Goal: Information Seeking & Learning: Learn about a topic

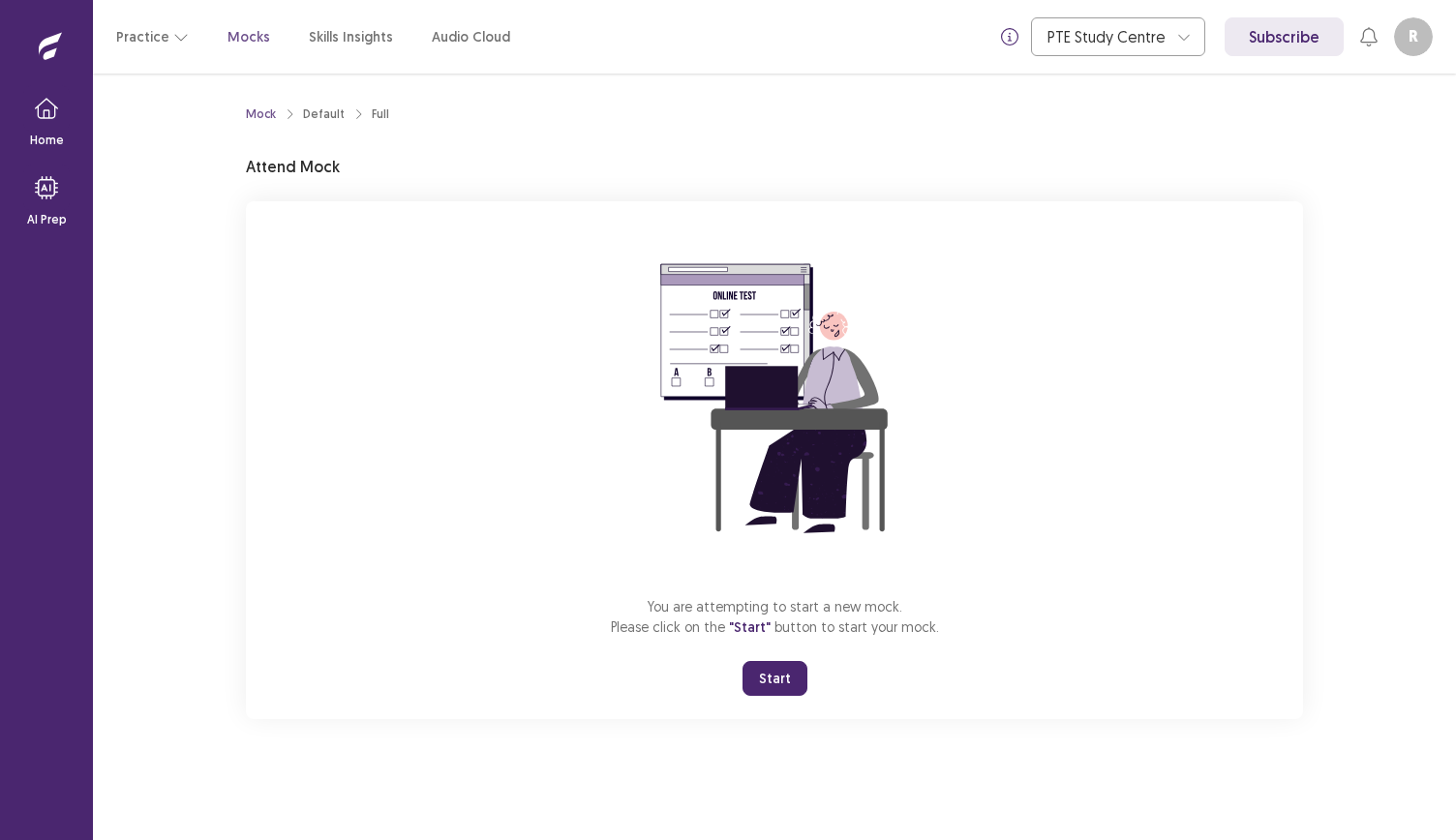
click at [785, 677] on button "Start" at bounding box center [775, 679] width 64 height 35
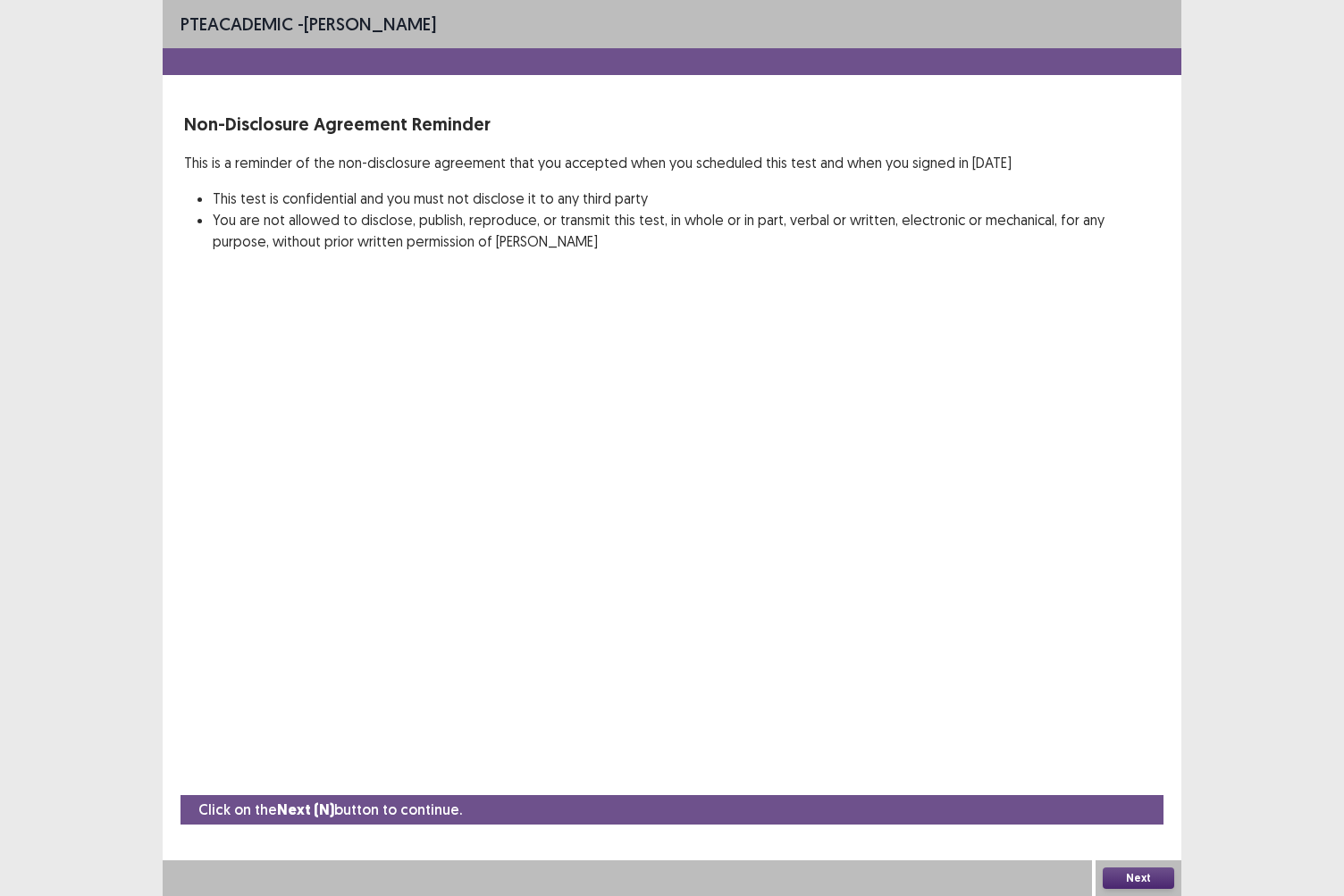
click at [1129, 774] on button "Next" at bounding box center [1139, 879] width 71 height 22
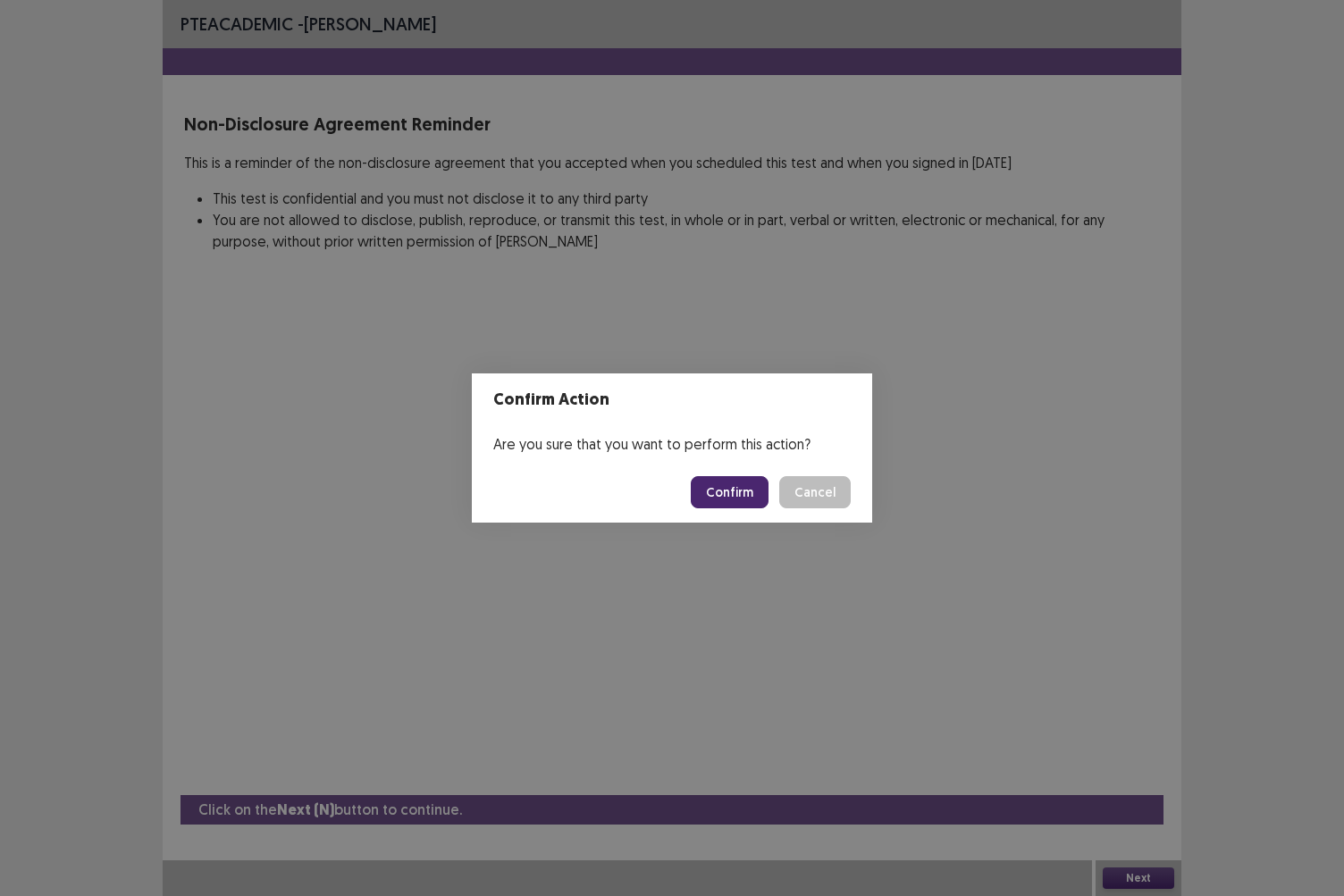
click at [731, 491] on button "Confirm" at bounding box center [730, 493] width 77 height 32
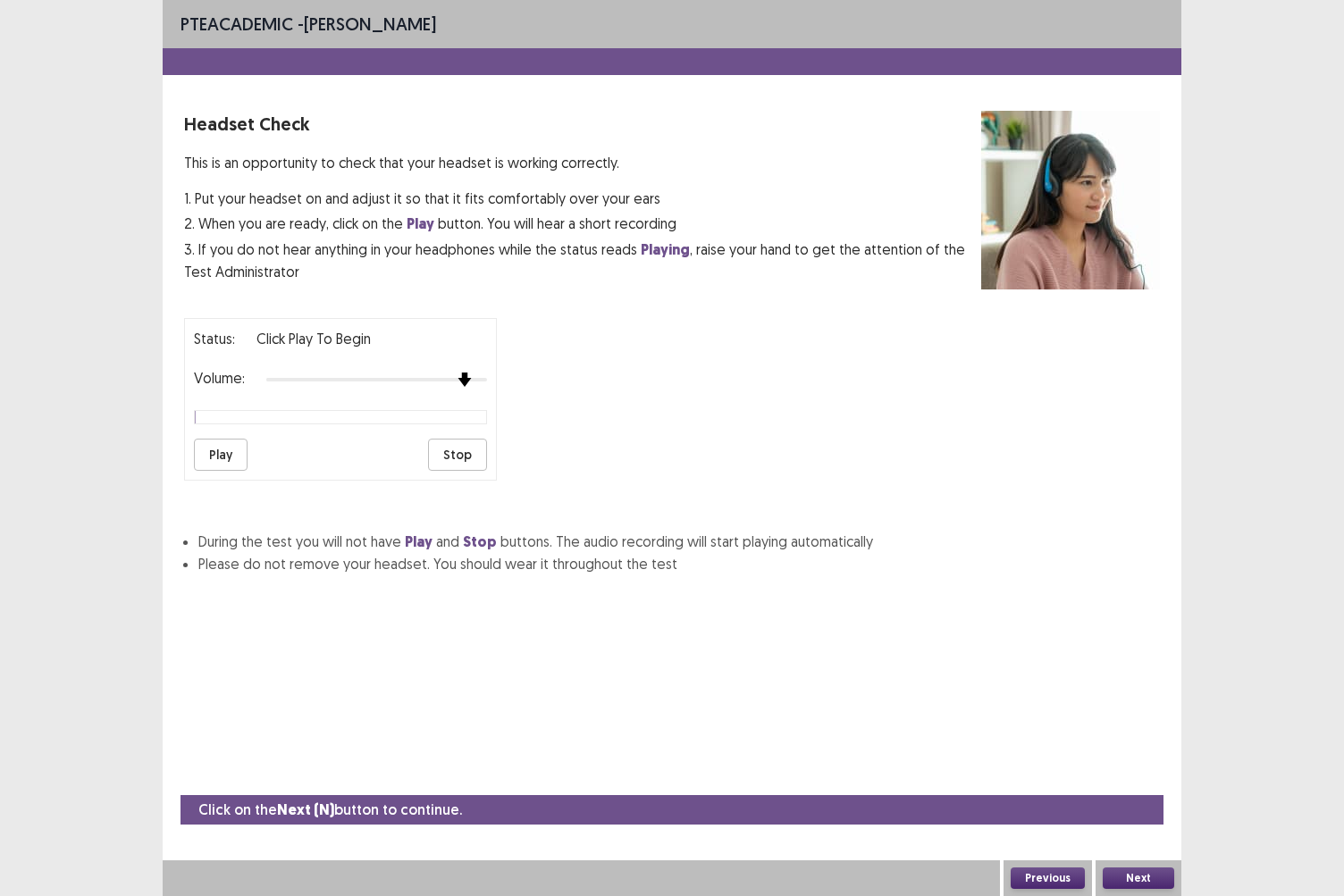
click at [464, 373] on img at bounding box center [465, 380] width 14 height 14
click at [220, 450] on button "Play" at bounding box center [221, 455] width 54 height 32
click at [1151, 774] on button "Next" at bounding box center [1139, 879] width 71 height 22
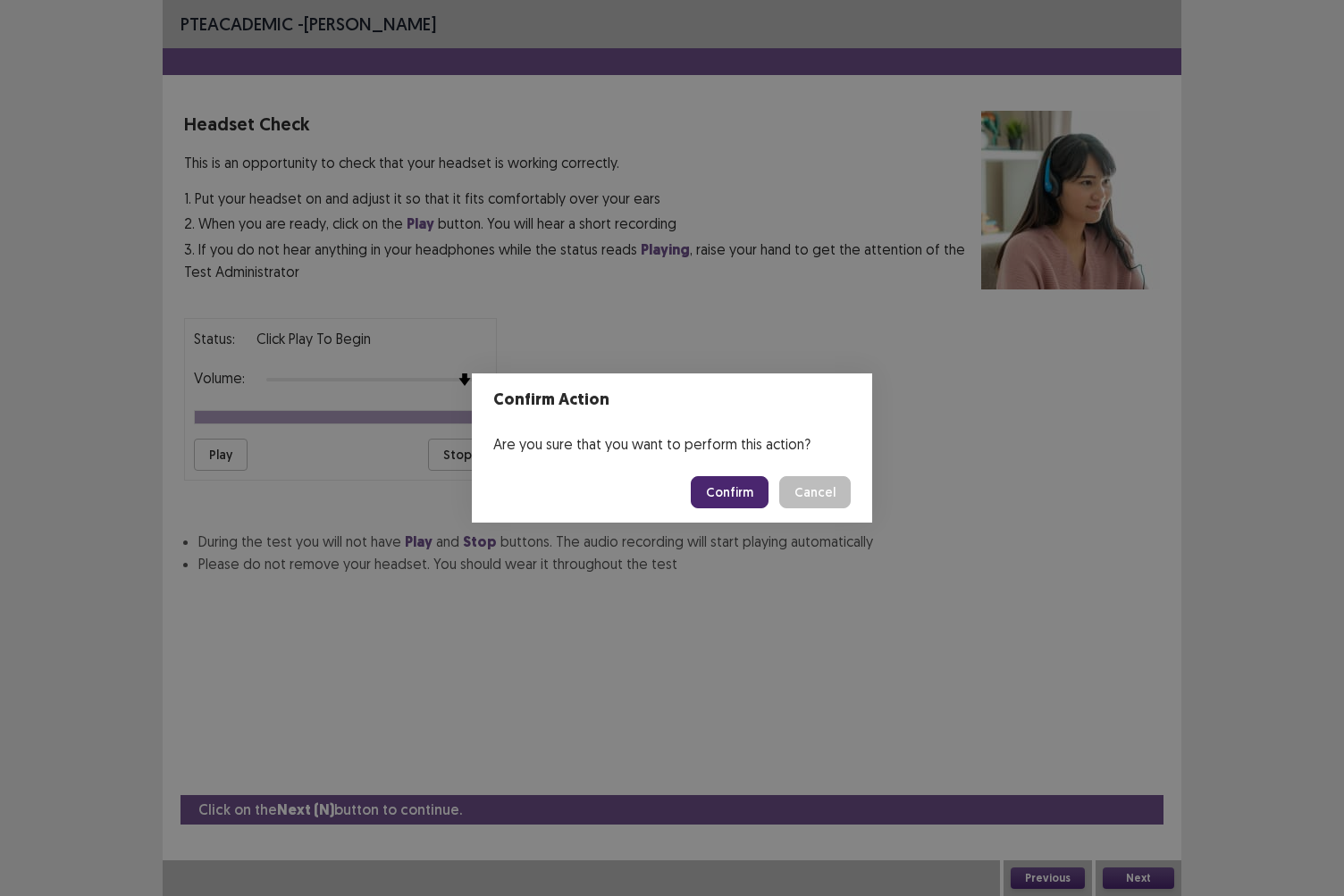
click at [906, 774] on div "Confirm Action Are you sure that you want to perform this action? Confirm Cancel" at bounding box center [672, 448] width 1344 height 896
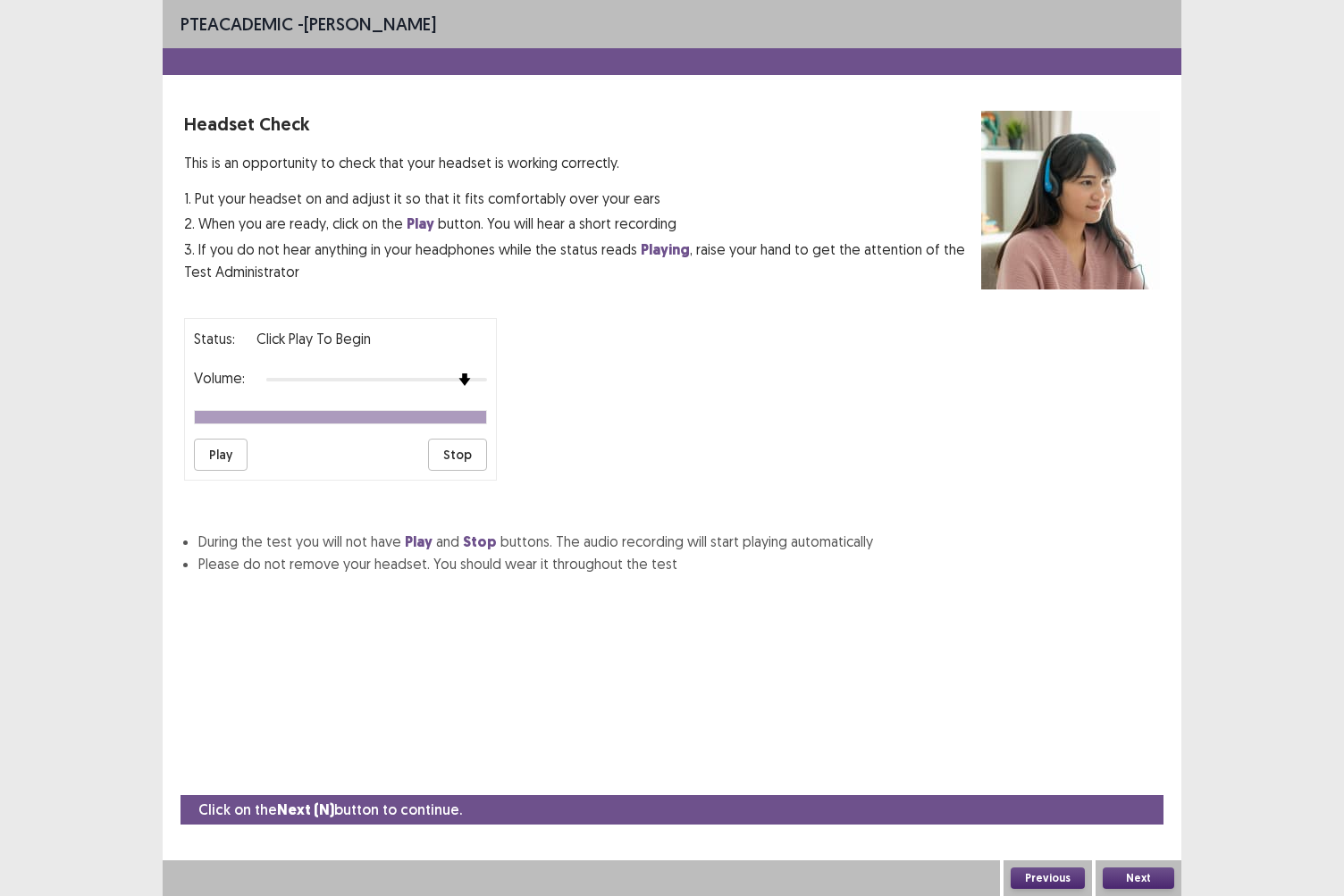
click at [1139, 774] on button "Next" at bounding box center [1139, 879] width 71 height 22
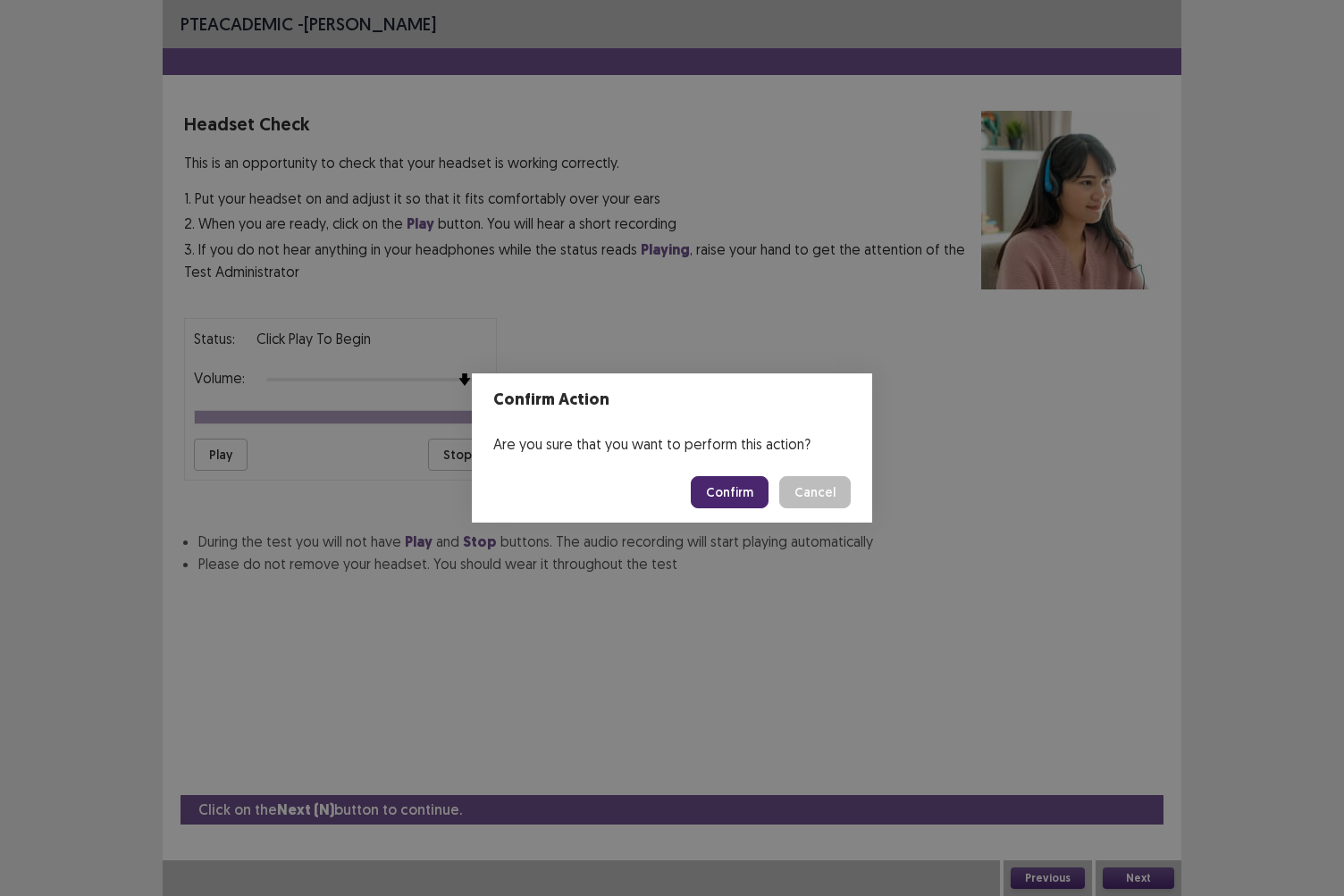
click at [747, 493] on button "Confirm" at bounding box center [730, 493] width 77 height 32
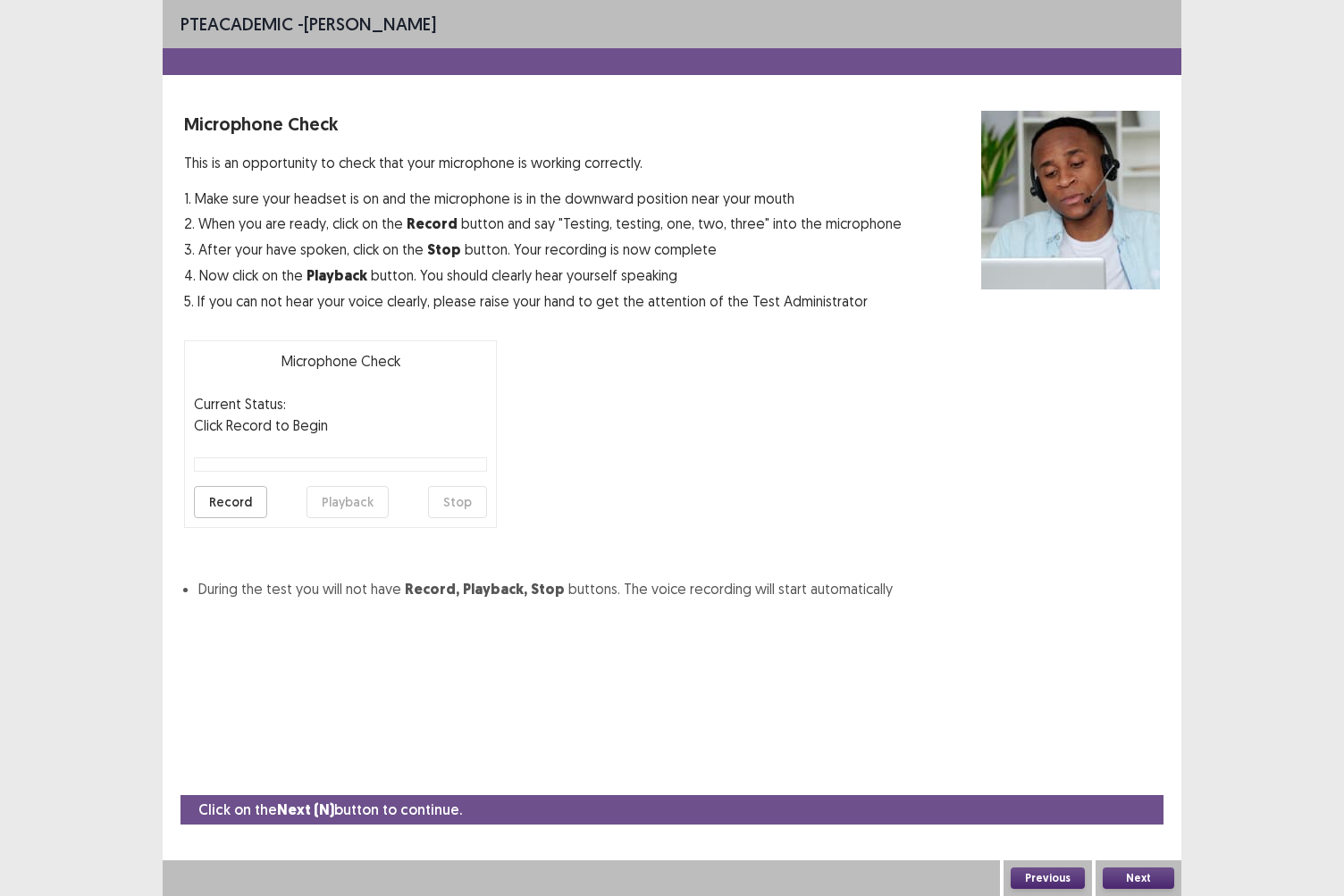
click at [224, 511] on button "Record" at bounding box center [230, 502] width 73 height 32
click at [446, 497] on button "Stop" at bounding box center [457, 502] width 59 height 32
click at [350, 502] on button "Playback" at bounding box center [347, 502] width 82 height 32
click at [224, 502] on button "Record" at bounding box center [230, 502] width 73 height 32
click at [443, 500] on button "Stop" at bounding box center [457, 502] width 59 height 32
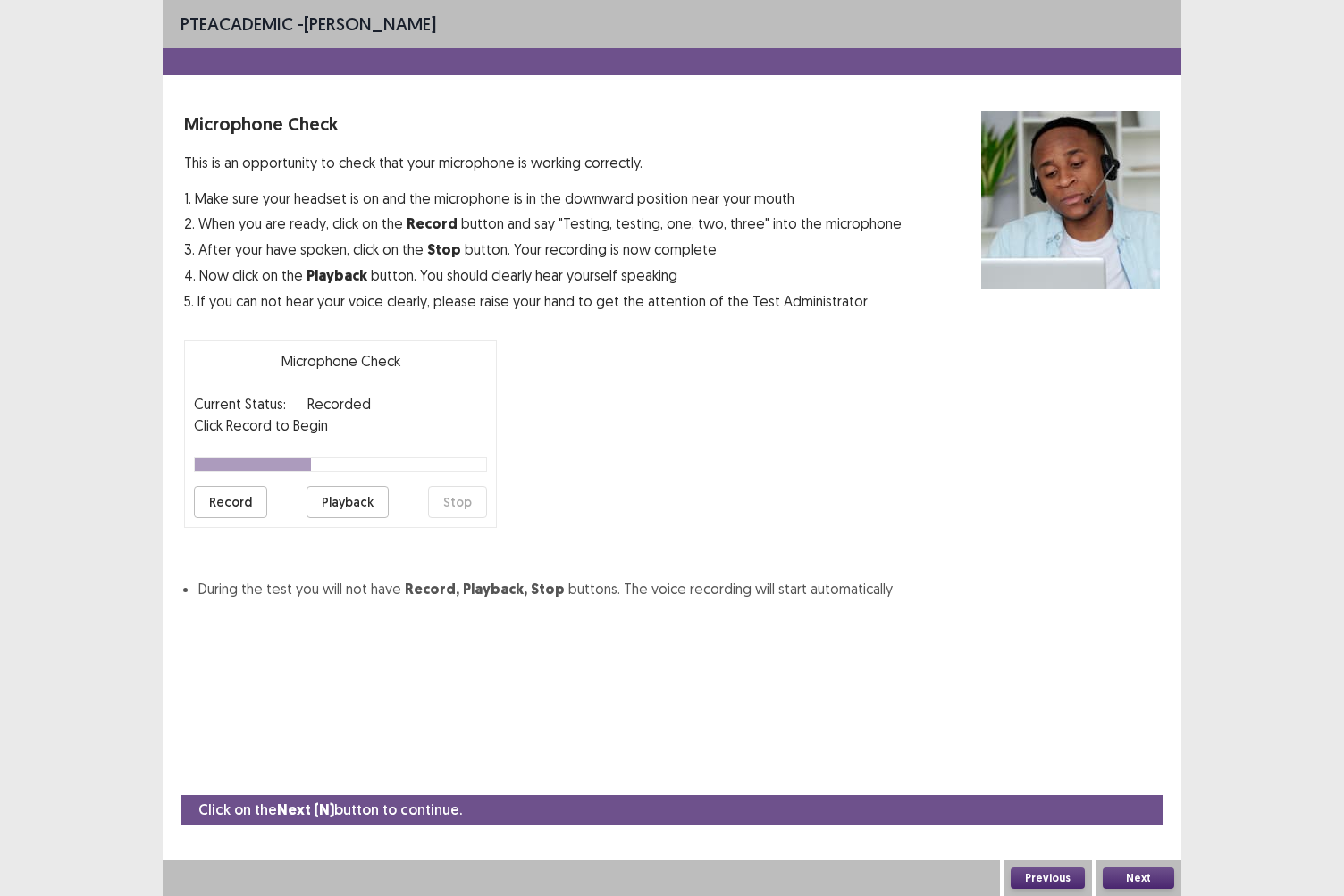
click at [223, 504] on button "Record" at bounding box center [230, 502] width 73 height 32
click at [476, 499] on button "Stop" at bounding box center [457, 502] width 59 height 32
click at [1153, 774] on button "Next" at bounding box center [1139, 879] width 71 height 22
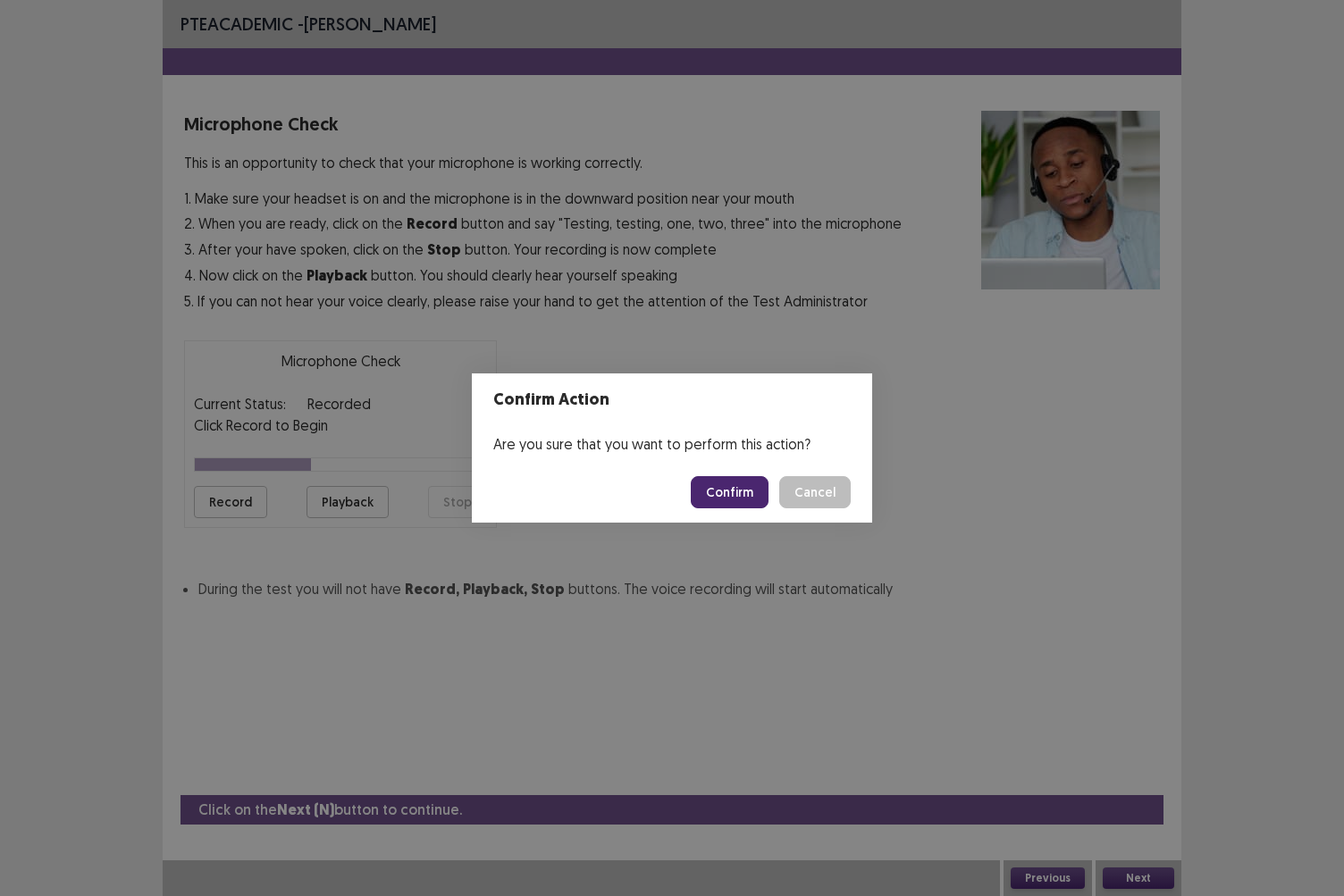
click at [735, 484] on button "Confirm" at bounding box center [730, 493] width 77 height 32
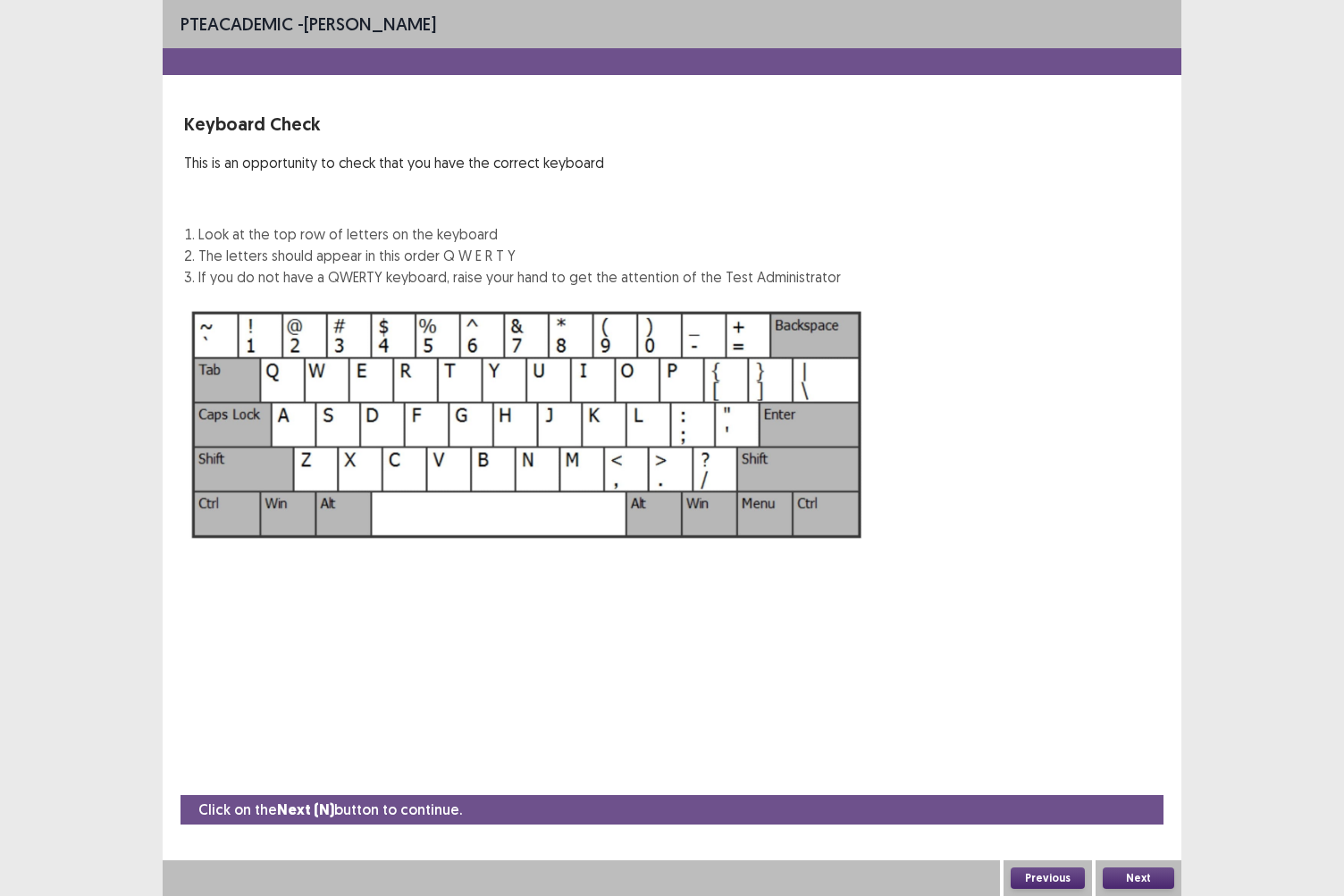
drag, startPoint x: 1153, startPoint y: 877, endPoint x: 1147, endPoint y: 895, distance: 19.0
click at [1147, 774] on div "Next" at bounding box center [1139, 879] width 86 height 36
click at [1134, 774] on button "Next" at bounding box center [1139, 879] width 71 height 22
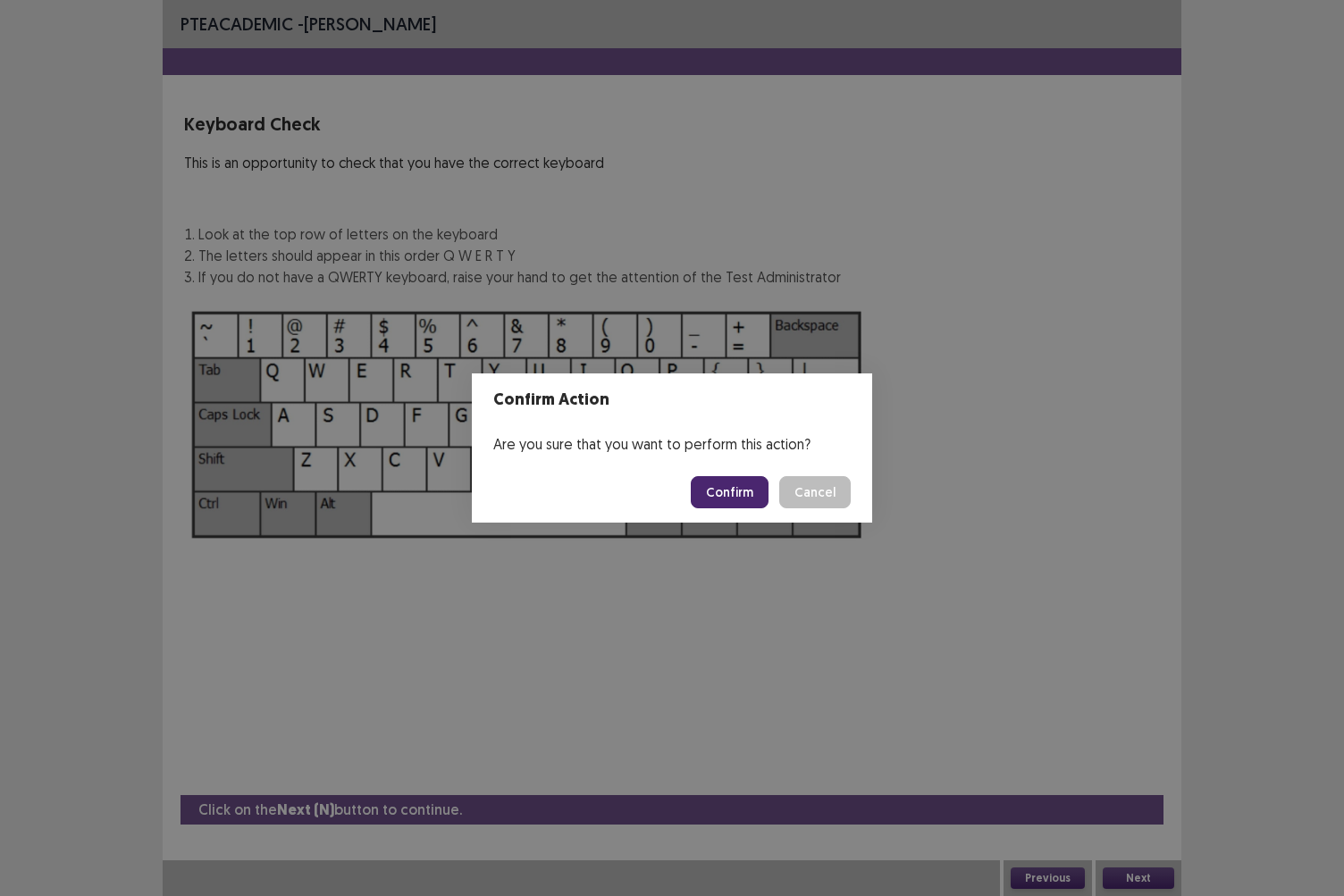
click at [742, 482] on button "Confirm" at bounding box center [730, 493] width 77 height 32
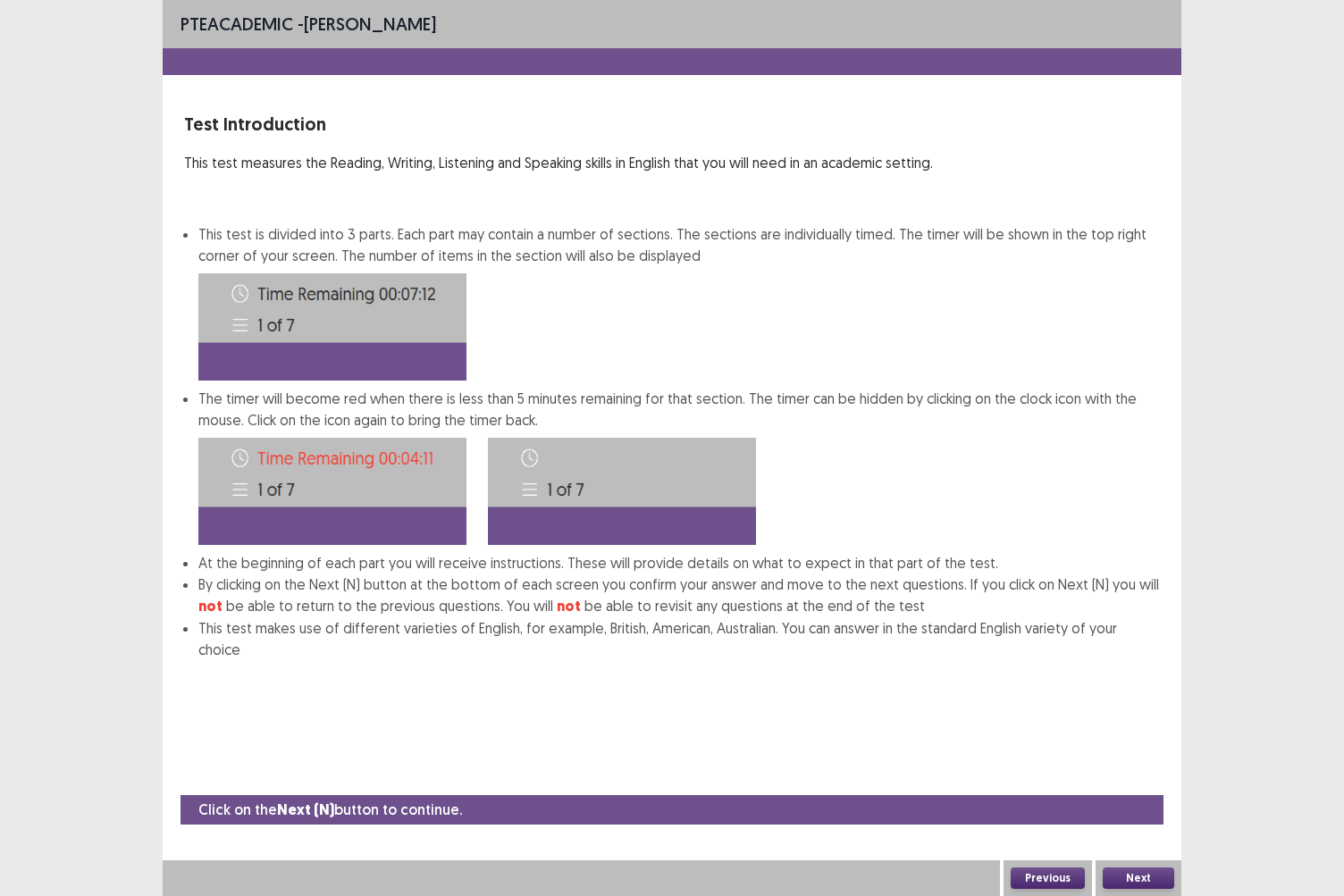
click at [1135, 774] on button "Next" at bounding box center [1139, 879] width 71 height 22
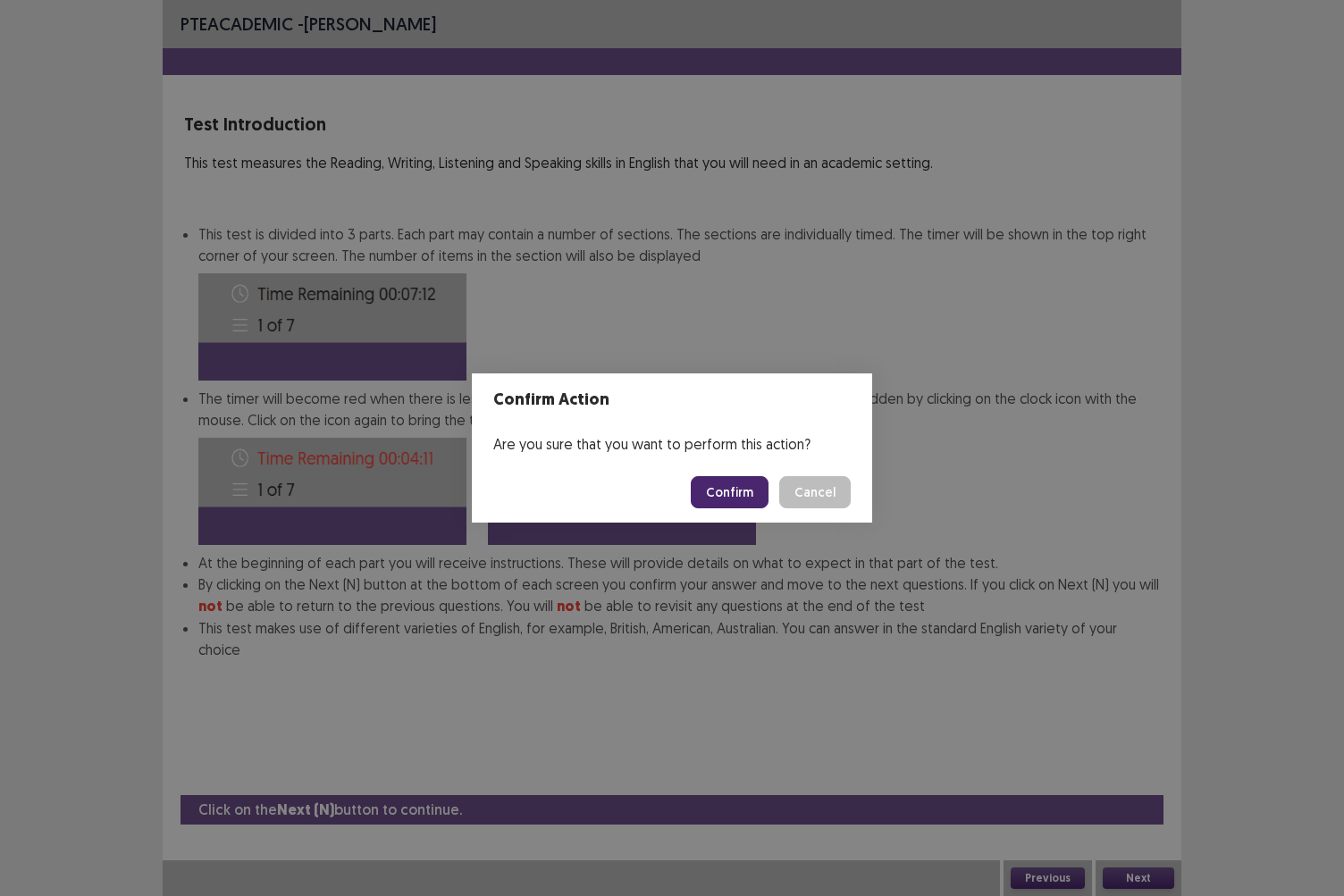
click at [737, 485] on button "Confirm" at bounding box center [730, 493] width 77 height 32
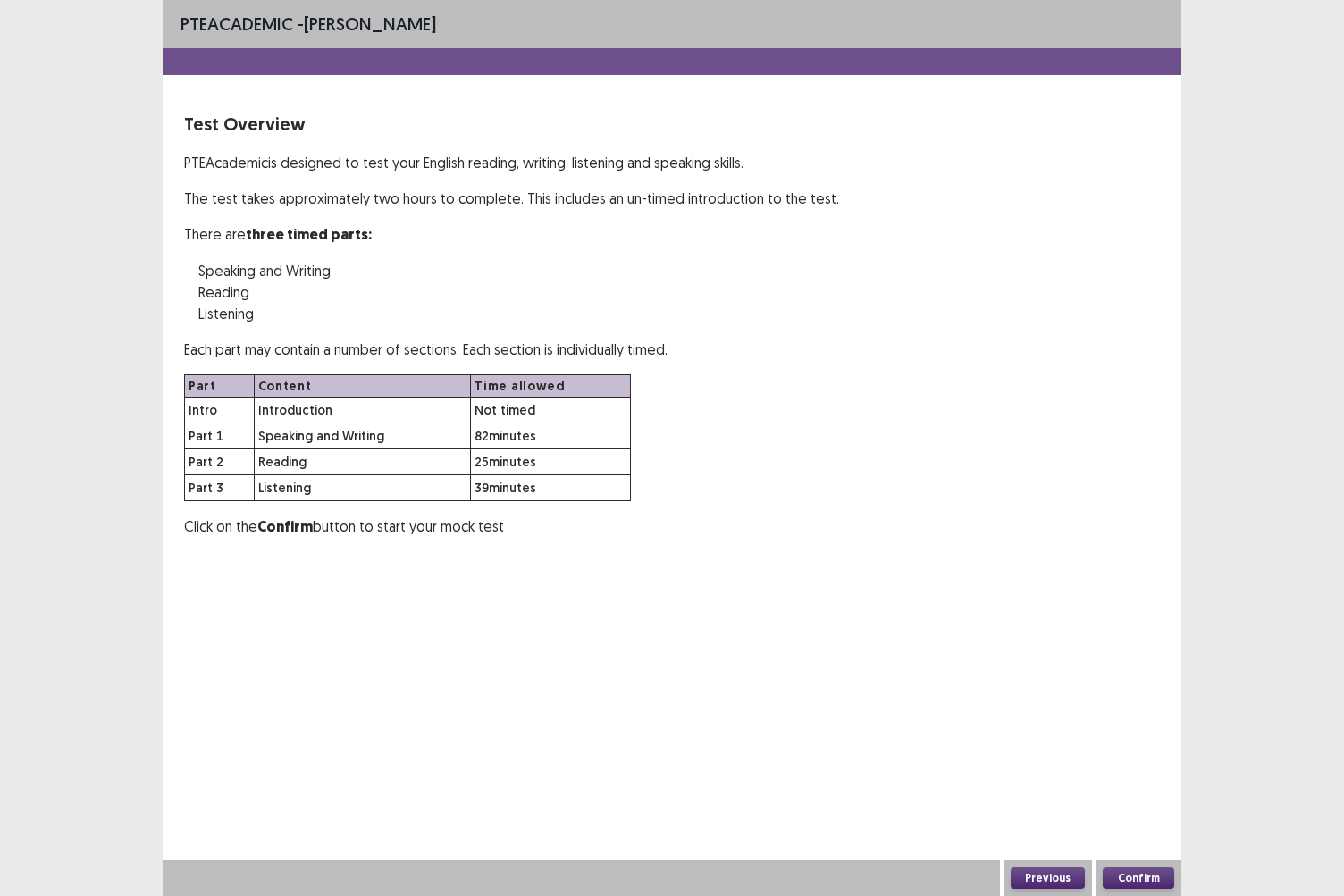
drag, startPoint x: 1133, startPoint y: 874, endPoint x: 747, endPoint y: 833, distance: 388.2
click at [747, 774] on div "PTE academic - Ranju Neupane Test Overview PTE Academic is designed to test you…" at bounding box center [672, 448] width 1019 height 896
click at [1131, 774] on button "Confirm" at bounding box center [1139, 879] width 71 height 22
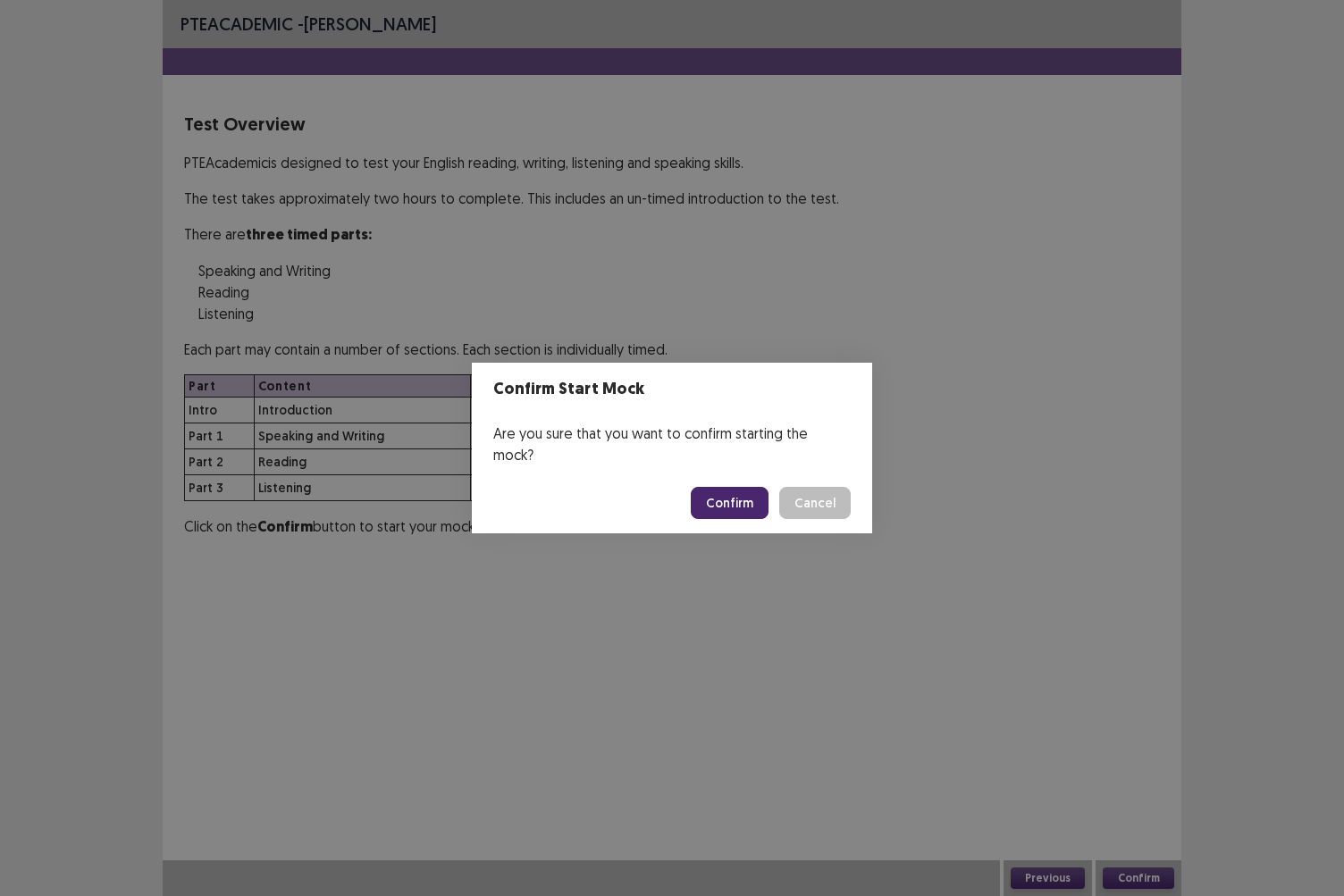
click at [729, 491] on button "Confirm" at bounding box center [730, 503] width 77 height 32
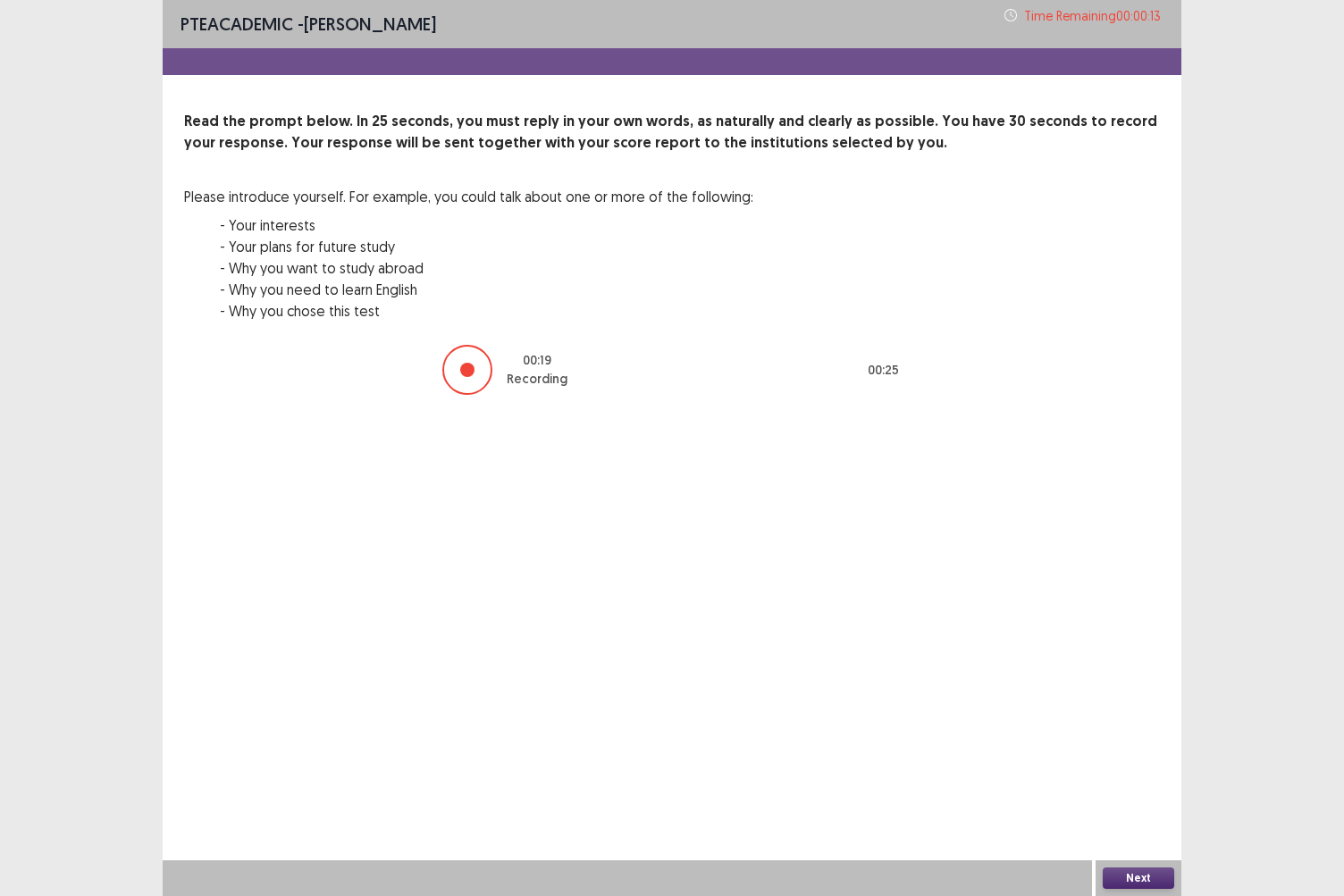
click at [474, 383] on div at bounding box center [468, 370] width 50 height 50
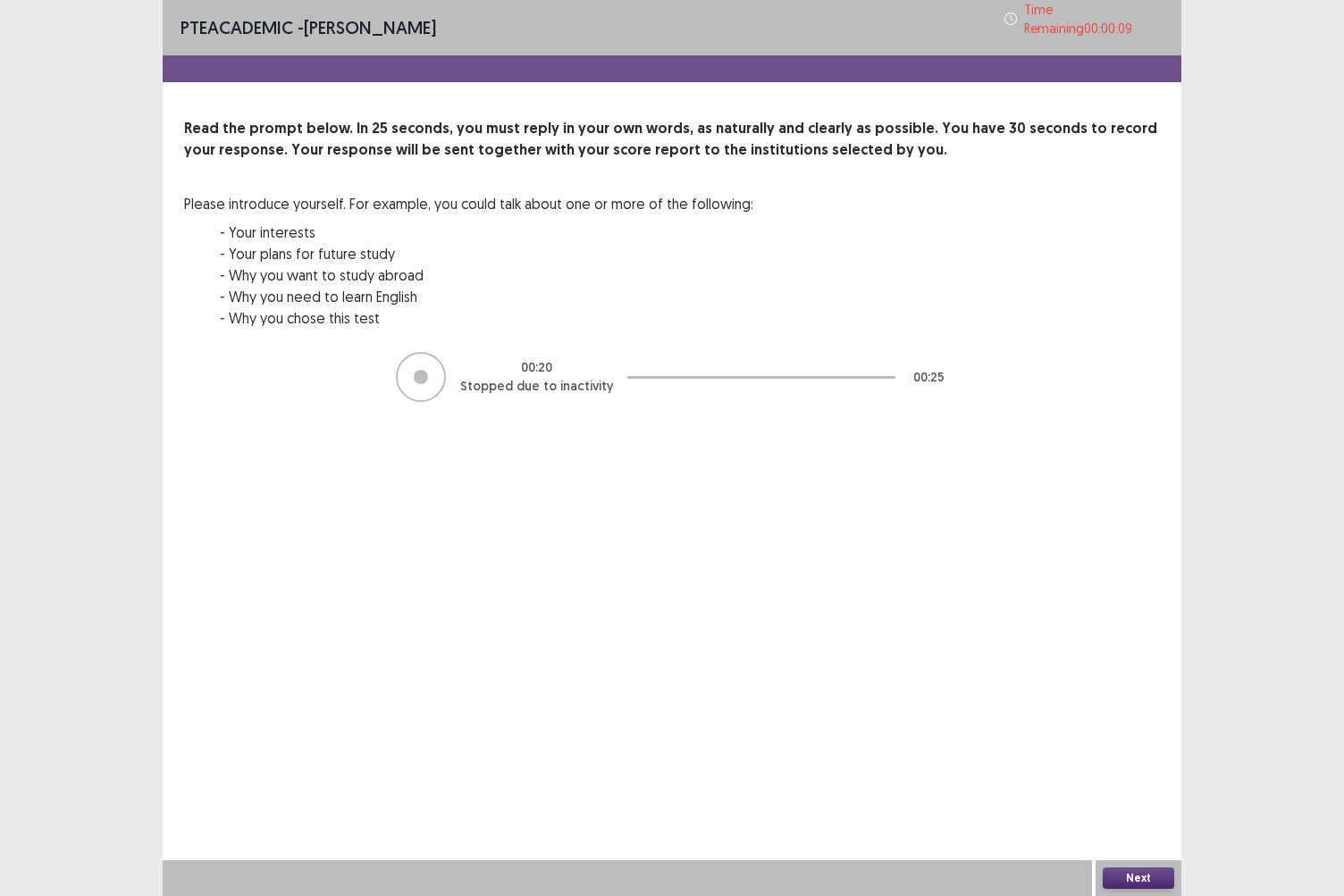
click at [363, 356] on div "00 : 20 Stopped due to inactivity 00 : 25" at bounding box center [672, 377] width 976 height 54
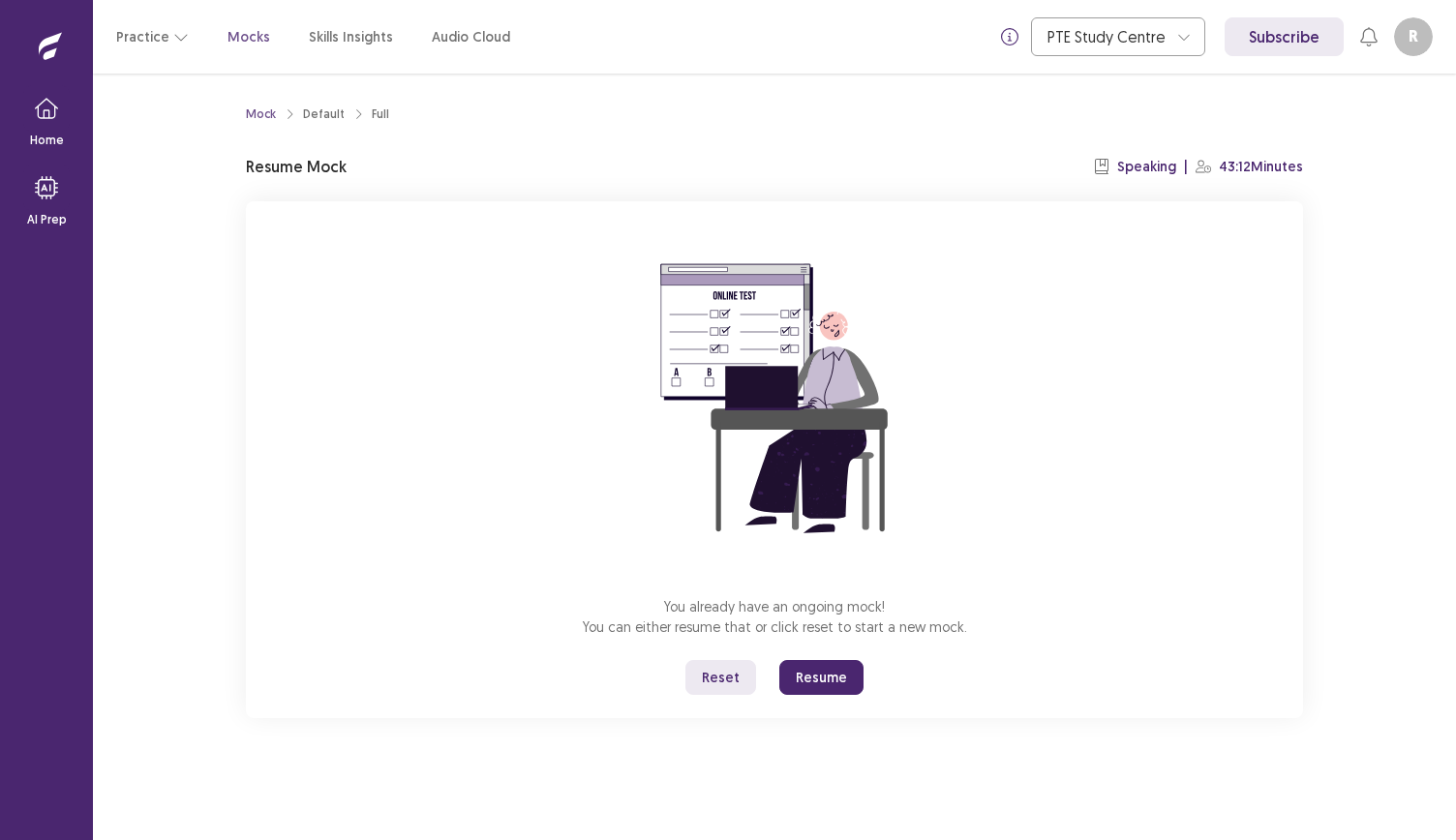
click at [728, 669] on button "Reset" at bounding box center [721, 678] width 70 height 35
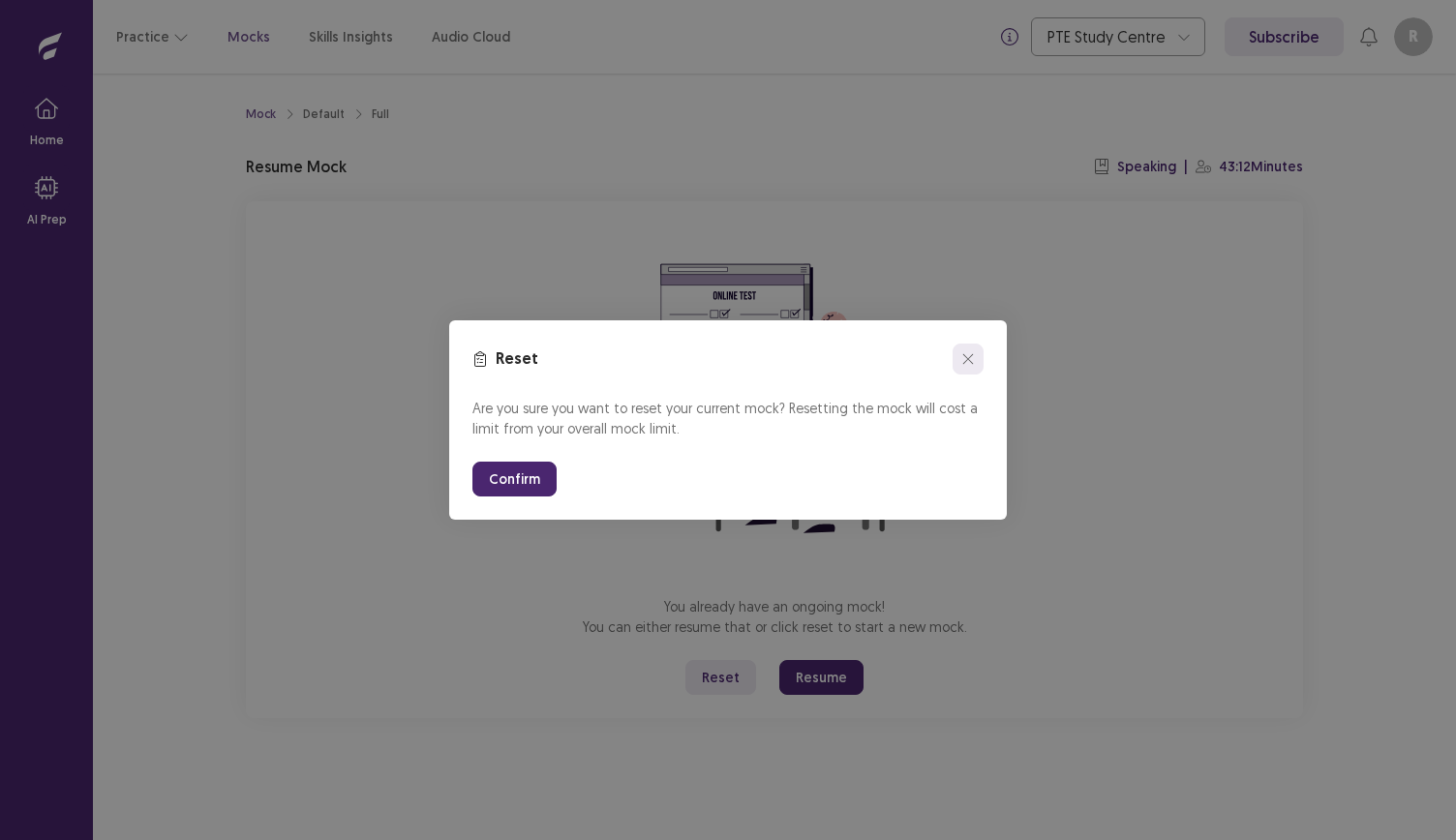
click at [970, 352] on button "close" at bounding box center [968, 359] width 31 height 31
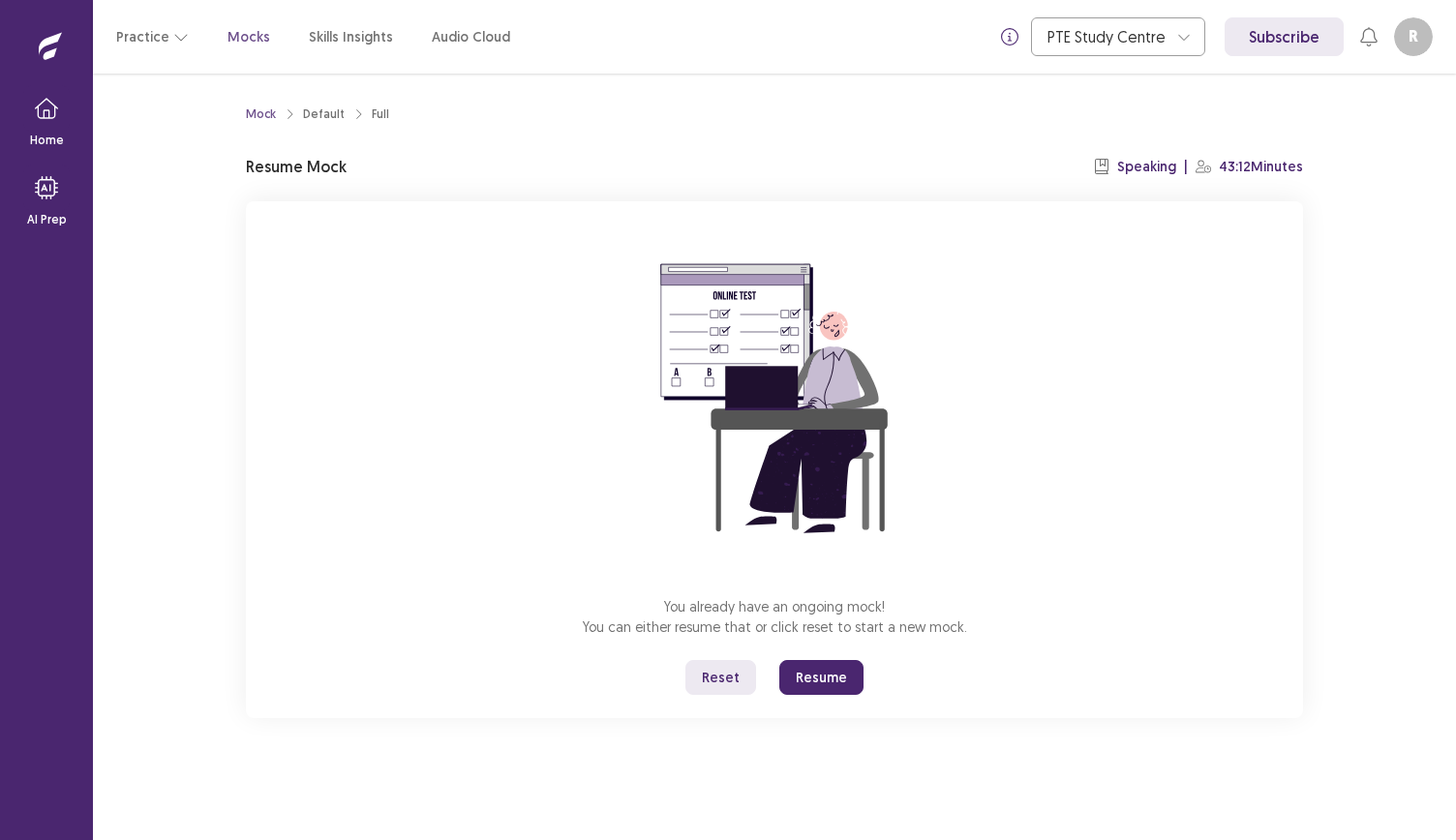
click at [830, 687] on button "Resume" at bounding box center [822, 678] width 84 height 35
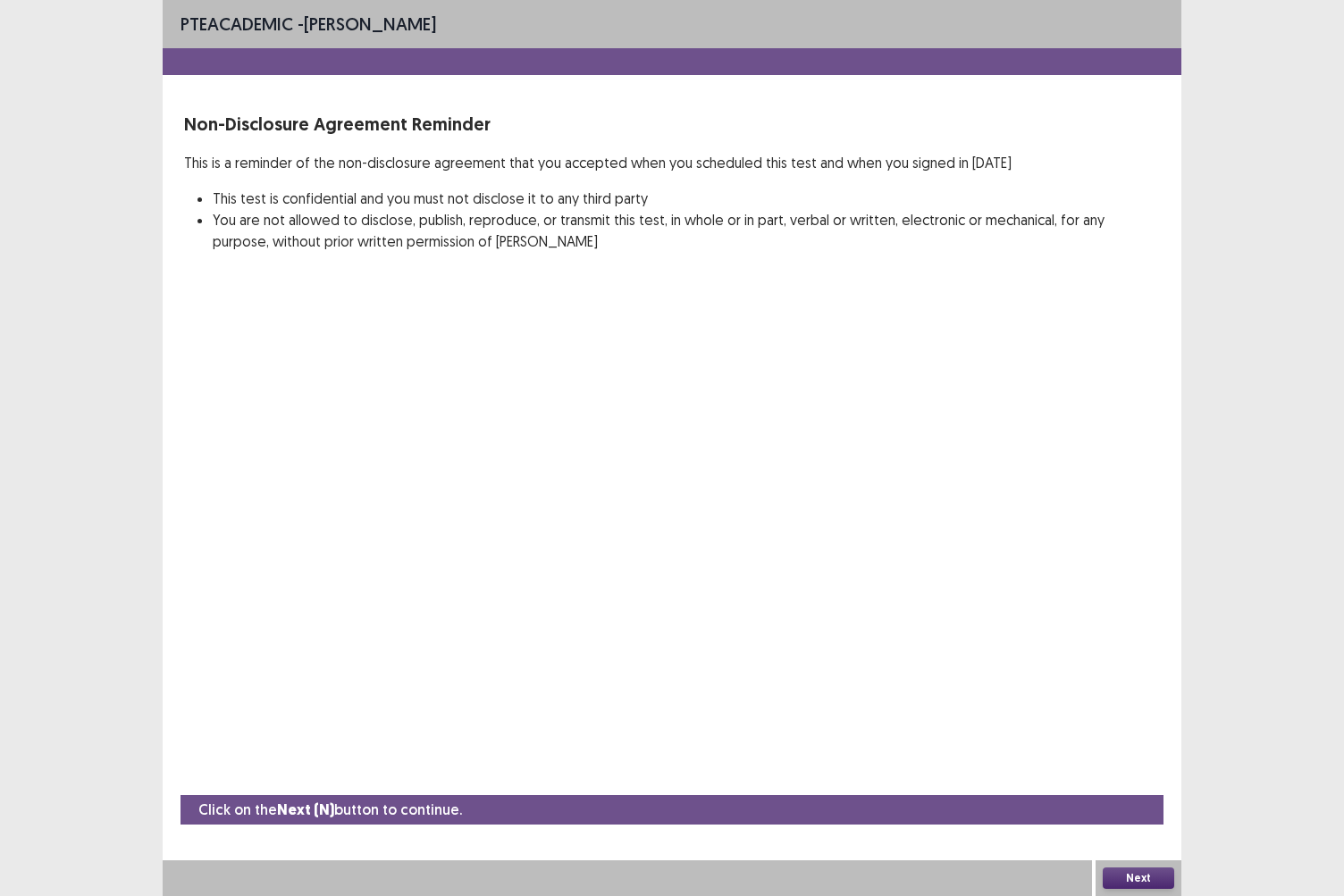
click at [1133, 774] on button "Next" at bounding box center [1139, 879] width 71 height 22
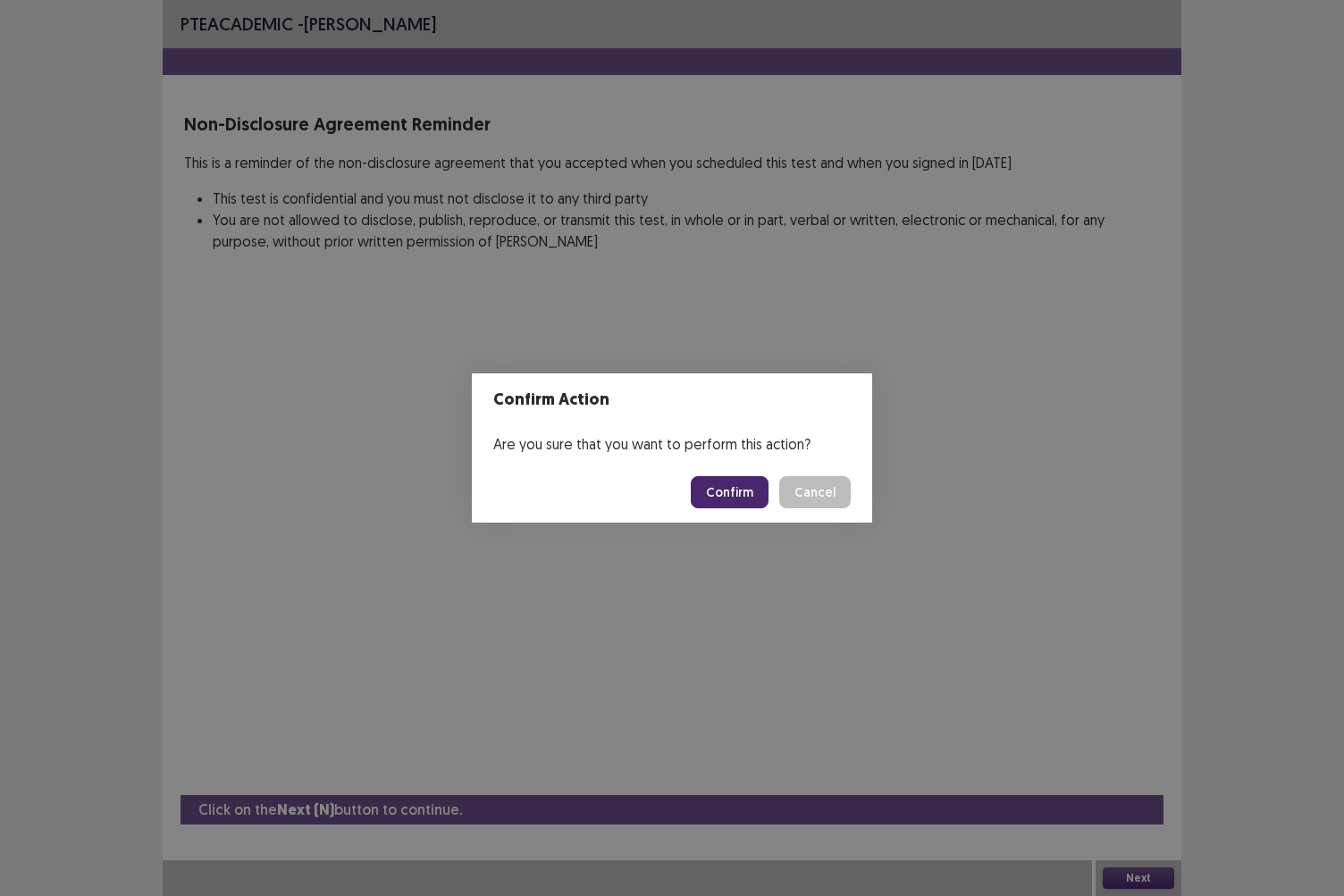
click at [713, 492] on button "Confirm" at bounding box center [730, 493] width 77 height 32
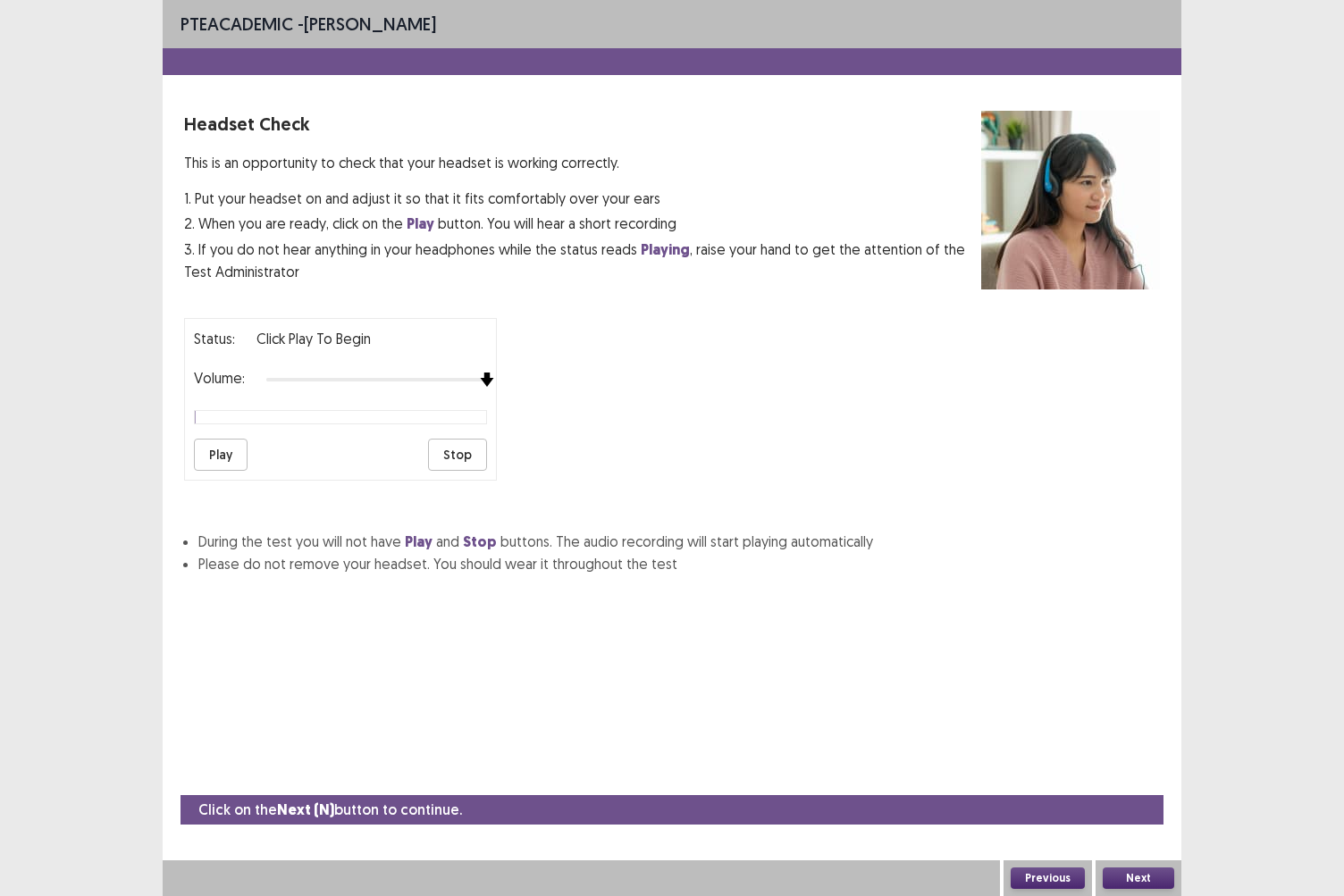
click at [488, 376] on img at bounding box center [487, 380] width 14 height 14
click at [224, 439] on button "Play" at bounding box center [221, 455] width 54 height 32
drag, startPoint x: 1149, startPoint y: 873, endPoint x: 691, endPoint y: 744, distance: 475.8
click at [691, 744] on div "PTE academic - [PERSON_NAME] Headset Check This is an opportunity to check that…" at bounding box center [672, 448] width 1019 height 896
click at [1117, 774] on button "Next" at bounding box center [1139, 879] width 71 height 22
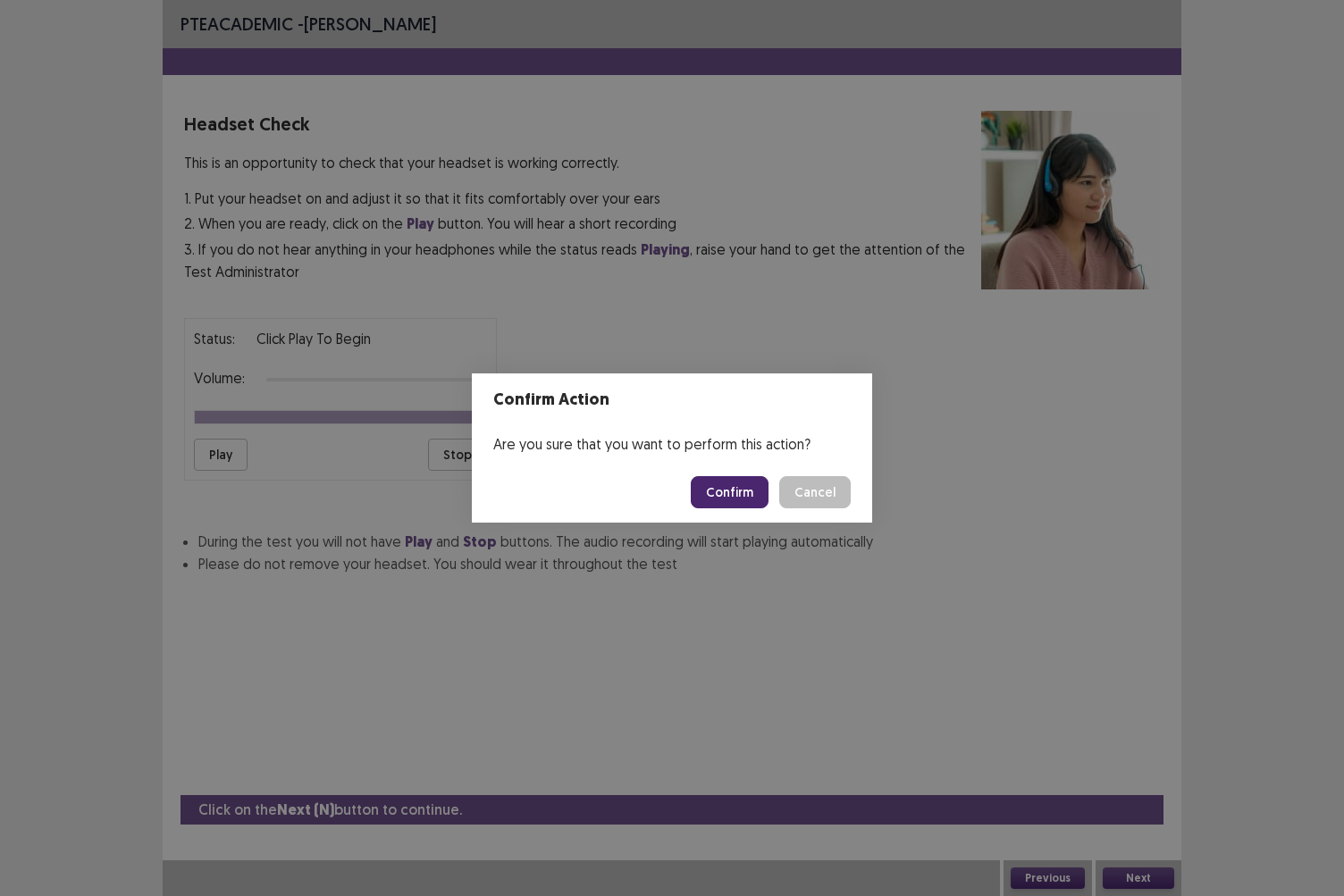
click at [740, 484] on button "Confirm" at bounding box center [730, 493] width 77 height 32
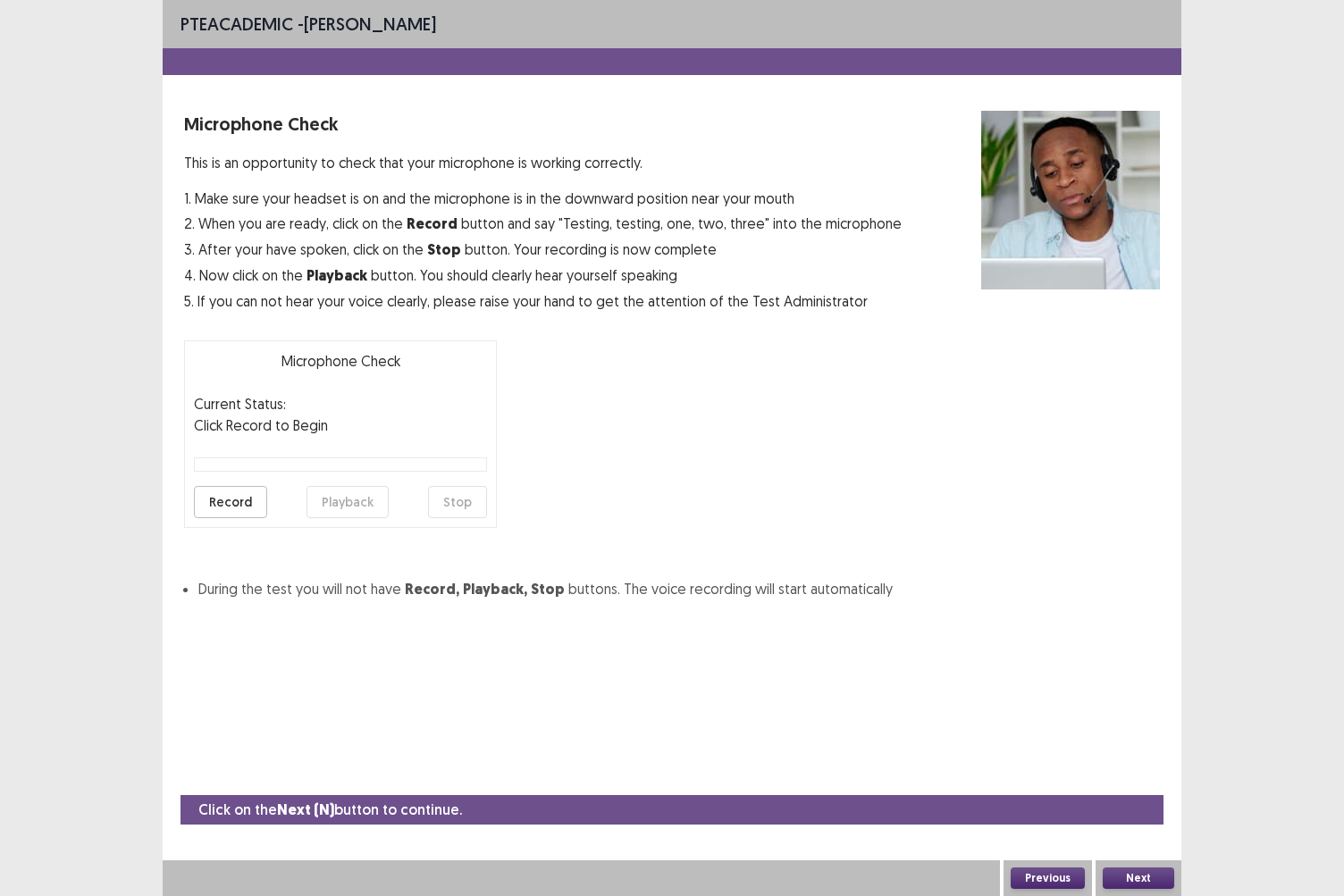
click at [208, 493] on button "Record" at bounding box center [230, 502] width 73 height 32
click at [450, 500] on button "Stop" at bounding box center [457, 502] width 59 height 32
click at [1139, 774] on button "Next" at bounding box center [1139, 879] width 71 height 22
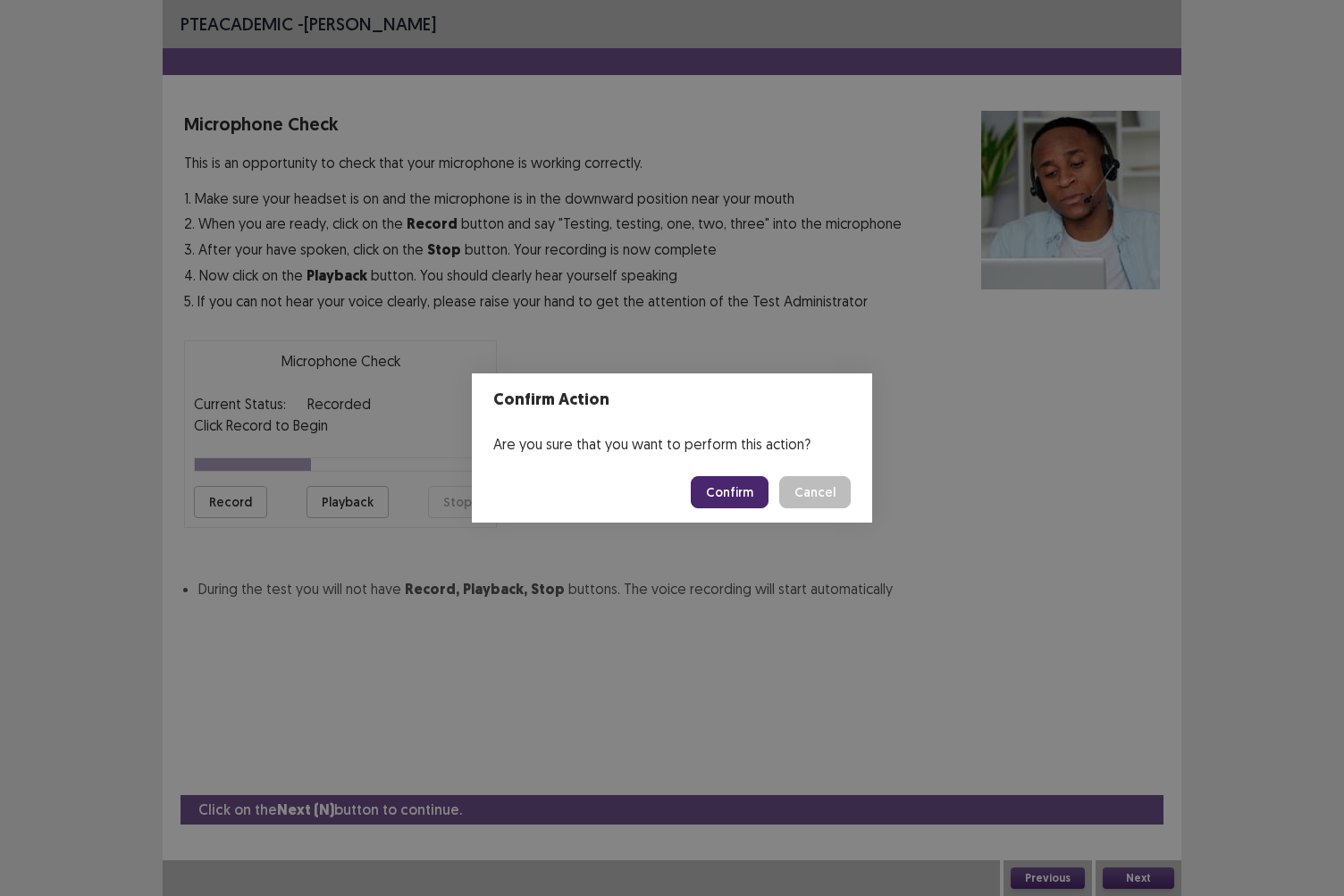
click at [744, 493] on button "Confirm" at bounding box center [730, 493] width 77 height 32
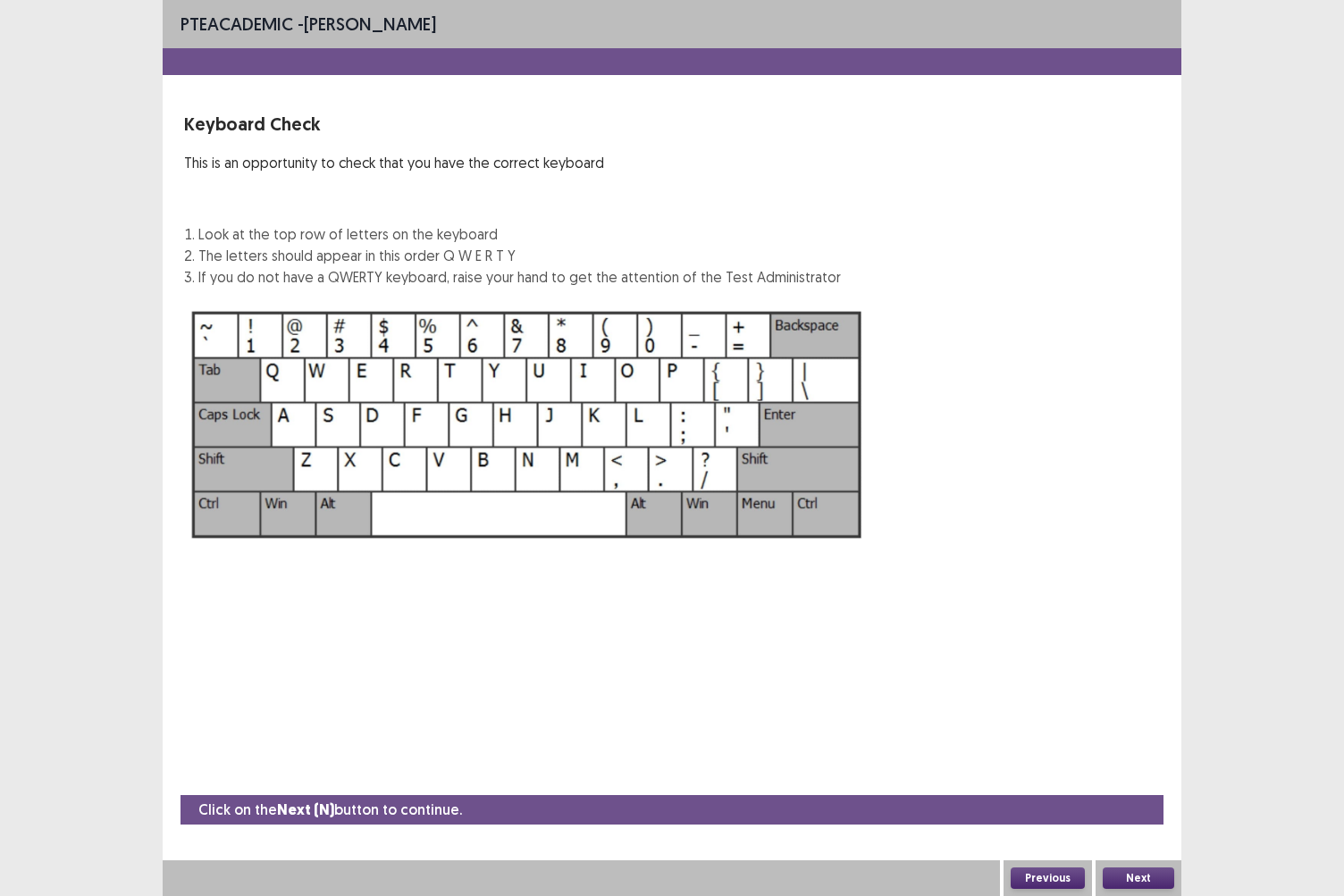
click at [1128, 774] on button "Next" at bounding box center [1139, 879] width 71 height 22
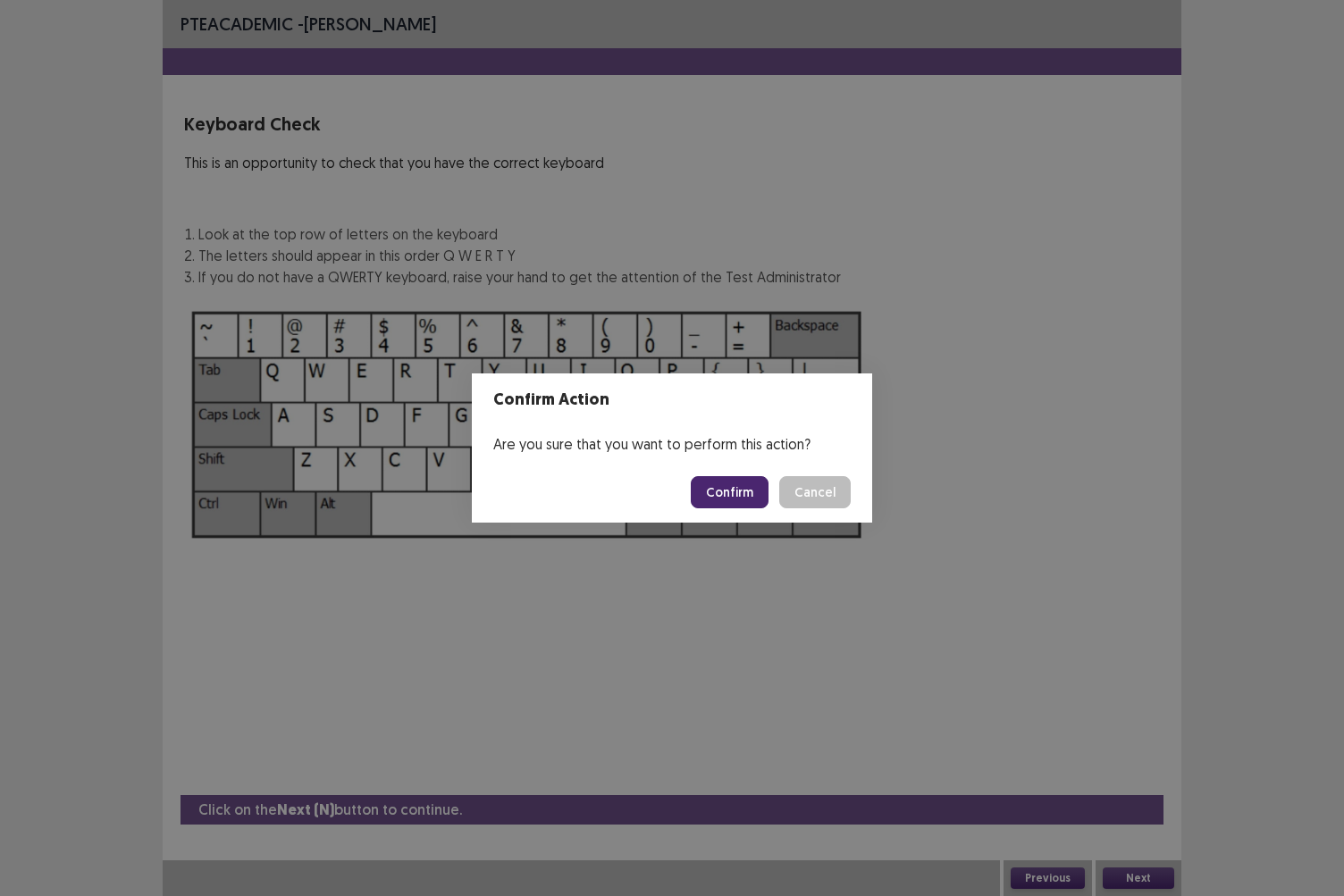
click at [742, 492] on button "Confirm" at bounding box center [730, 493] width 77 height 32
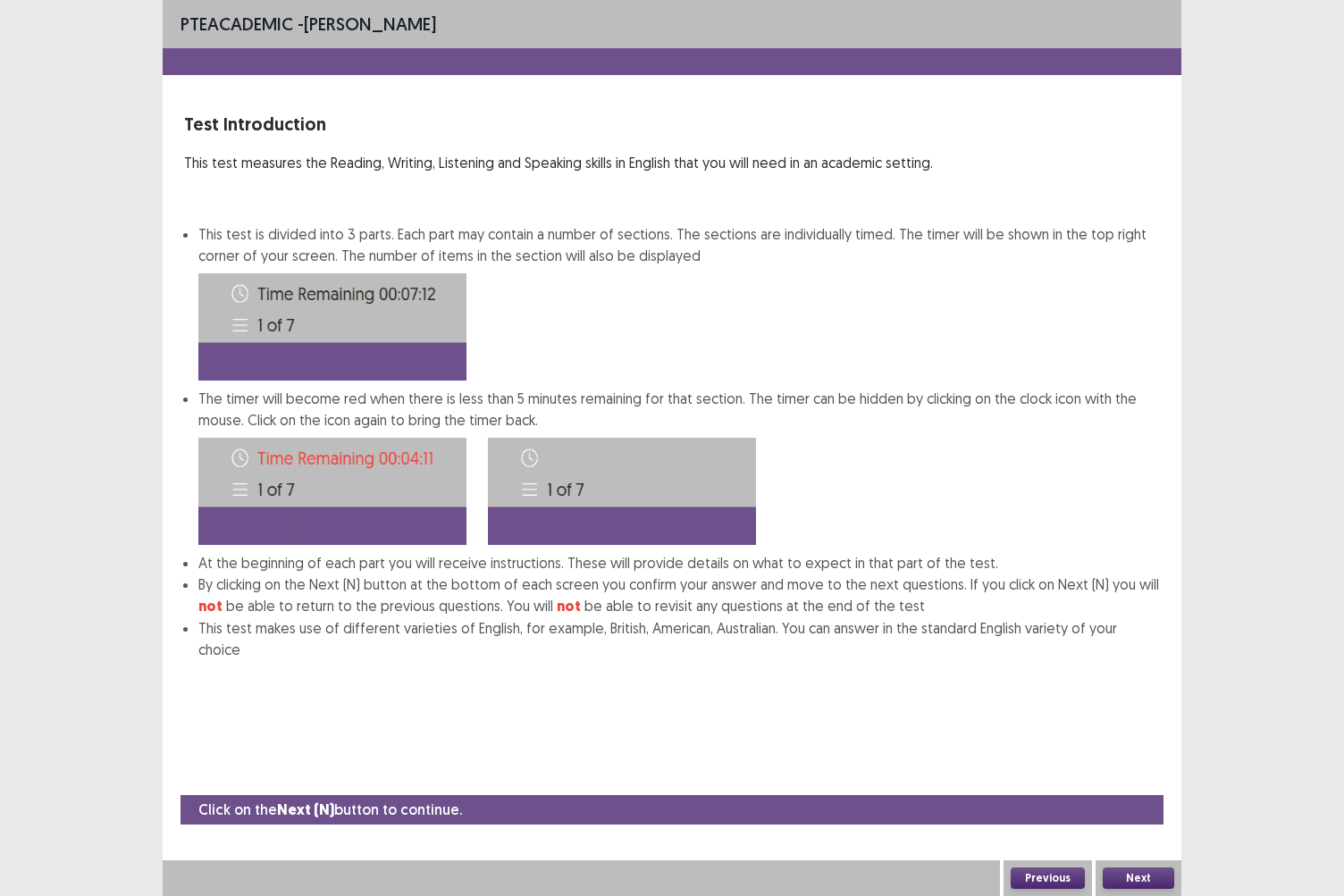
click at [1156, 774] on button "Next" at bounding box center [1139, 879] width 71 height 22
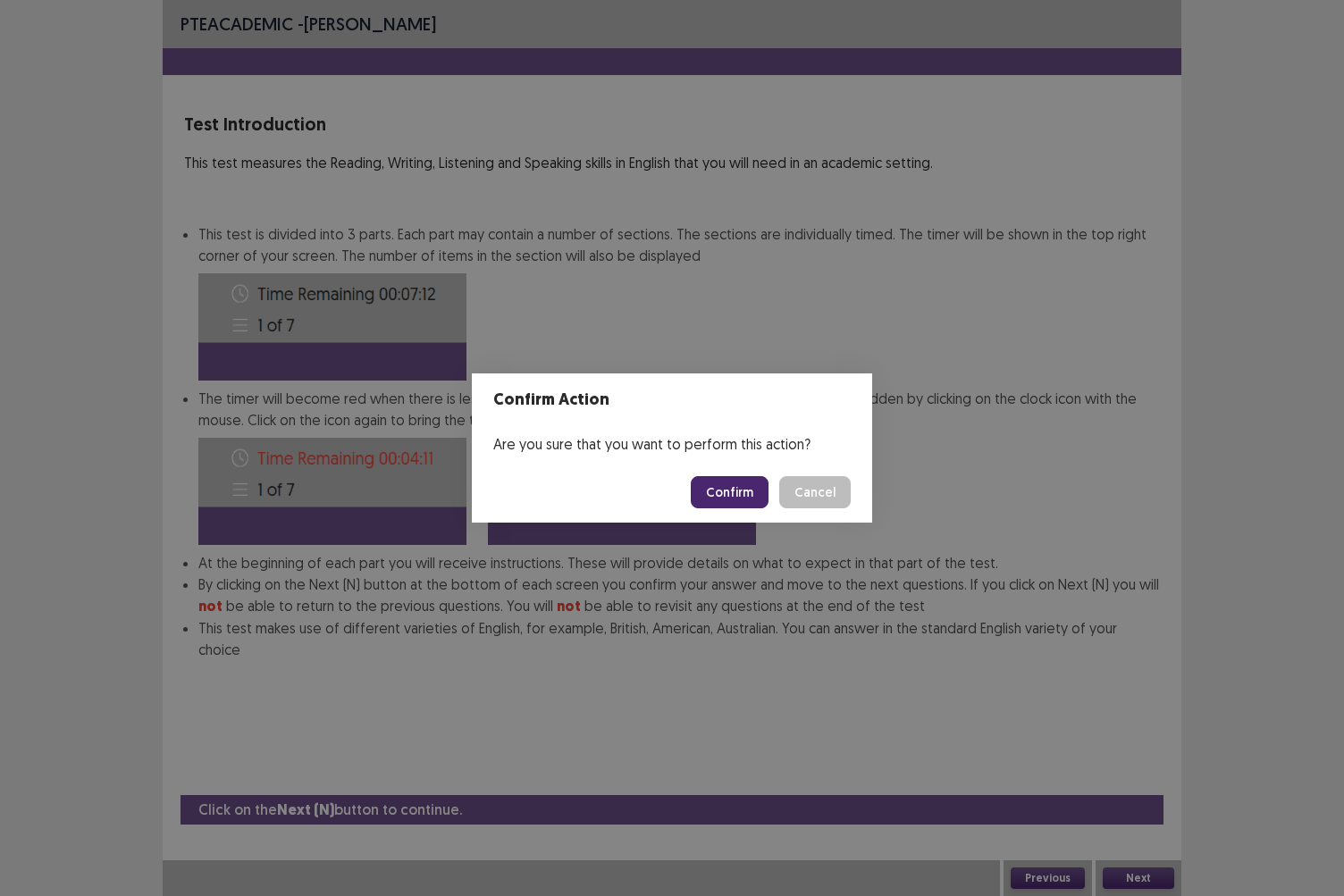
click at [731, 491] on button "Confirm" at bounding box center [730, 493] width 77 height 32
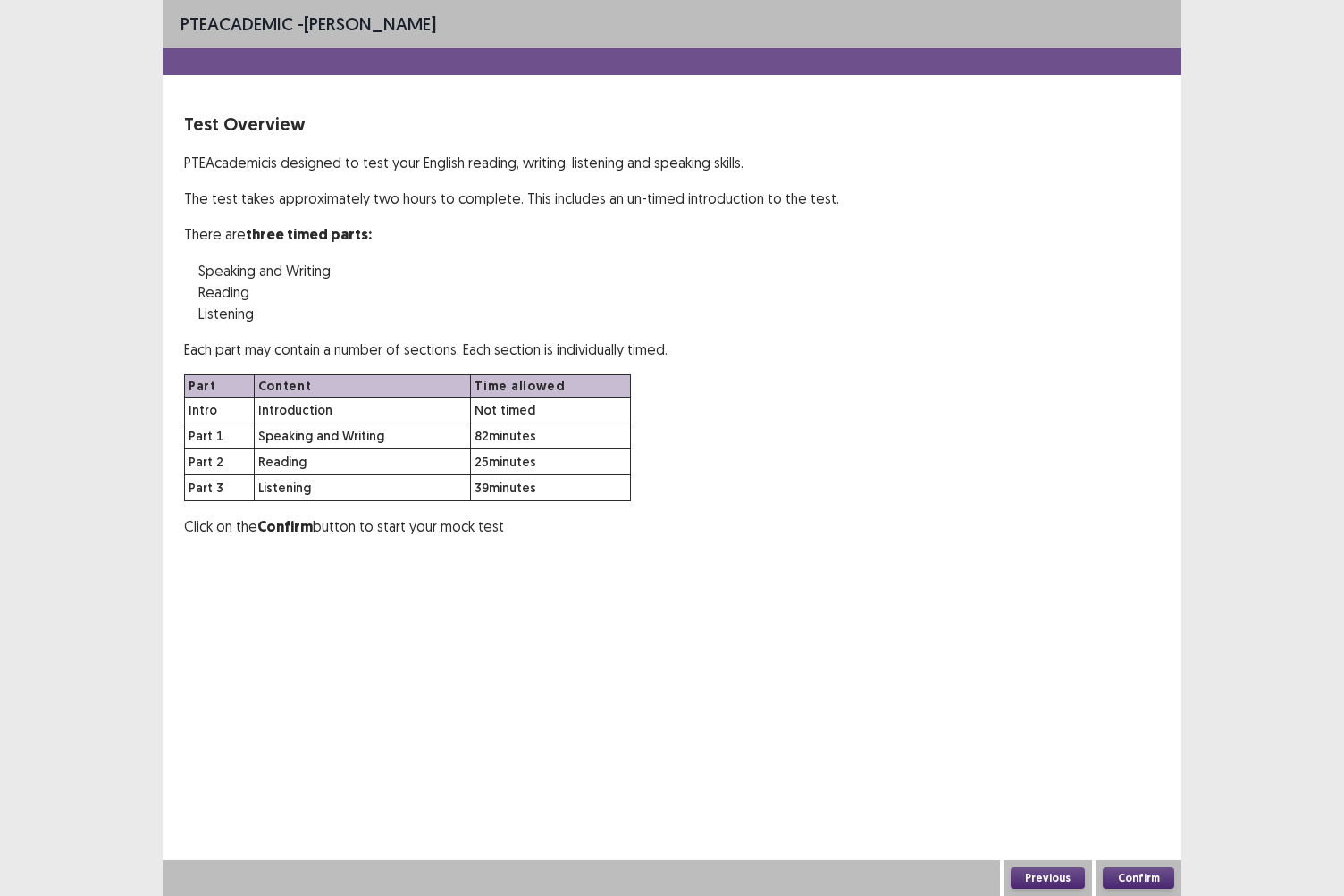
click at [1128, 774] on button "Confirm" at bounding box center [1139, 879] width 71 height 22
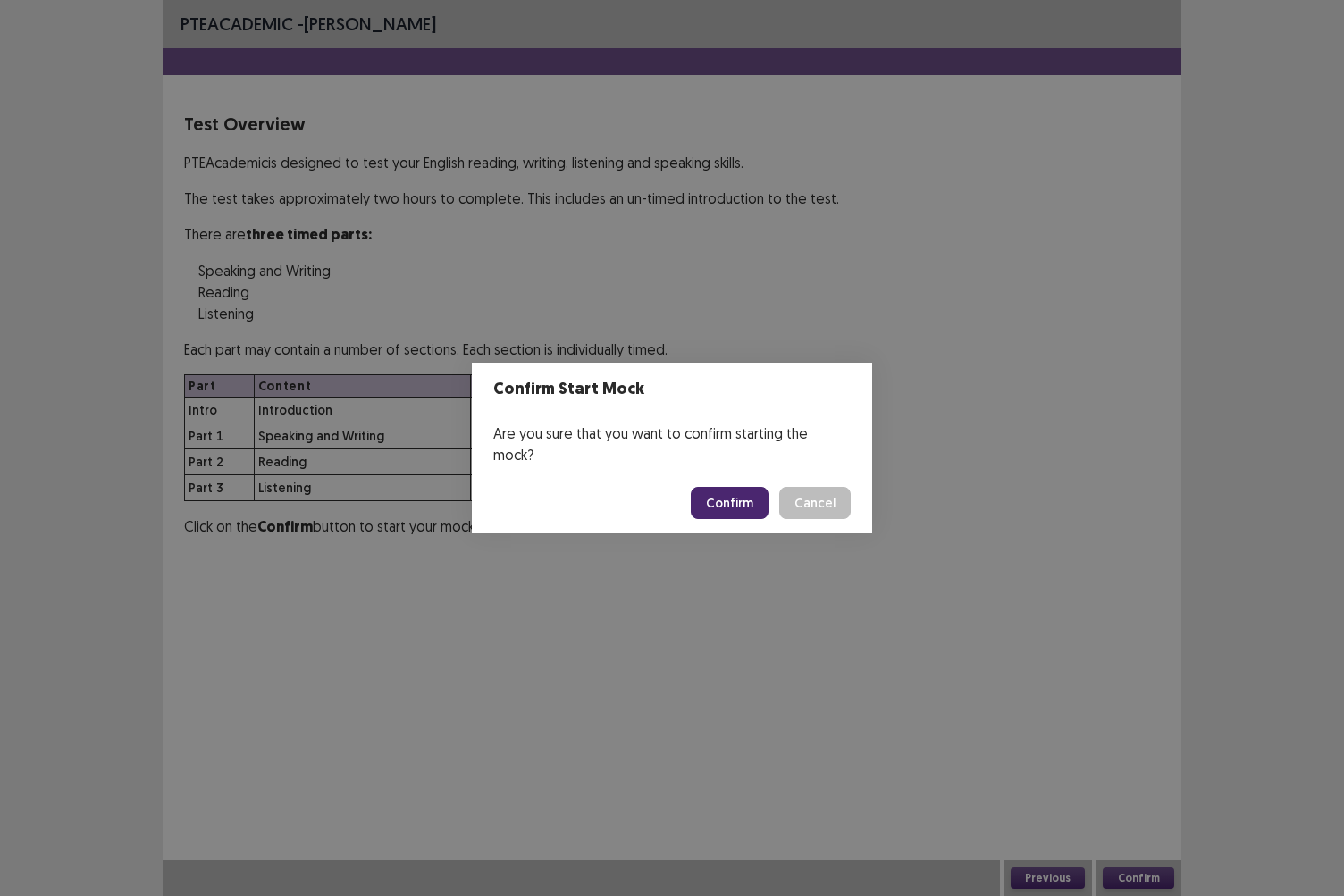
click at [731, 487] on button "Confirm" at bounding box center [730, 503] width 77 height 32
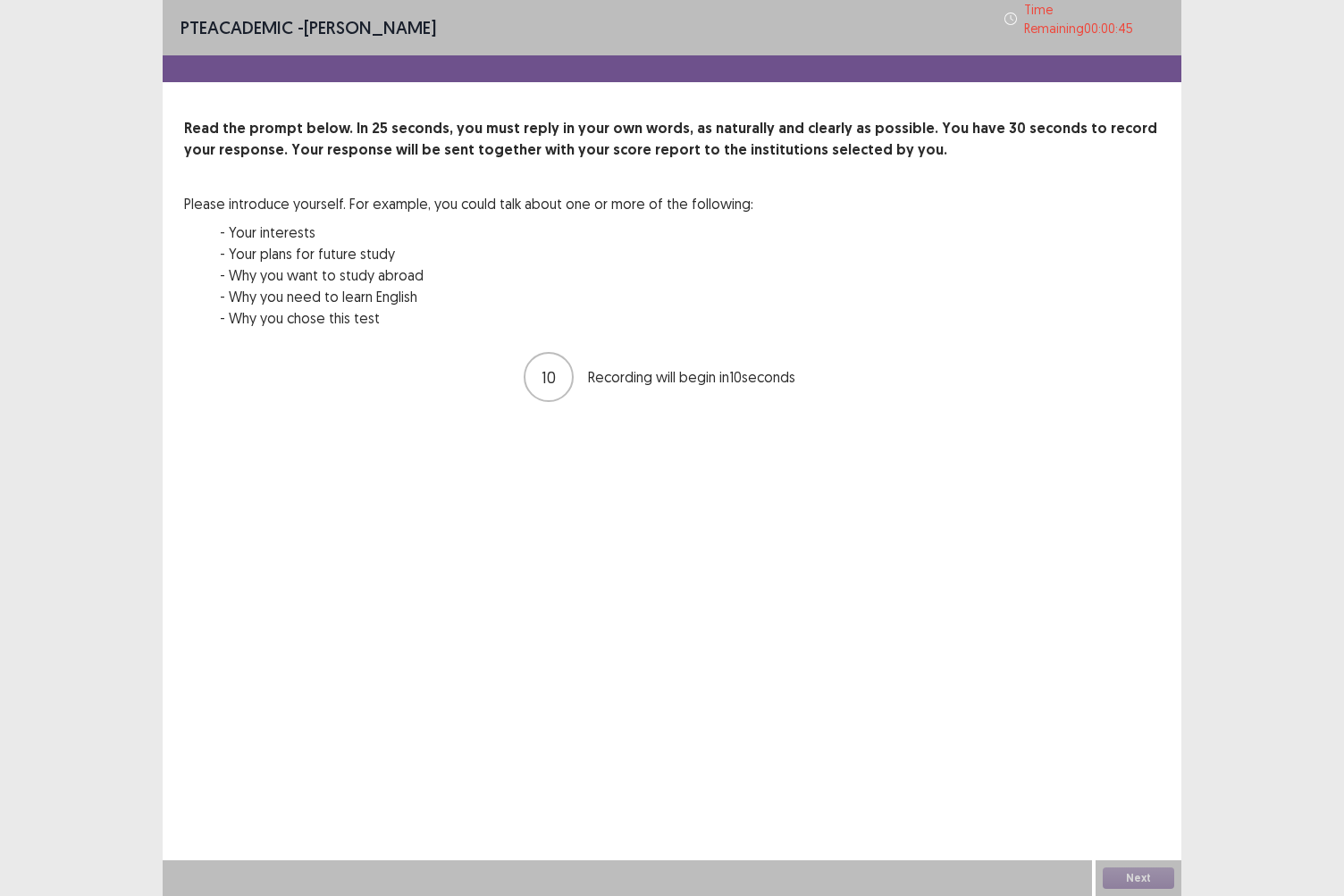
drag, startPoint x: 964, startPoint y: 683, endPoint x: 622, endPoint y: 519, distance: 379.3
click at [622, 519] on div "PTE academic - [PERSON_NAME] Time Remaining 00 : 00 : 45 Read the prompt below.…" at bounding box center [672, 448] width 1019 height 896
click at [1149, 774] on button "Next" at bounding box center [1139, 879] width 71 height 22
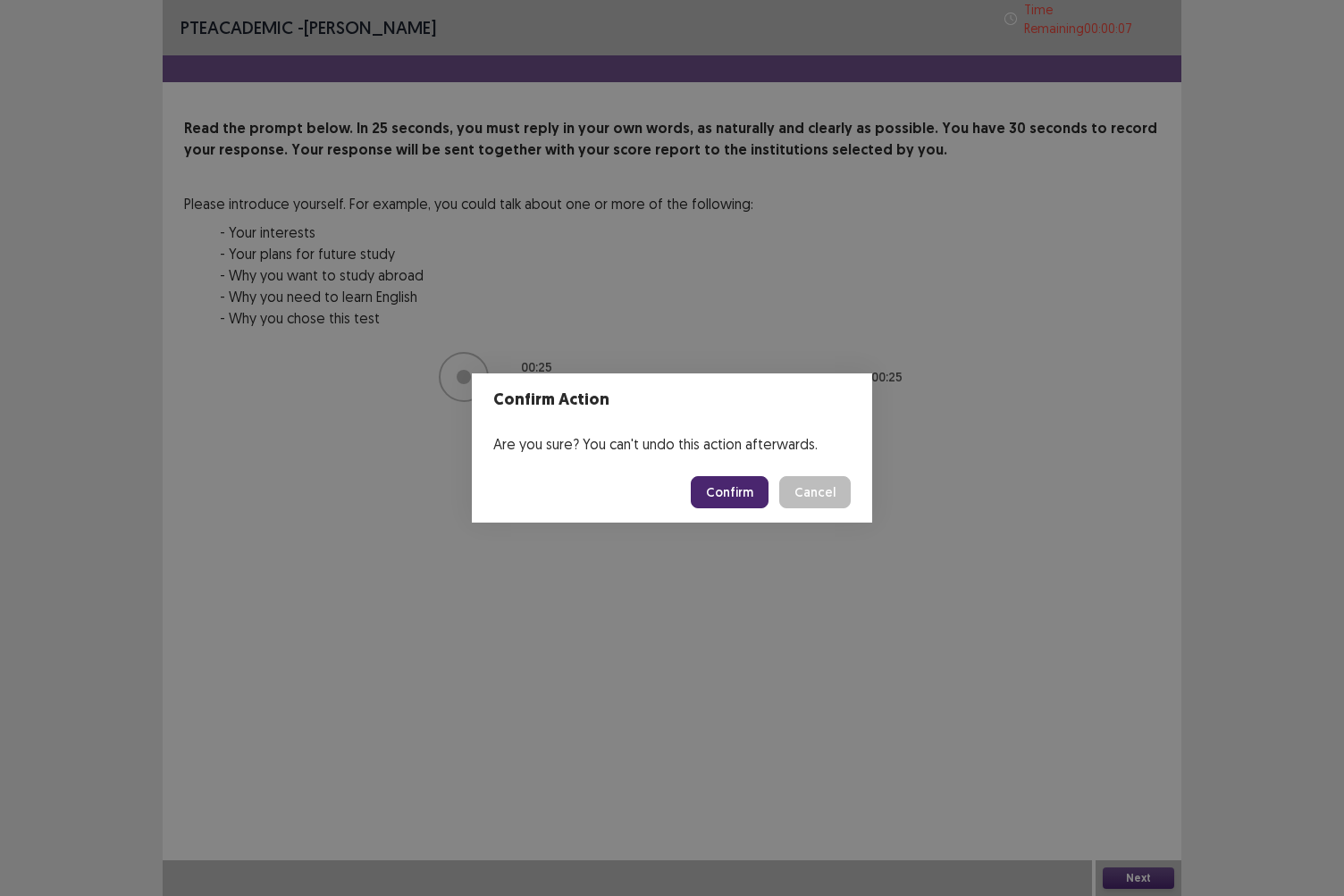
click at [751, 494] on button "Confirm" at bounding box center [730, 493] width 77 height 32
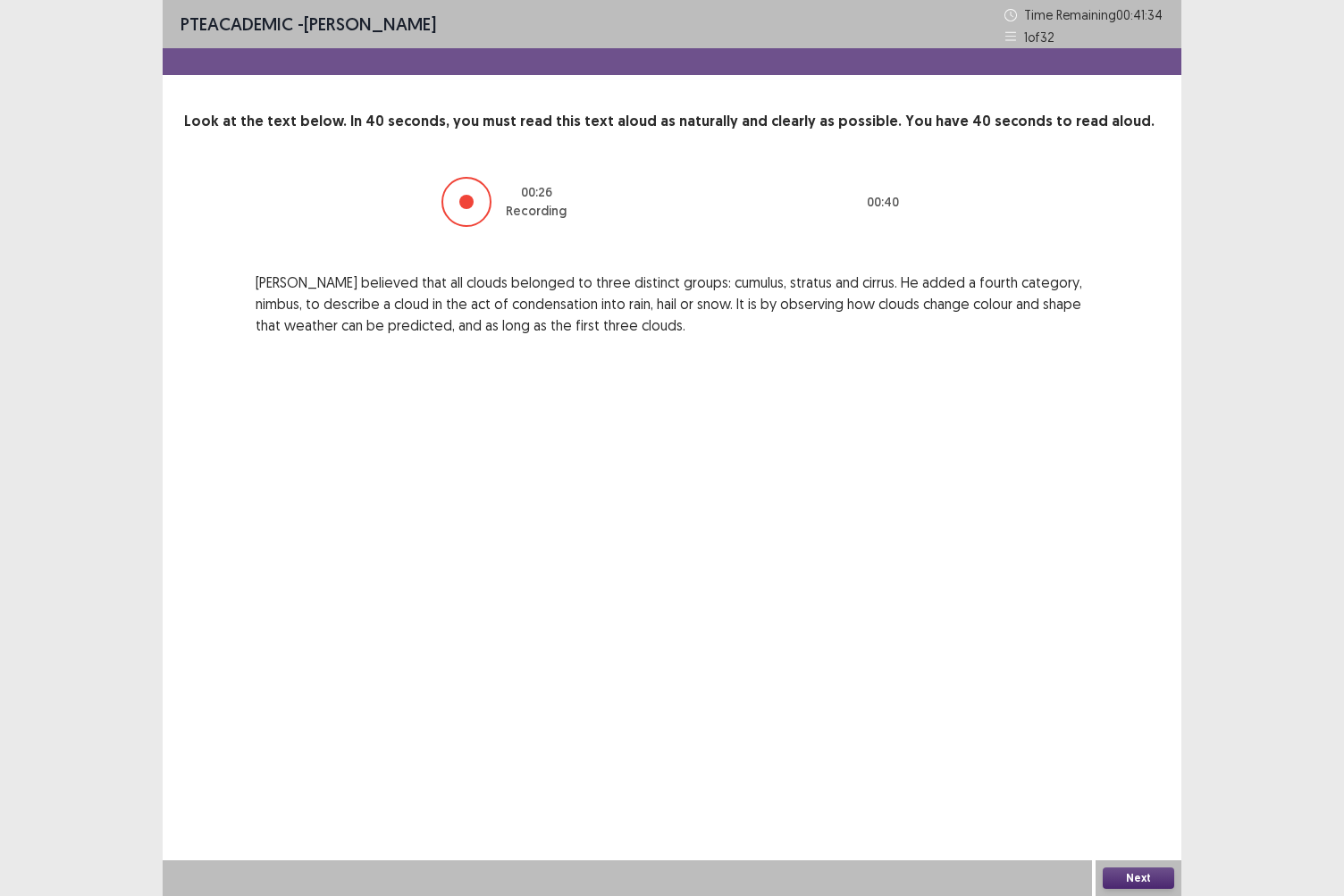
click at [1135, 774] on button "Next" at bounding box center [1139, 879] width 71 height 22
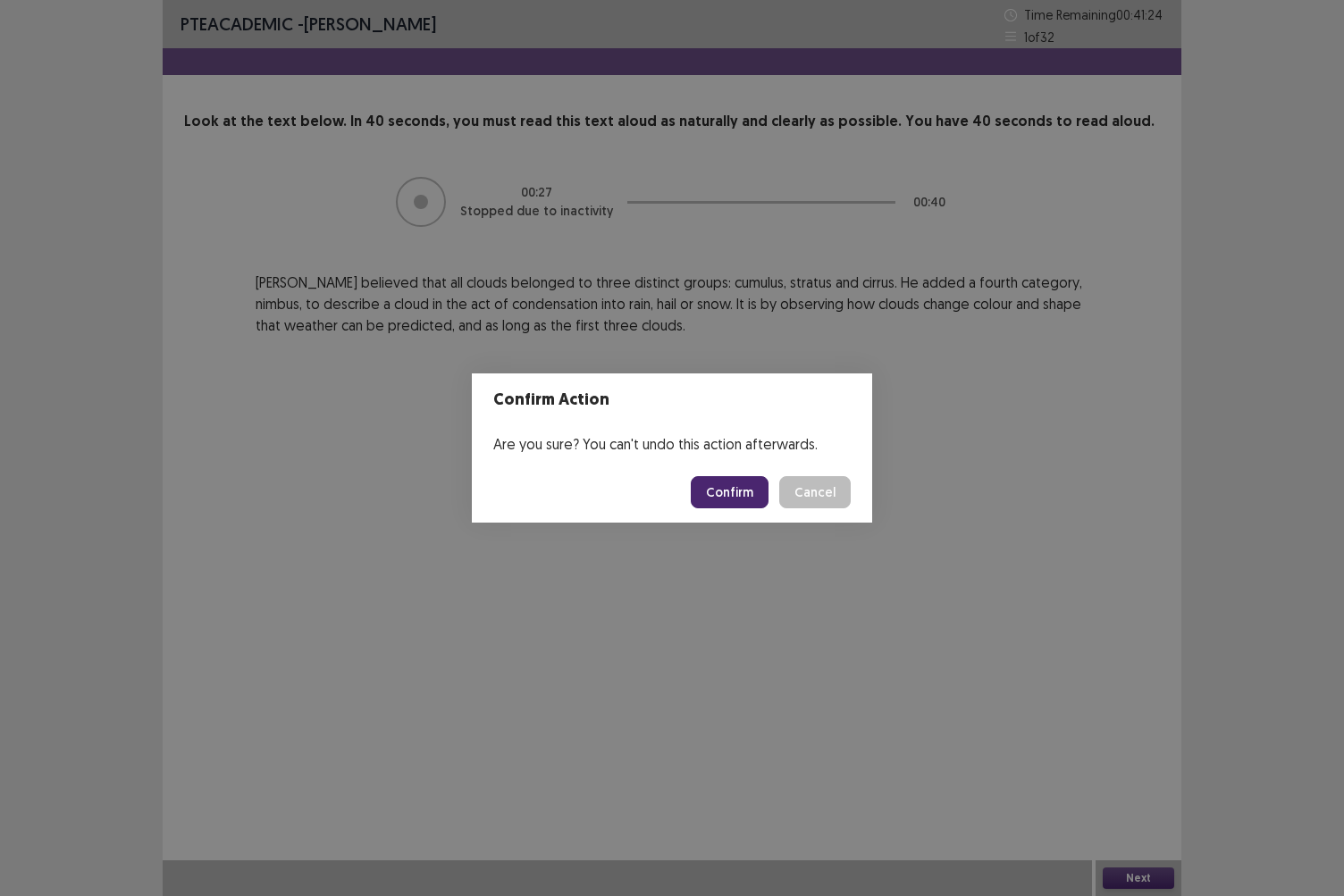
click at [749, 497] on button "Confirm" at bounding box center [730, 493] width 77 height 32
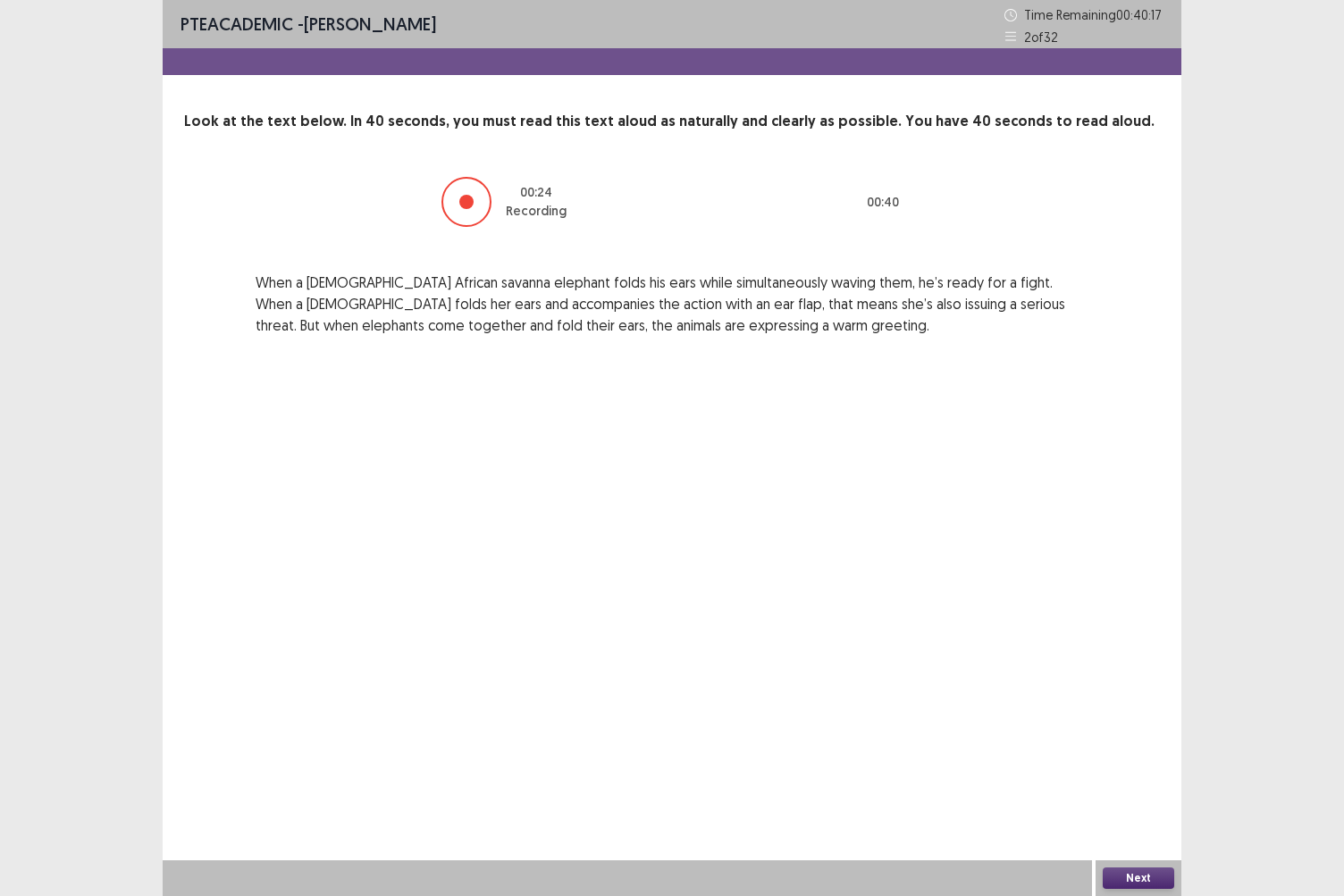
click at [1126, 774] on button "Next" at bounding box center [1139, 879] width 71 height 22
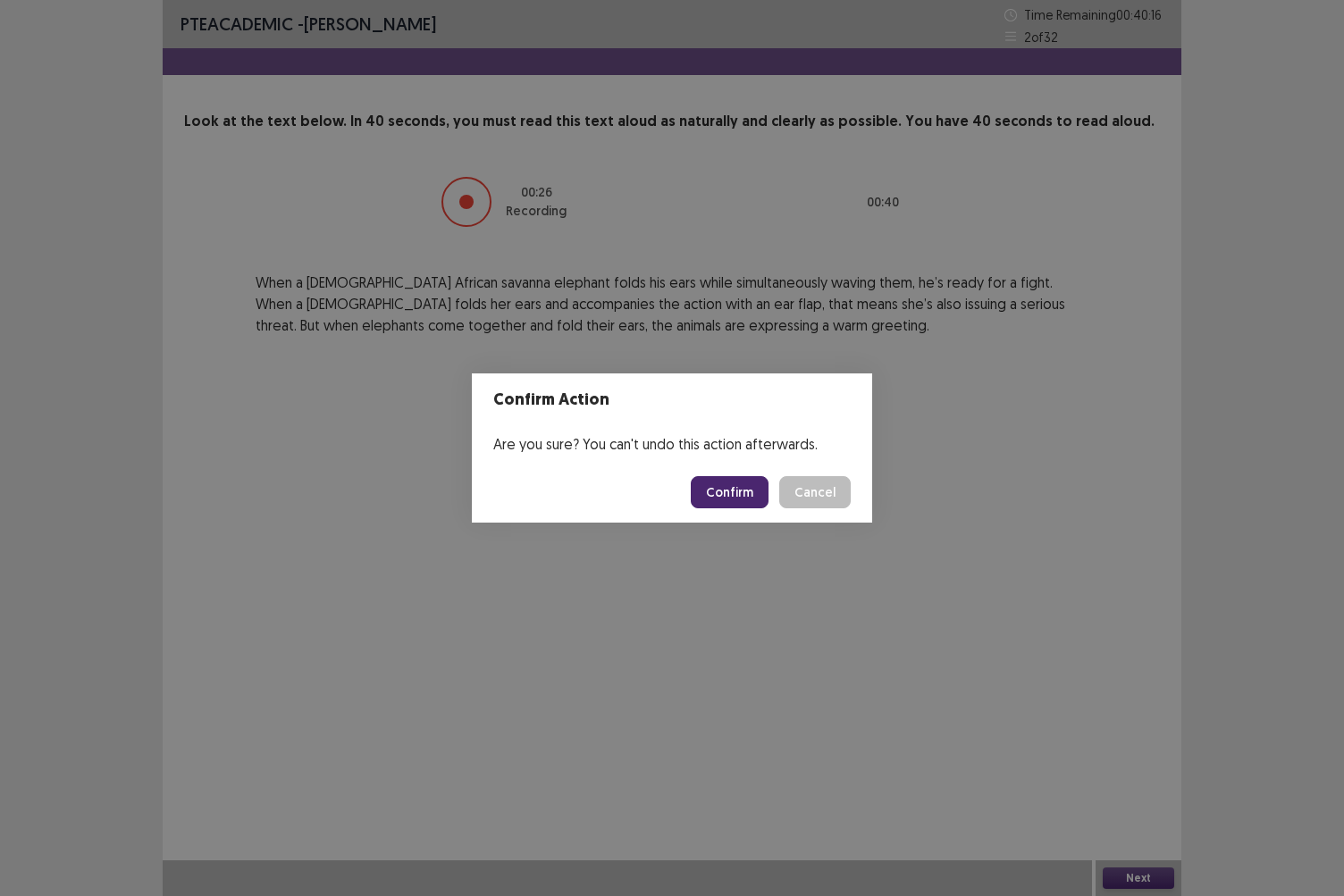
click at [733, 492] on button "Confirm" at bounding box center [730, 493] width 77 height 32
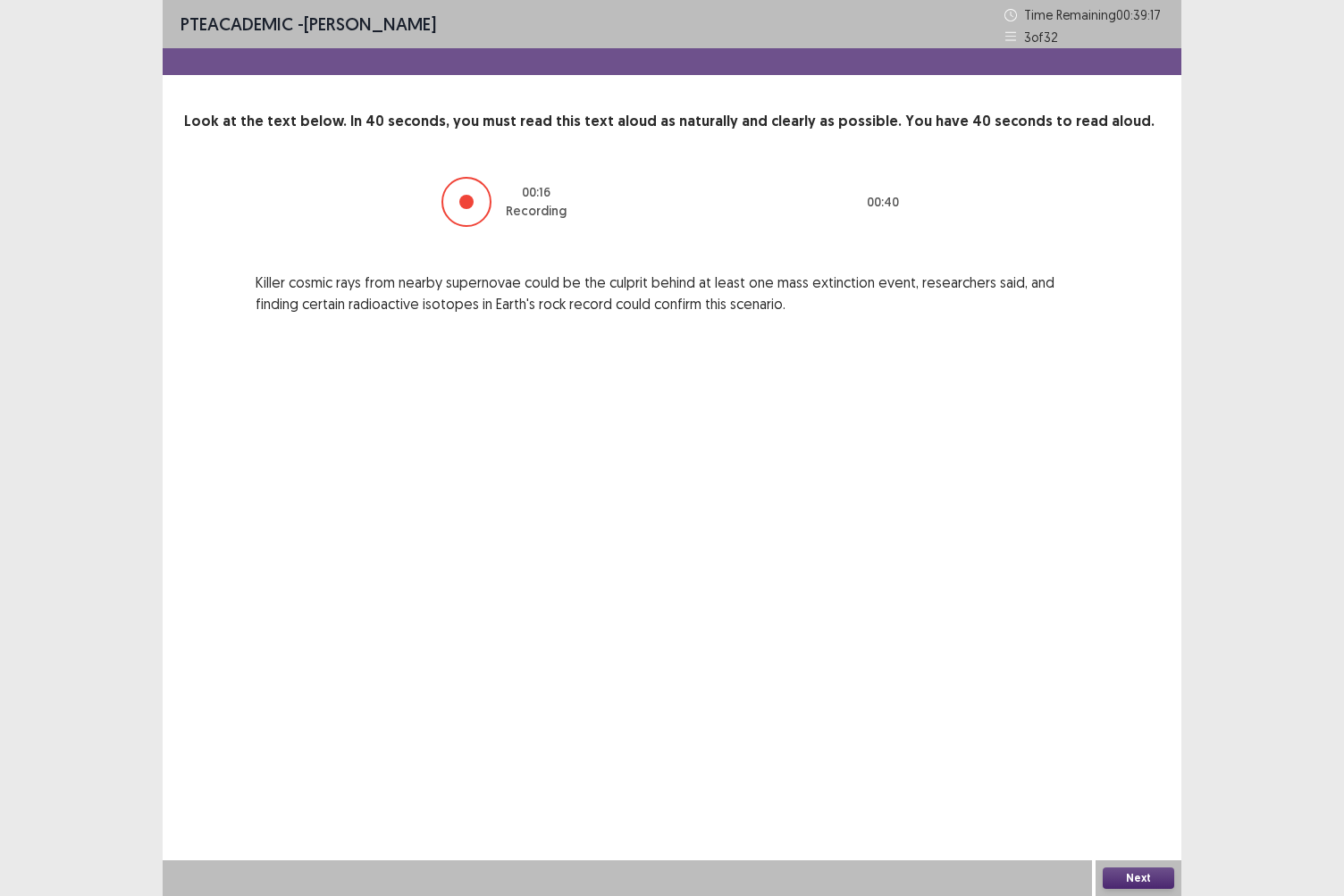
click at [1114, 774] on button "Next" at bounding box center [1139, 879] width 71 height 22
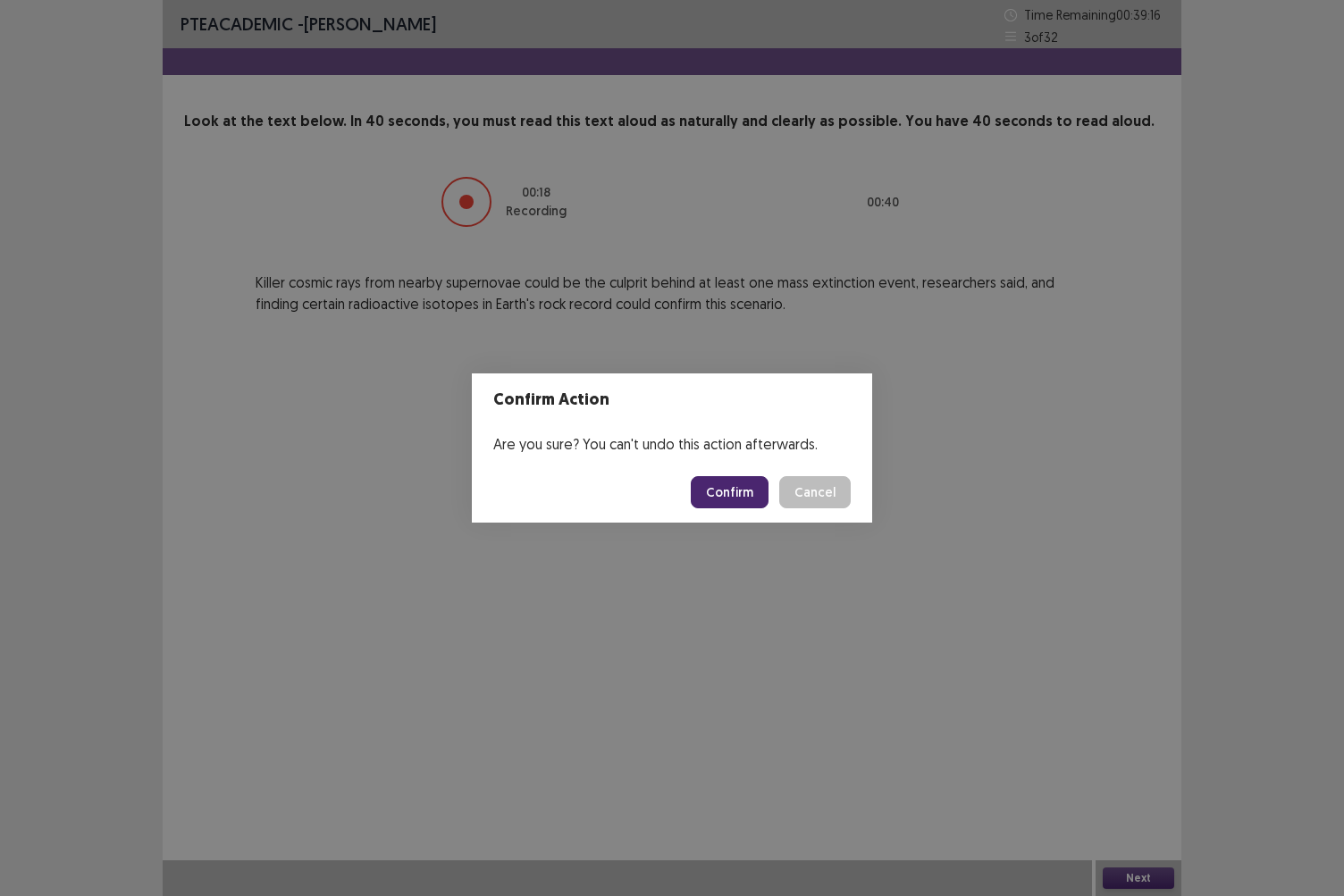
click at [727, 492] on button "Confirm" at bounding box center [730, 493] width 77 height 32
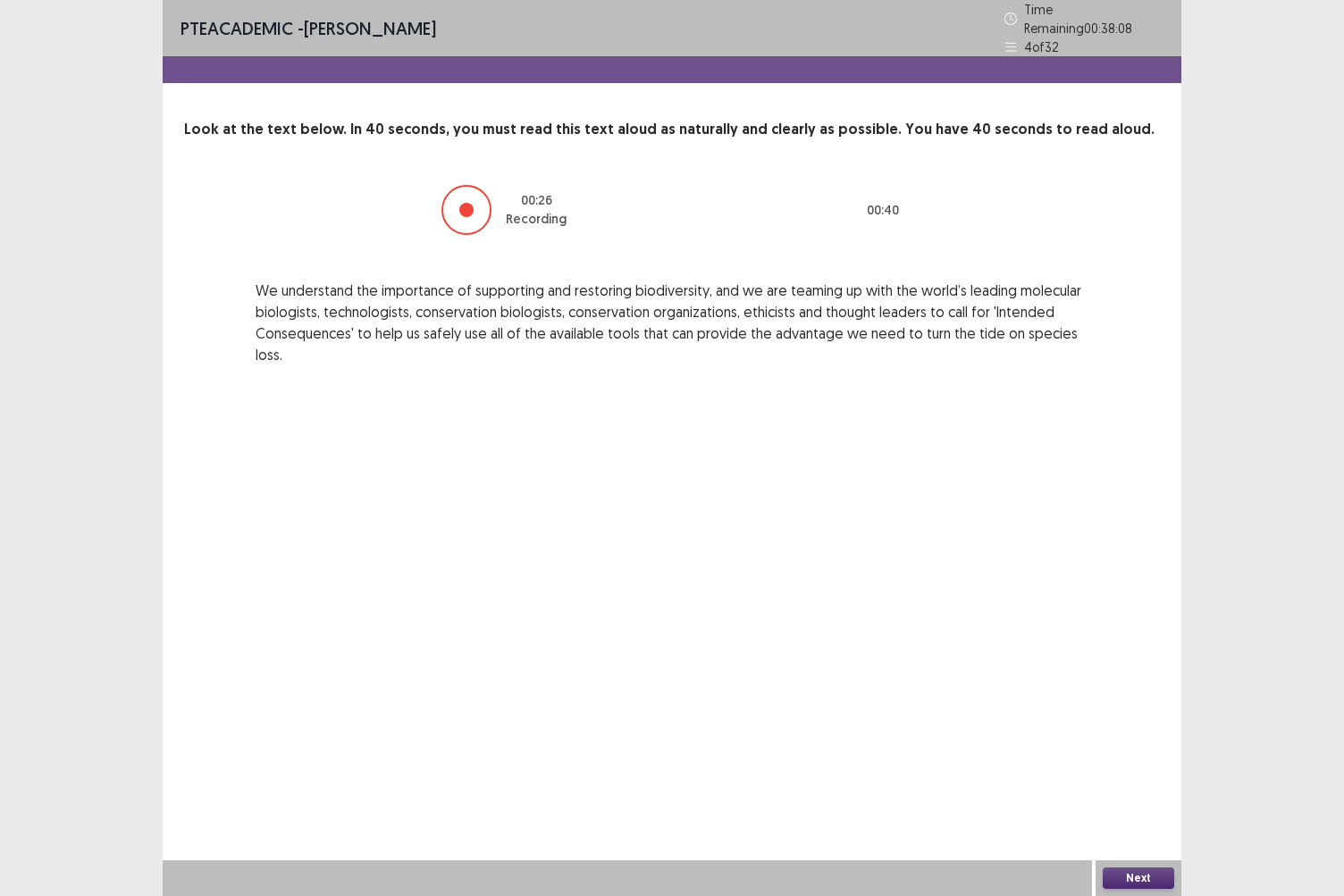
click at [1153, 774] on button "Next" at bounding box center [1139, 879] width 71 height 22
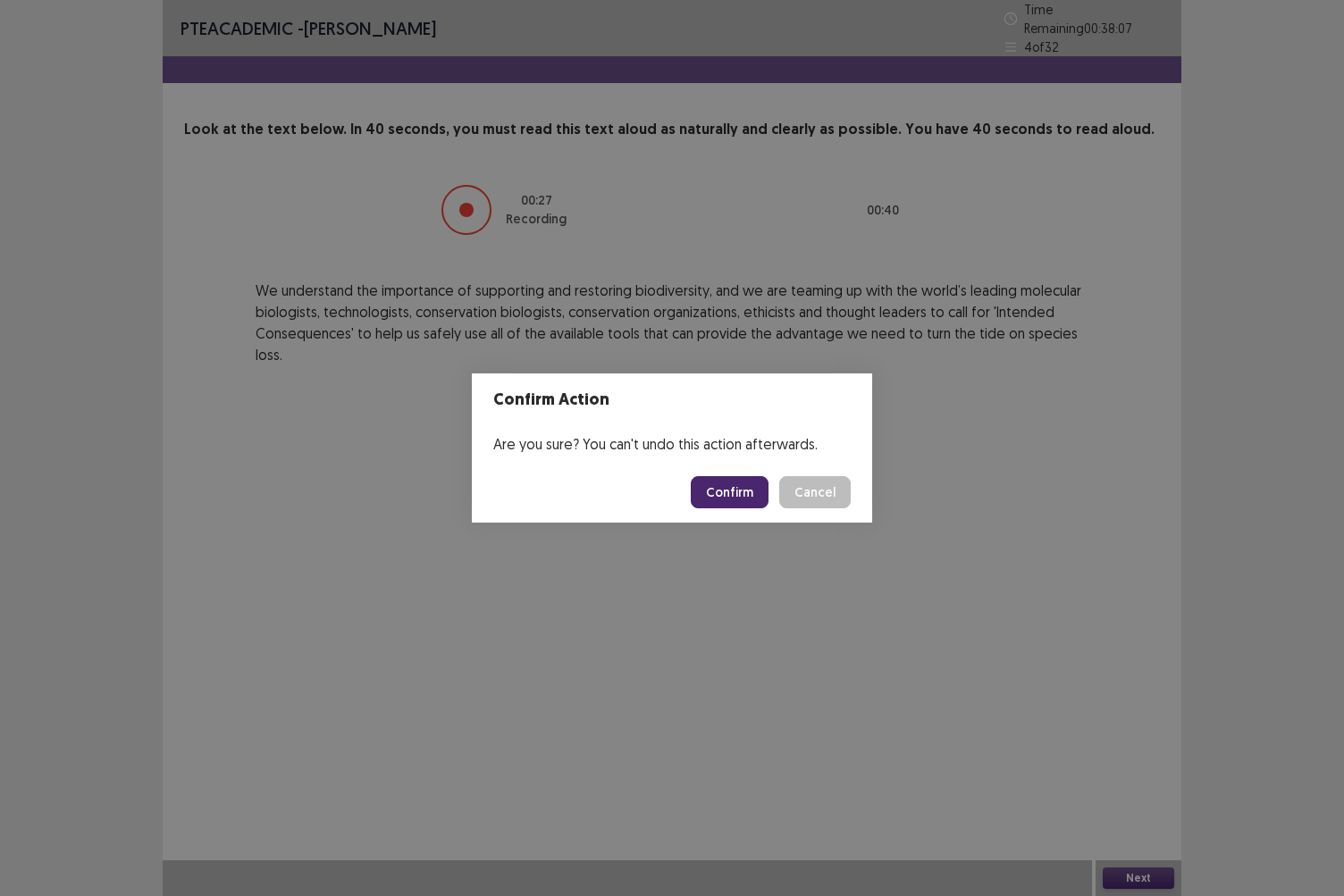
click at [743, 495] on button "Confirm" at bounding box center [730, 493] width 77 height 32
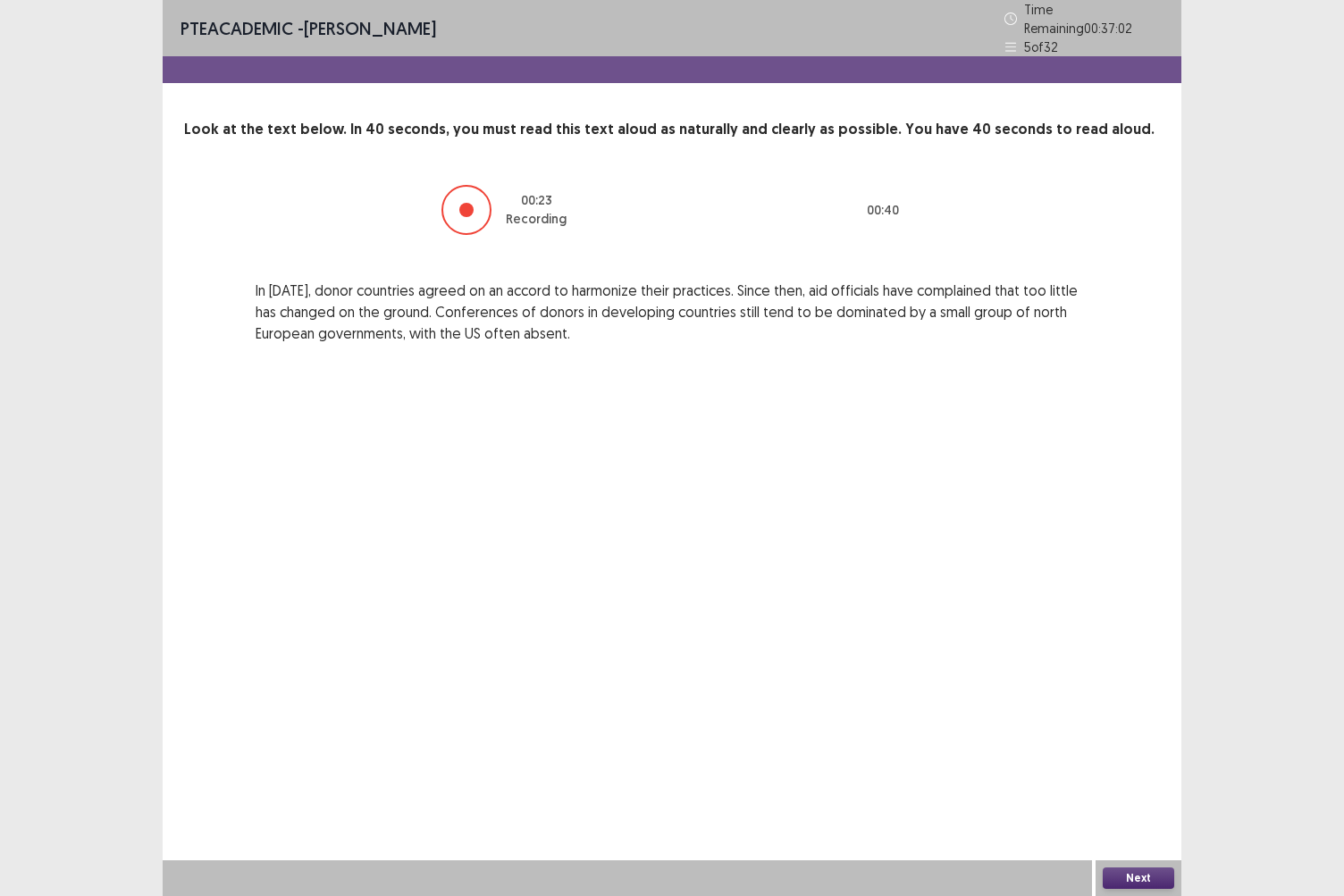
click at [1127, 774] on button "Next" at bounding box center [1139, 879] width 71 height 22
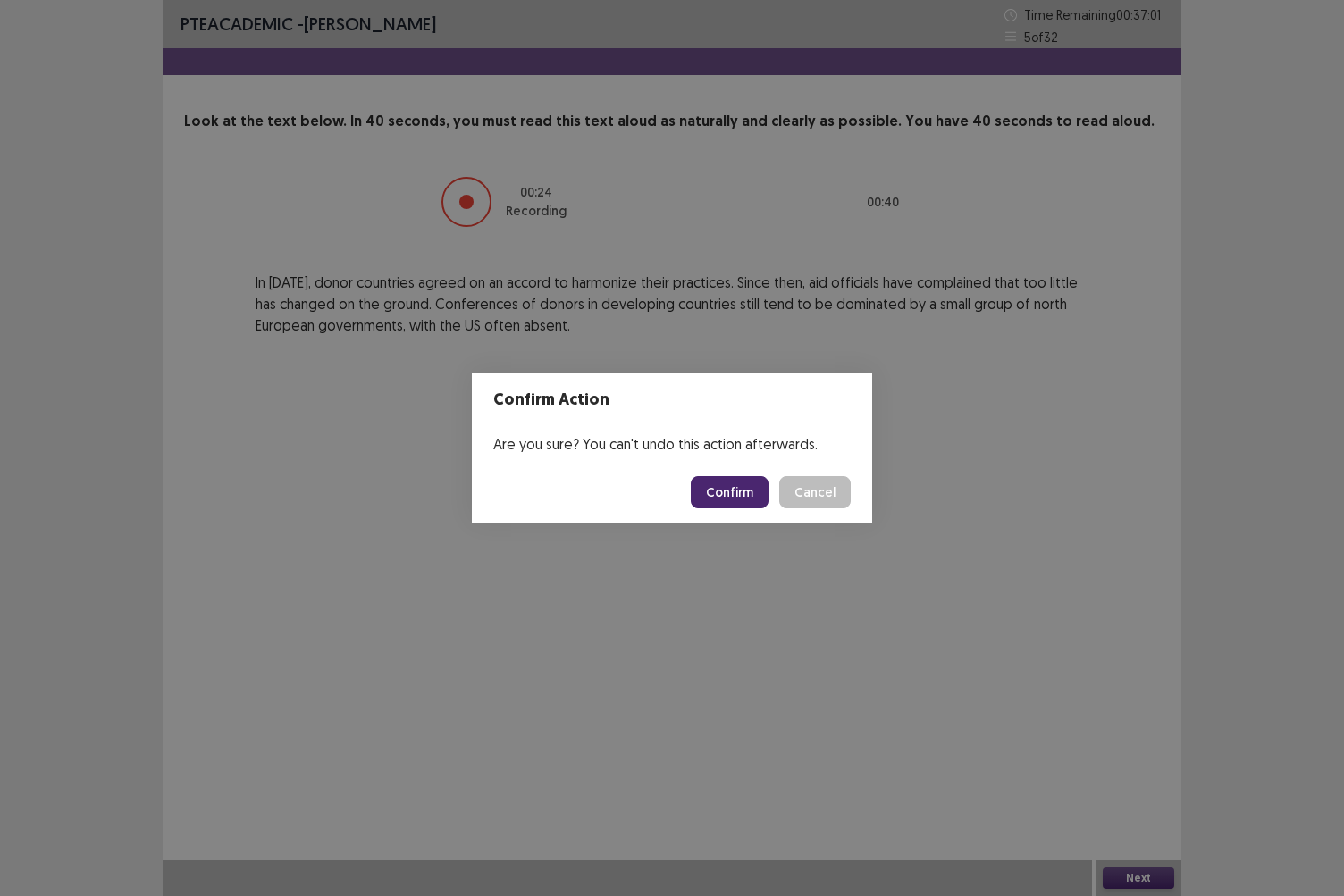
click at [732, 483] on button "Confirm" at bounding box center [730, 493] width 77 height 32
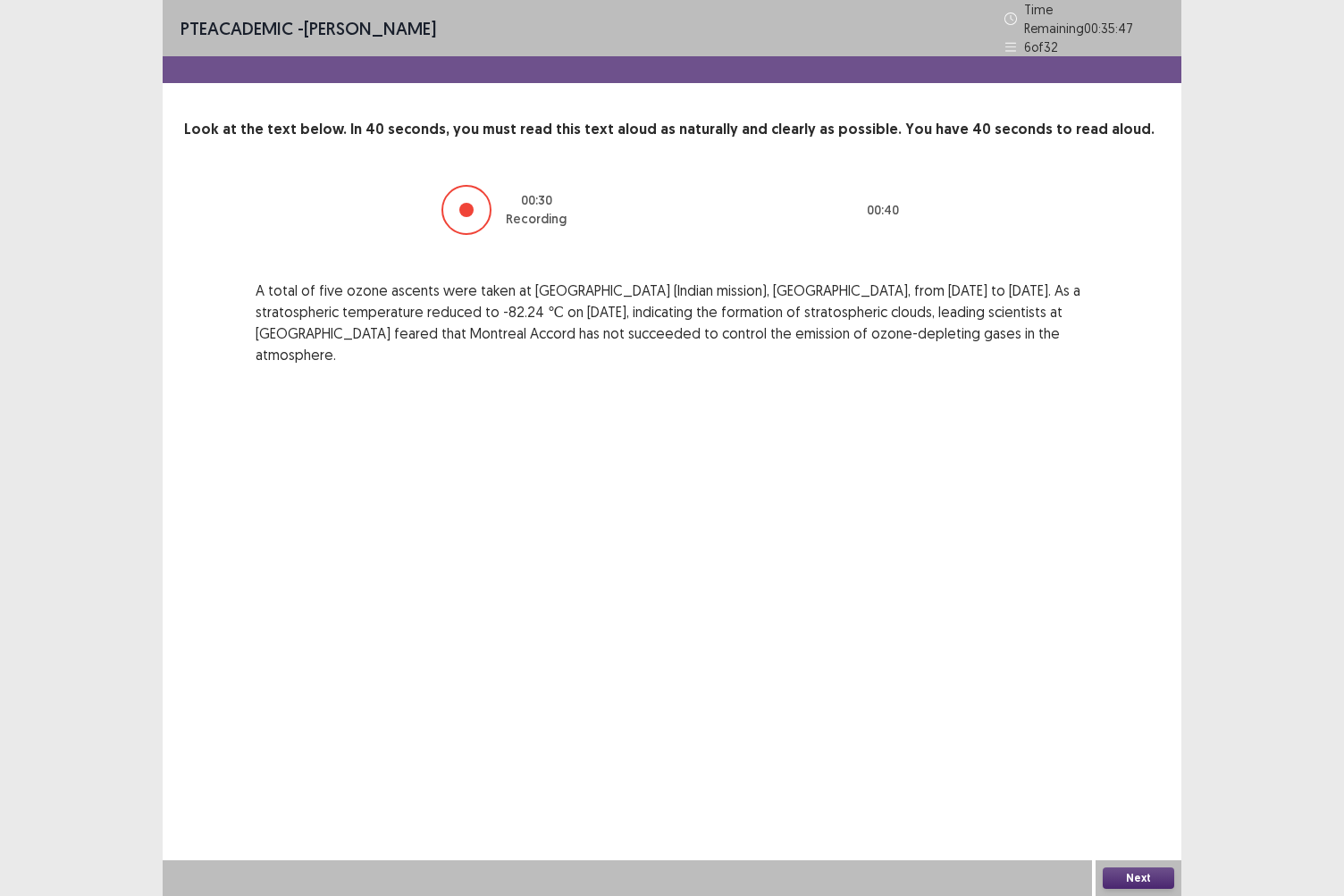
click at [1155, 774] on button "Next" at bounding box center [1139, 879] width 71 height 22
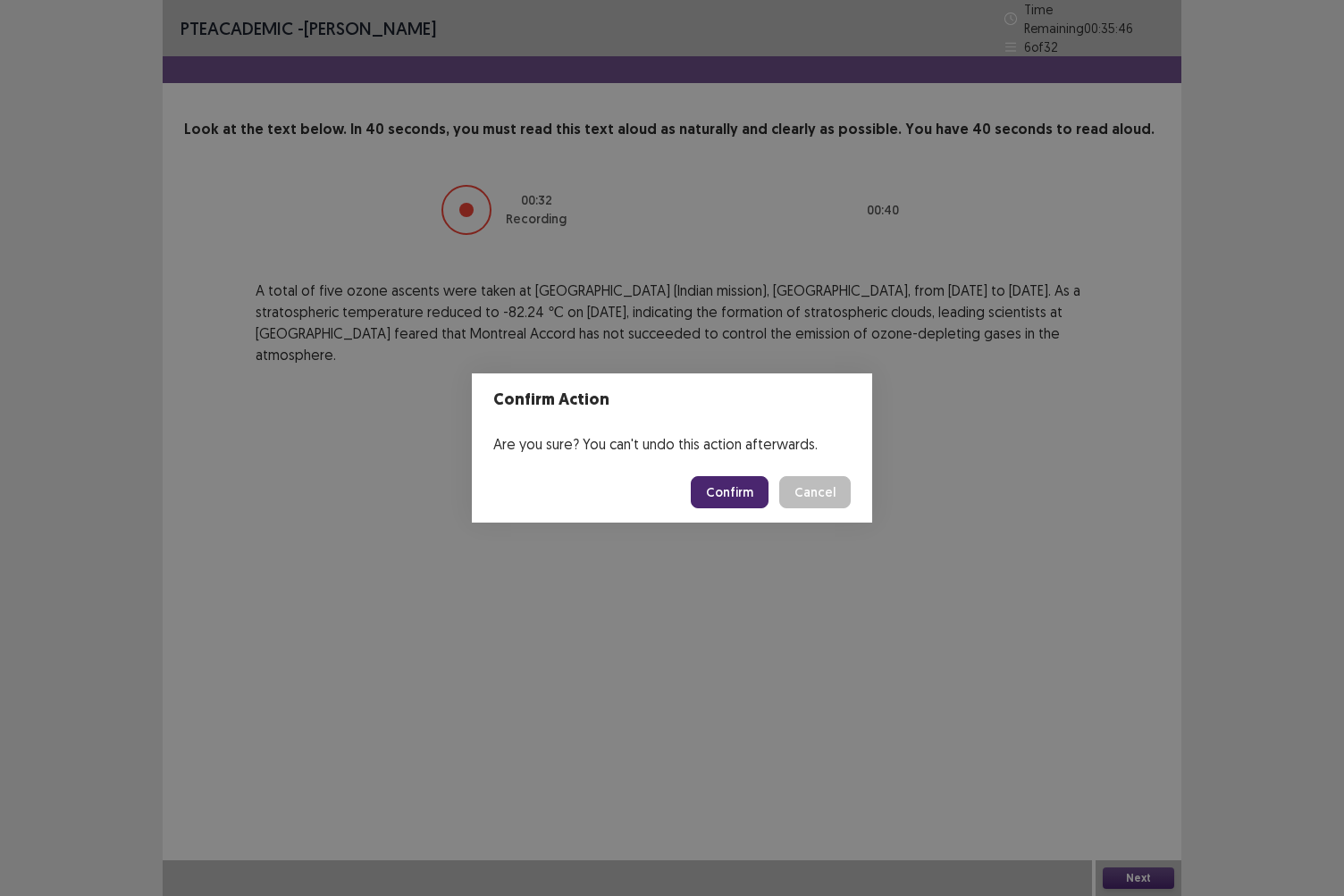
click at [726, 488] on button "Confirm" at bounding box center [730, 493] width 77 height 32
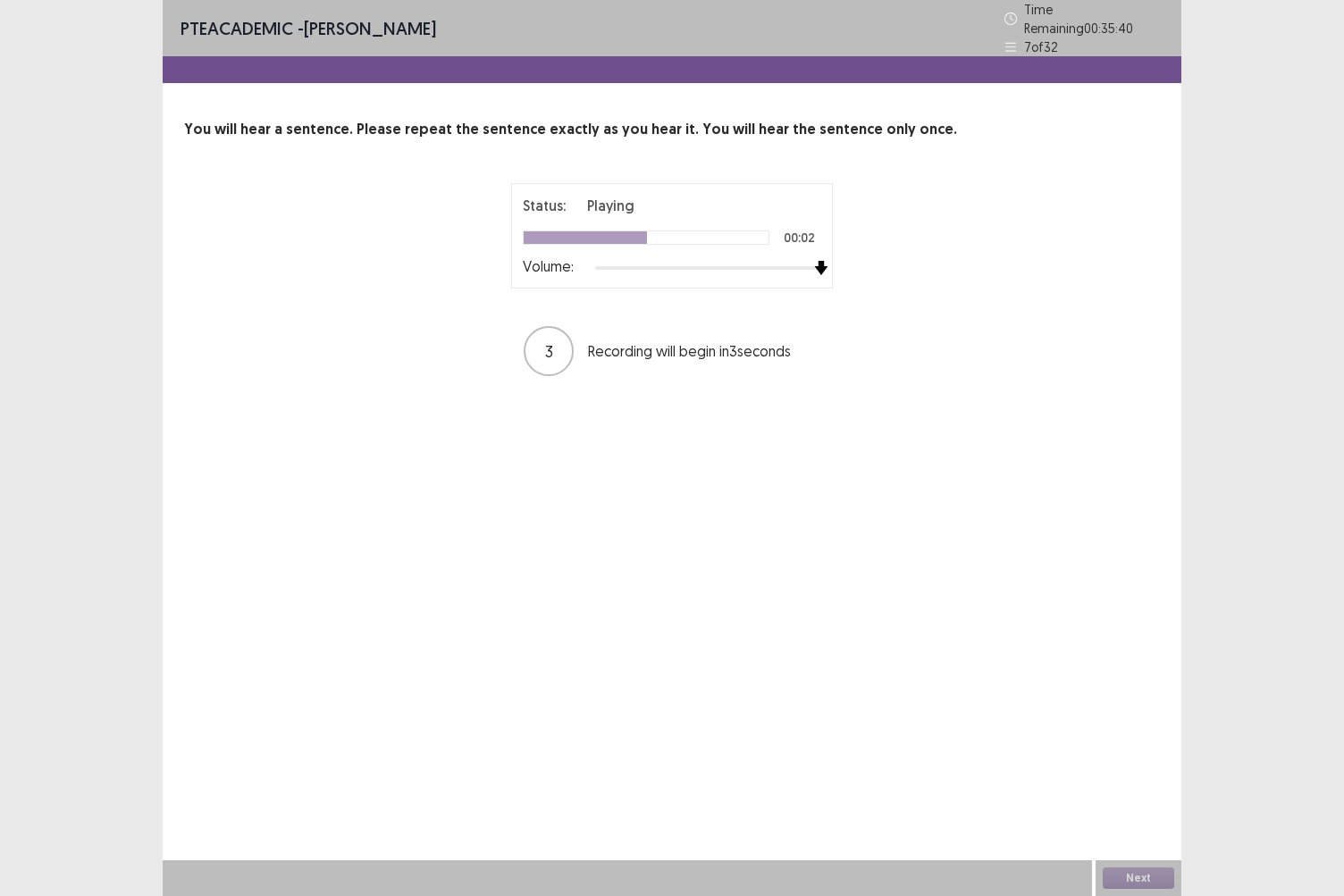
click at [830, 256] on div "Status: Playing 00:02 Volume:" at bounding box center [672, 235] width 322 height 105
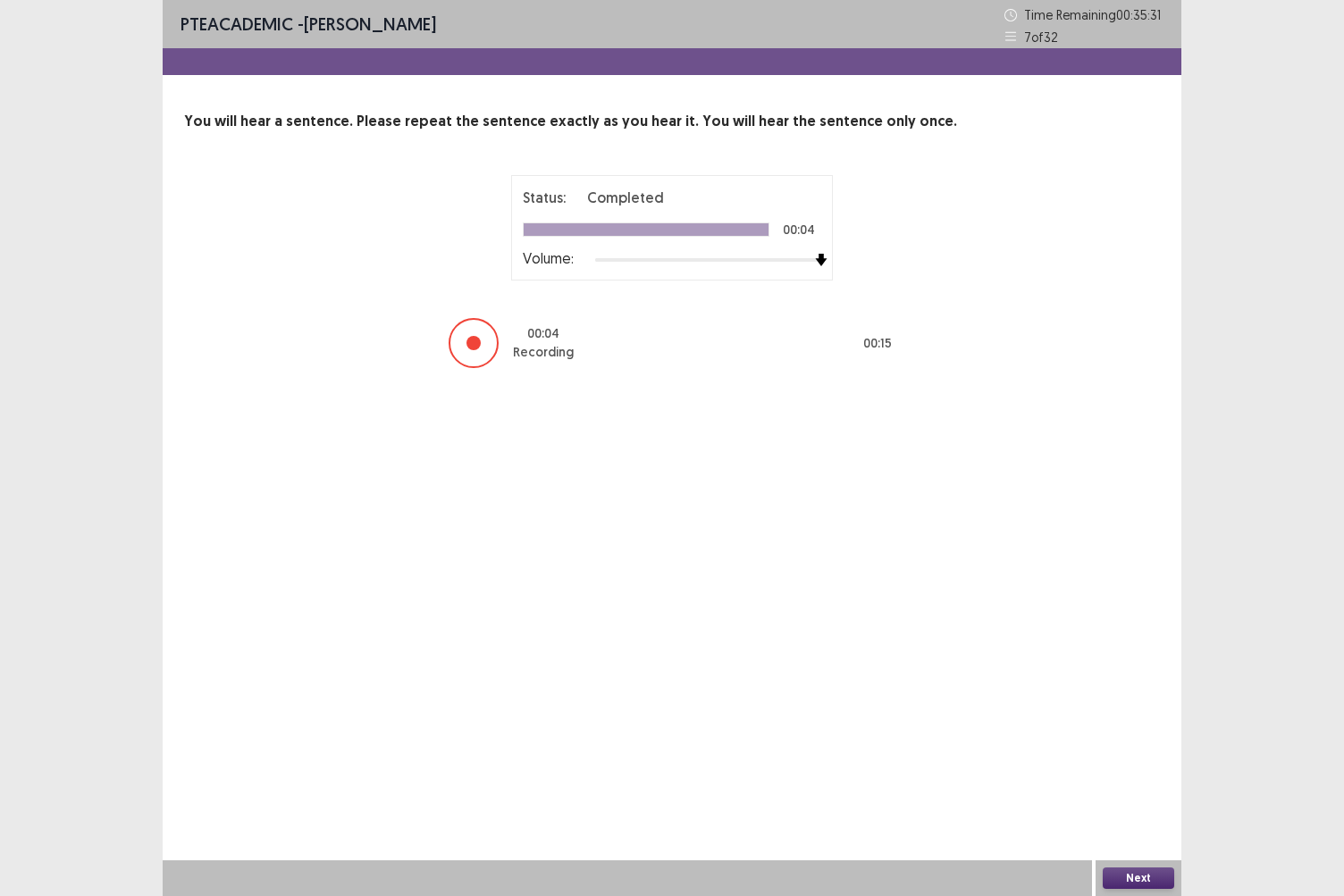
click at [1124, 774] on button "Next" at bounding box center [1139, 879] width 71 height 22
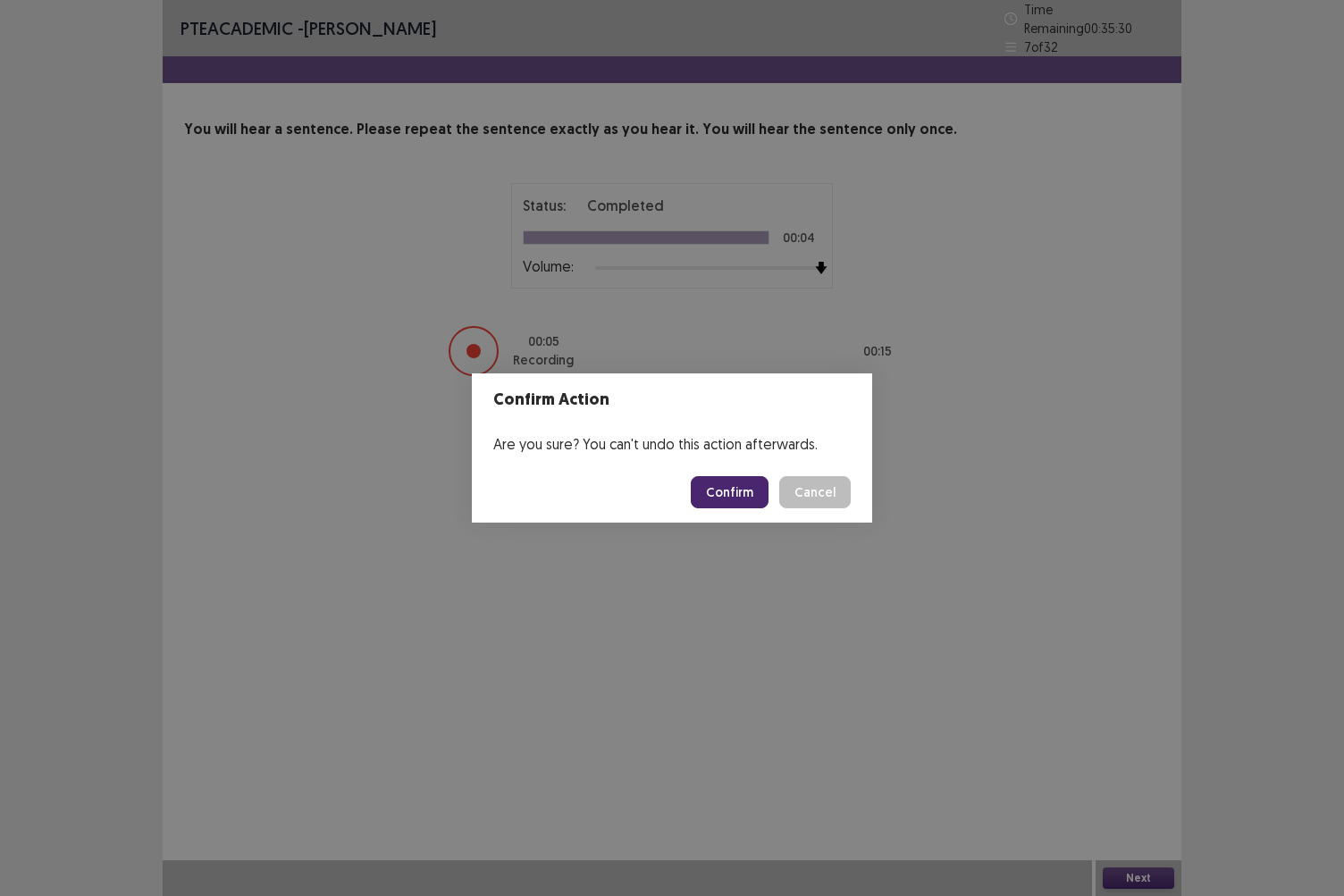
click at [732, 493] on button "Confirm" at bounding box center [730, 493] width 77 height 32
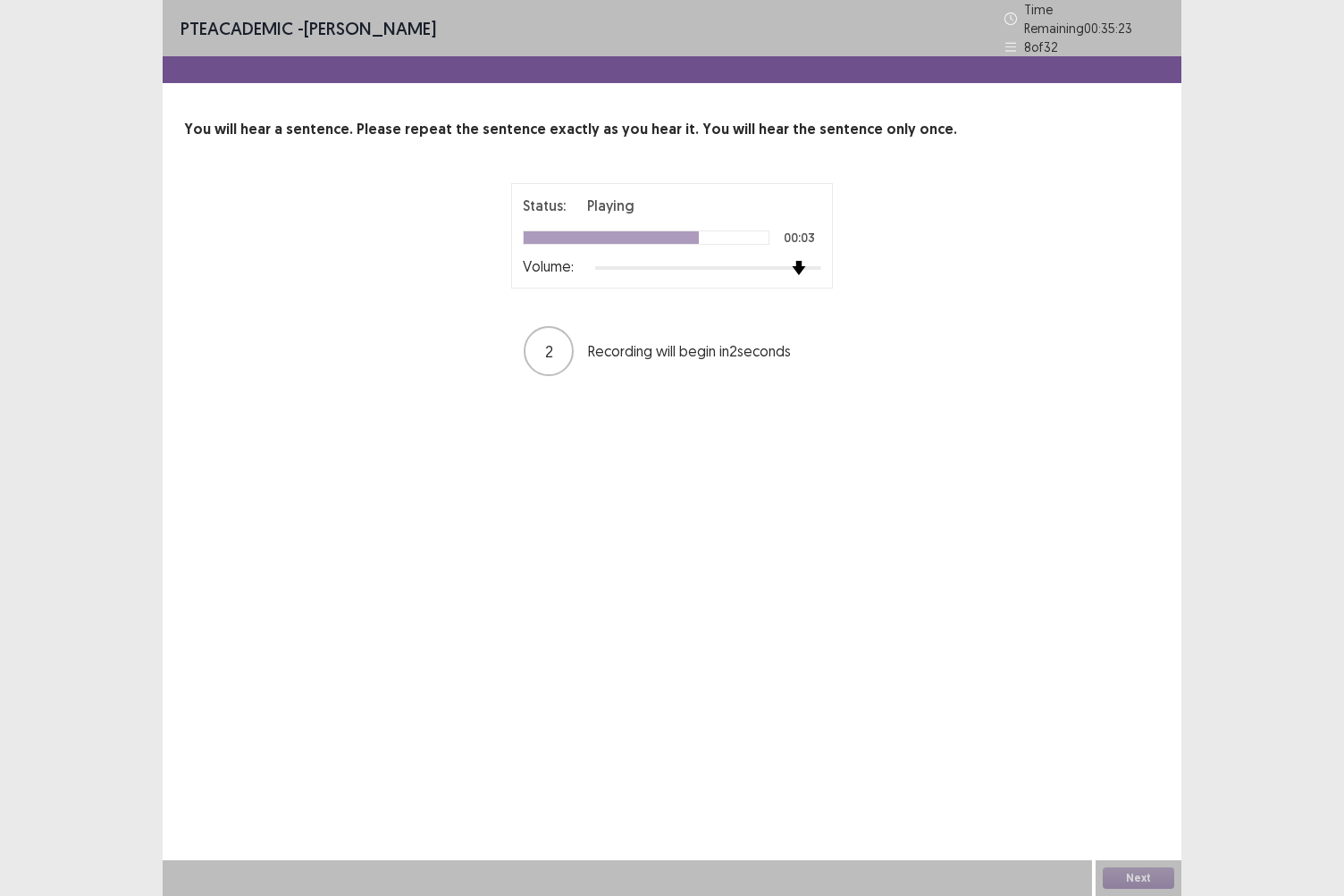
click at [808, 265] on div at bounding box center [708, 268] width 226 height 14
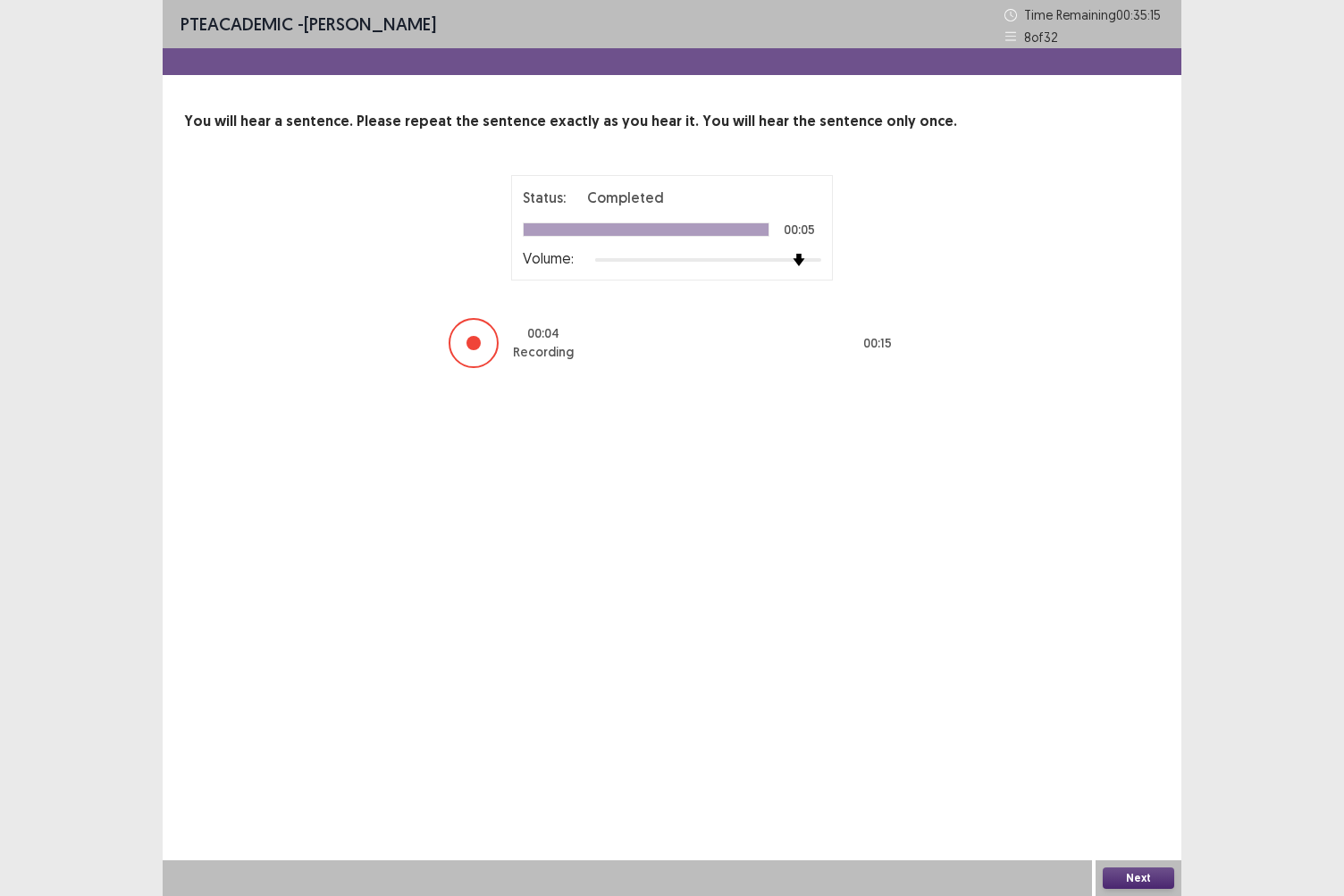
click at [1158, 774] on button "Next" at bounding box center [1139, 879] width 71 height 22
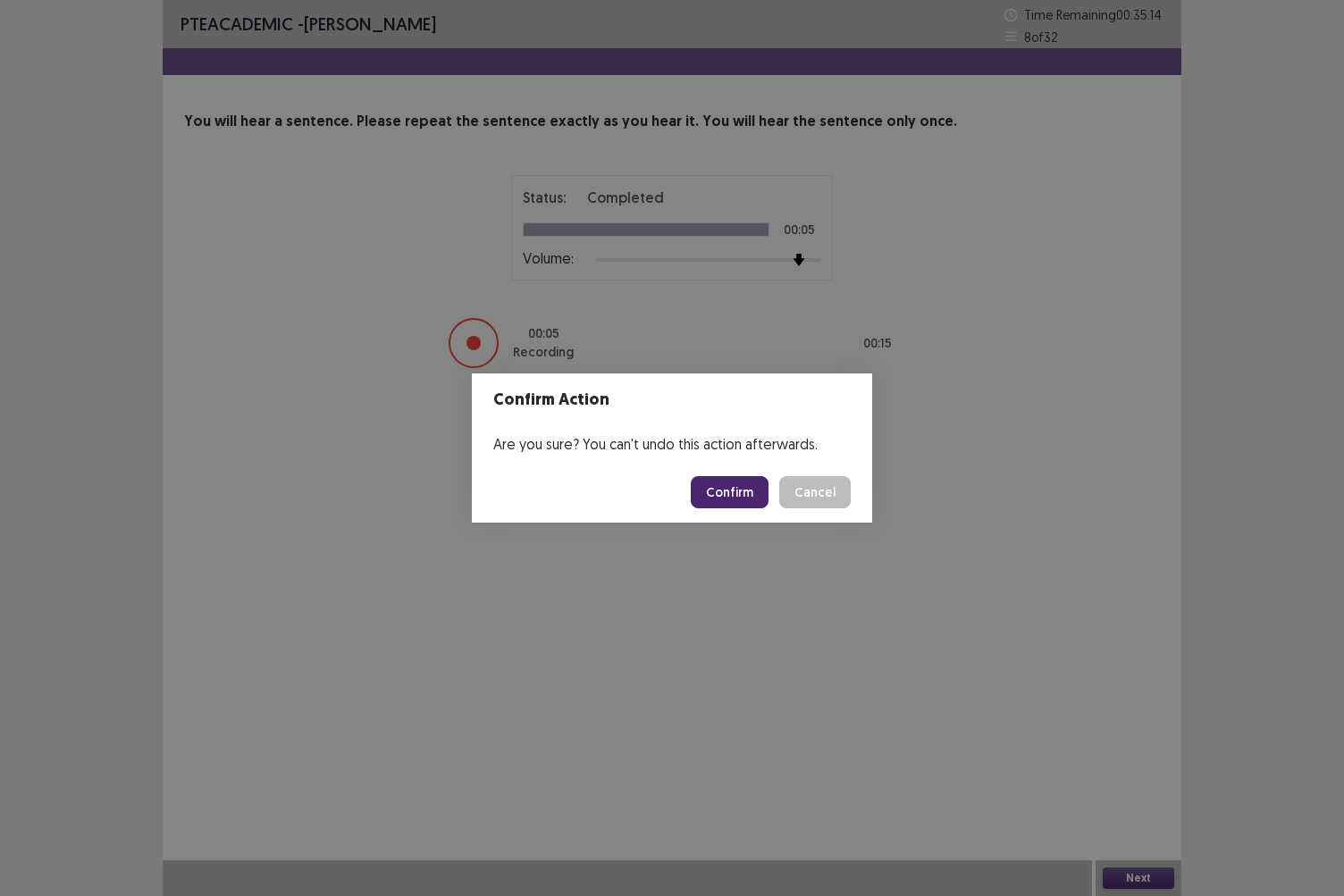
click at [747, 493] on button "Confirm" at bounding box center [730, 493] width 77 height 32
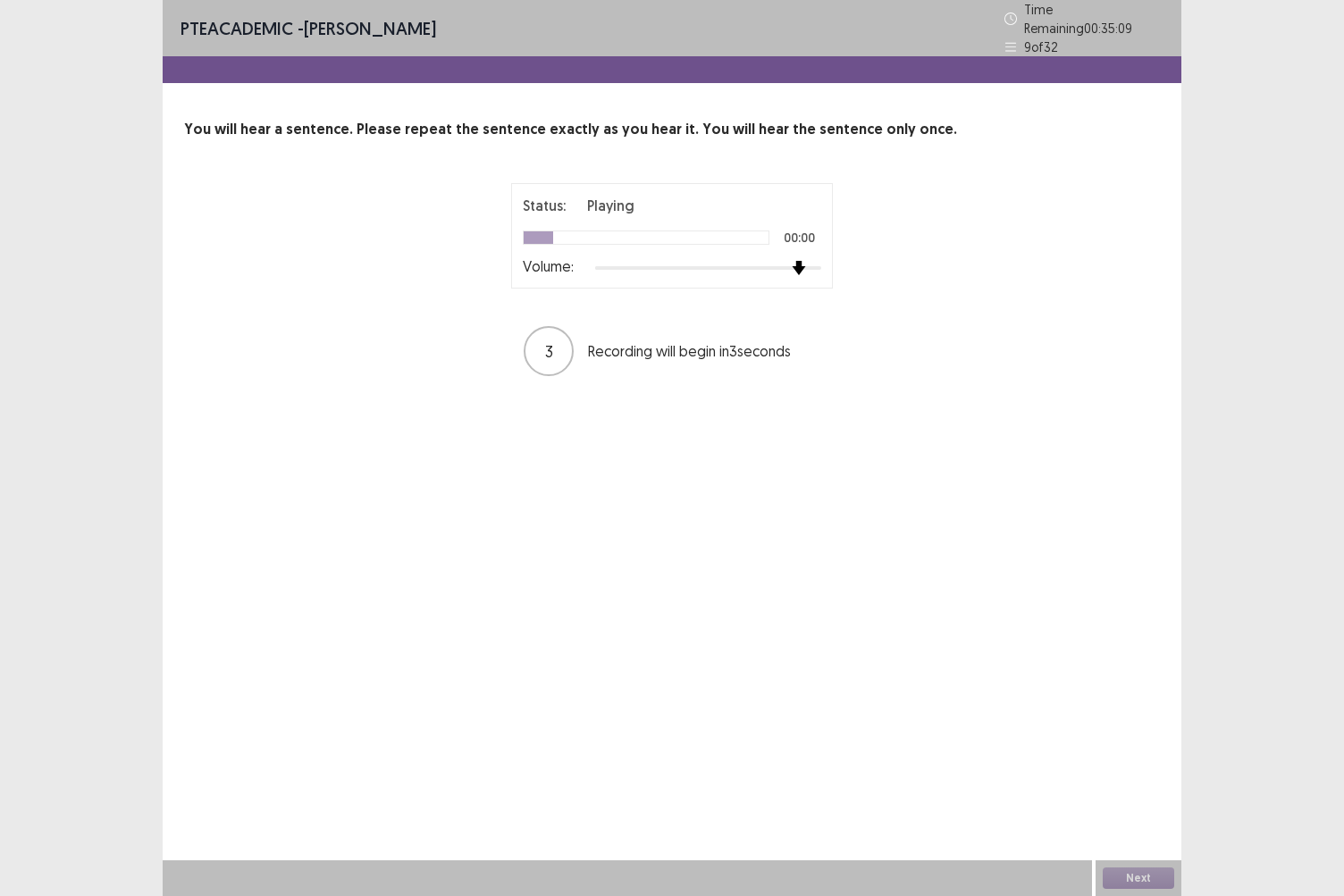
click at [806, 260] on div at bounding box center [798, 268] width 16 height 16
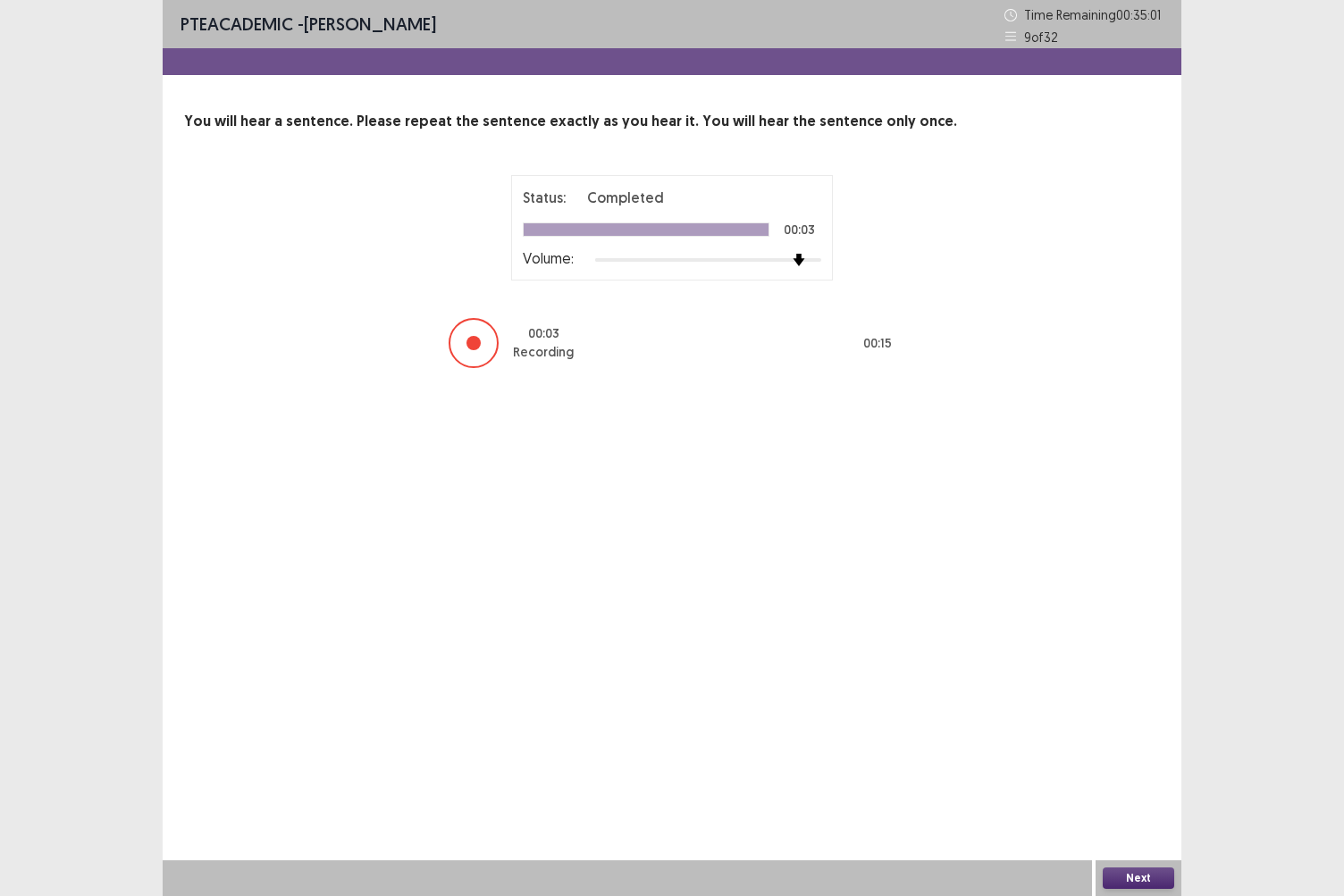
click at [1140, 774] on button "Next" at bounding box center [1139, 879] width 71 height 22
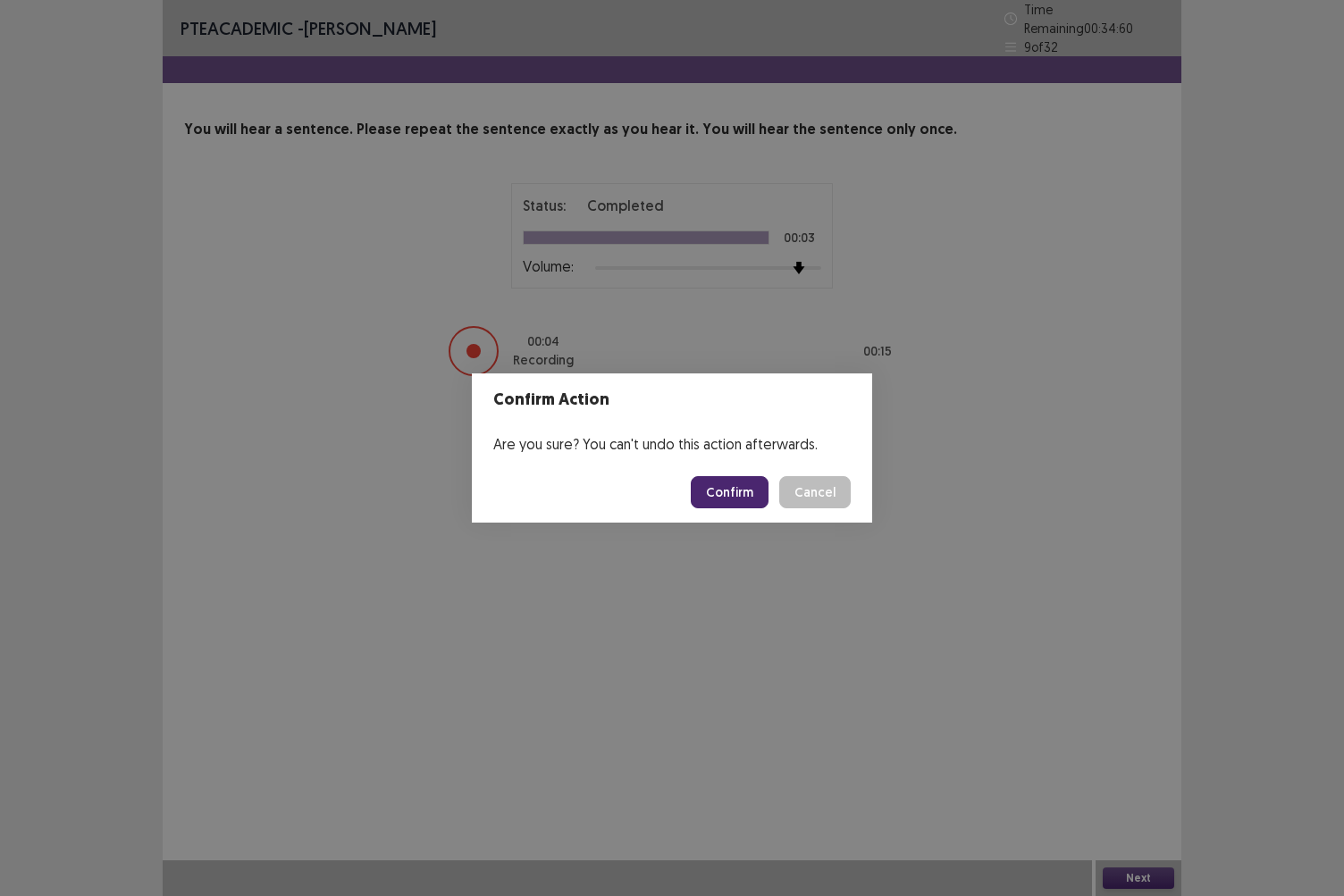
click at [746, 492] on button "Confirm" at bounding box center [730, 493] width 77 height 32
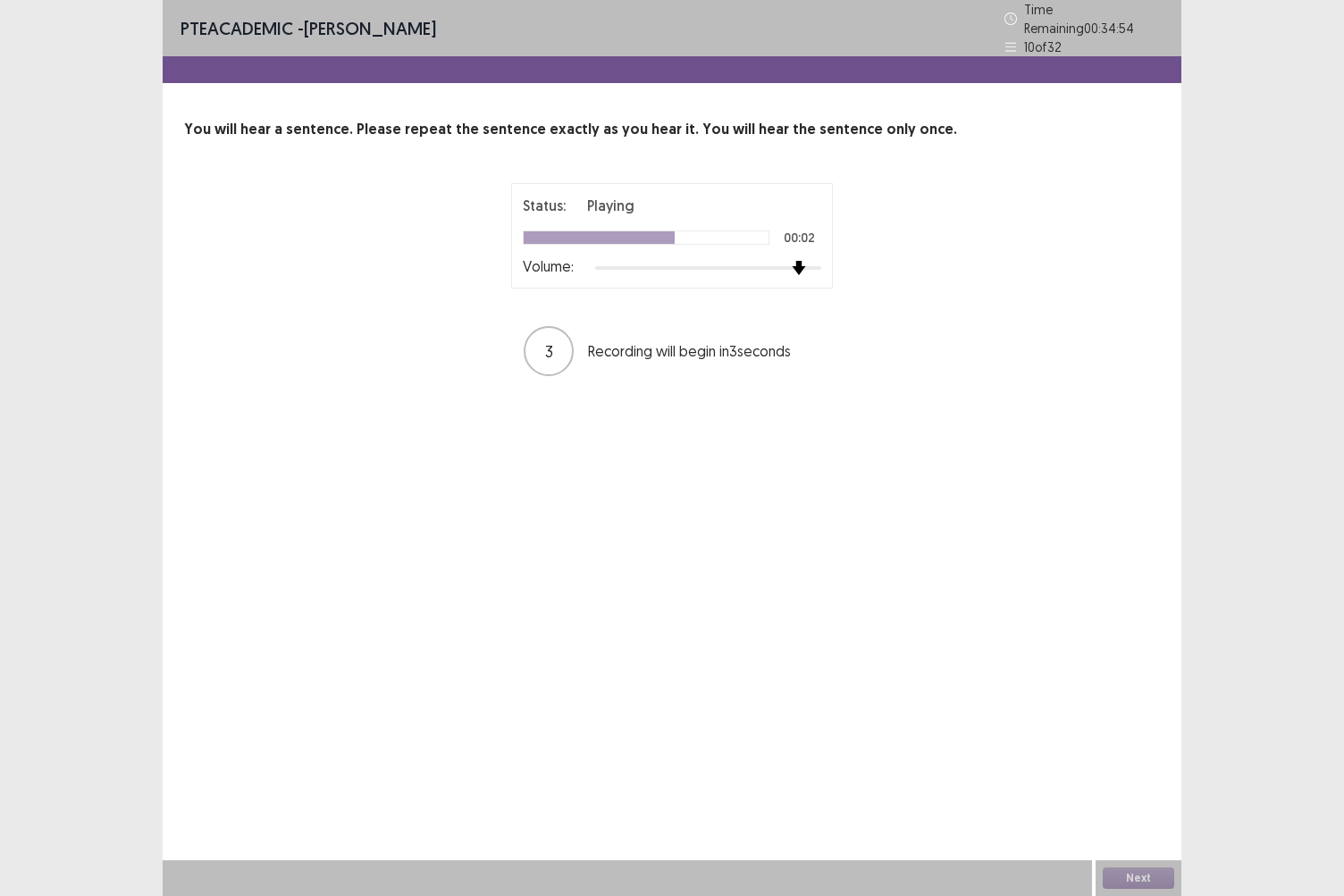
click at [806, 260] on div at bounding box center [798, 268] width 16 height 16
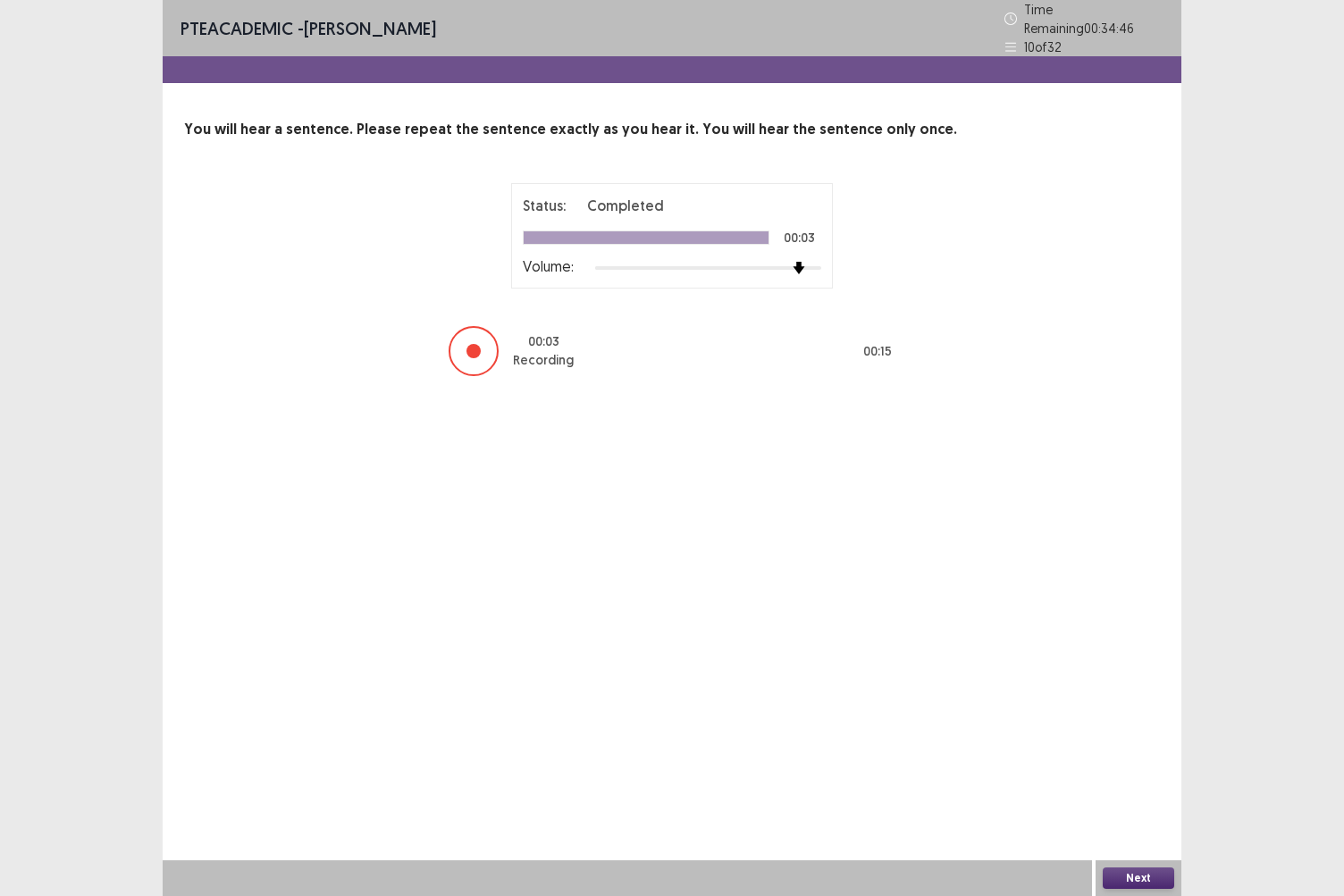
click at [1119, 774] on button "Next" at bounding box center [1139, 879] width 71 height 22
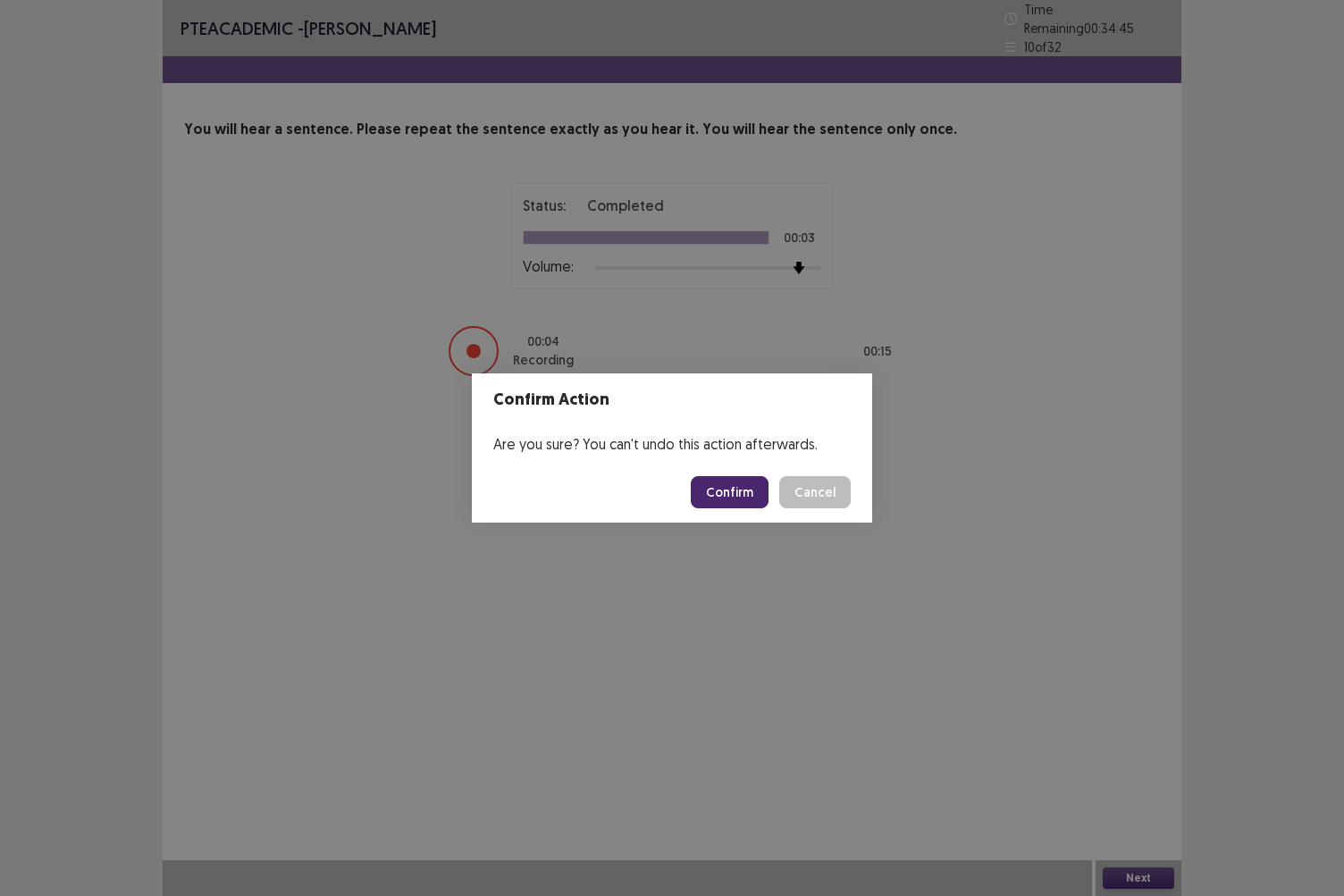
click at [733, 488] on button "Confirm" at bounding box center [730, 493] width 77 height 32
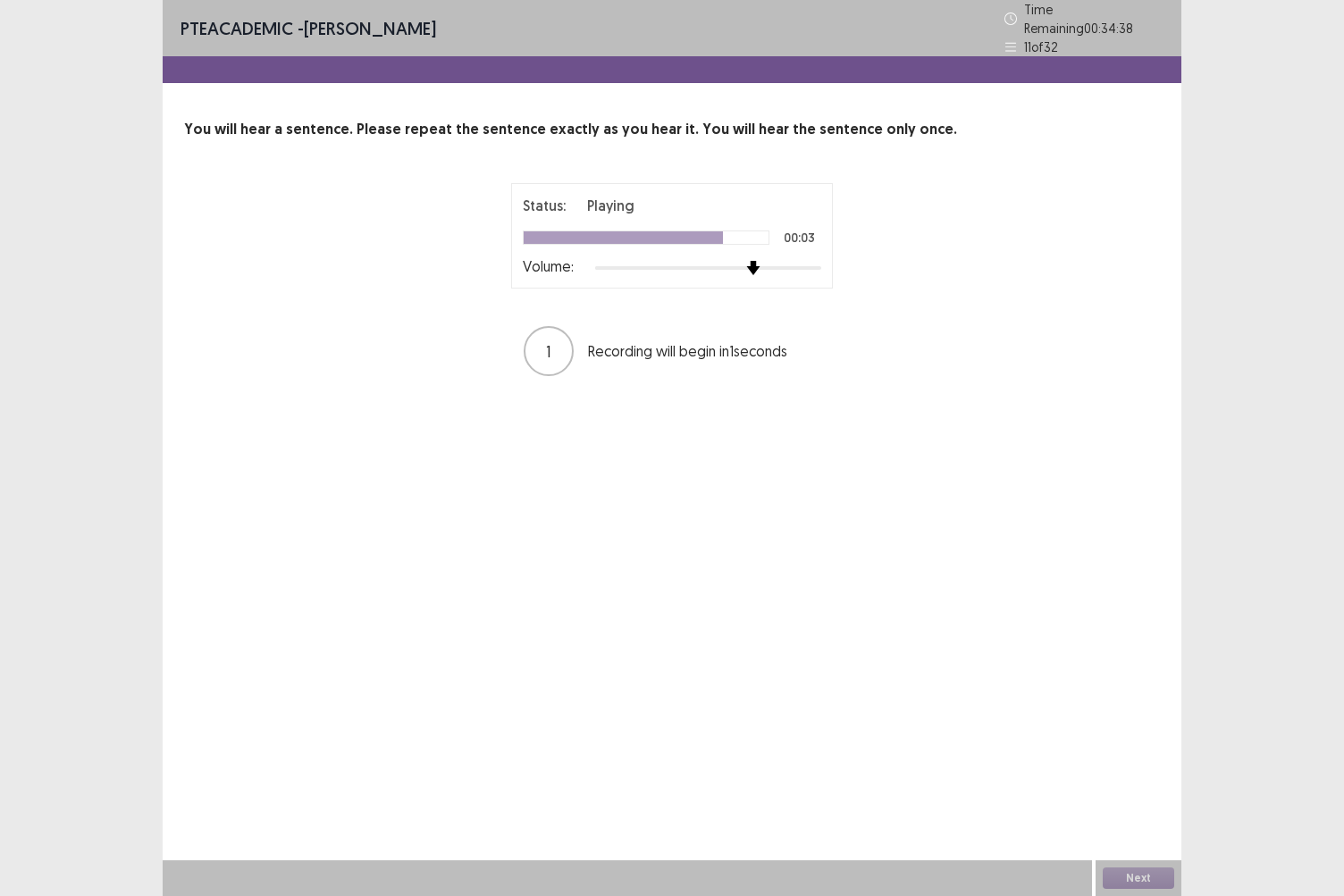
click at [747, 261] on img at bounding box center [754, 268] width 14 height 14
click at [1111, 774] on button "Next" at bounding box center [1139, 879] width 71 height 22
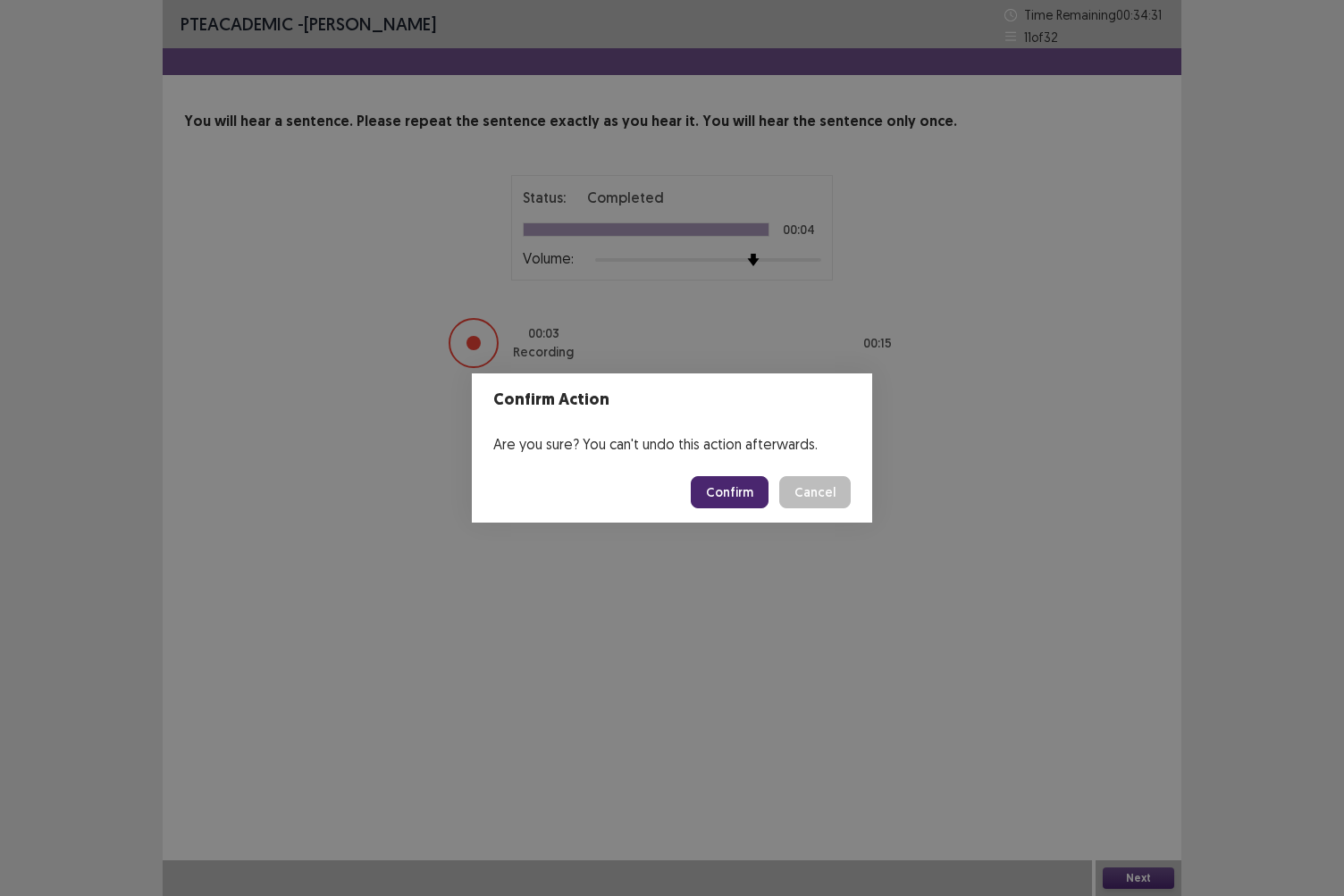
click at [752, 500] on button "Confirm" at bounding box center [730, 493] width 77 height 32
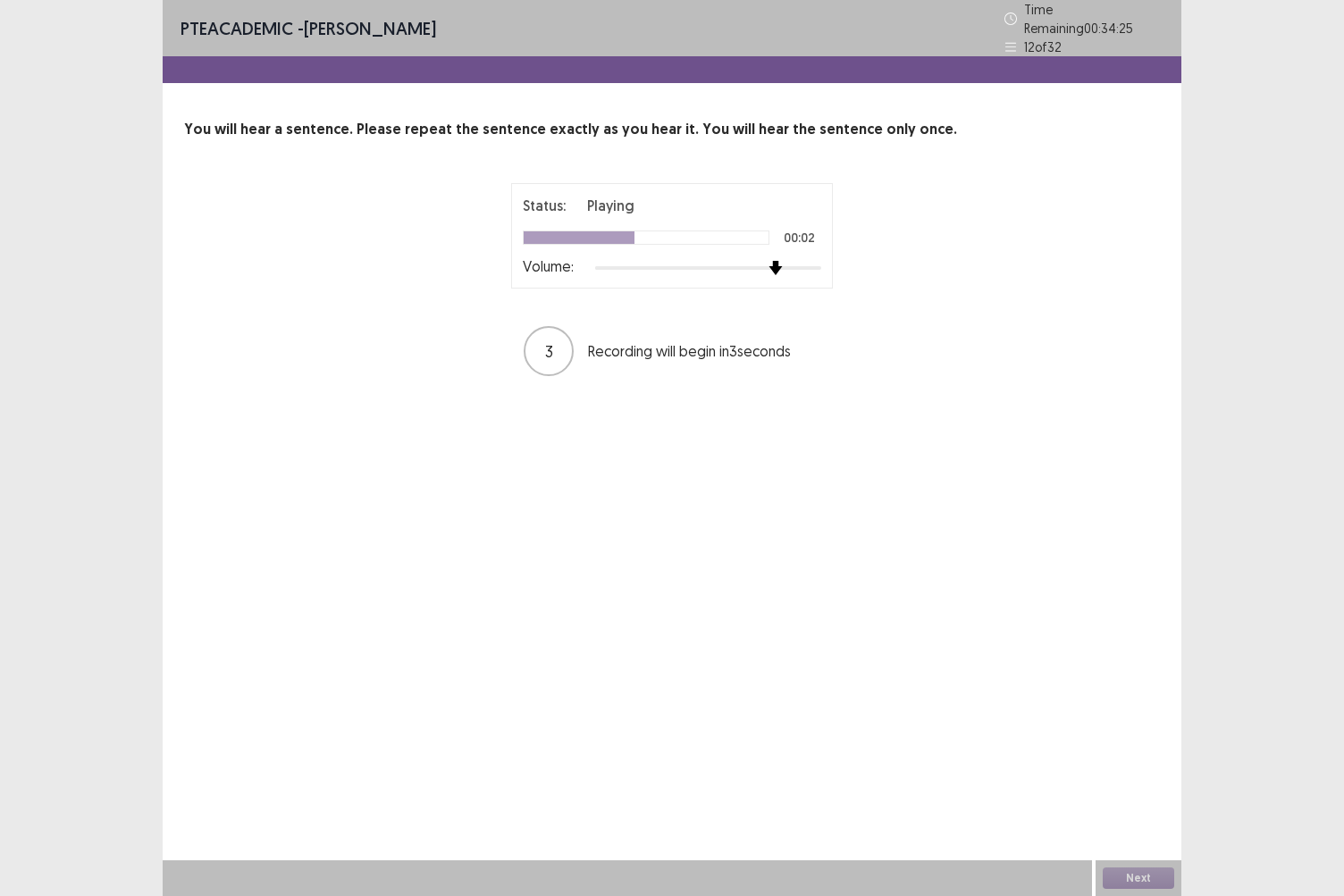
click at [777, 261] on img at bounding box center [776, 268] width 14 height 14
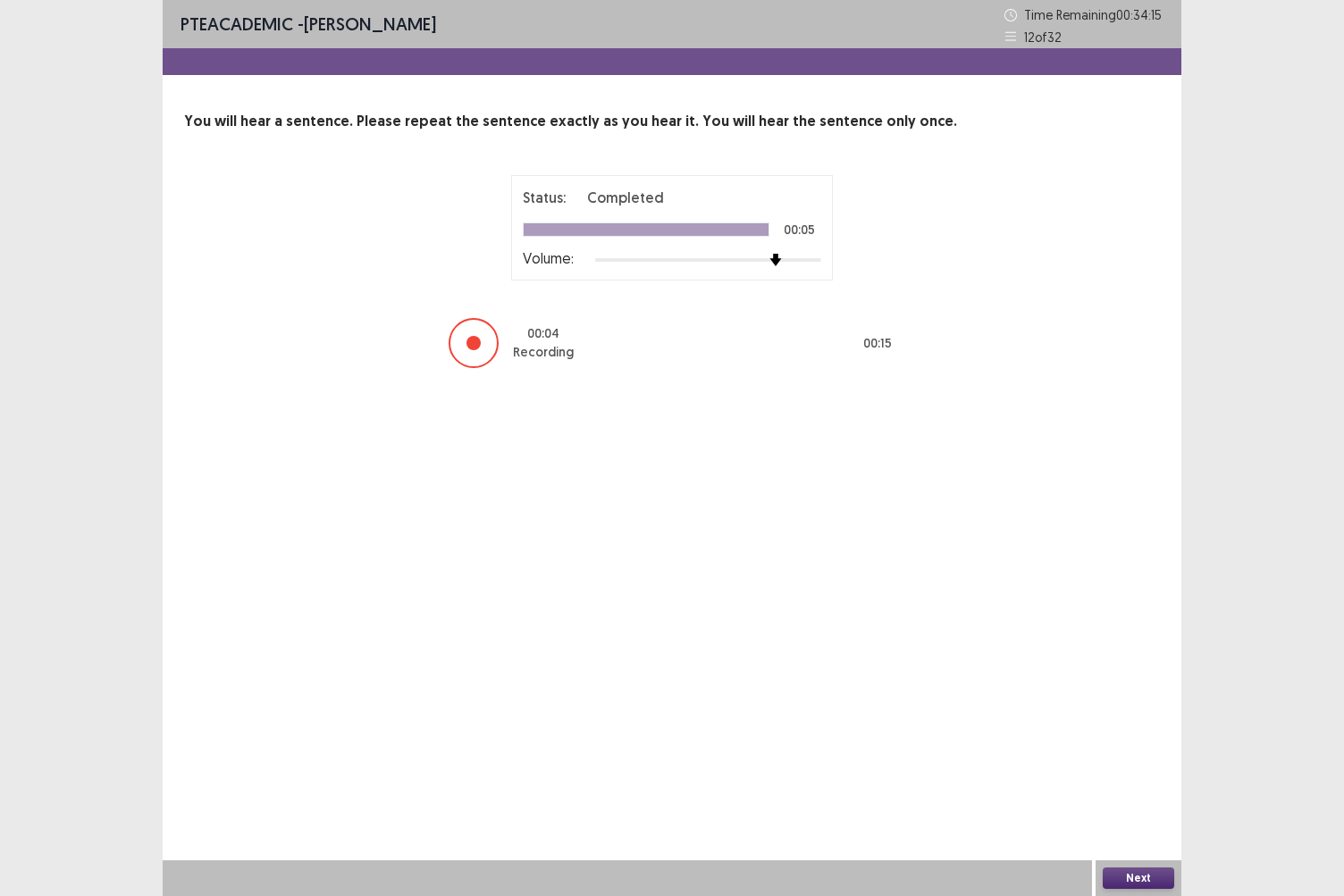
click at [1115, 774] on button "Next" at bounding box center [1139, 879] width 71 height 22
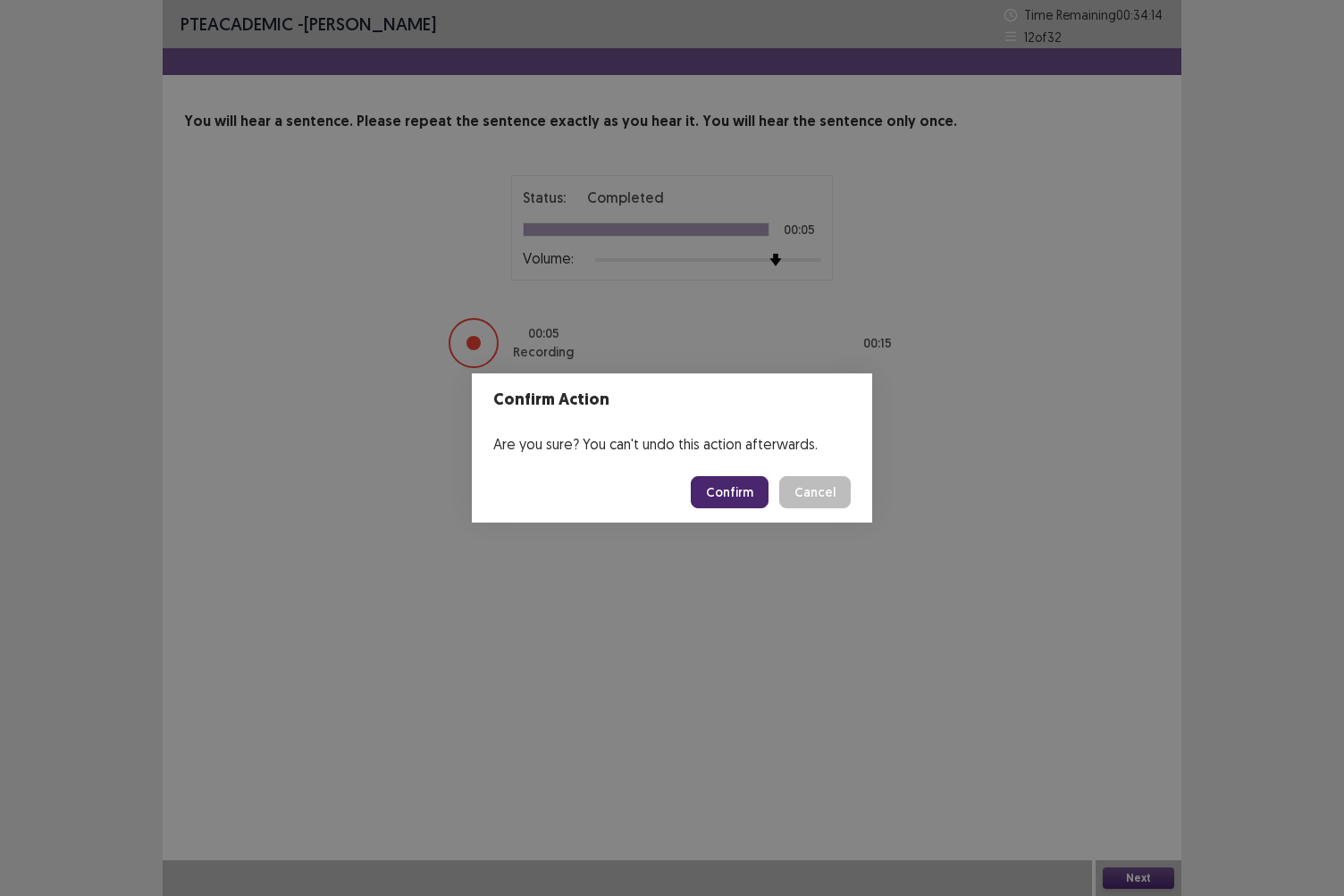
click at [739, 495] on button "Confirm" at bounding box center [730, 493] width 77 height 32
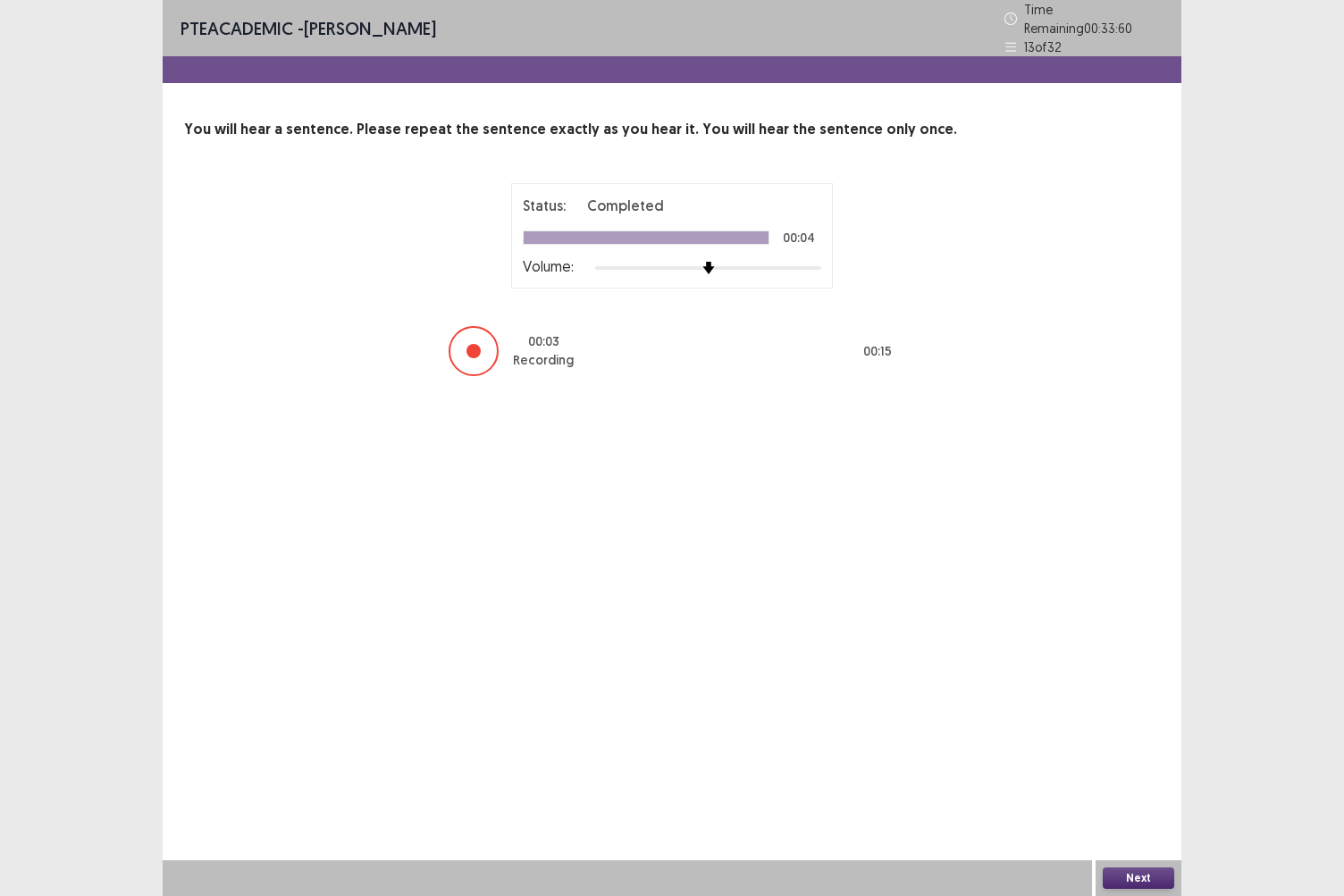
click at [1131, 774] on button "Next" at bounding box center [1139, 879] width 71 height 22
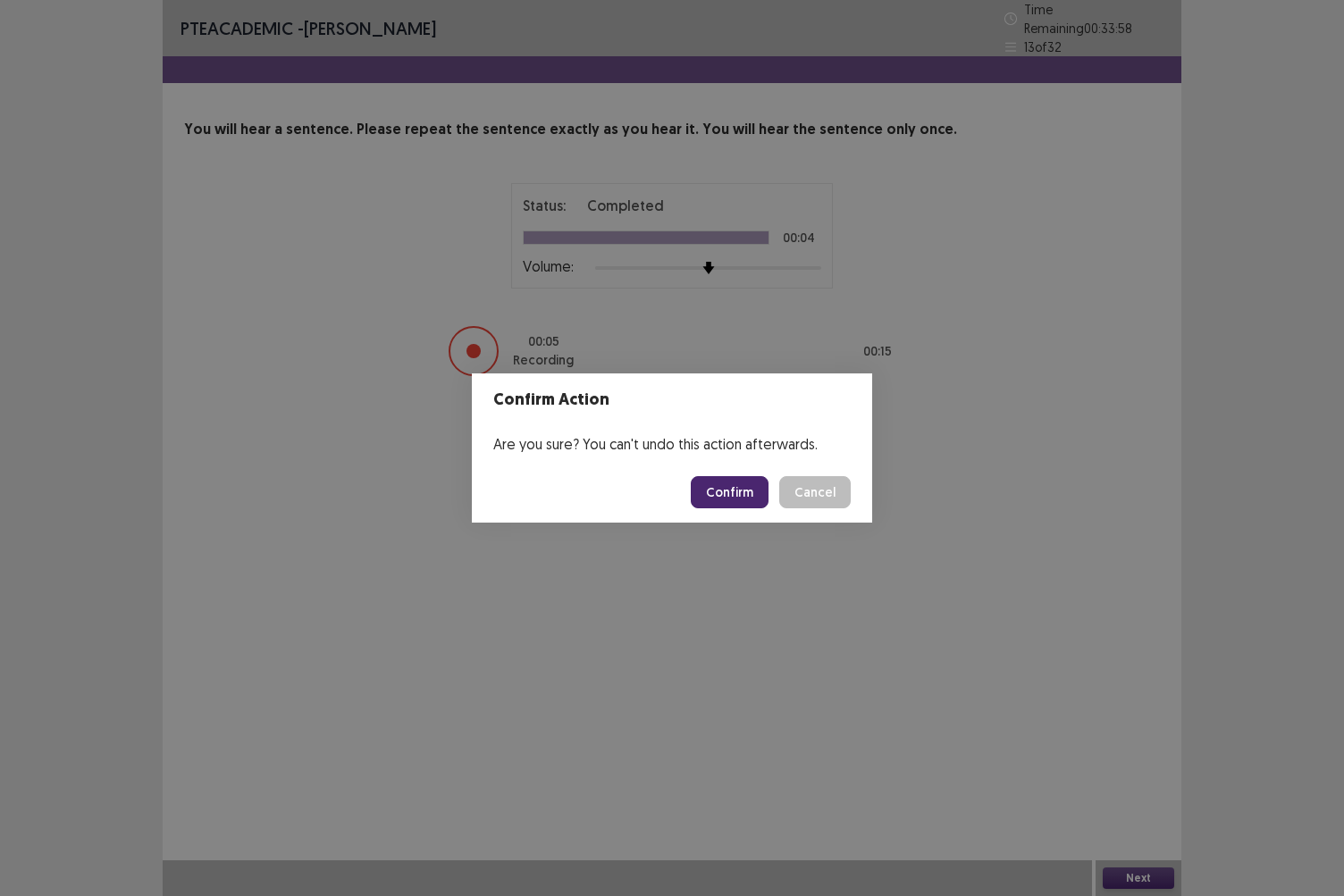
click at [731, 493] on button "Confirm" at bounding box center [730, 493] width 77 height 32
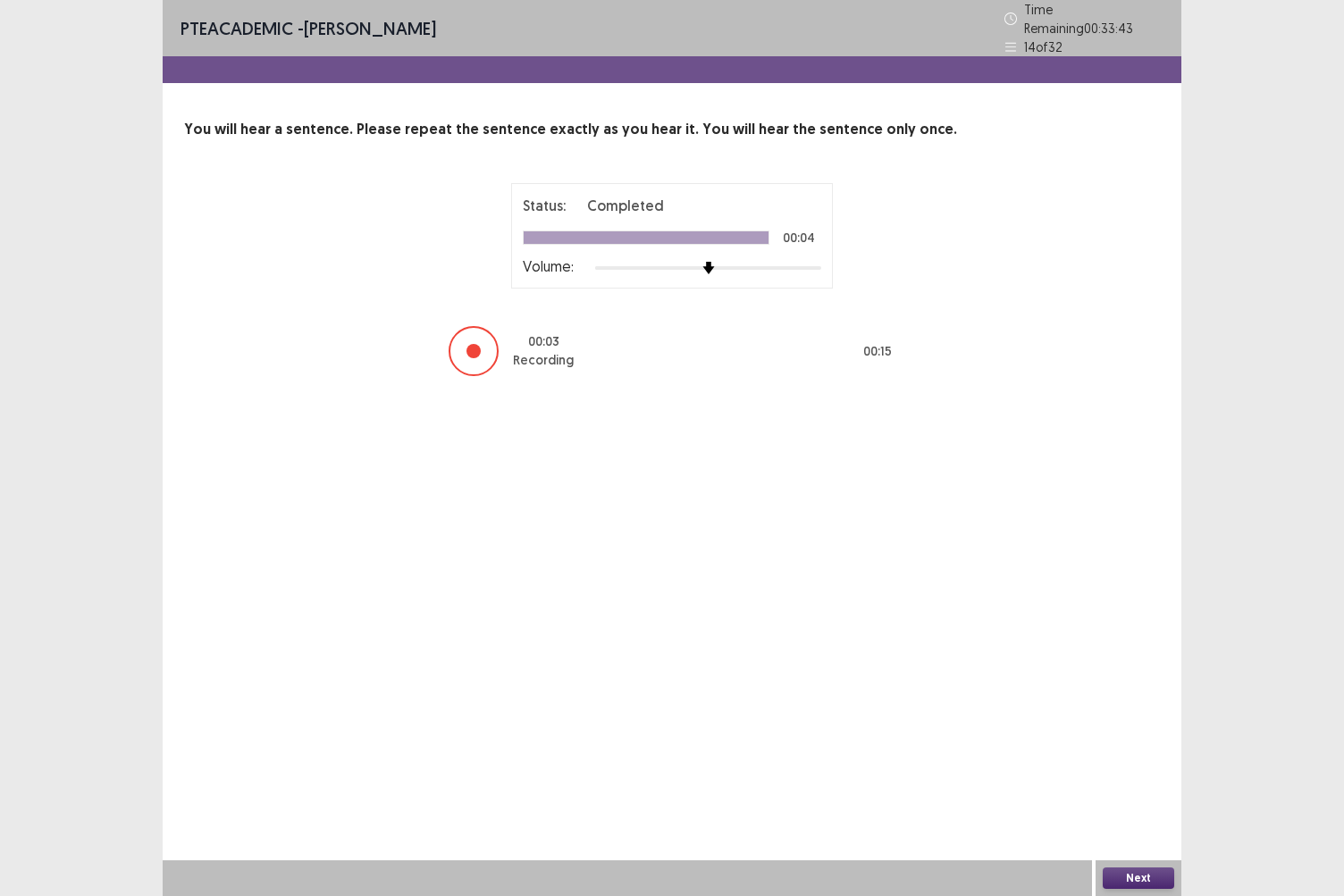
click at [1132, 774] on button "Next" at bounding box center [1139, 879] width 71 height 22
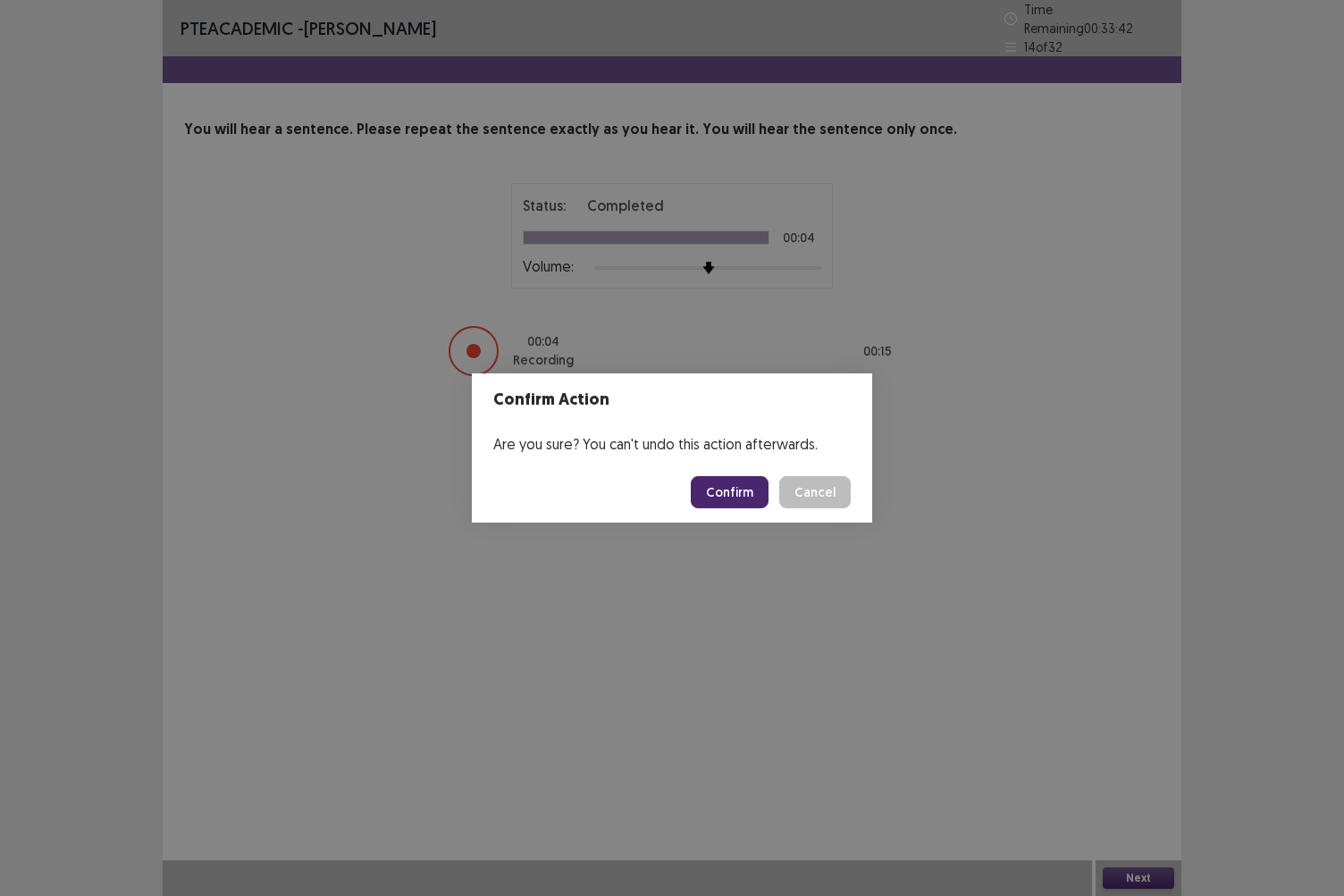
click at [748, 494] on button "Confirm" at bounding box center [730, 493] width 77 height 32
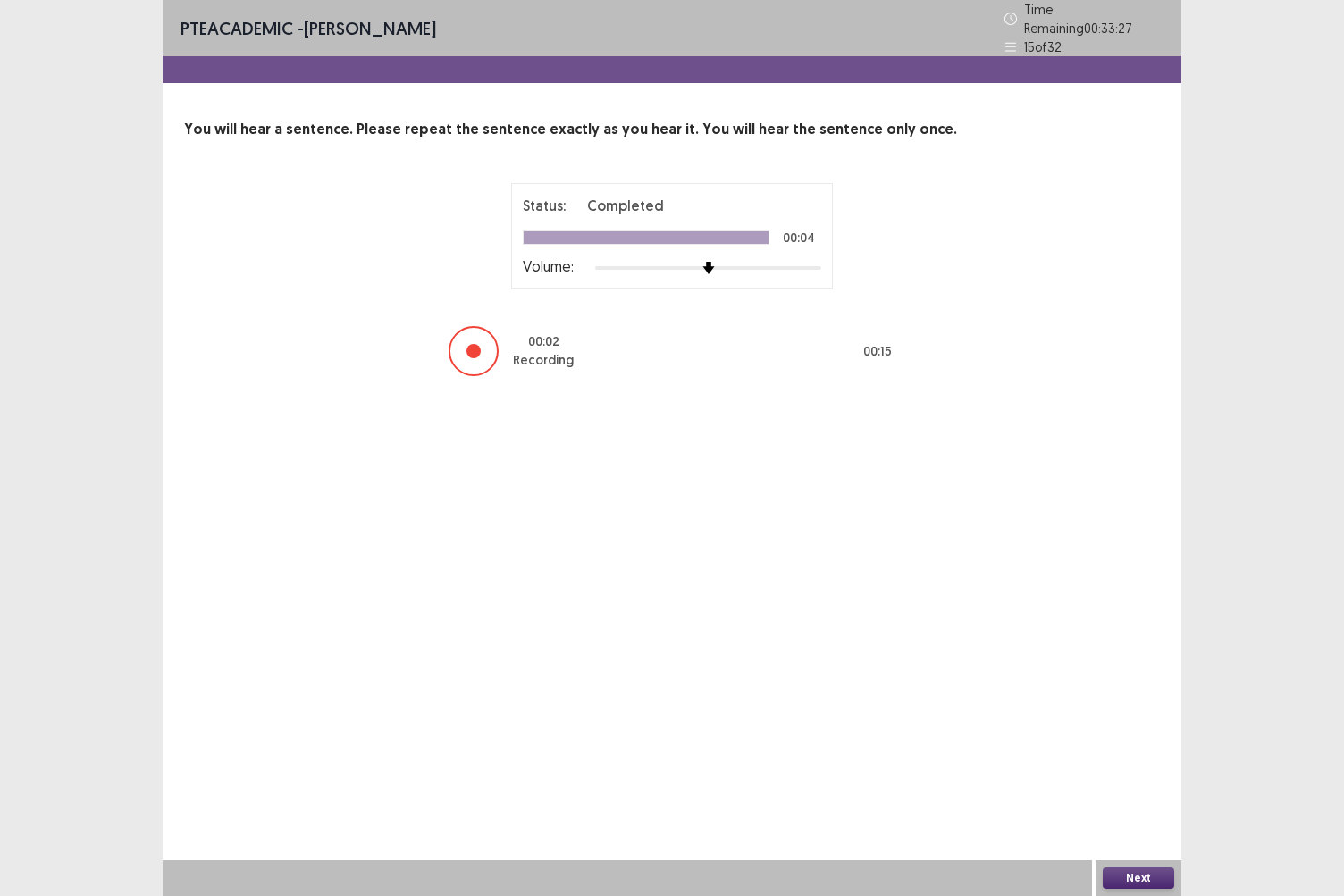
click at [1123, 774] on button "Next" at bounding box center [1139, 879] width 71 height 22
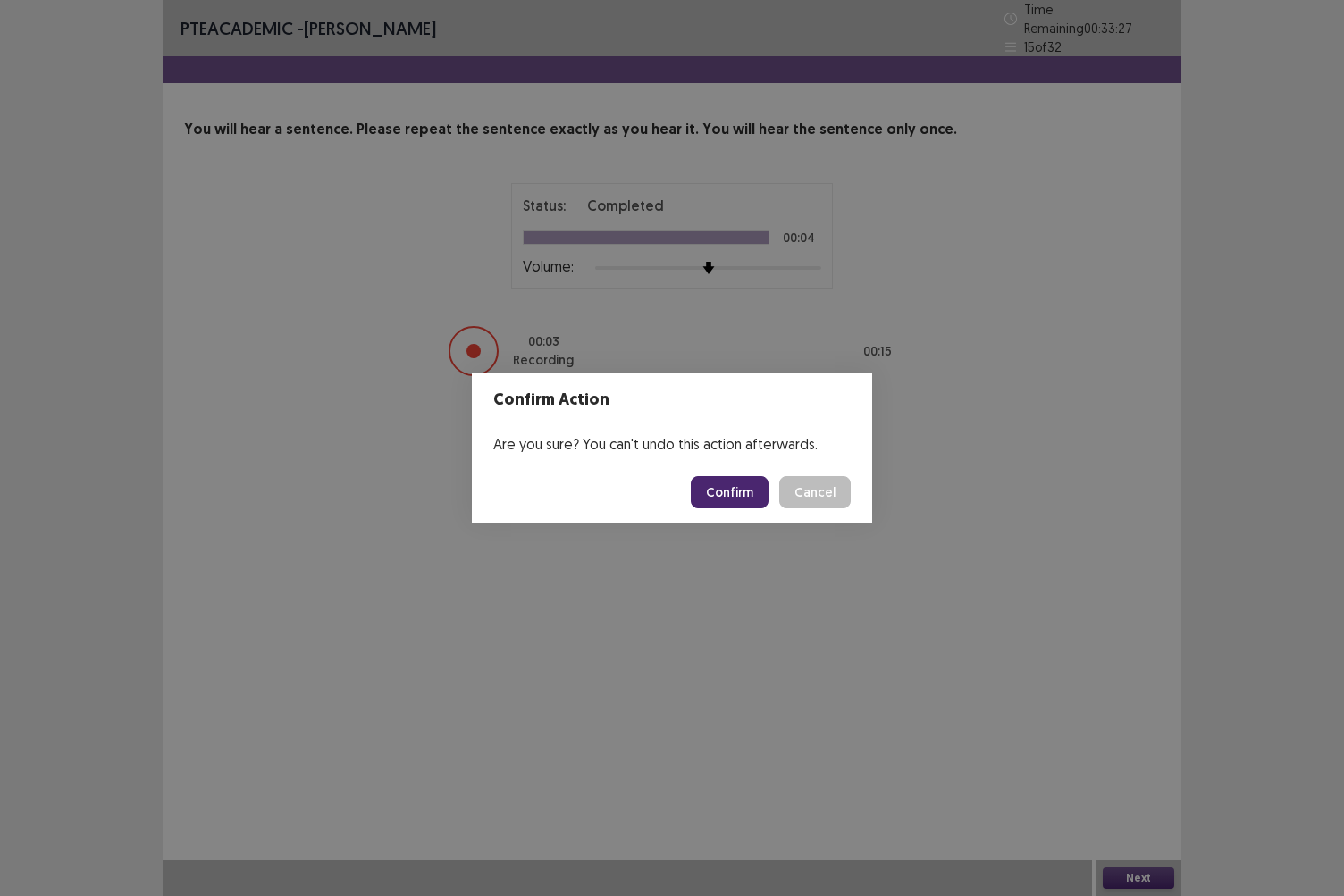
click at [732, 492] on button "Confirm" at bounding box center [730, 493] width 77 height 32
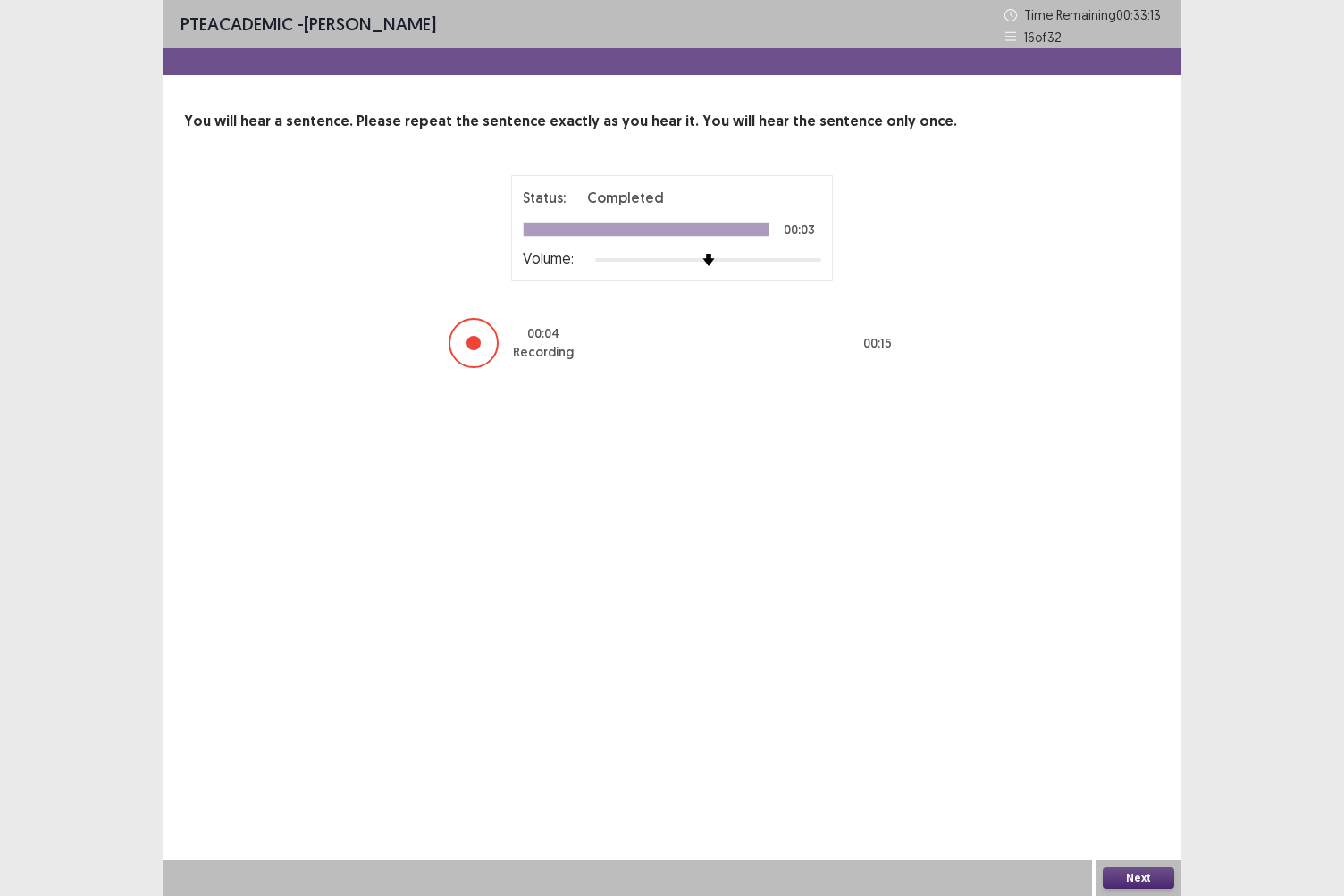
click at [1141, 774] on button "Next" at bounding box center [1139, 879] width 71 height 22
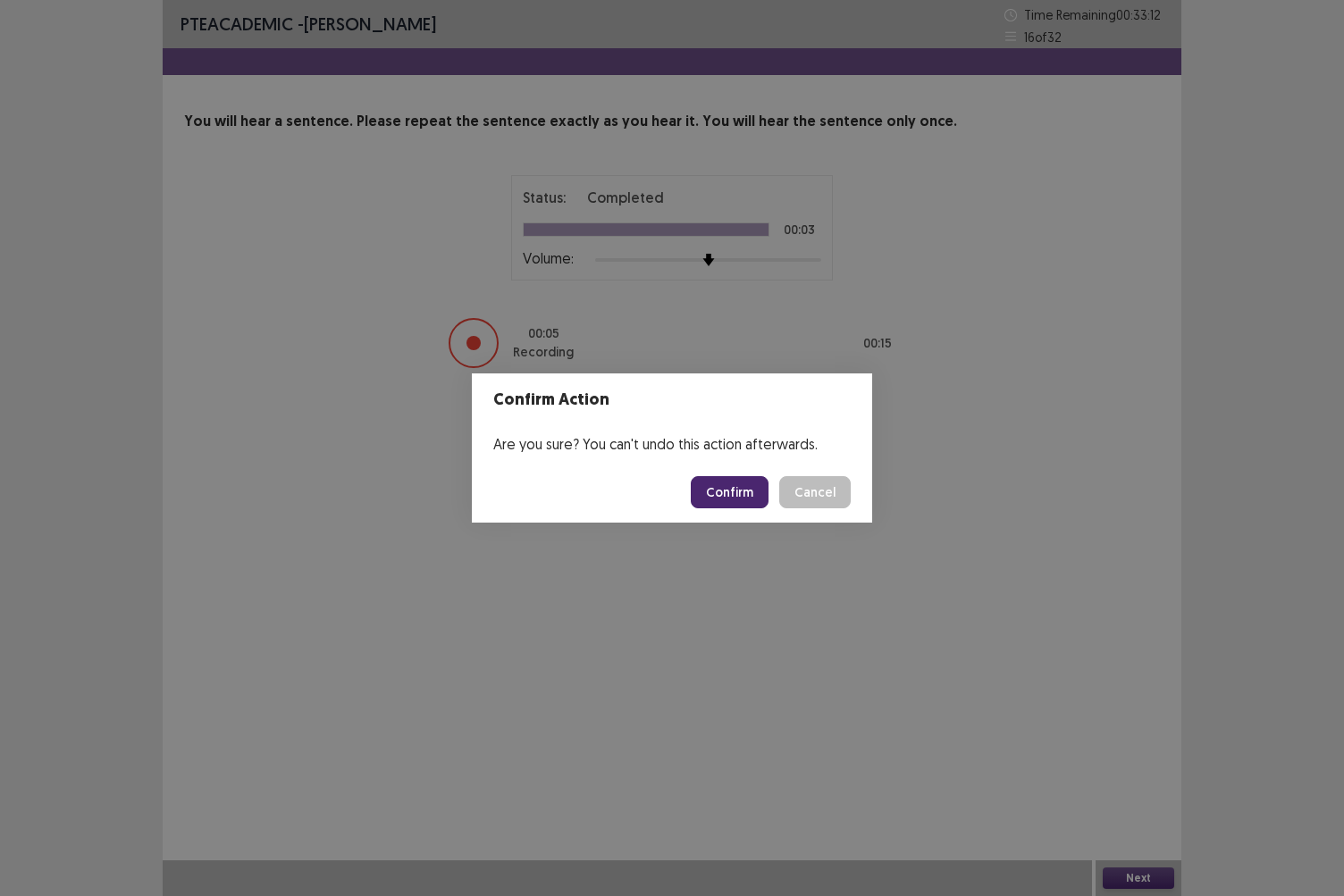
click at [753, 488] on button "Confirm" at bounding box center [730, 493] width 77 height 32
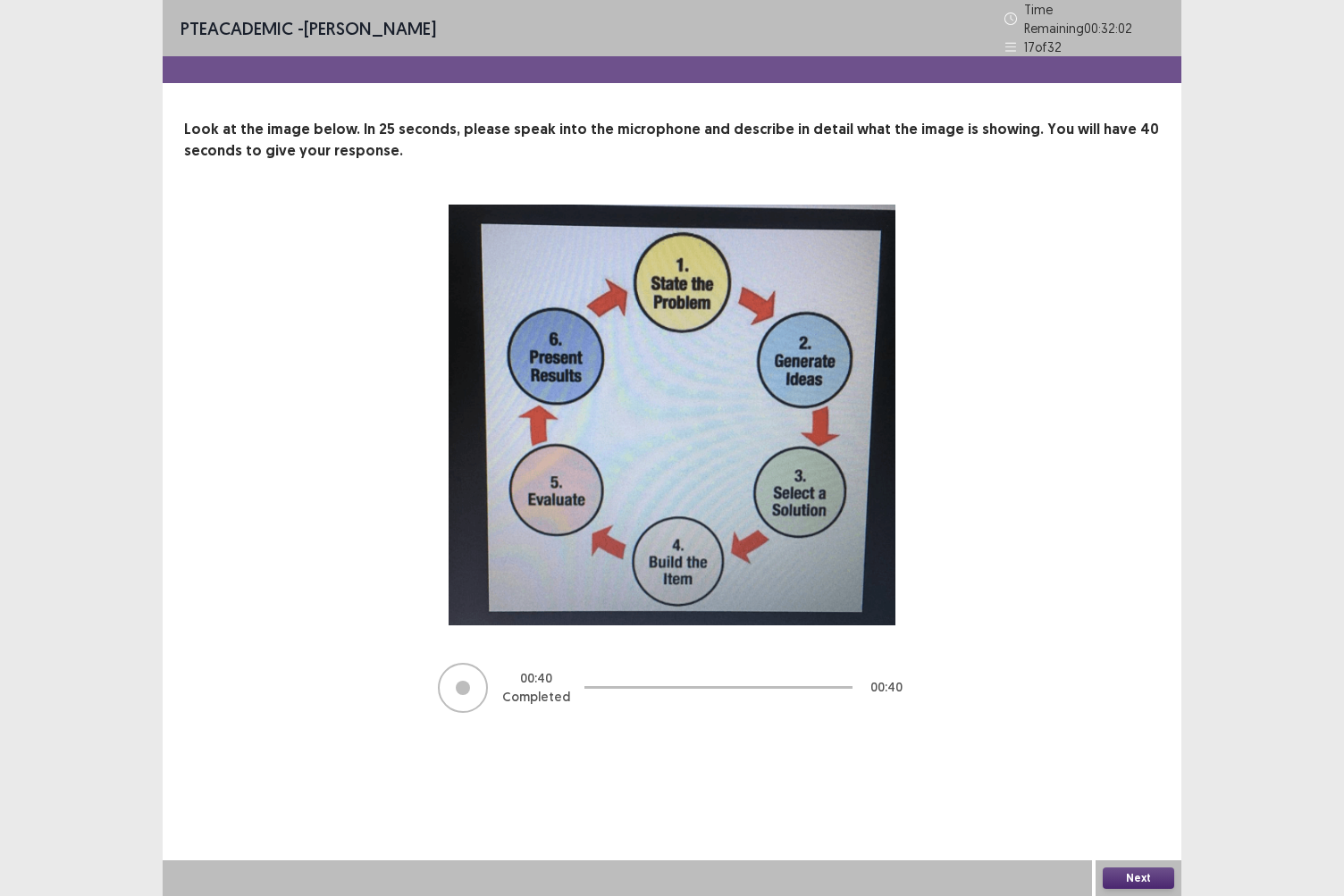
click at [1147, 774] on button "Next" at bounding box center [1139, 879] width 71 height 22
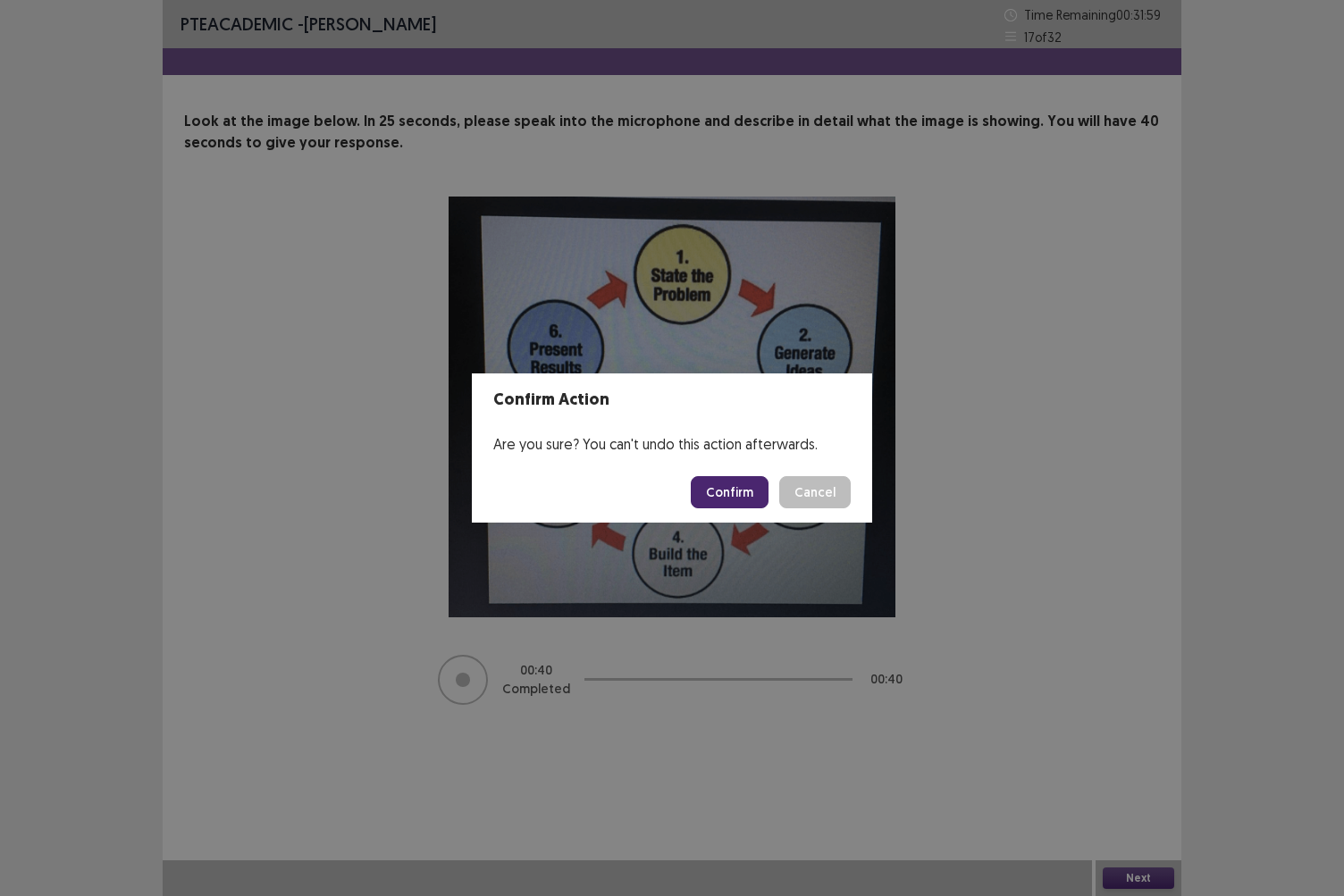
drag, startPoint x: 726, startPoint y: 493, endPoint x: 708, endPoint y: 486, distance: 19.3
click at [708, 486] on button "Confirm" at bounding box center [730, 493] width 77 height 32
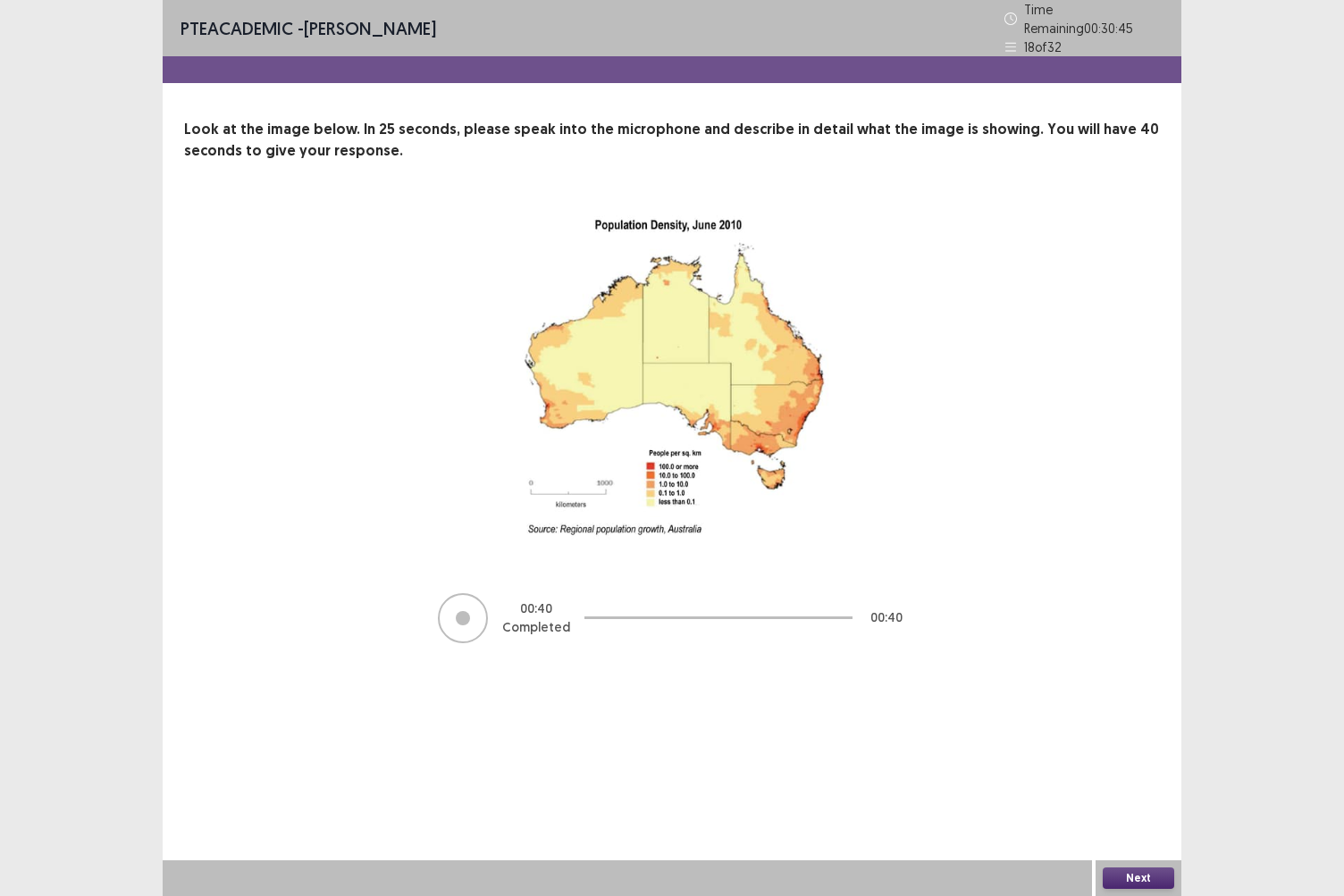
click at [1146, 774] on button "Next" at bounding box center [1139, 879] width 71 height 22
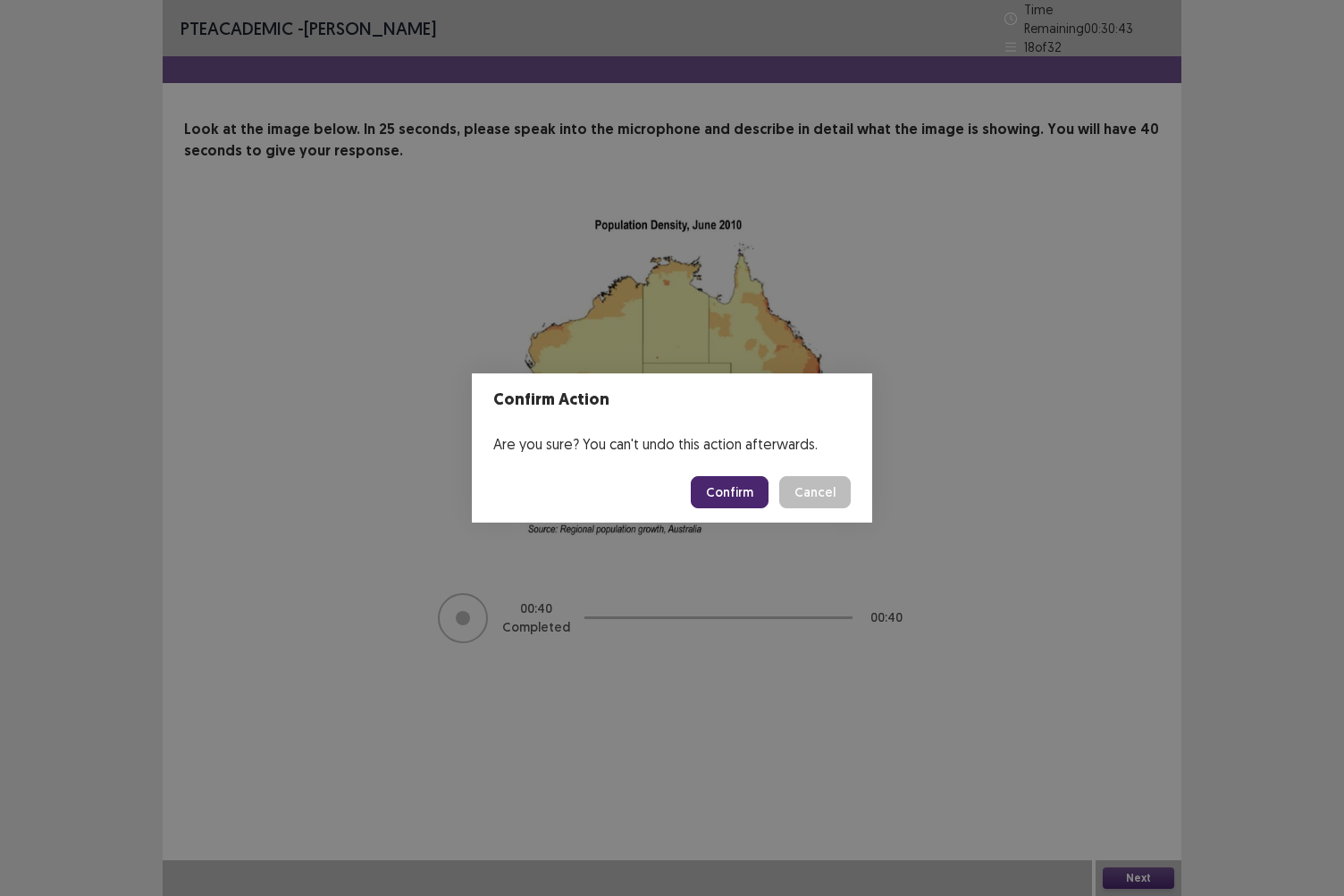
click at [731, 499] on button "Confirm" at bounding box center [730, 493] width 77 height 32
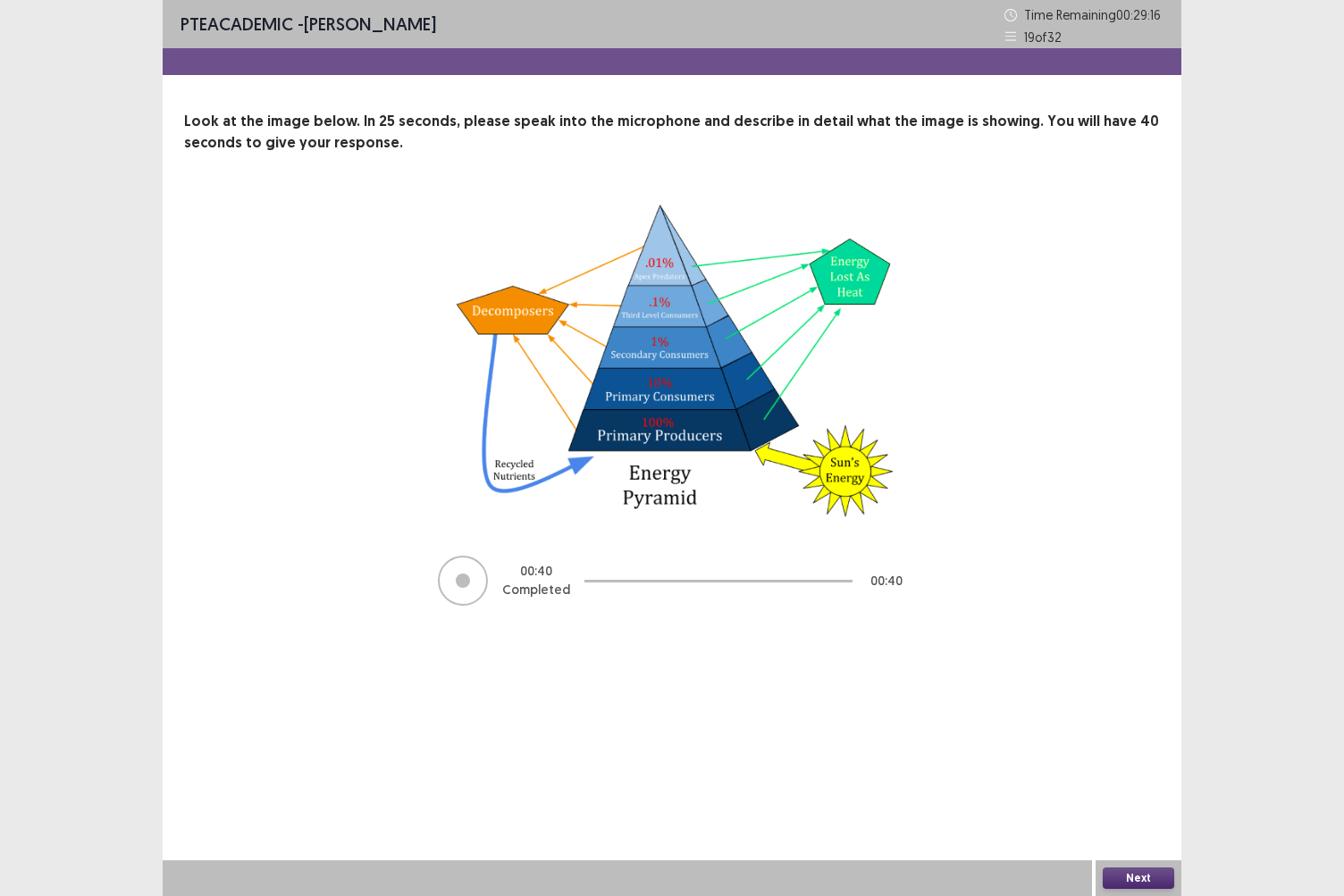
click at [1128, 774] on button "Next" at bounding box center [1139, 879] width 71 height 22
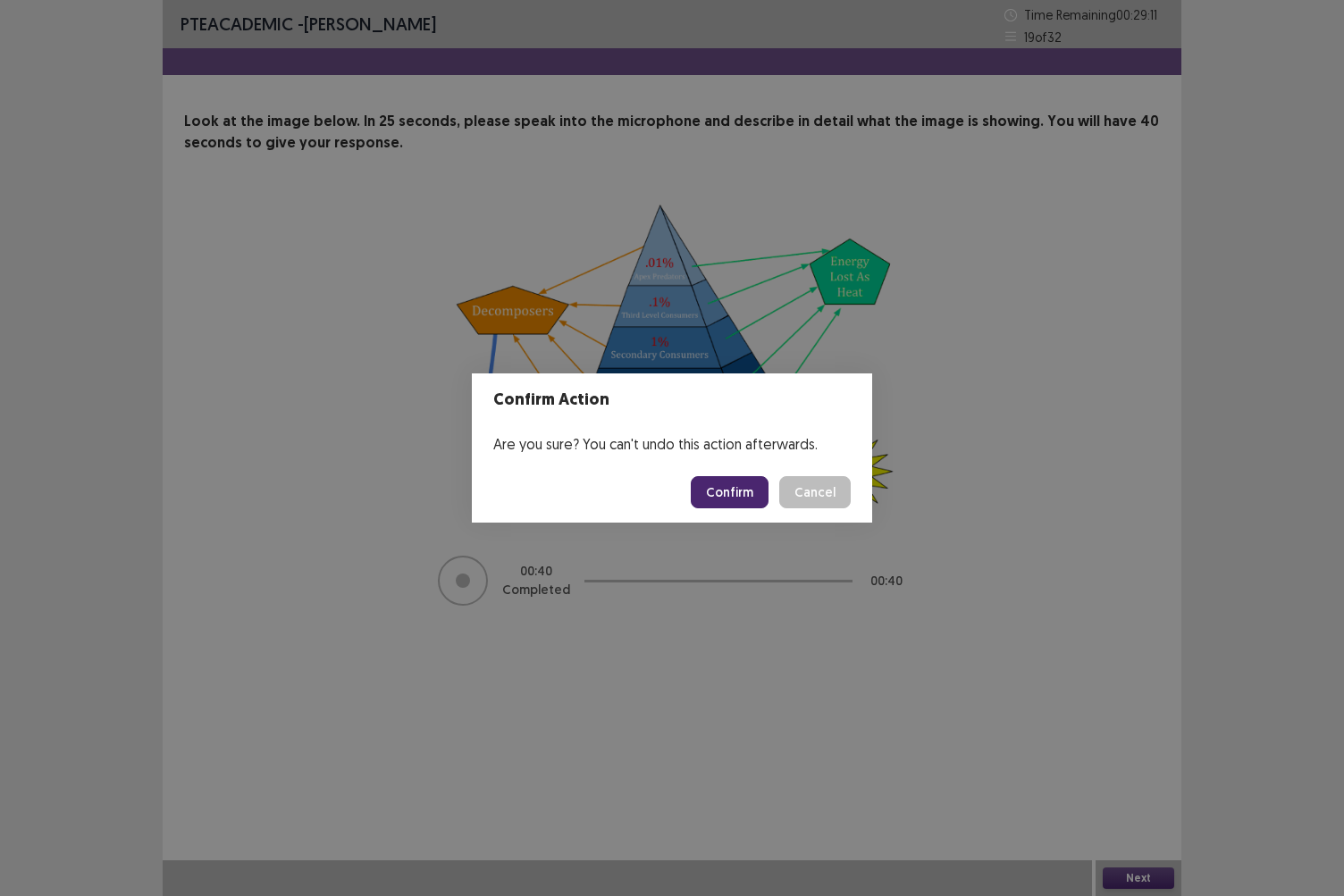
click at [742, 479] on button "Confirm" at bounding box center [730, 493] width 77 height 32
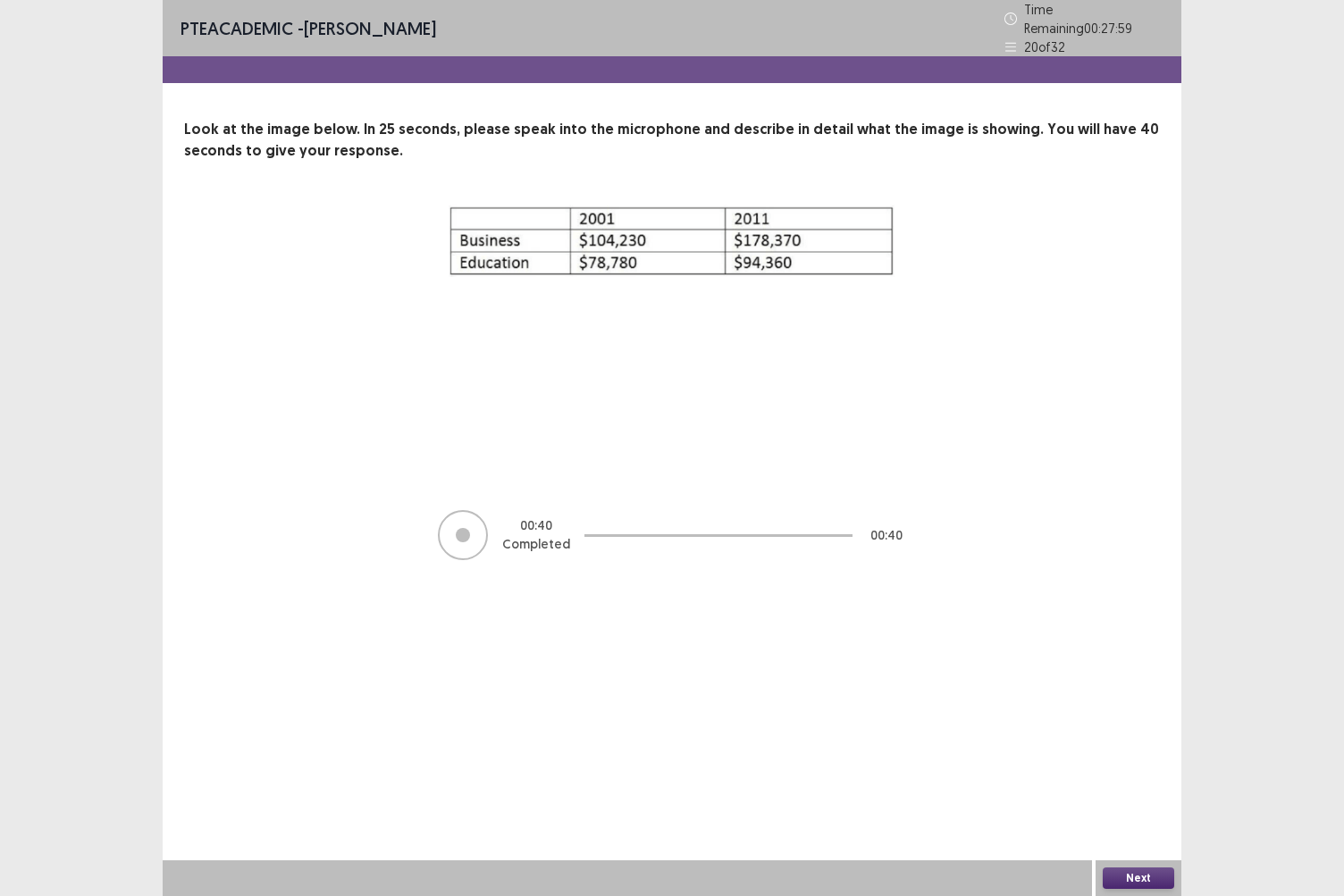
click at [1135, 774] on button "Next" at bounding box center [1139, 879] width 71 height 22
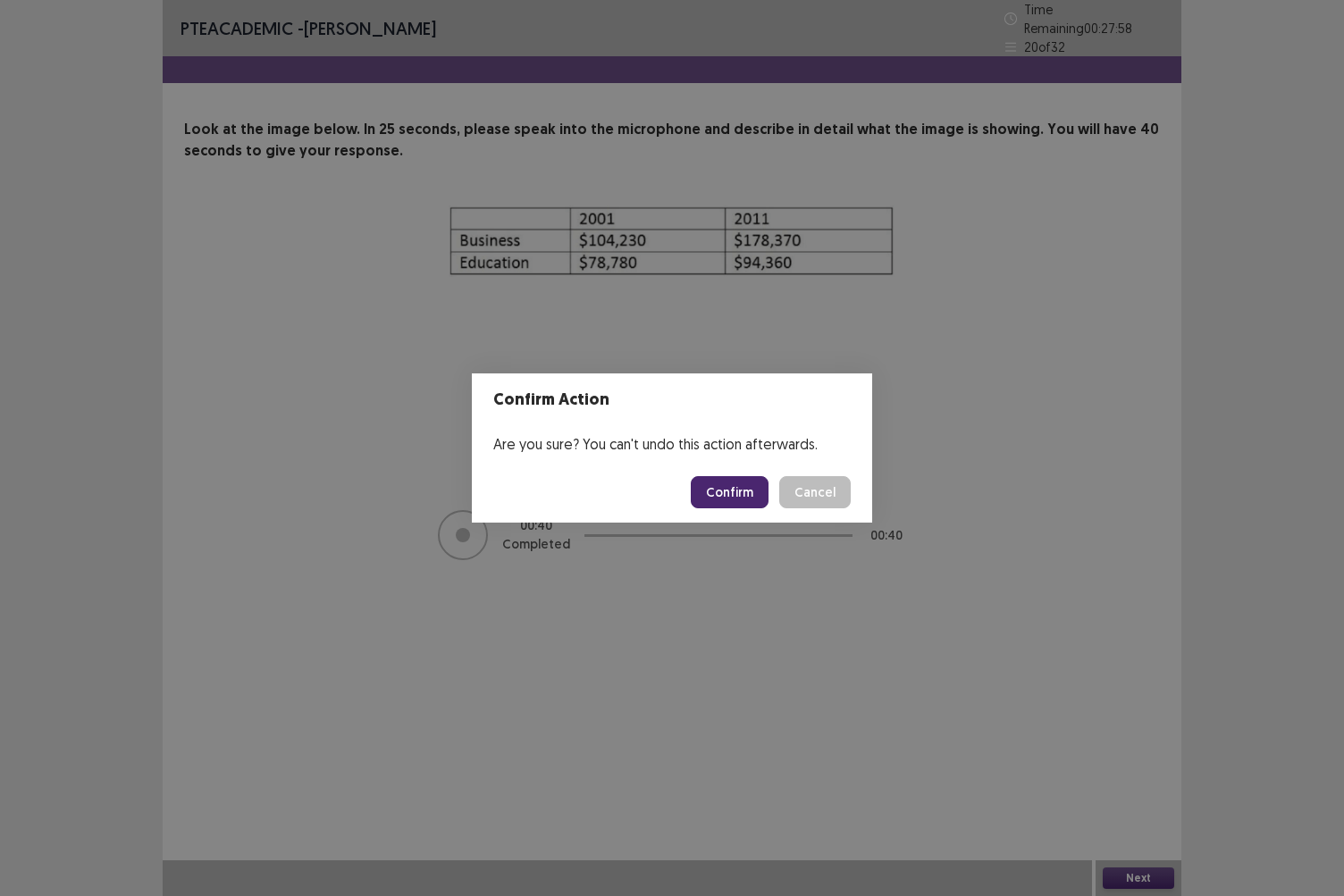
click at [755, 486] on button "Confirm" at bounding box center [730, 493] width 77 height 32
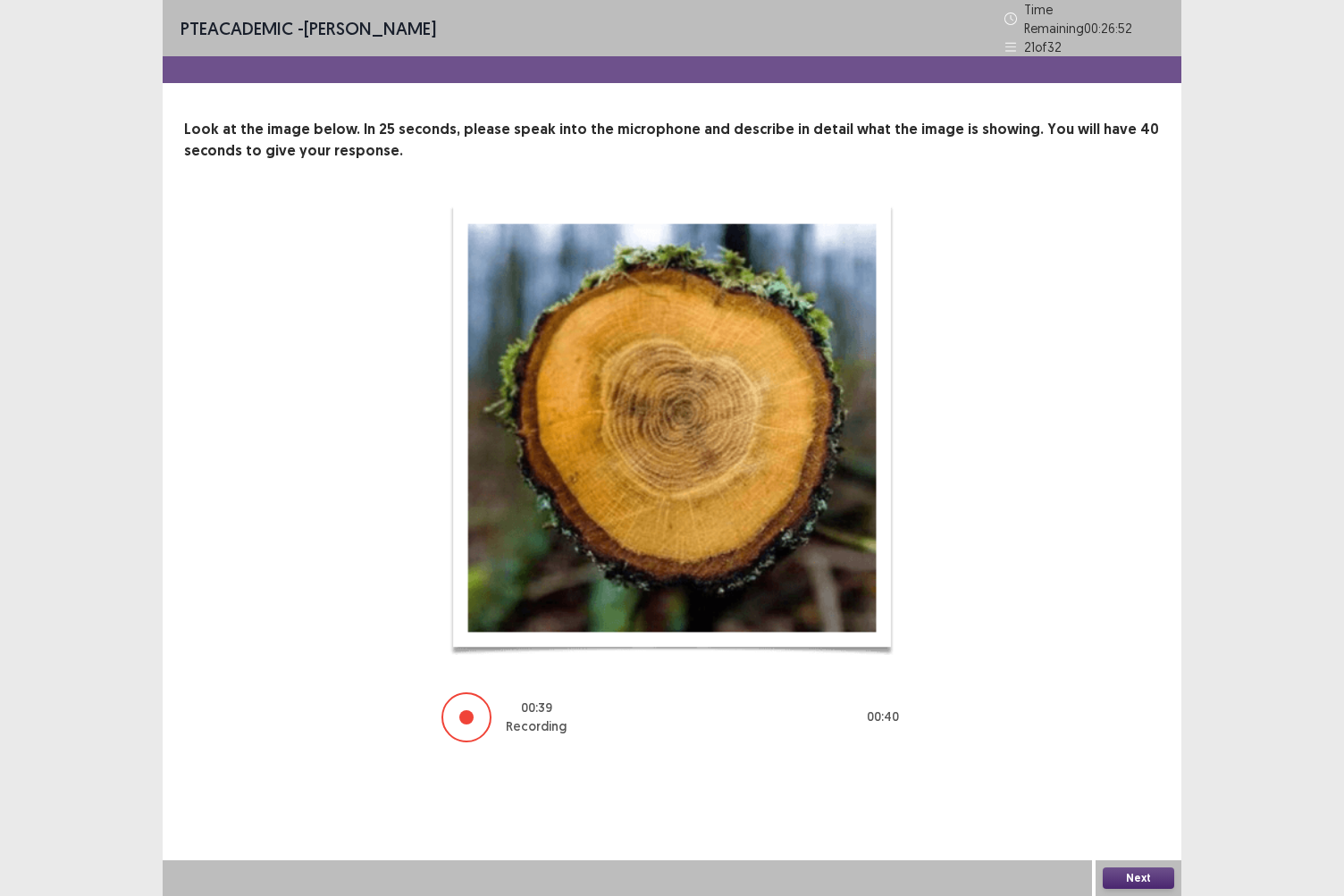
click at [1137, 774] on button "Next" at bounding box center [1139, 879] width 71 height 22
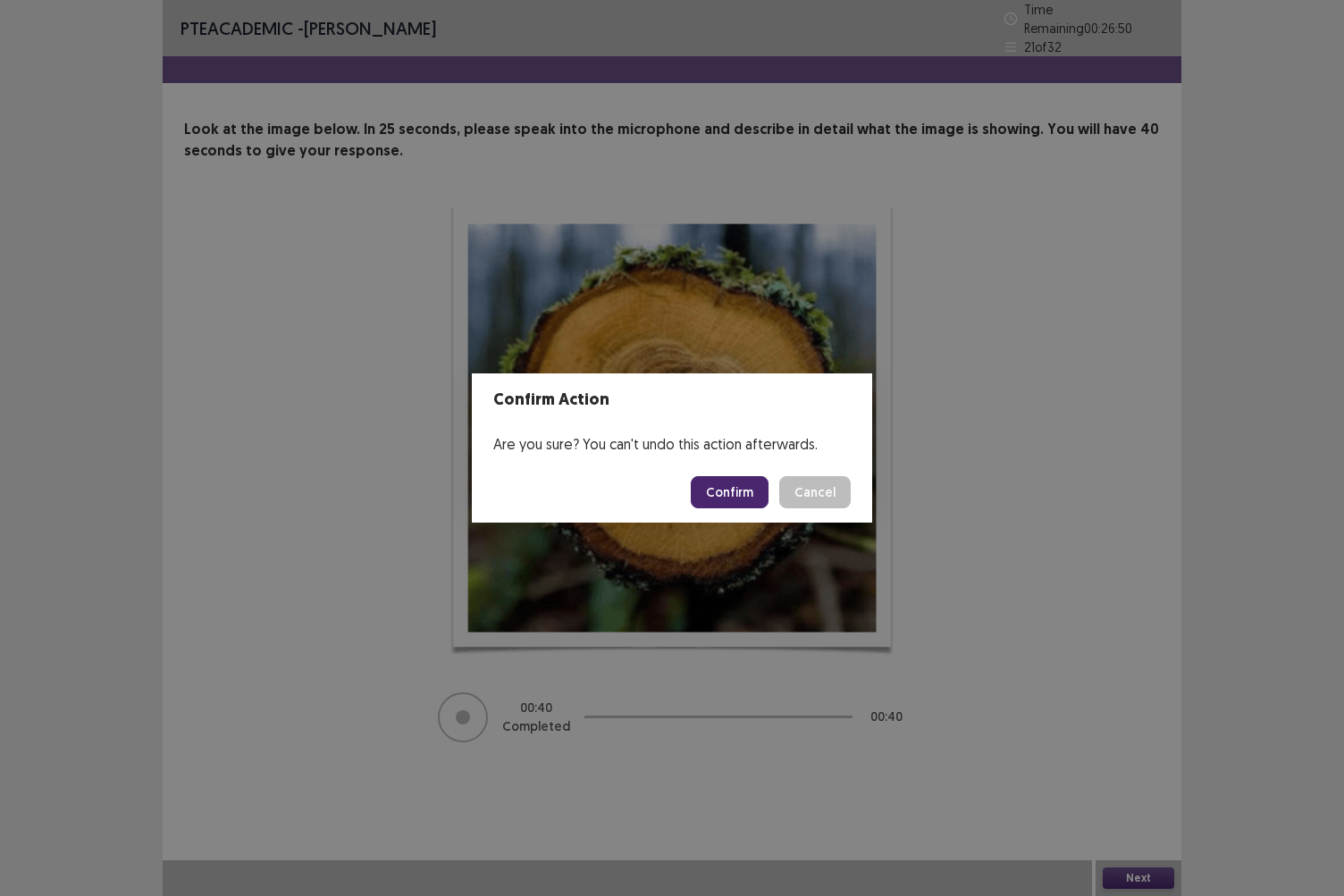
click at [730, 492] on button "Confirm" at bounding box center [730, 493] width 77 height 32
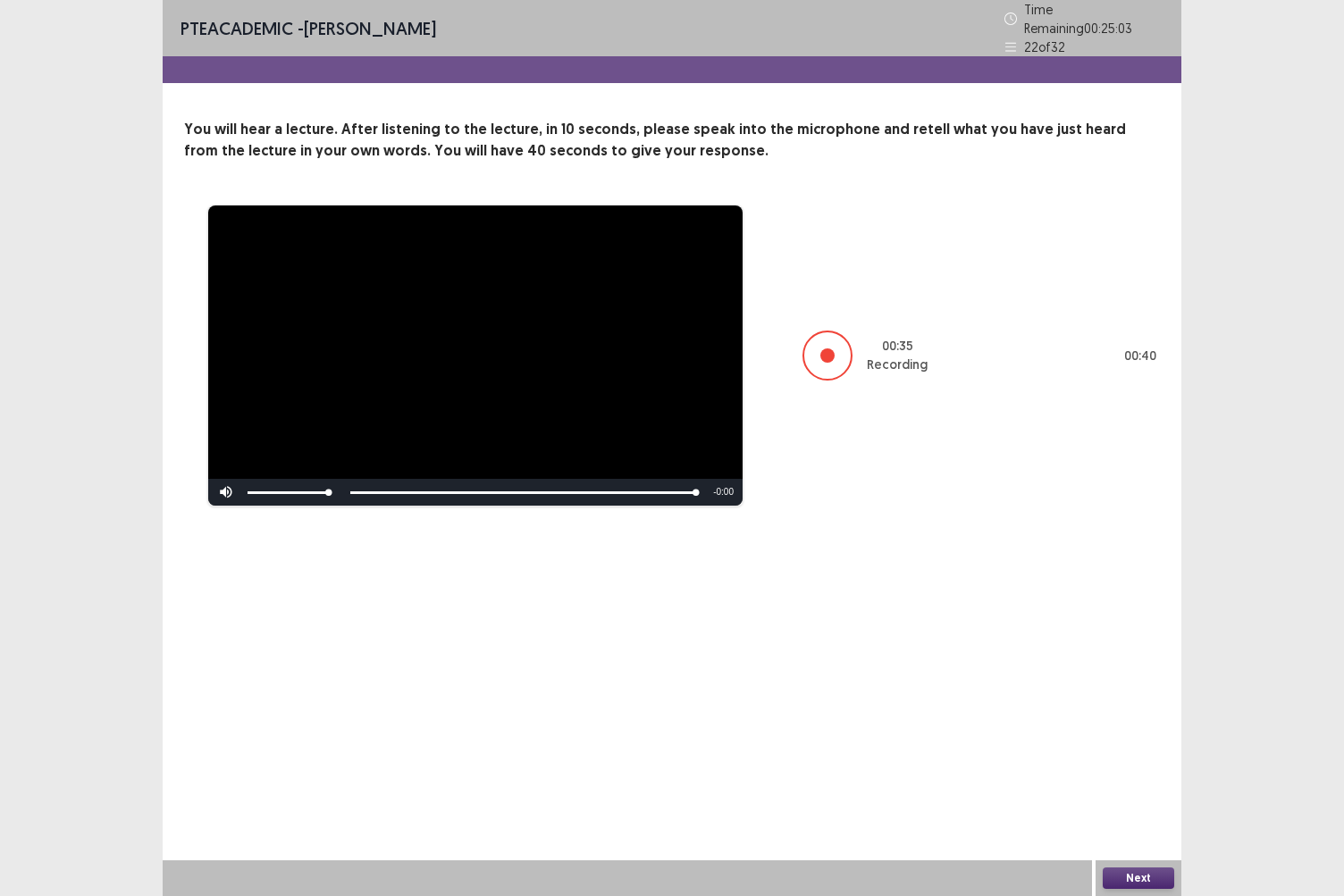
click at [1132, 774] on button "Next" at bounding box center [1139, 879] width 71 height 22
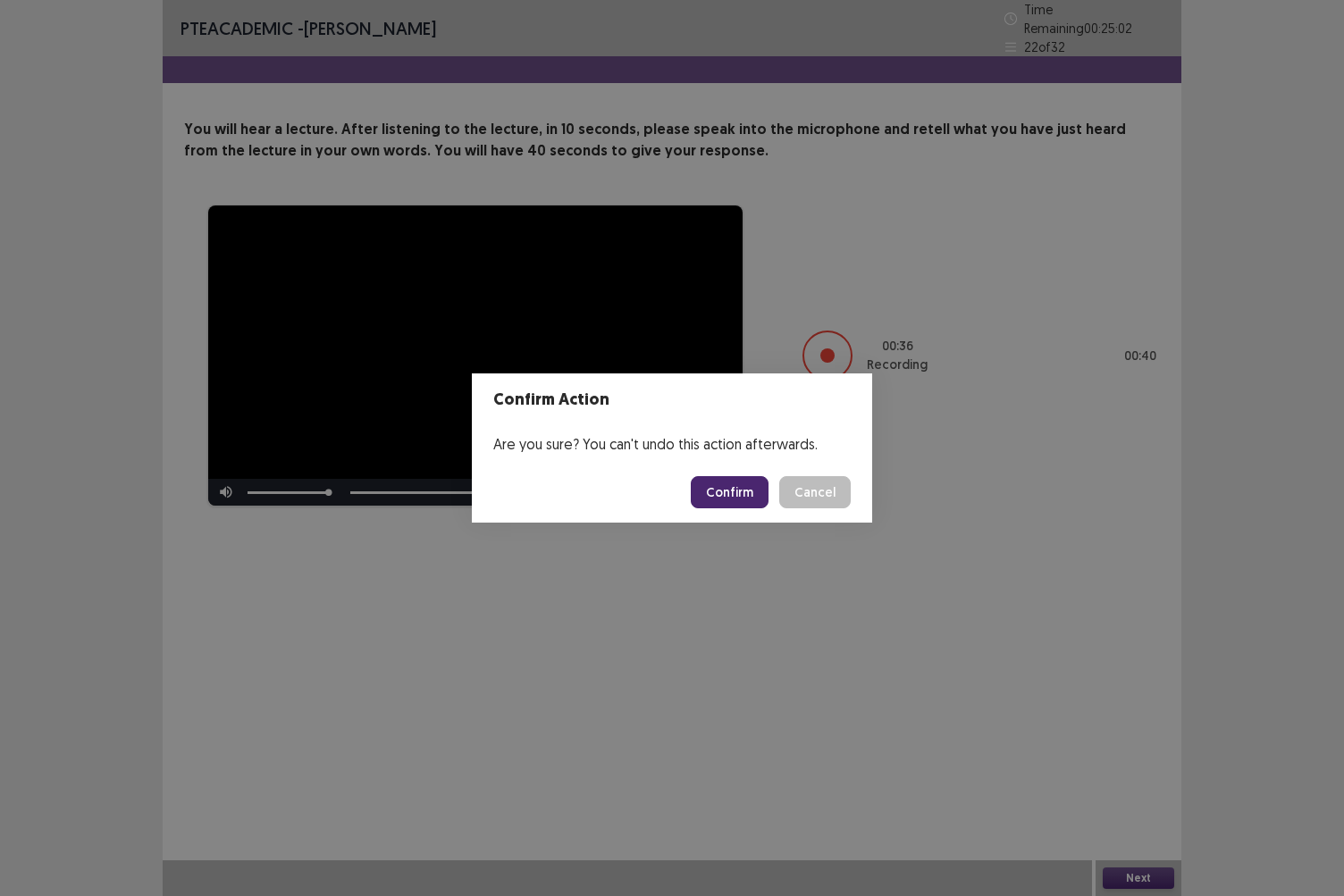
click at [744, 492] on button "Confirm" at bounding box center [730, 493] width 77 height 32
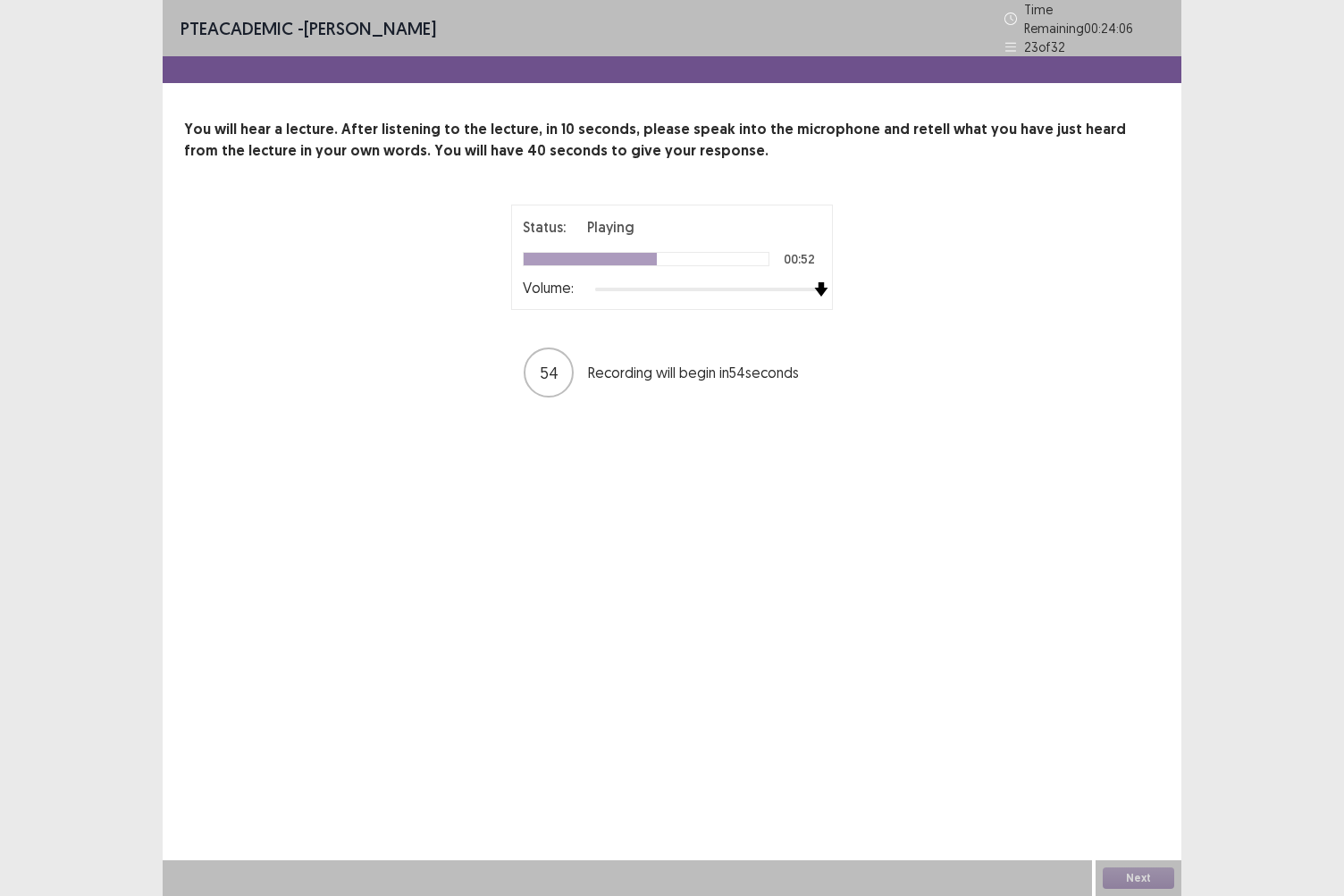
click at [821, 283] on img at bounding box center [822, 290] width 14 height 14
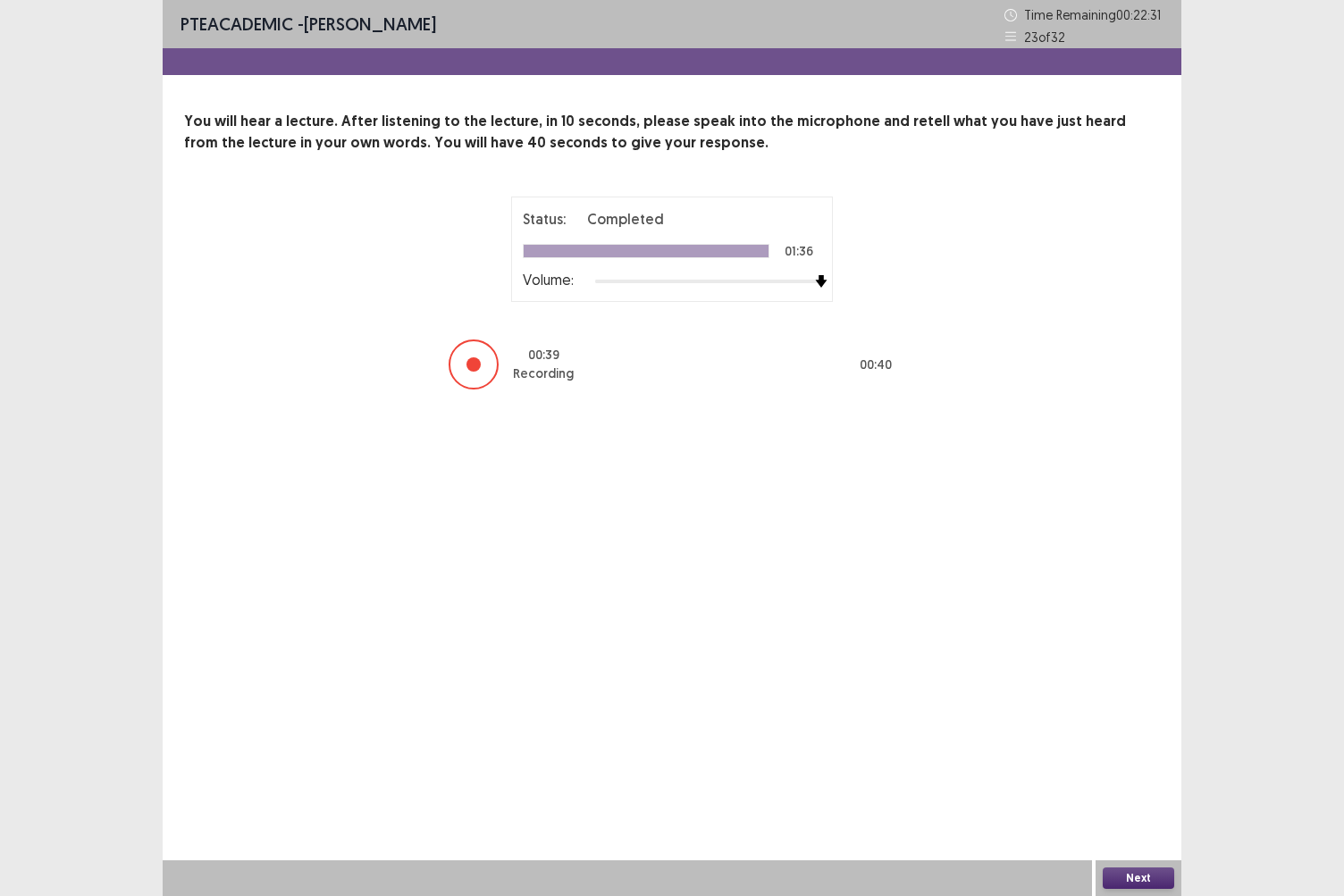
click at [1126, 774] on button "Next" at bounding box center [1139, 879] width 71 height 22
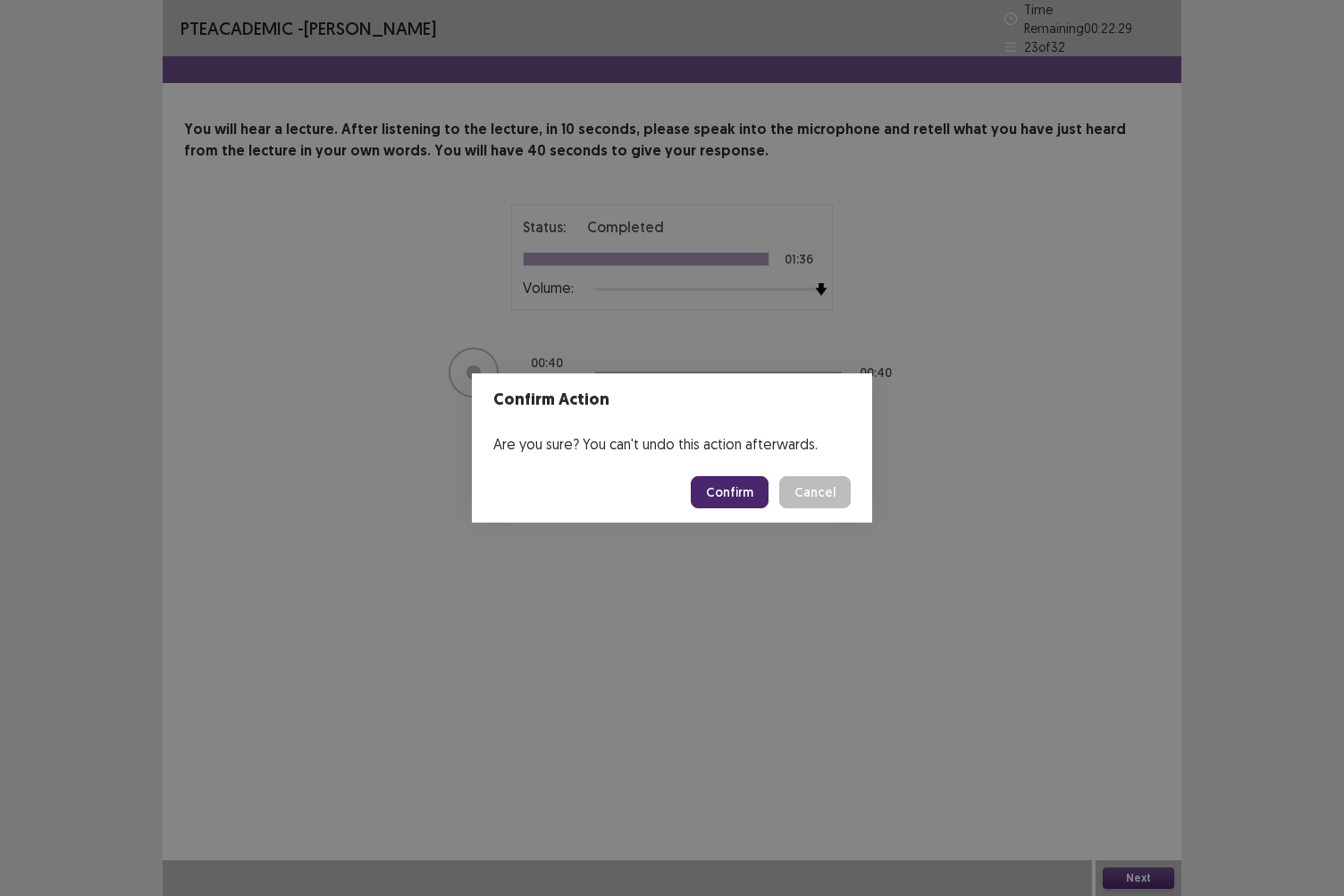
click at [746, 486] on button "Confirm" at bounding box center [730, 493] width 77 height 32
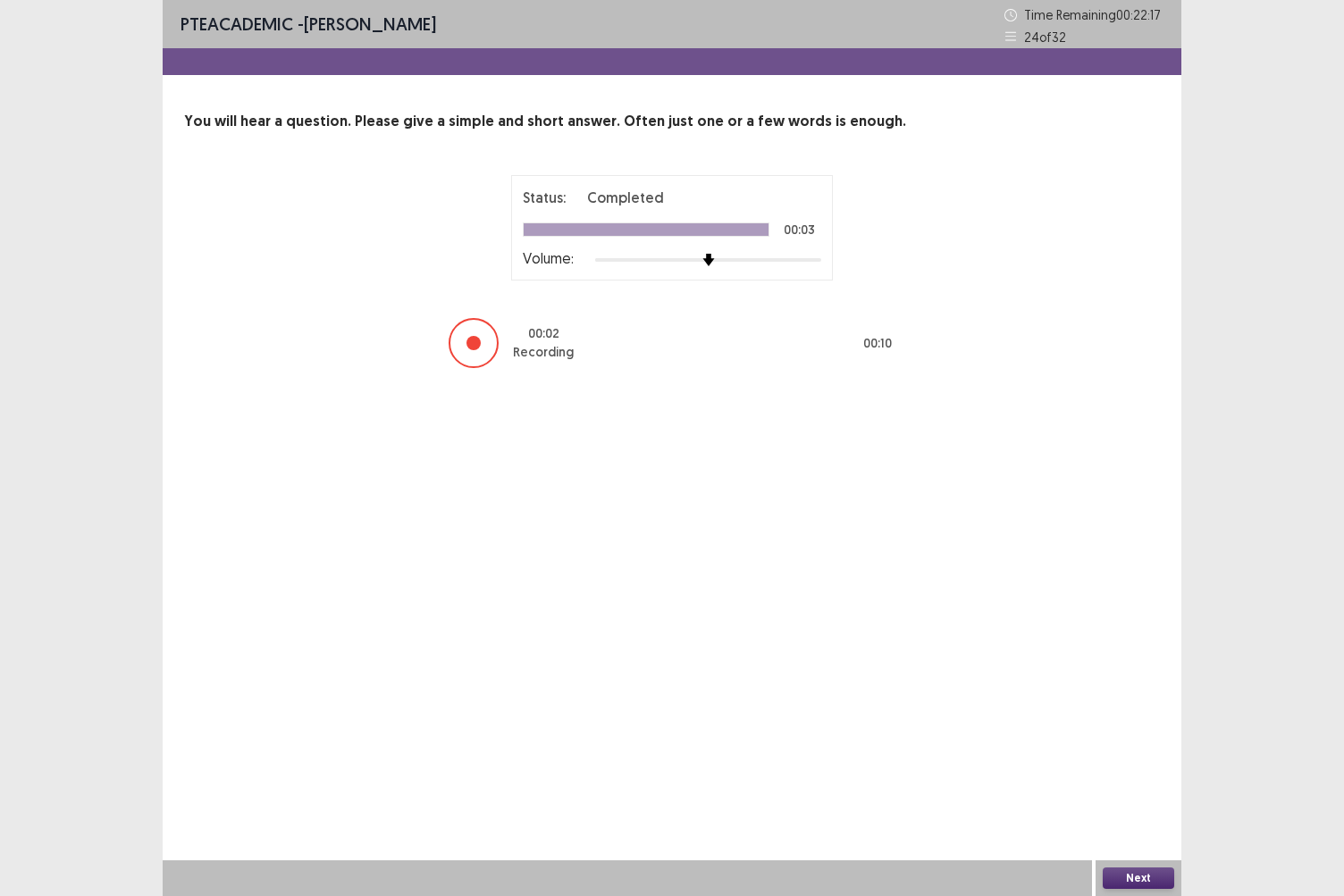
click at [1142, 774] on button "Next" at bounding box center [1139, 879] width 71 height 22
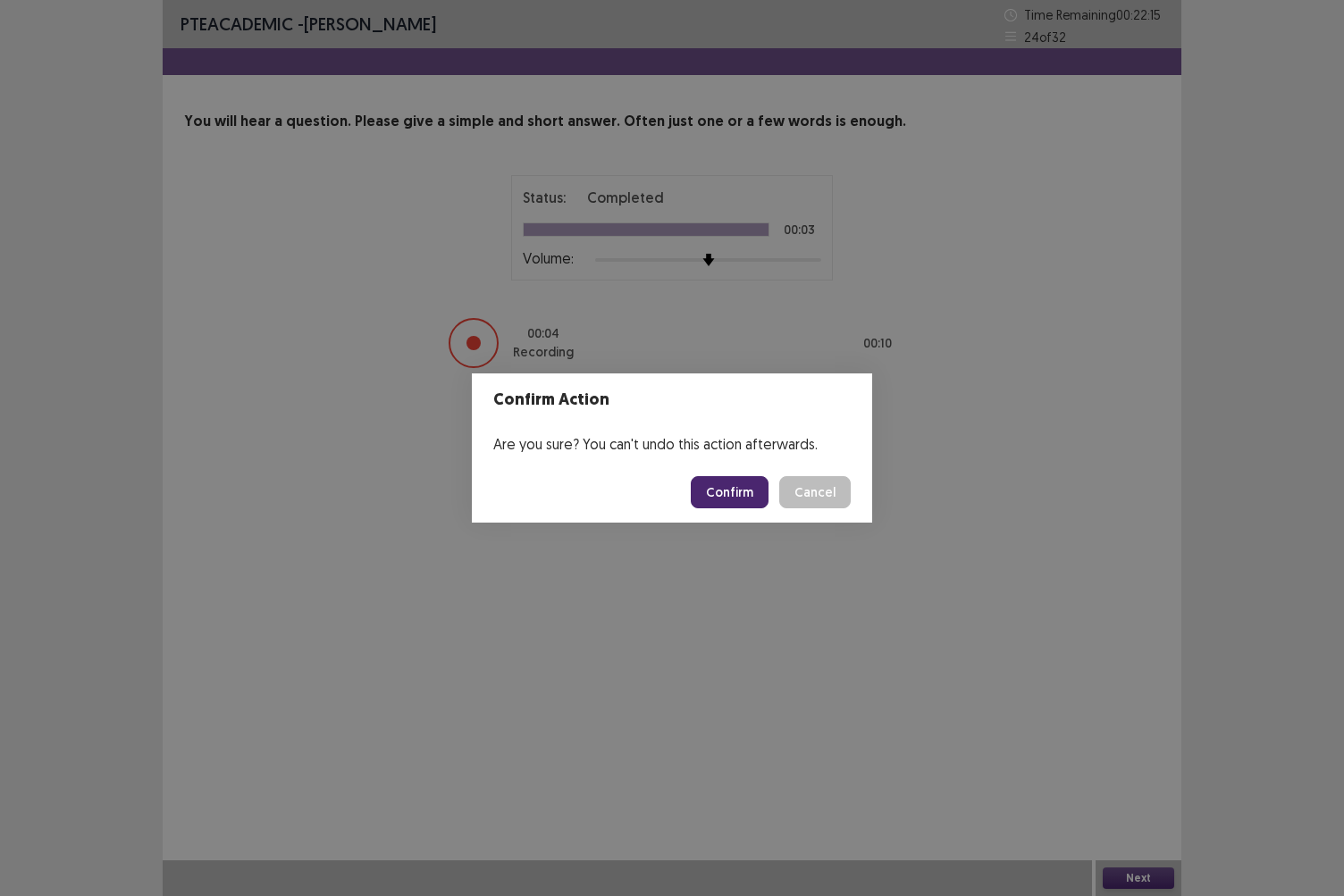
click at [735, 501] on button "Confirm" at bounding box center [730, 493] width 77 height 32
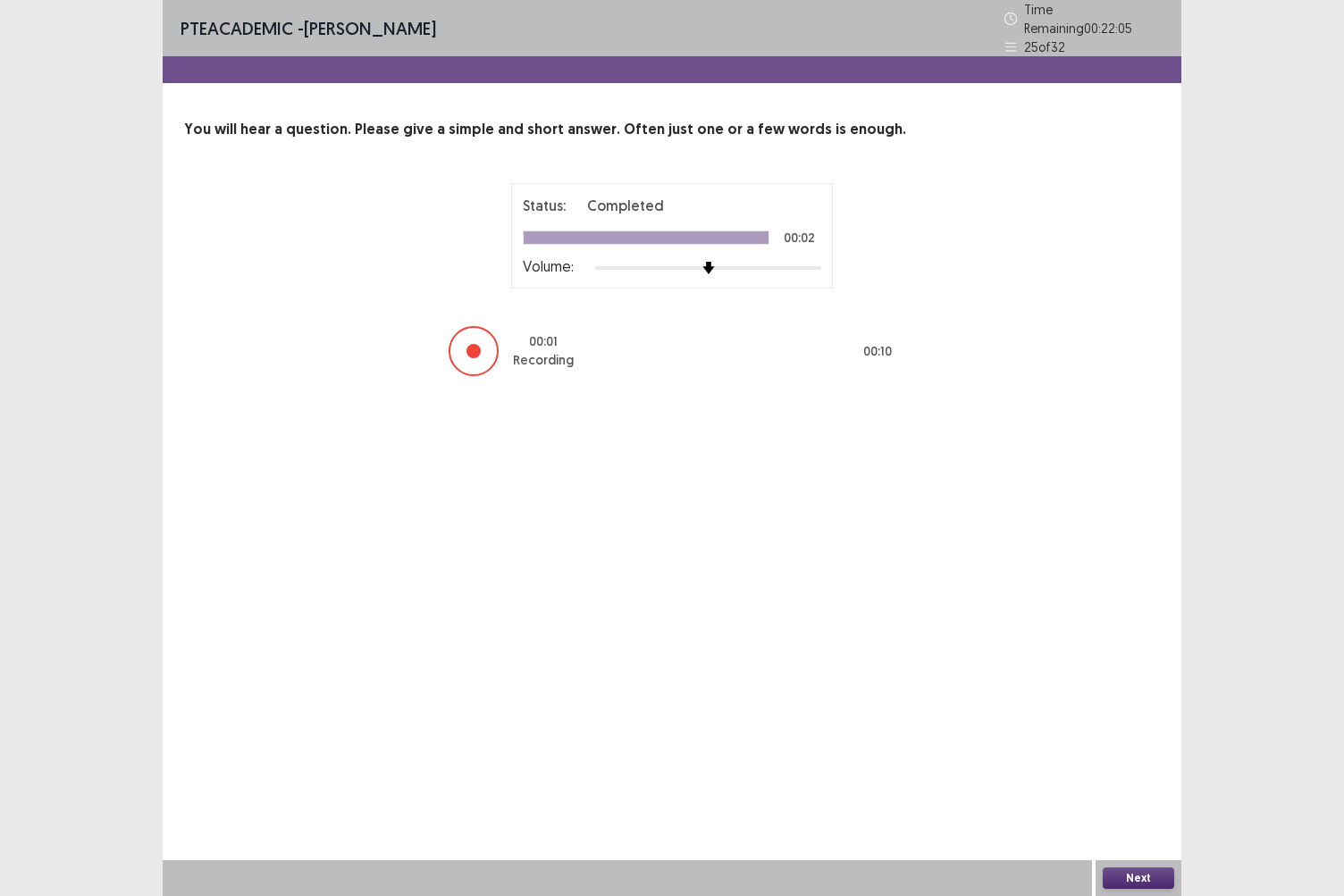
click at [1122, 774] on button "Next" at bounding box center [1139, 879] width 71 height 22
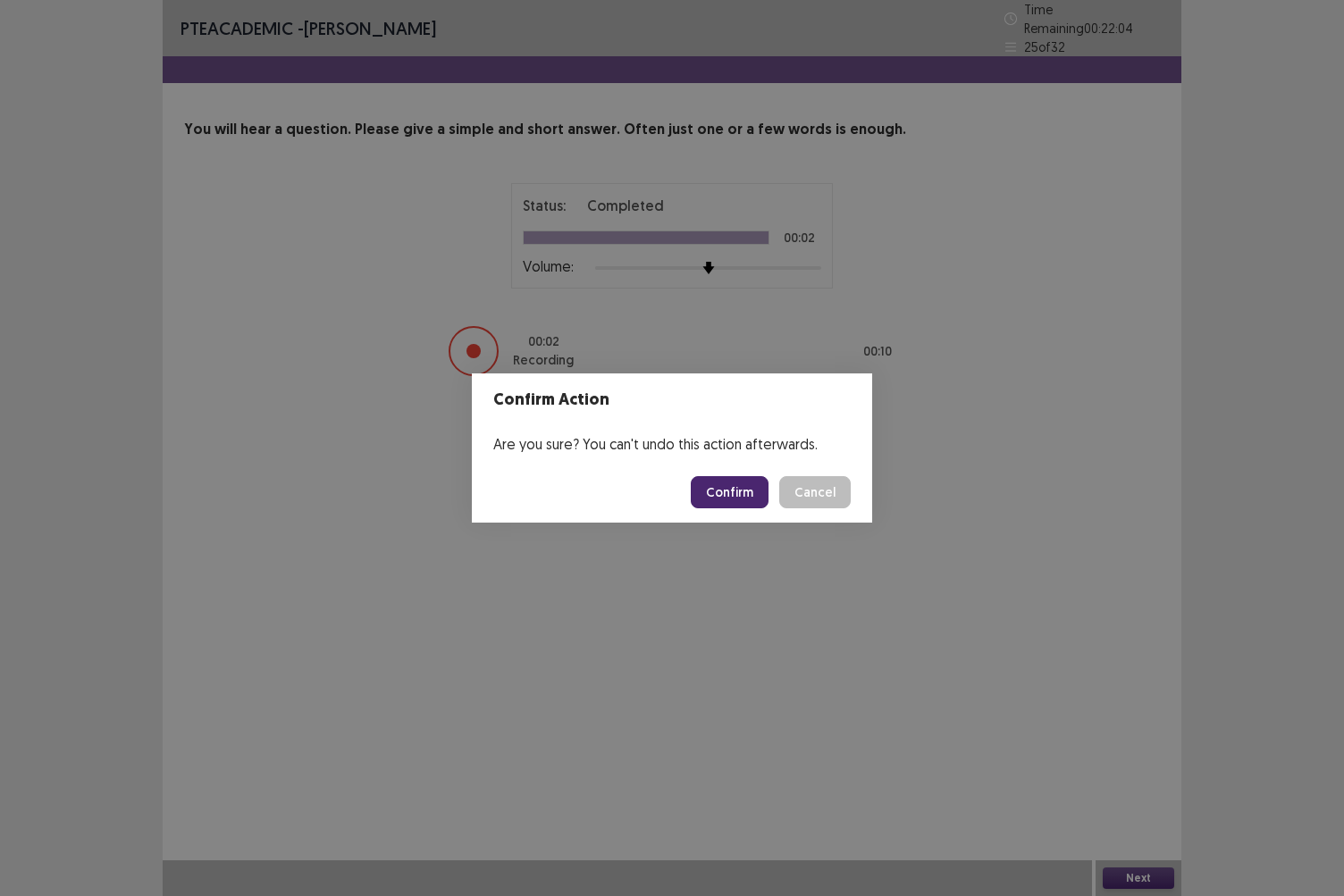
click at [731, 490] on button "Confirm" at bounding box center [730, 493] width 77 height 32
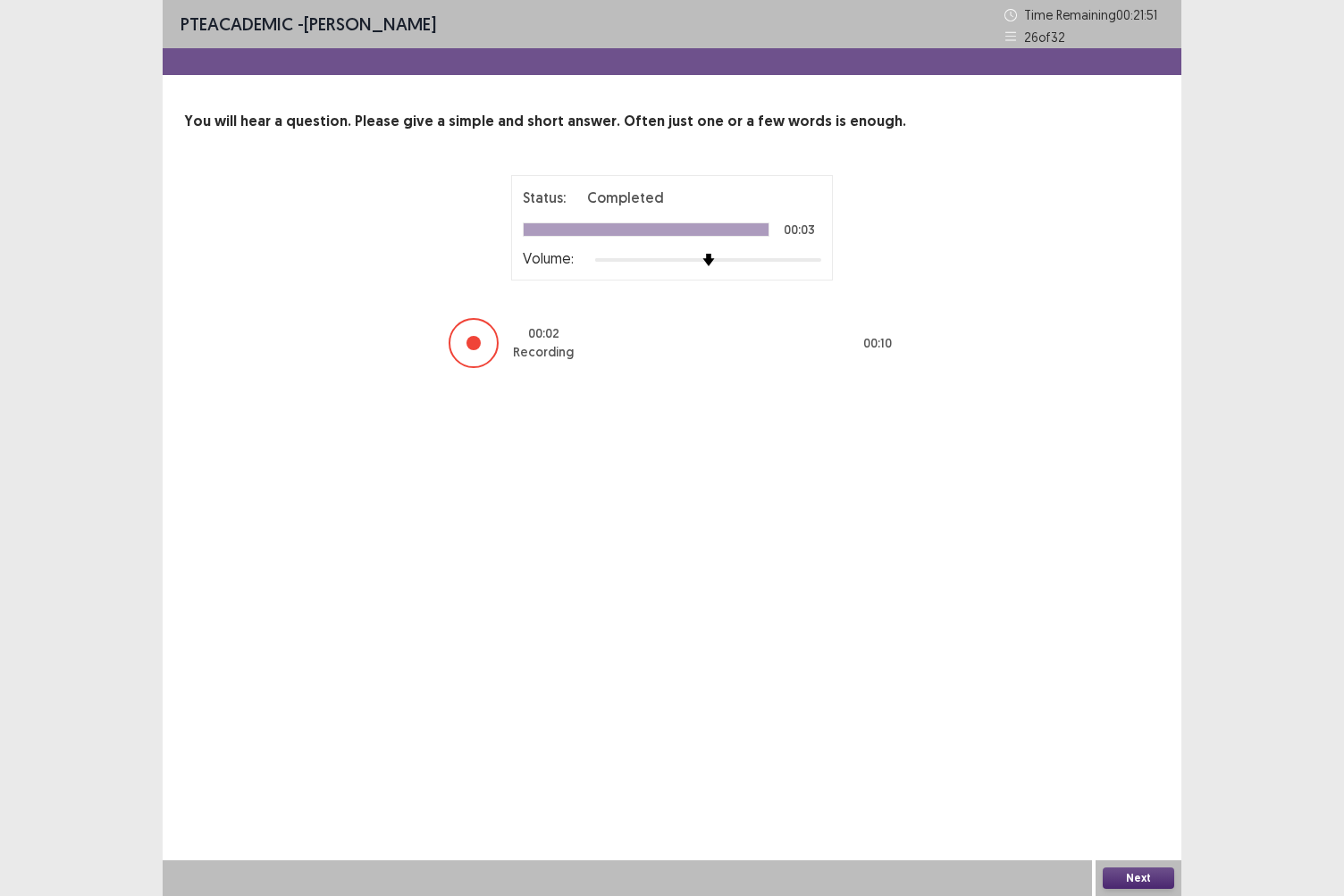
drag, startPoint x: 1140, startPoint y: 874, endPoint x: 783, endPoint y: 483, distance: 529.5
click at [783, 483] on div "PTE academic - [PERSON_NAME] Time Remaining 00 : 21 : 51 26 of 32 You will hear…" at bounding box center [672, 448] width 1019 height 896
click at [1139, 774] on button "Next" at bounding box center [1139, 879] width 71 height 22
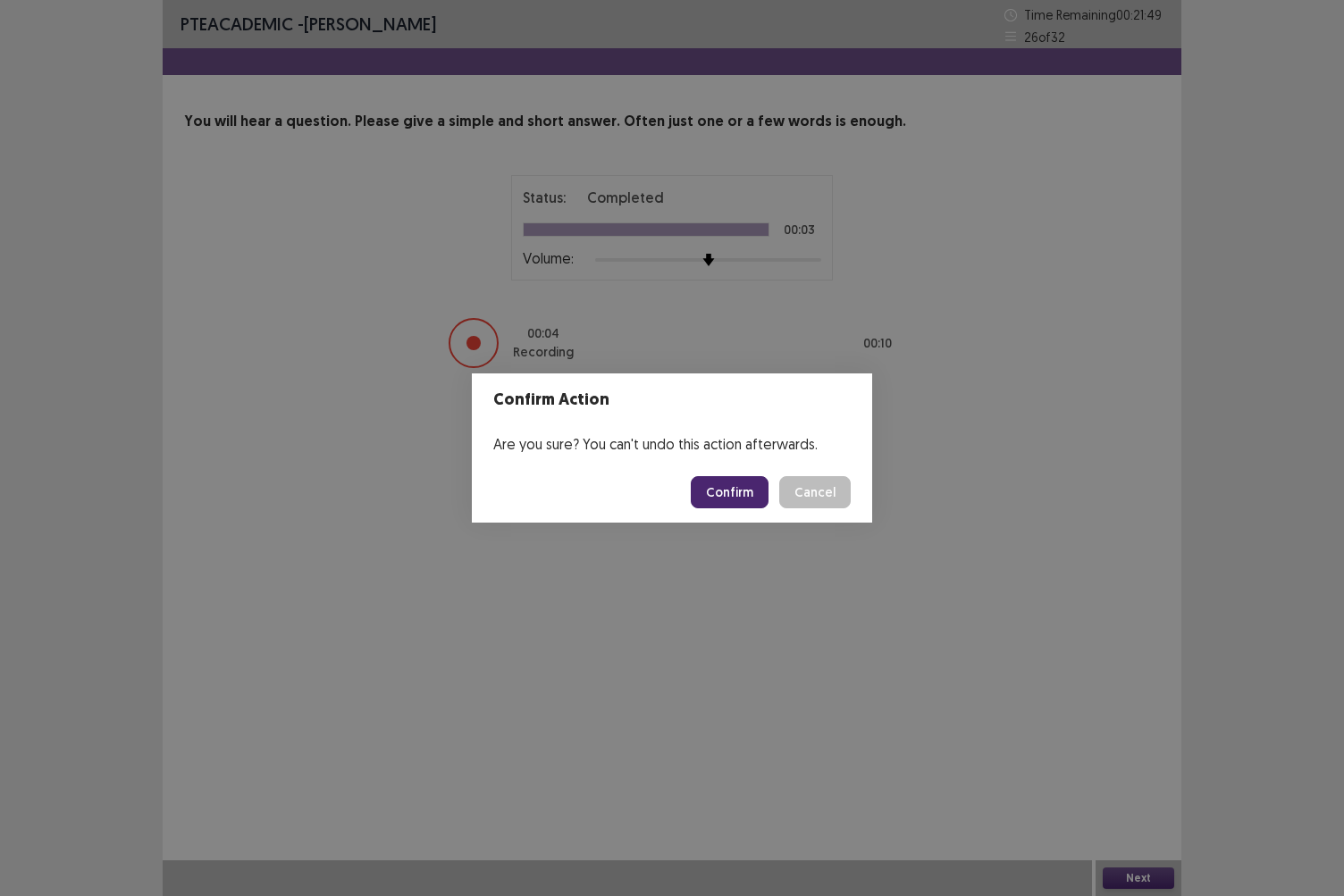
click at [753, 482] on button "Confirm" at bounding box center [730, 493] width 77 height 32
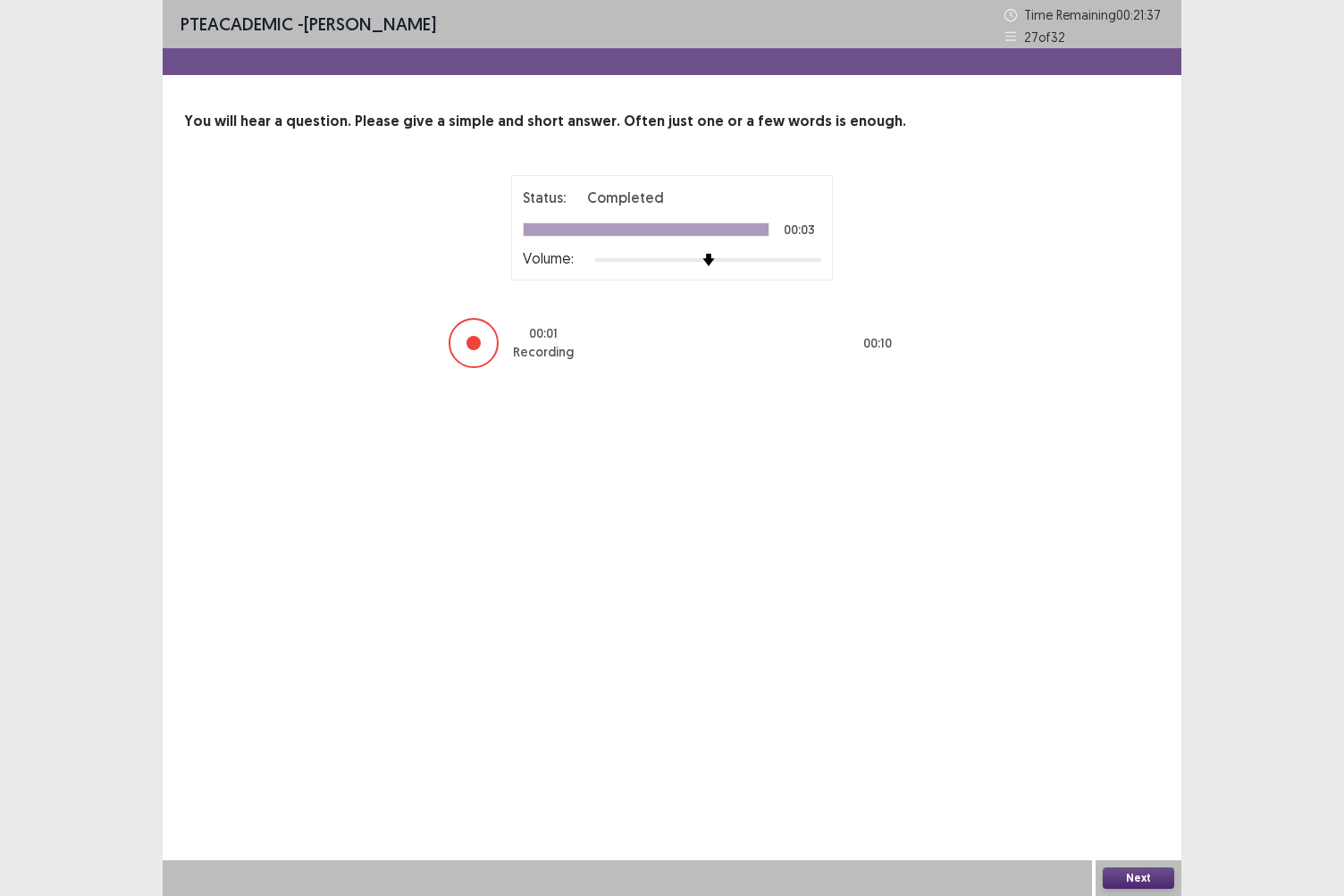
click at [1143, 774] on button "Next" at bounding box center [1139, 879] width 71 height 22
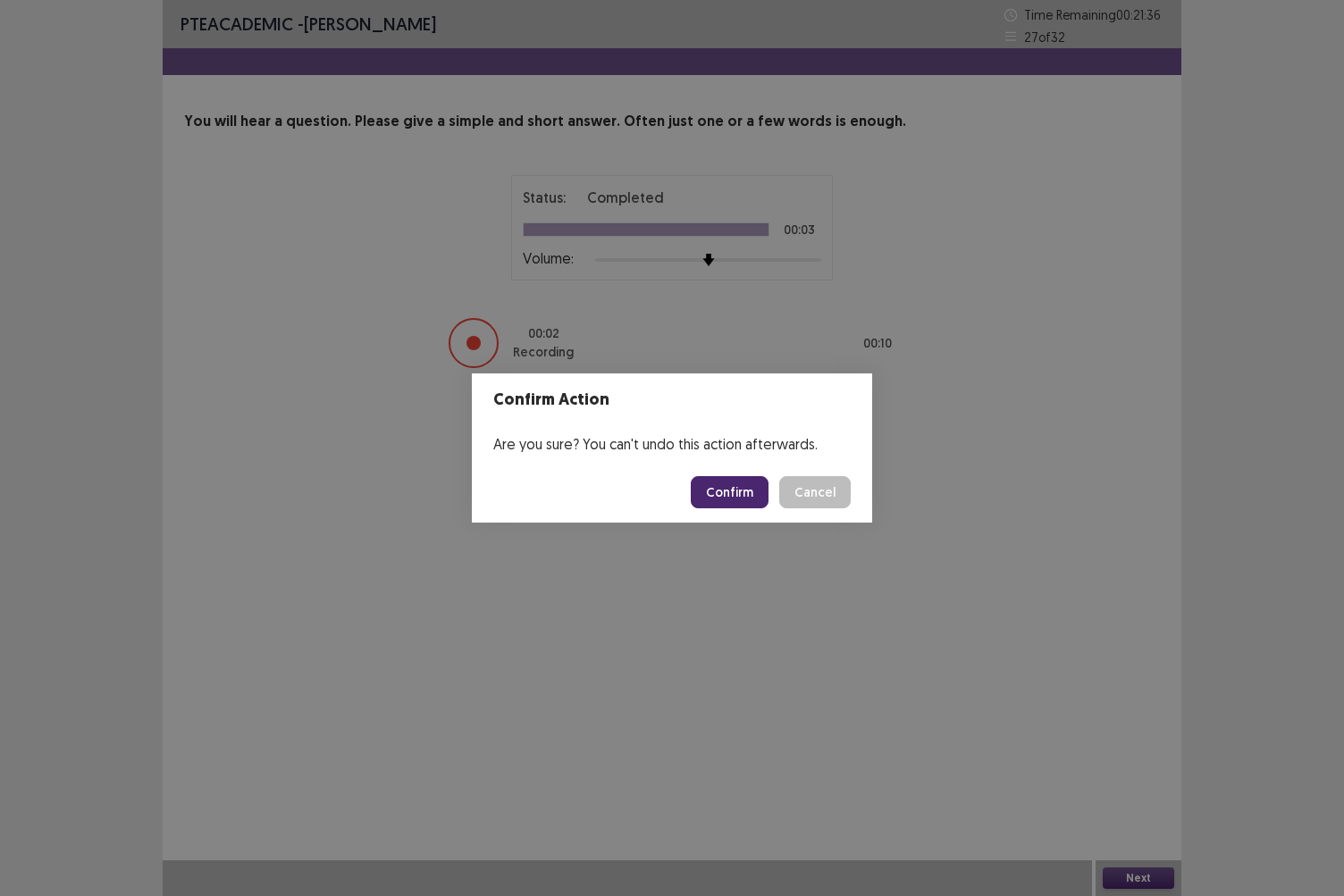
click at [740, 492] on button "Confirm" at bounding box center [730, 493] width 77 height 32
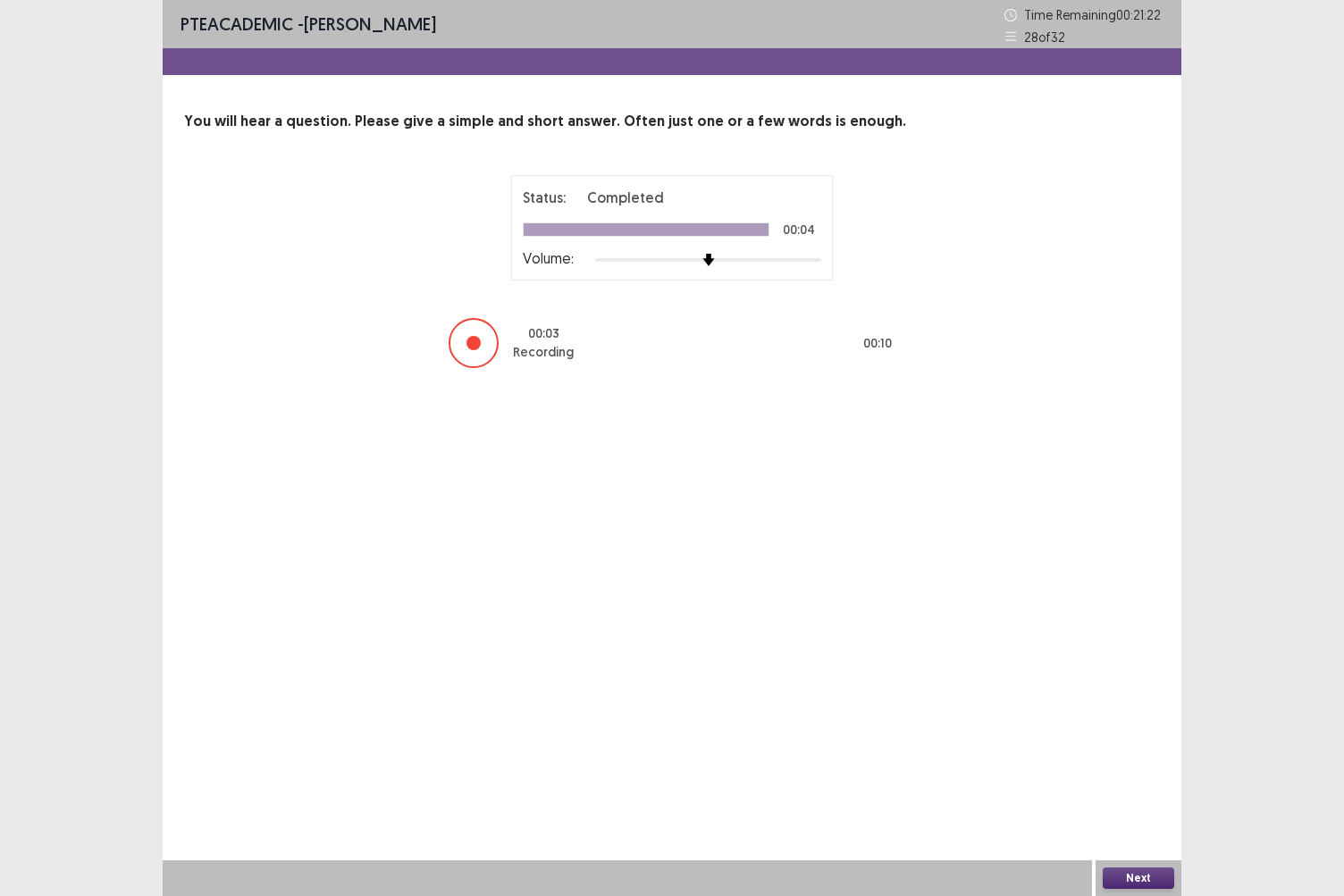
click at [1126, 774] on button "Next" at bounding box center [1139, 879] width 71 height 22
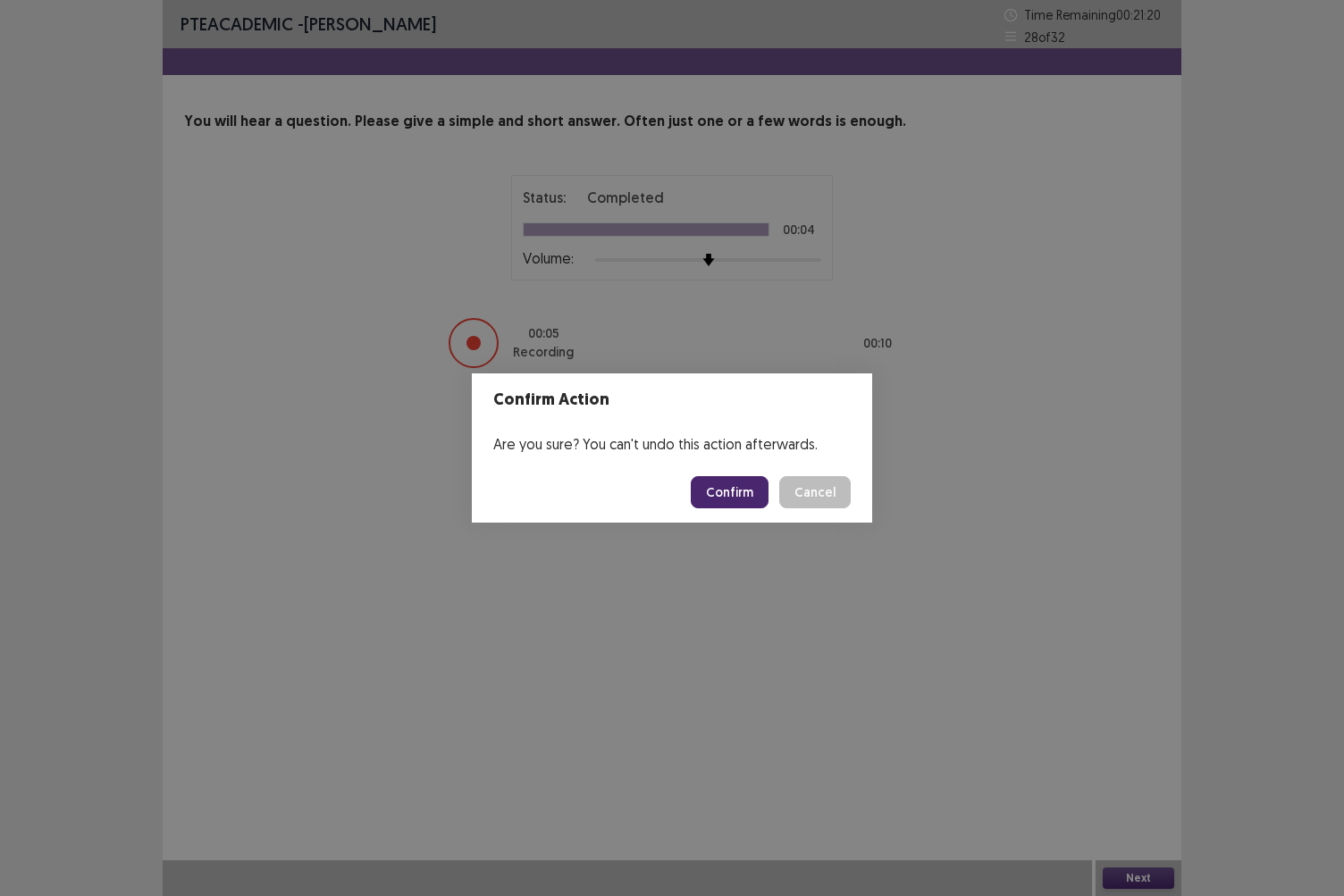
click at [739, 499] on button "Confirm" at bounding box center [730, 493] width 77 height 32
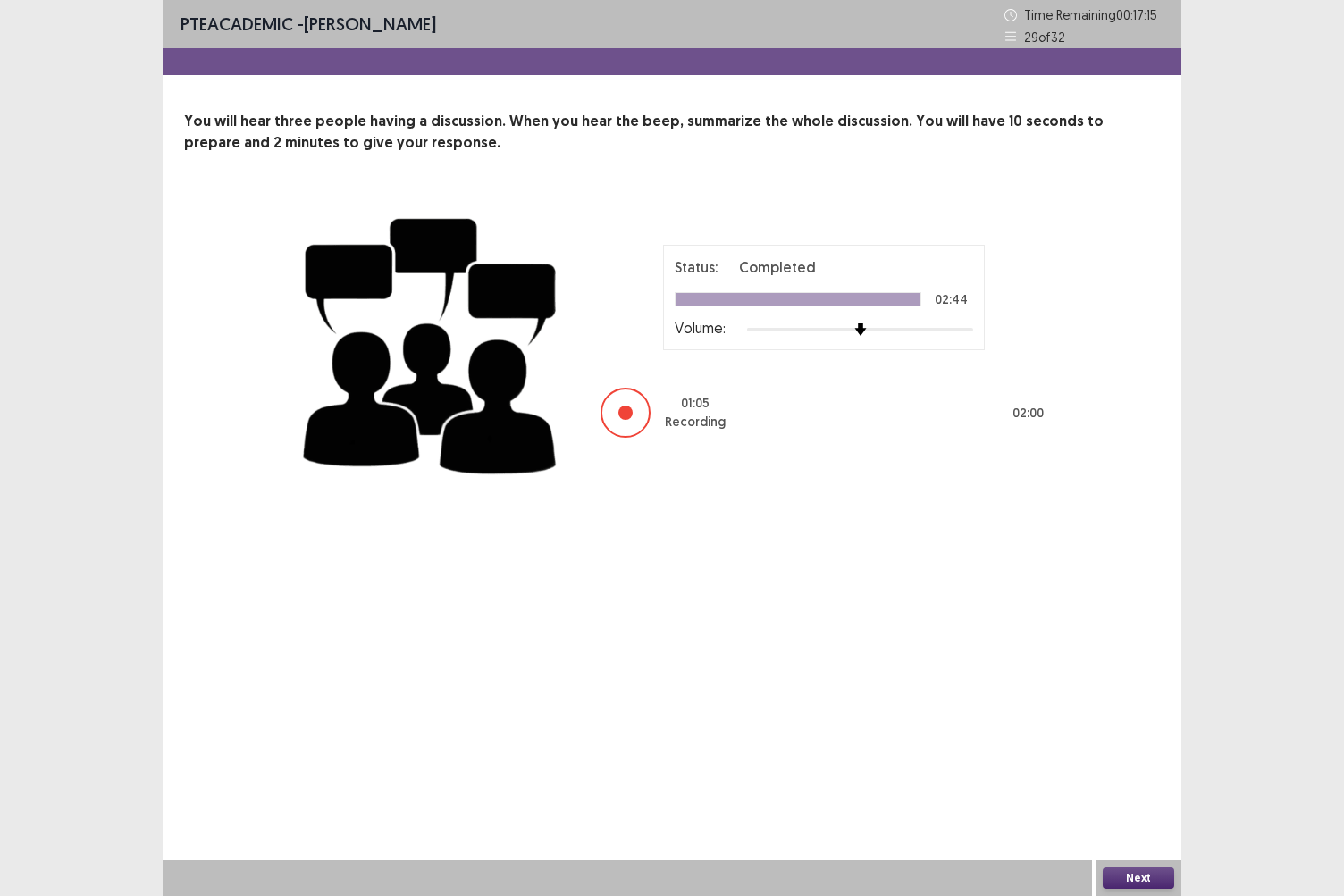
click at [1144, 774] on button "Next" at bounding box center [1139, 879] width 71 height 22
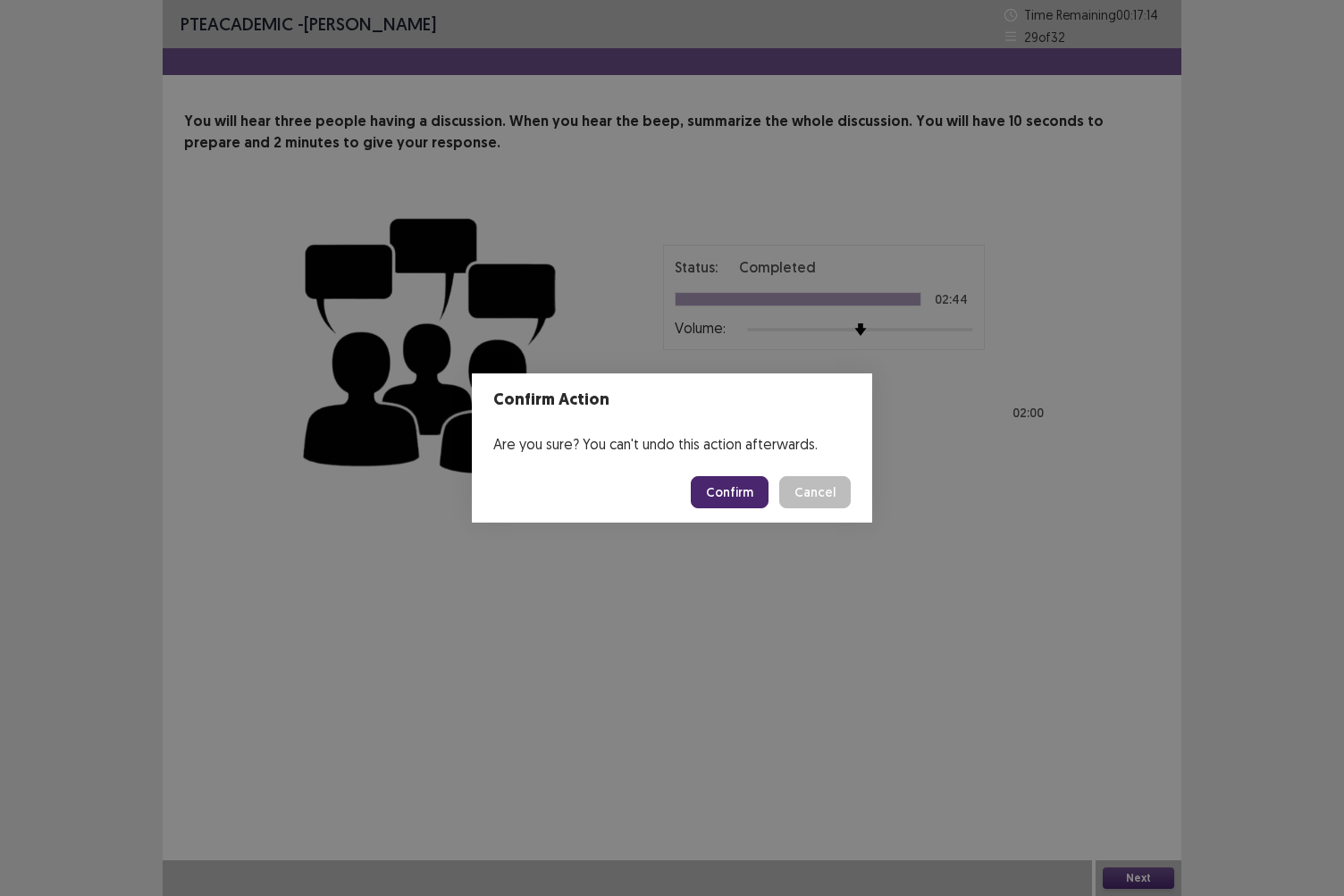
click at [739, 481] on button "Confirm" at bounding box center [730, 493] width 77 height 32
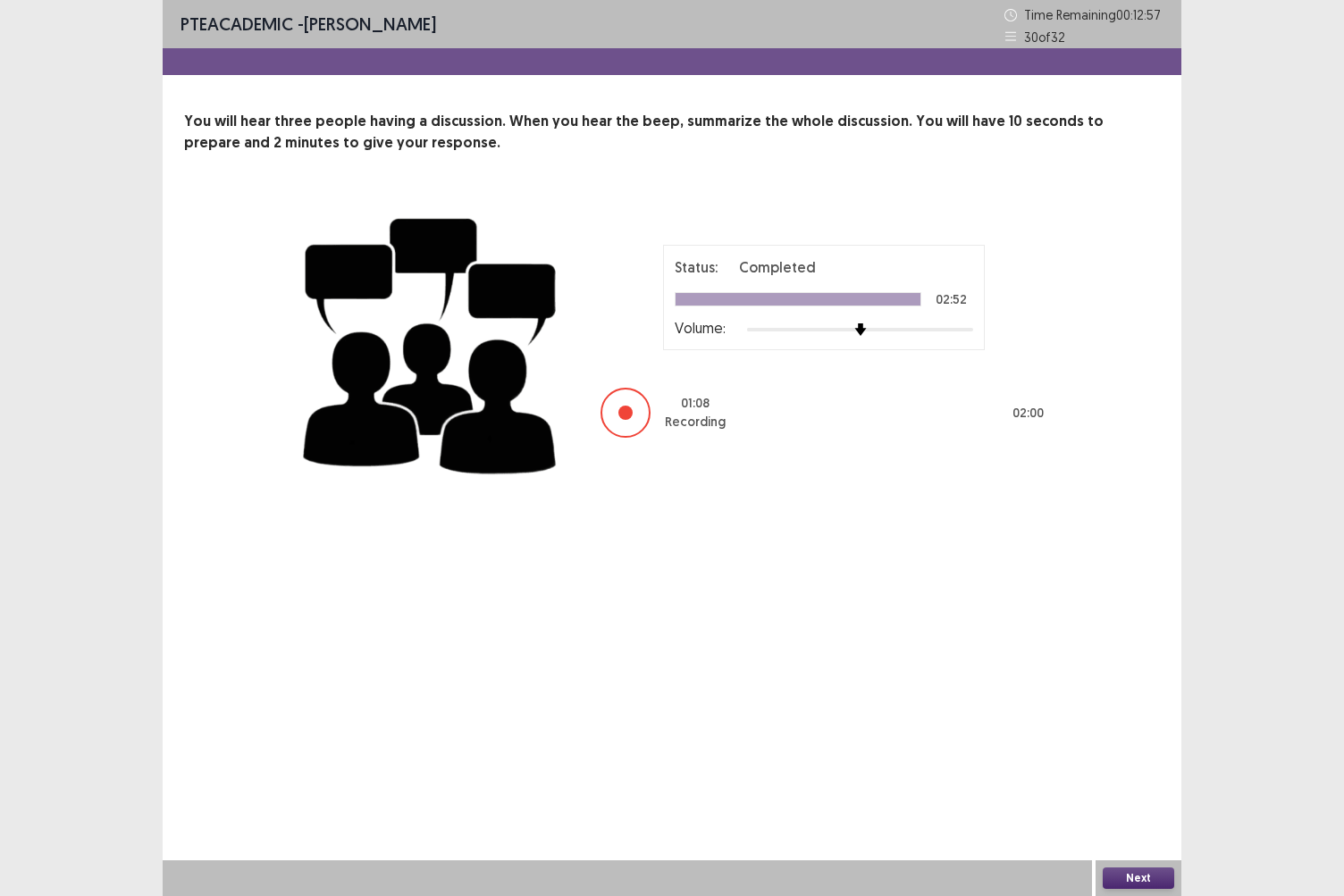
click at [1129, 774] on button "Next" at bounding box center [1139, 879] width 71 height 22
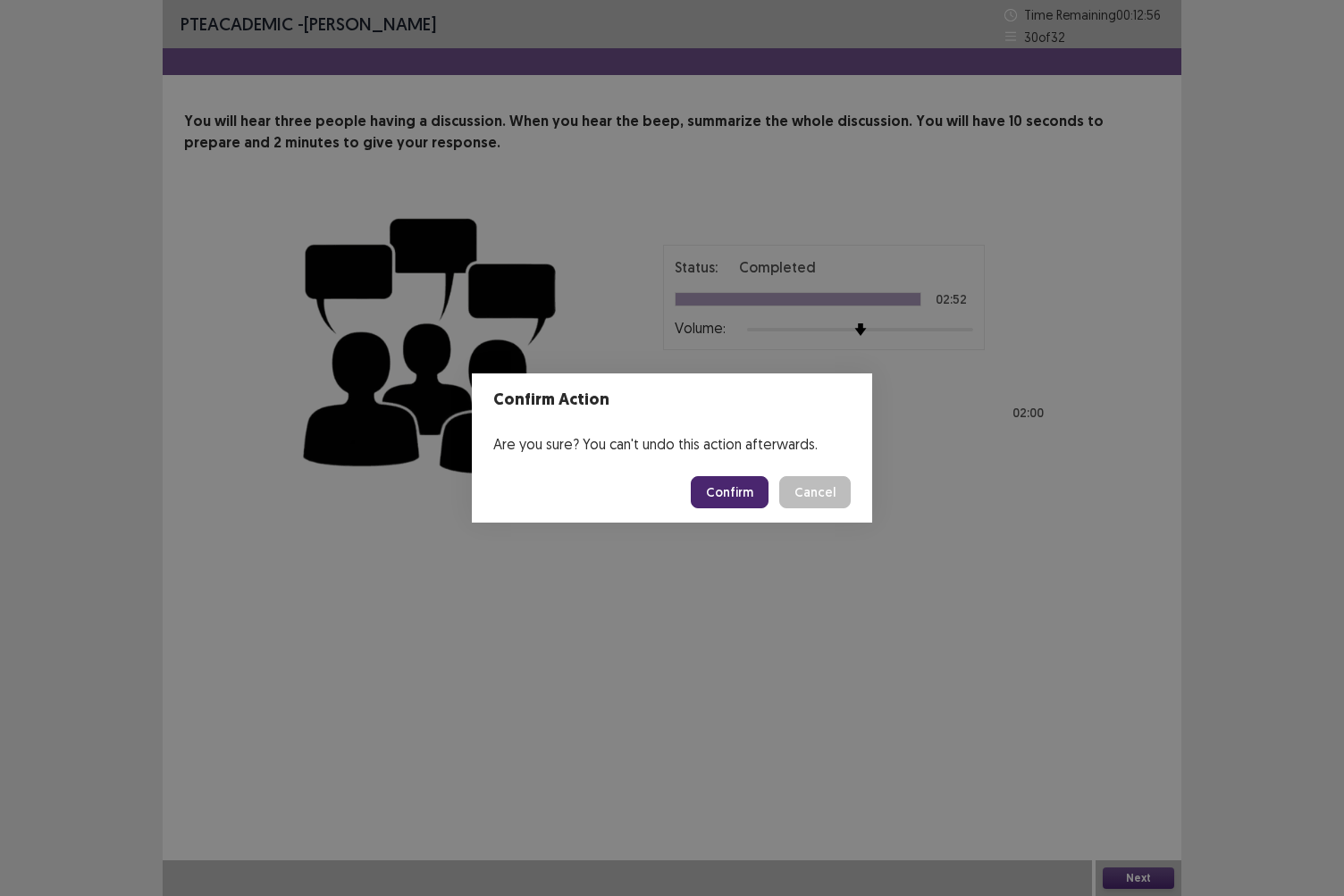
click at [730, 485] on button "Confirm" at bounding box center [730, 493] width 77 height 32
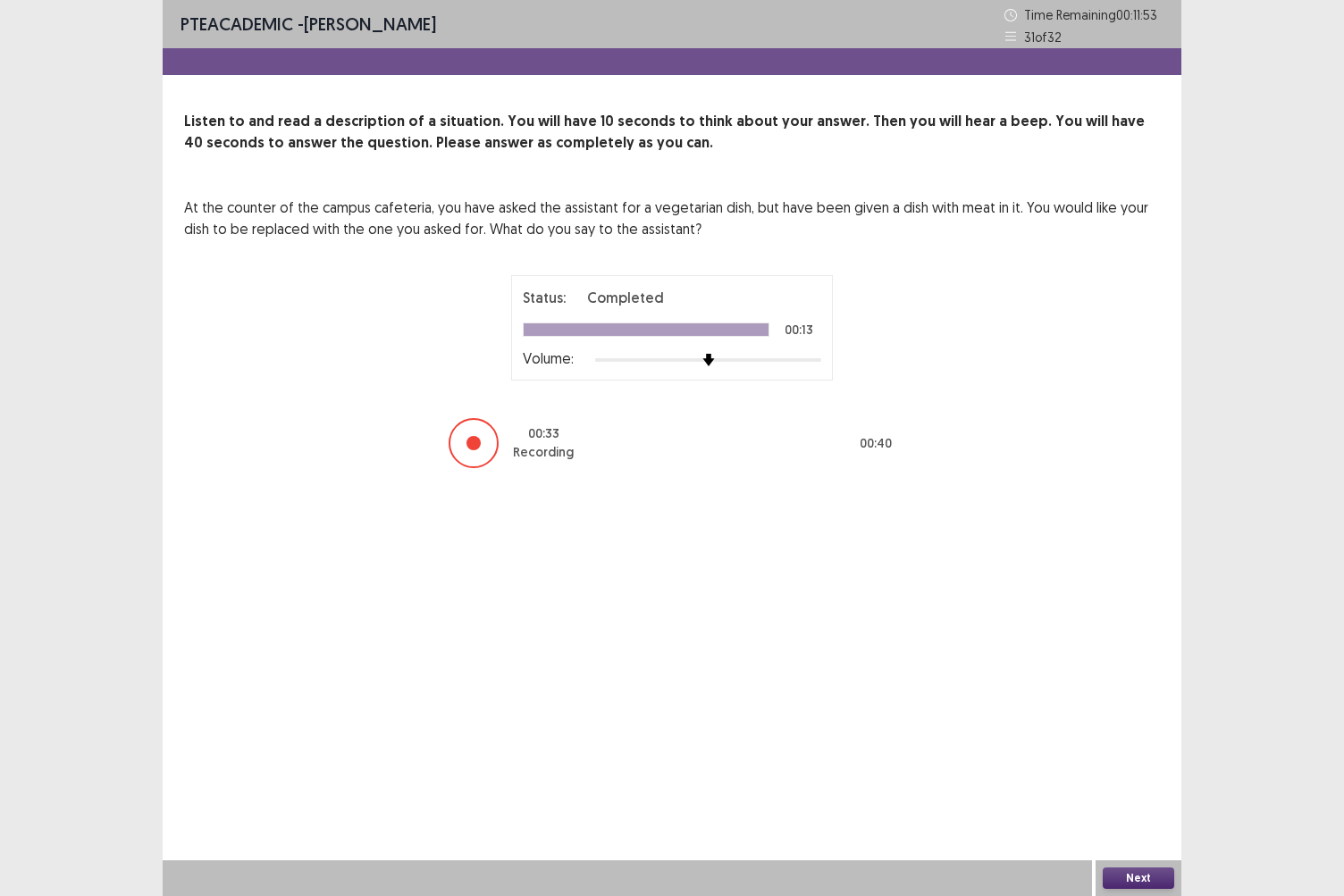
click at [1112, 774] on button "Next" at bounding box center [1139, 879] width 71 height 22
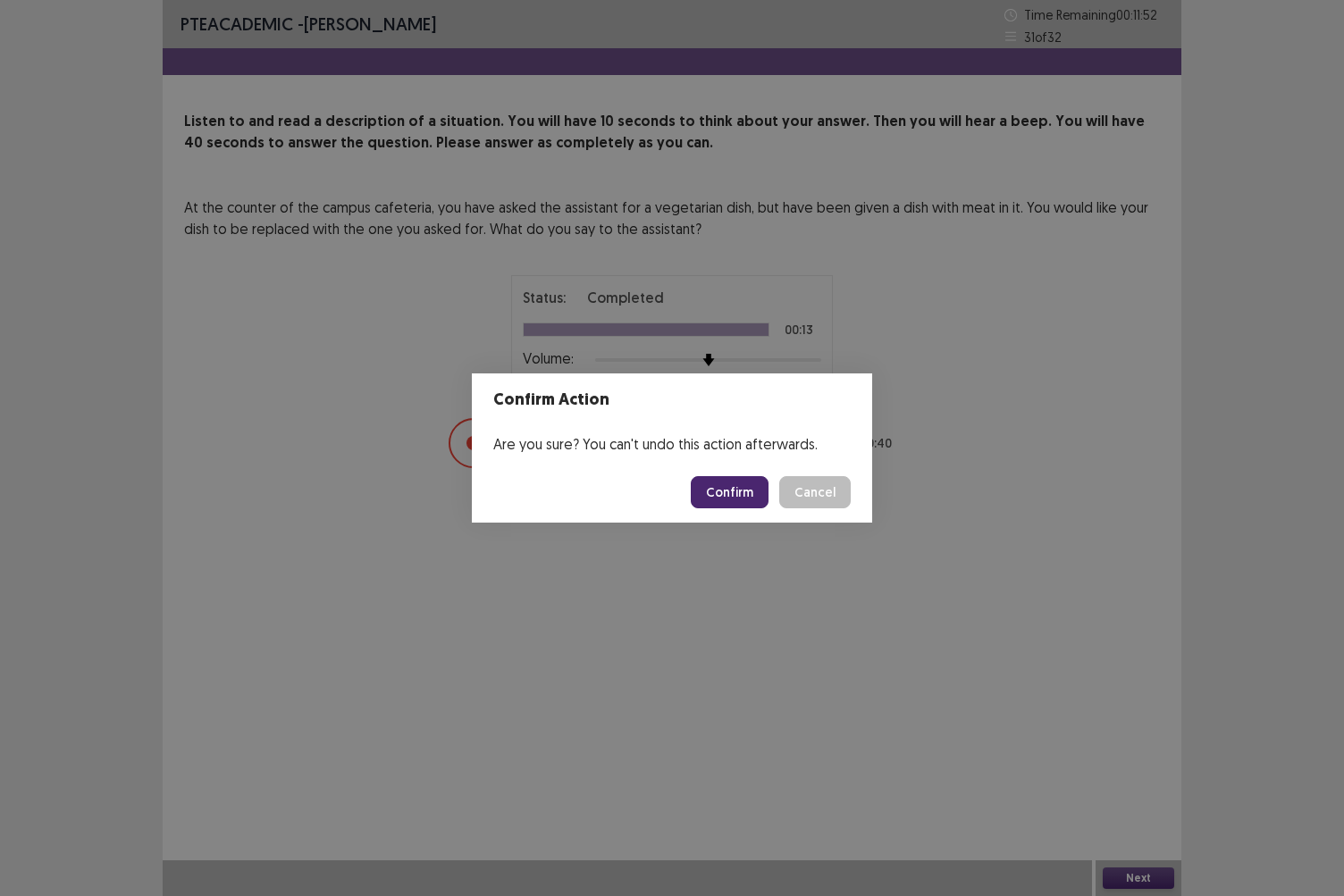
click at [737, 484] on button "Confirm" at bounding box center [730, 493] width 77 height 32
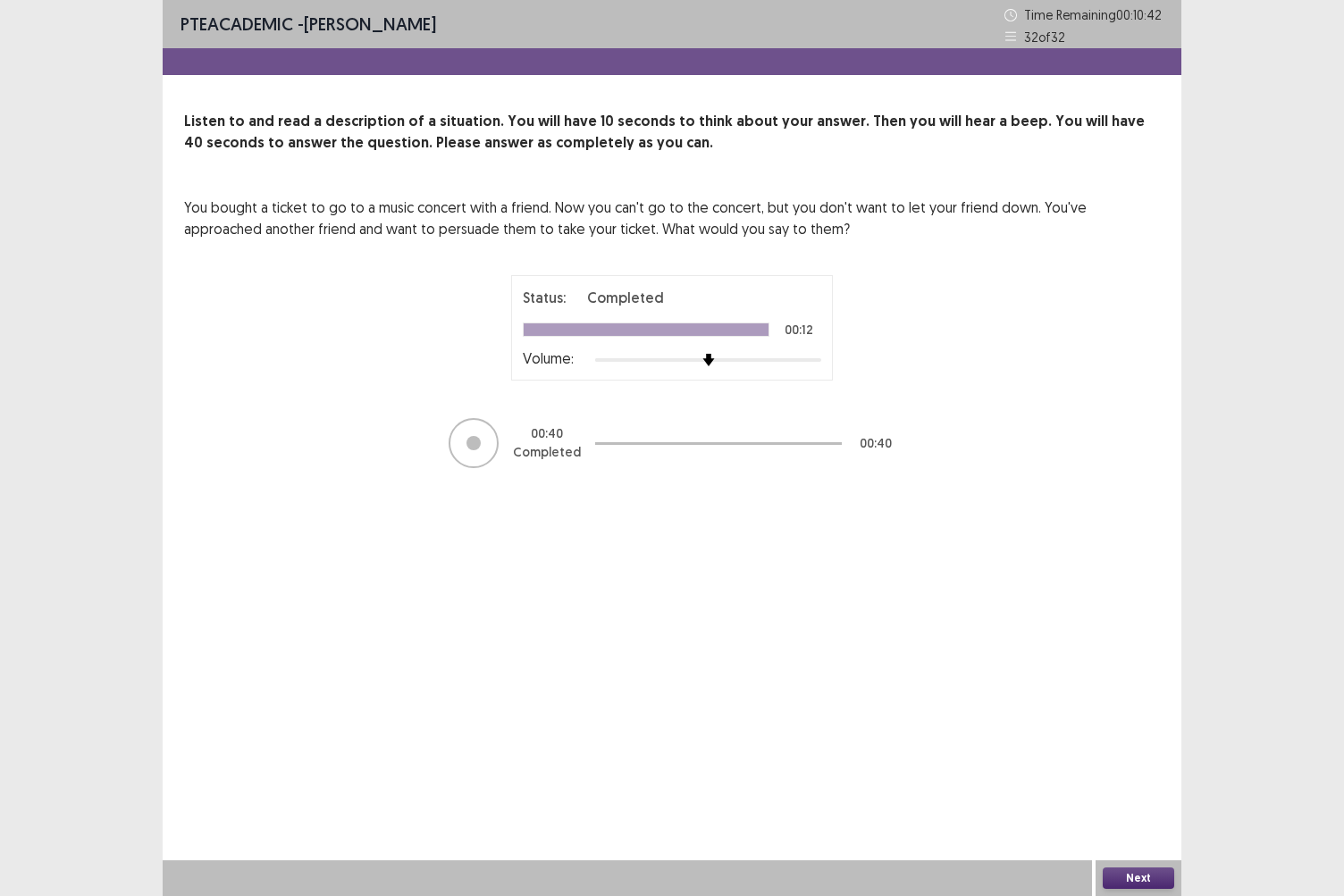
click at [1151, 774] on button "Next" at bounding box center [1139, 879] width 71 height 22
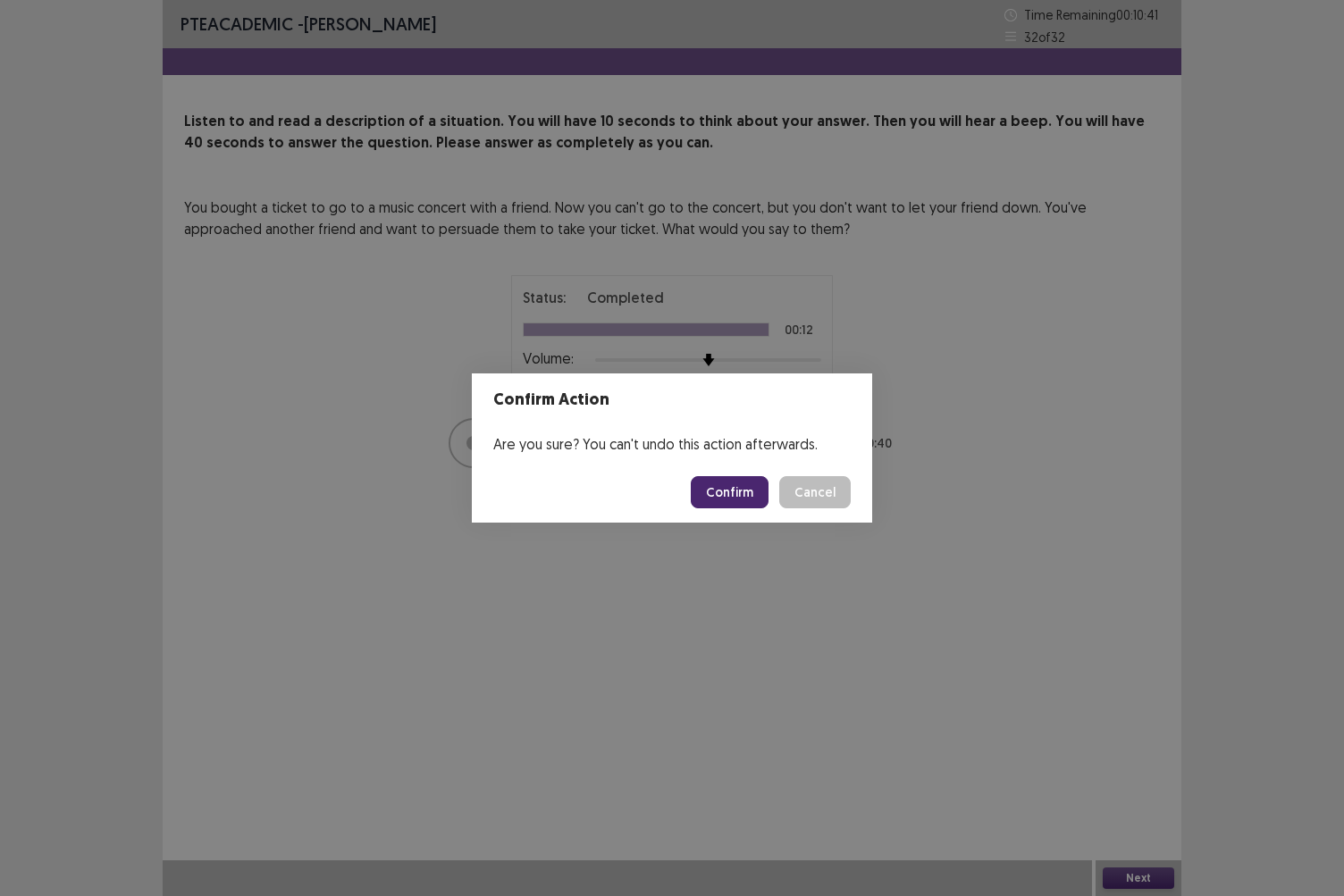
click at [729, 499] on button "Confirm" at bounding box center [730, 493] width 77 height 32
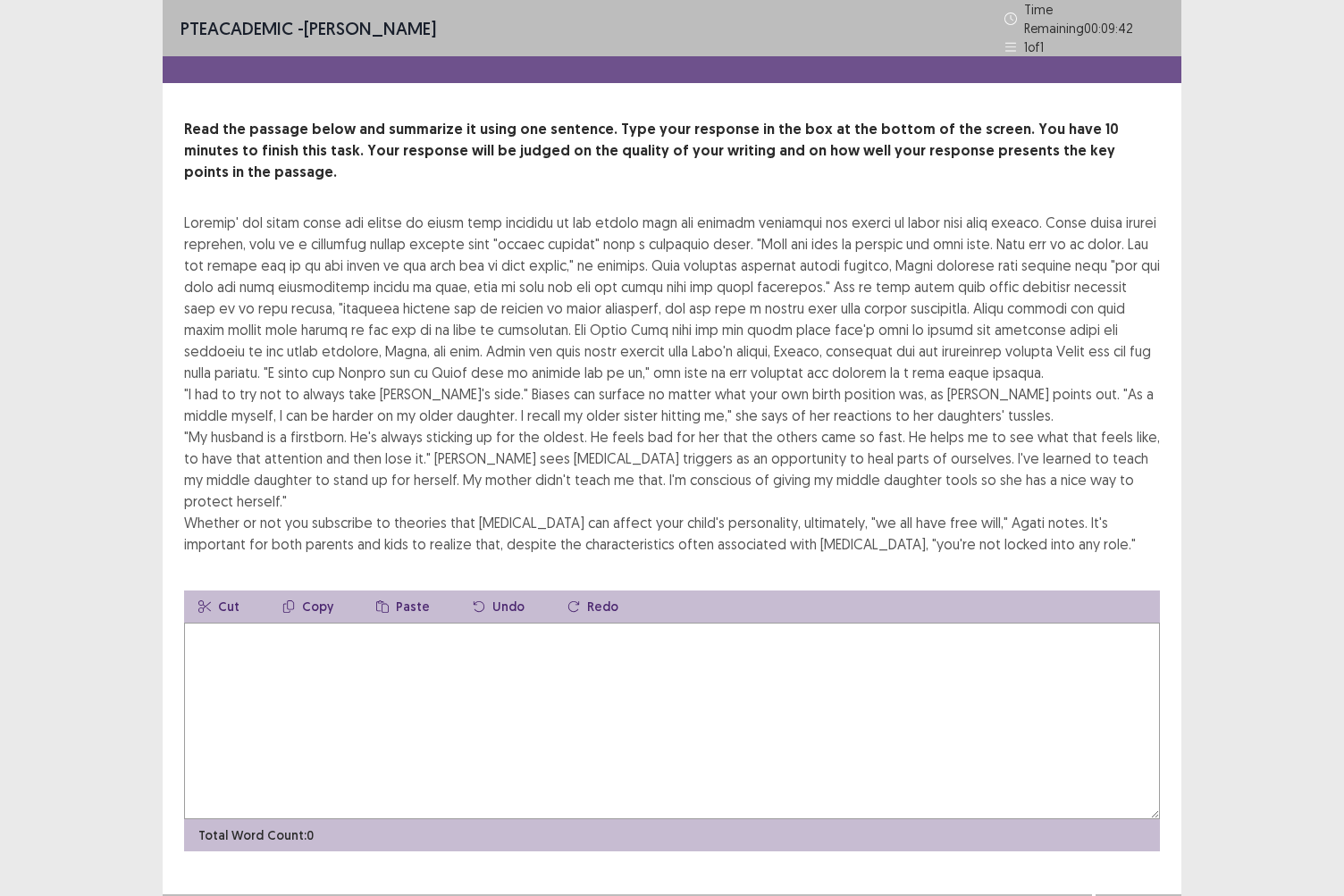
click at [314, 623] on textarea at bounding box center [672, 721] width 976 height 196
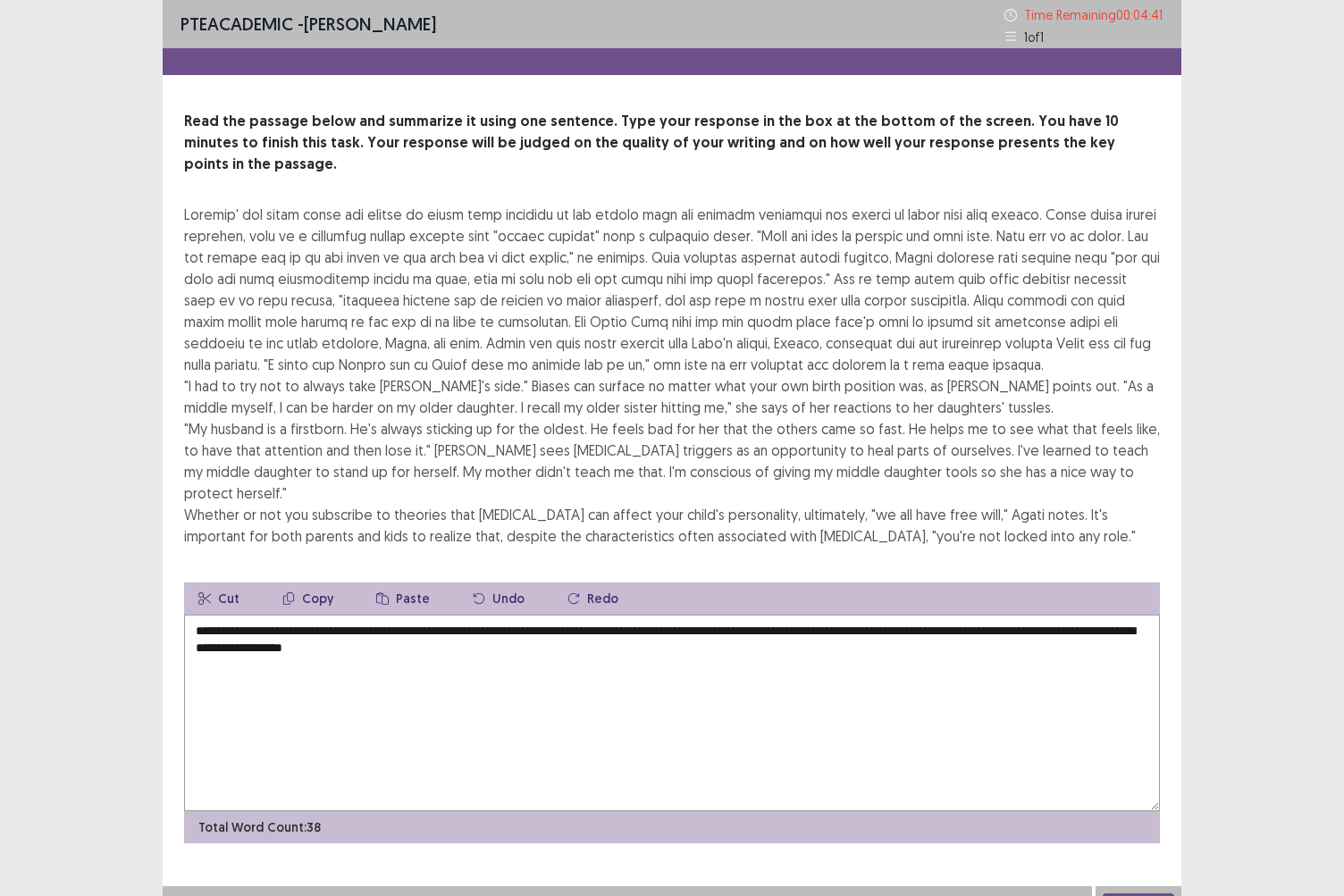
type textarea "**********"
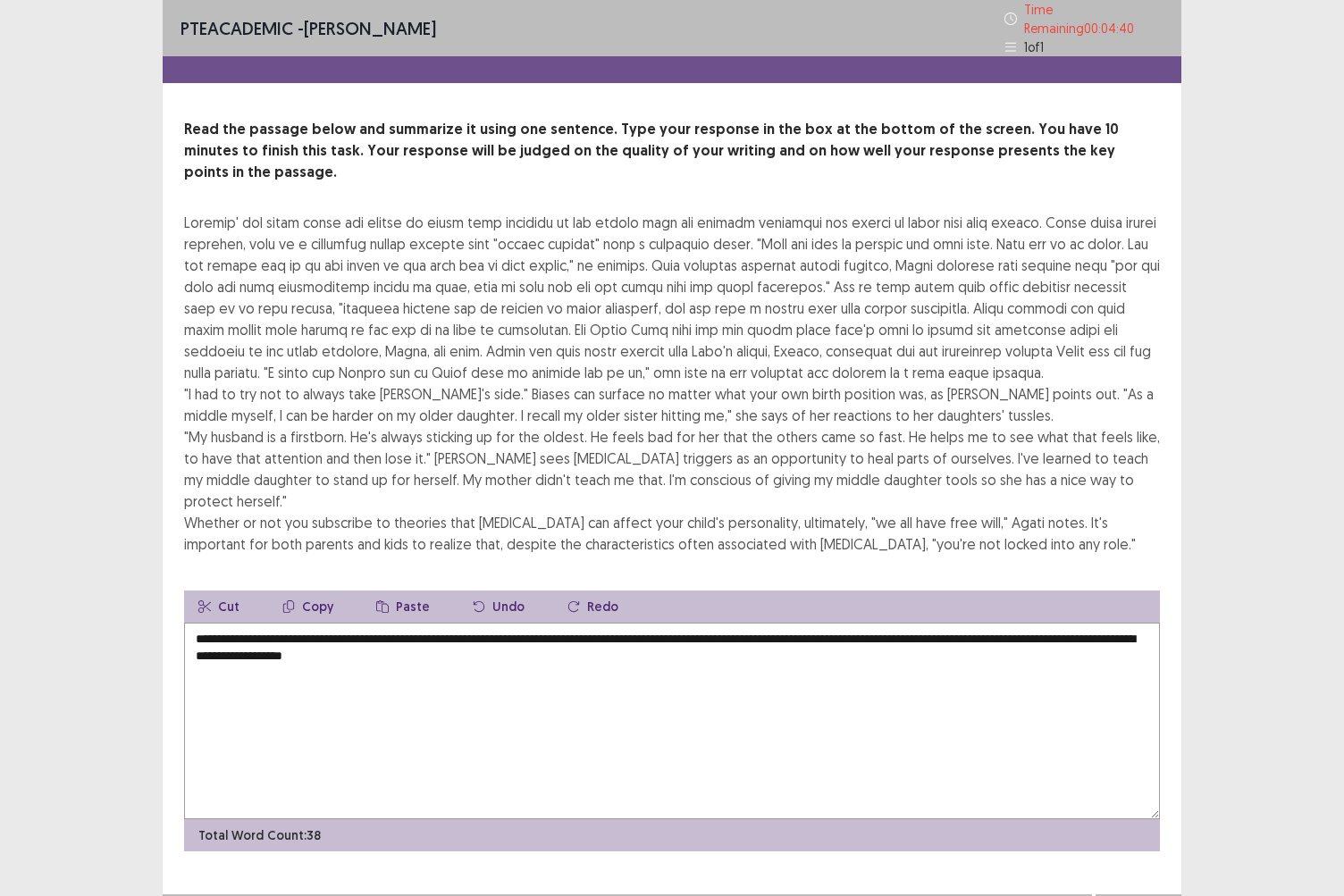
click at [1148, 774] on button "Next" at bounding box center [1139, 912] width 71 height 22
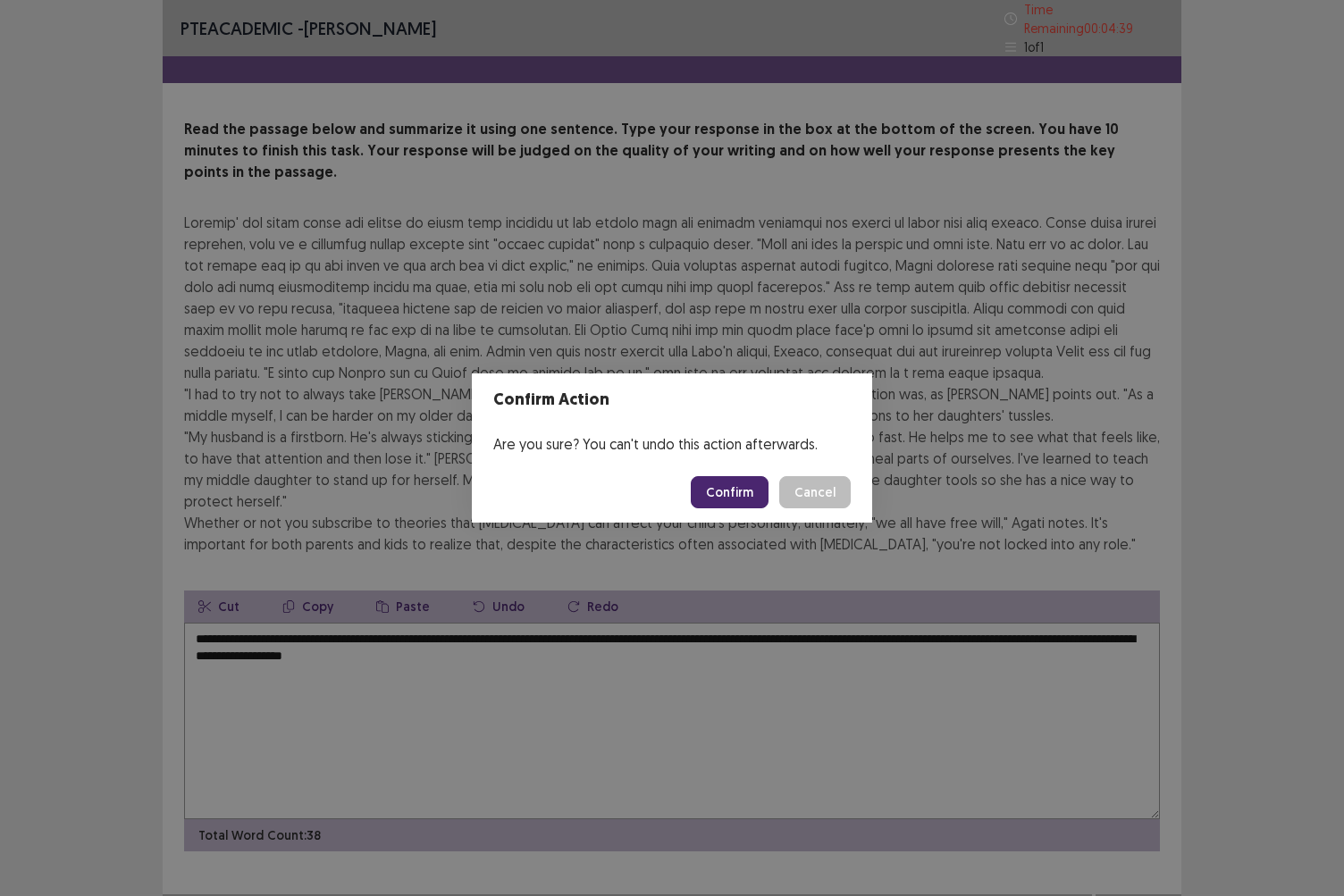
click at [755, 489] on button "Confirm" at bounding box center [730, 493] width 77 height 32
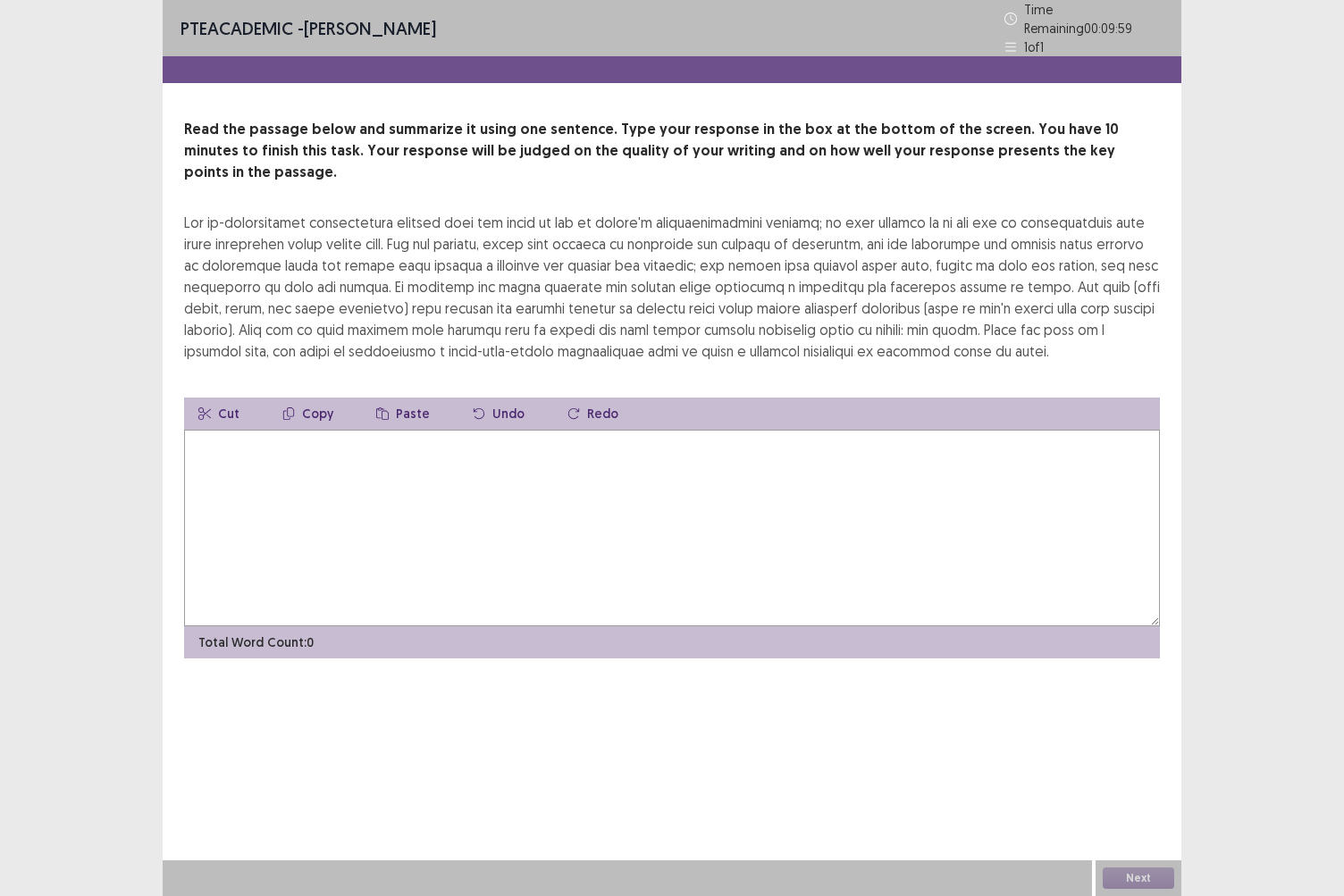
click at [591, 493] on textarea at bounding box center [672, 528] width 976 height 196
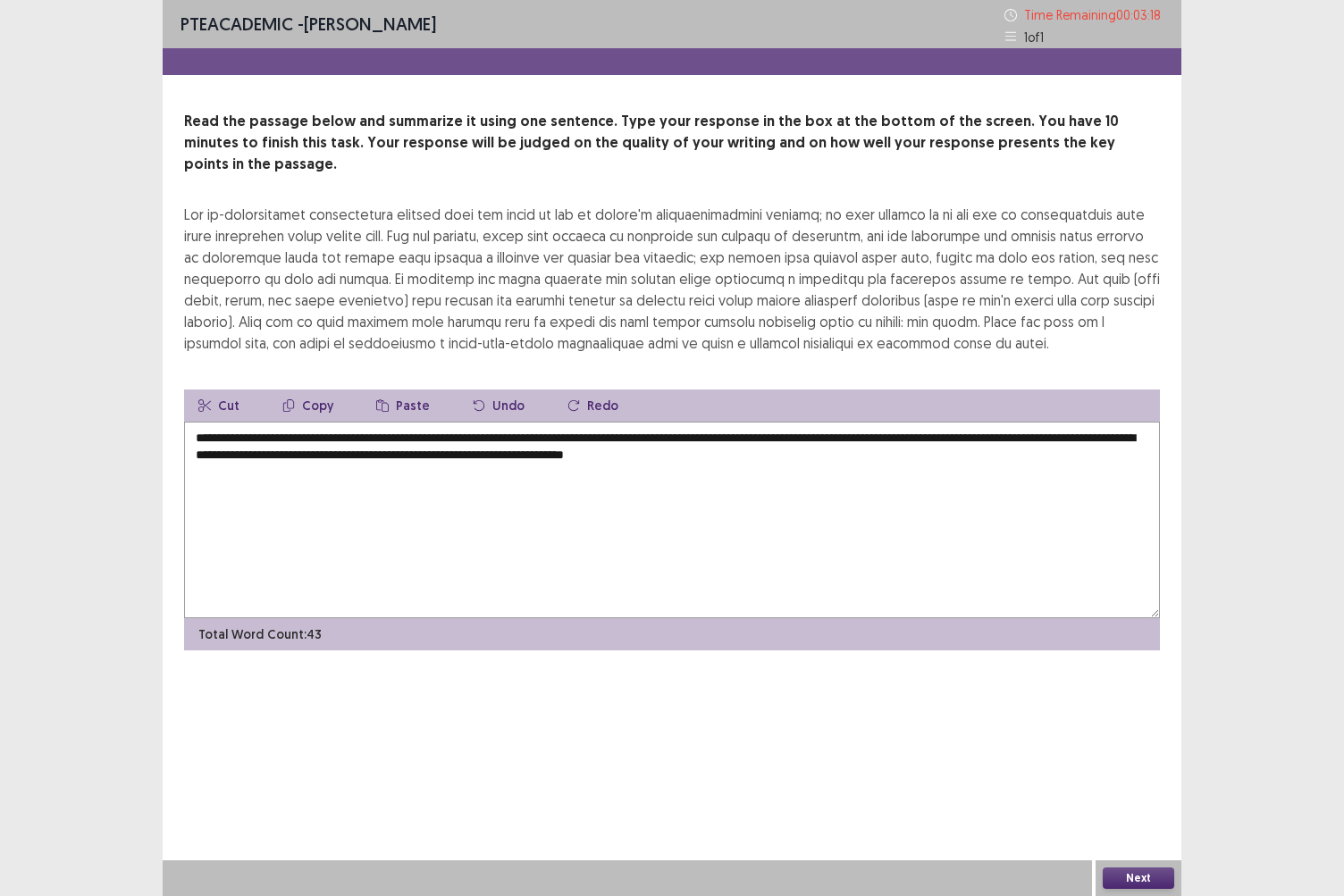
type textarea "**********"
click at [1149, 774] on button "Next" at bounding box center [1139, 879] width 71 height 22
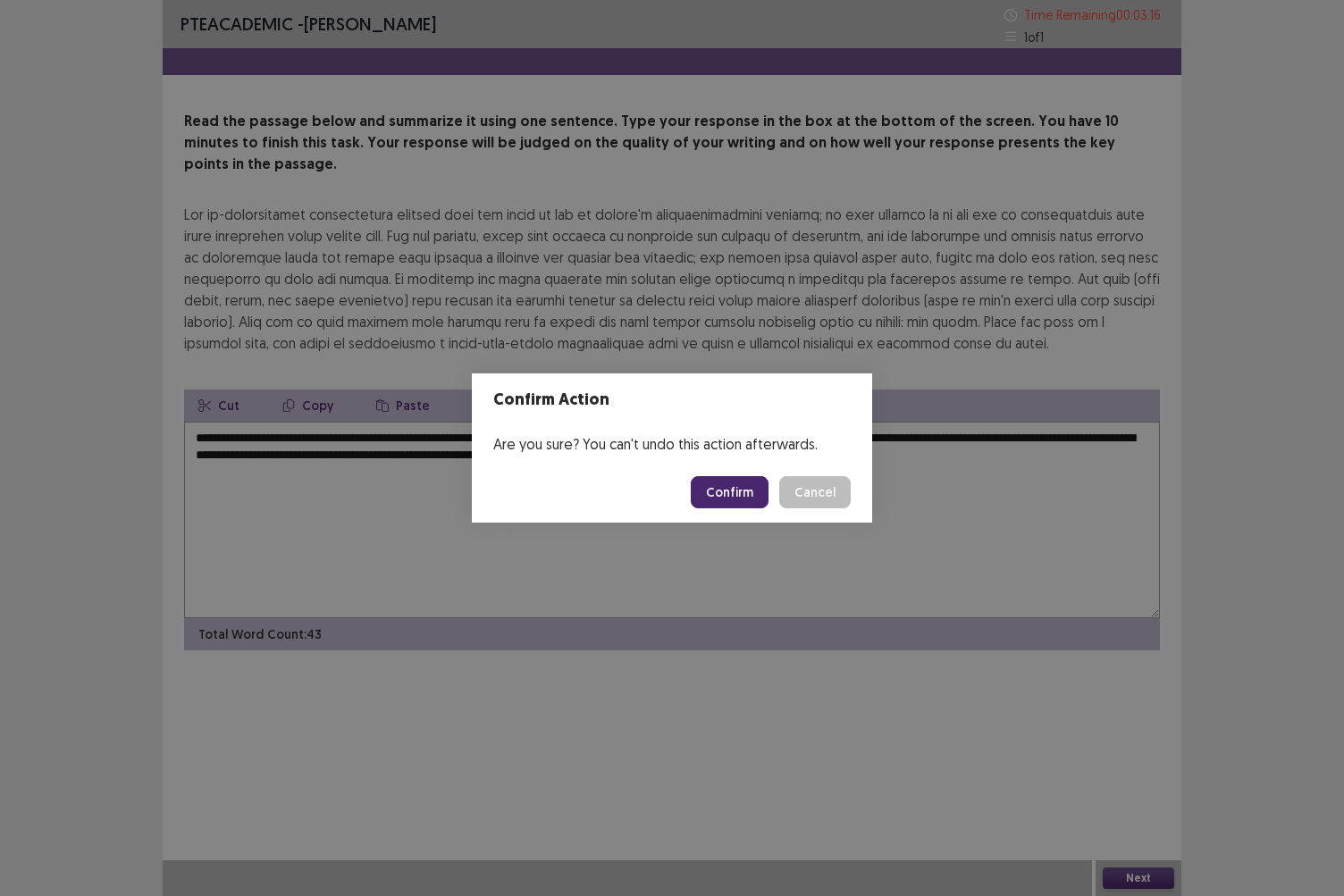
click at [730, 496] on button "Confirm" at bounding box center [730, 493] width 77 height 32
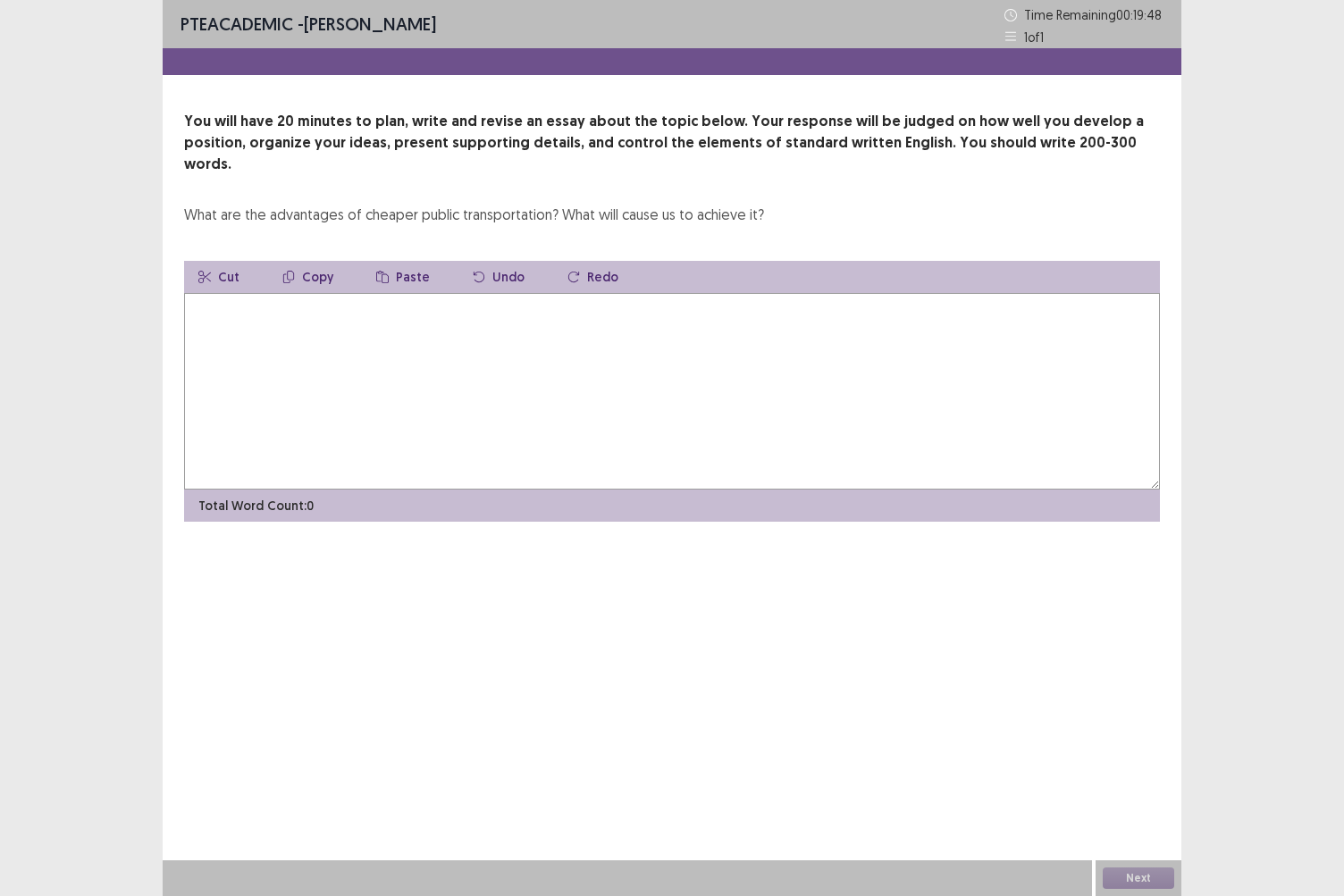
click at [537, 374] on textarea at bounding box center [672, 391] width 976 height 196
click at [421, 293] on textarea "**********" at bounding box center [672, 391] width 976 height 196
click at [473, 293] on textarea "**********" at bounding box center [672, 391] width 976 height 196
click at [520, 293] on textarea "**********" at bounding box center [672, 391] width 976 height 196
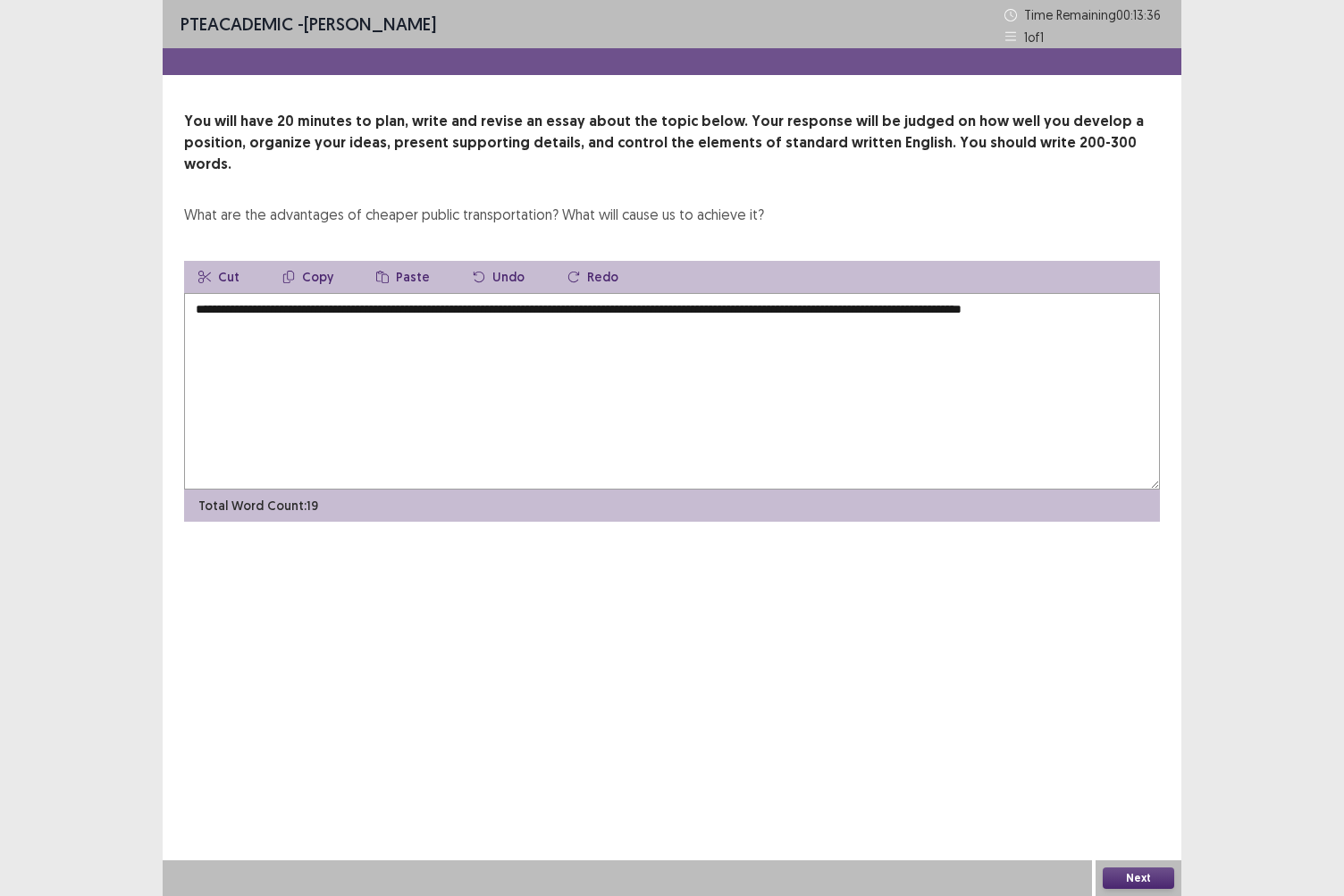
click at [1132, 293] on textarea "**********" at bounding box center [672, 391] width 976 height 196
click at [1142, 294] on textarea "**********" at bounding box center [672, 391] width 976 height 196
click at [617, 293] on textarea "**********" at bounding box center [672, 391] width 976 height 196
click at [1143, 293] on textarea "**********" at bounding box center [672, 391] width 976 height 196
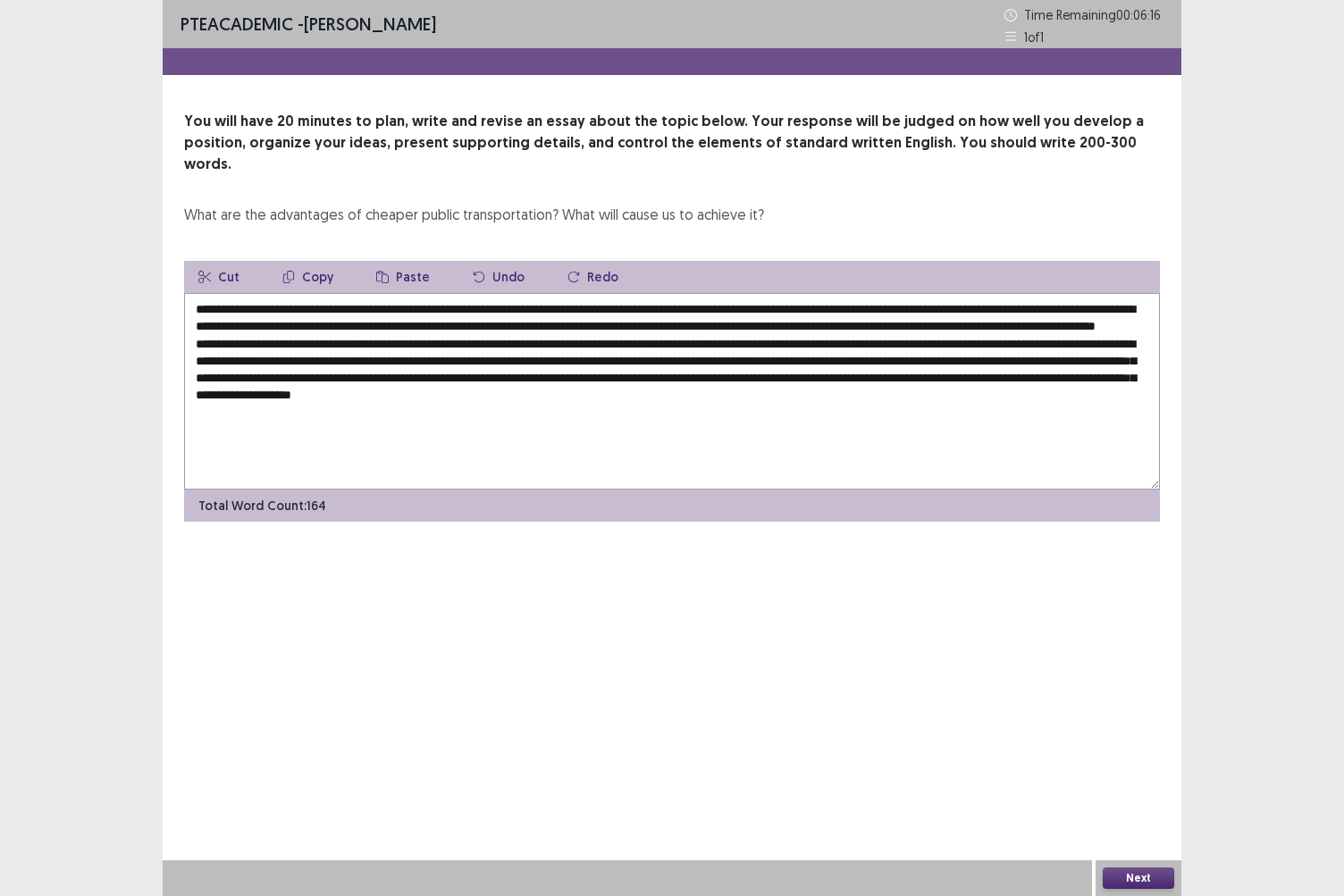
drag, startPoint x: 347, startPoint y: 290, endPoint x: 512, endPoint y: 279, distance: 165.4
click at [512, 293] on textarea at bounding box center [672, 391] width 976 height 196
click at [293, 261] on button "Copy" at bounding box center [308, 277] width 79 height 32
click at [309, 261] on button "Copy" at bounding box center [308, 277] width 79 height 32
click at [906, 397] on textarea at bounding box center [672, 391] width 976 height 196
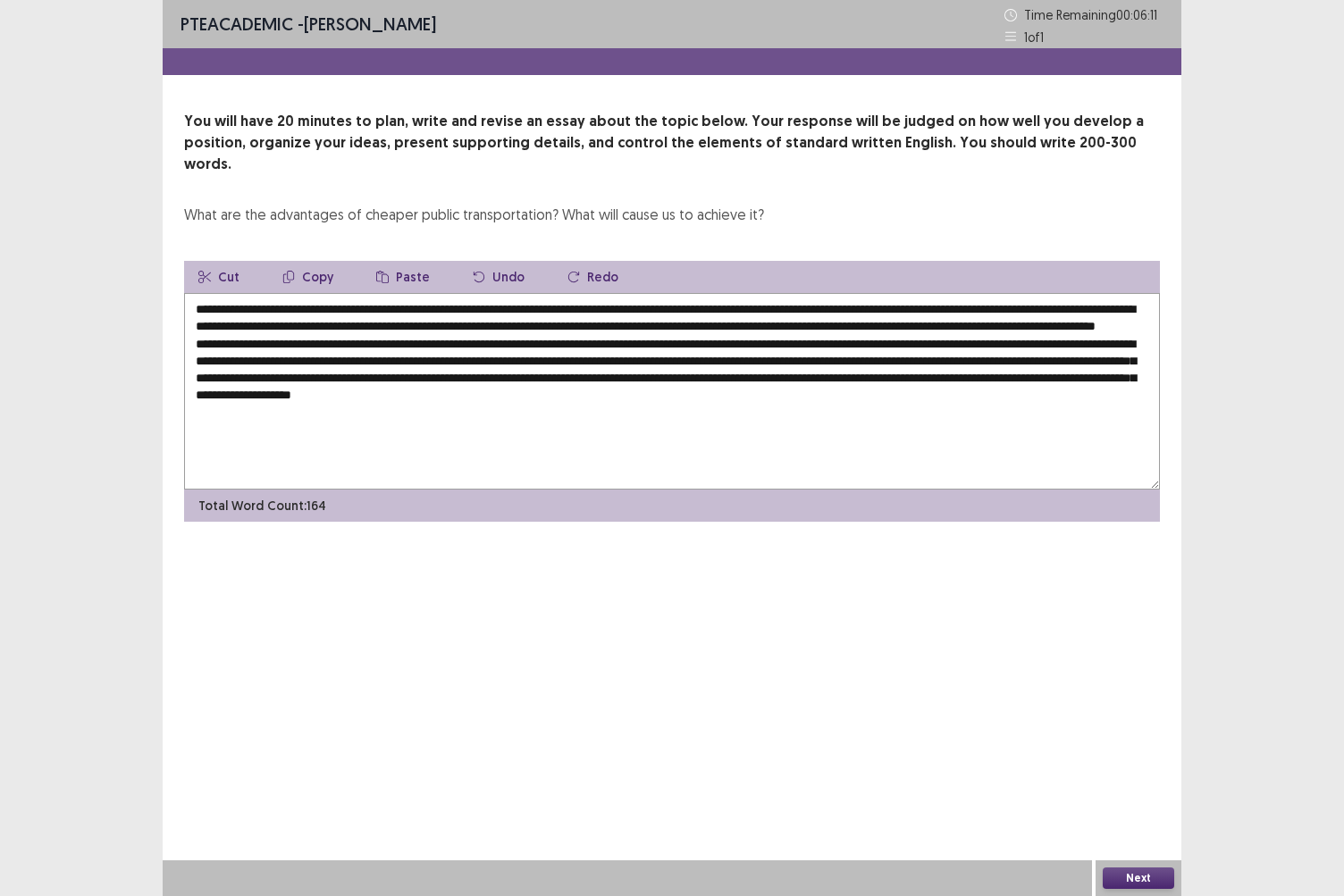
click at [397, 261] on button "Paste" at bounding box center [403, 277] width 82 height 32
click at [830, 392] on textarea at bounding box center [672, 391] width 976 height 196
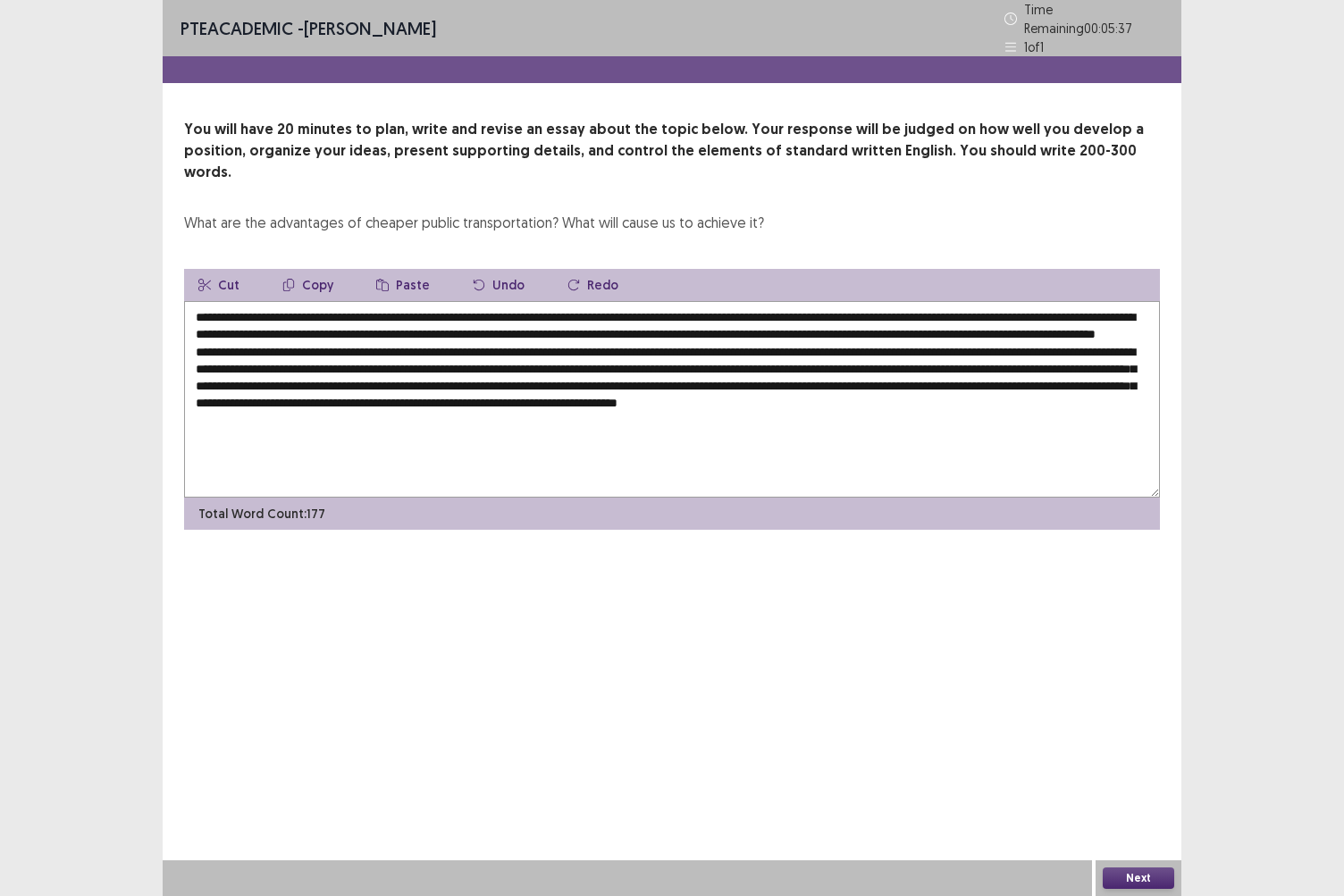
click at [891, 394] on textarea at bounding box center [672, 399] width 976 height 196
click at [363, 413] on textarea at bounding box center [672, 399] width 976 height 196
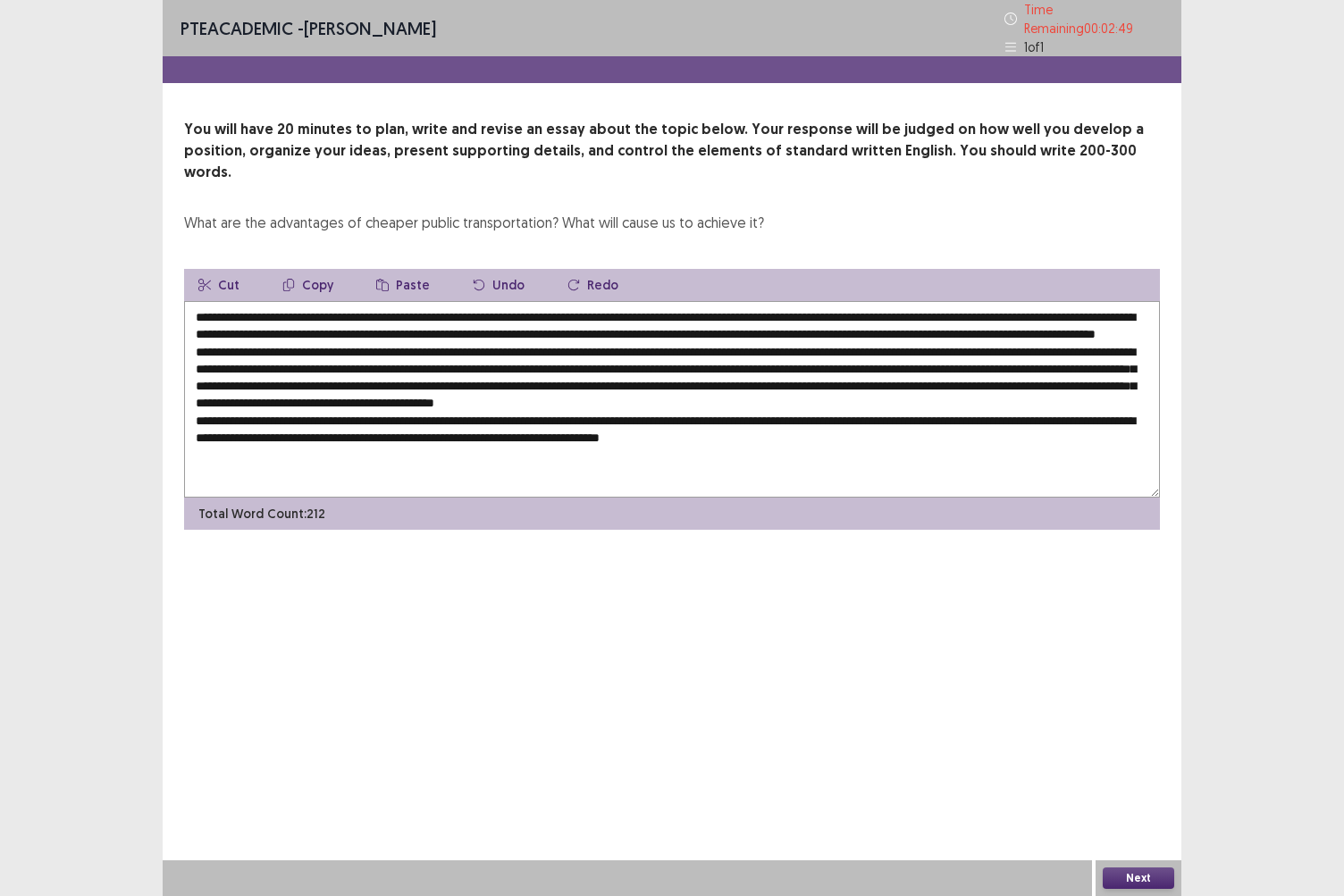
click at [933, 423] on textarea at bounding box center [672, 399] width 976 height 196
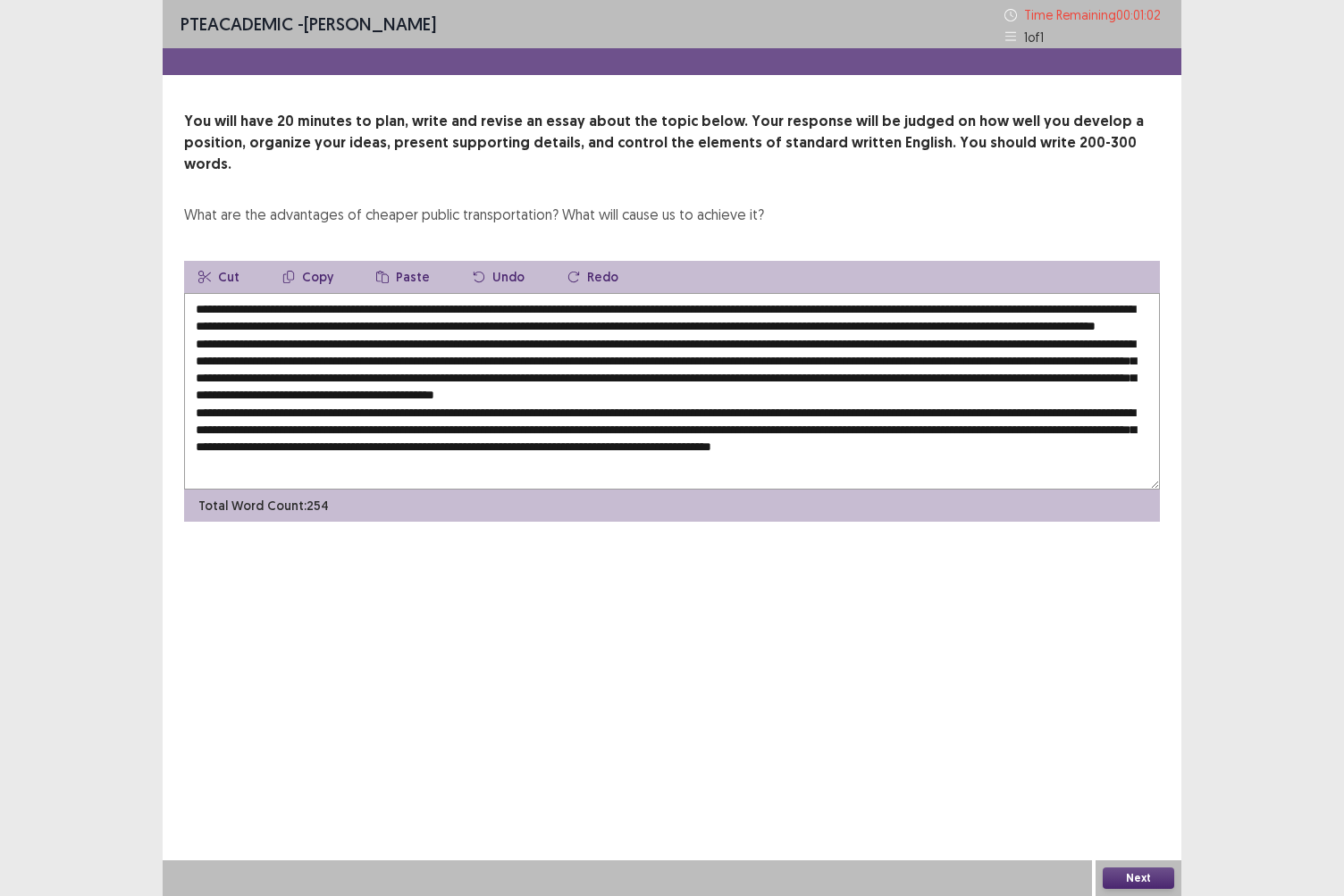
click at [1076, 397] on textarea at bounding box center [672, 391] width 976 height 196
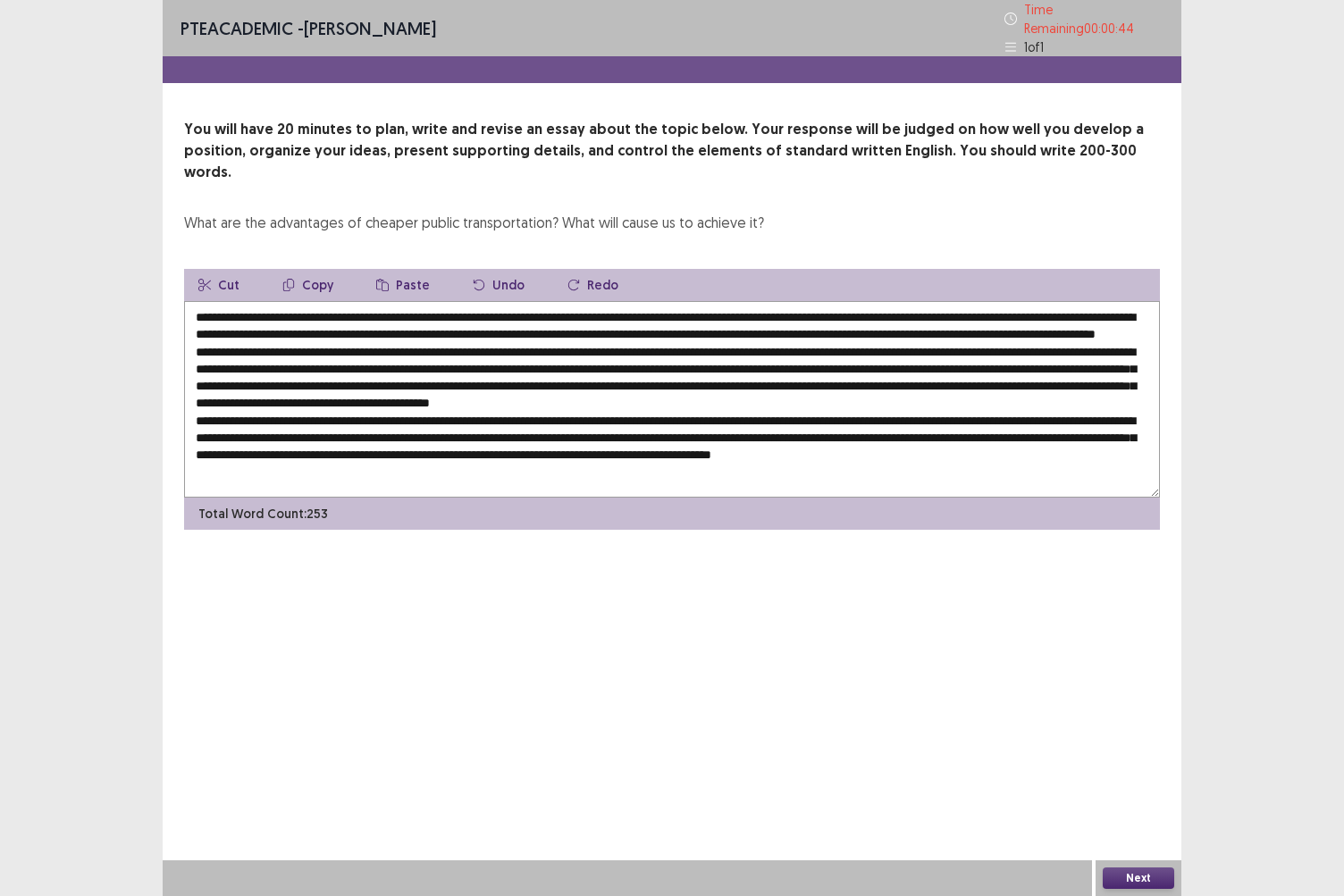
type textarea "**********"
click at [1138, 774] on button "Next" at bounding box center [1139, 879] width 71 height 22
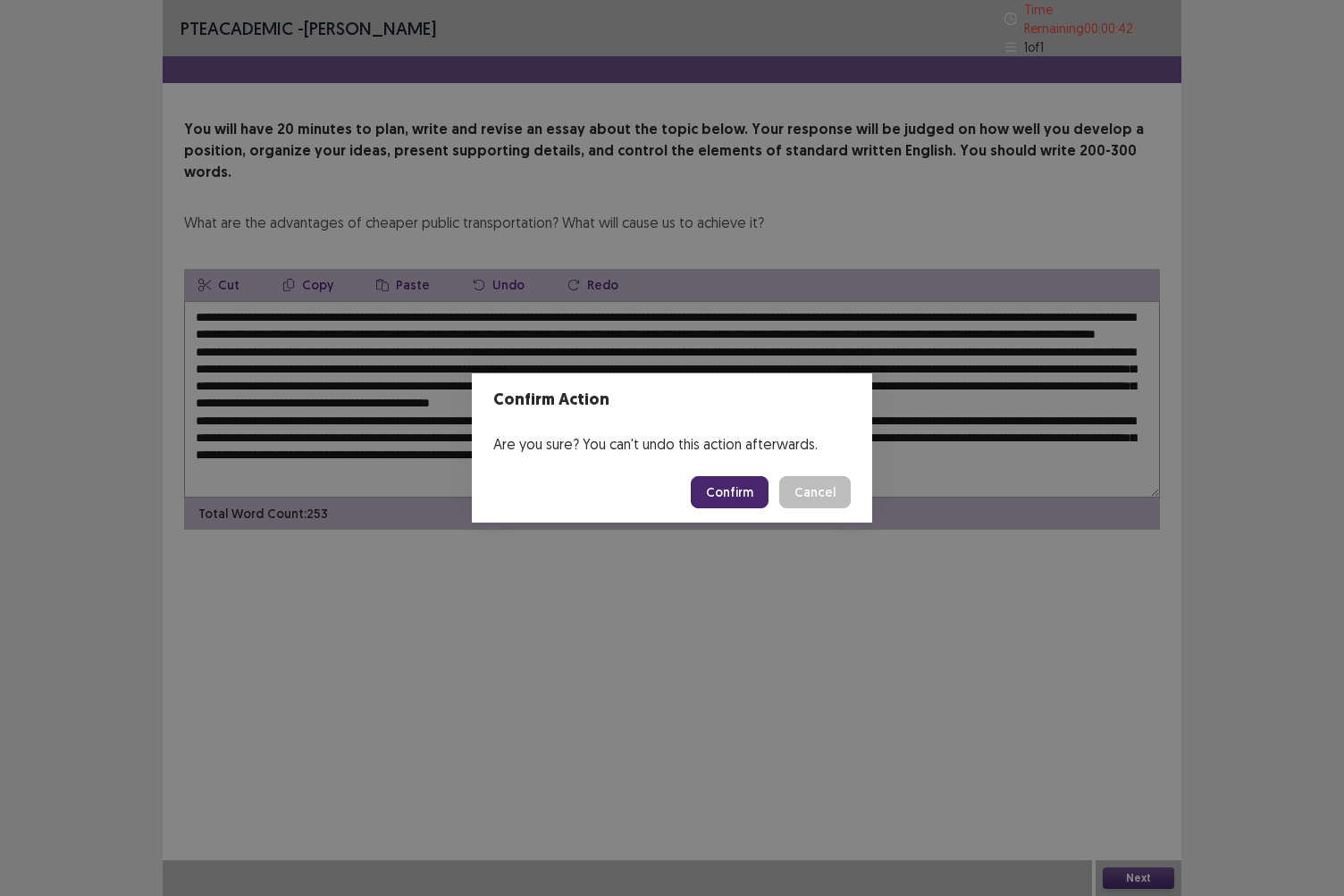
click at [731, 489] on button "Confirm" at bounding box center [730, 493] width 77 height 32
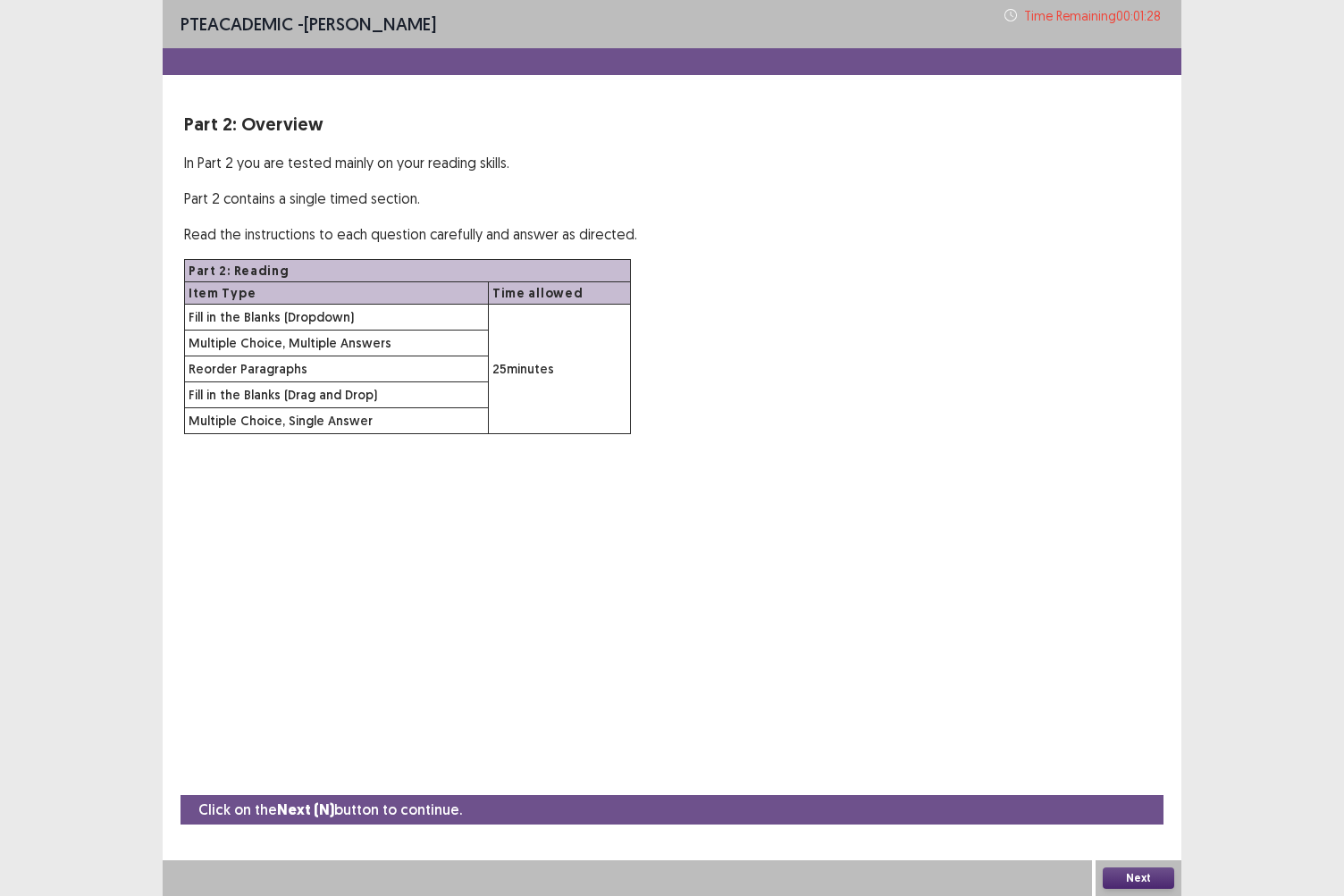
click at [1142, 774] on button "Next" at bounding box center [1139, 879] width 71 height 22
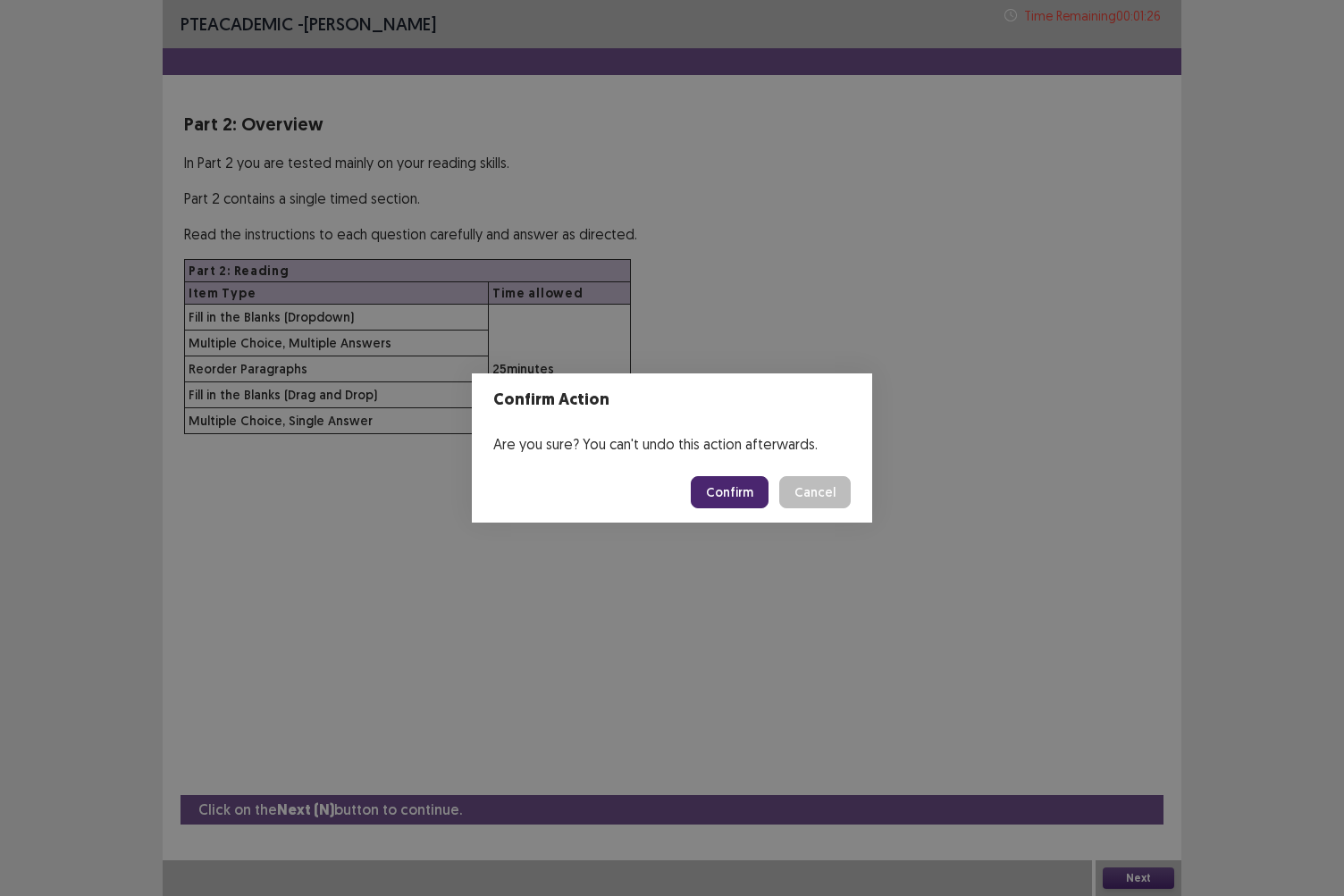
click at [739, 502] on button "Confirm" at bounding box center [730, 493] width 77 height 32
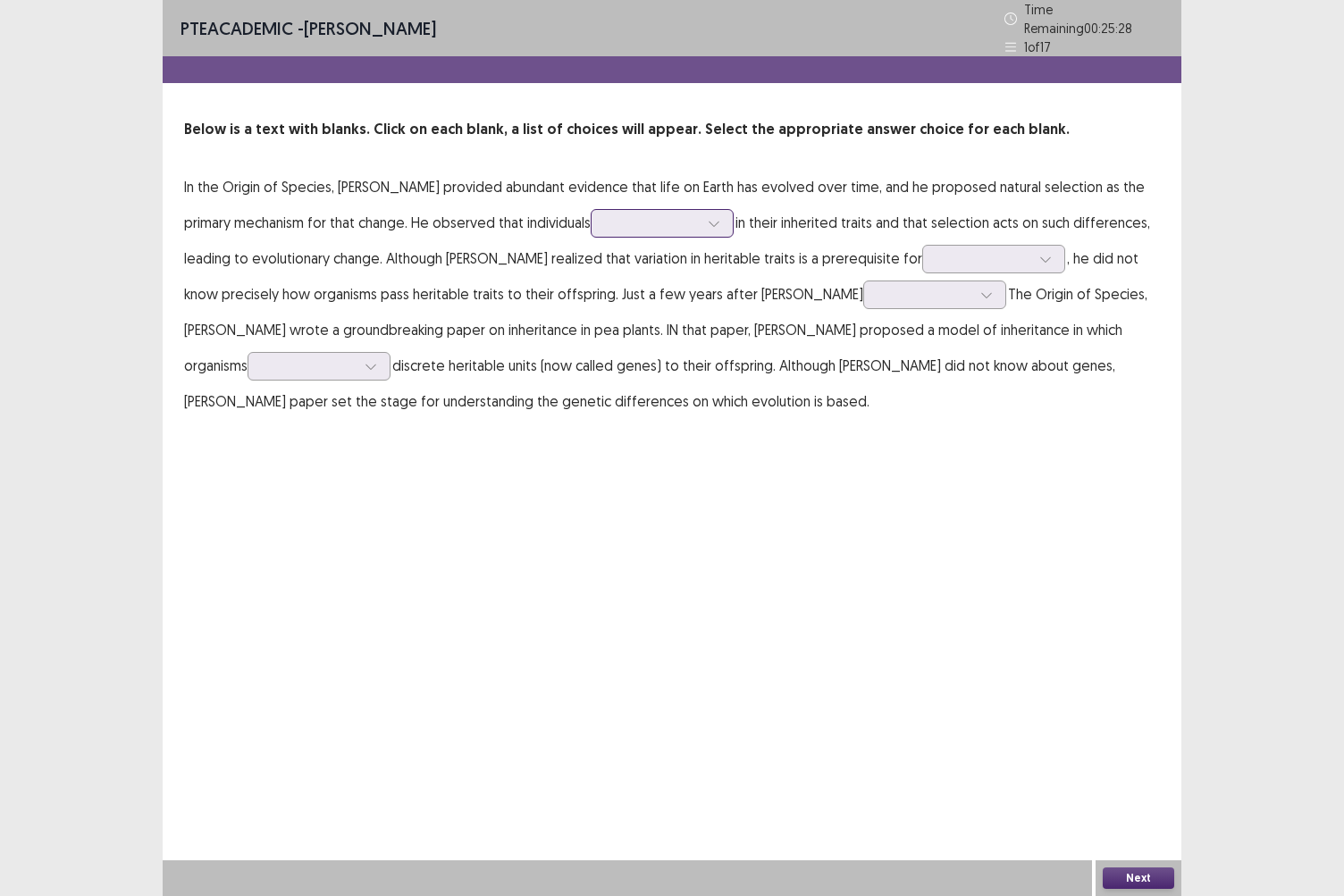
click at [709, 222] on icon at bounding box center [713, 224] width 10 height 5
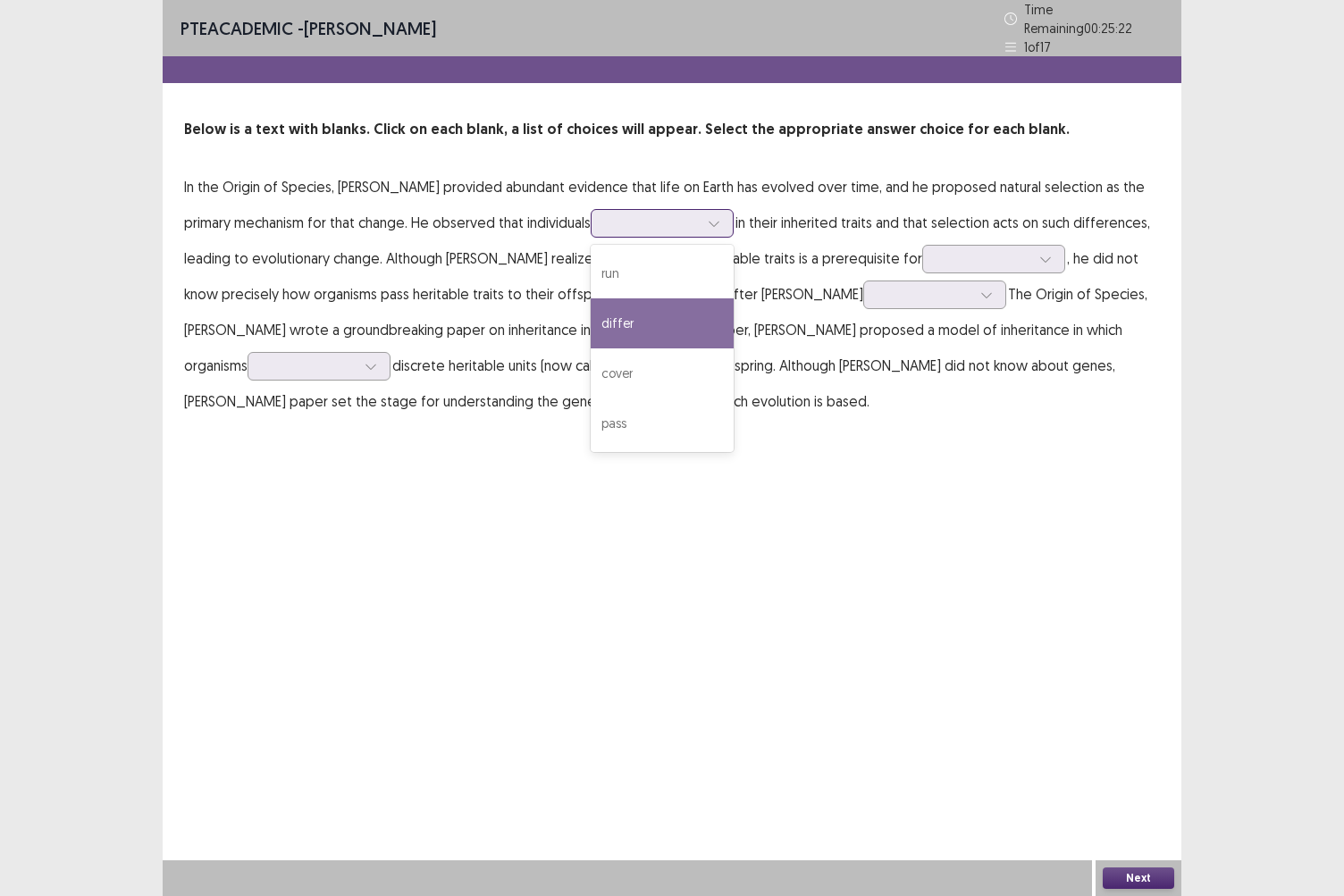
click at [631, 309] on div "differ" at bounding box center [662, 323] width 143 height 50
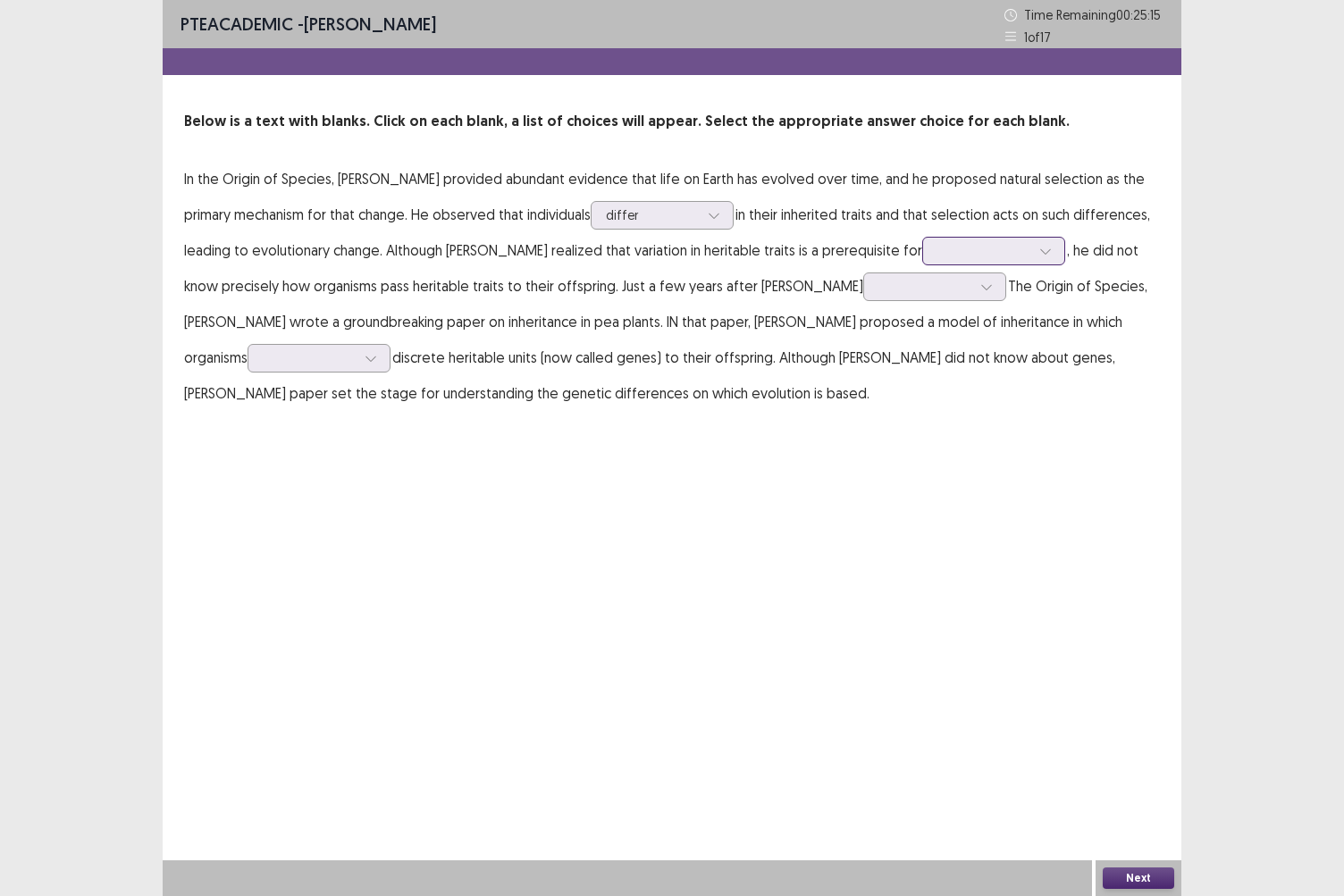
click at [1040, 245] on icon at bounding box center [1046, 251] width 13 height 13
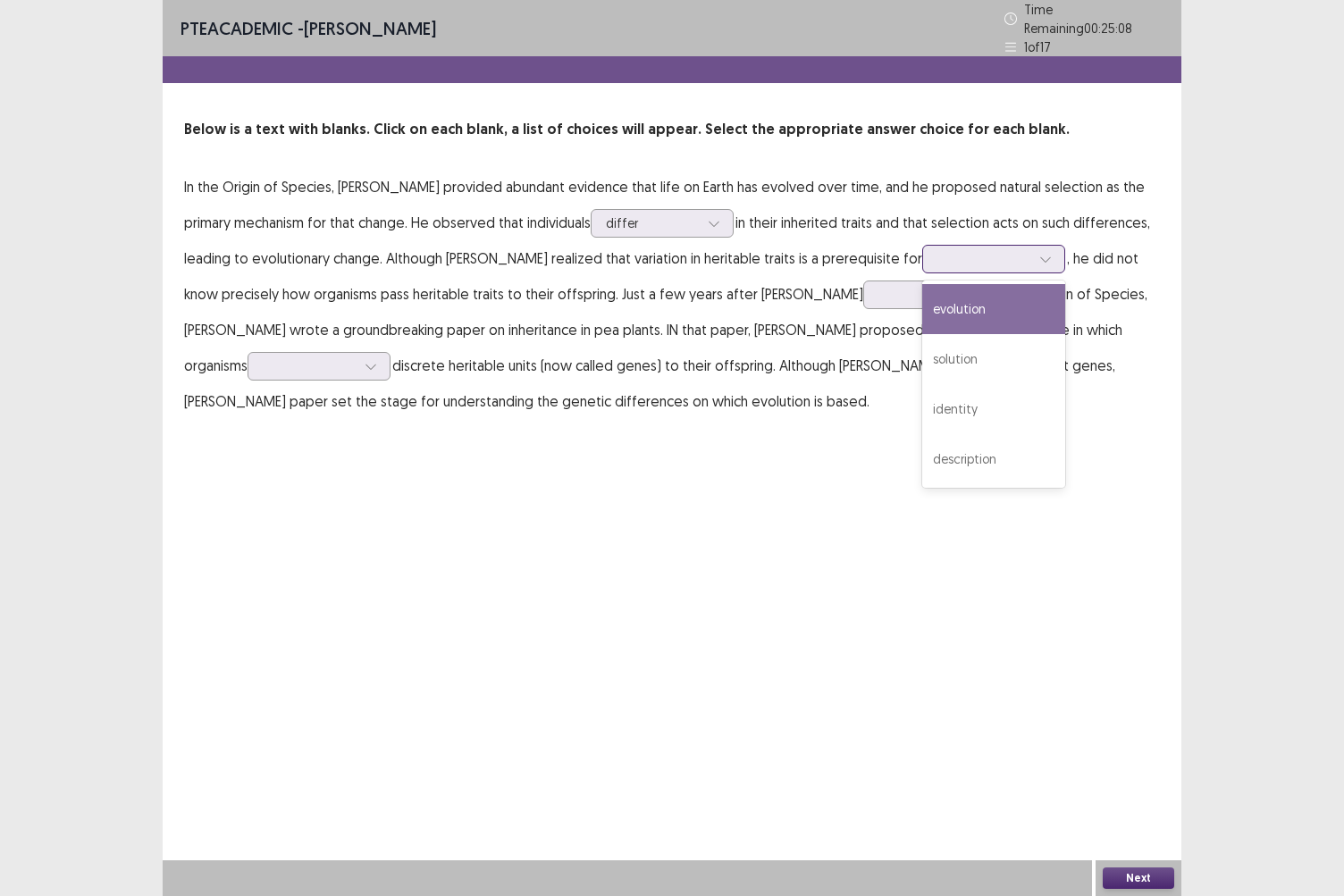
click at [929, 289] on div "evolution" at bounding box center [994, 310] width 143 height 50
click at [1040, 253] on icon at bounding box center [1046, 259] width 13 height 13
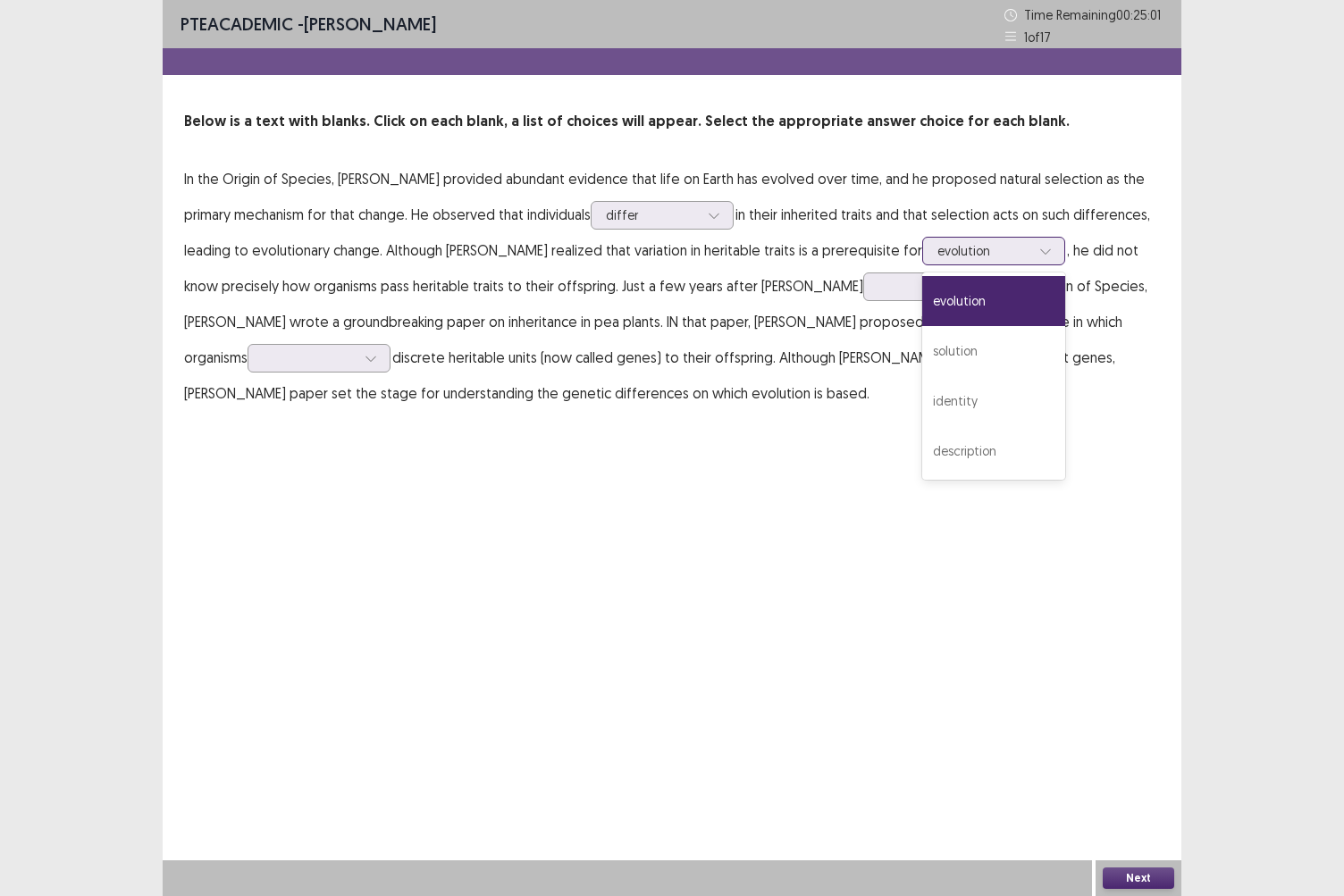
click at [1040, 251] on icon at bounding box center [1046, 251] width 13 height 13
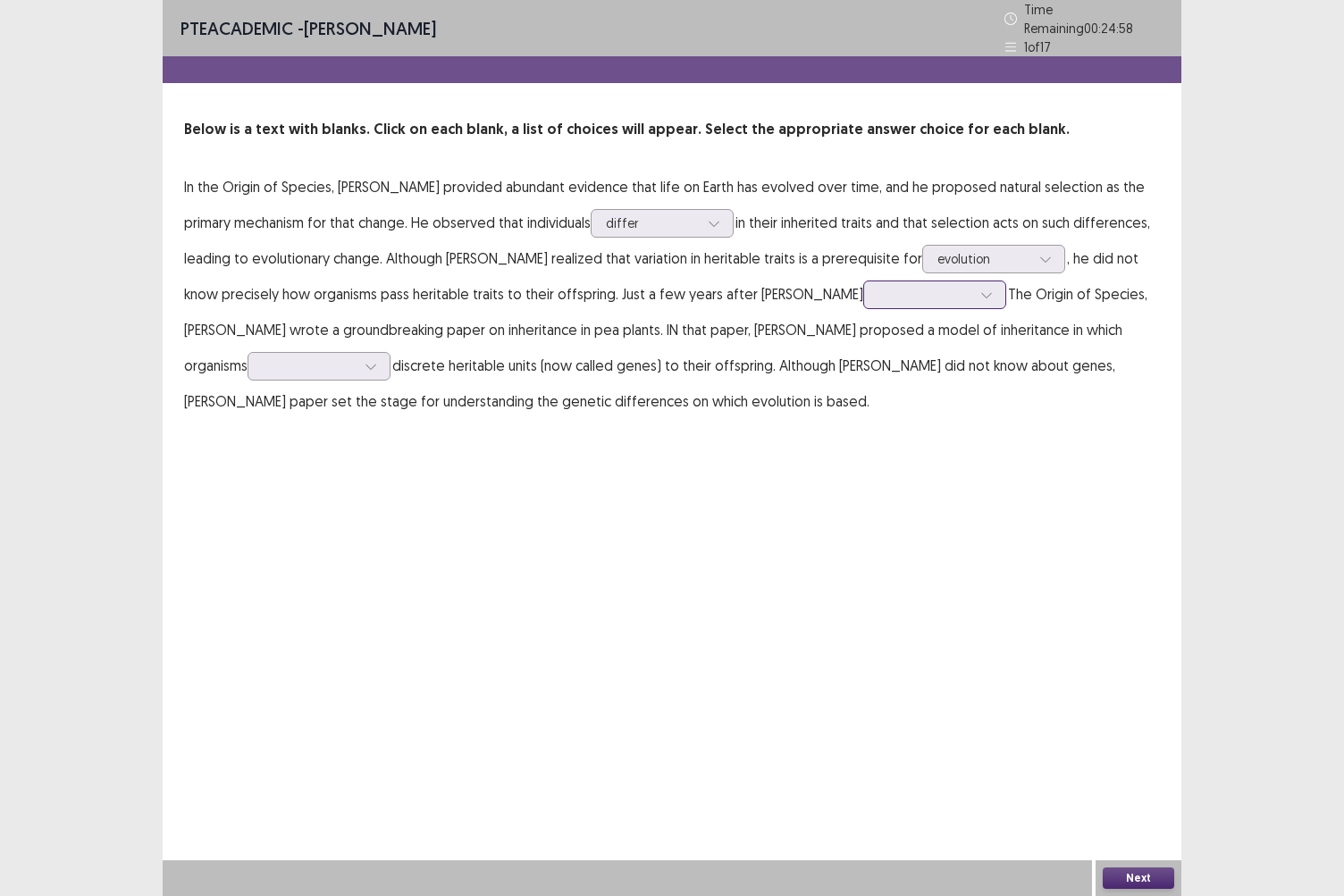
click at [981, 289] on icon at bounding box center [987, 295] width 13 height 13
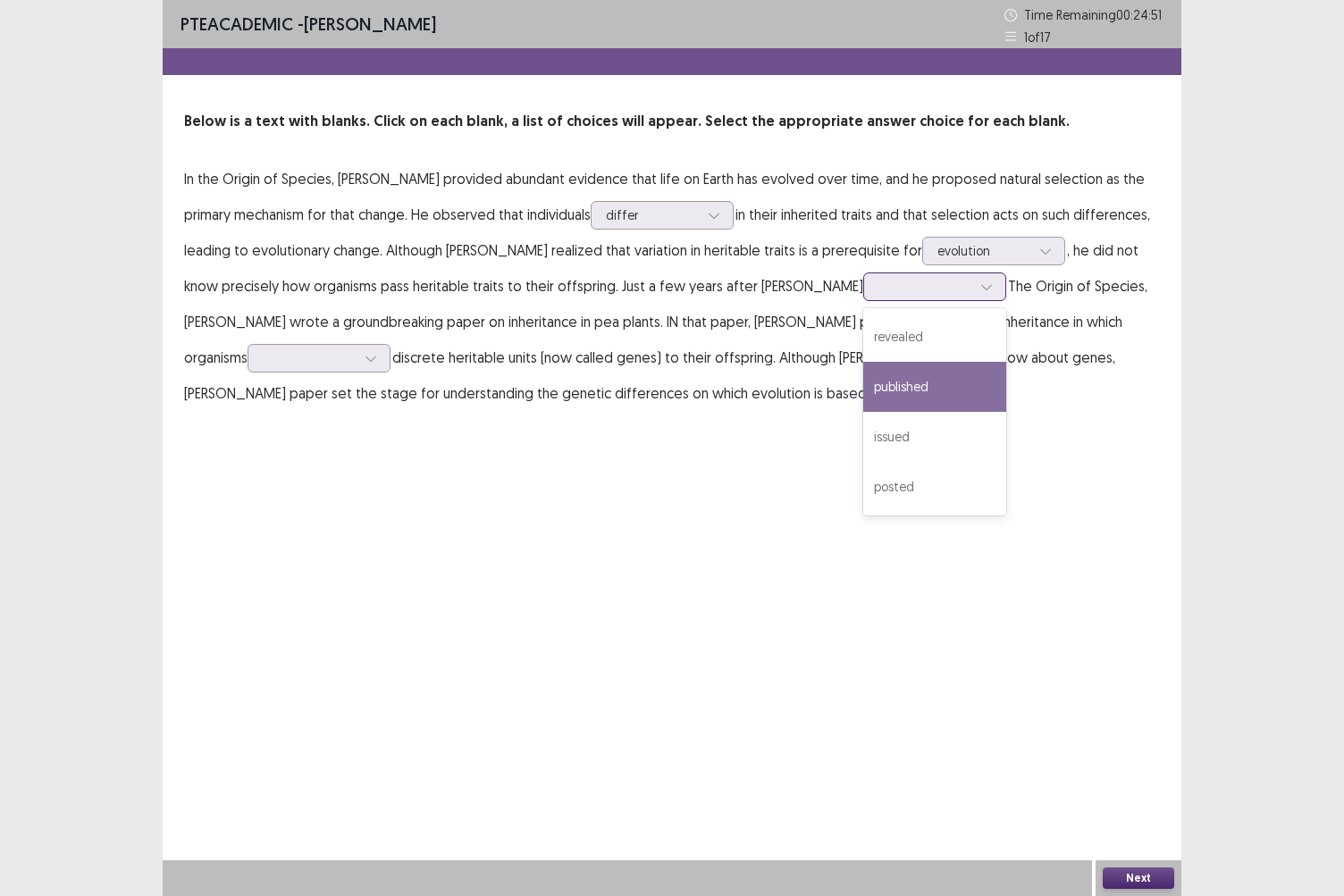
click at [864, 378] on div "published" at bounding box center [935, 387] width 143 height 50
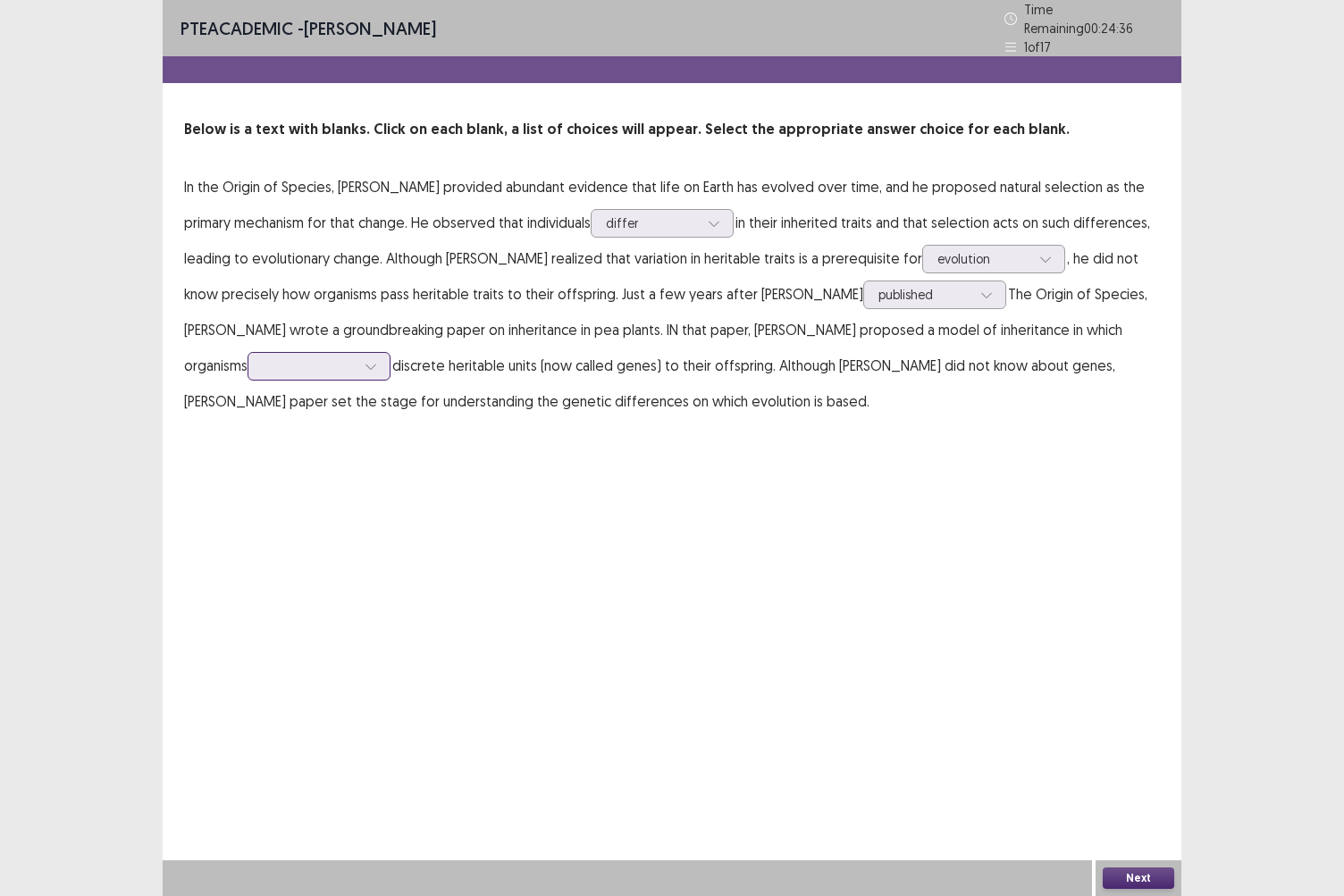
click at [377, 360] on icon at bounding box center [371, 367] width 13 height 13
click at [391, 441] on div "transmit" at bounding box center [319, 466] width 143 height 50
click at [974, 291] on div at bounding box center [987, 295] width 27 height 27
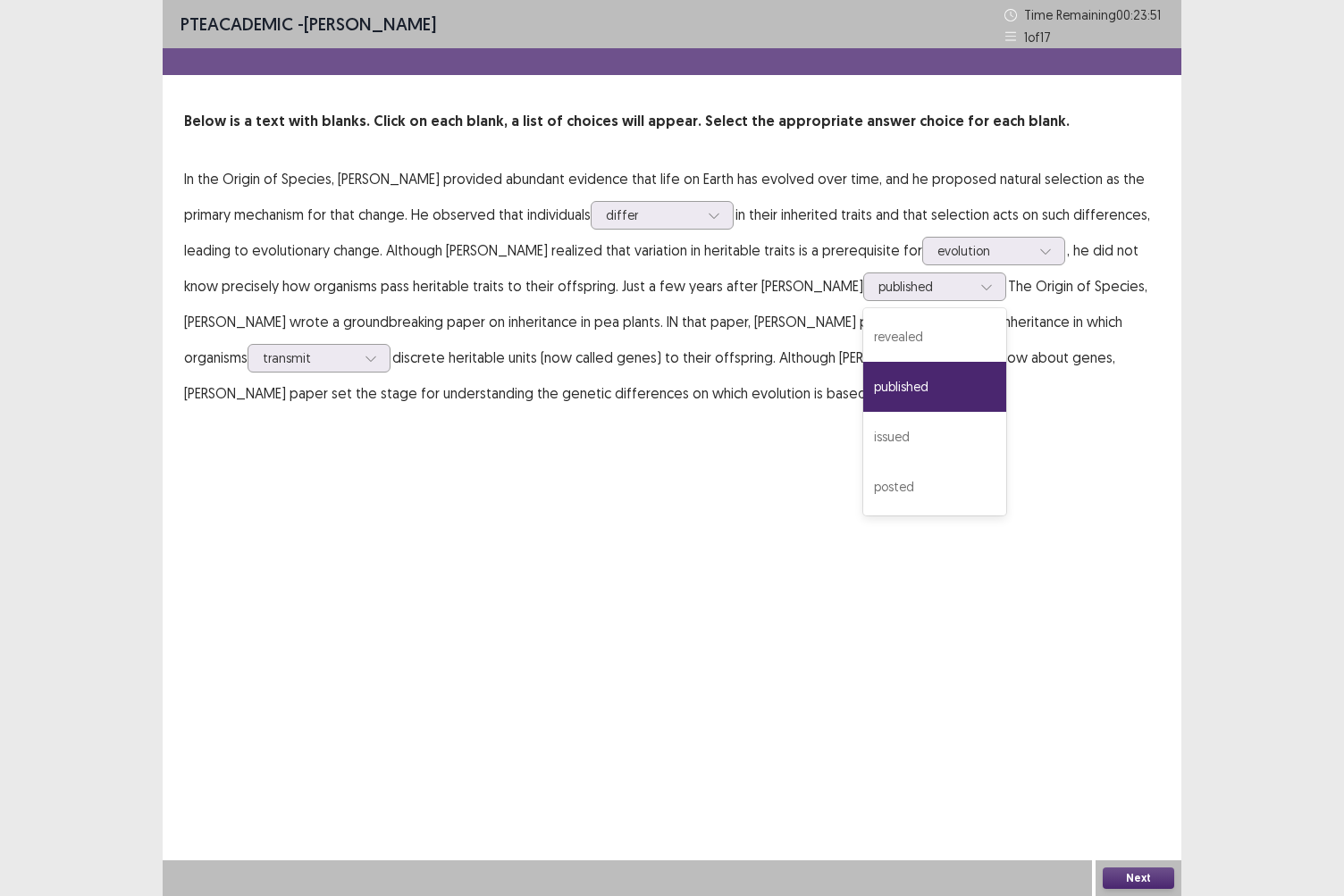
click at [982, 459] on div "PTE academic - [PERSON_NAME] Time Remaining 00 : 23 : 51 1 of 17 Below is a tex…" at bounding box center [672, 448] width 1019 height 896
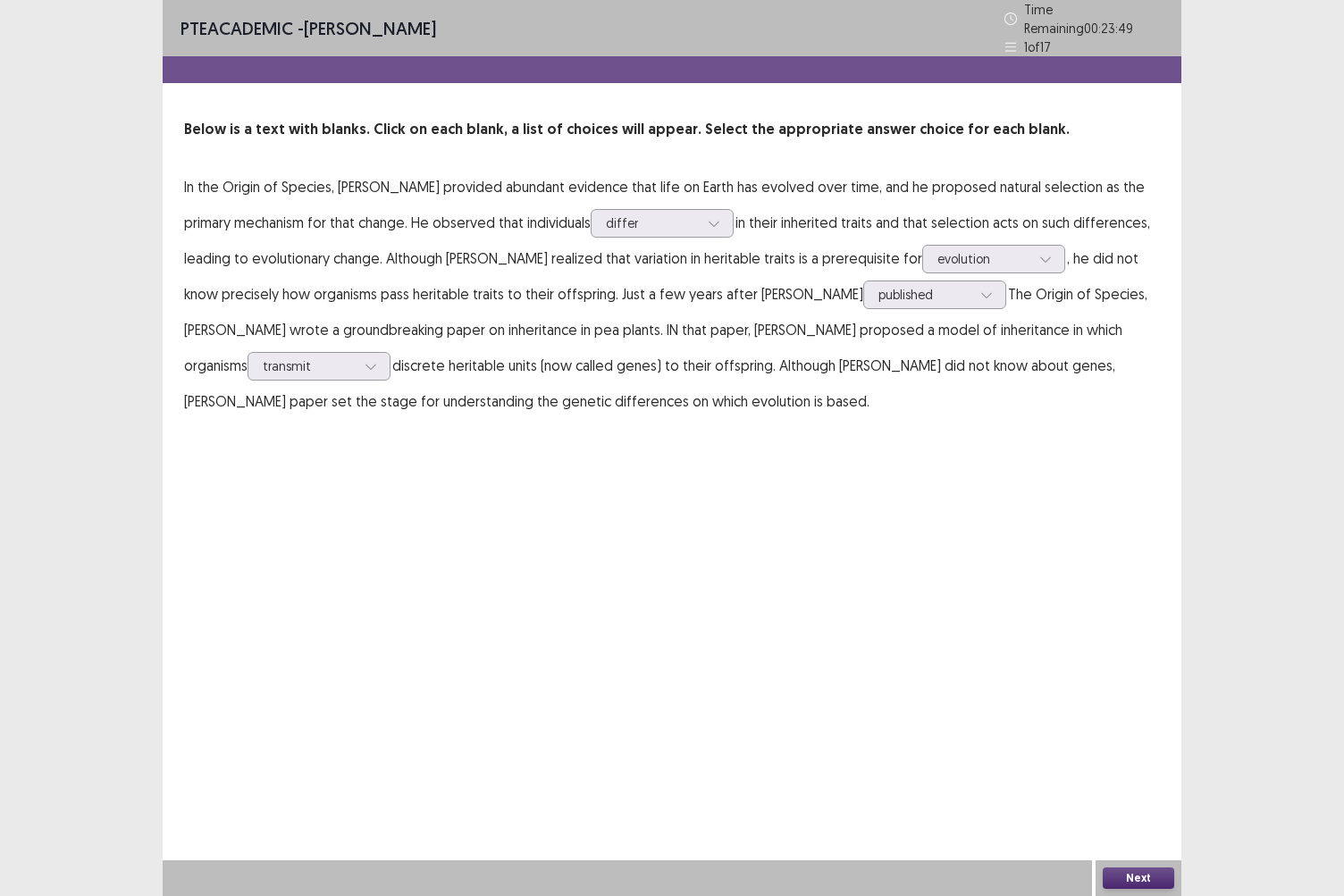
click at [1146, 774] on button "Next" at bounding box center [1139, 879] width 71 height 22
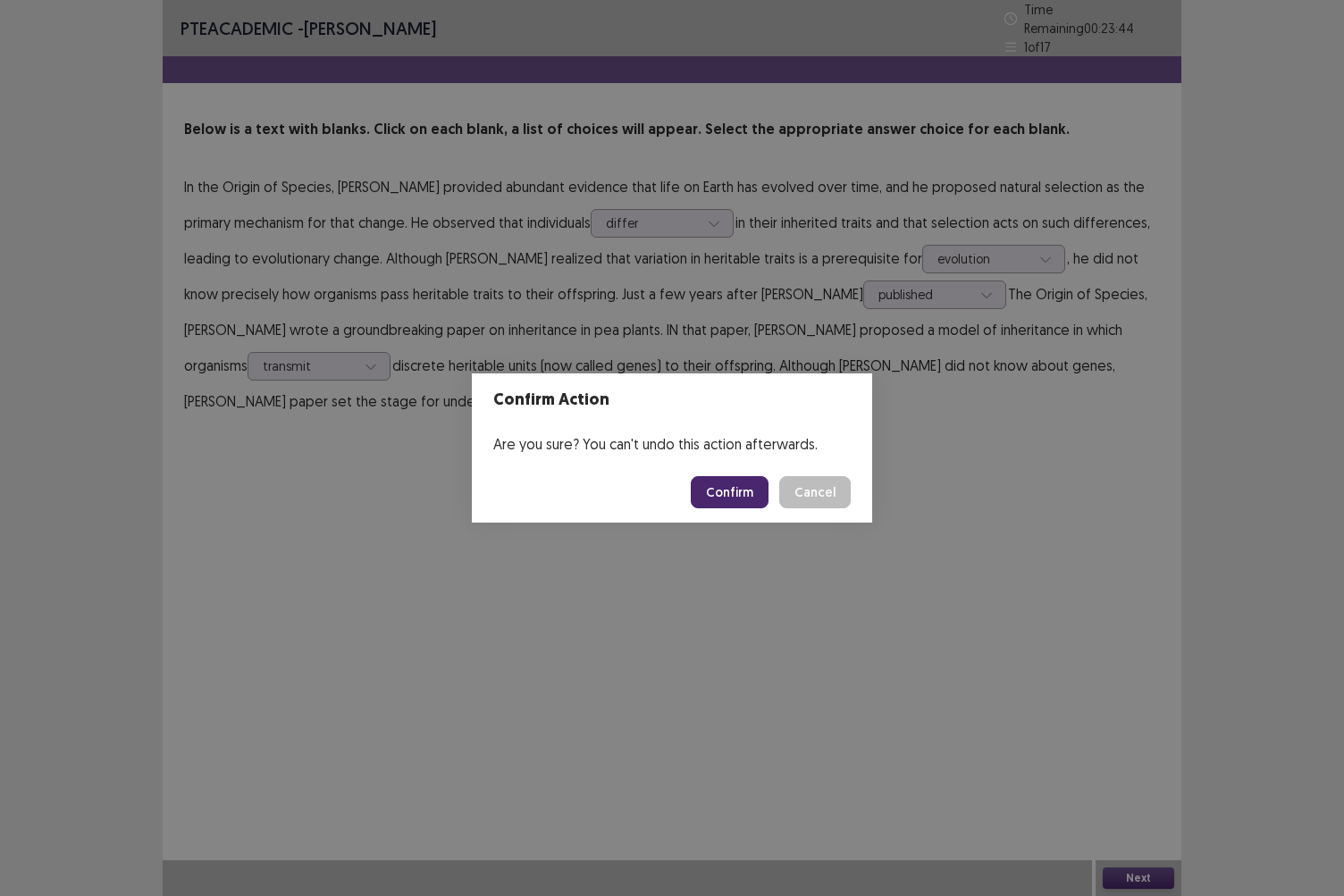
click at [1056, 457] on div "Confirm Action Are you sure? You can't undo this action afterwards. Confirm Can…" at bounding box center [672, 448] width 1344 height 896
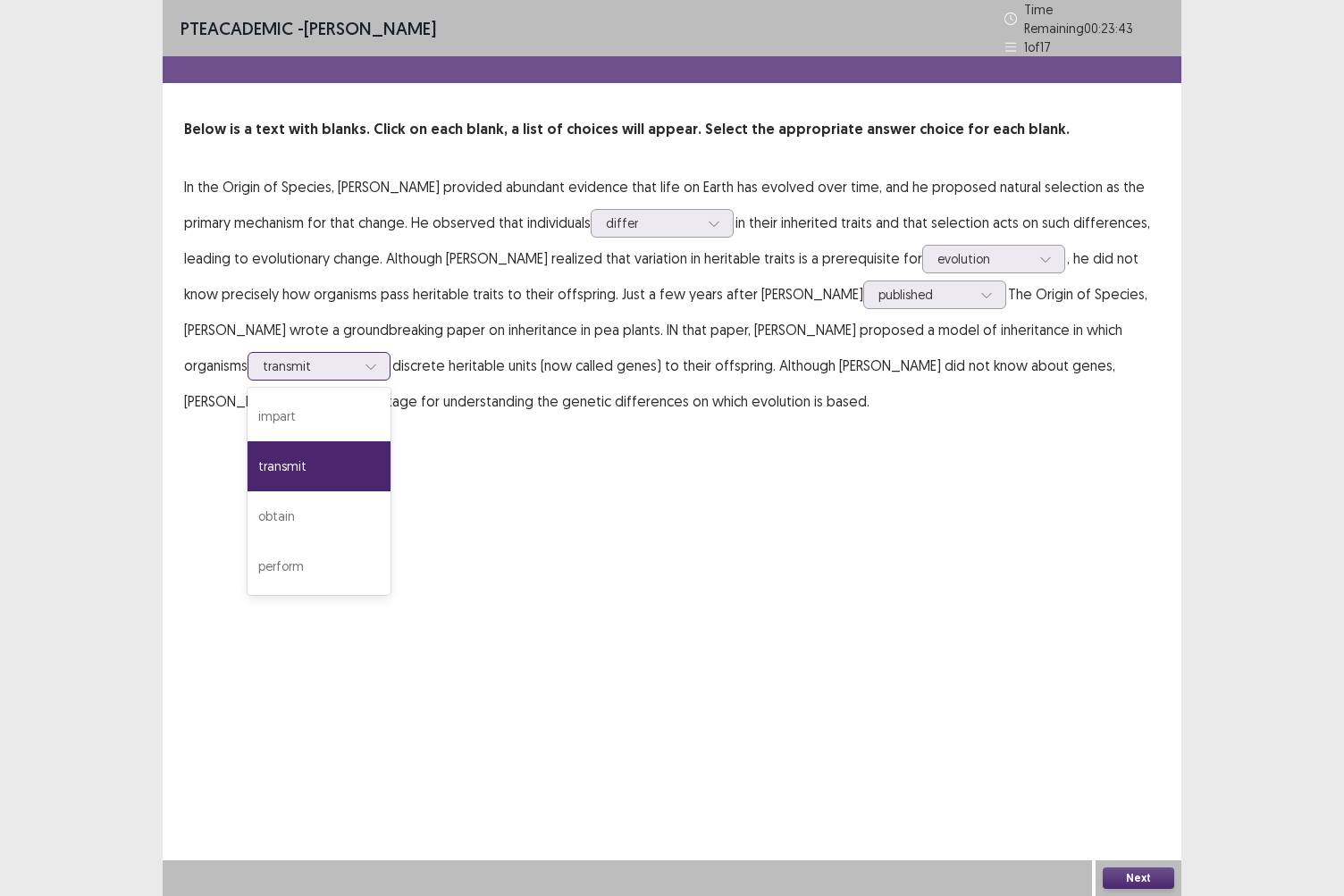
click at [385, 353] on div at bounding box center [371, 367] width 27 height 27
click at [767, 561] on div "PTE academic - [PERSON_NAME] Time Remaining 00 : 23 : 36 1 of 17 Below is a tex…" at bounding box center [672, 448] width 1019 height 896
click at [377, 360] on icon at bounding box center [371, 367] width 13 height 13
click at [858, 524] on div "PTE academic - [PERSON_NAME] Time Remaining 00 : 23 : 26 1 of 17 Below is a tex…" at bounding box center [672, 448] width 1019 height 896
click at [1135, 774] on button "Next" at bounding box center [1139, 879] width 71 height 22
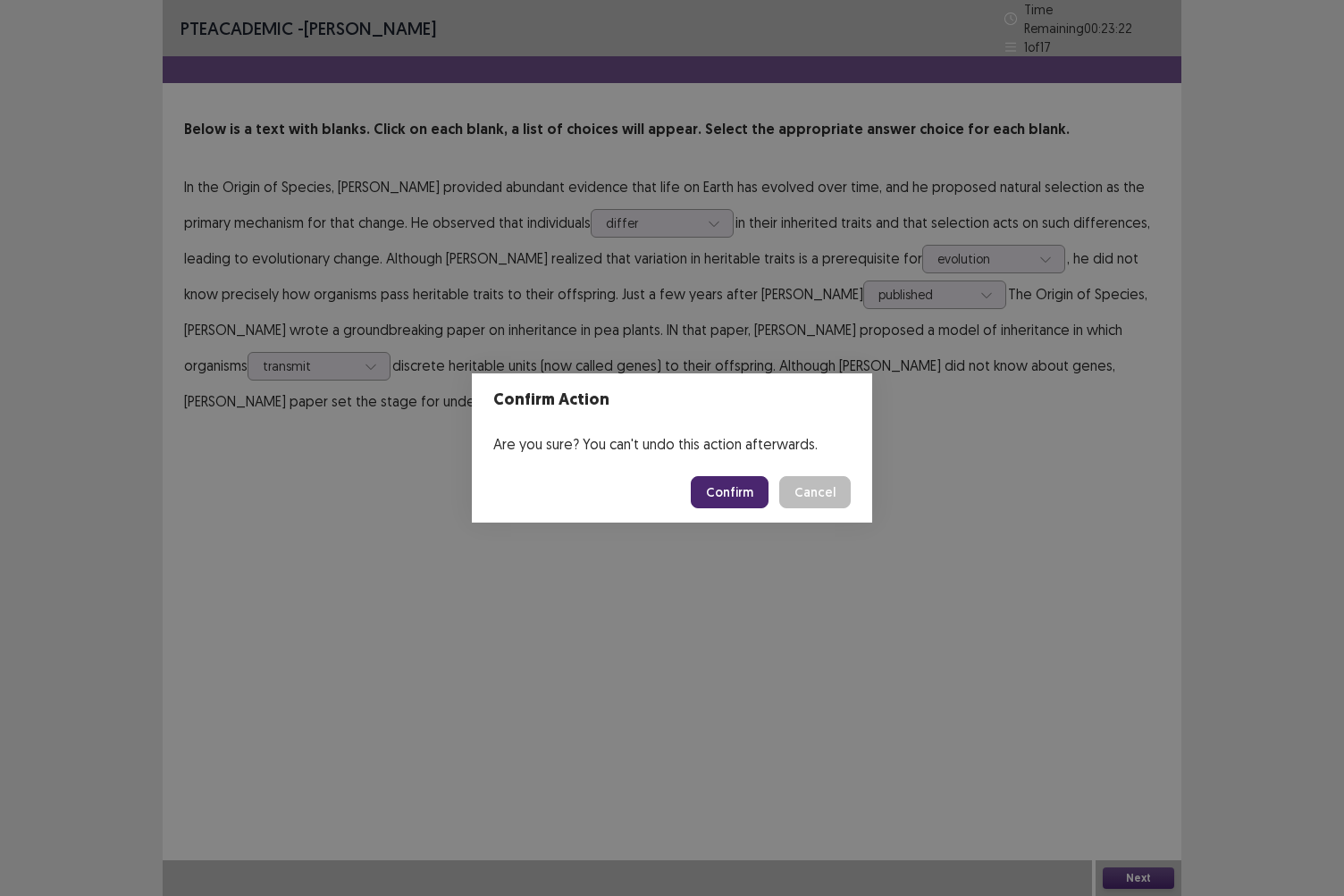
click at [744, 499] on button "Confirm" at bounding box center [730, 493] width 77 height 32
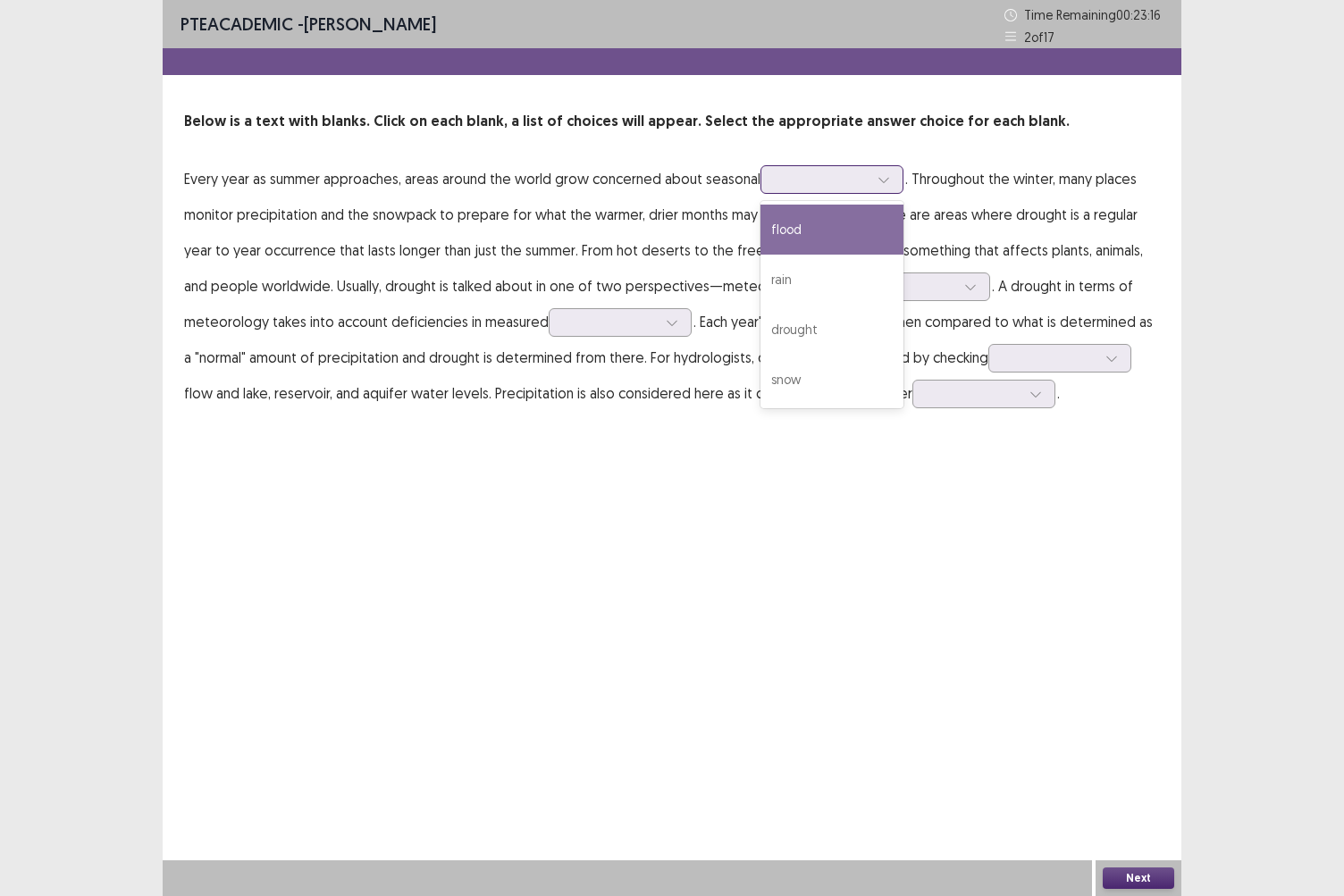
click at [885, 178] on icon at bounding box center [884, 180] width 13 height 13
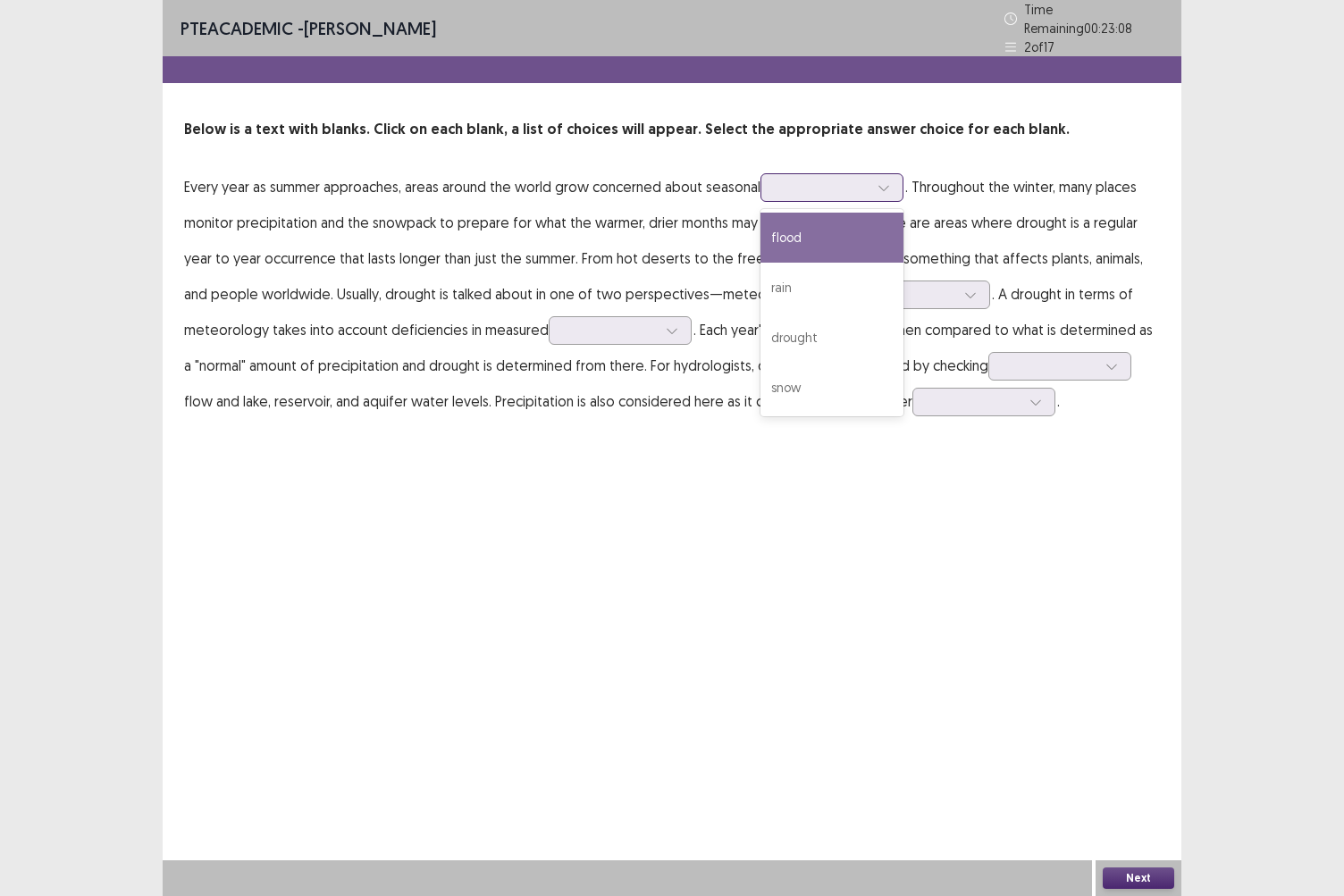
drag, startPoint x: 829, startPoint y: 372, endPoint x: 883, endPoint y: 175, distance: 204.3
click at [883, 181] on icon at bounding box center [884, 187] width 13 height 13
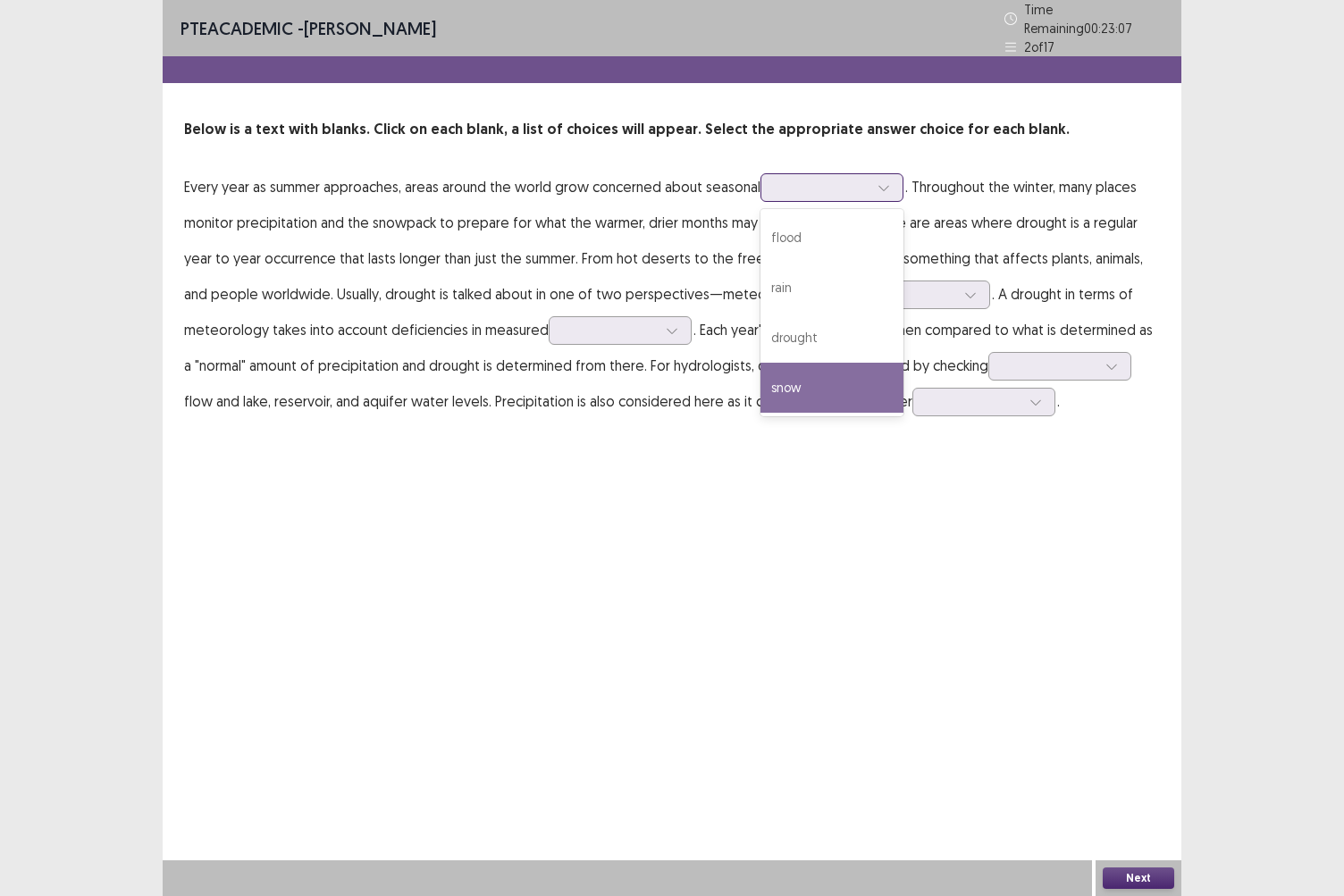
click at [779, 390] on div "snow" at bounding box center [831, 388] width 143 height 50
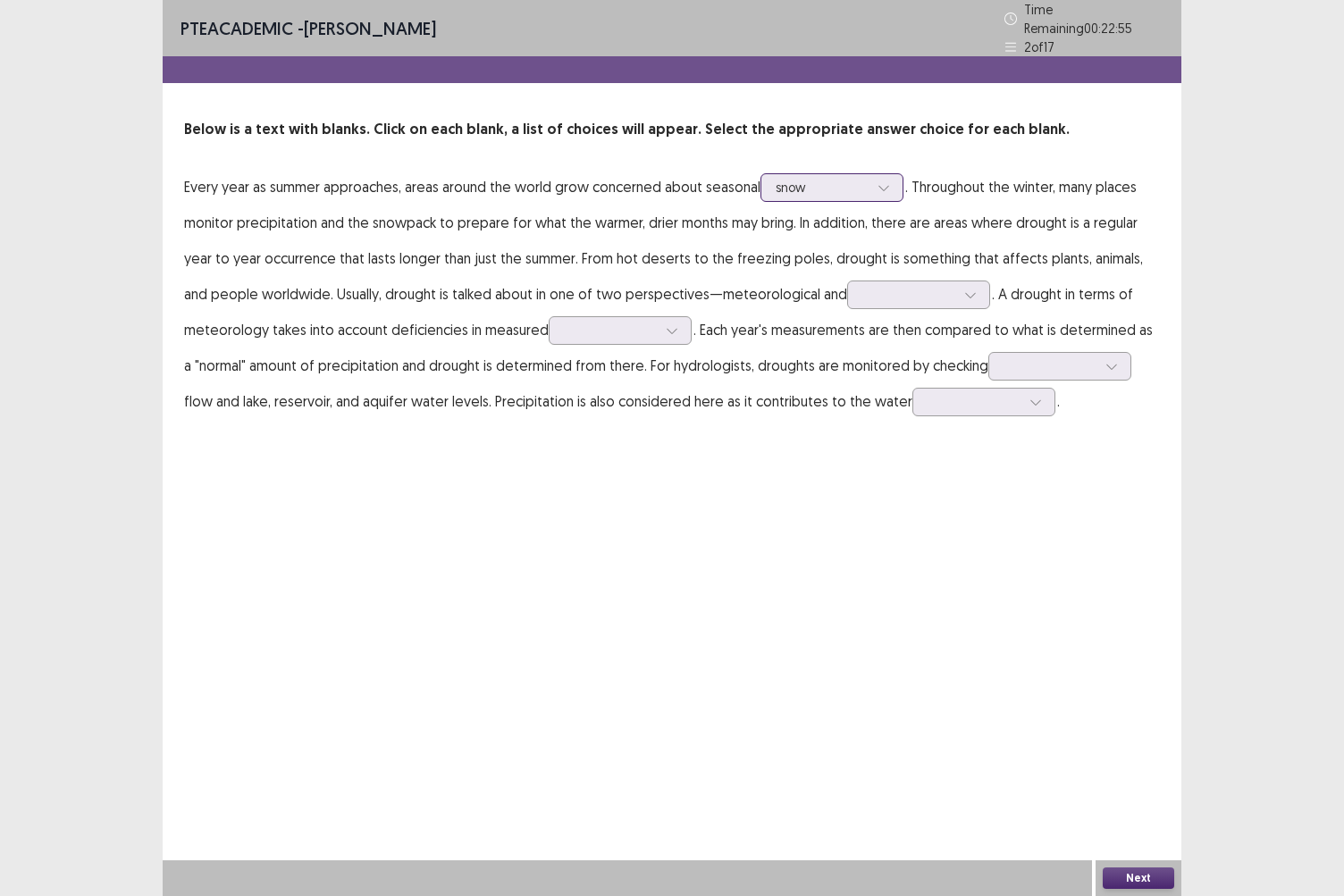
click at [882, 181] on icon at bounding box center [884, 187] width 13 height 13
click at [881, 181] on icon at bounding box center [884, 187] width 13 height 13
click at [885, 181] on icon at bounding box center [884, 187] width 13 height 13
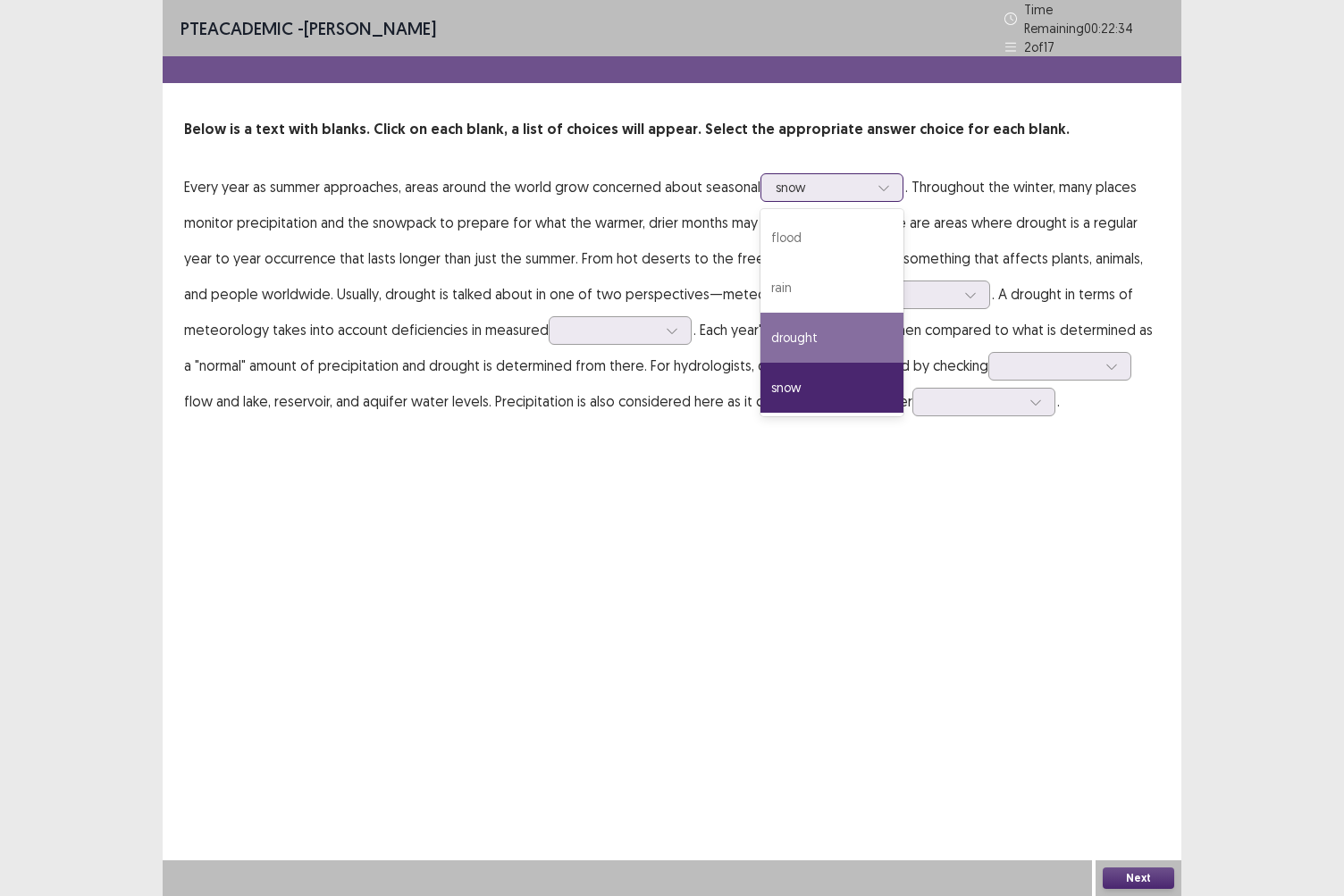
click at [794, 320] on div "drought" at bounding box center [831, 338] width 143 height 50
click at [877, 186] on div at bounding box center [885, 188] width 27 height 27
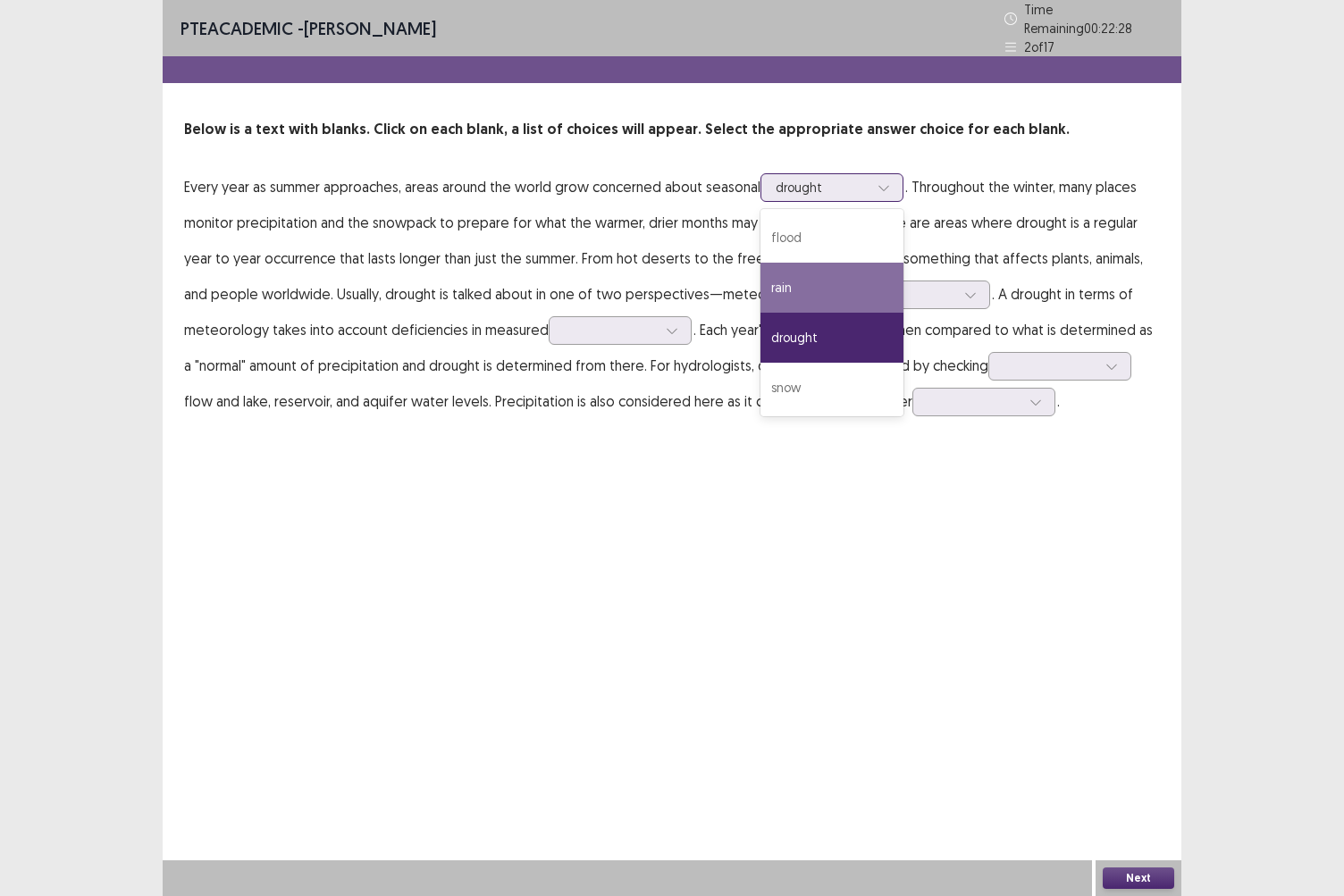
click at [835, 277] on div "rain" at bounding box center [831, 288] width 143 height 50
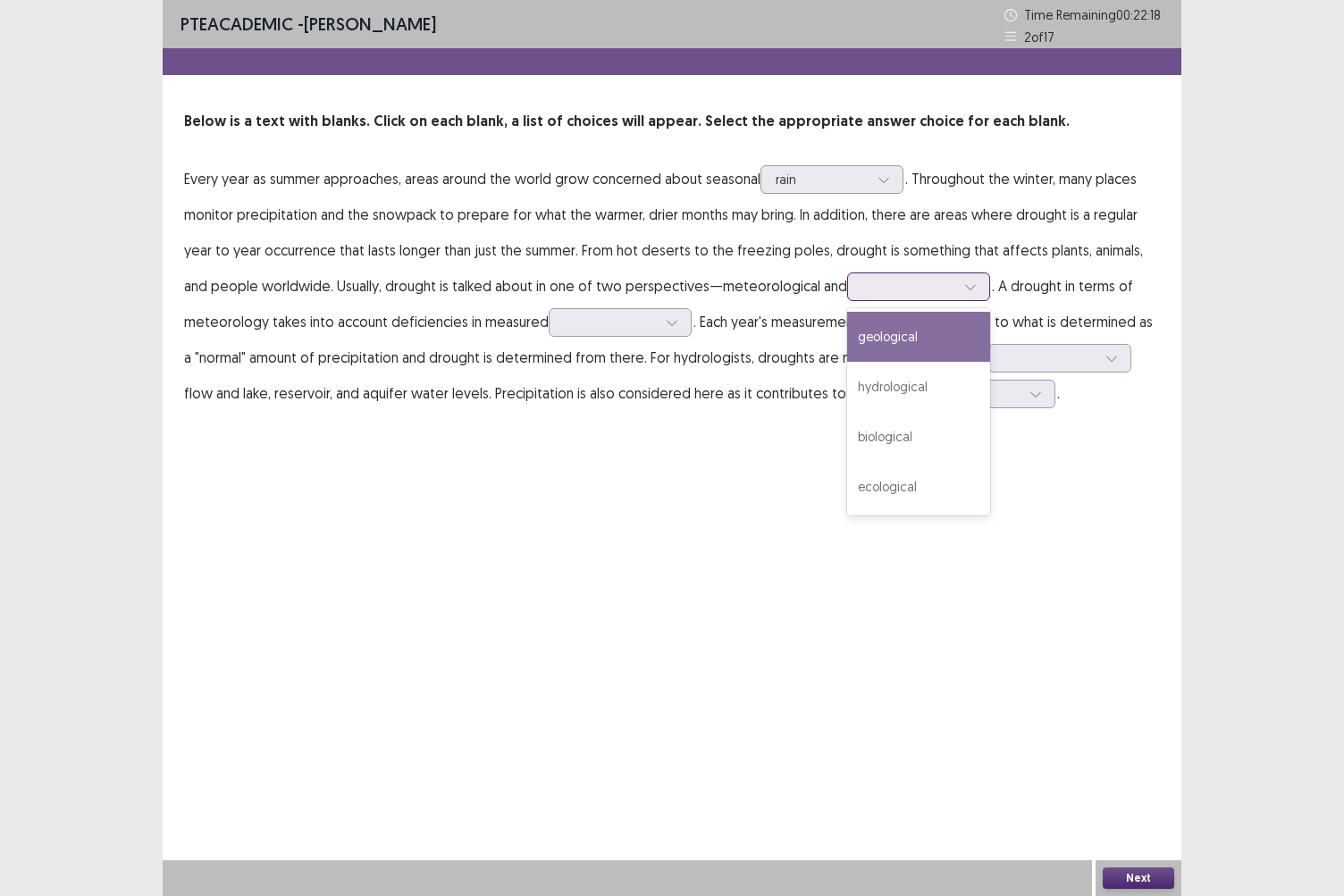
click at [965, 284] on icon at bounding box center [971, 287] width 13 height 13
click at [903, 365] on div "hydrological" at bounding box center [919, 387] width 143 height 50
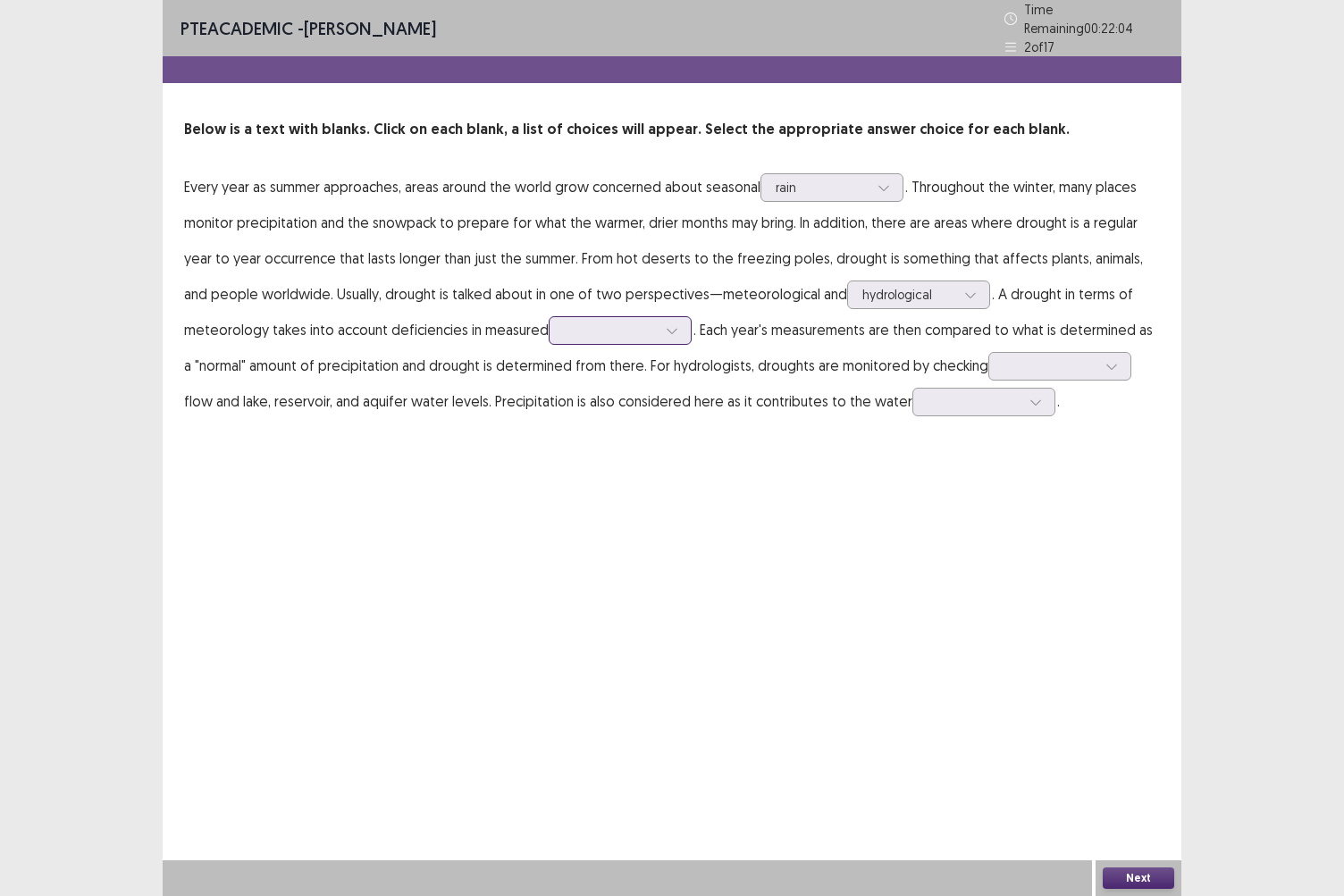
click at [668, 324] on icon at bounding box center [672, 330] width 13 height 13
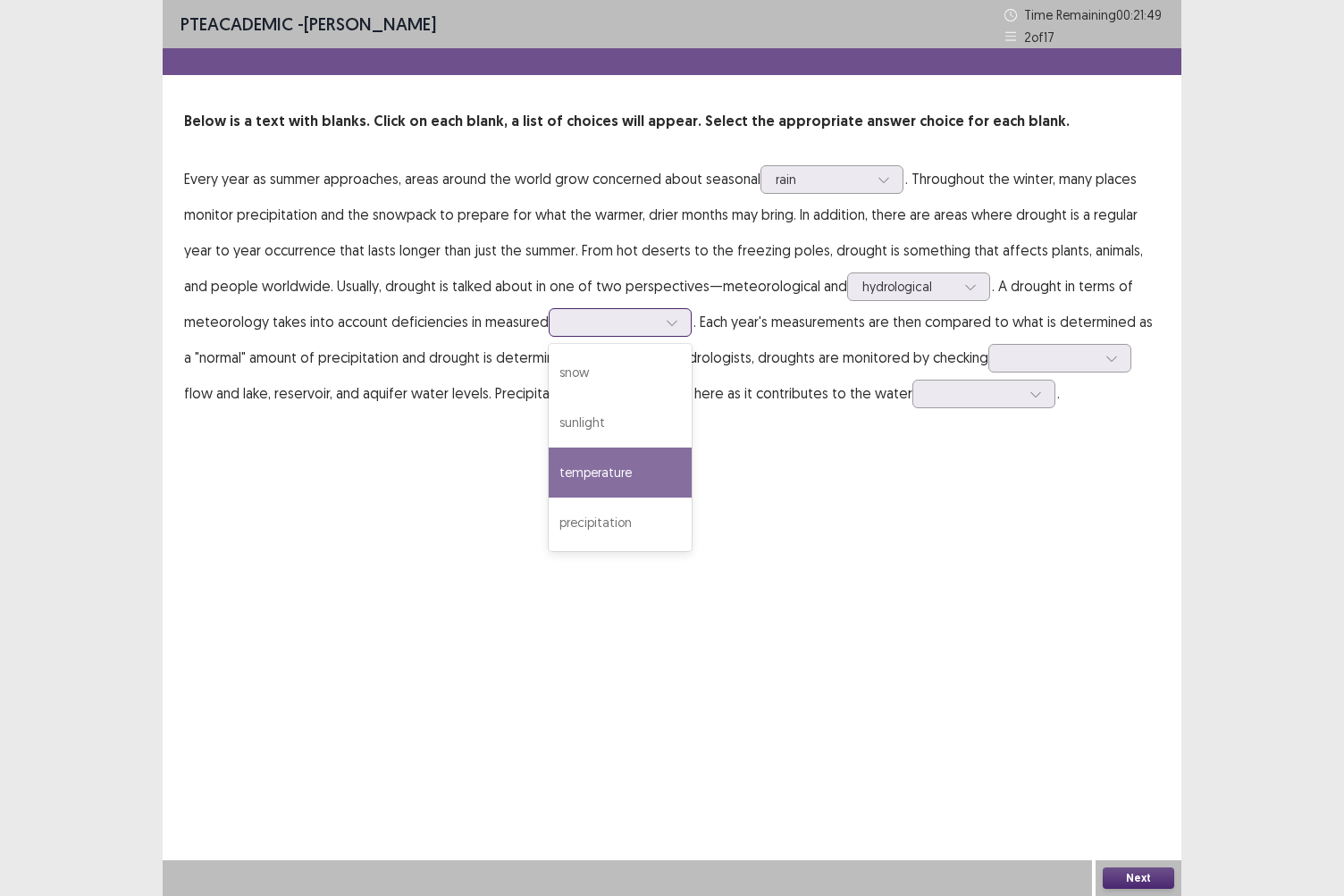
click at [579, 493] on div "temperature" at bounding box center [620, 473] width 143 height 50
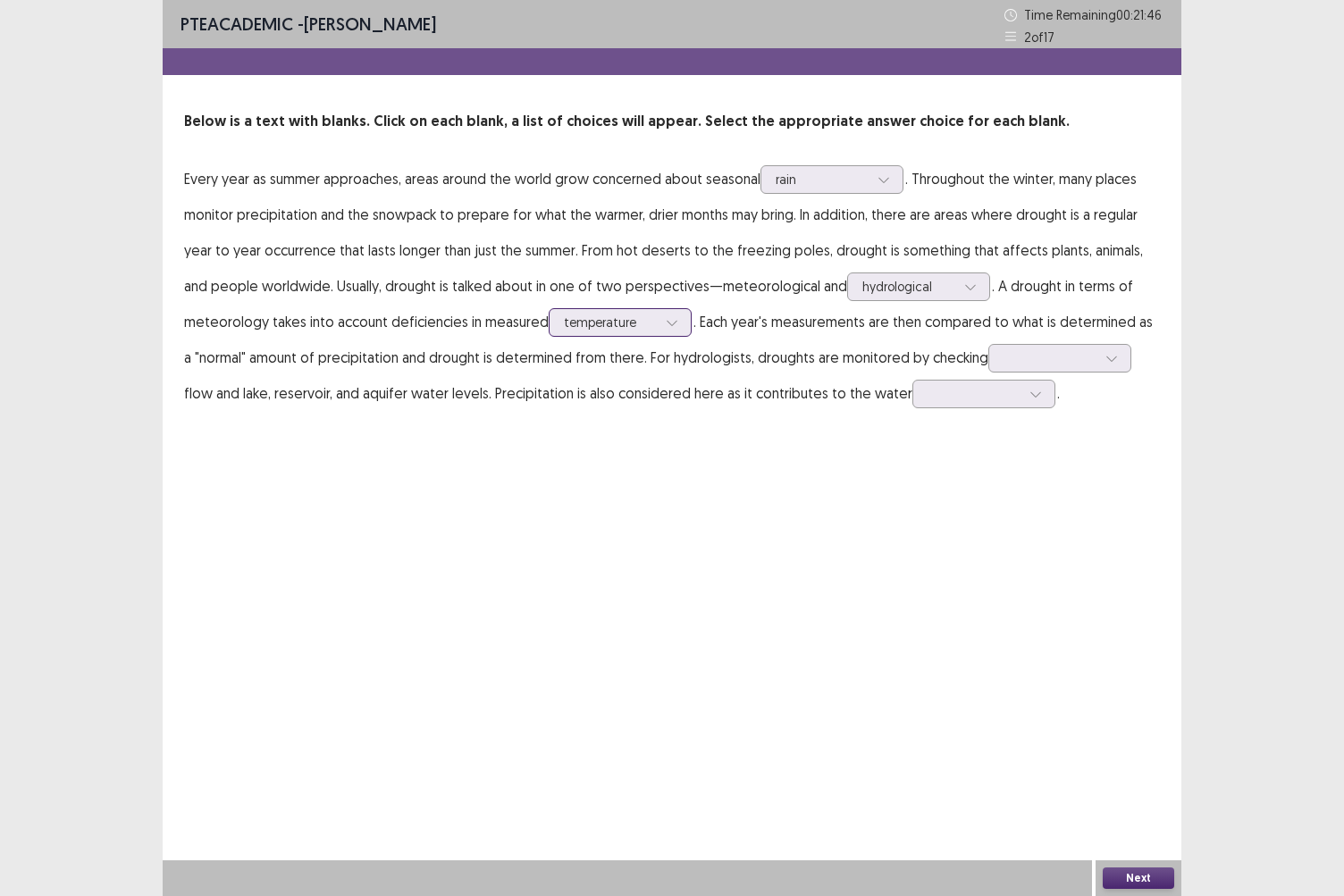
click at [679, 323] on div at bounding box center [672, 322] width 27 height 27
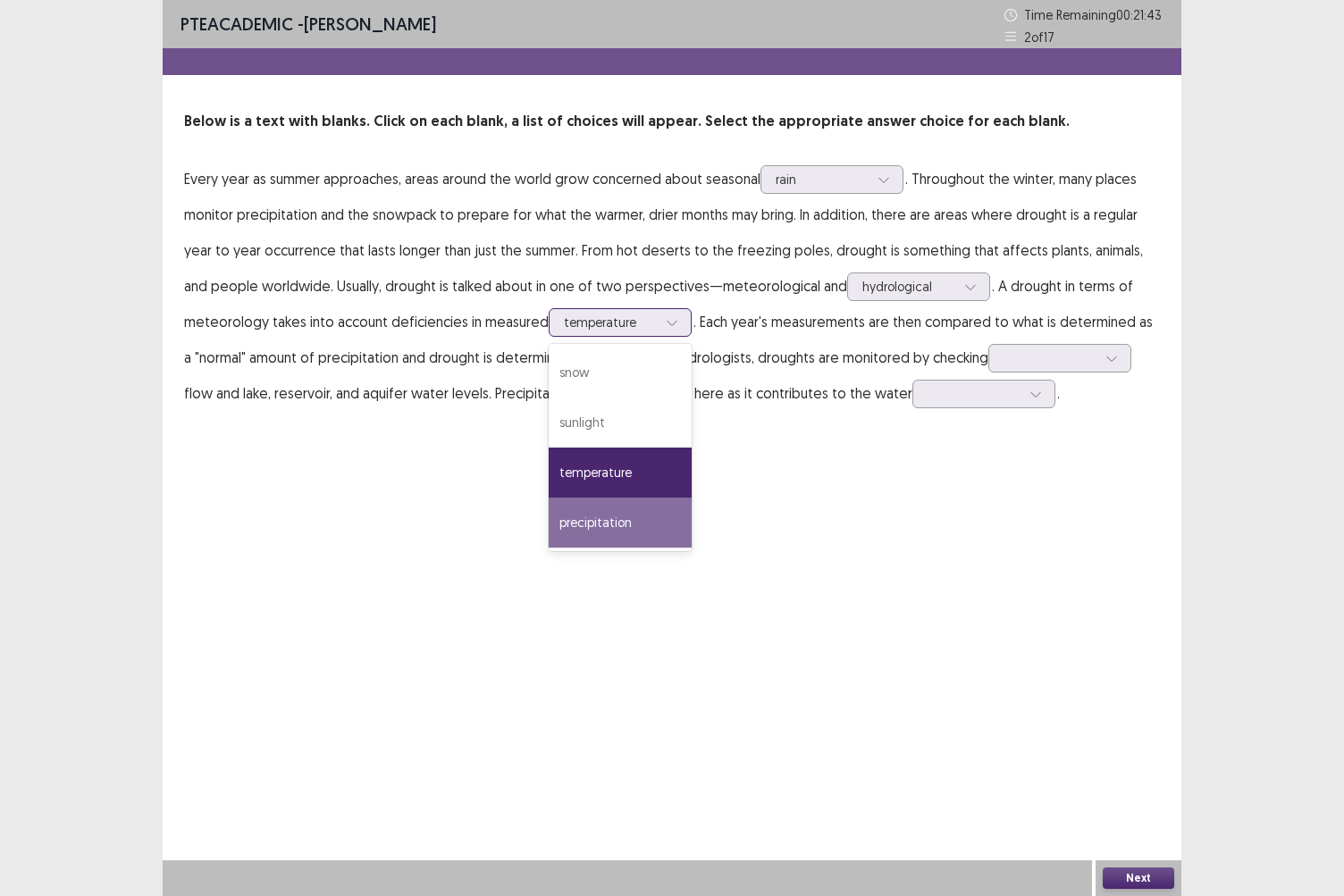
click at [609, 531] on div "precipitation" at bounding box center [620, 523] width 143 height 50
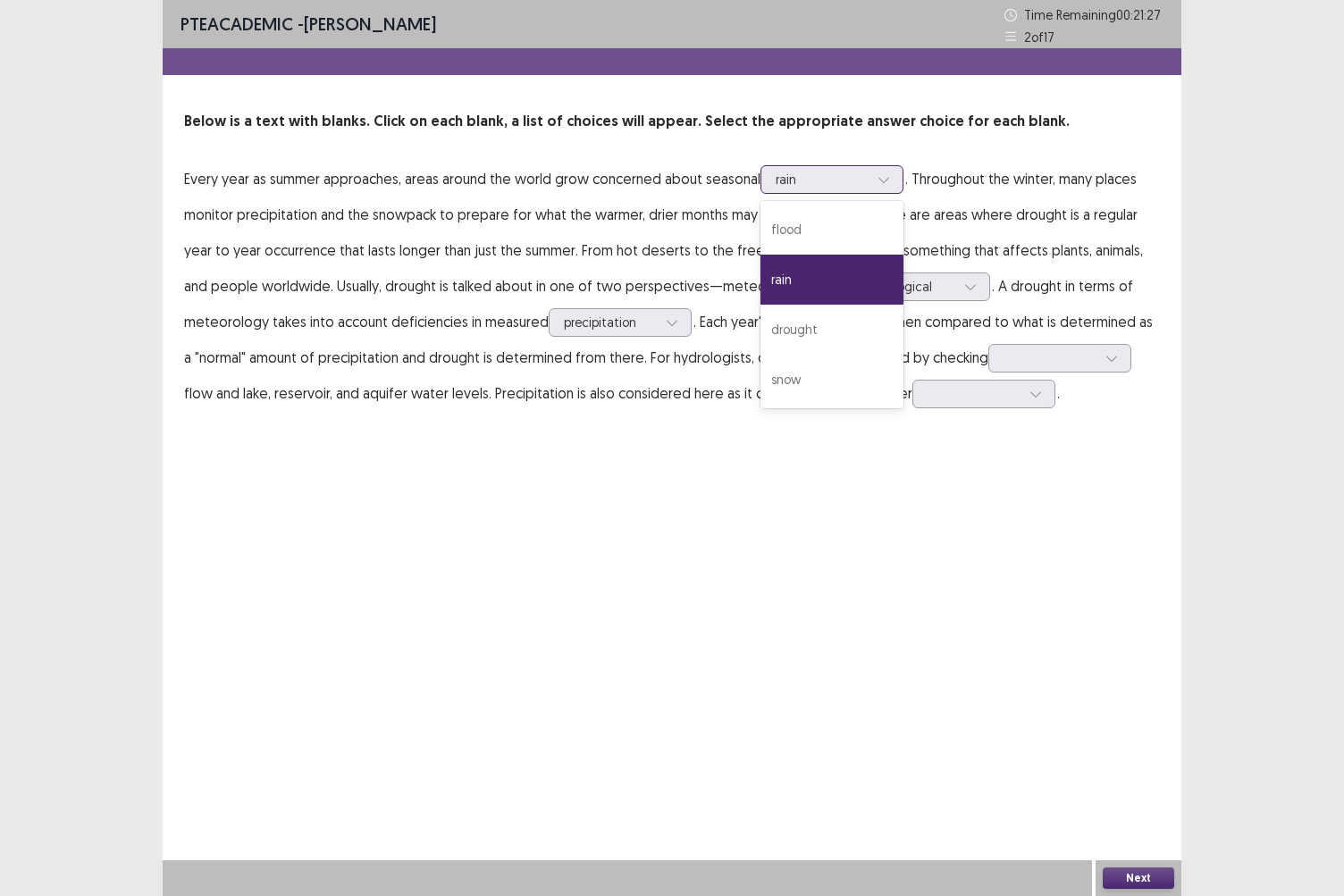
click at [892, 175] on div at bounding box center [885, 180] width 27 height 27
click at [809, 334] on div "drought" at bounding box center [831, 330] width 143 height 50
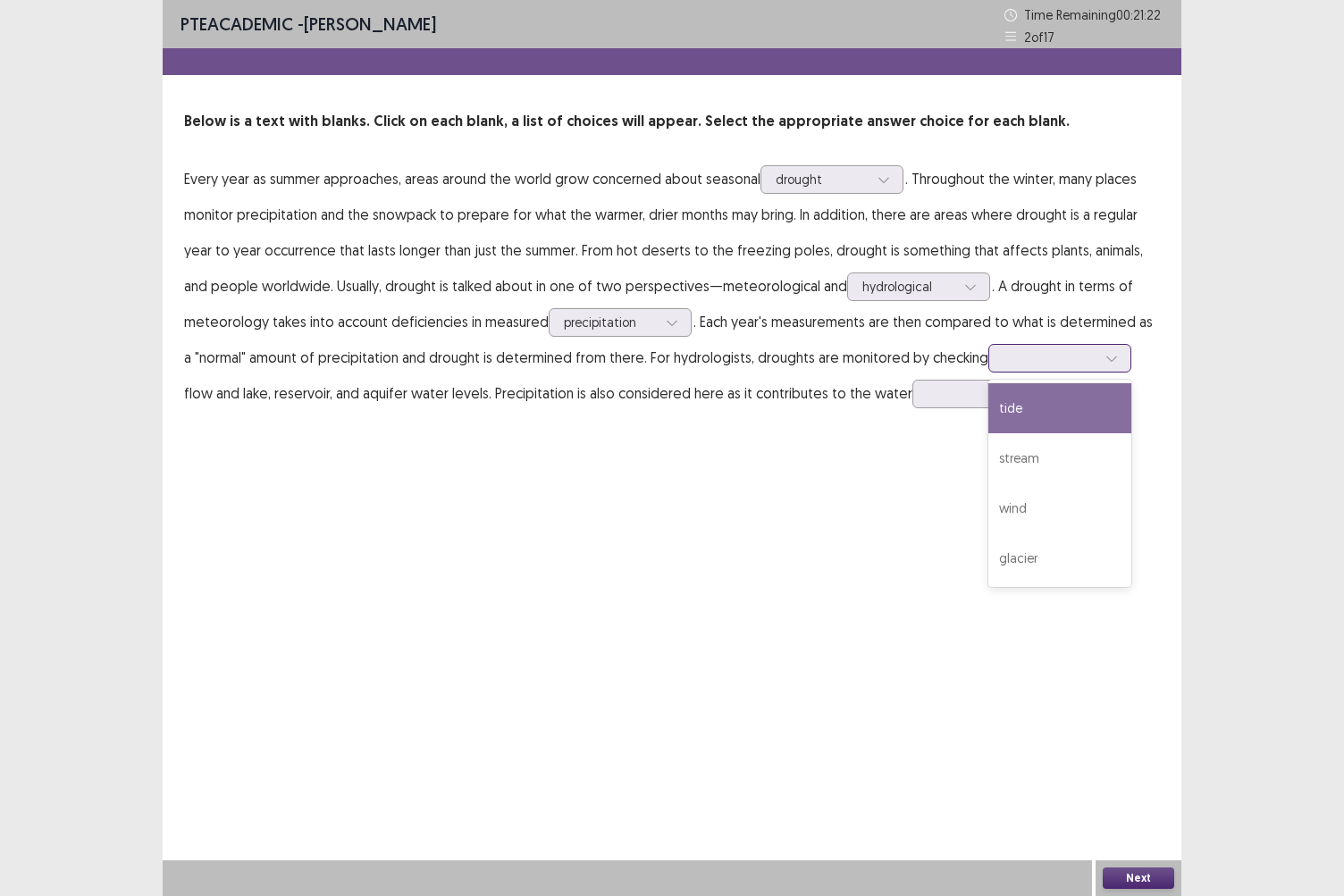
click at [1106, 361] on icon at bounding box center [1112, 358] width 13 height 13
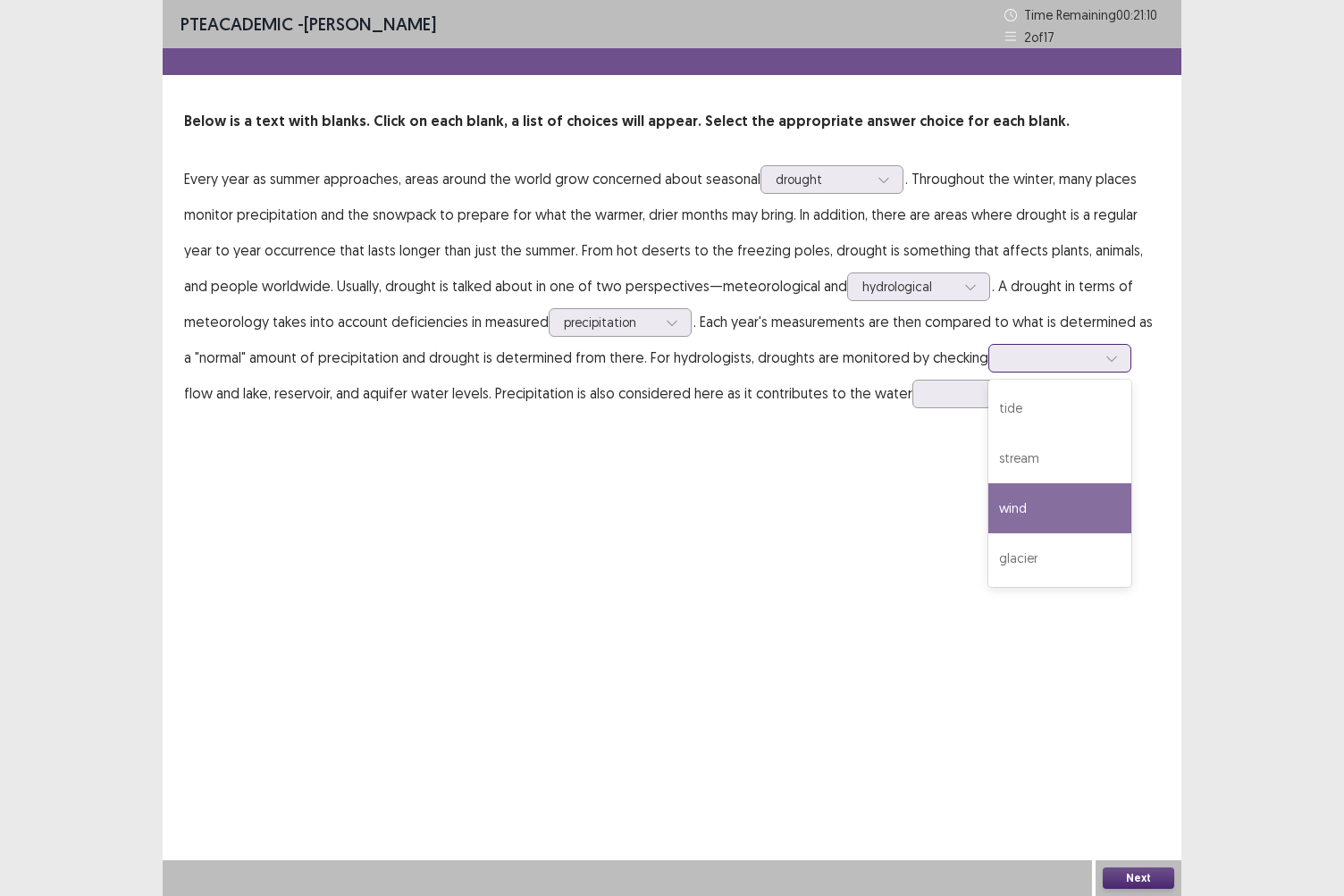
click at [1044, 506] on div "wind" at bounding box center [1060, 509] width 143 height 50
click at [1106, 357] on icon at bounding box center [1112, 358] width 13 height 13
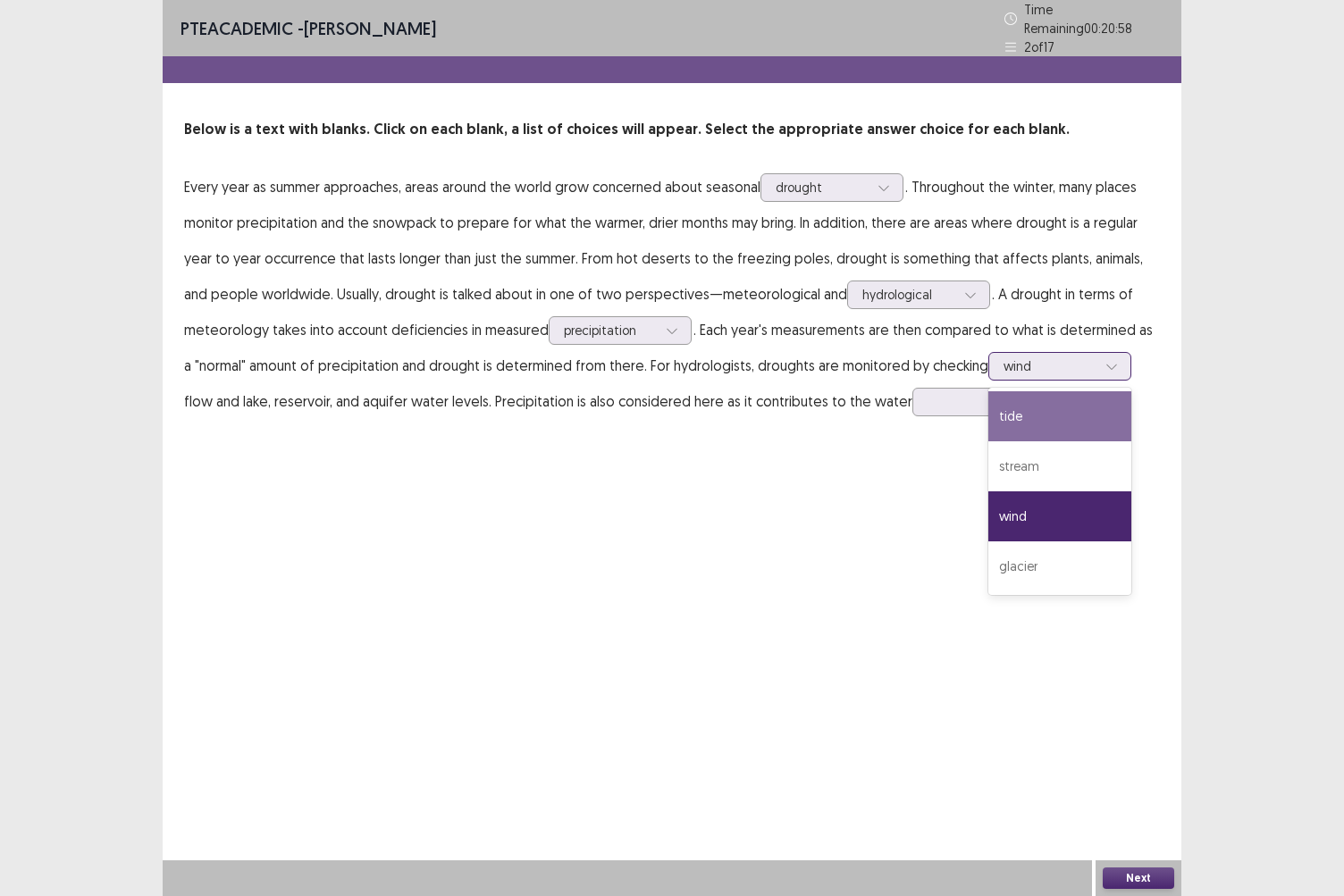
click at [1031, 430] on div "tide" at bounding box center [1060, 417] width 143 height 50
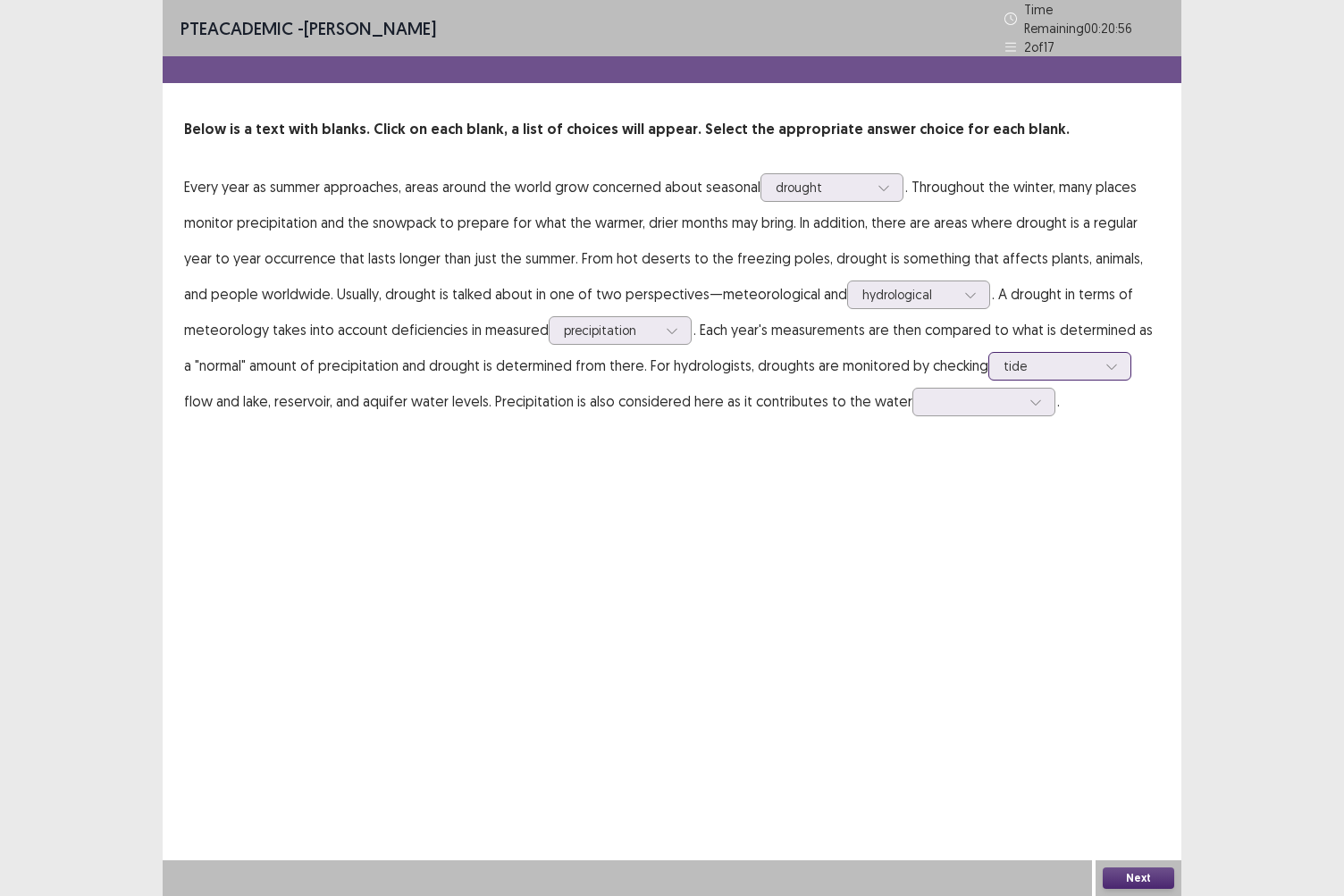
click at [1106, 360] on icon at bounding box center [1112, 367] width 13 height 13
click at [1030, 396] on icon at bounding box center [1036, 403] width 13 height 13
click at [946, 448] on div "levels" at bounding box center [984, 452] width 143 height 50
click at [1106, 365] on icon at bounding box center [1111, 367] width 10 height 5
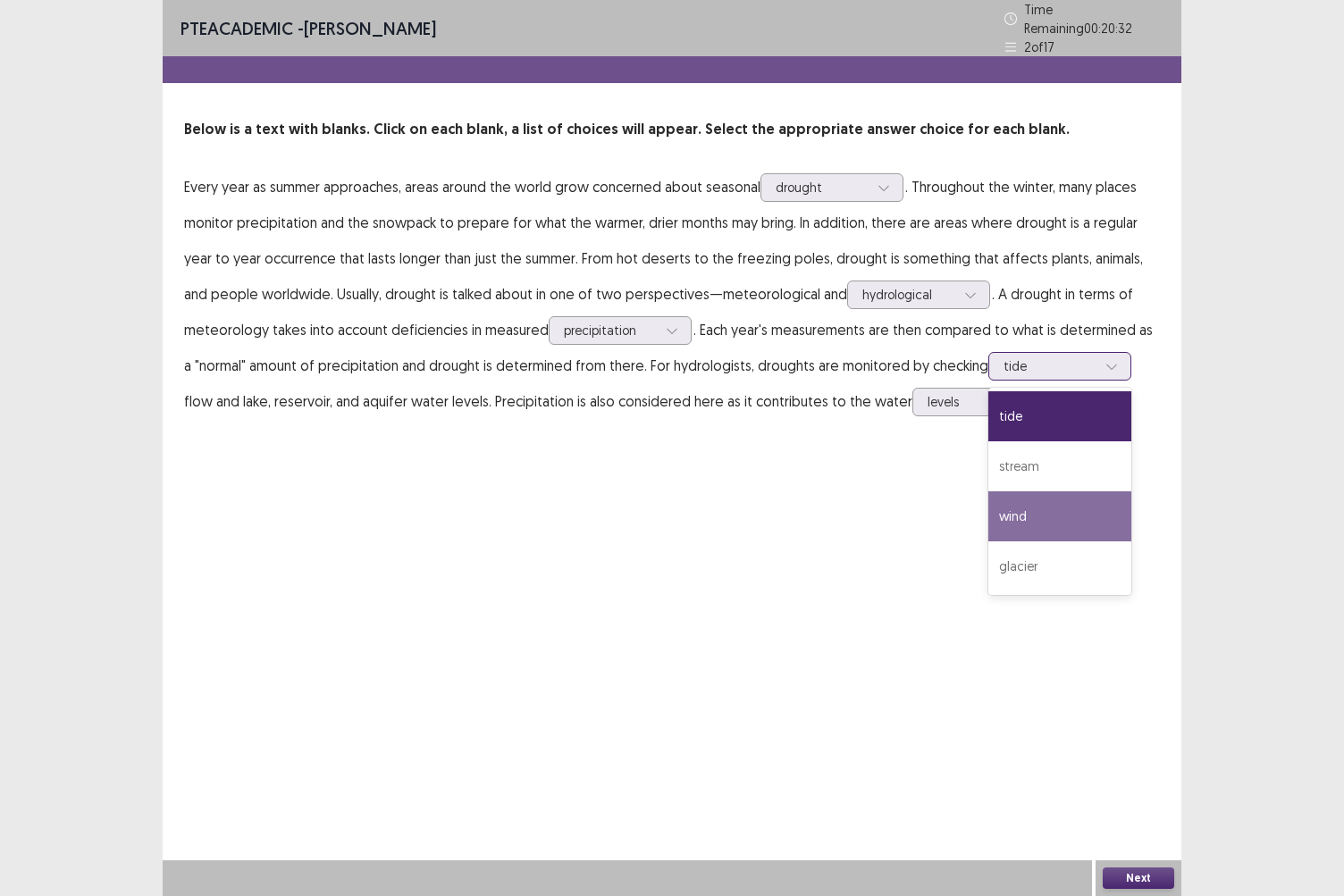
click at [1022, 520] on div "wind" at bounding box center [1060, 517] width 143 height 50
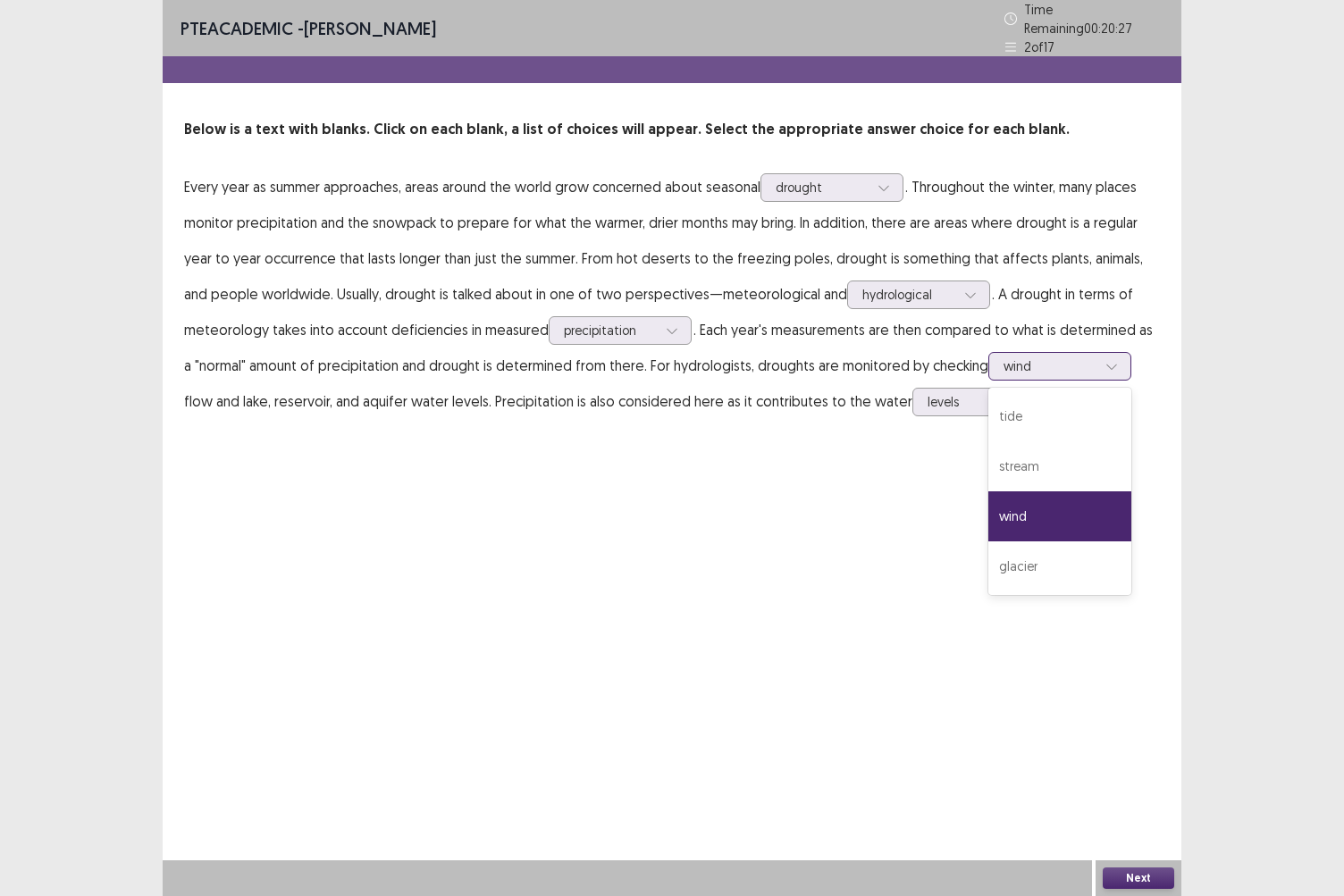
click at [1106, 364] on icon at bounding box center [1112, 367] width 13 height 13
click at [1064, 399] on div "tide" at bounding box center [1060, 417] width 143 height 50
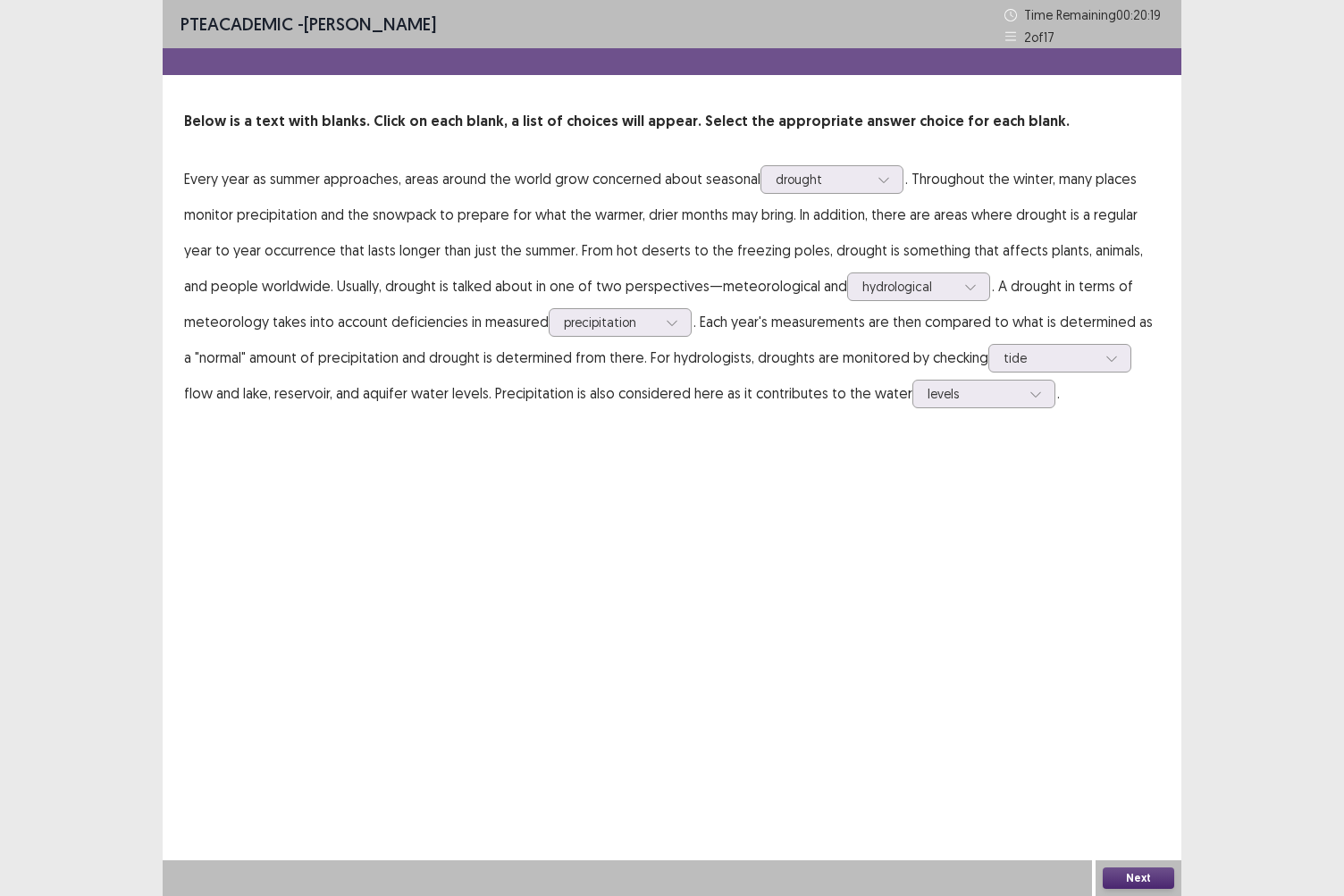
click at [1158, 774] on button "Next" at bounding box center [1139, 879] width 71 height 22
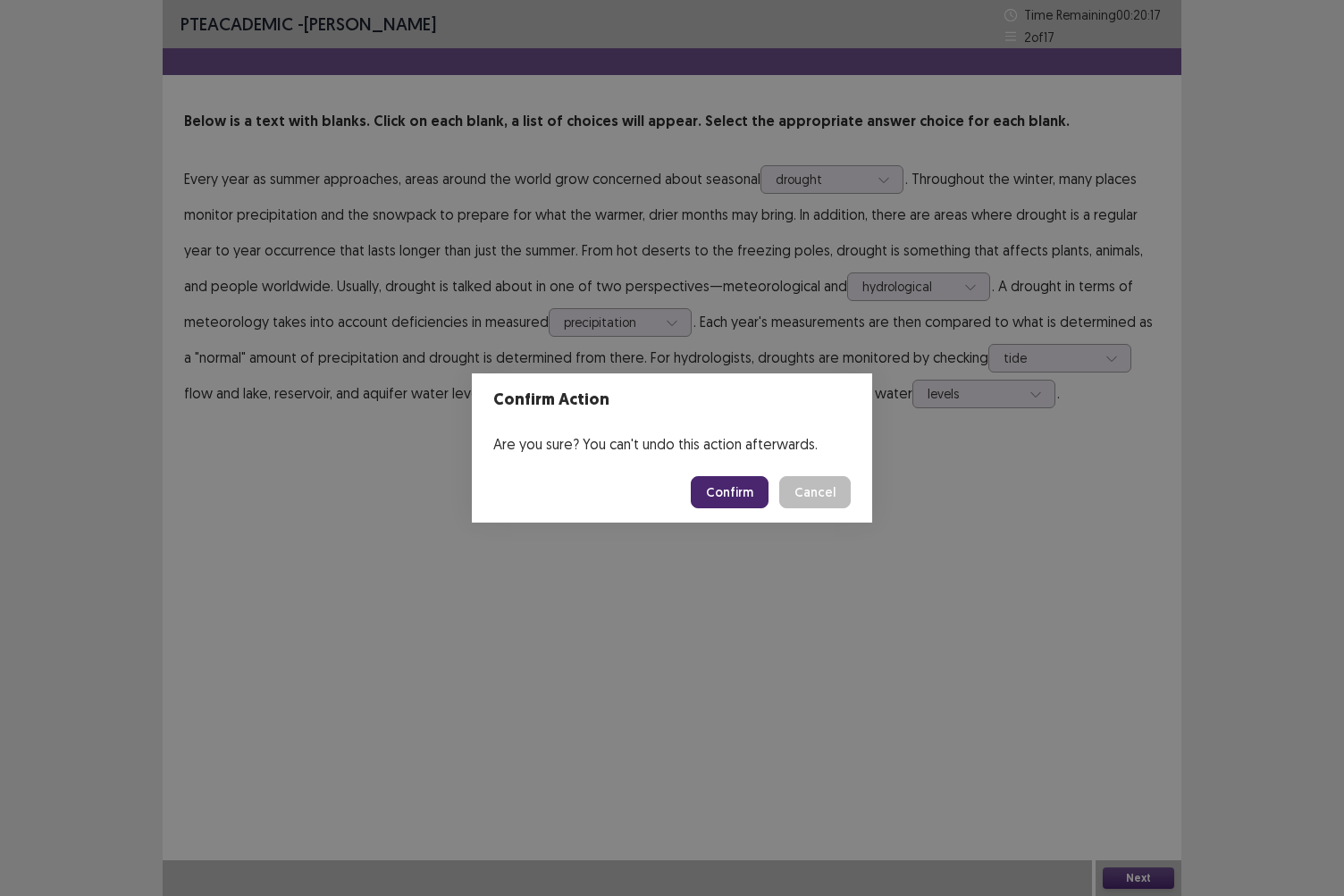
click at [750, 486] on button "Confirm" at bounding box center [730, 493] width 77 height 32
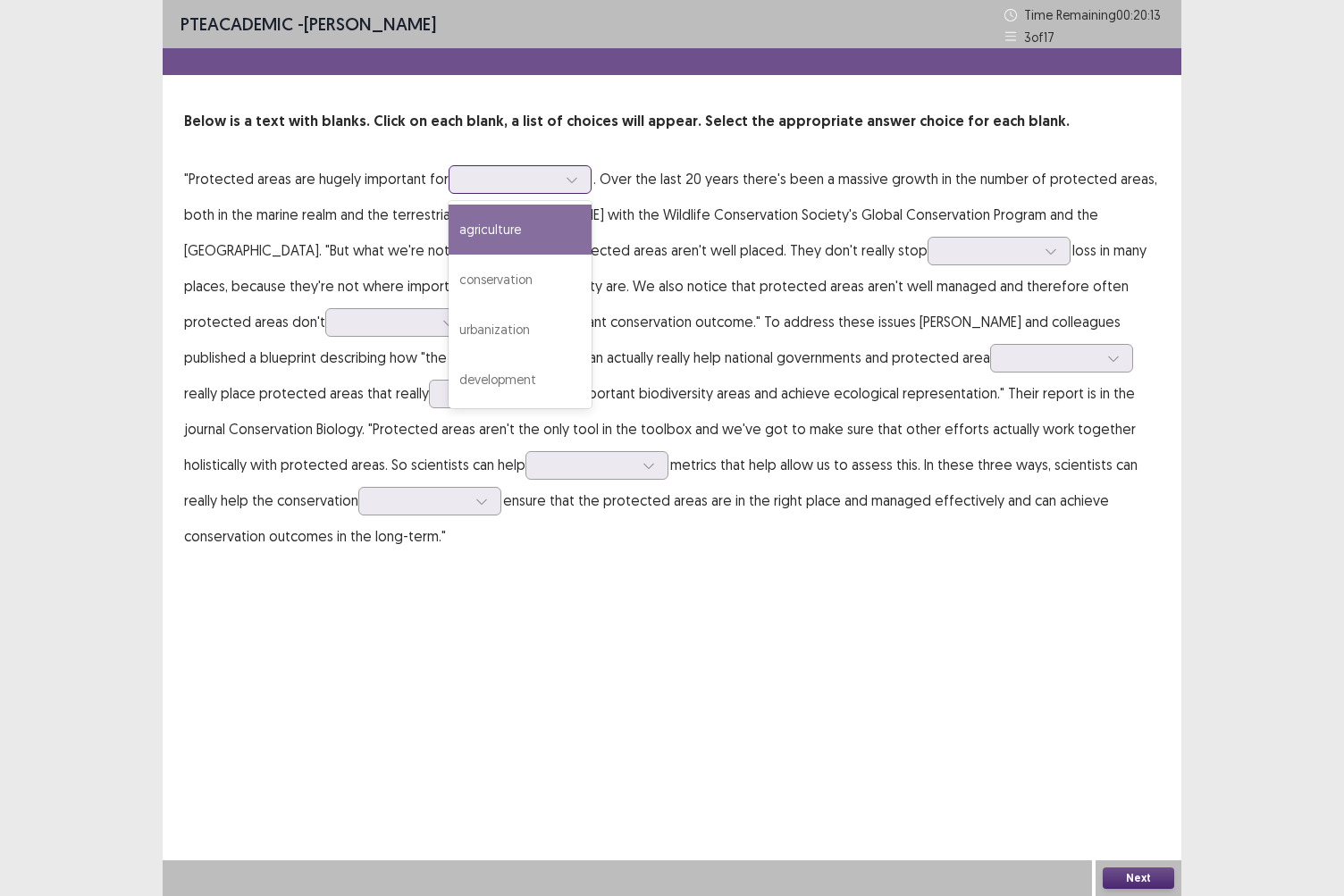
click at [573, 179] on icon at bounding box center [572, 180] width 13 height 13
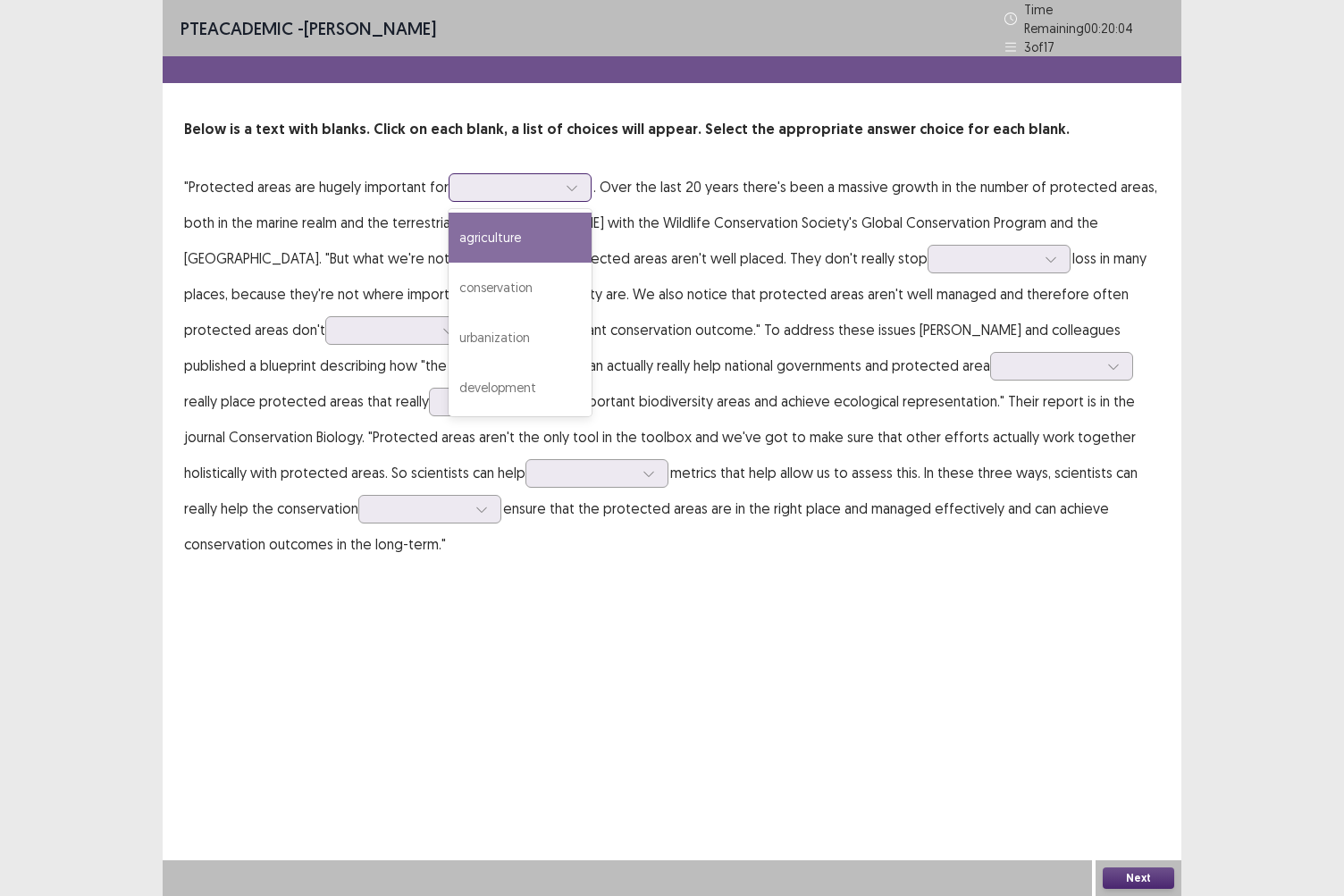
click at [532, 241] on div "agriculture" at bounding box center [520, 238] width 143 height 50
click at [570, 181] on icon at bounding box center [572, 187] width 13 height 13
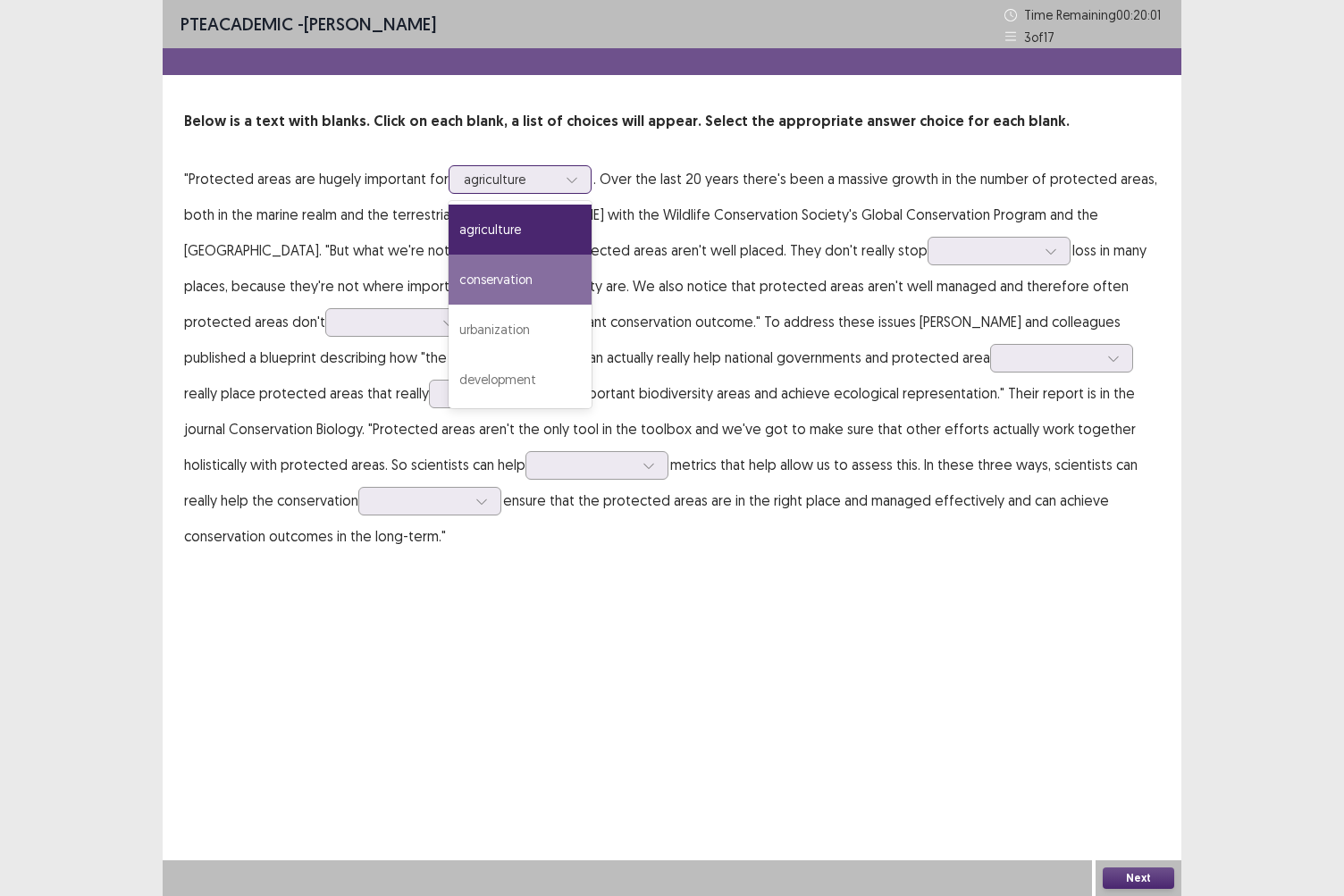
click at [534, 284] on div "conservation" at bounding box center [520, 280] width 143 height 50
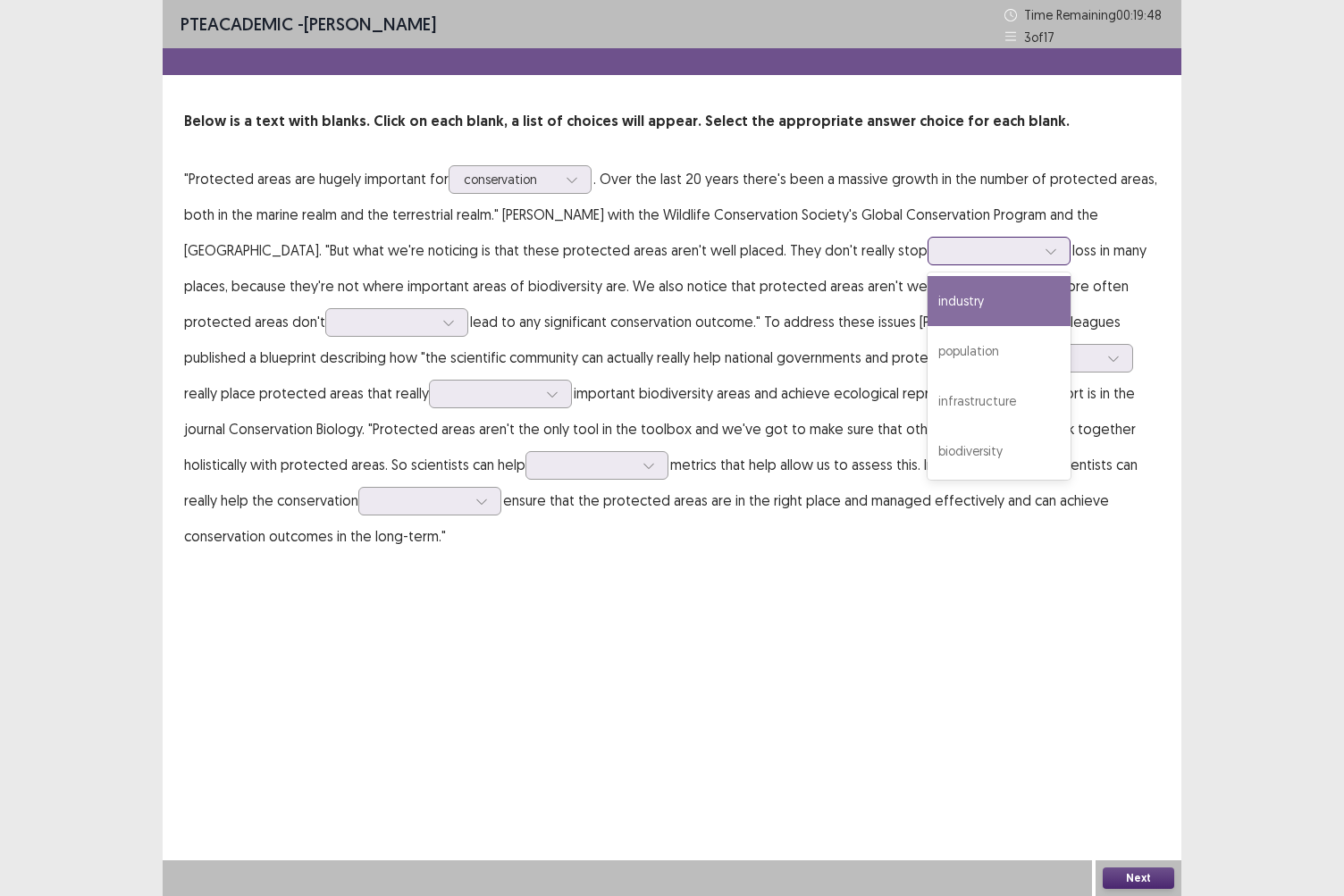
click at [1045, 247] on icon at bounding box center [1051, 251] width 13 height 13
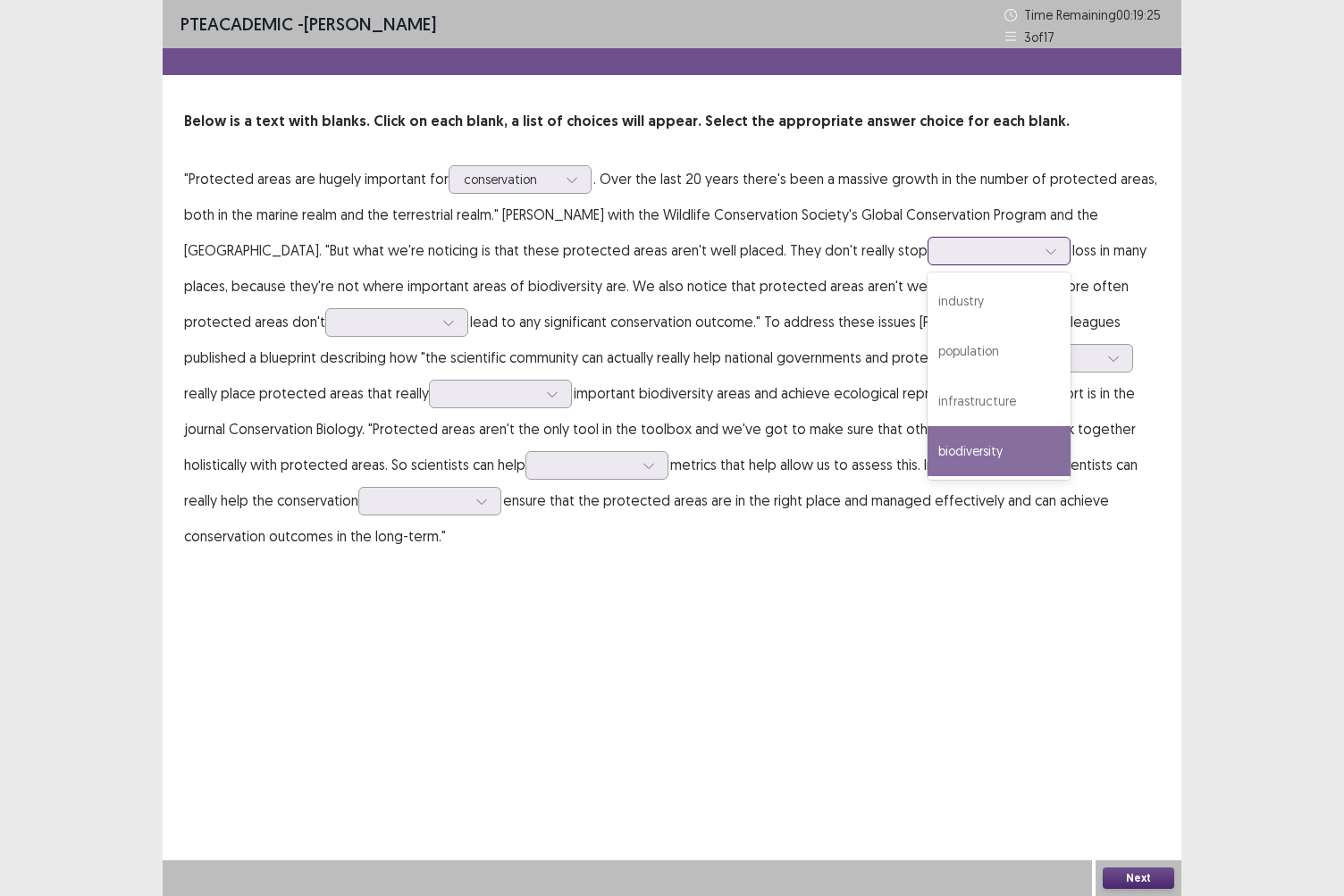
click at [928, 470] on div "biodiversity" at bounding box center [999, 451] width 143 height 50
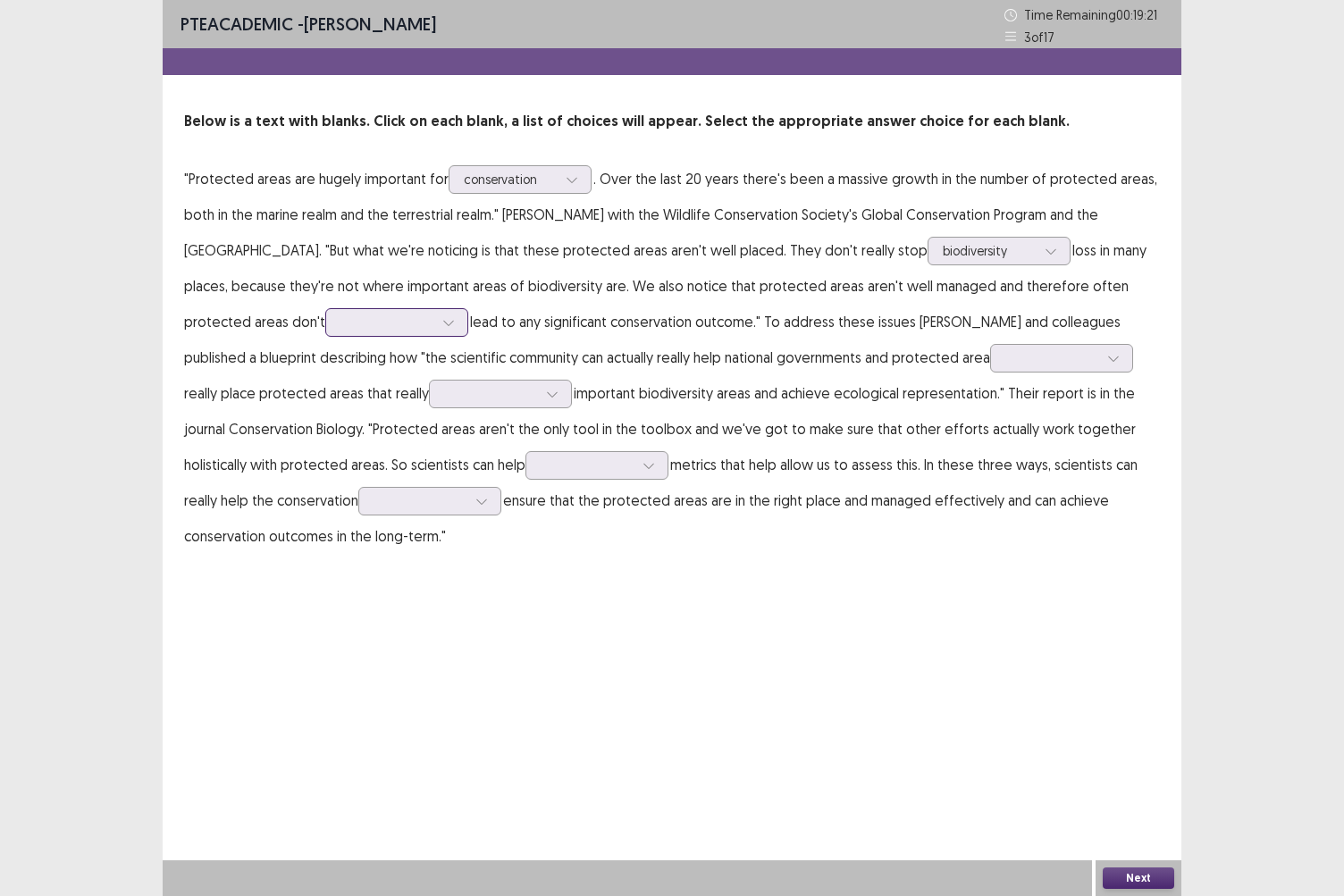
click at [435, 314] on div at bounding box center [449, 322] width 27 height 27
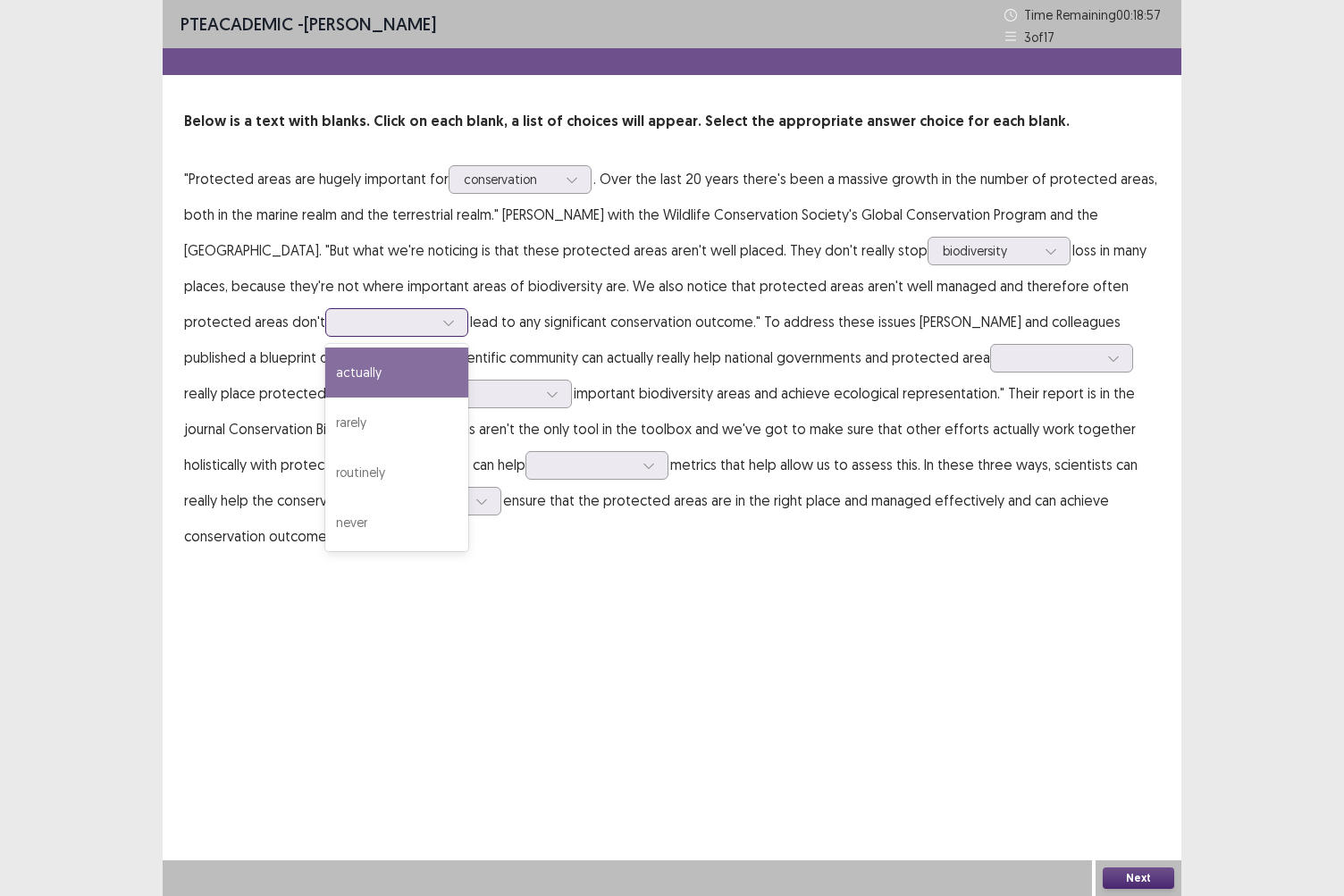
click at [332, 365] on div "actually" at bounding box center [396, 373] width 143 height 50
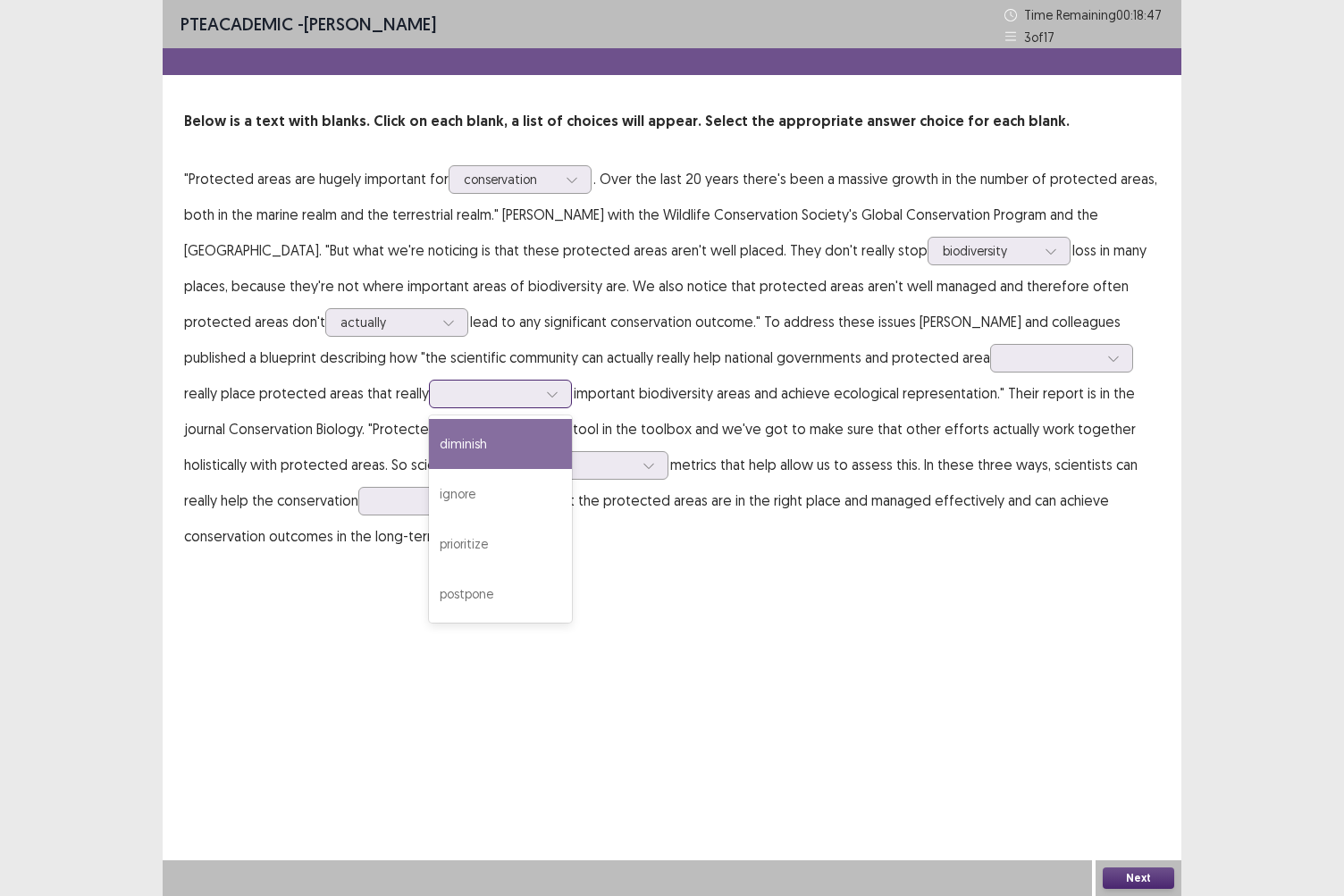
click at [546, 390] on icon at bounding box center [552, 394] width 13 height 13
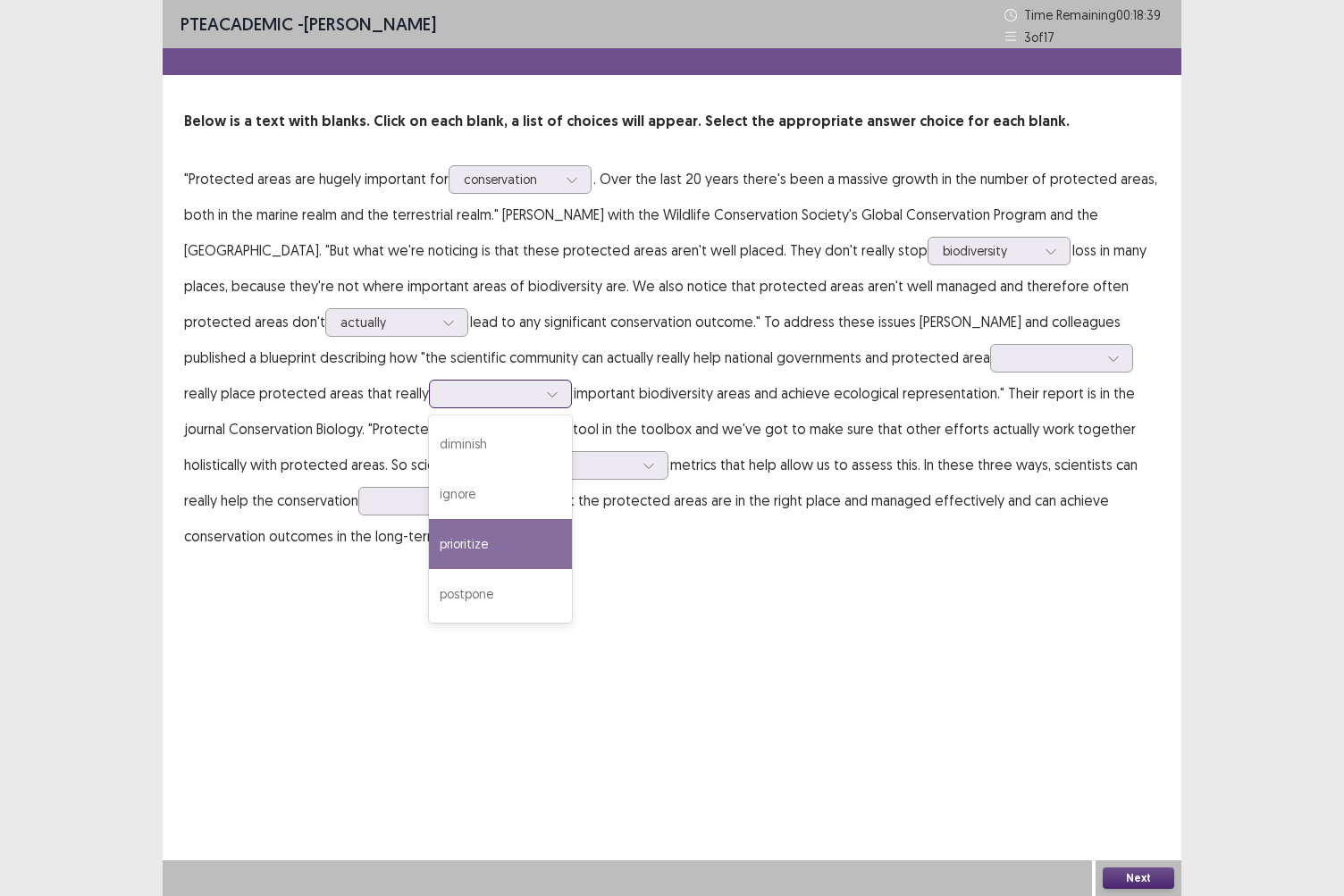
click at [429, 554] on div "prioritize" at bounding box center [500, 545] width 143 height 50
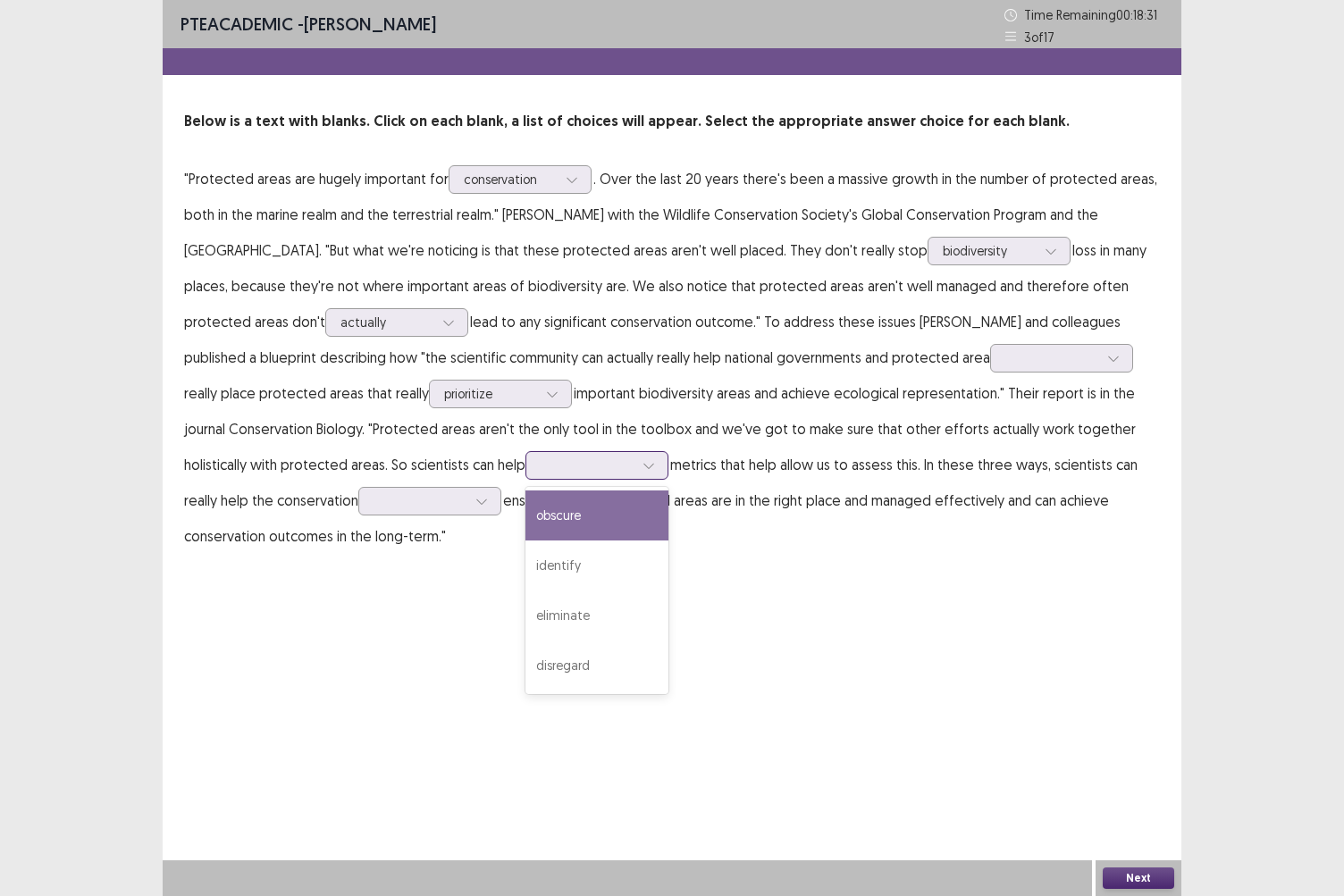
click at [642, 460] on icon at bounding box center [649, 466] width 13 height 13
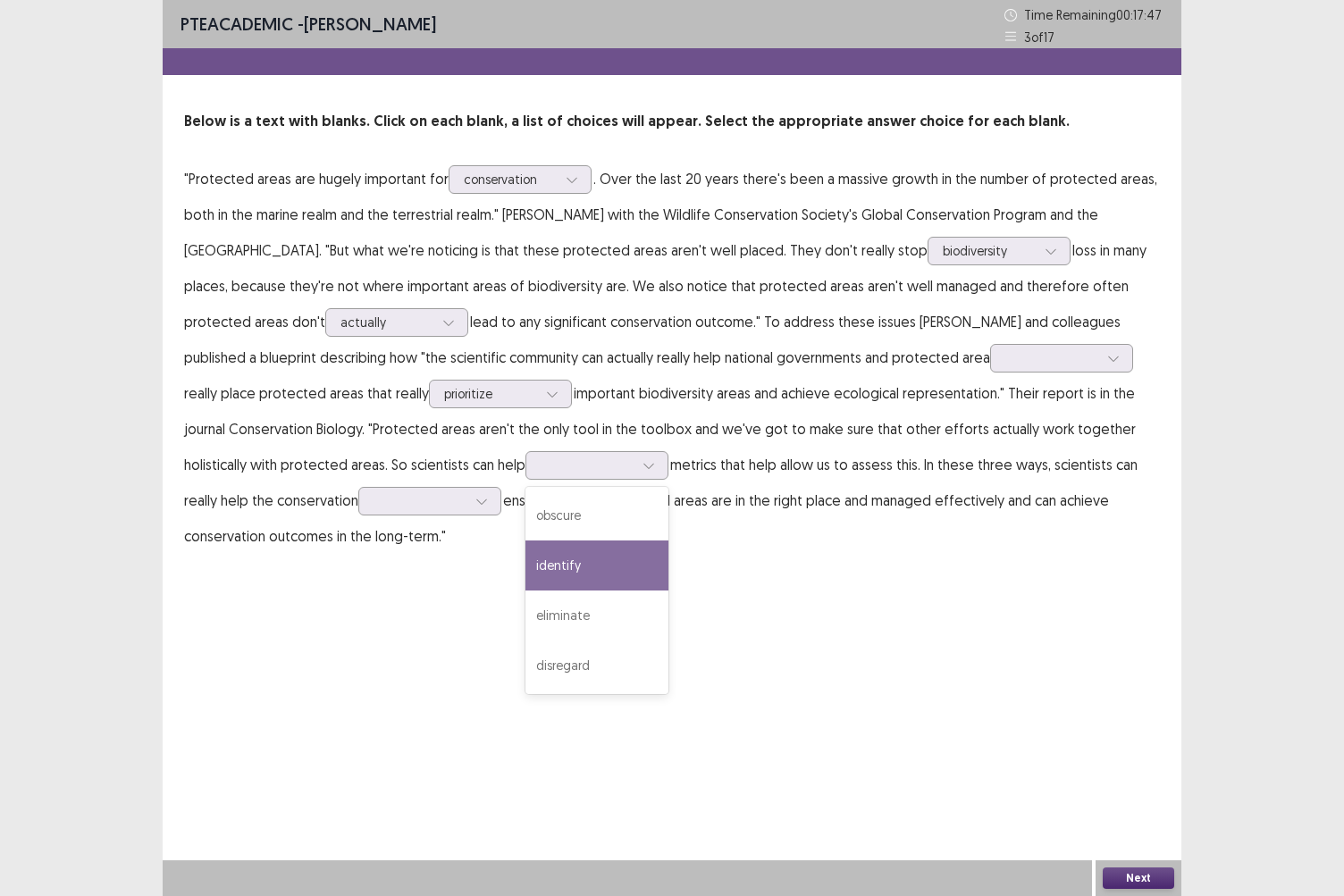
click at [591, 604] on div "PTE academic - [PERSON_NAME] Time Remaining 00 : 17 : 47 3 of 17 Below is a tex…" at bounding box center [672, 448] width 1019 height 896
click at [642, 464] on icon at bounding box center [649, 466] width 13 height 13
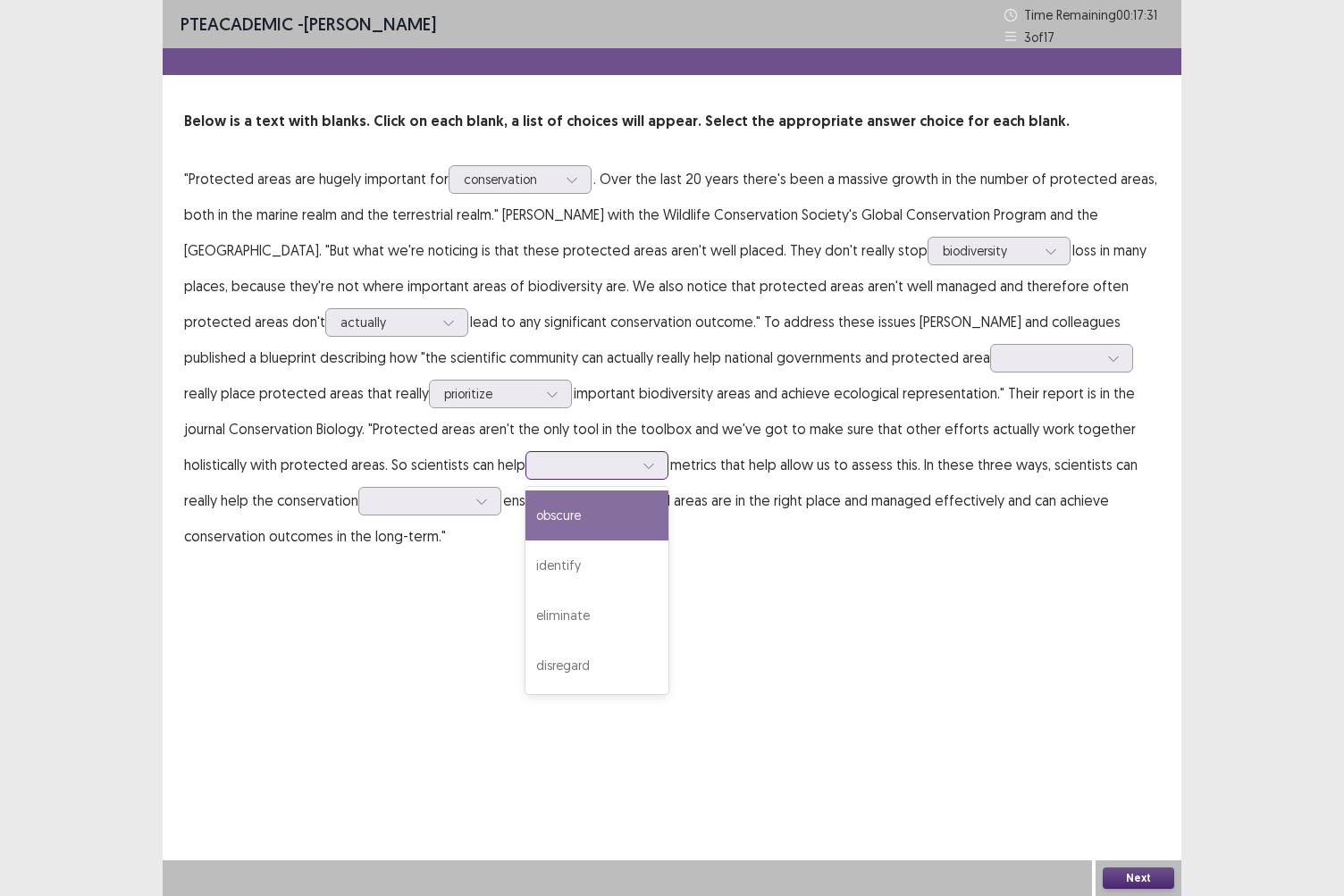
click at [525, 532] on div "obscure" at bounding box center [596, 516] width 143 height 50
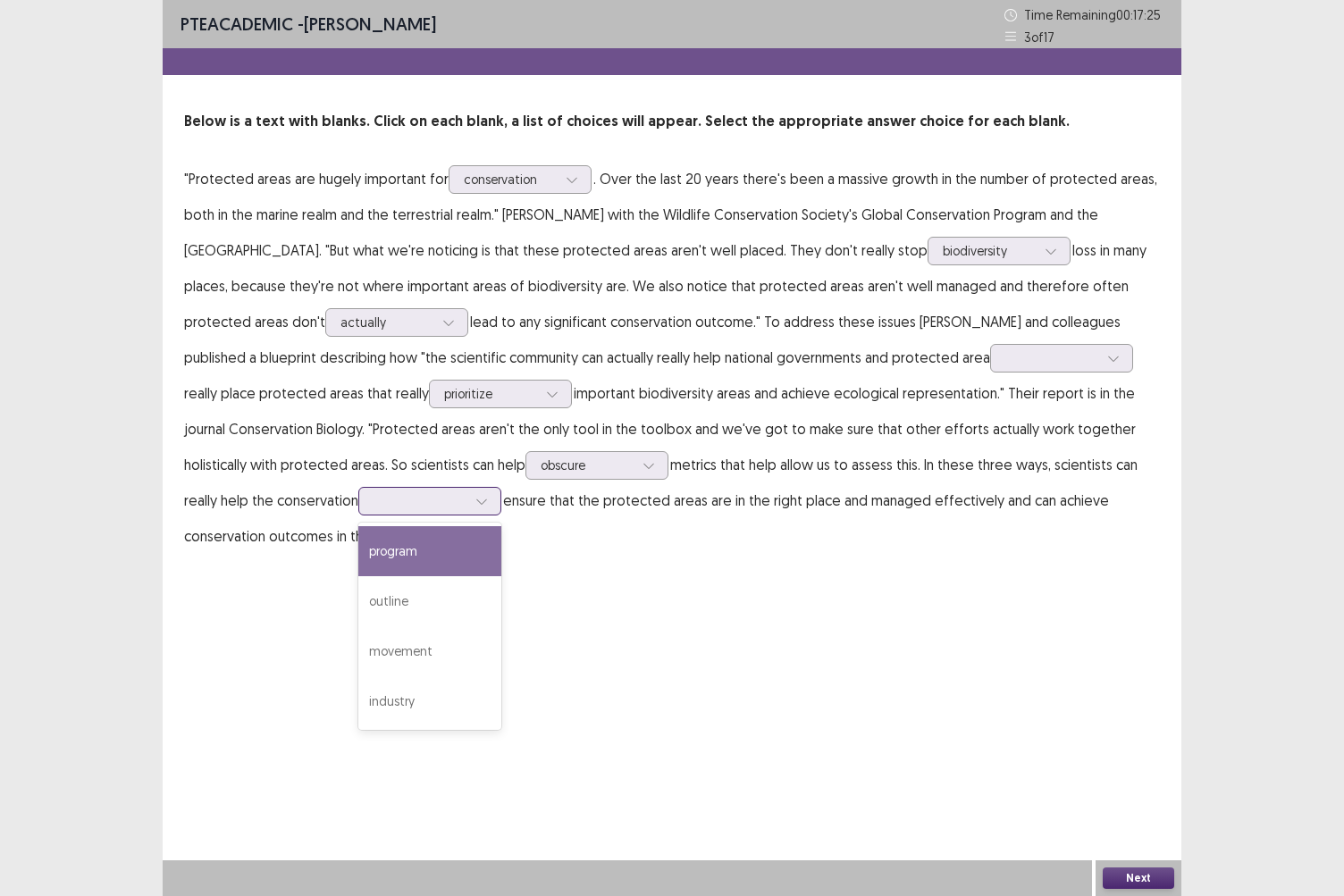
click at [476, 497] on icon at bounding box center [482, 502] width 13 height 13
click at [359, 568] on div "program" at bounding box center [430, 551] width 143 height 50
click at [476, 504] on icon at bounding box center [482, 502] width 13 height 13
click at [359, 541] on div "program" at bounding box center [430, 551] width 143 height 50
click at [642, 464] on icon at bounding box center [649, 466] width 13 height 13
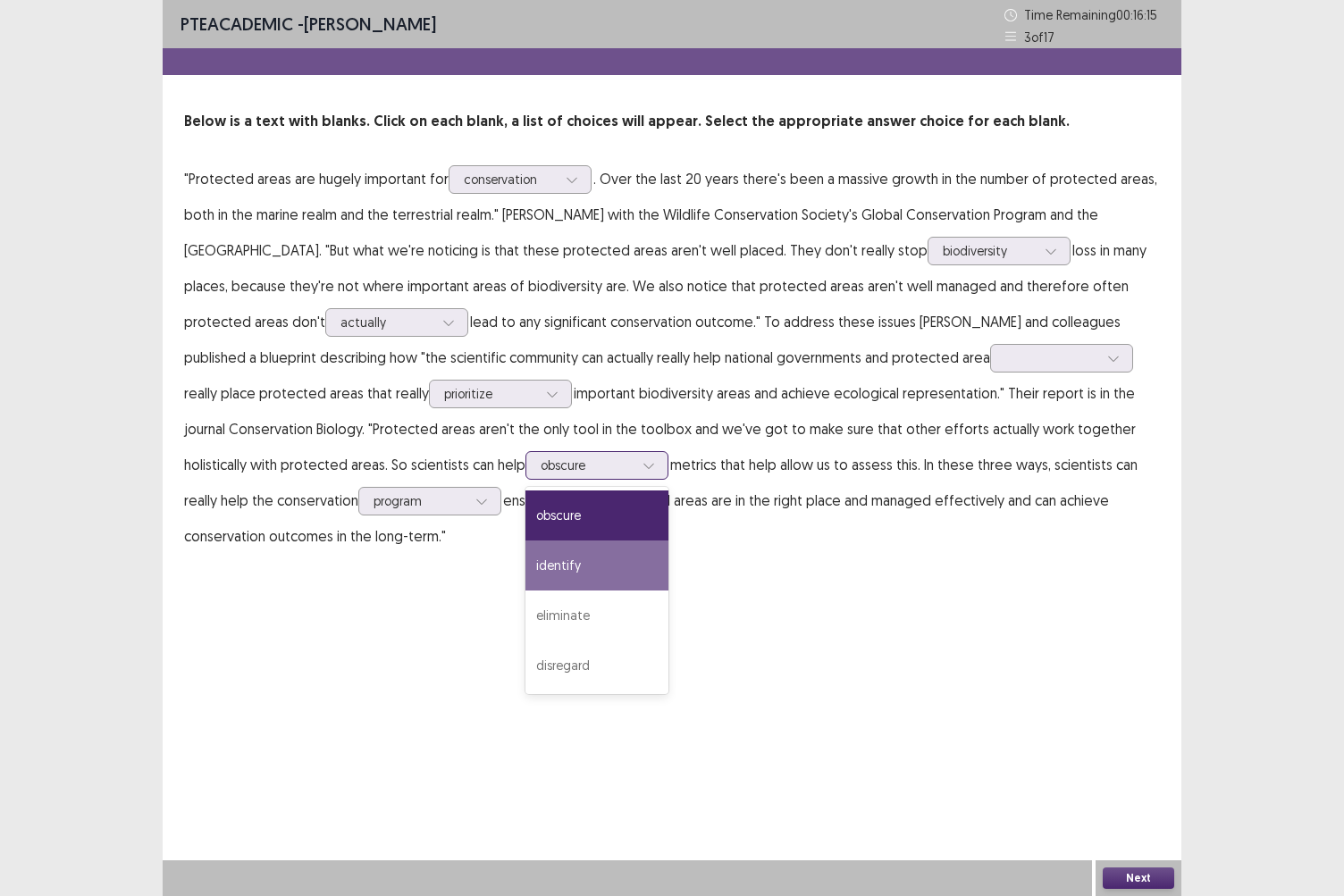
click at [525, 556] on div "identify" at bounding box center [596, 566] width 143 height 50
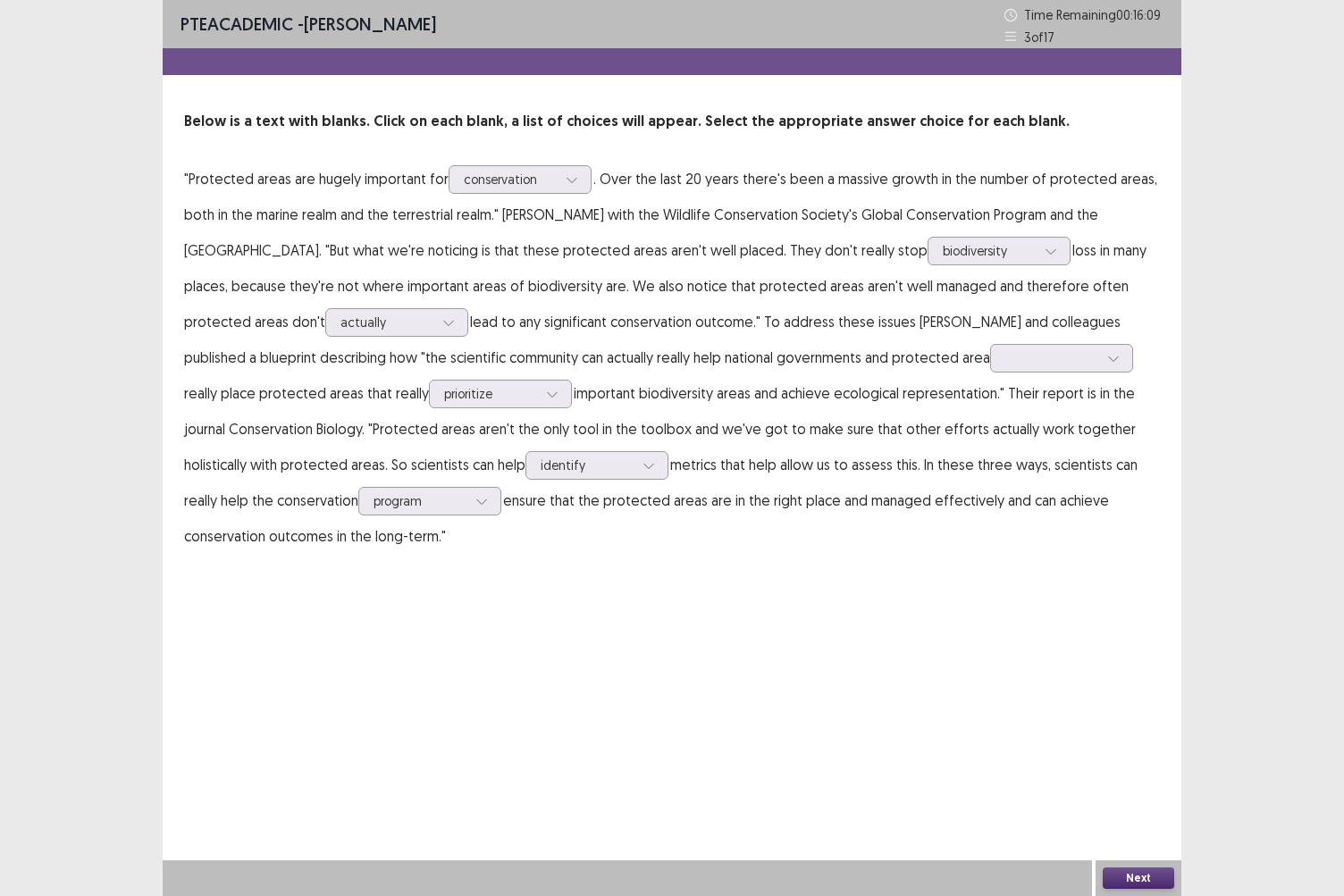
click at [1133, 774] on button "Next" at bounding box center [1139, 879] width 71 height 22
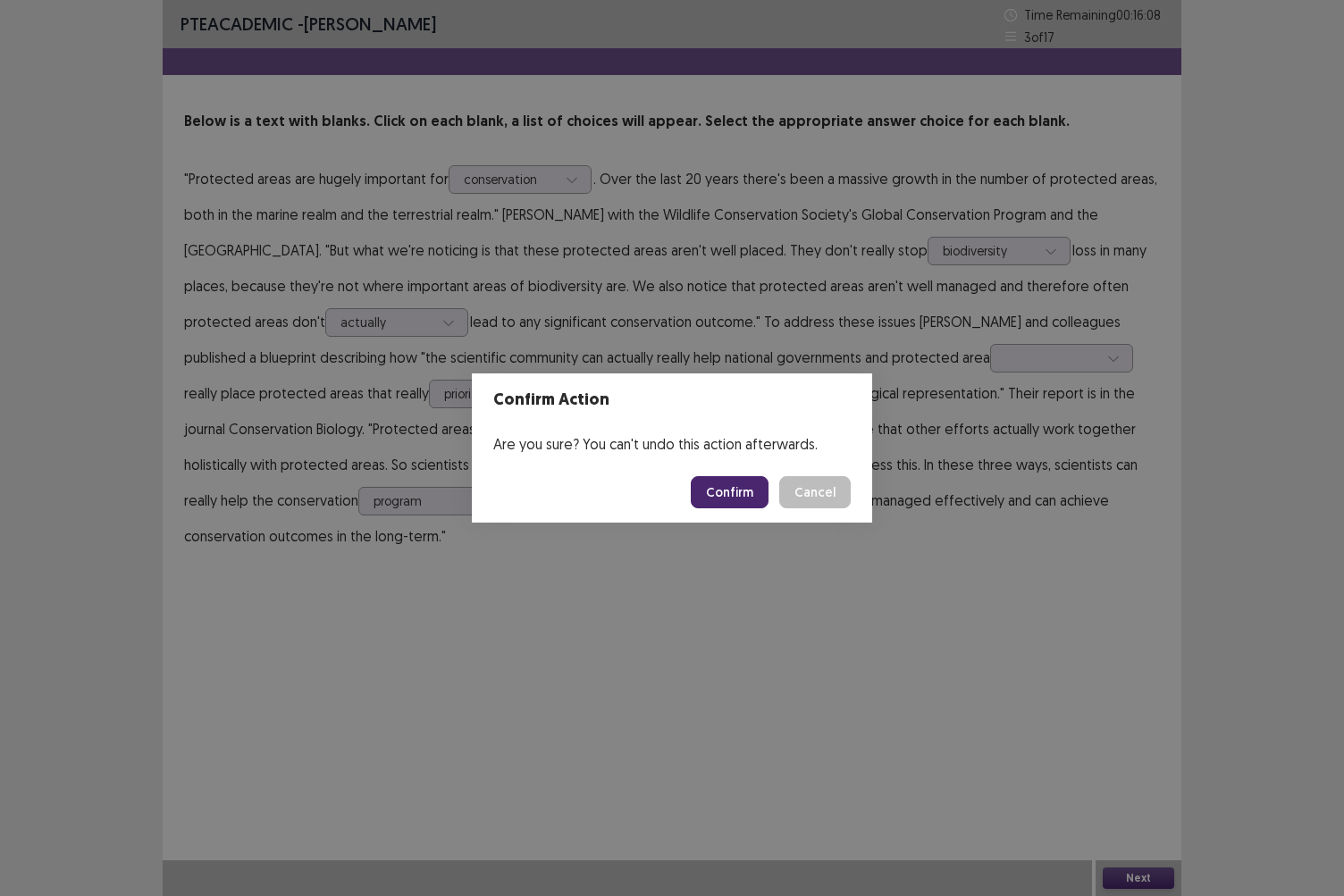
click at [733, 498] on button "Confirm" at bounding box center [730, 493] width 77 height 32
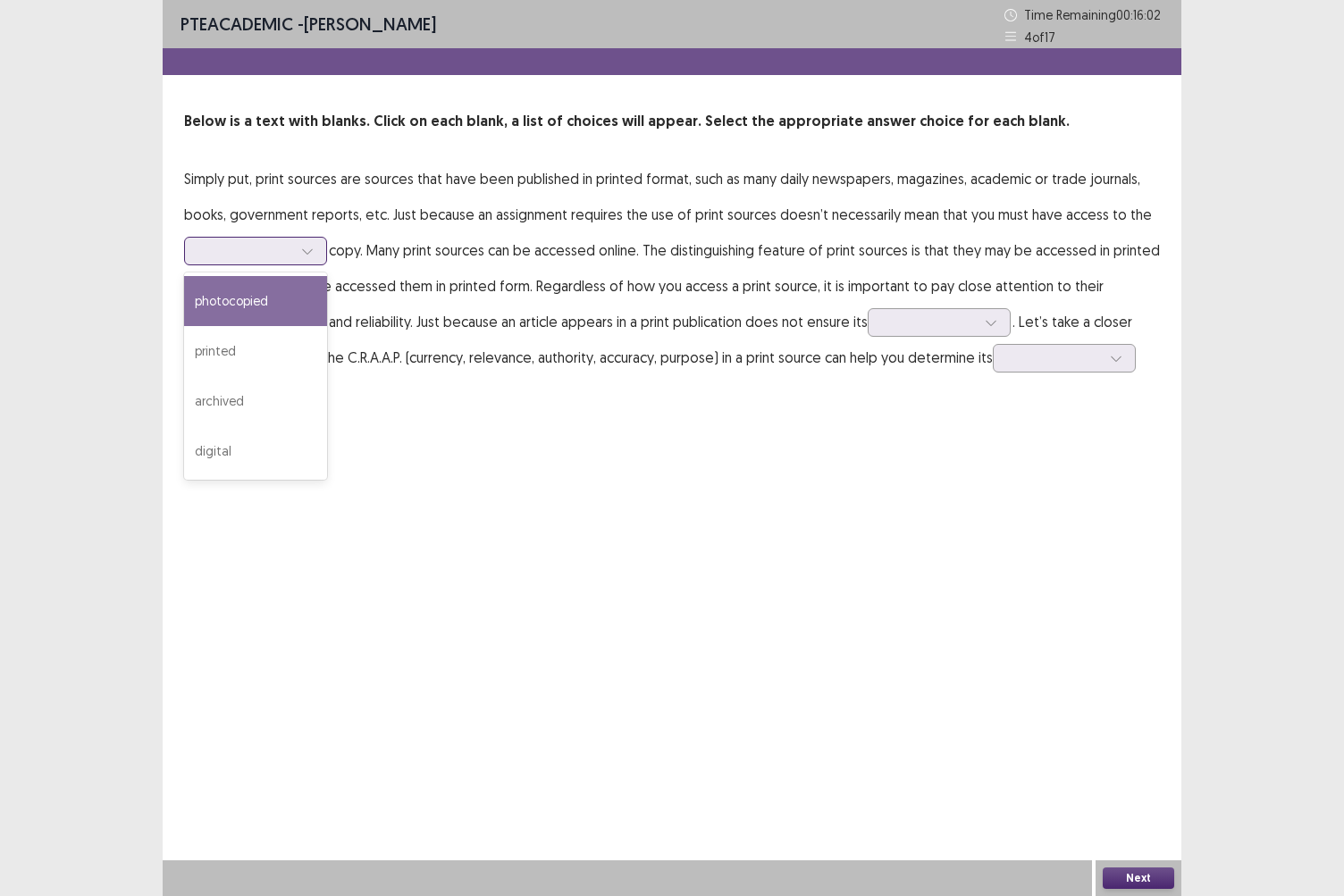
click at [308, 256] on icon at bounding box center [307, 251] width 13 height 13
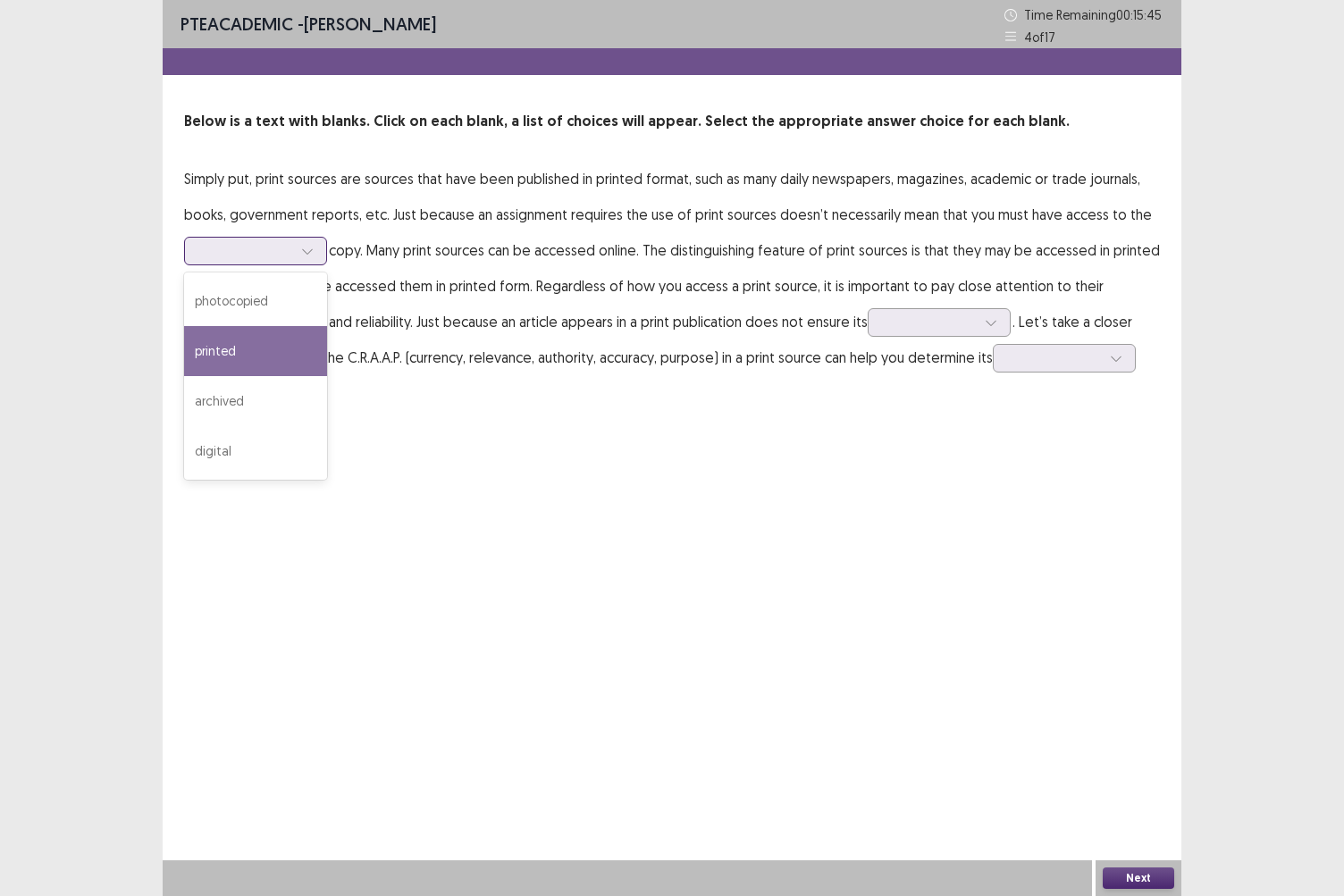
click at [232, 347] on div "printed" at bounding box center [255, 351] width 143 height 50
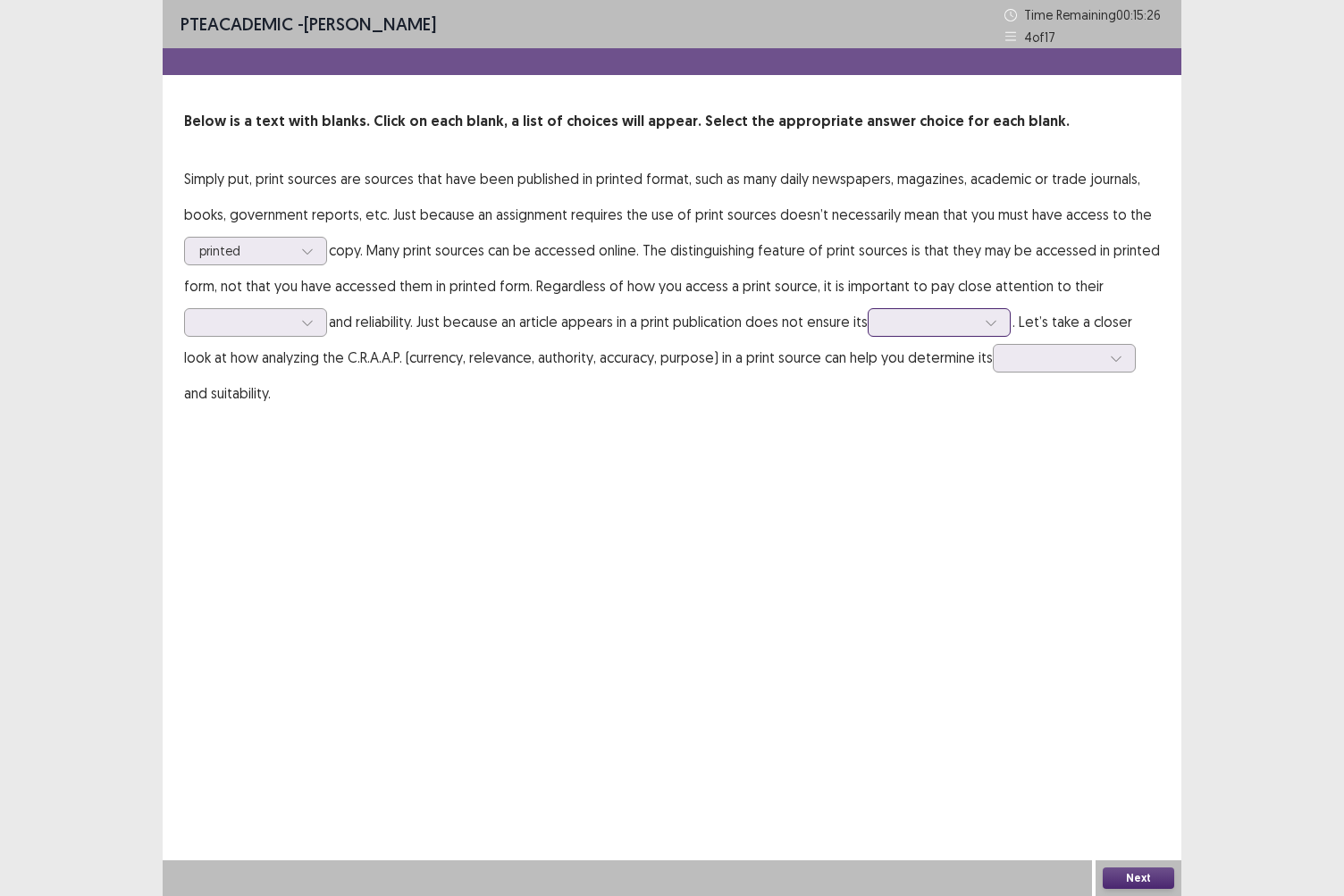
click at [1003, 318] on div at bounding box center [992, 322] width 27 height 27
click at [941, 463] on div "readability" at bounding box center [940, 473] width 143 height 50
click at [1122, 354] on icon at bounding box center [1116, 358] width 13 height 13
click at [1078, 461] on div "credibility" at bounding box center [1064, 458] width 143 height 50
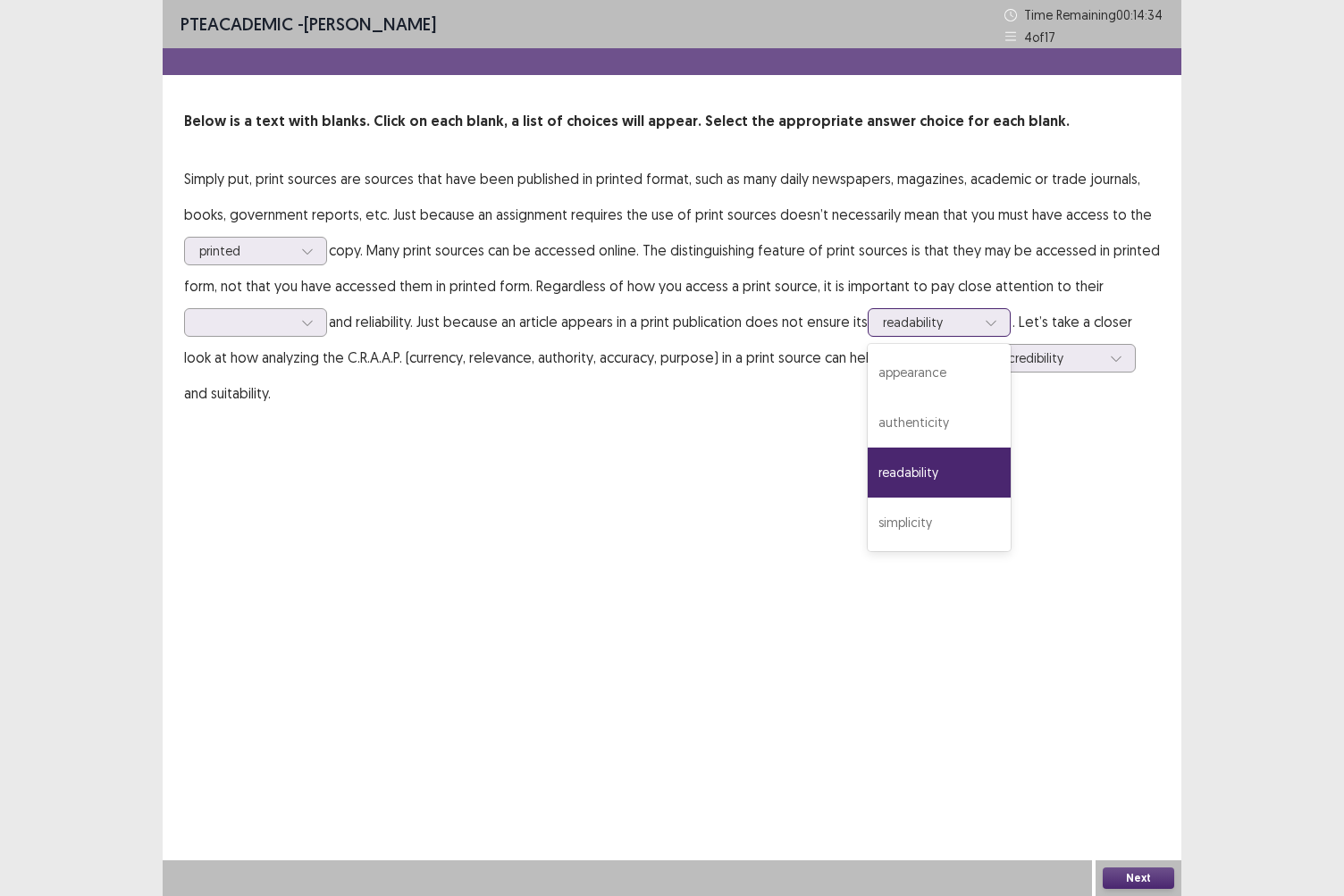
click at [996, 322] on icon at bounding box center [992, 322] width 13 height 13
click at [967, 434] on div "authenticity" at bounding box center [940, 423] width 143 height 50
click at [1153, 774] on button "Next" at bounding box center [1139, 879] width 71 height 22
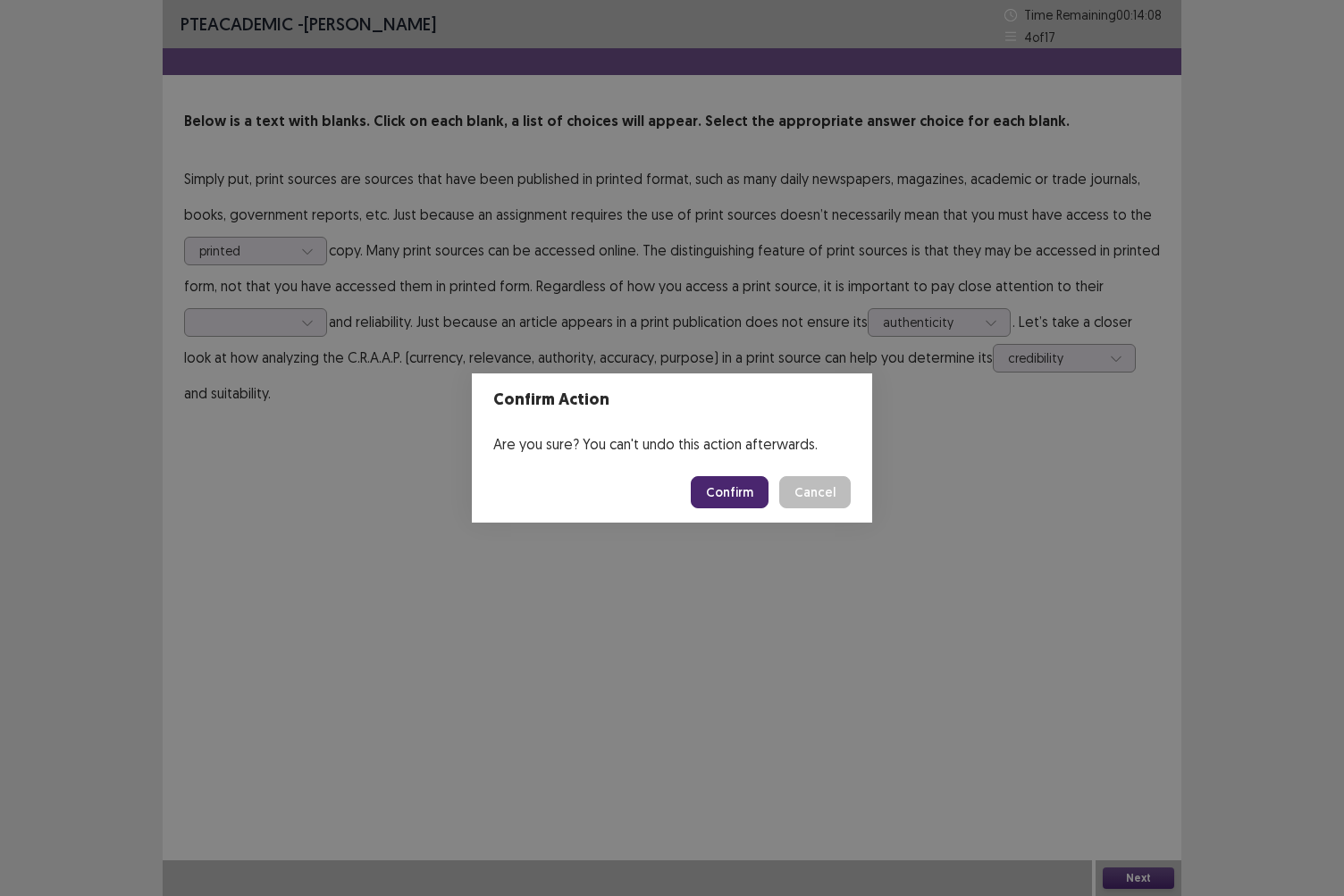
click at [822, 488] on button "Cancel" at bounding box center [814, 493] width 71 height 32
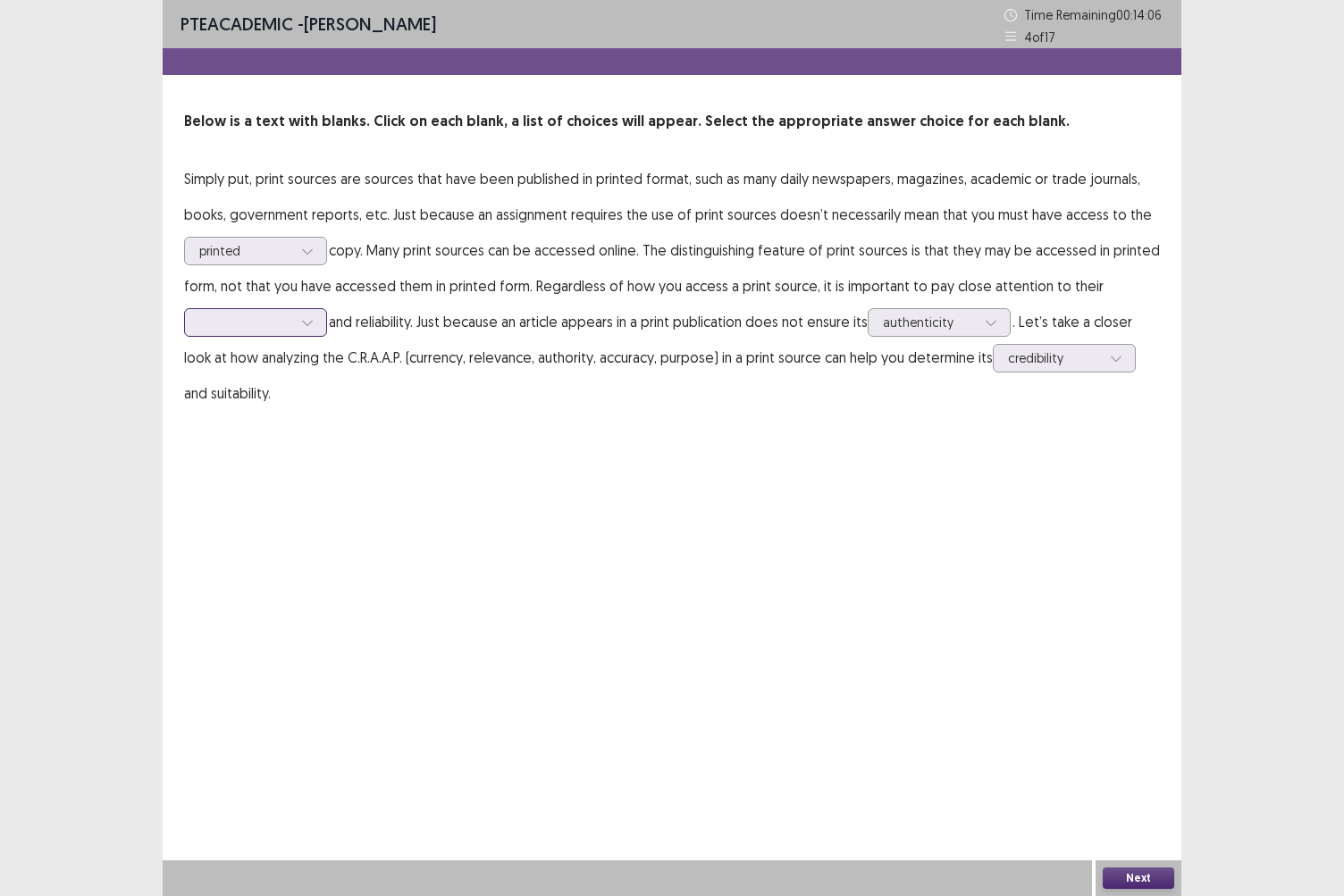
click at [304, 314] on div at bounding box center [307, 322] width 27 height 27
click at [253, 414] on div "credibility" at bounding box center [255, 423] width 143 height 50
click at [1124, 774] on button "Next" at bounding box center [1139, 879] width 71 height 22
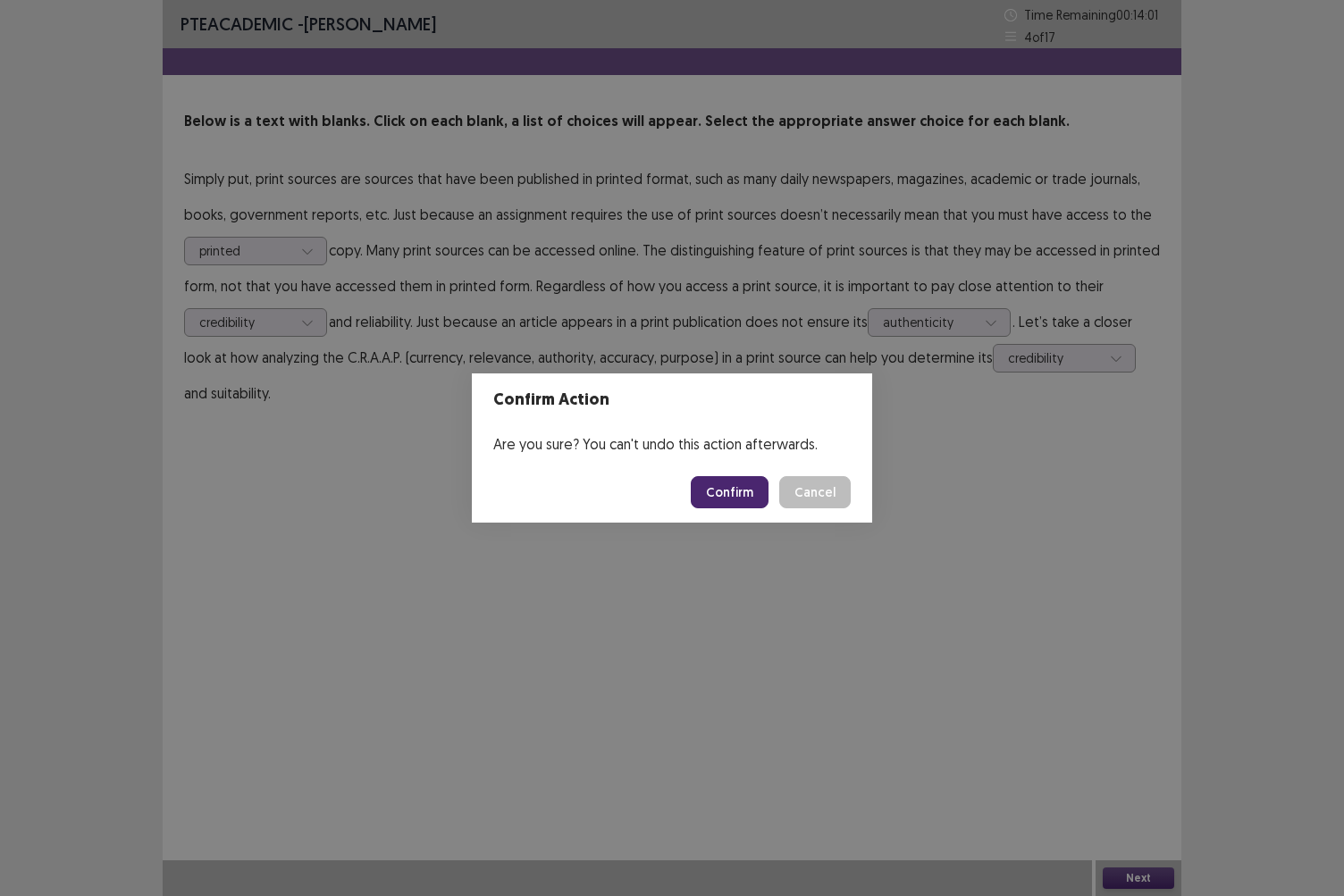
click at [727, 494] on button "Confirm" at bounding box center [730, 493] width 77 height 32
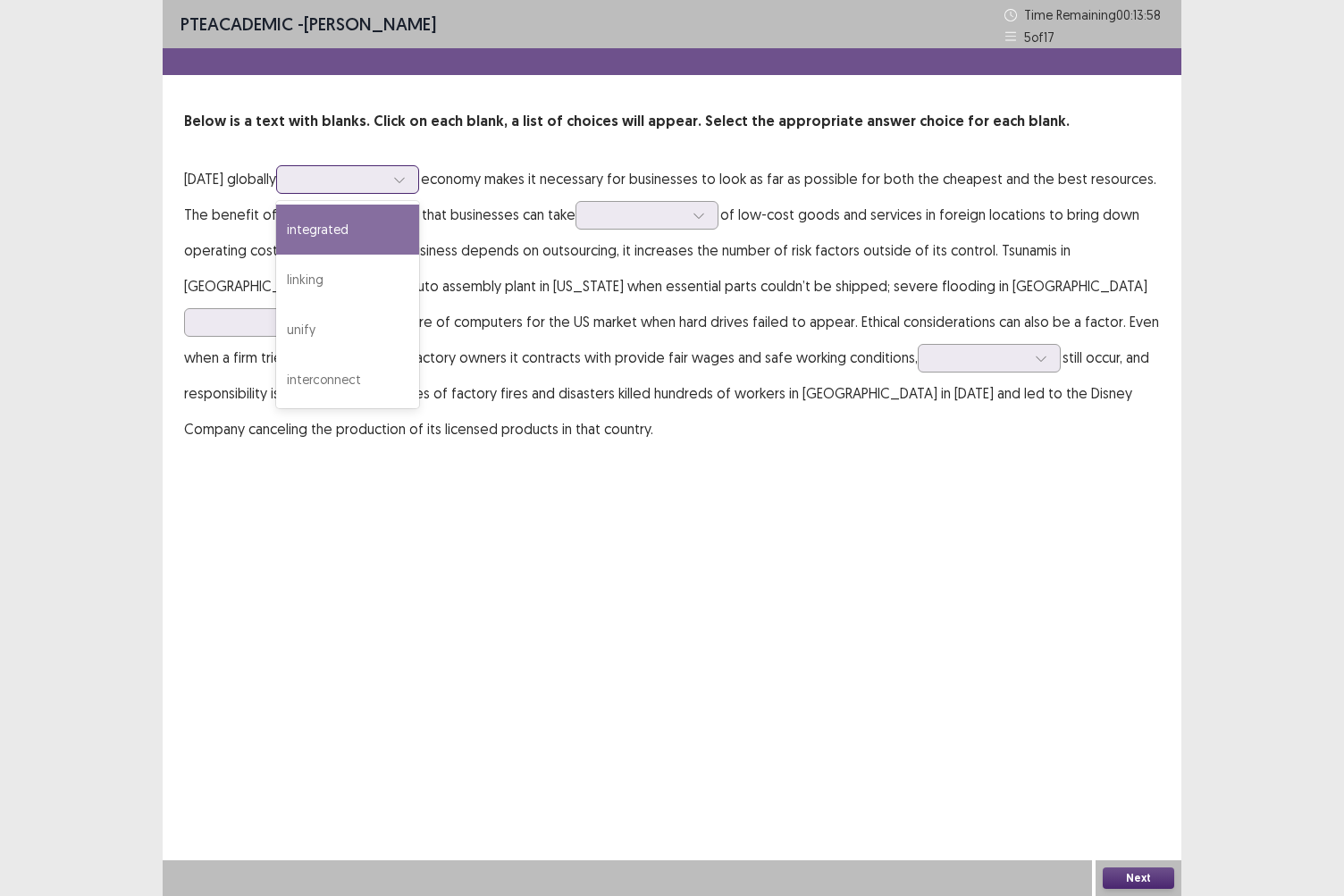
click at [406, 176] on icon at bounding box center [400, 180] width 13 height 13
click at [395, 216] on div "integrated" at bounding box center [348, 230] width 143 height 50
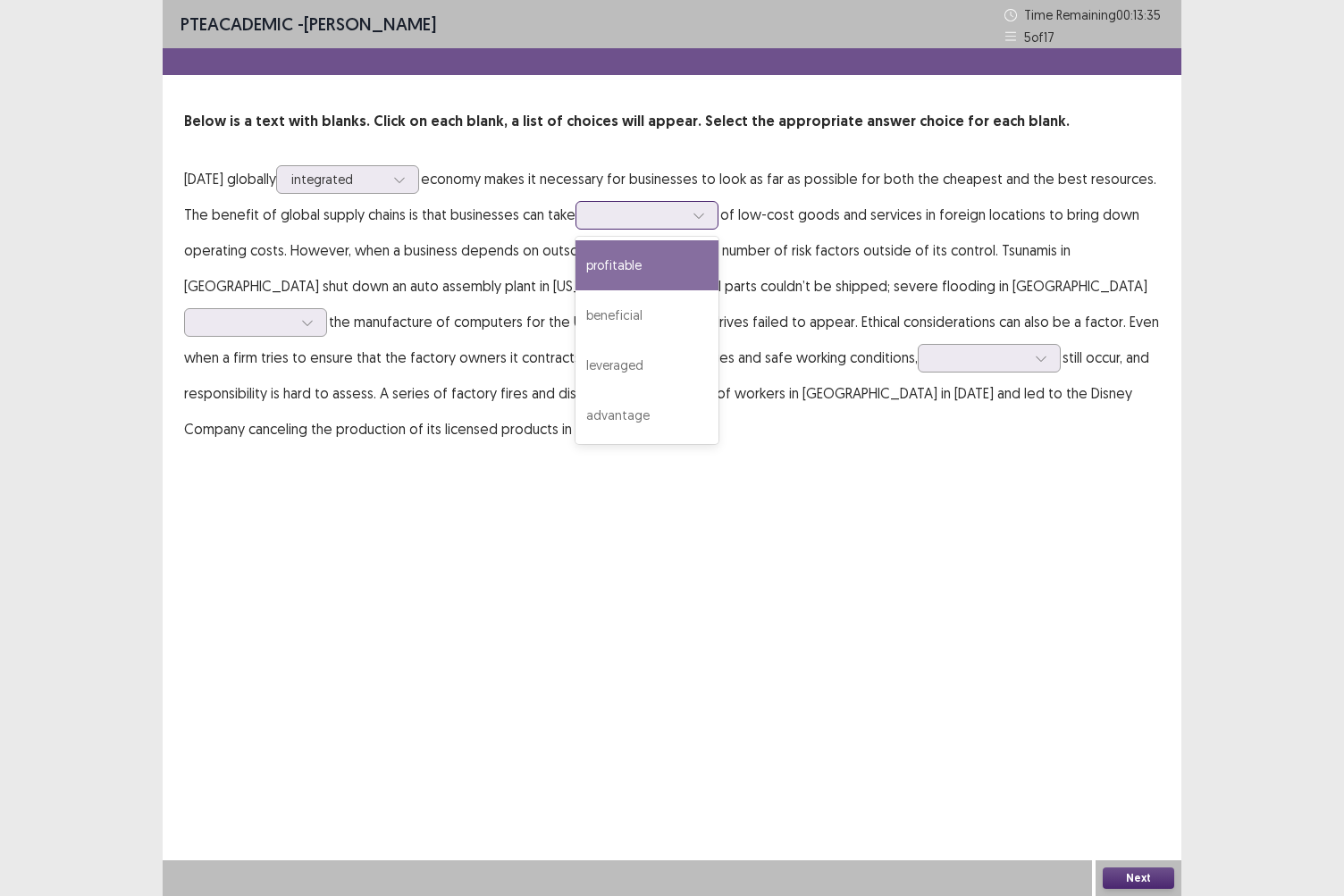
click at [696, 214] on icon at bounding box center [699, 215] width 13 height 13
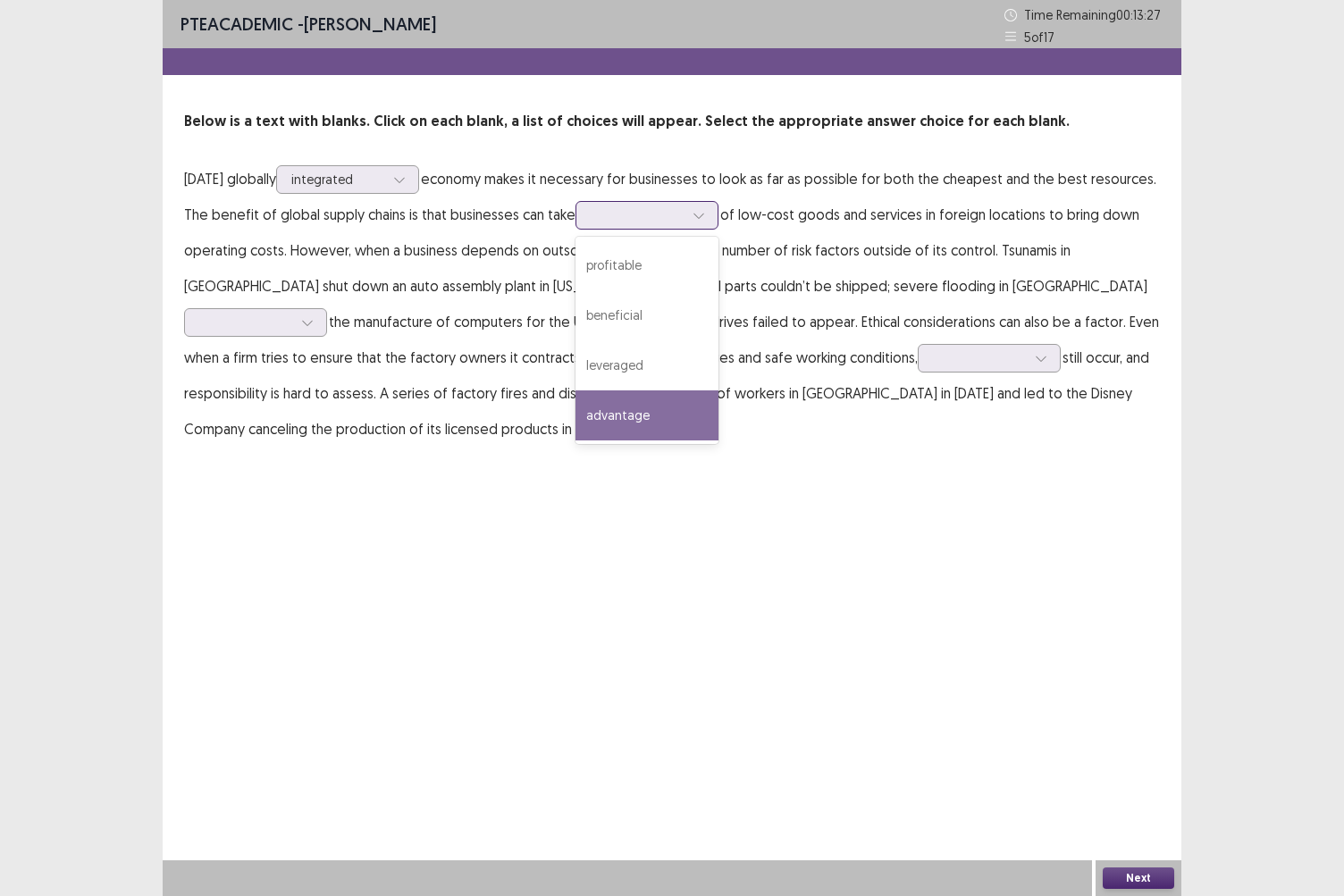
click at [630, 408] on div "advantage" at bounding box center [647, 416] width 143 height 50
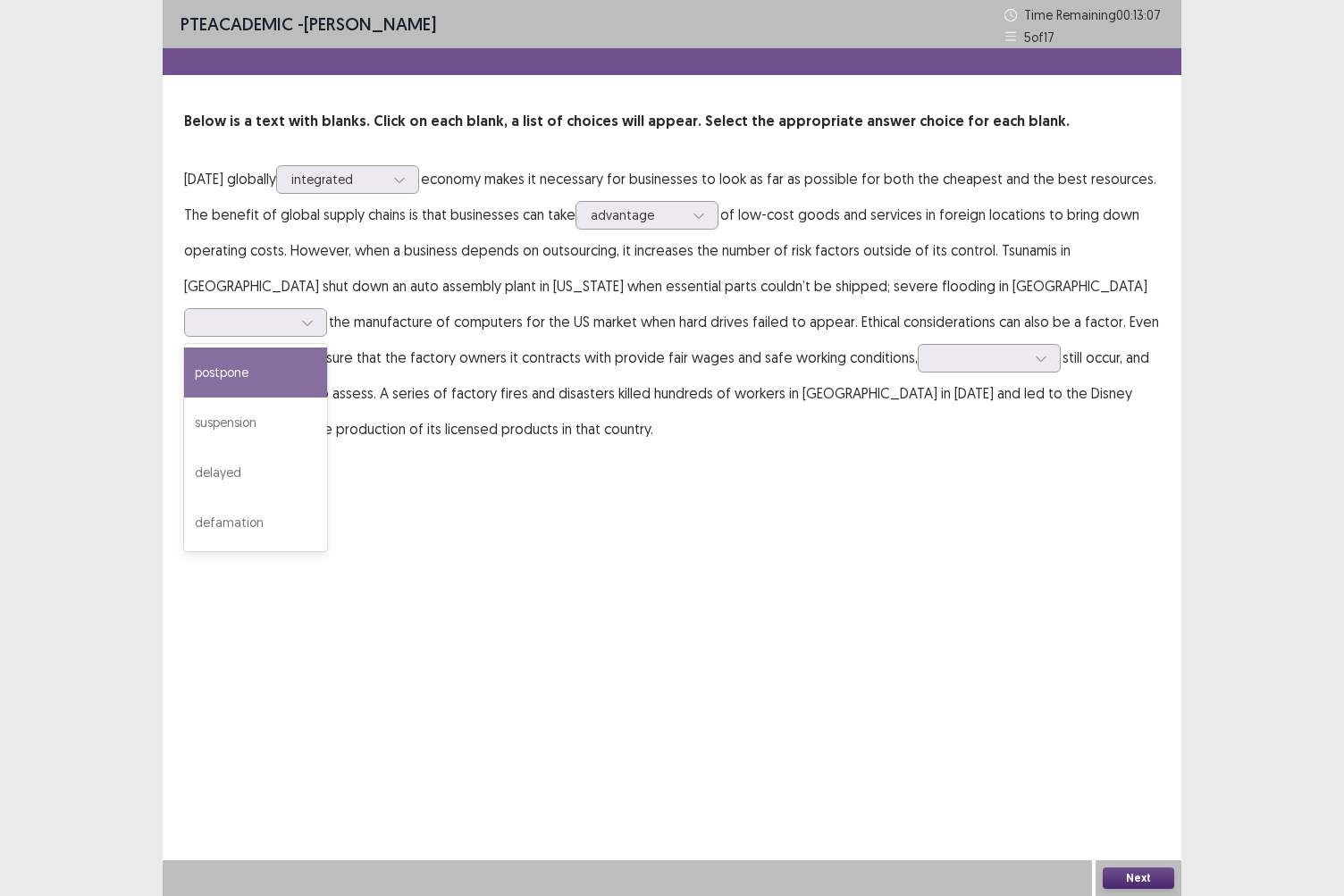
drag, startPoint x: 983, startPoint y: 284, endPoint x: 814, endPoint y: 617, distance: 373.4
drag, startPoint x: 814, startPoint y: 617, endPoint x: 714, endPoint y: 568, distance: 111.4
click at [714, 568] on div "PTE academic - [PERSON_NAME] Time Remaining 00 : 13 : 06 5 of 17 Below is a tex…" at bounding box center [672, 448] width 1019 height 896
click at [321, 309] on div at bounding box center [307, 322] width 27 height 27
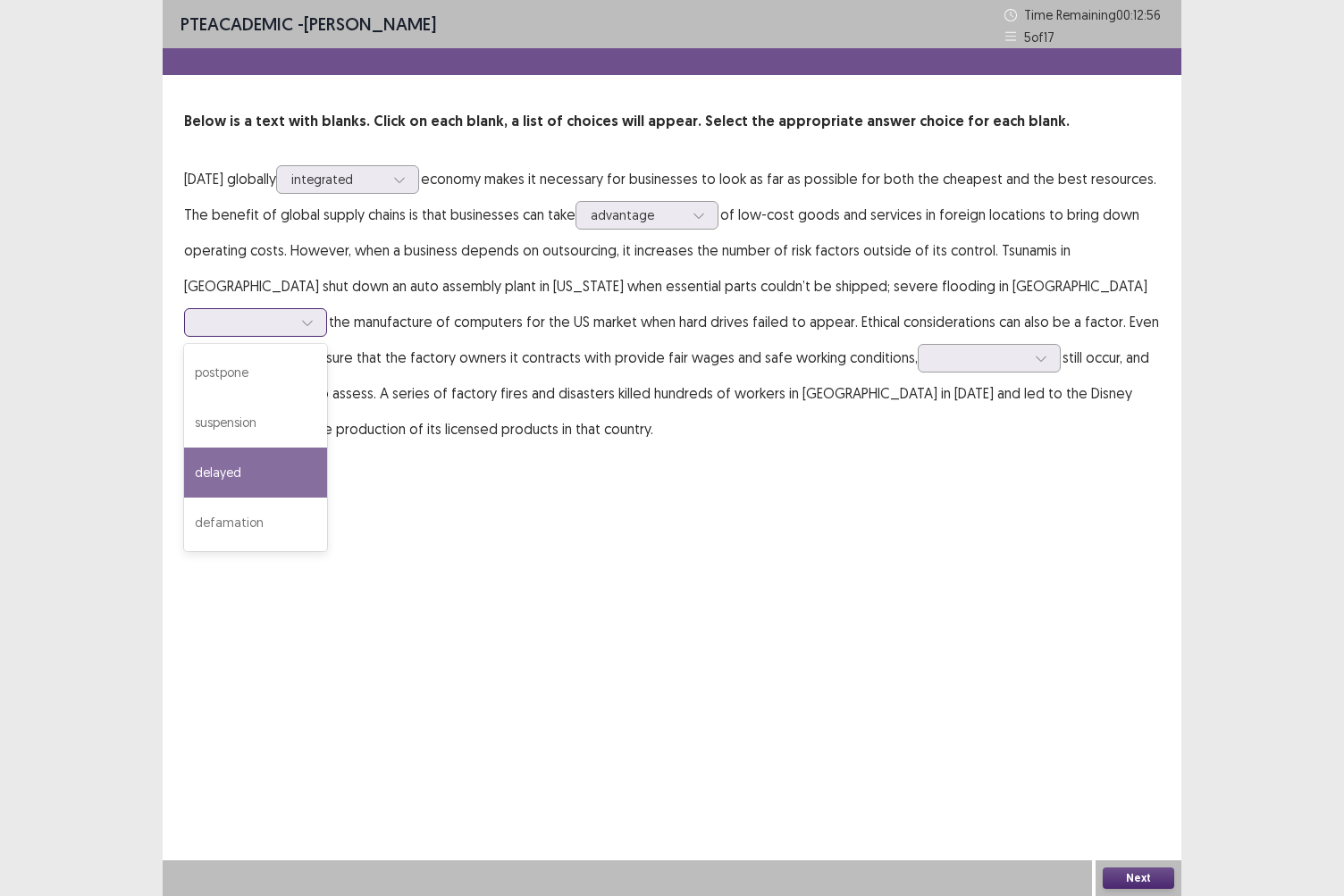
click at [327, 448] on div "delayed" at bounding box center [255, 473] width 143 height 50
click at [313, 316] on icon at bounding box center [307, 322] width 13 height 13
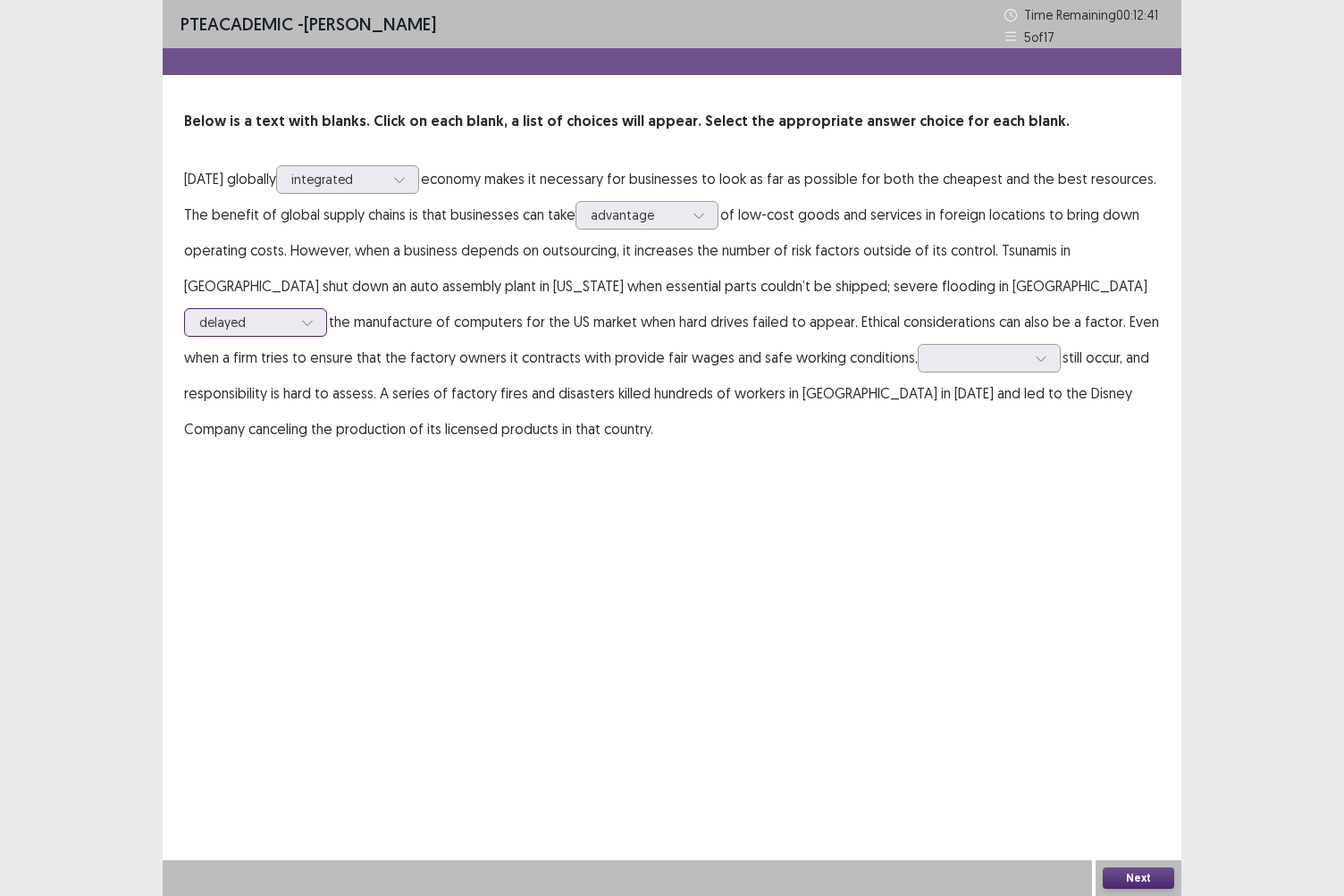
click at [313, 316] on icon at bounding box center [307, 322] width 13 height 13
click at [321, 309] on div at bounding box center [307, 322] width 27 height 27
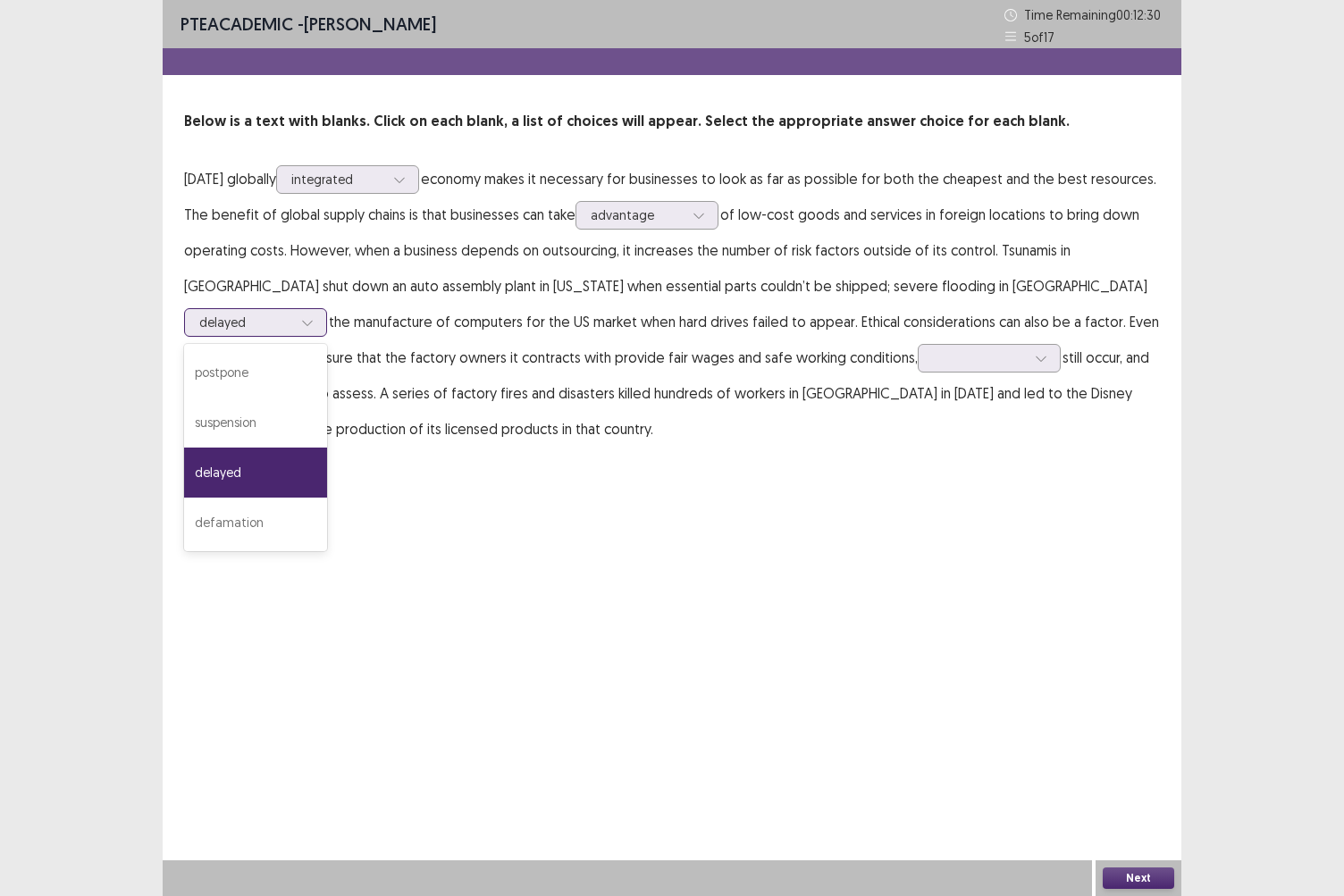
click at [321, 309] on div at bounding box center [307, 322] width 27 height 27
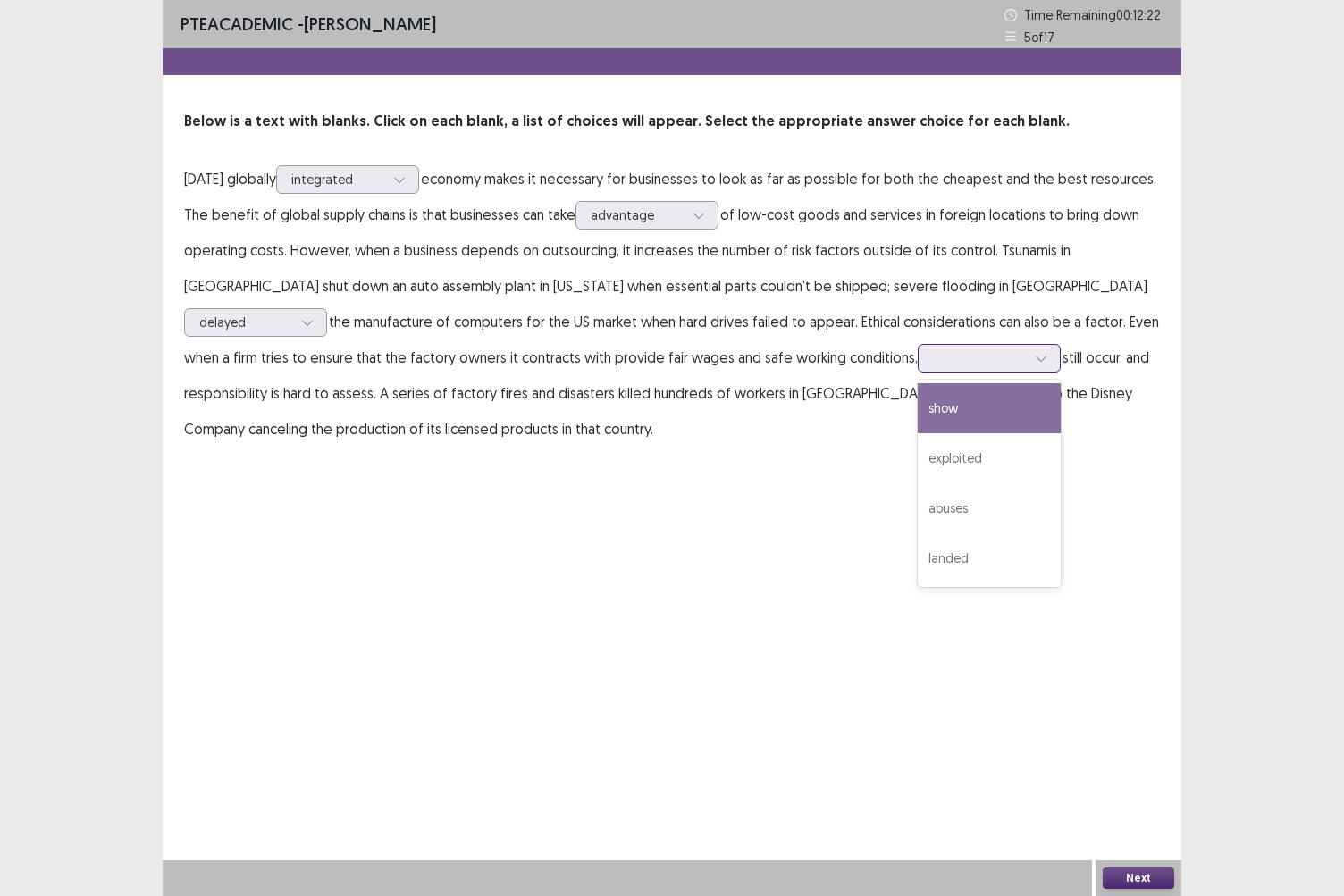
click at [1035, 357] on icon at bounding box center [1041, 358] width 13 height 13
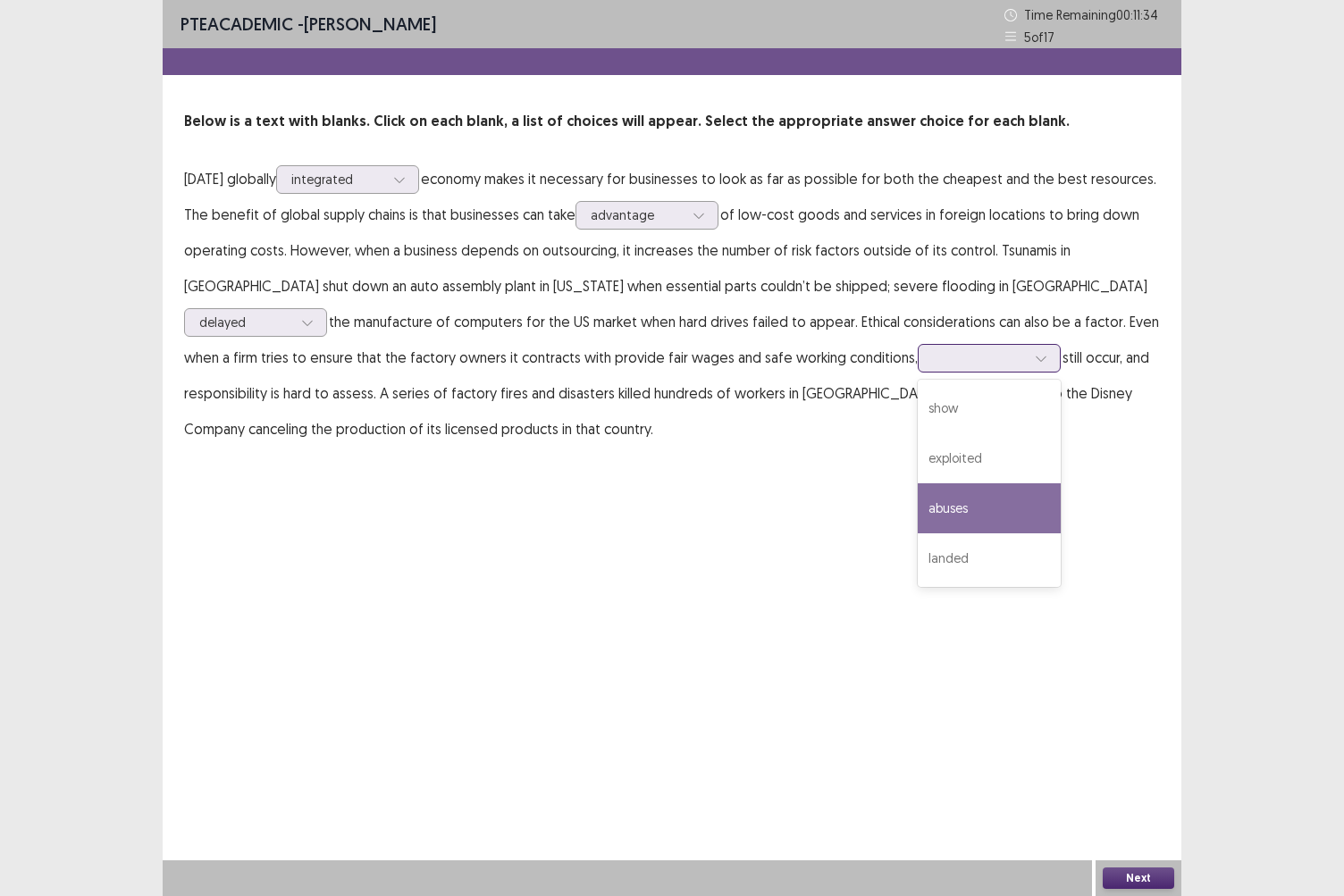
click at [918, 526] on div "abuses" at bounding box center [989, 509] width 143 height 50
click at [1035, 359] on icon at bounding box center [1041, 358] width 13 height 13
click at [837, 543] on div "PTE academic - [PERSON_NAME] Time Remaining 00 : 11 : 23 5 of 17 Below is a tex…" at bounding box center [672, 448] width 1019 height 896
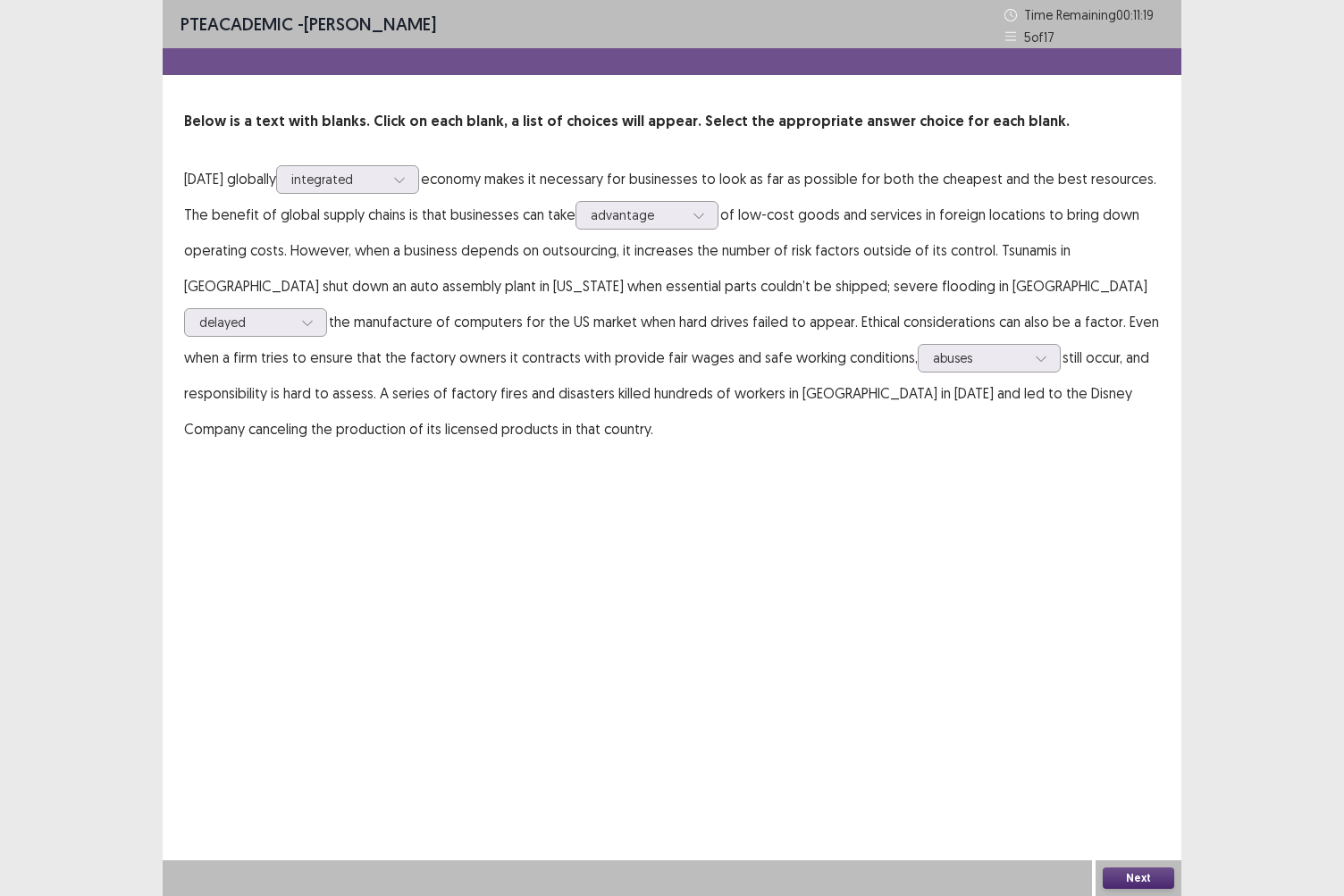
click at [1128, 774] on button "Next" at bounding box center [1139, 879] width 71 height 22
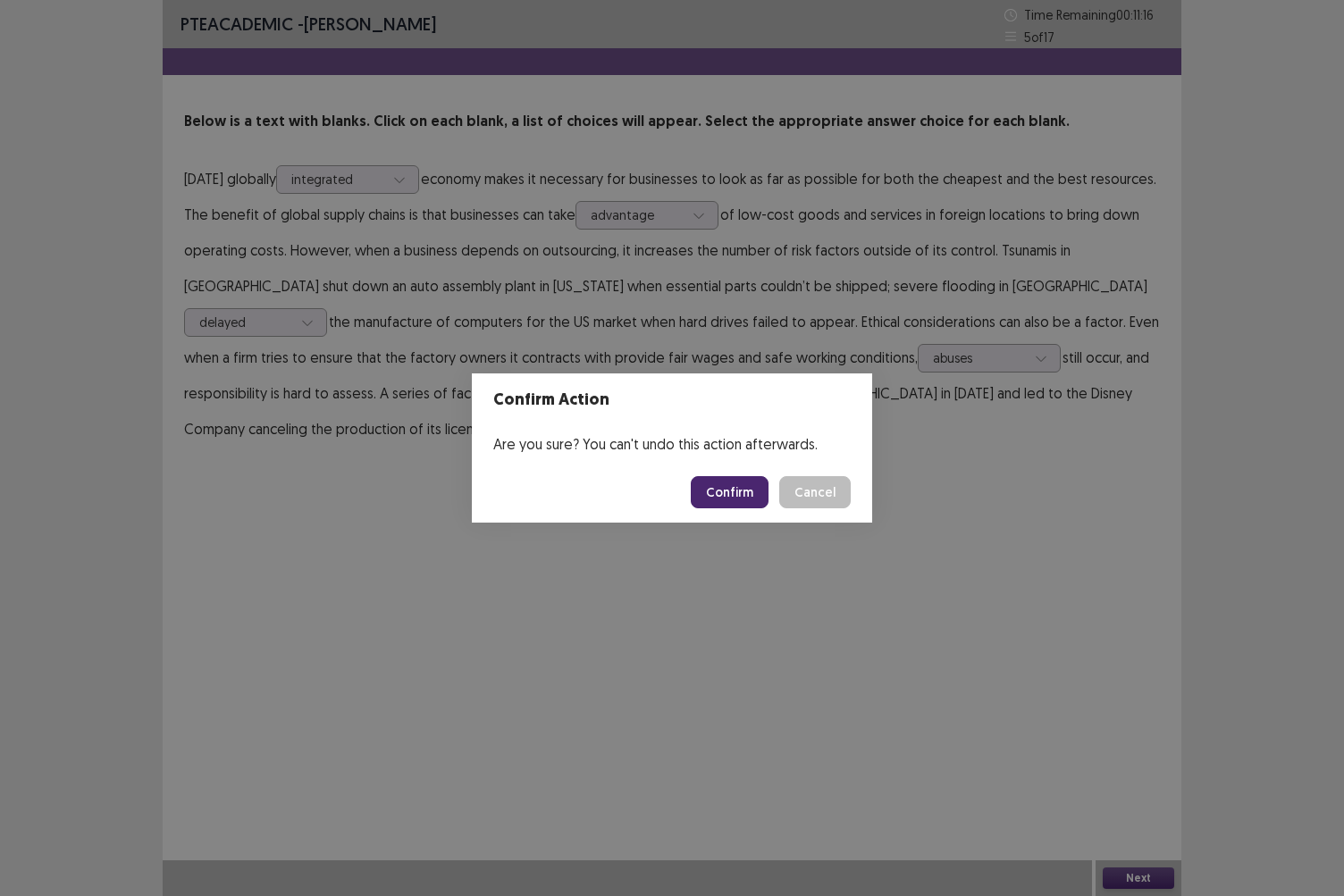
click at [731, 493] on button "Confirm" at bounding box center [730, 493] width 77 height 32
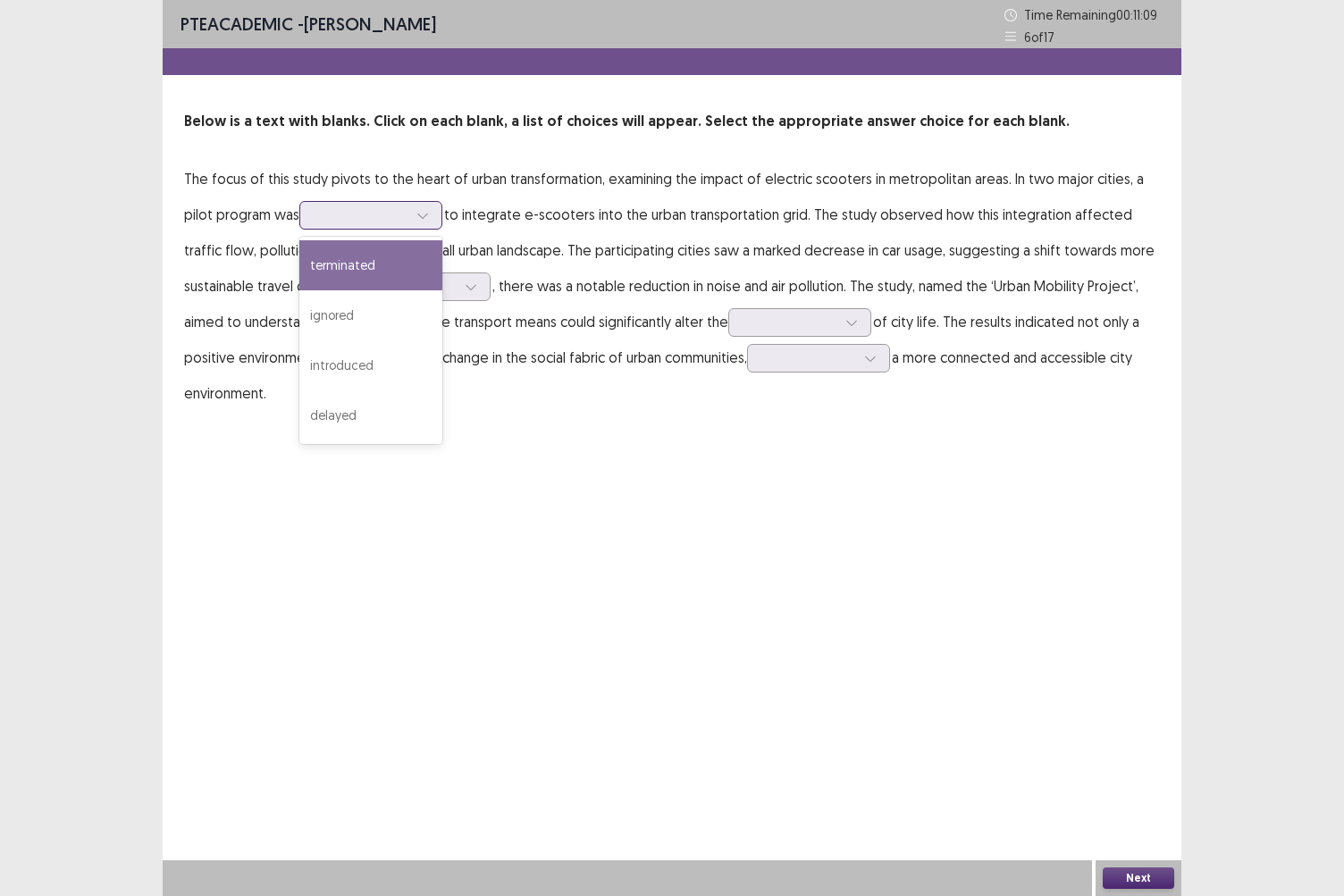
click at [416, 218] on icon at bounding box center [422, 215] width 13 height 13
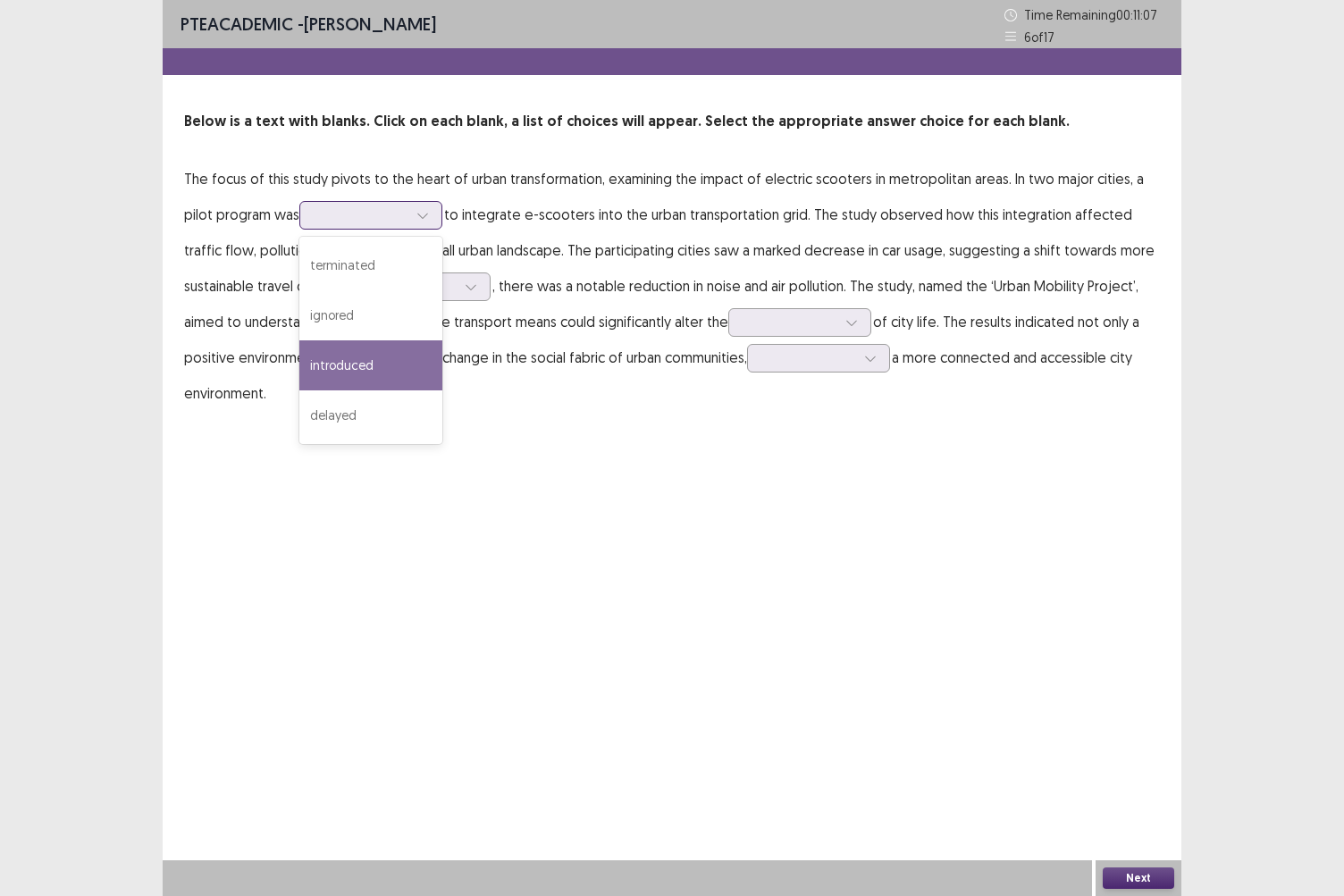
click at [334, 368] on div "introduced" at bounding box center [370, 366] width 143 height 50
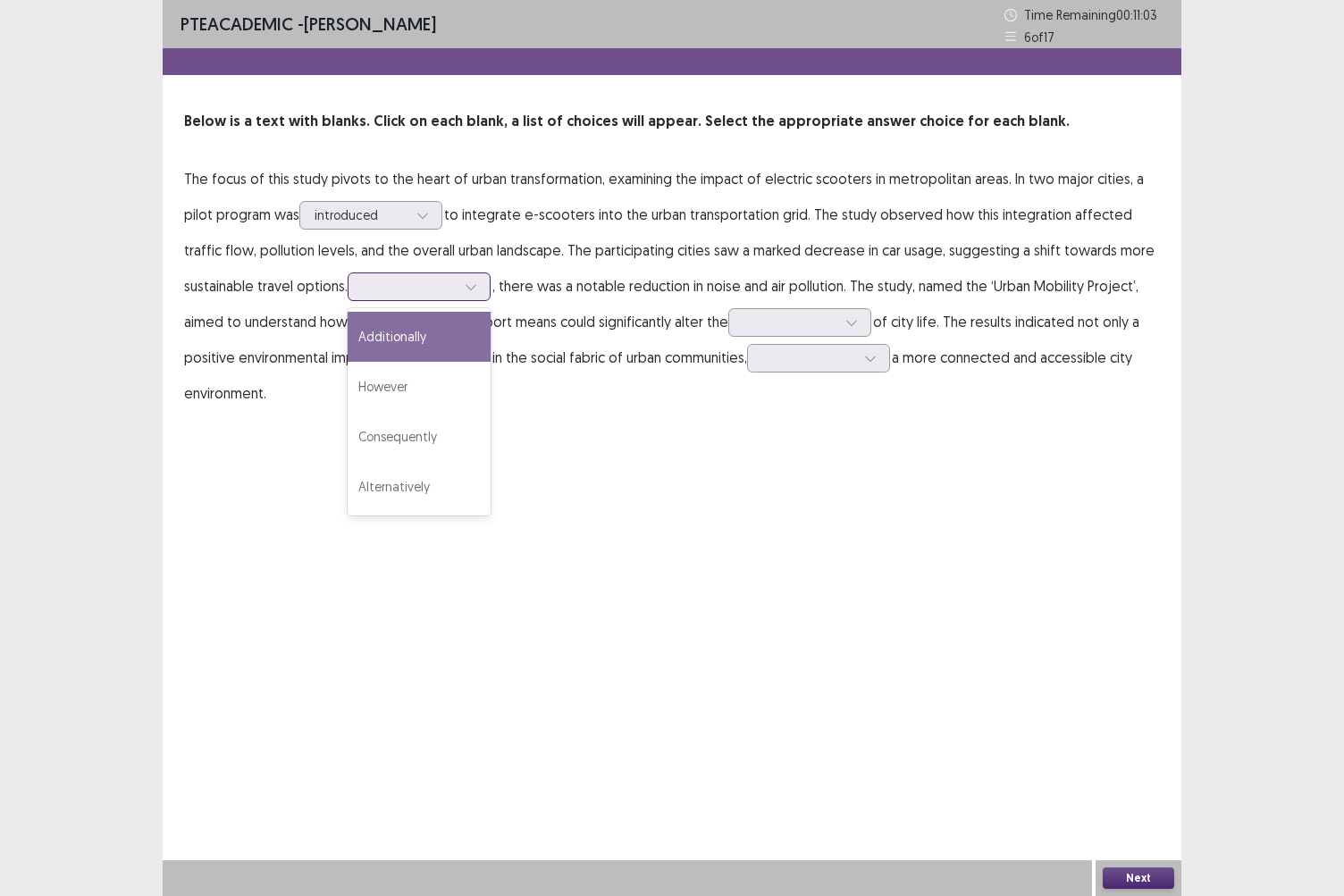
click at [471, 281] on icon at bounding box center [471, 287] width 13 height 13
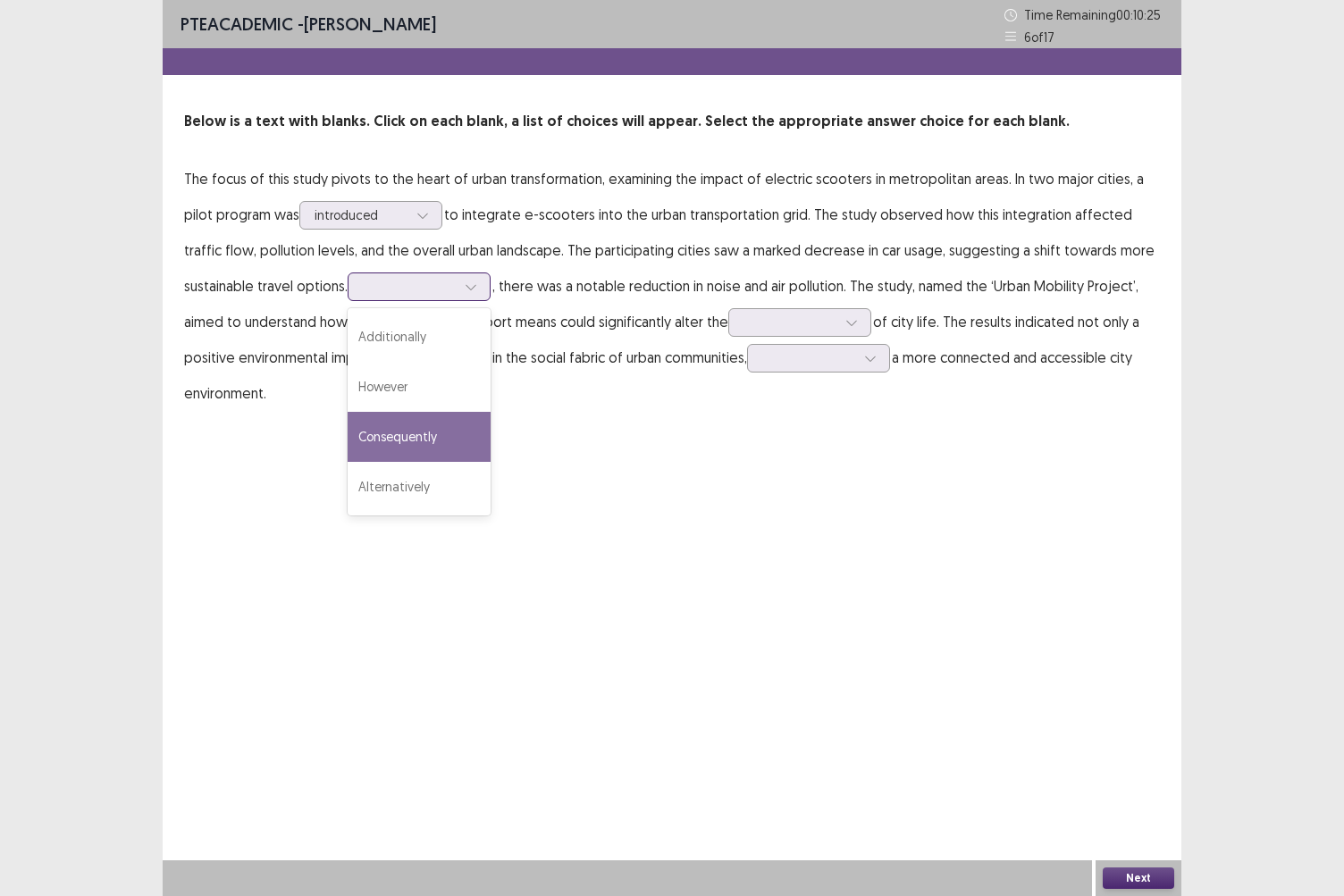
click at [415, 439] on div "Consequently" at bounding box center [419, 437] width 143 height 50
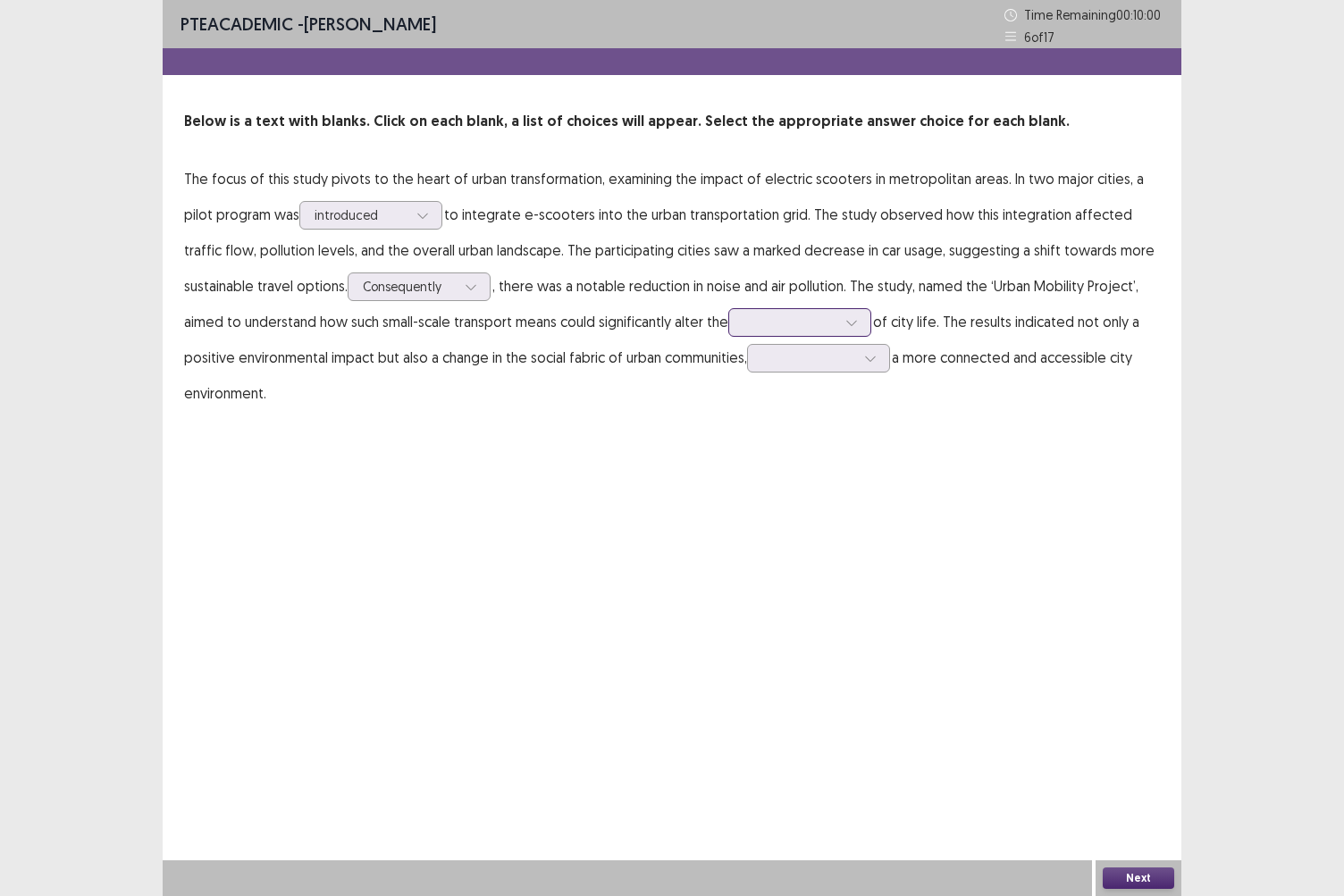
click at [864, 320] on div at bounding box center [852, 322] width 27 height 27
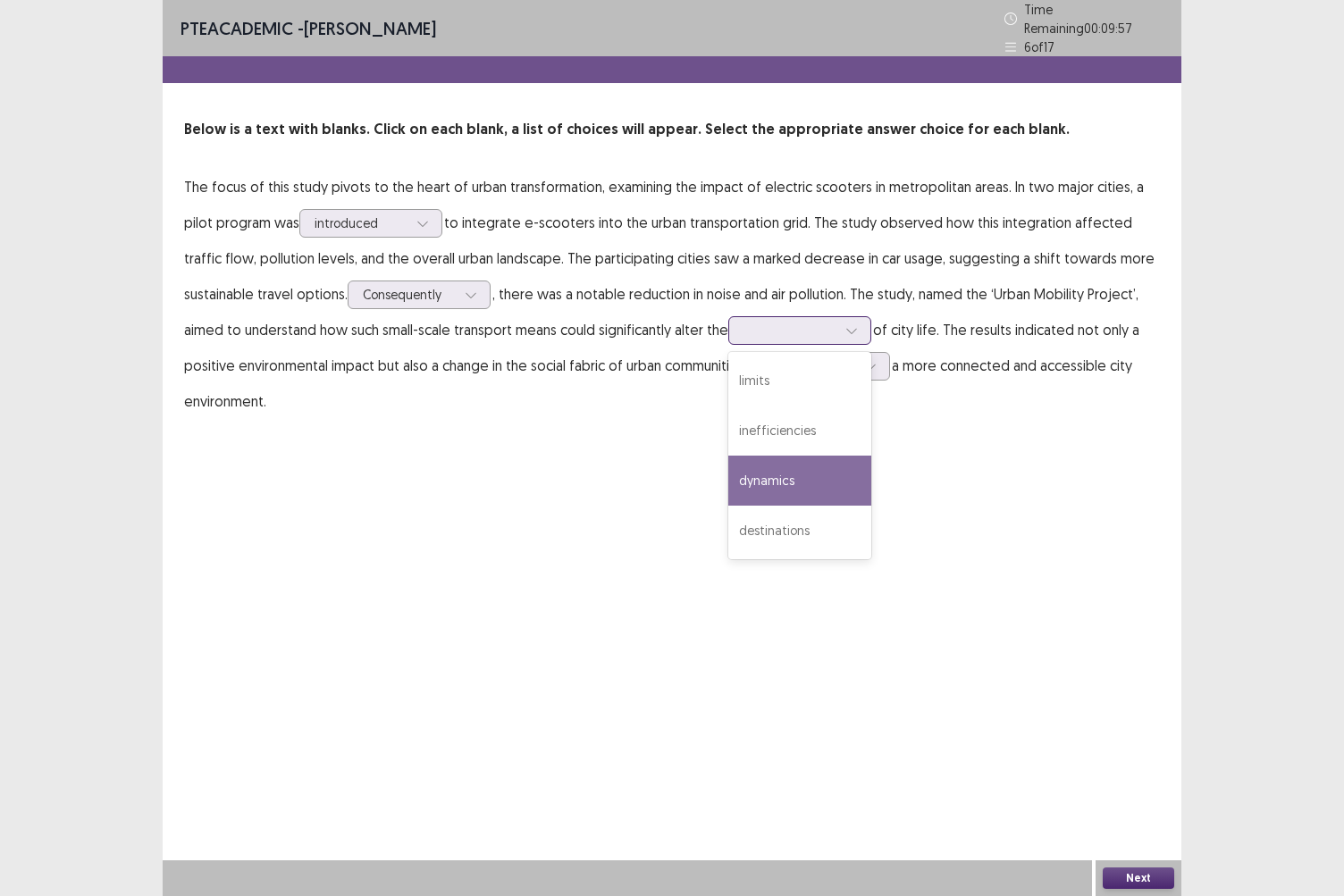
click at [808, 470] on div "dynamics" at bounding box center [800, 481] width 143 height 50
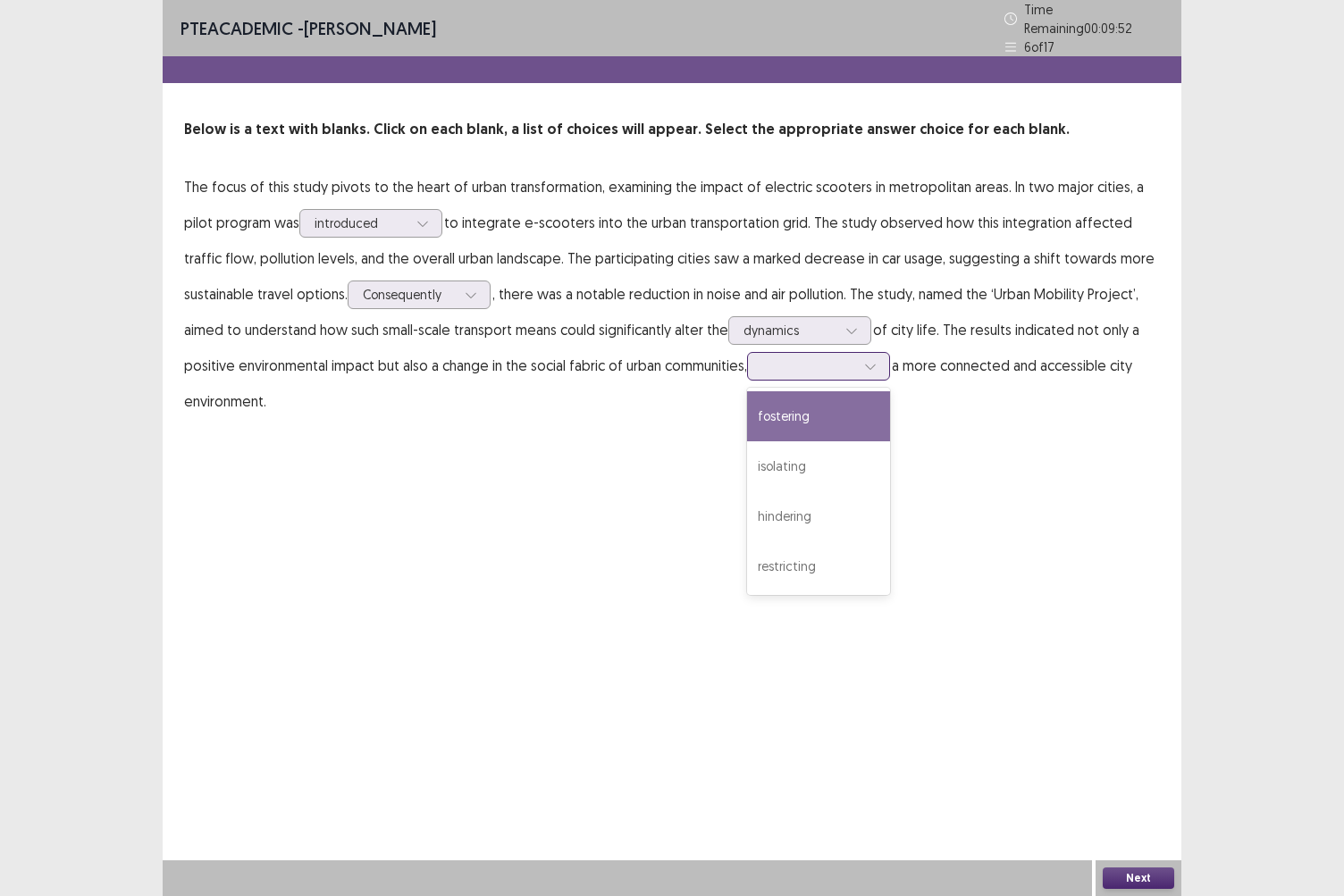
click at [875, 360] on icon at bounding box center [871, 367] width 13 height 13
click at [849, 420] on div "fostering" at bounding box center [819, 417] width 143 height 50
click at [1113, 774] on button "Next" at bounding box center [1139, 879] width 71 height 22
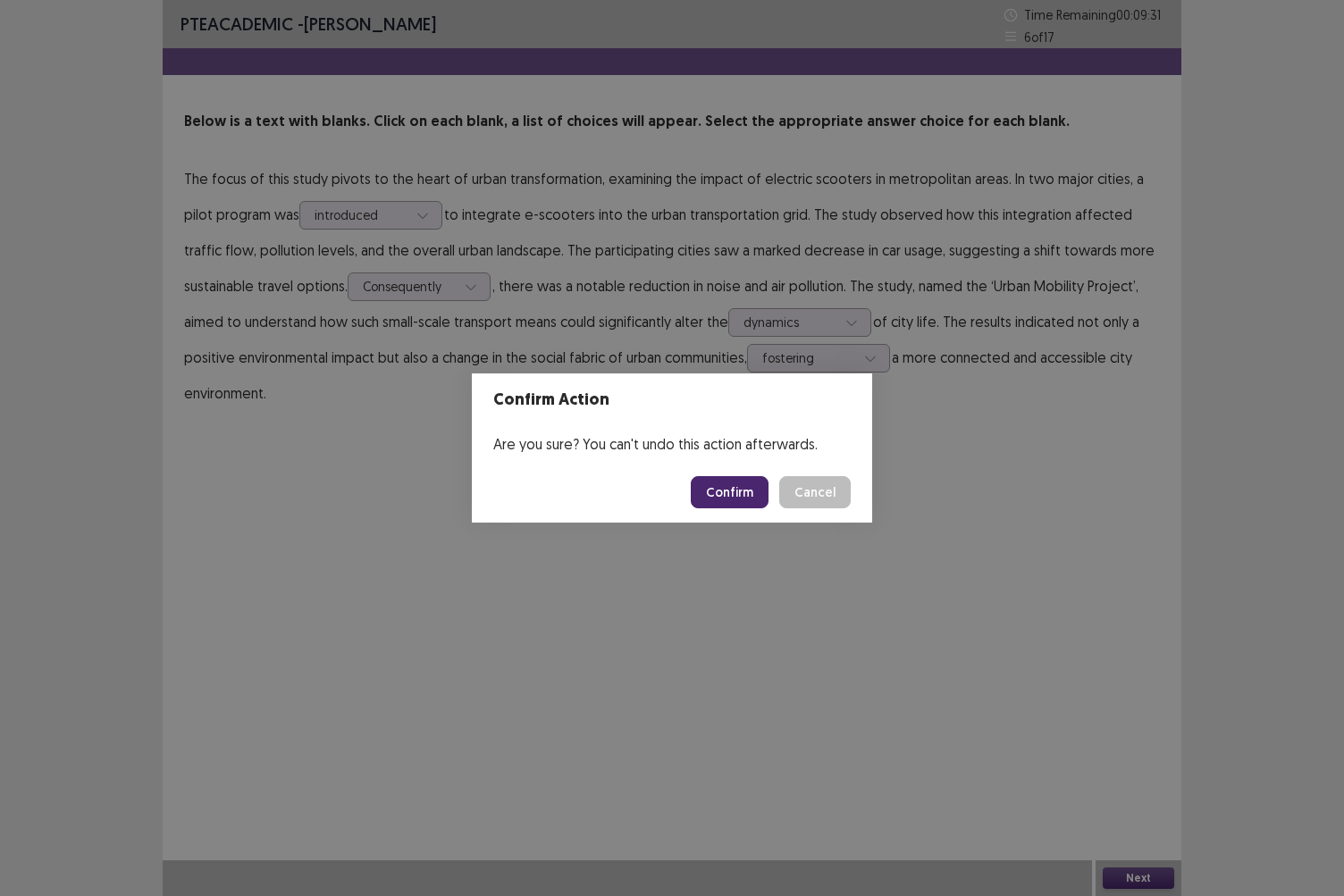
click at [728, 462] on footer "Confirm Cancel" at bounding box center [672, 492] width 401 height 60
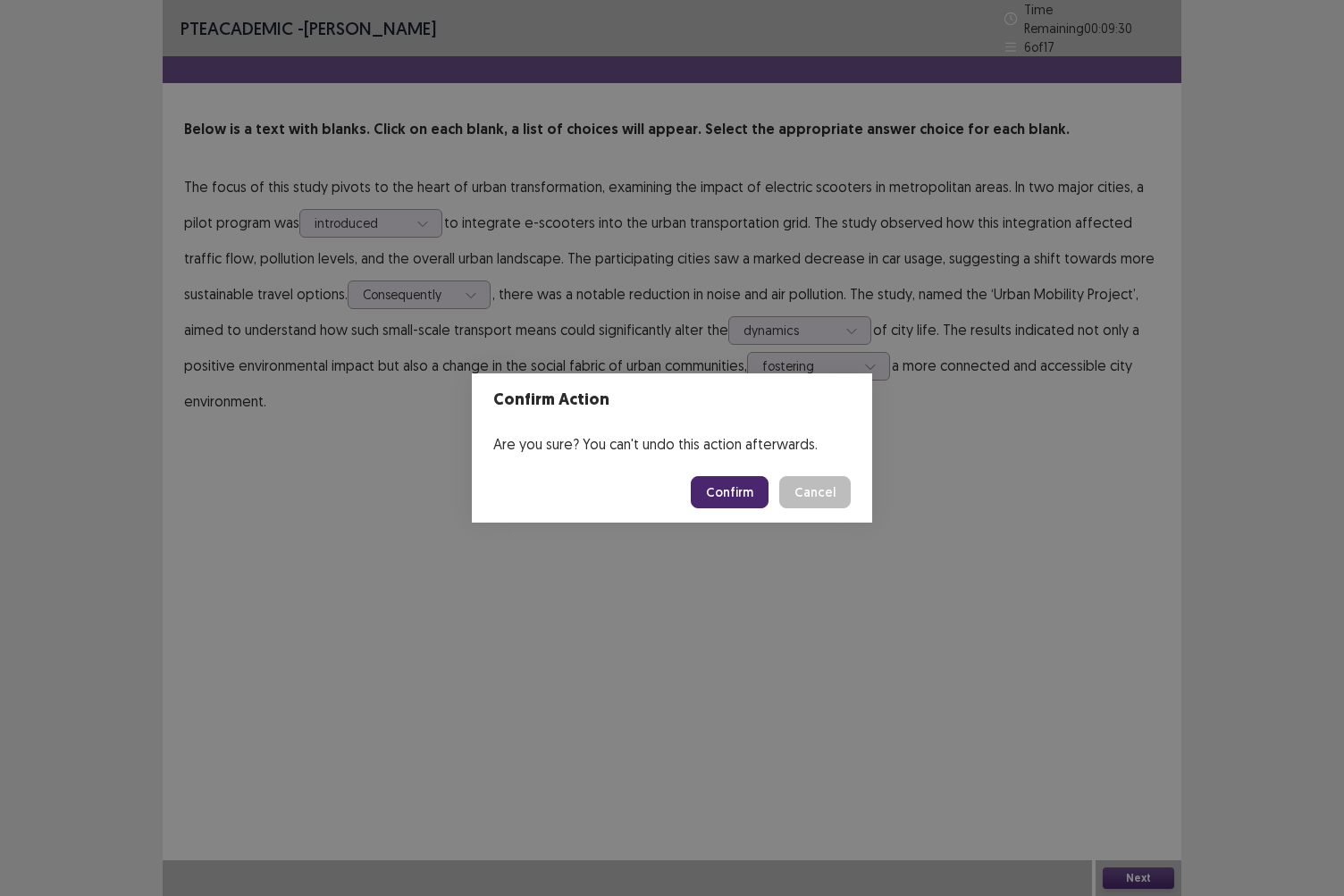
click at [724, 493] on button "Confirm" at bounding box center [730, 493] width 77 height 32
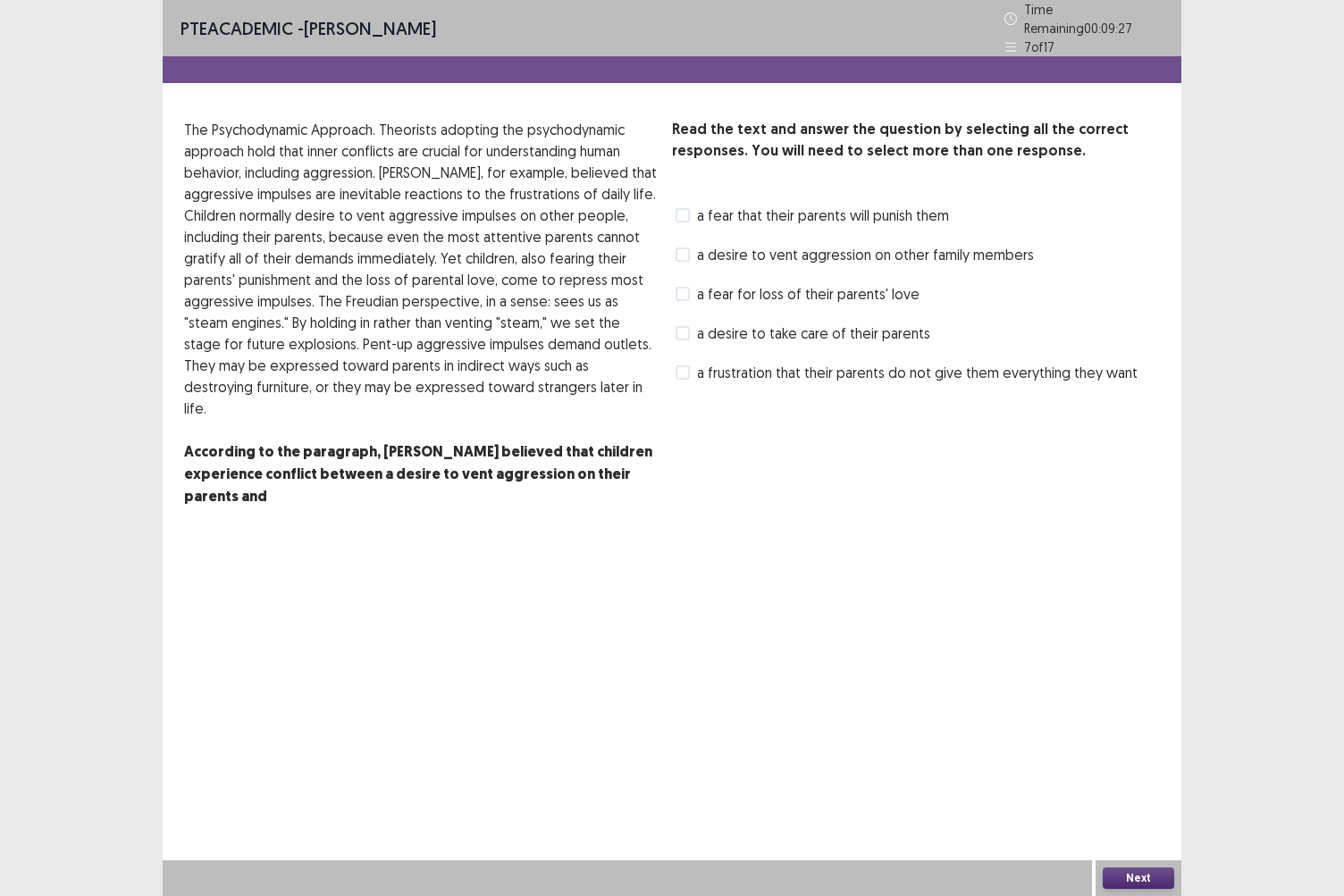
click at [679, 209] on span at bounding box center [683, 215] width 14 height 14
drag, startPoint x: 1140, startPoint y: 875, endPoint x: 958, endPoint y: 643, distance: 294.9
drag, startPoint x: 953, startPoint y: 646, endPoint x: 776, endPoint y: 514, distance: 220.8
click at [776, 514] on div "PTE academic - [PERSON_NAME] Time Remaining 00 : 09 : 23 7 of 17 Read the text …" at bounding box center [672, 293] width 1019 height 586
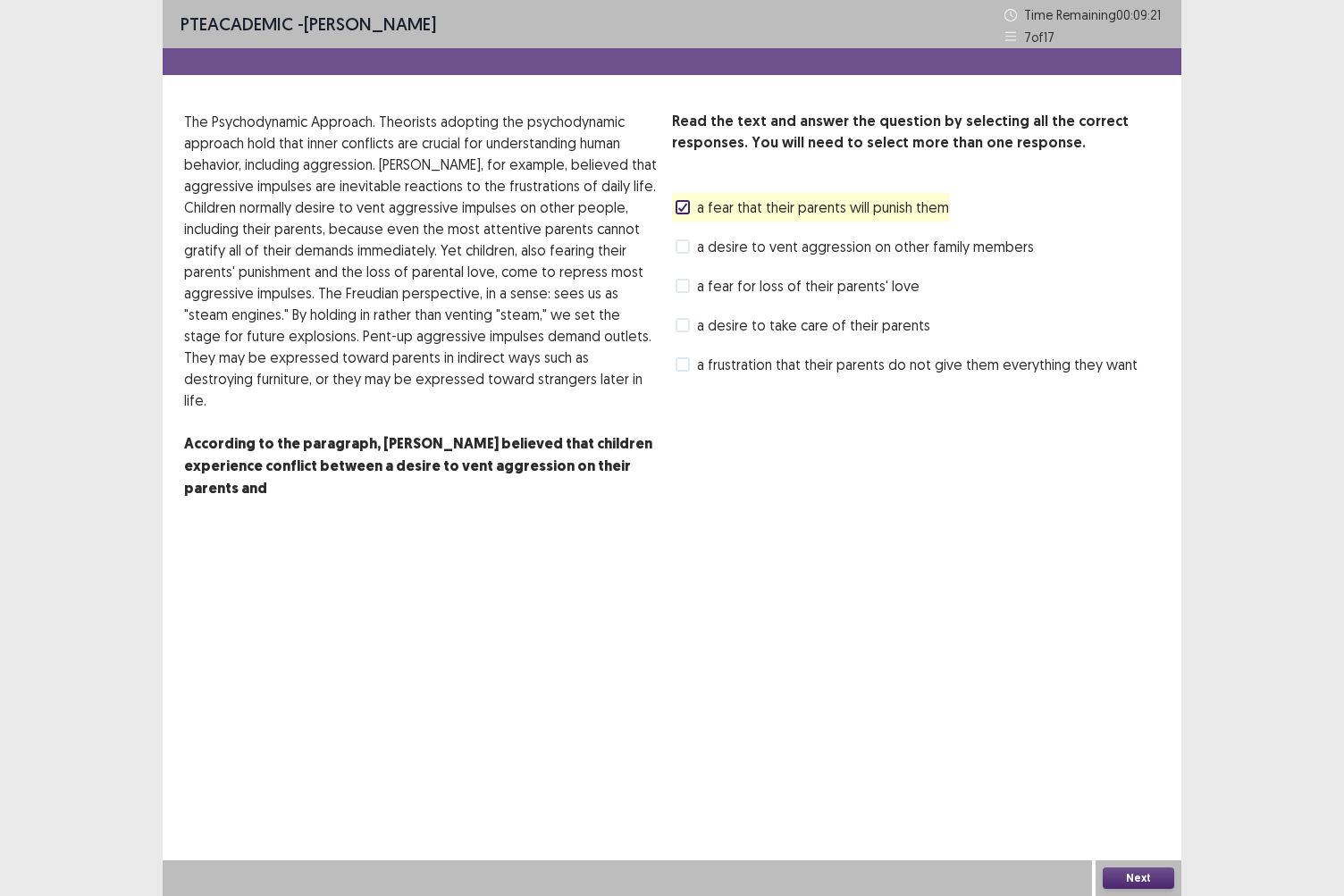
click at [686, 247] on span at bounding box center [683, 247] width 14 height 14
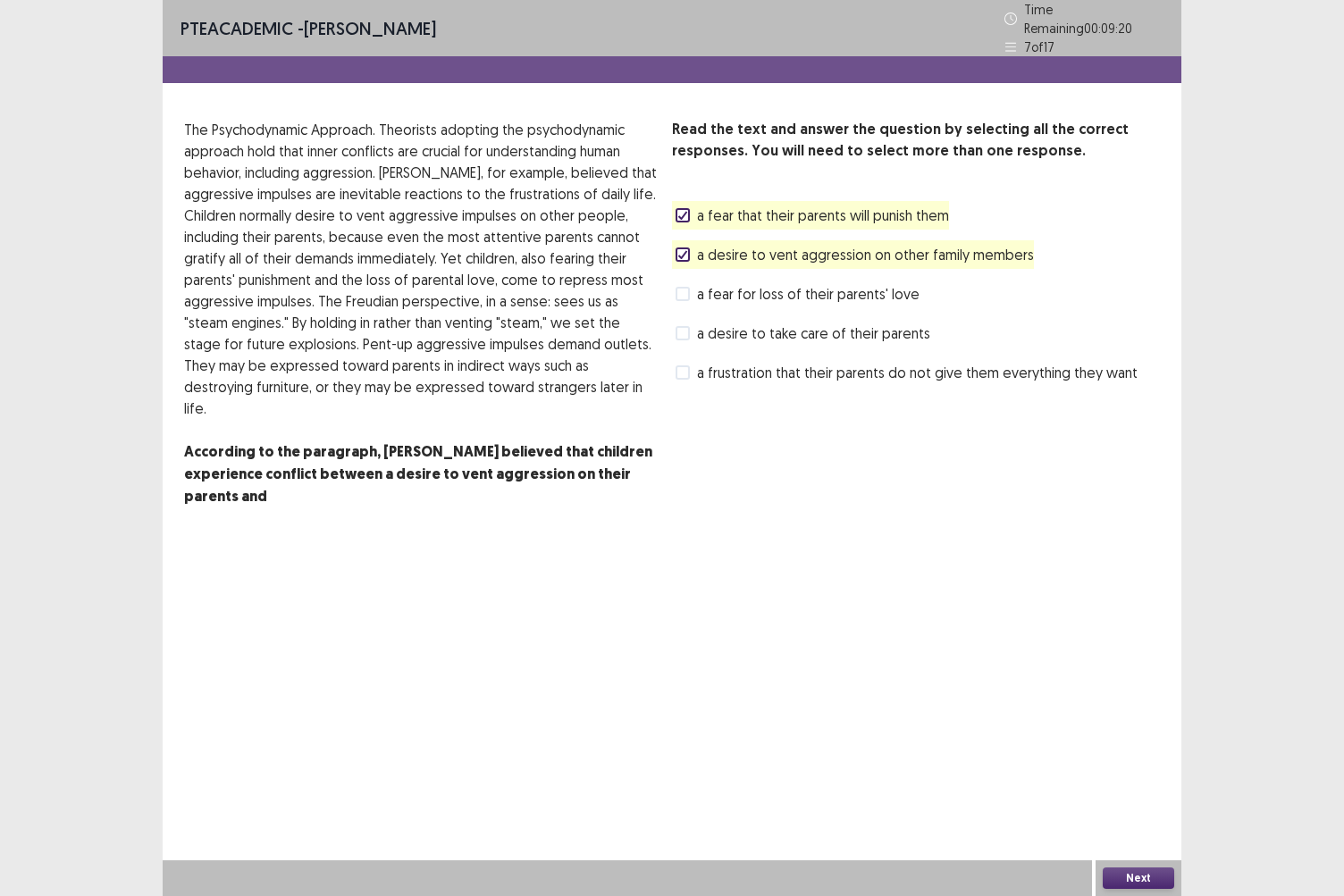
click at [686, 366] on span at bounding box center [683, 373] width 14 height 14
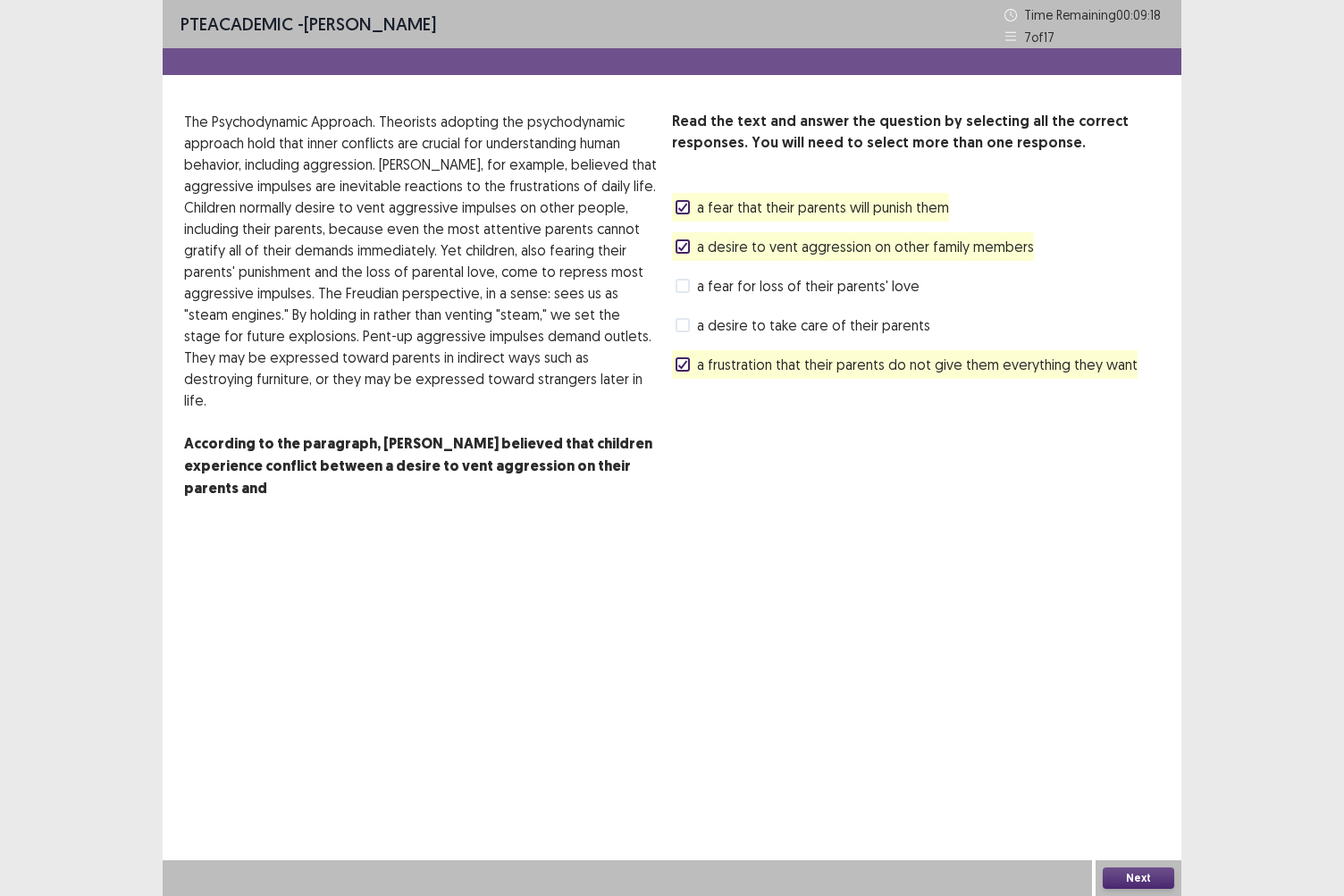
click at [695, 288] on label "a fear for loss of their parents' love" at bounding box center [797, 286] width 244 height 22
click at [1148, 774] on button "Next" at bounding box center [1139, 879] width 71 height 22
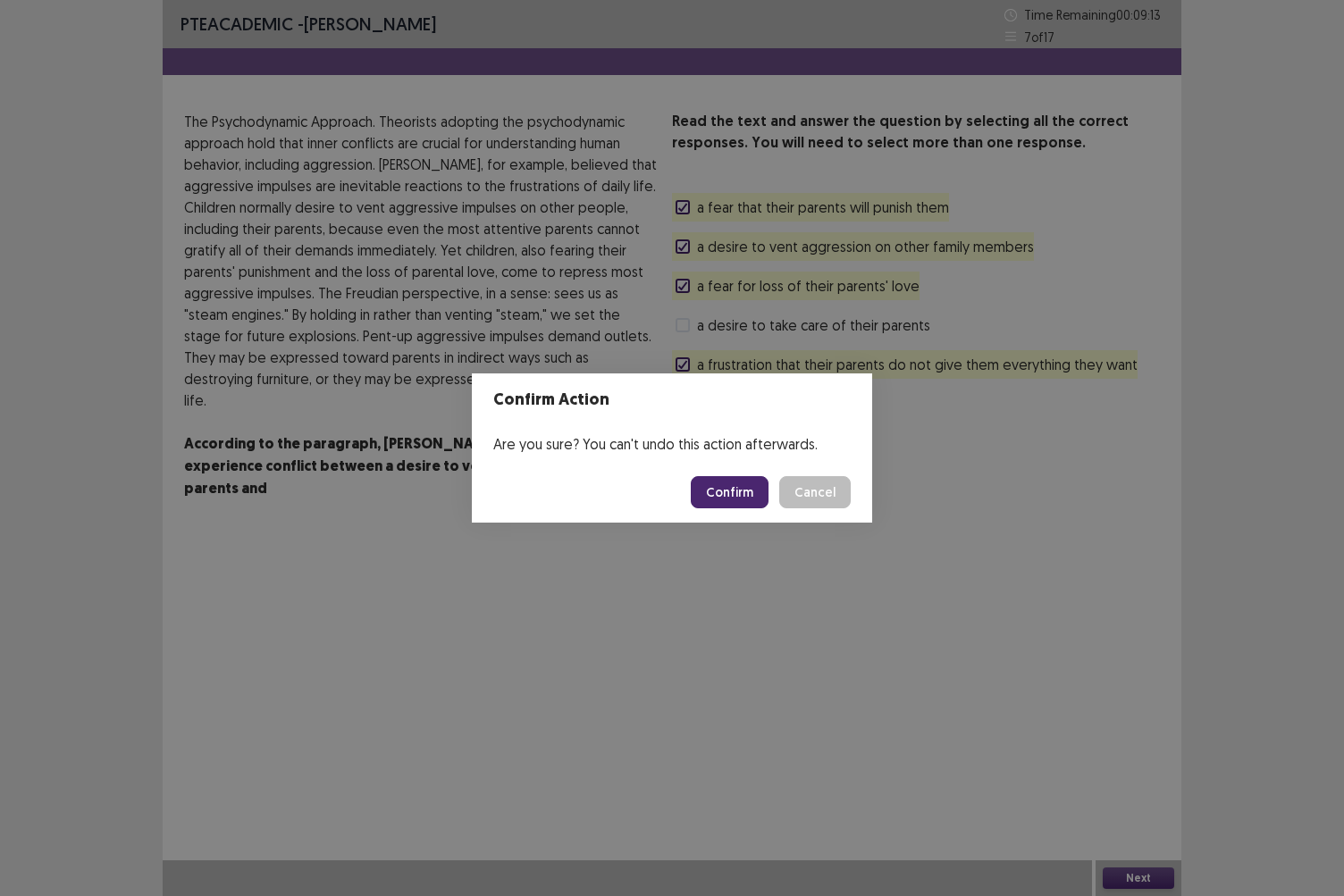
click at [737, 484] on button "Confirm" at bounding box center [730, 493] width 77 height 32
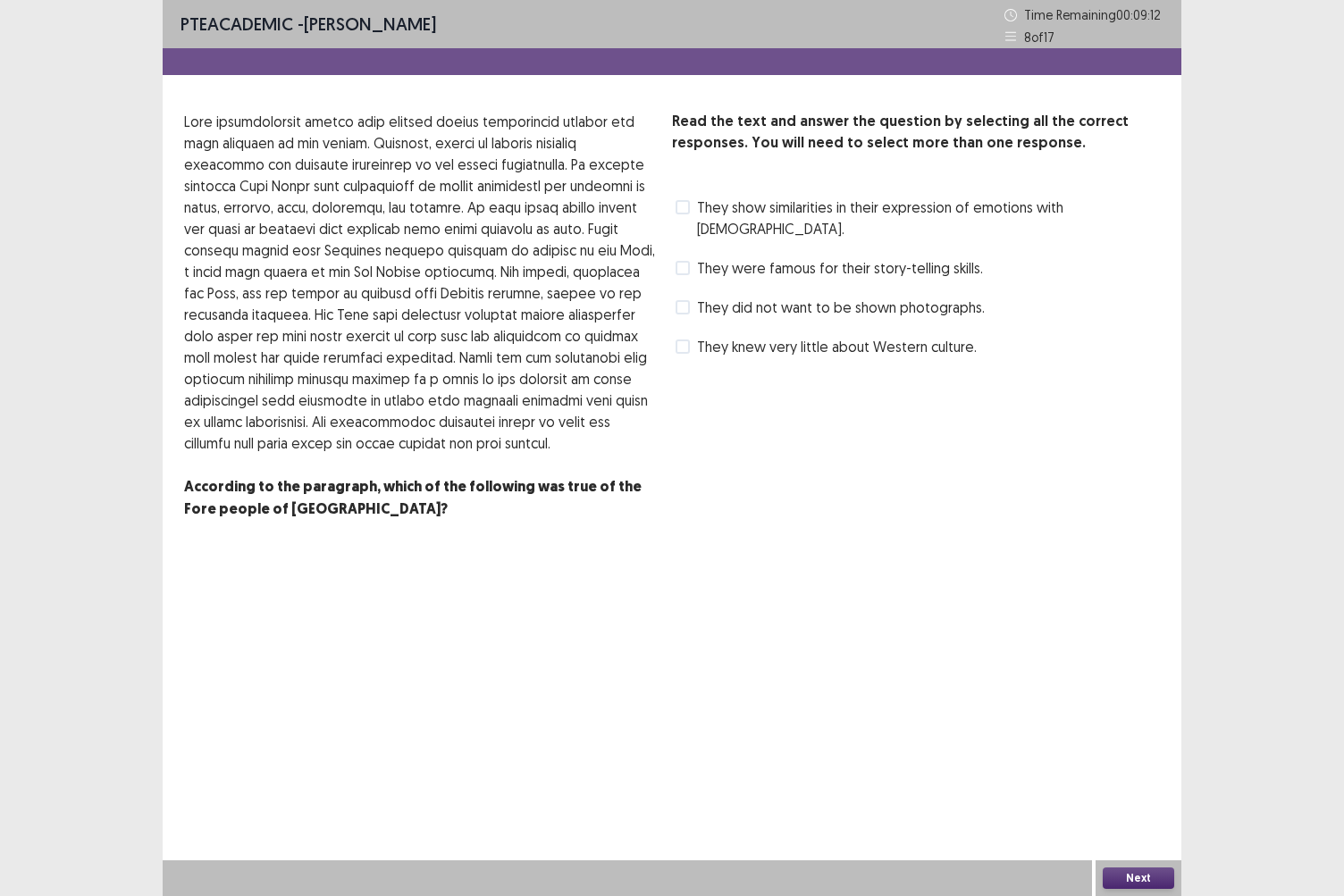
click at [685, 207] on span at bounding box center [683, 207] width 14 height 14
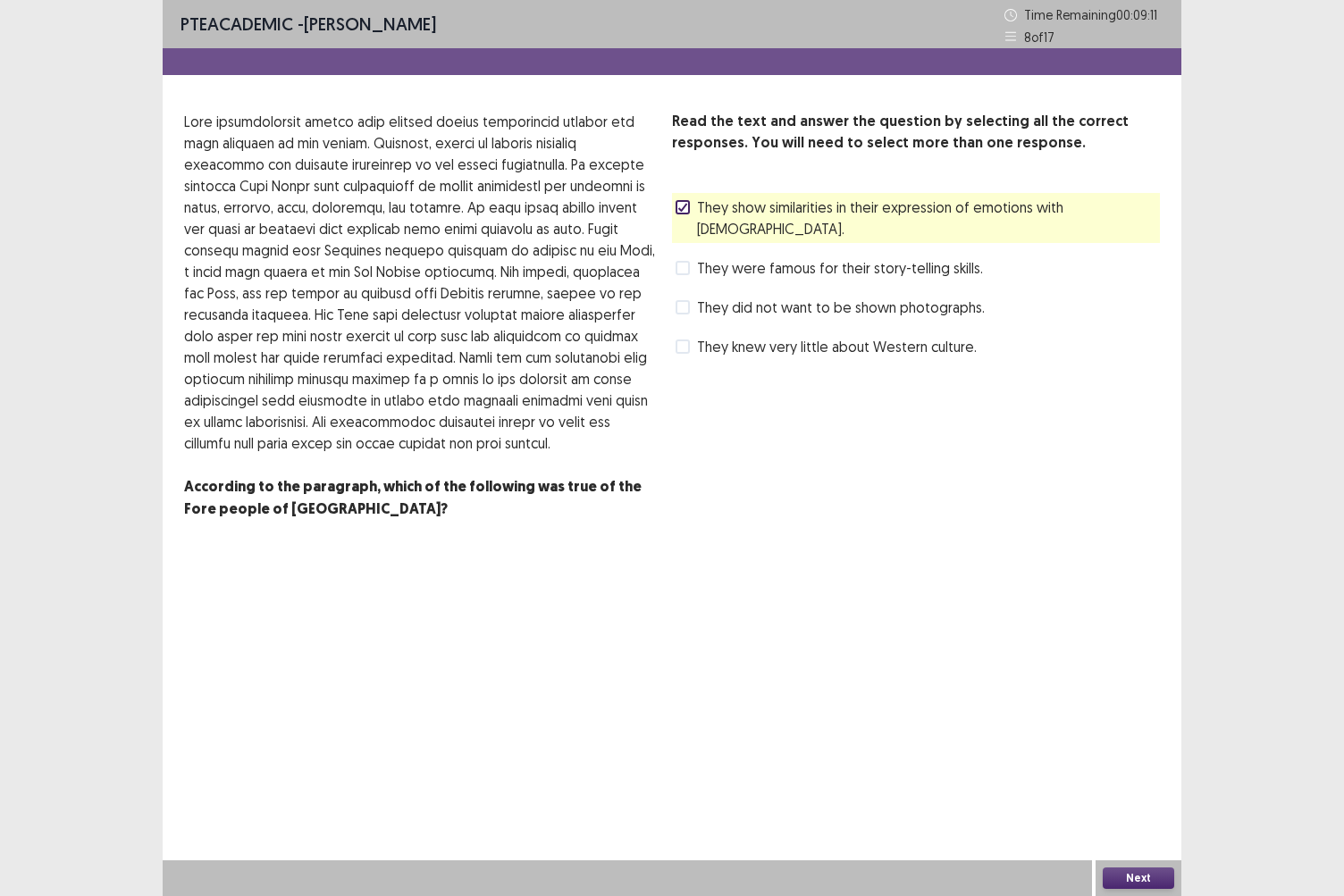
click at [687, 261] on span at bounding box center [683, 268] width 14 height 14
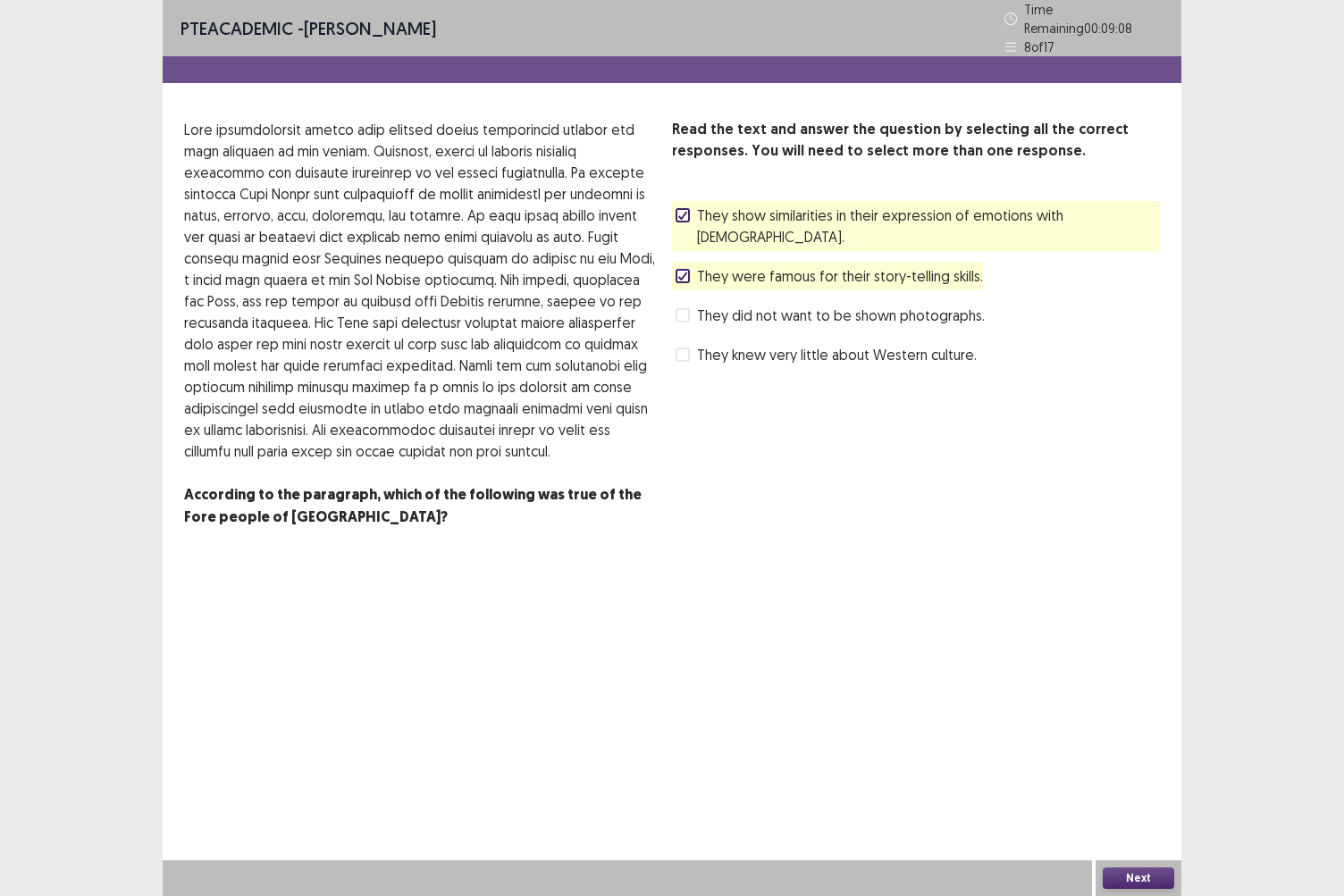
drag, startPoint x: 1158, startPoint y: 884, endPoint x: 759, endPoint y: 684, distance: 446.3
click at [759, 684] on div "PTE academic - [PERSON_NAME] Time Remaining 00 : 09 : 08 8 of 17 Read the text …" at bounding box center [672, 448] width 1019 height 896
click at [686, 272] on icon at bounding box center [683, 276] width 11 height 9
click at [1122, 774] on button "Next" at bounding box center [1139, 879] width 71 height 22
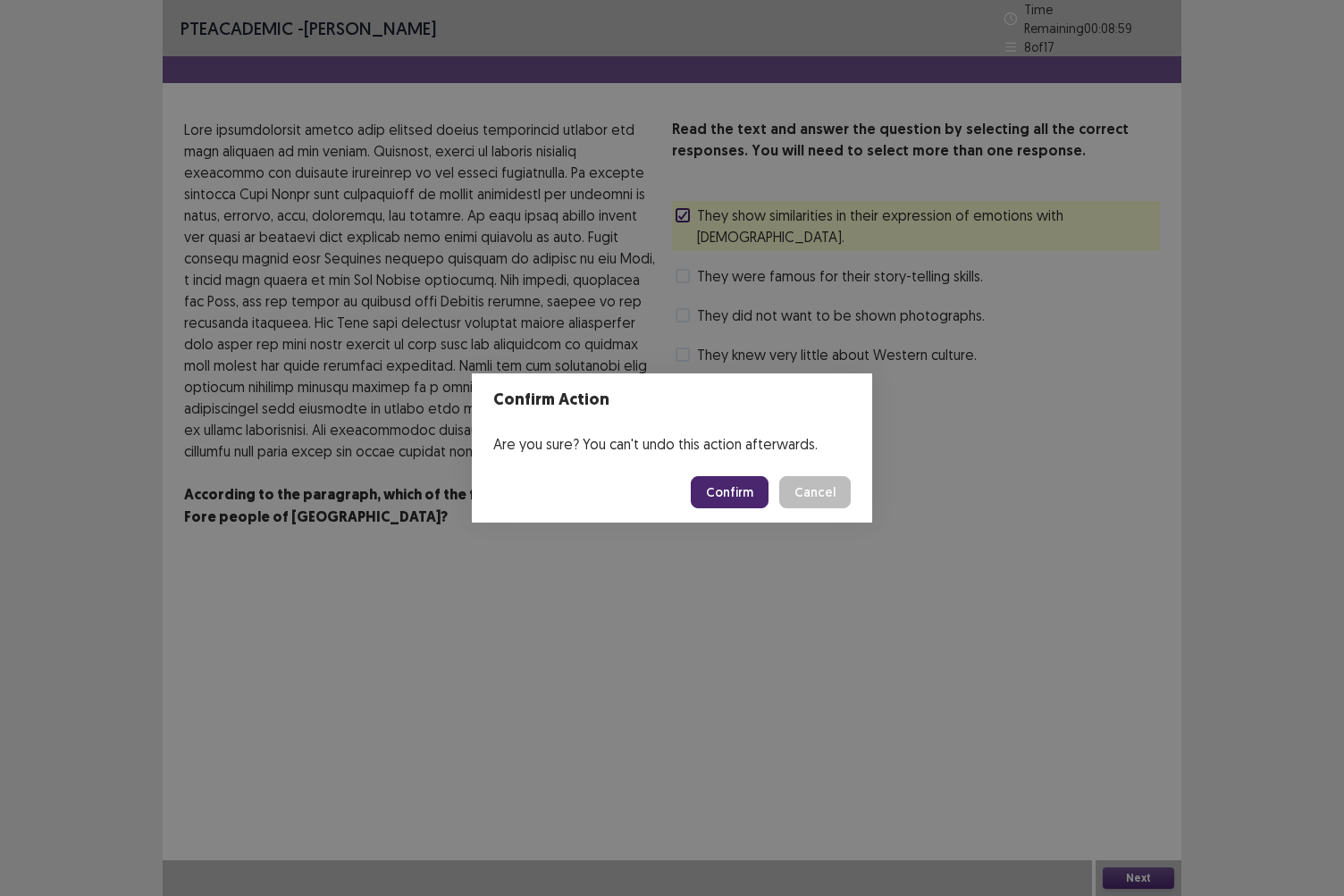
click at [736, 490] on button "Confirm" at bounding box center [730, 493] width 77 height 32
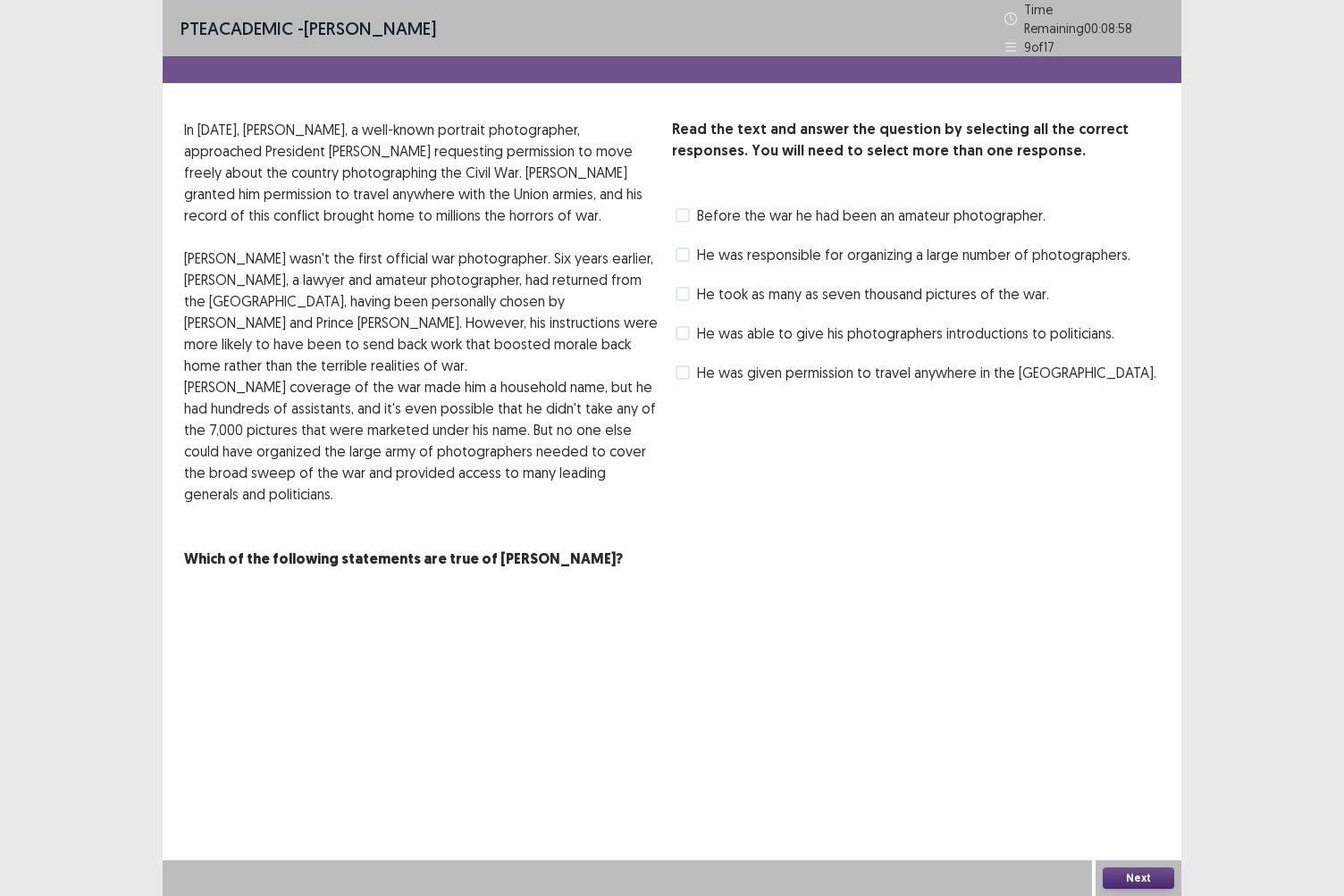
click at [674, 286] on div "He took as many as seven thousand pictures of the war." at bounding box center [860, 294] width 377 height 29
click at [680, 208] on span at bounding box center [683, 215] width 14 height 14
click at [683, 229] on div "Read the text and answer the question by selecting all the correct responses. Y…" at bounding box center [916, 253] width 488 height 268
click at [684, 287] on span at bounding box center [683, 294] width 14 height 14
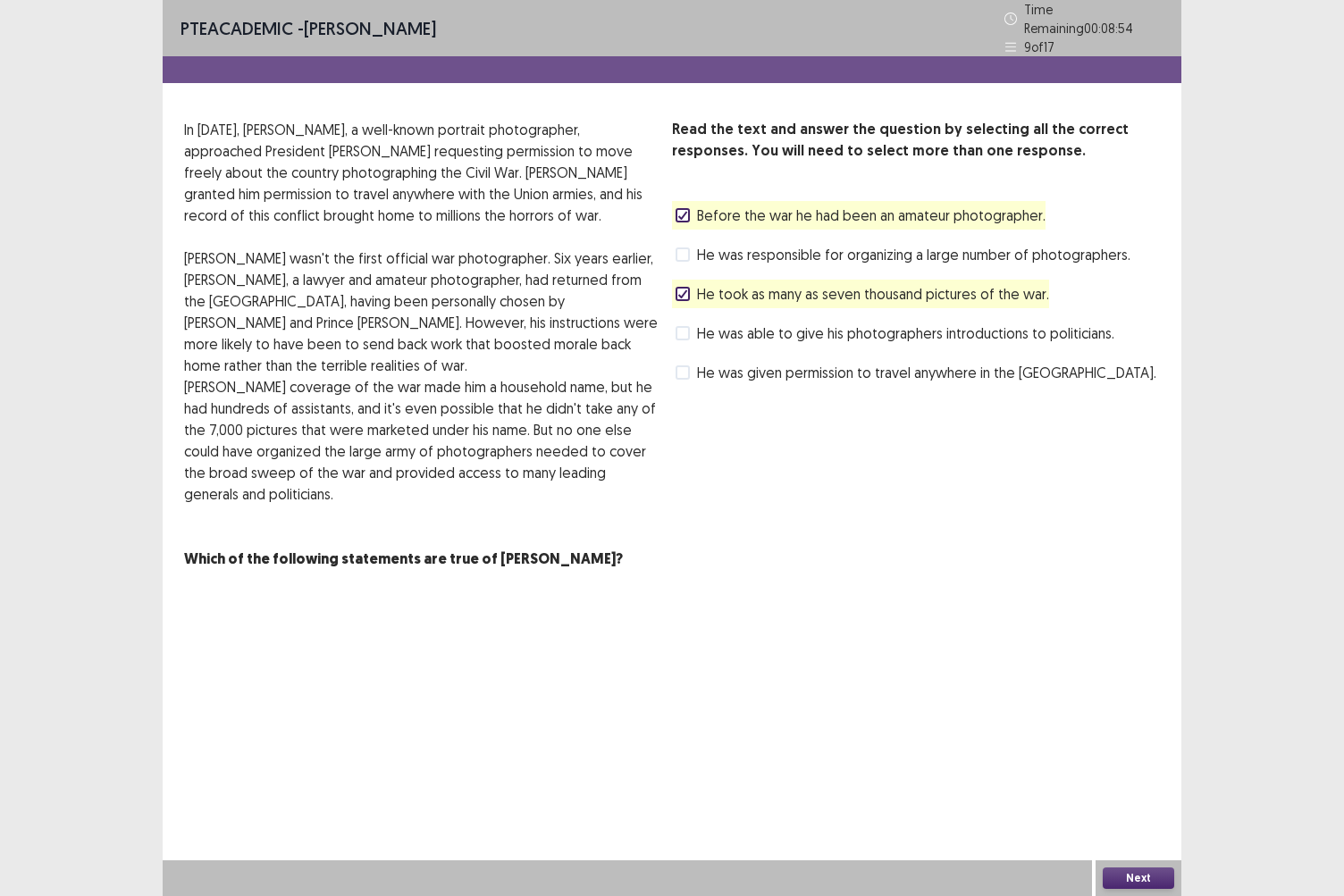
click at [685, 326] on span at bounding box center [683, 333] width 14 height 14
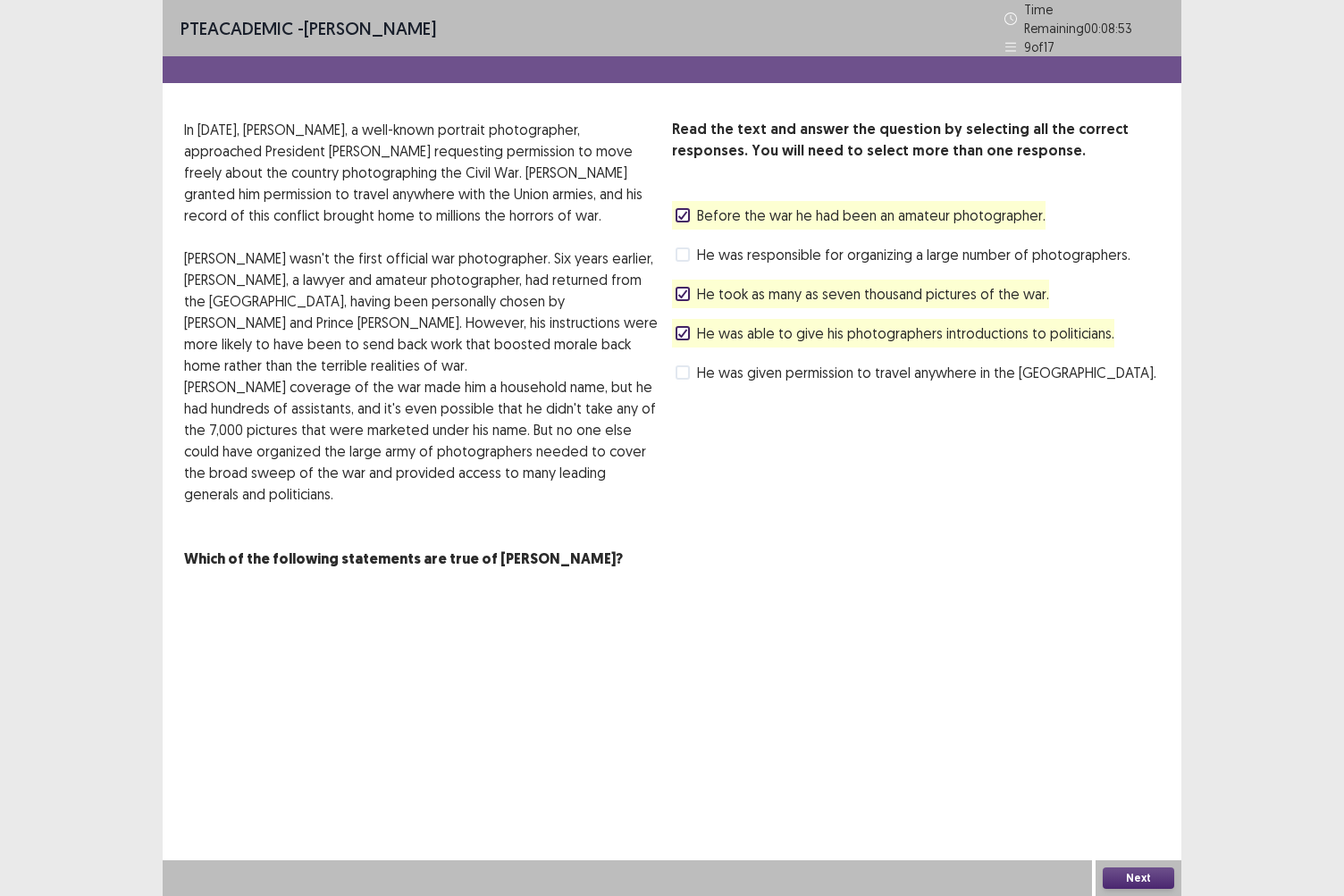
click at [686, 366] on span at bounding box center [683, 373] width 14 height 14
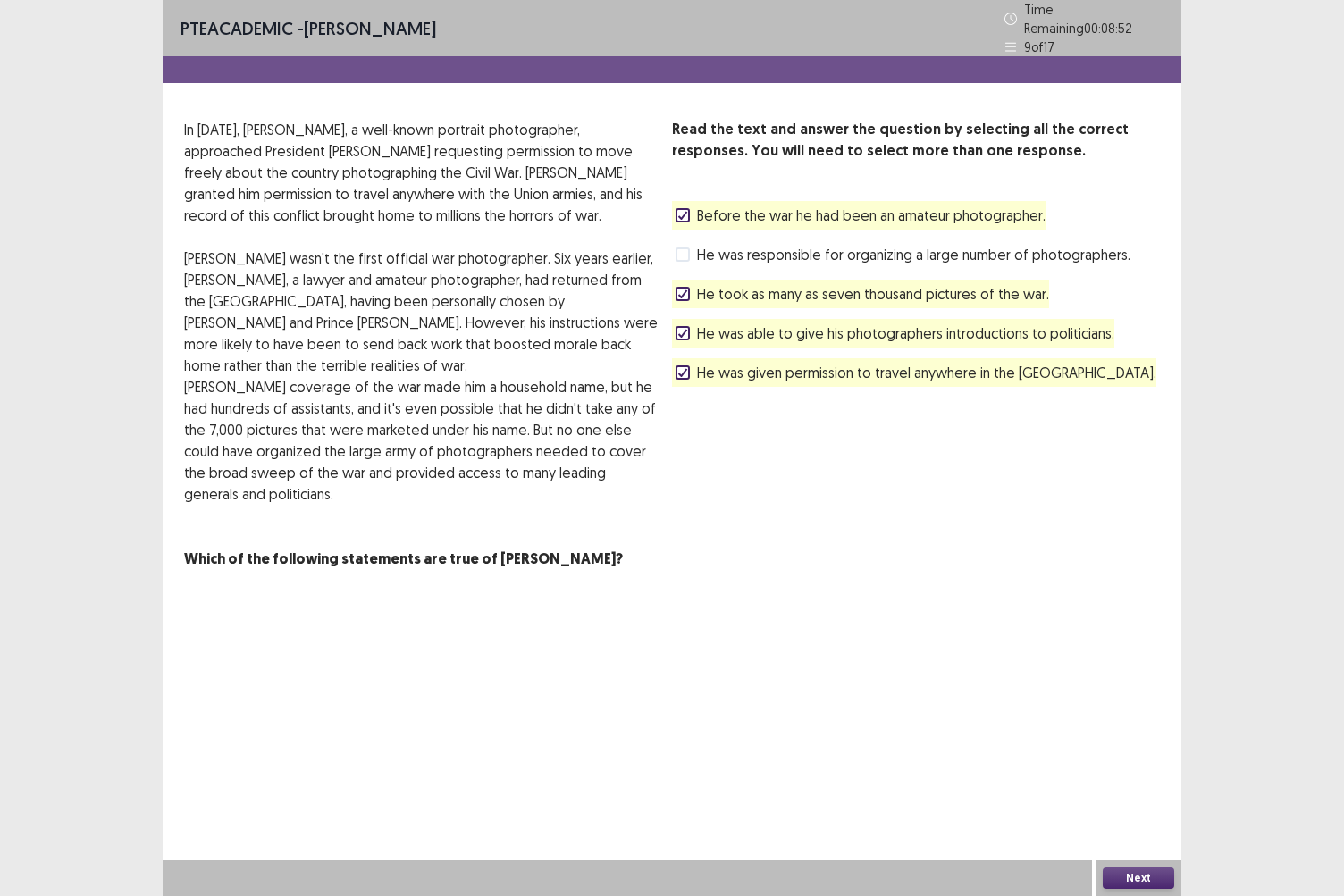
click at [1140, 774] on div "Next" at bounding box center [1139, 879] width 86 height 36
click at [692, 248] on label "He was responsible for organizing a large number of photographers." at bounding box center [903, 255] width 455 height 22
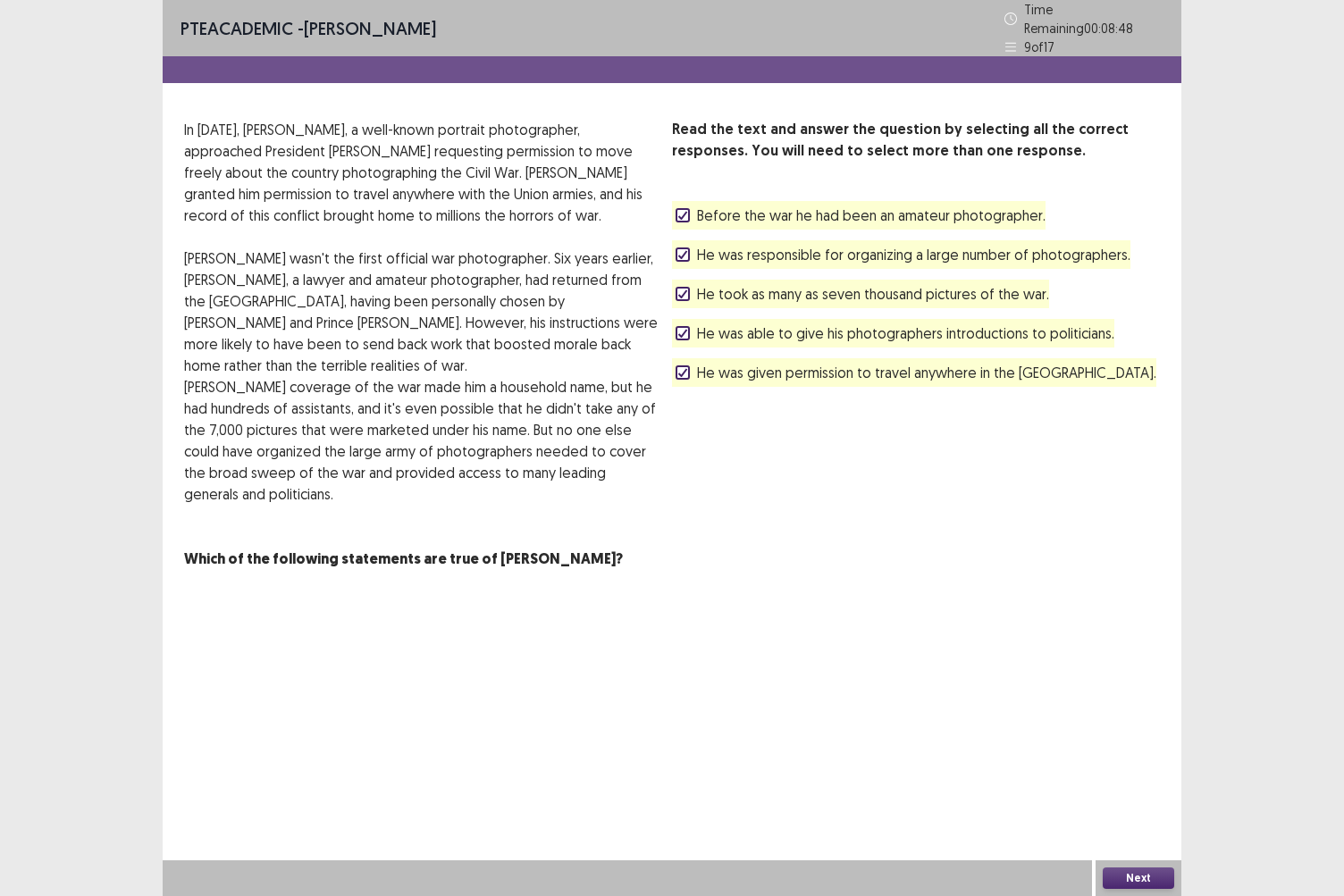
click at [684, 369] on polyline at bounding box center [683, 373] width 8 height 7
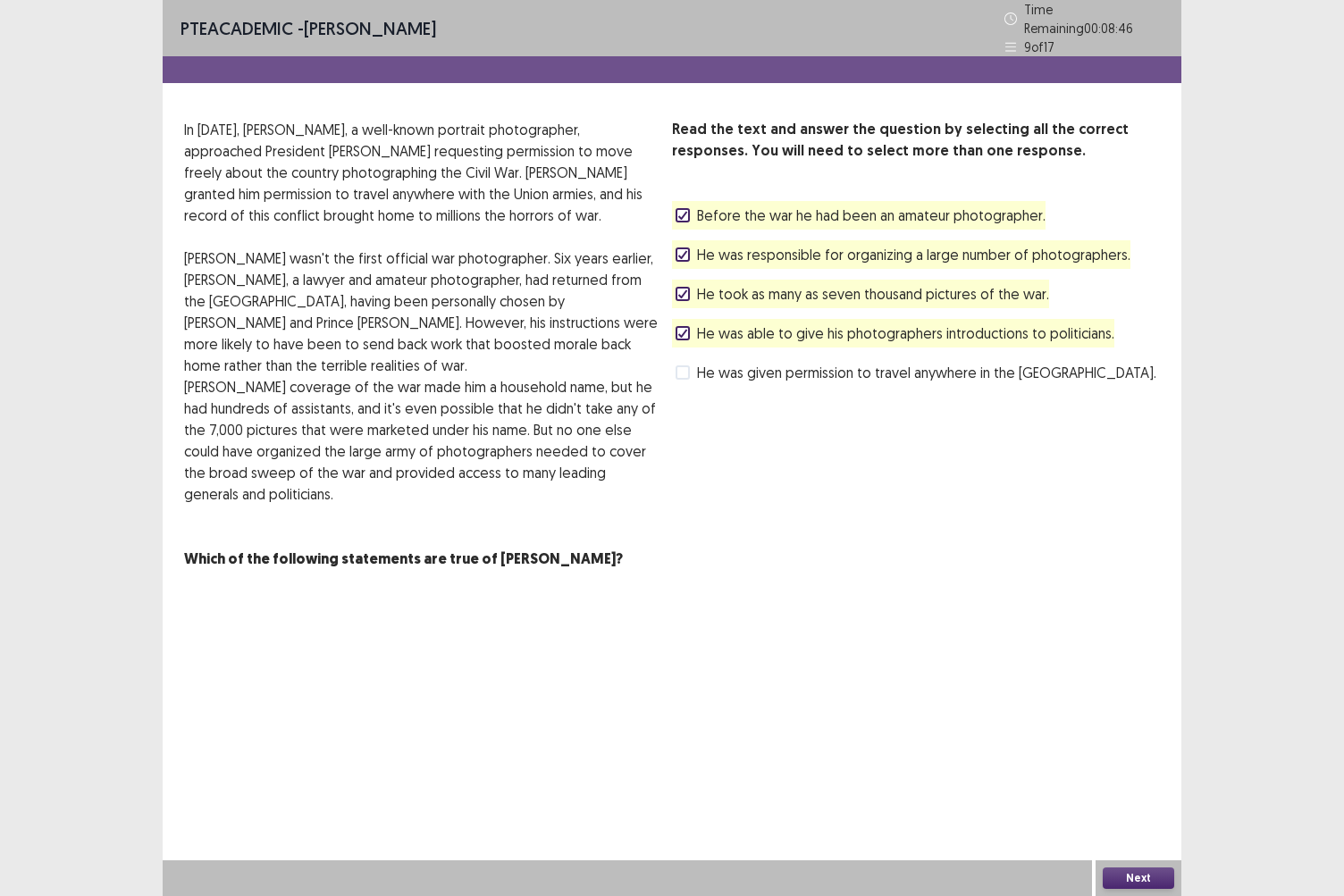
click at [691, 330] on label "He was able to give his photographers introductions to politicians." at bounding box center [894, 333] width 439 height 22
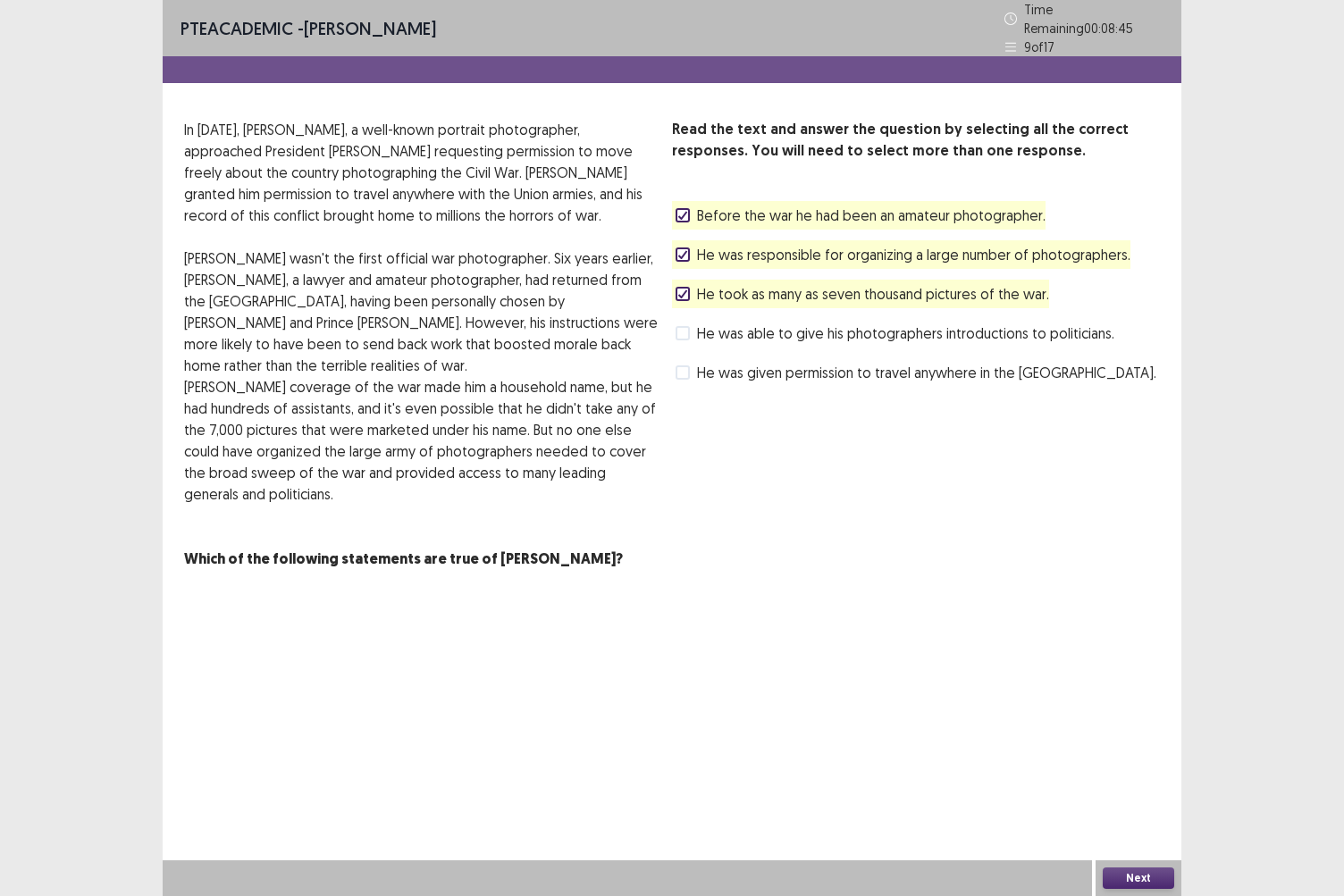
click at [685, 366] on span at bounding box center [683, 373] width 14 height 14
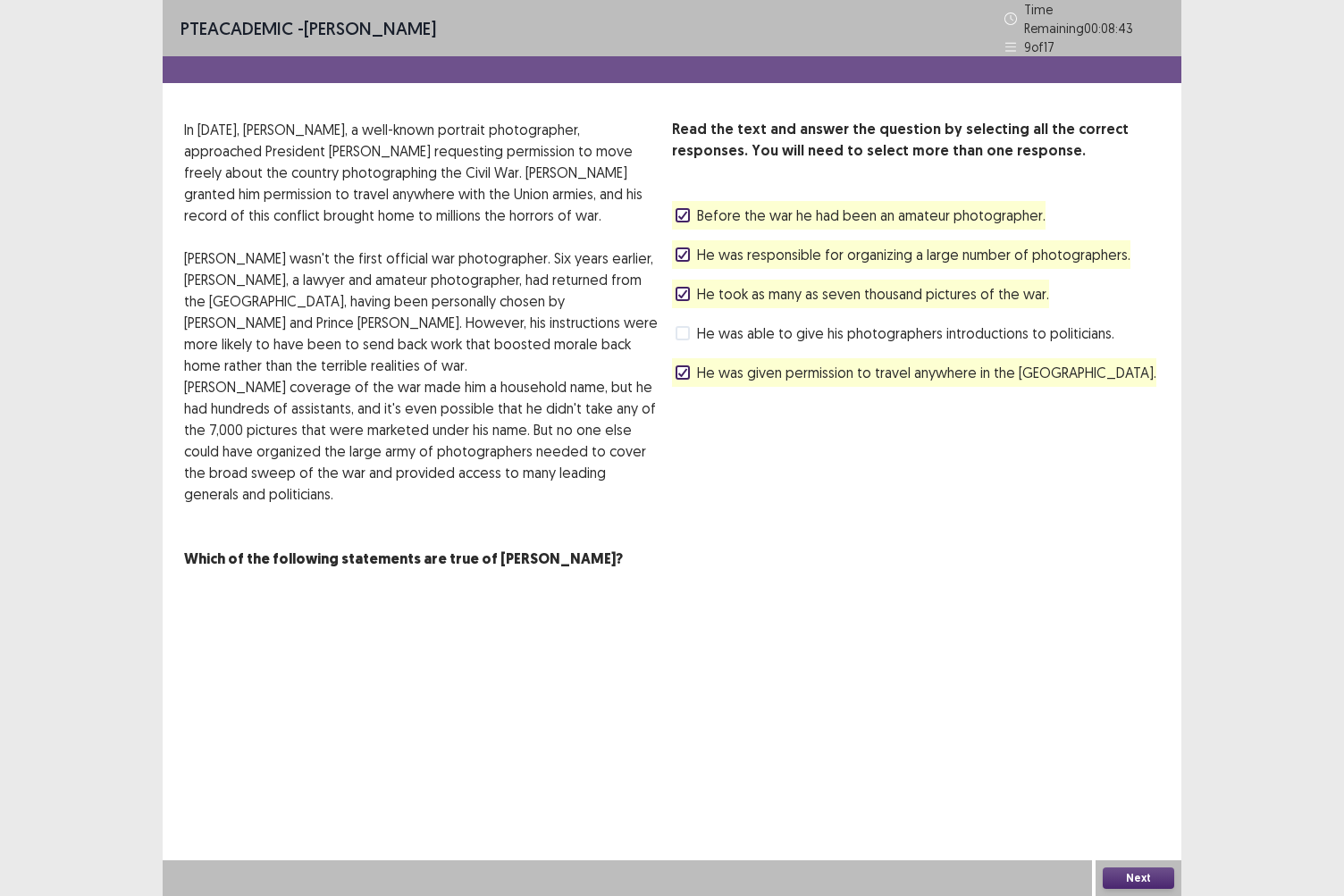
click at [1120, 774] on button "Next" at bounding box center [1139, 879] width 71 height 22
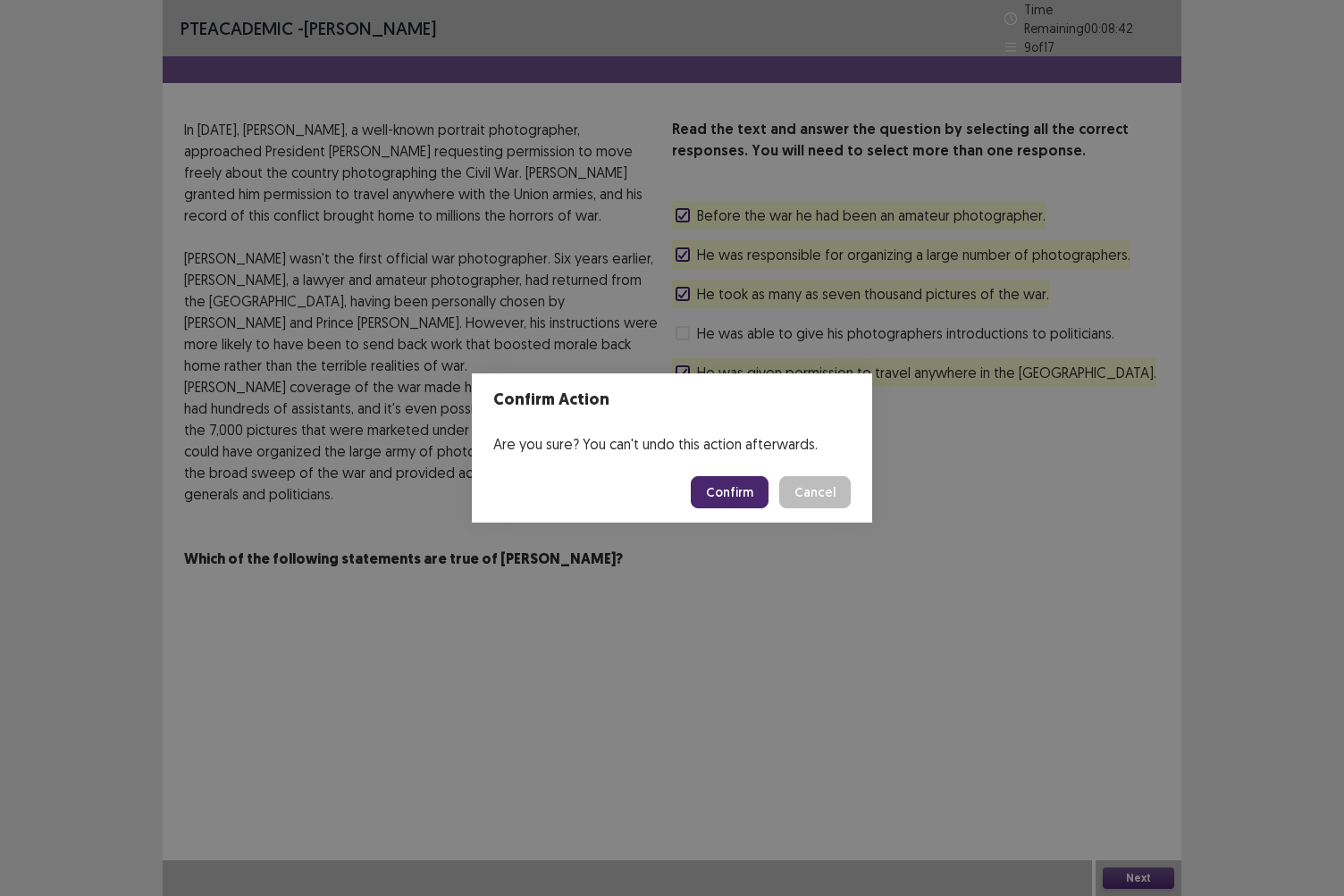
click at [757, 492] on button "Confirm" at bounding box center [730, 493] width 77 height 32
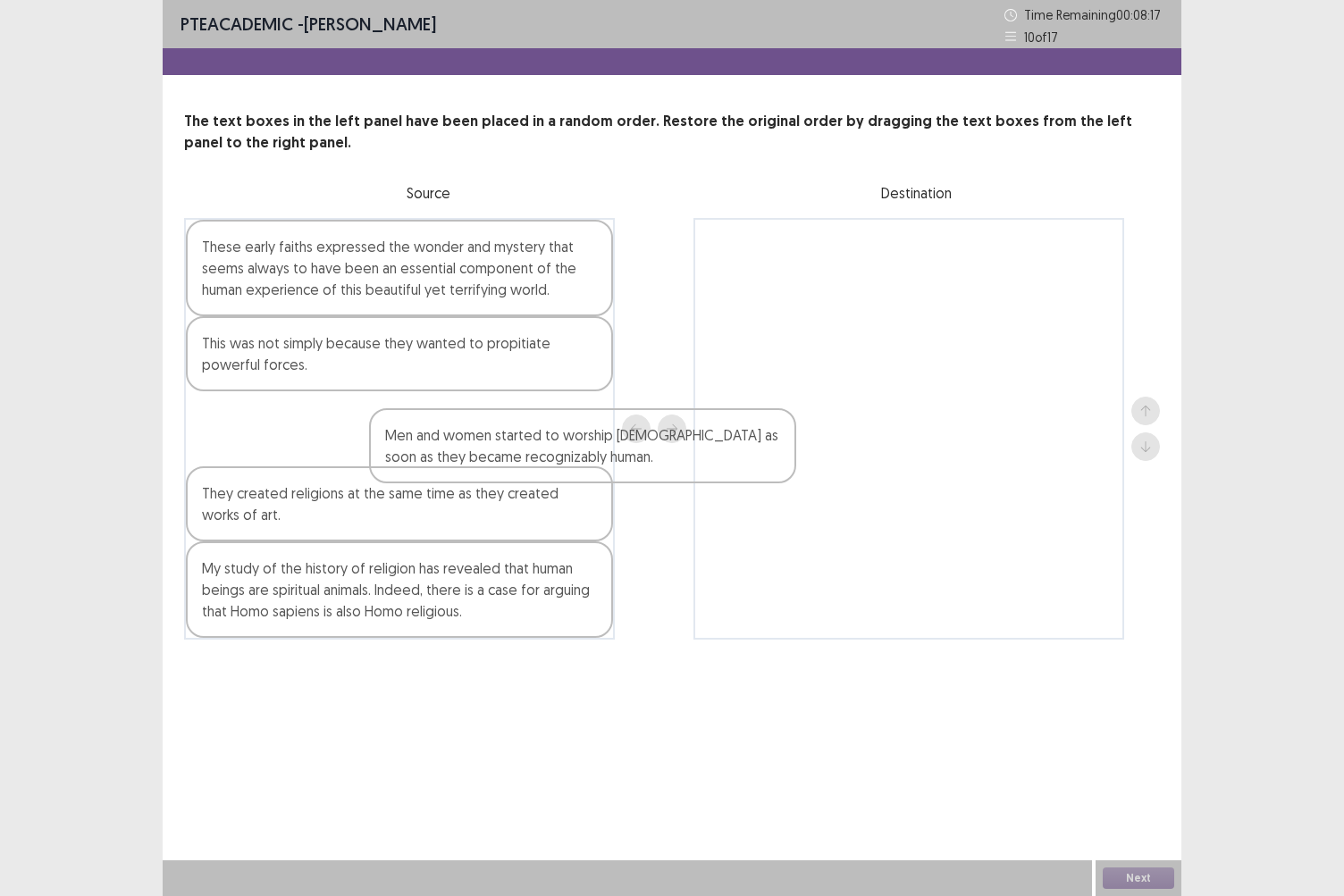
drag, startPoint x: 453, startPoint y: 523, endPoint x: 776, endPoint y: 428, distance: 336.7
click at [757, 434] on div "These early faiths expressed the wonder and mystery that seems always to have b…" at bounding box center [672, 429] width 976 height 421
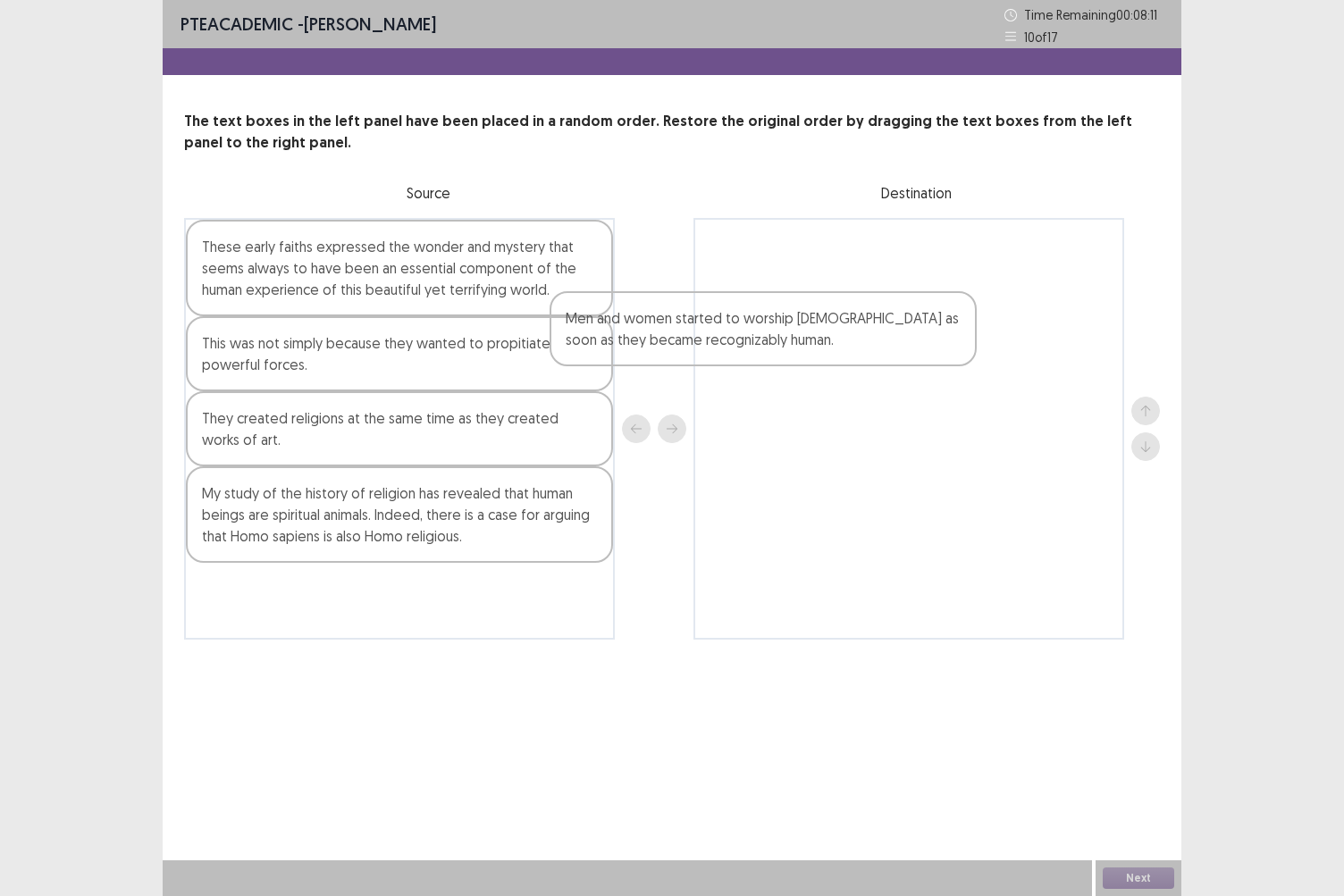
drag, startPoint x: 329, startPoint y: 515, endPoint x: 767, endPoint y: 303, distance: 486.6
click at [755, 312] on div "These early faiths expressed the wonder and mystery that seems always to have b…" at bounding box center [672, 429] width 976 height 421
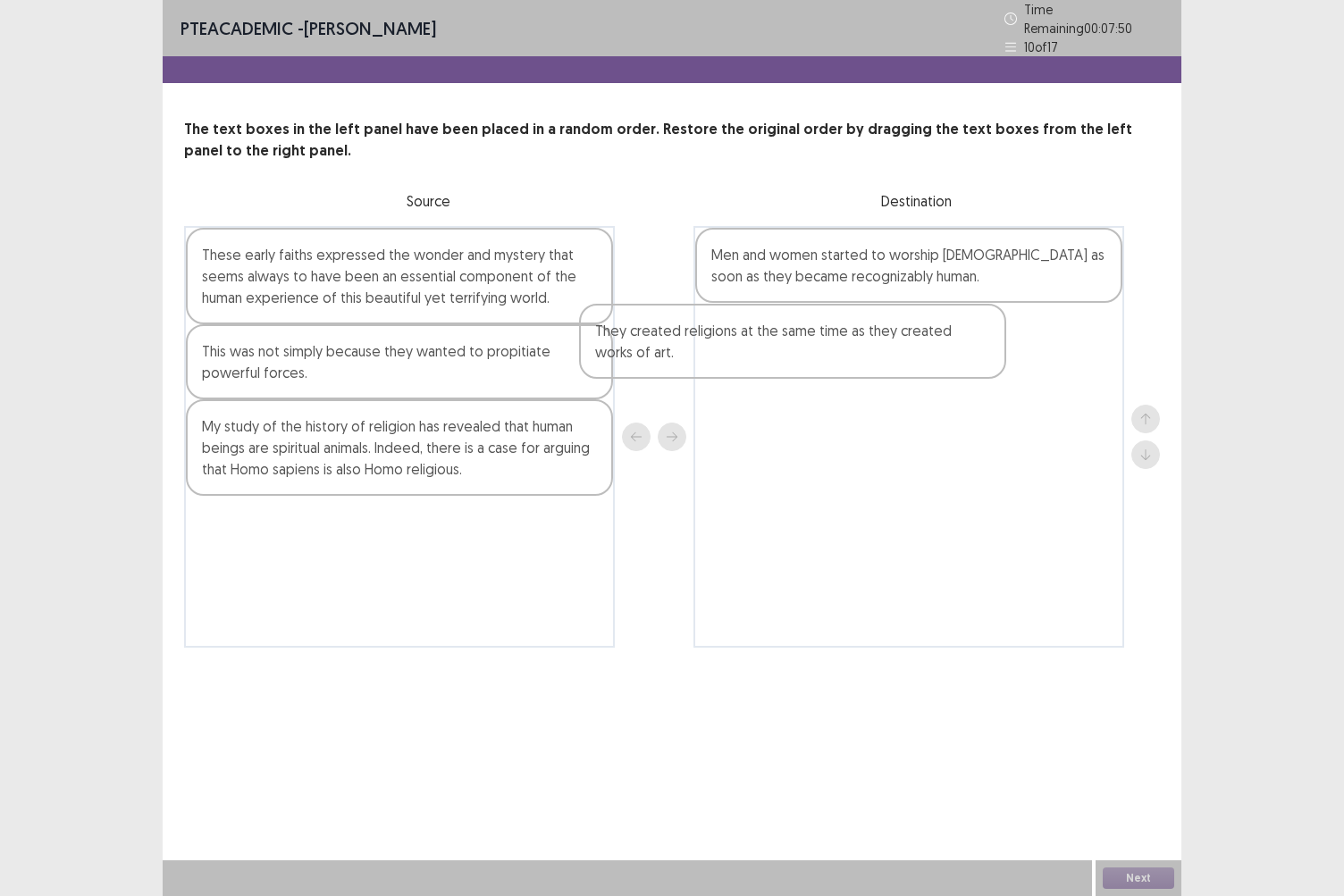
drag, startPoint x: 444, startPoint y: 448, endPoint x: 933, endPoint y: 342, distance: 500.4
click at [933, 342] on div "These early faiths expressed the wonder and mystery that seems always to have b…" at bounding box center [672, 437] width 976 height 421
click at [379, 367] on div "This was not simply because they wanted to propitiate powerful forces." at bounding box center [399, 361] width 427 height 75
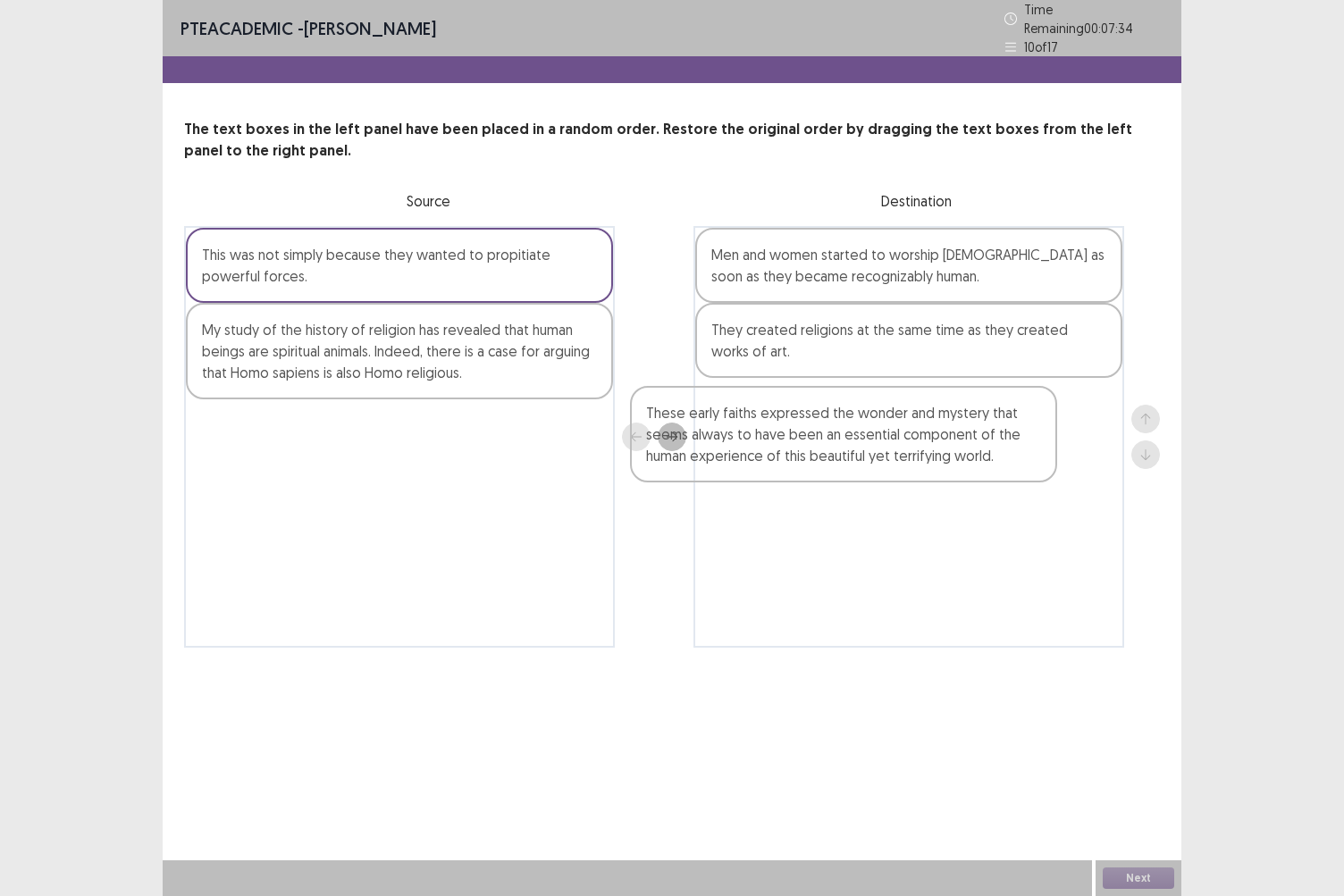
drag, startPoint x: 495, startPoint y: 298, endPoint x: 950, endPoint y: 497, distance: 496.6
click at [950, 497] on div "These early faiths expressed the wonder and mystery that seems always to have b…" at bounding box center [672, 437] width 976 height 421
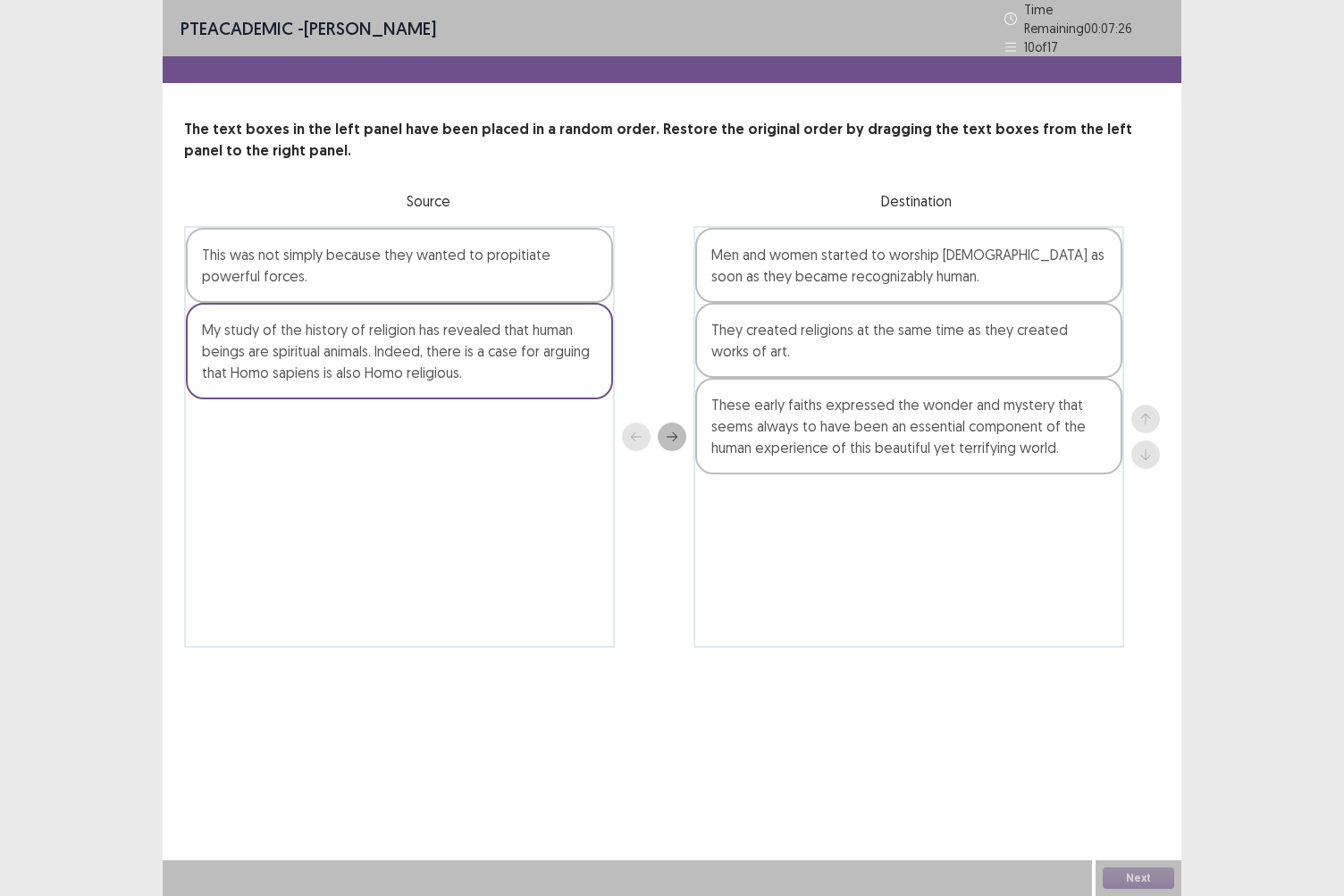
drag, startPoint x: 491, startPoint y: 367, endPoint x: 804, endPoint y: 218, distance: 346.7
drag, startPoint x: 804, startPoint y: 218, endPoint x: 370, endPoint y: 462, distance: 497.9
click at [370, 462] on div "This was not simply because they wanted to propitiate powerful forces. My study…" at bounding box center [399, 437] width 431 height 421
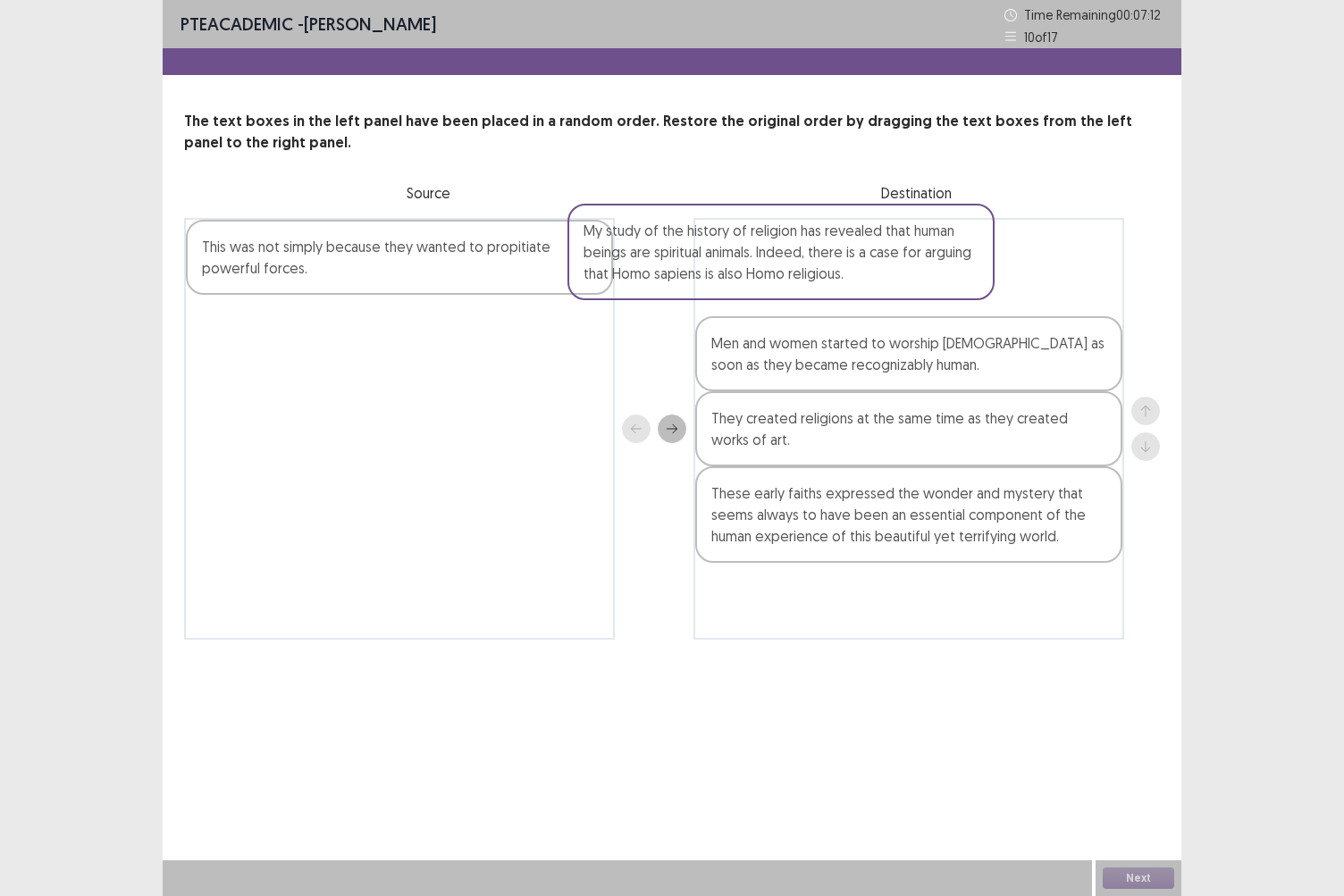
drag, startPoint x: 539, startPoint y: 351, endPoint x: 950, endPoint y: 264, distance: 420.1
click at [950, 264] on div "This was not simply because they wanted to propitiate powerful forces. My study…" at bounding box center [672, 429] width 976 height 421
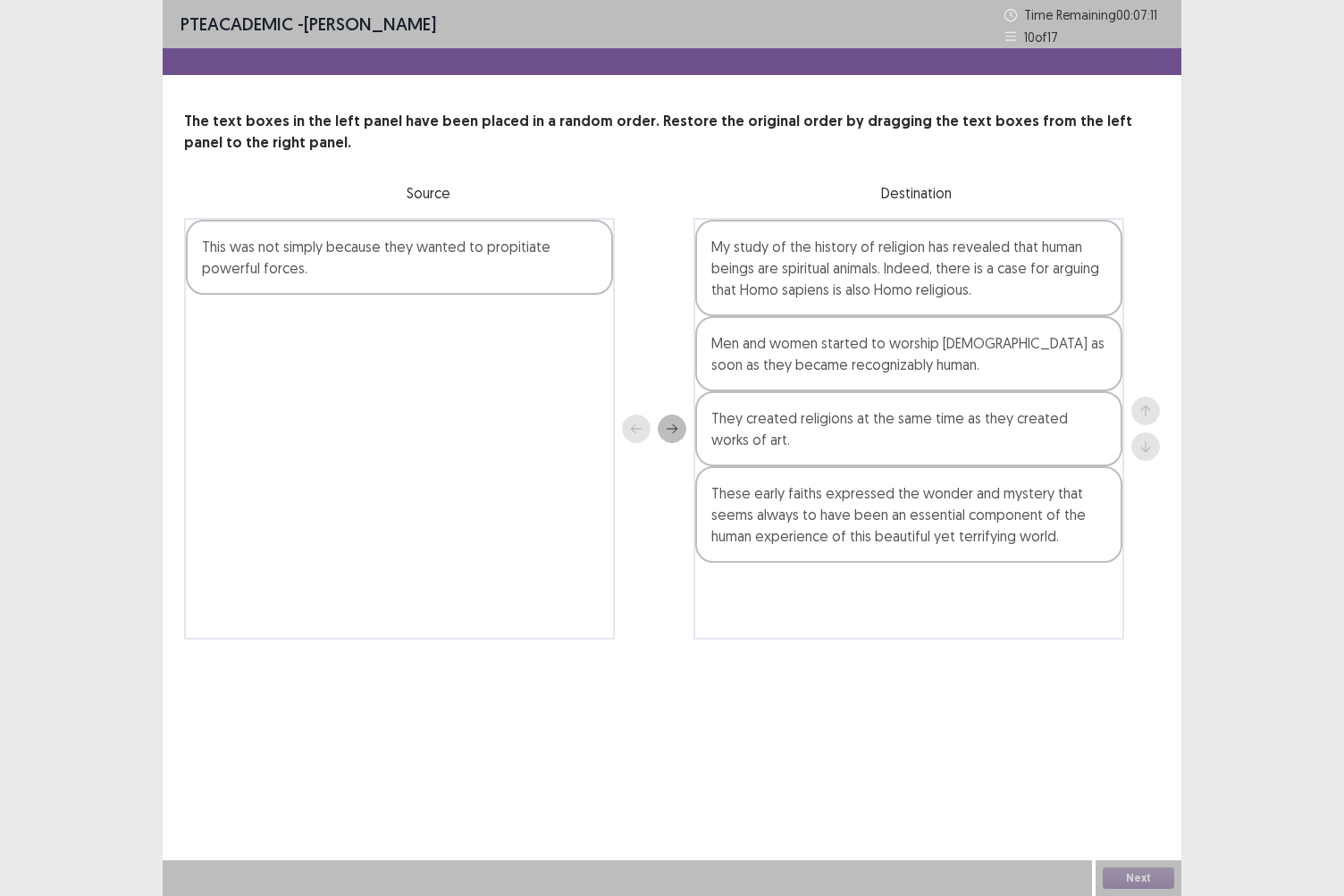
click at [948, 265] on div "My study of the history of religion has revealed that human beings are spiritua…" at bounding box center [909, 429] width 431 height 421
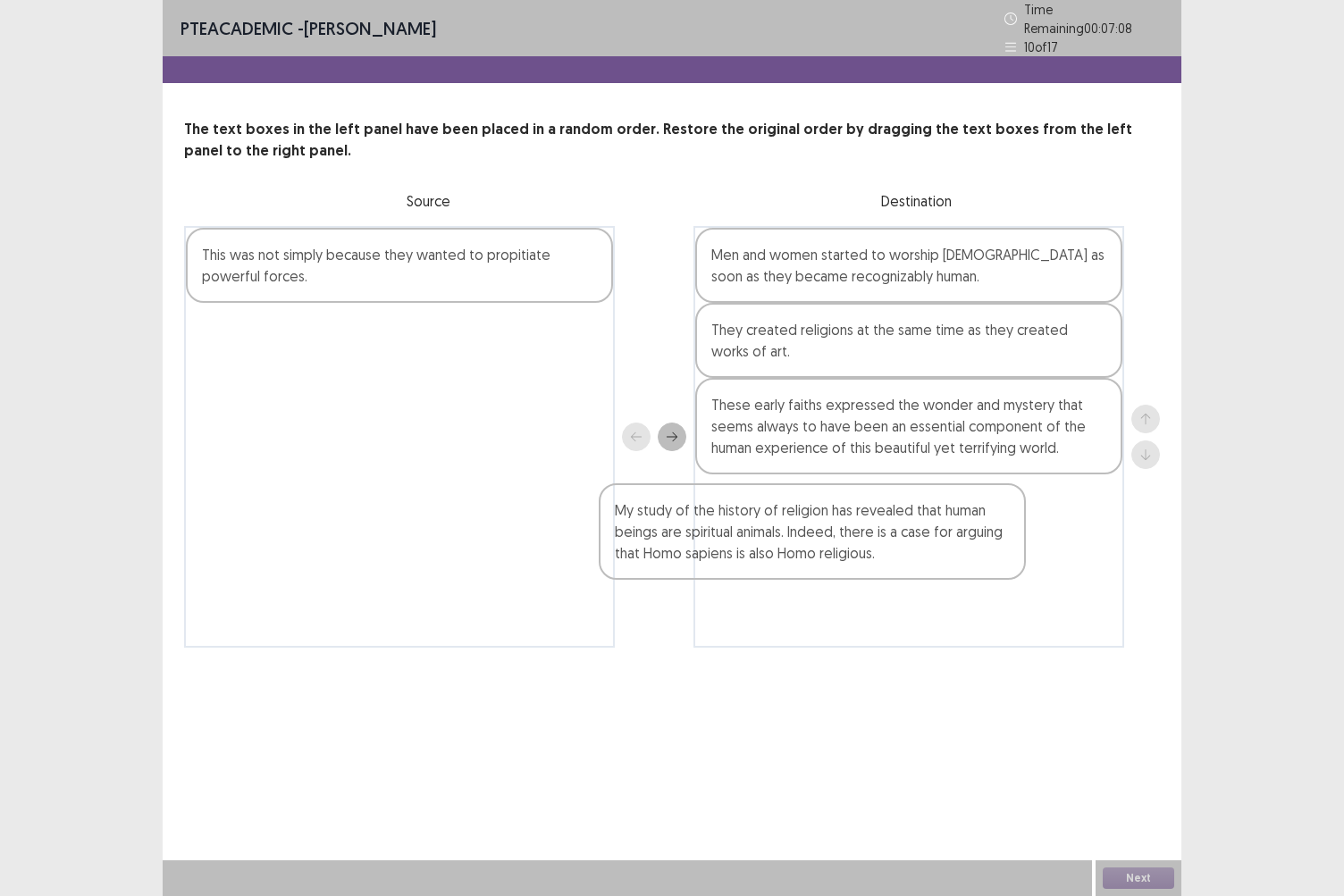
drag, startPoint x: 1008, startPoint y: 283, endPoint x: 908, endPoint y: 543, distance: 278.6
click at [908, 543] on div "My study of the history of religion has revealed that human beings are spiritua…" at bounding box center [909, 437] width 431 height 421
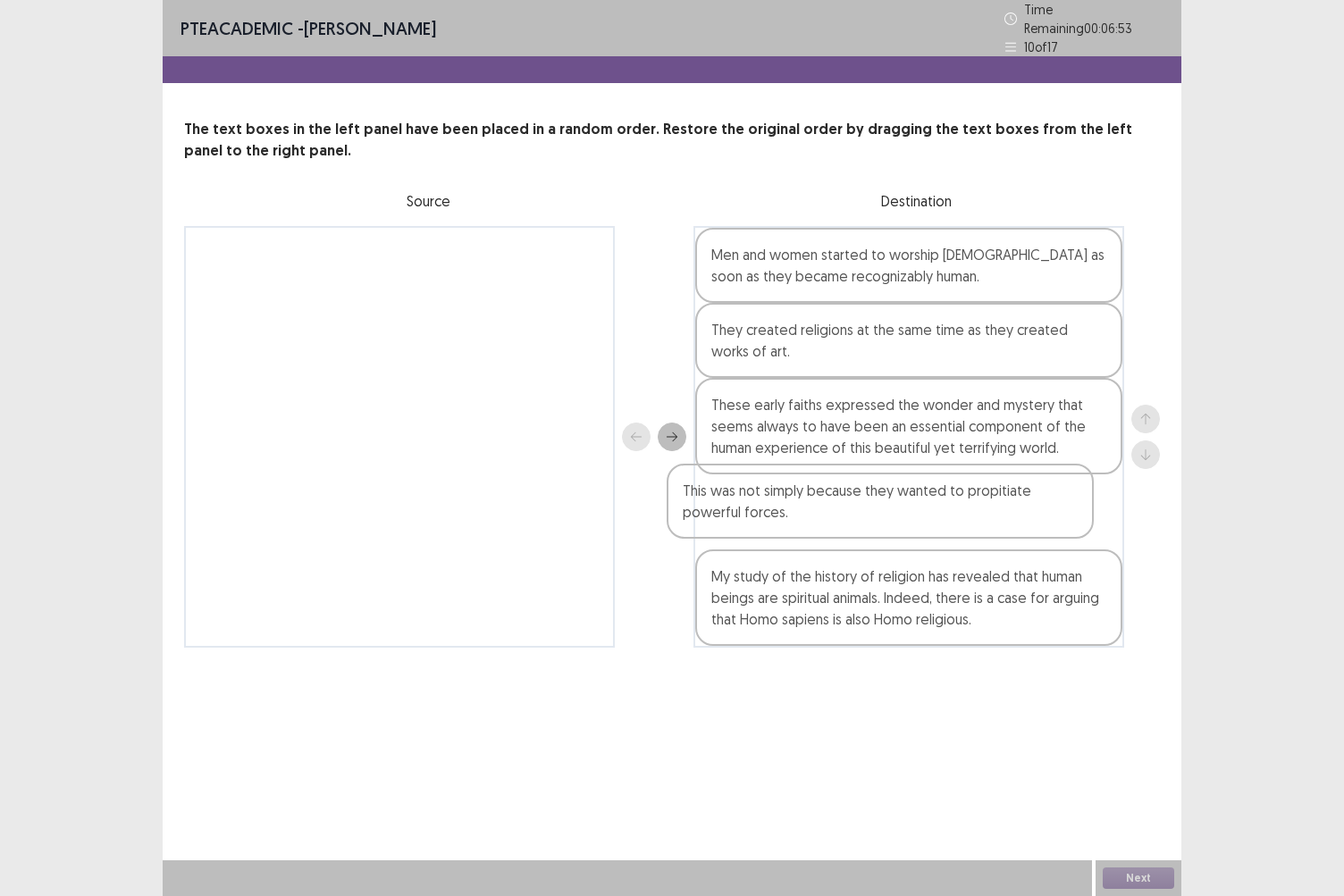
drag, startPoint x: 548, startPoint y: 263, endPoint x: 1029, endPoint y: 515, distance: 543.0
click at [1029, 515] on div "This was not simply because they wanted to propitiate powerful forces. Men and …" at bounding box center [672, 437] width 976 height 421
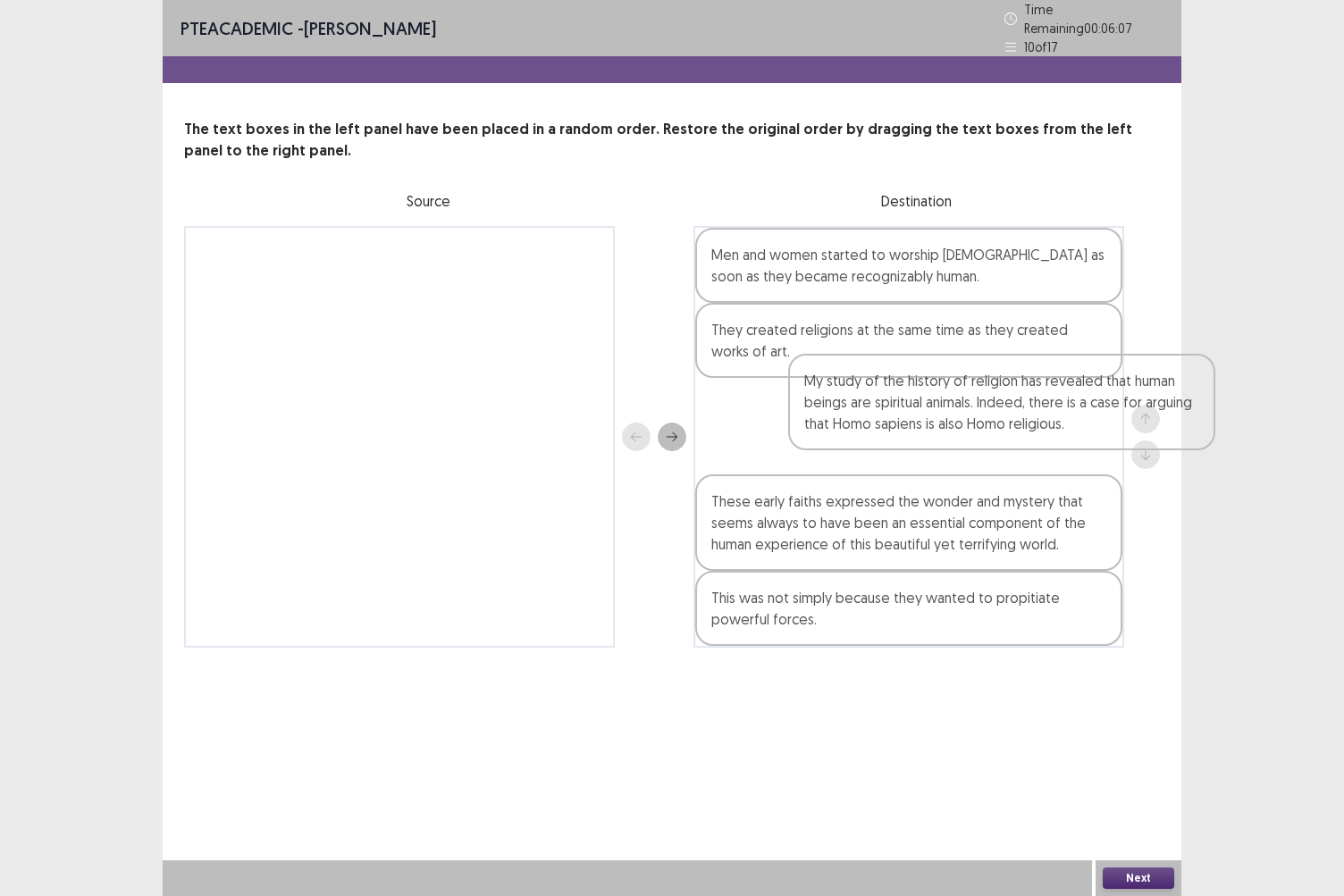
drag, startPoint x: 817, startPoint y: 612, endPoint x: 925, endPoint y: 345, distance: 288.0
click at [925, 345] on div "Men and women started to worship [DEMOGRAPHIC_DATA] as soon as they became reco…" at bounding box center [909, 437] width 431 height 421
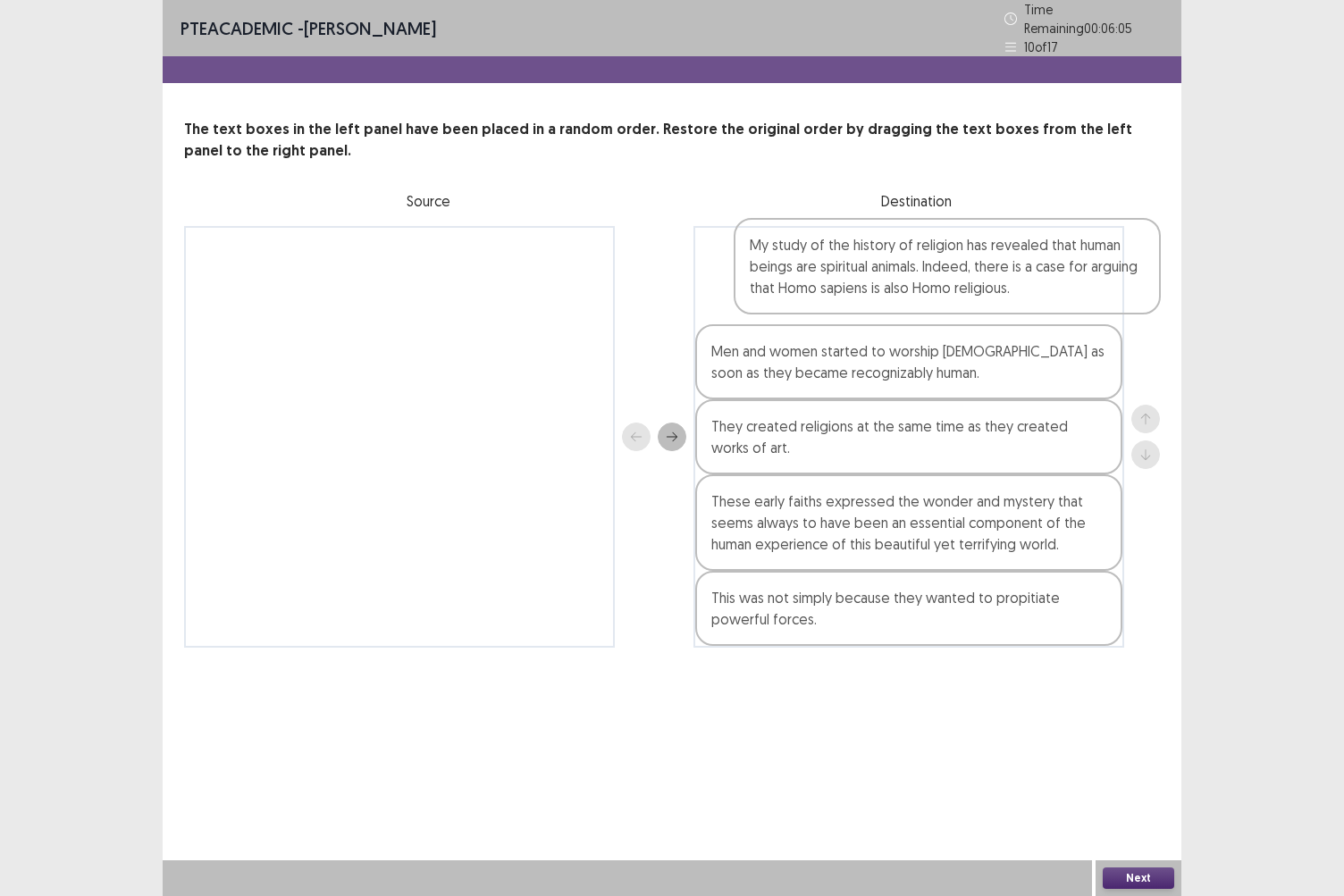
drag, startPoint x: 867, startPoint y: 347, endPoint x: 912, endPoint y: 249, distance: 107.8
click at [912, 249] on div "Men and women started to worship [DEMOGRAPHIC_DATA] as soon as they became reco…" at bounding box center [909, 437] width 431 height 421
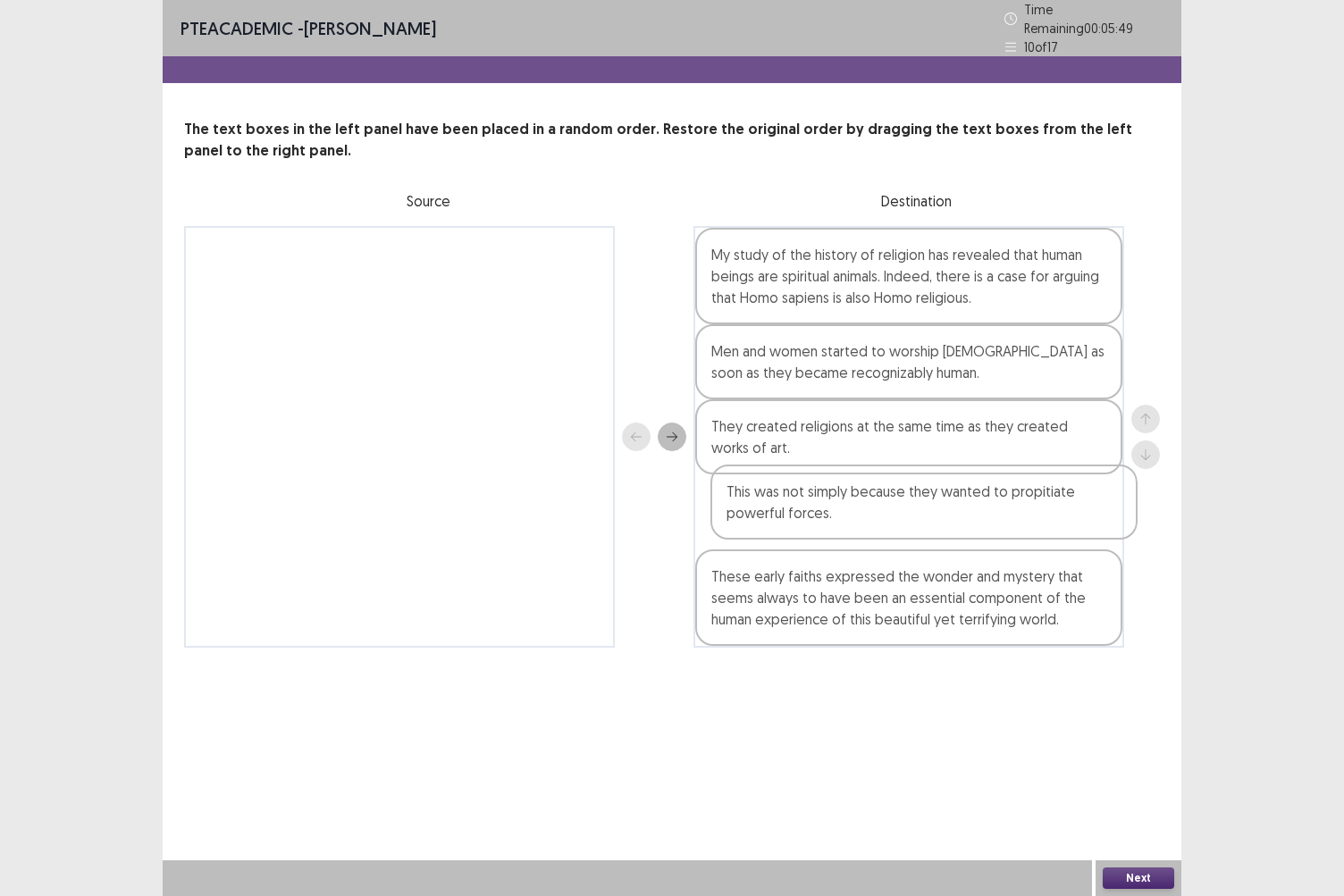
drag, startPoint x: 813, startPoint y: 616, endPoint x: 831, endPoint y: 511, distance: 106.5
click at [831, 511] on div "My study of the history of religion has revealed that human beings are spiritua…" at bounding box center [909, 437] width 431 height 421
click at [1122, 774] on button "Next" at bounding box center [1139, 879] width 71 height 22
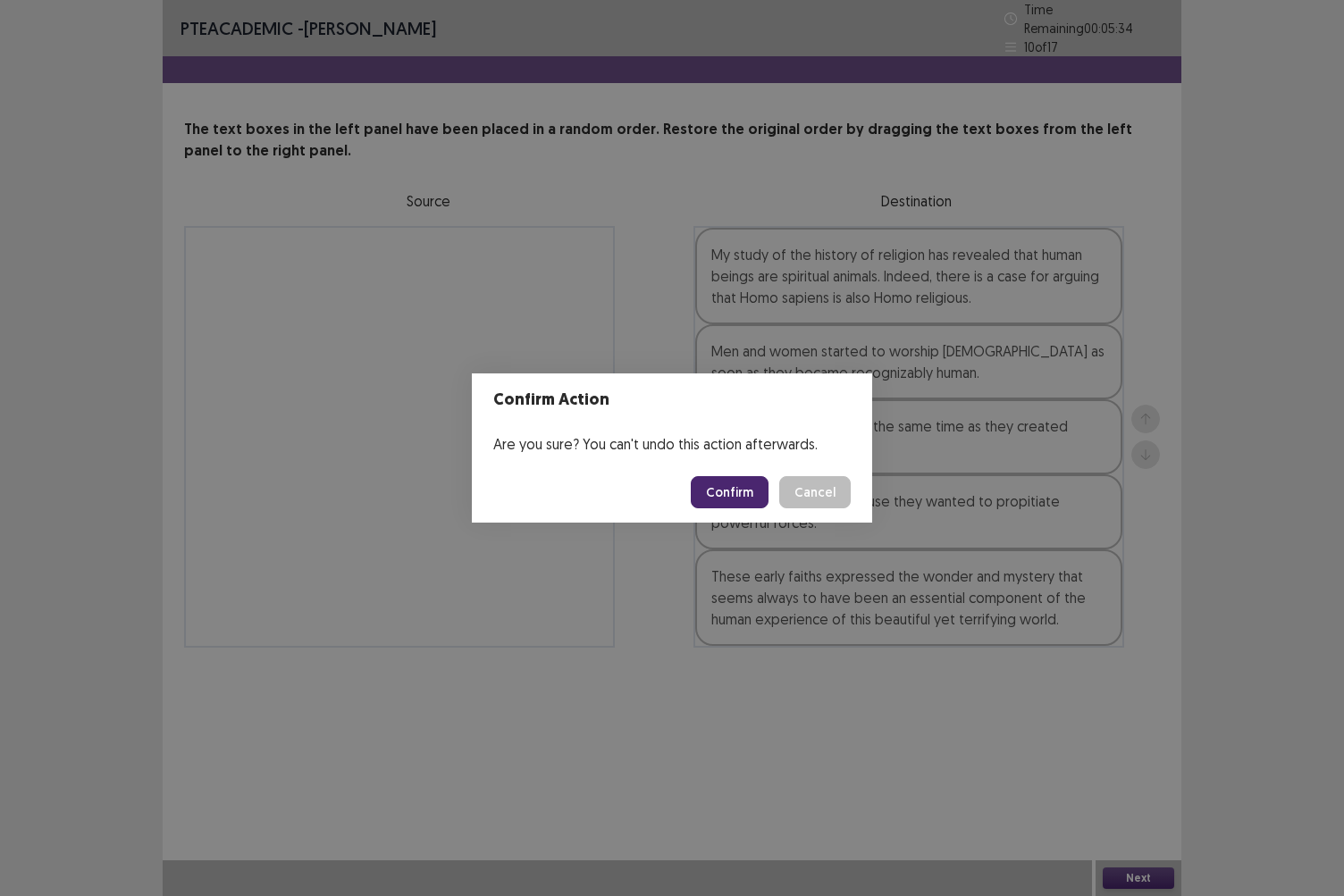
click at [760, 497] on button "Confirm" at bounding box center [730, 493] width 77 height 32
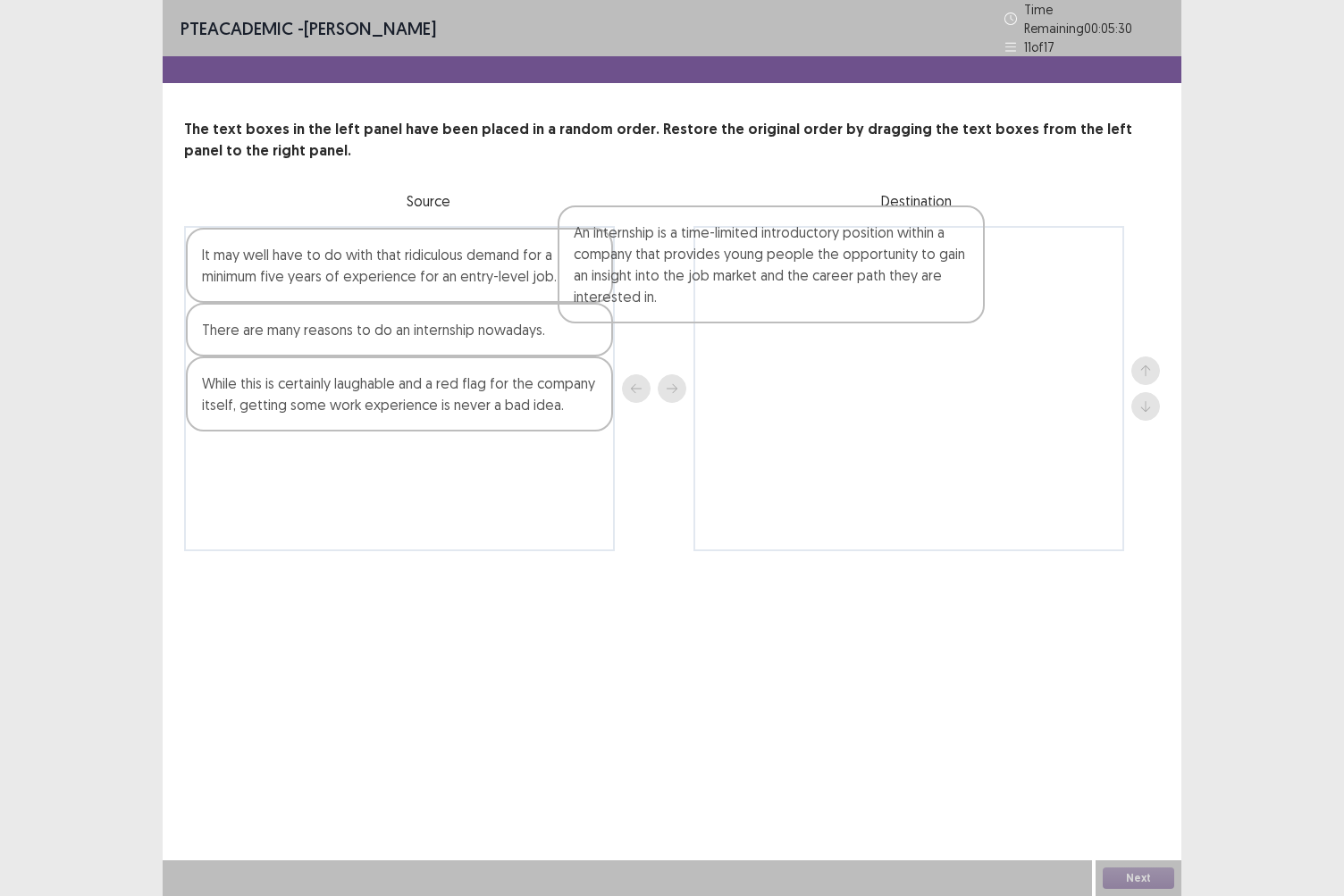
drag, startPoint x: 459, startPoint y: 297, endPoint x: 894, endPoint y: 292, distance: 435.0
click at [894, 292] on div "An internship is a time-limited introductory position within a company that pro…" at bounding box center [672, 388] width 976 height 325
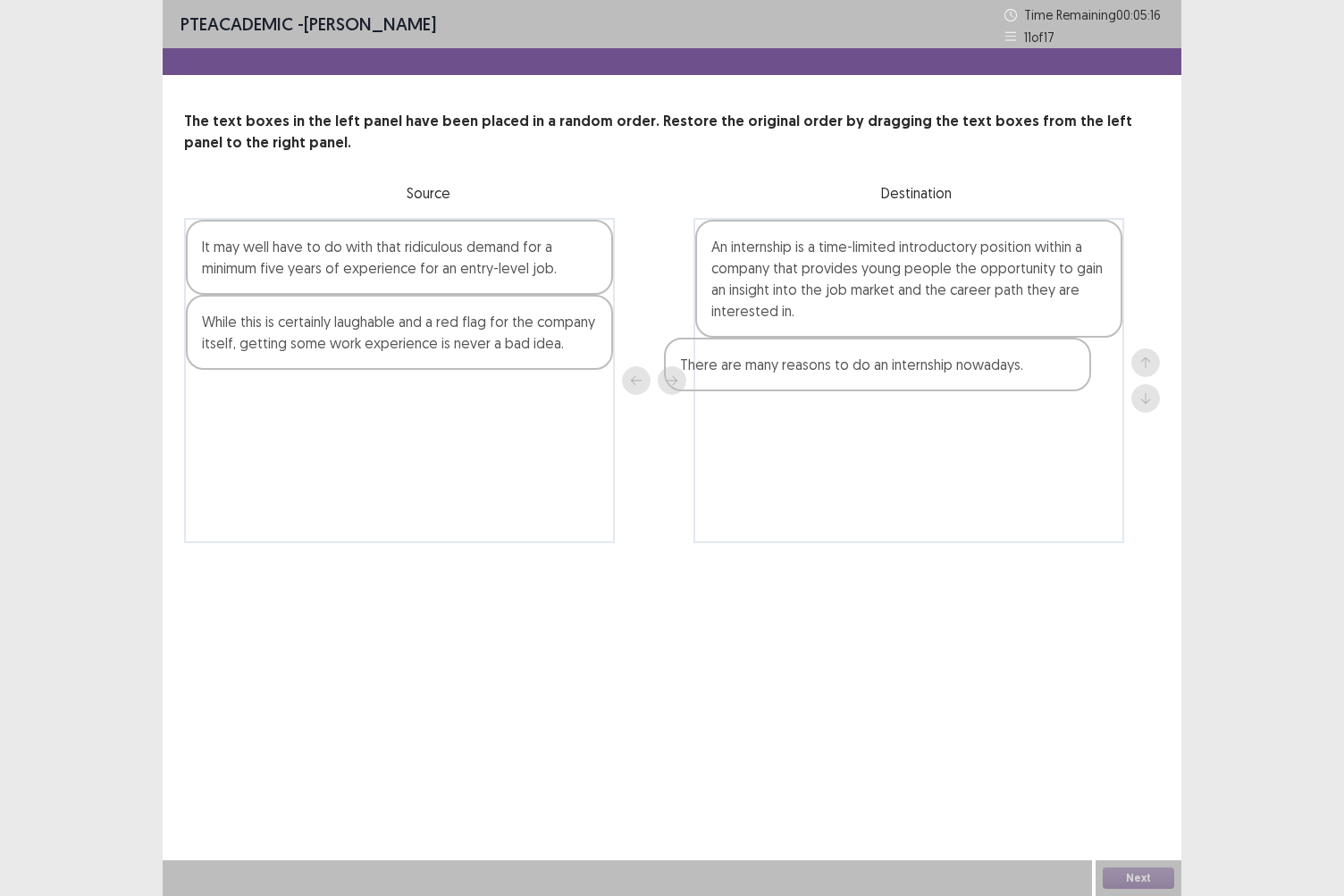
drag, startPoint x: 373, startPoint y: 336, endPoint x: 870, endPoint y: 379, distance: 498.9
click at [870, 379] on div "It may well have to do with that ridiculous demand for a minimum five years of …" at bounding box center [672, 380] width 976 height 325
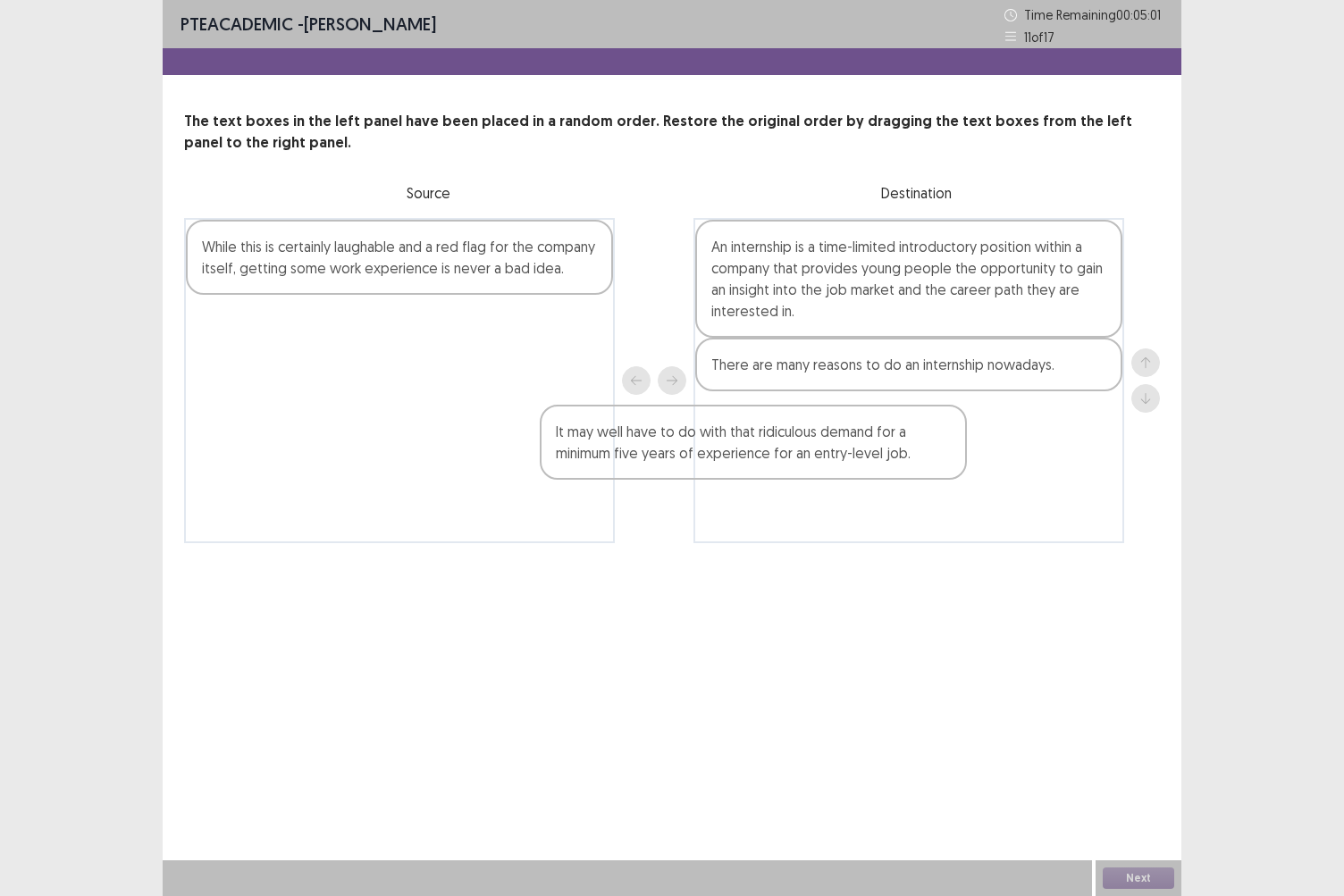
drag, startPoint x: 484, startPoint y: 283, endPoint x: 849, endPoint y: 474, distance: 412.0
click at [849, 474] on div "It may well have to do with that ridiculous demand for a minimum five years of …" at bounding box center [672, 380] width 976 height 325
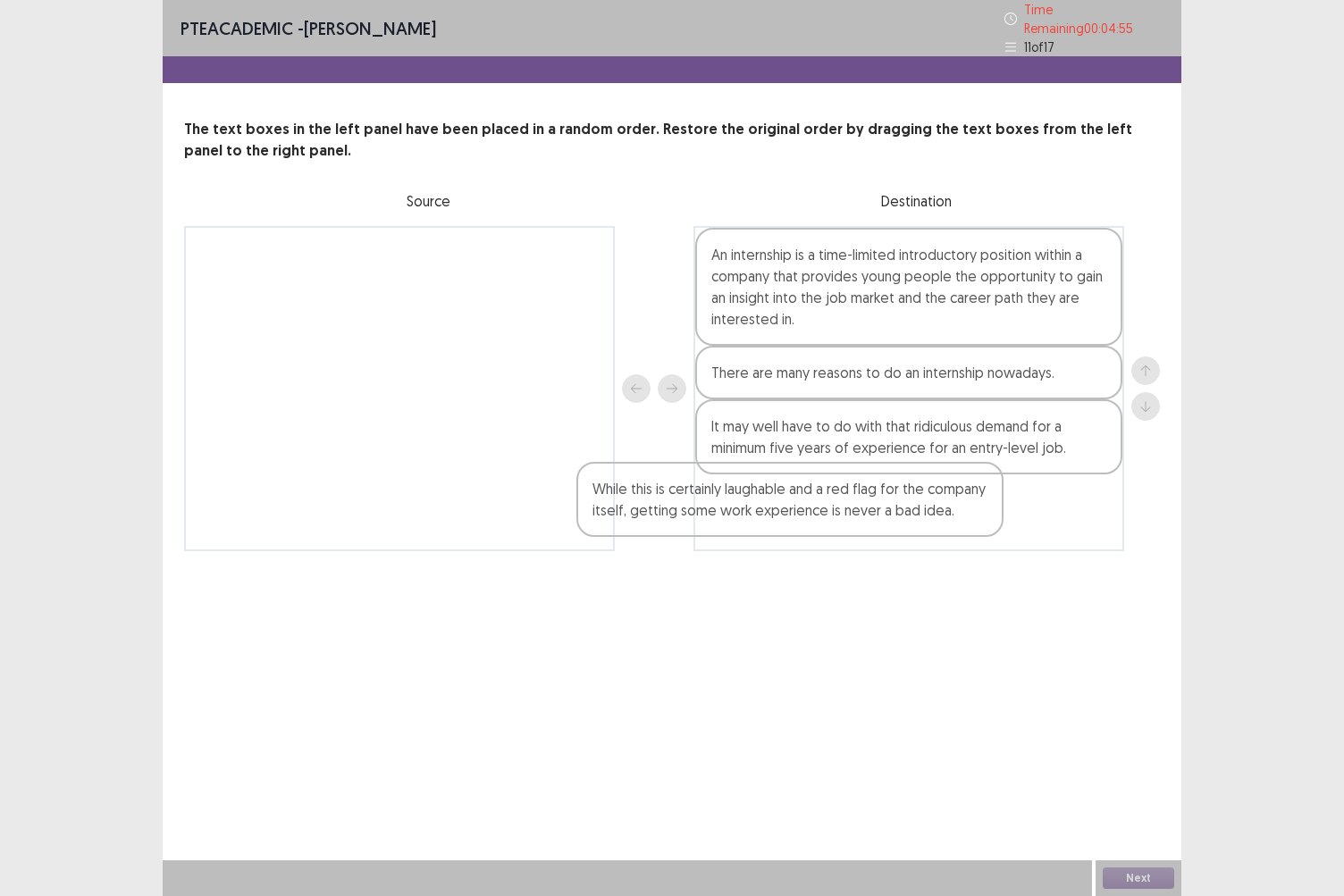
drag, startPoint x: 495, startPoint y: 271, endPoint x: 892, endPoint y: 519, distance: 468.1
click at [892, 519] on div "While this is certainly laughable and a red flag for the company itself, gettin…" at bounding box center [672, 388] width 976 height 325
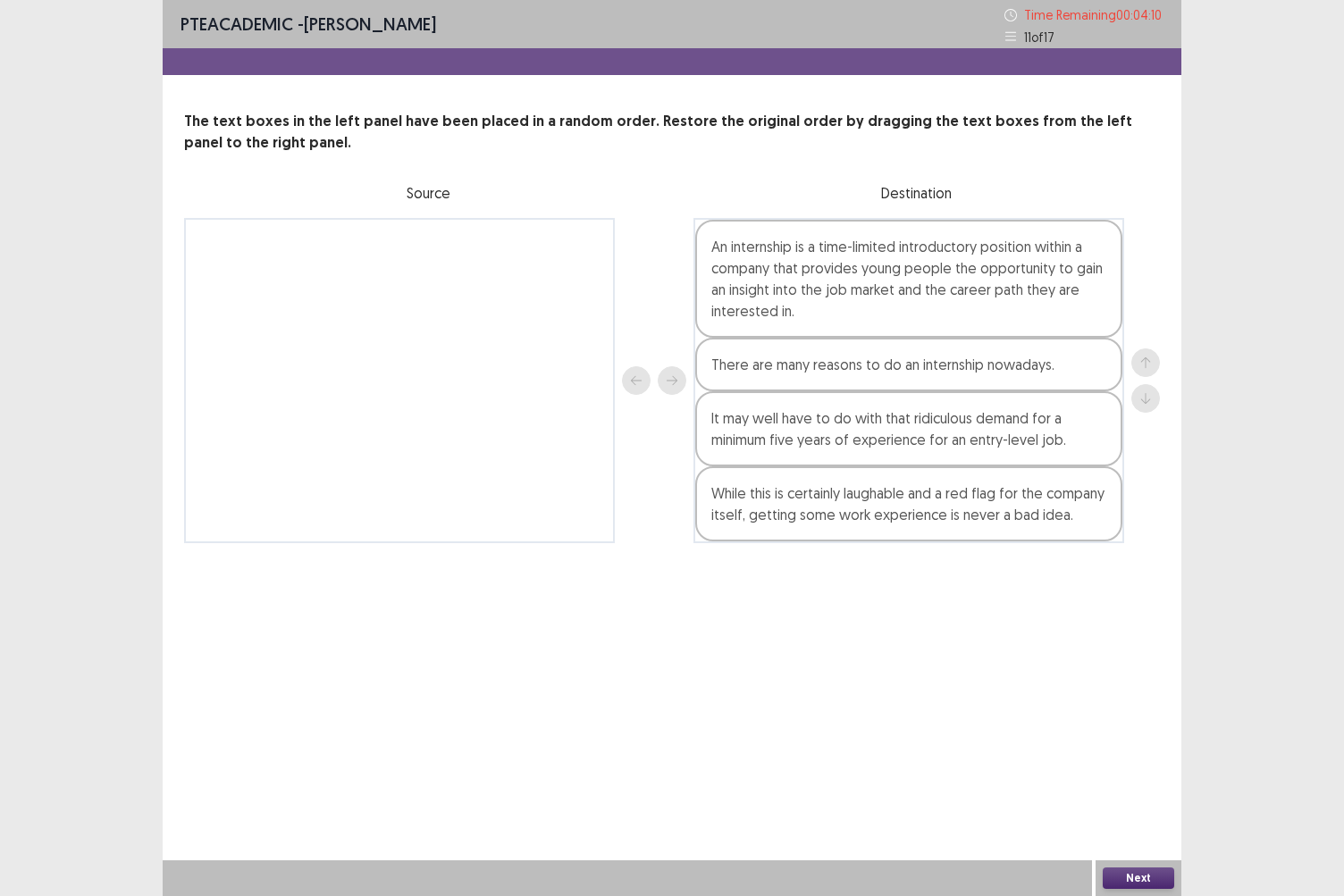
click at [1156, 774] on button "Next" at bounding box center [1139, 879] width 71 height 22
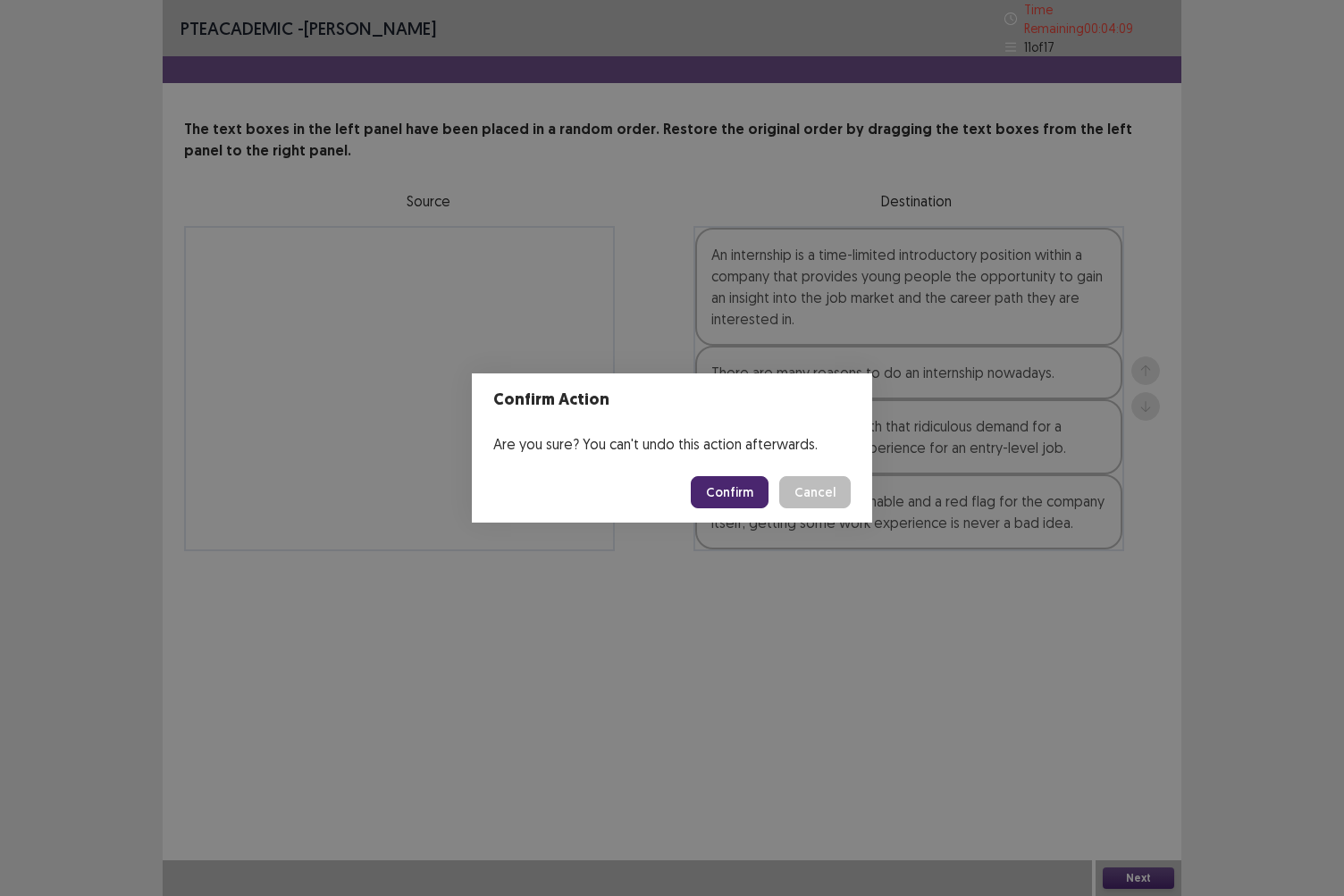
click at [748, 489] on button "Confirm" at bounding box center [730, 493] width 77 height 32
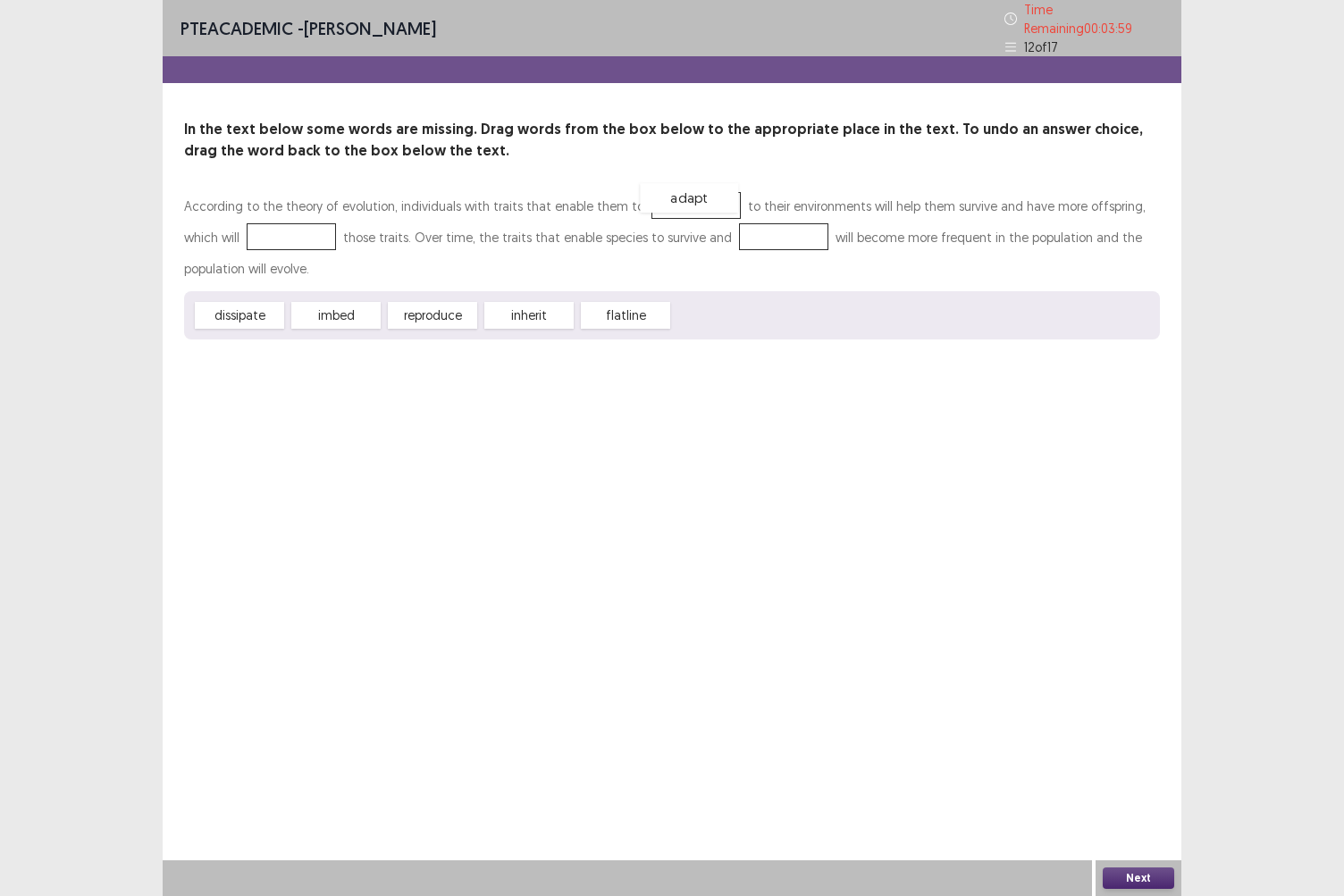
drag, startPoint x: 724, startPoint y: 311, endPoint x: 692, endPoint y: 194, distance: 121.3
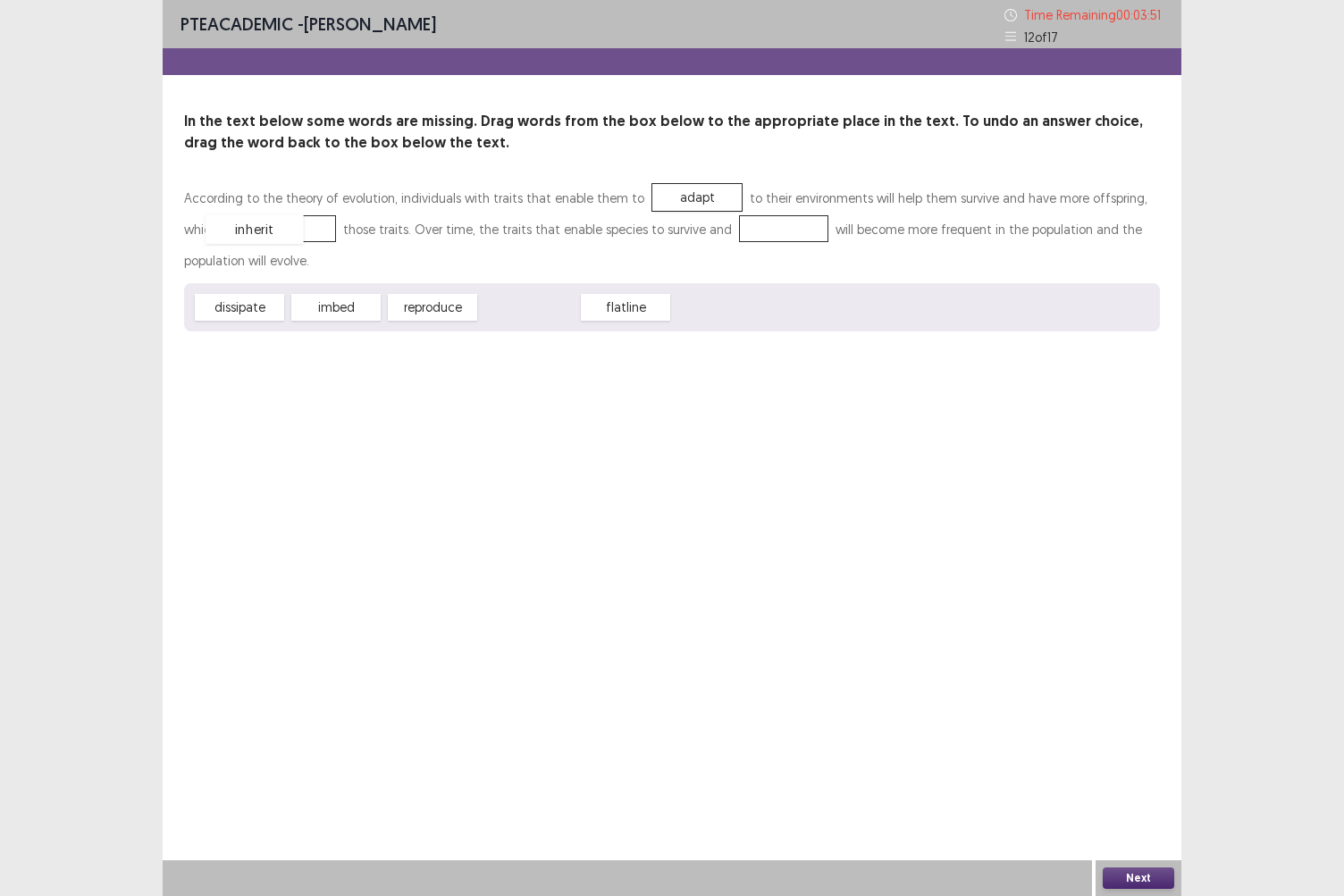
drag, startPoint x: 547, startPoint y: 314, endPoint x: 273, endPoint y: 237, distance: 284.6
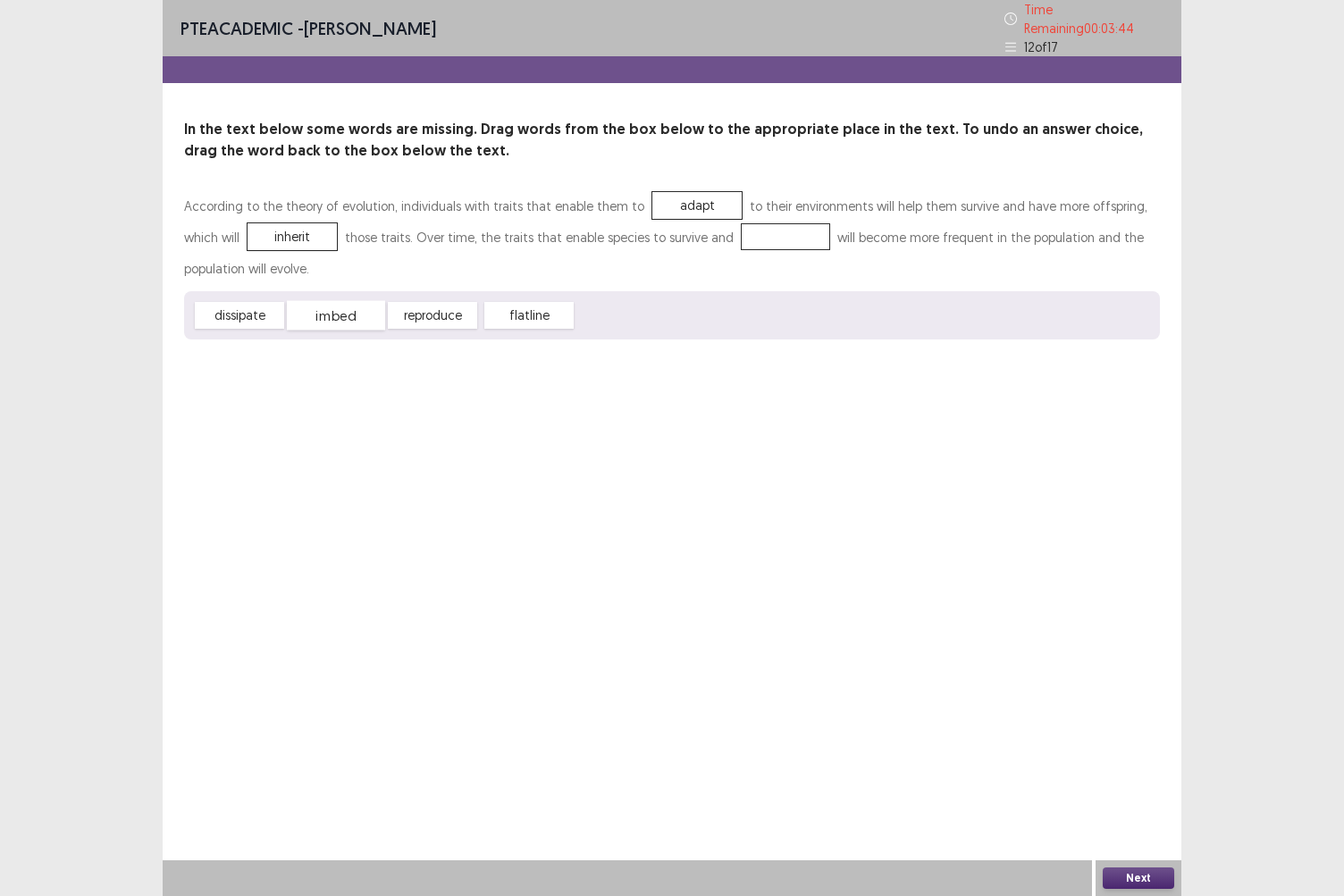
click at [334, 312] on div "imbed" at bounding box center [336, 315] width 98 height 30
drag, startPoint x: 426, startPoint y: 309, endPoint x: 721, endPoint y: 241, distance: 302.7
click at [742, 241] on div "reproduce" at bounding box center [786, 237] width 89 height 27
click at [1135, 774] on button "Next" at bounding box center [1139, 879] width 71 height 22
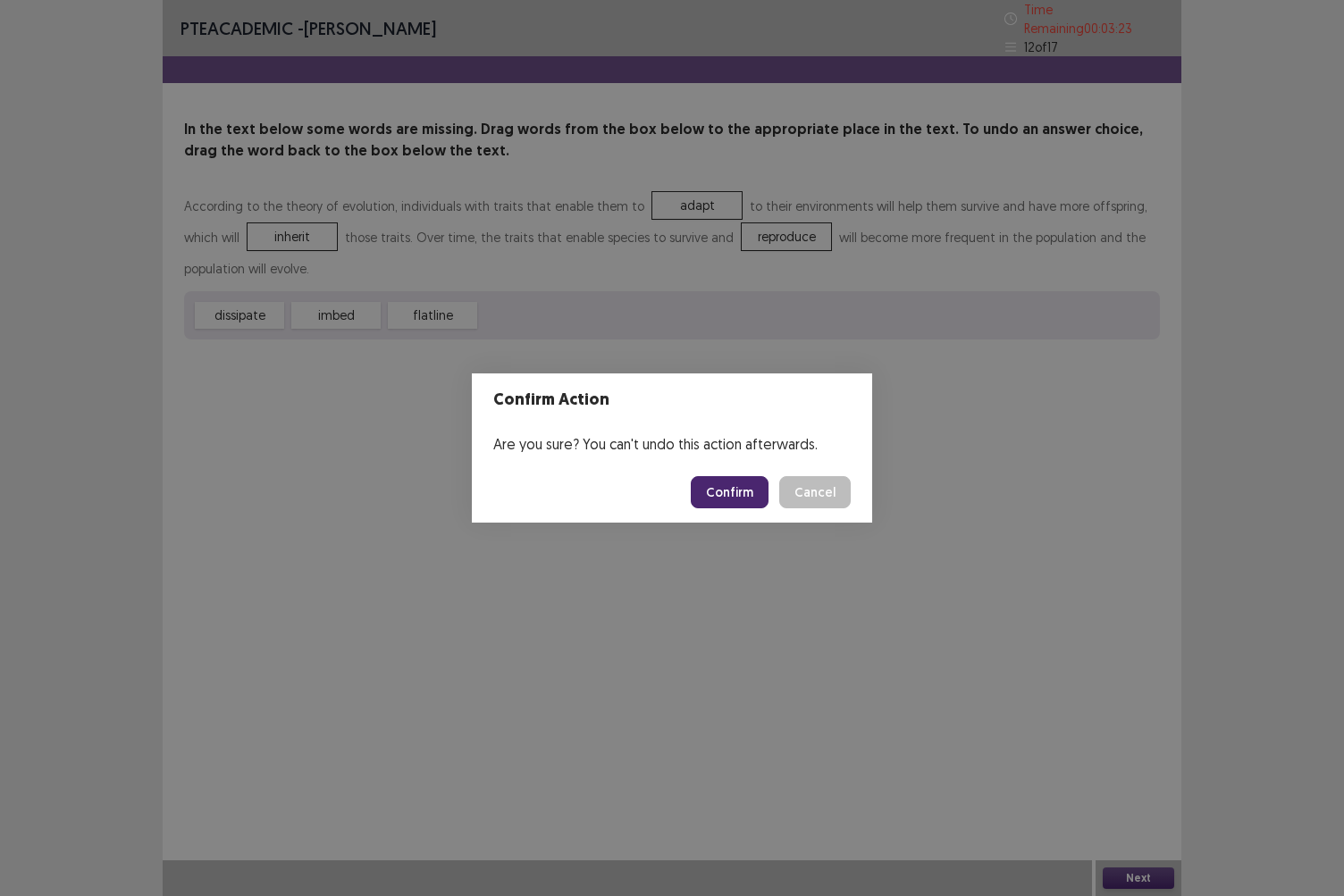
click at [740, 488] on button "Confirm" at bounding box center [730, 493] width 77 height 32
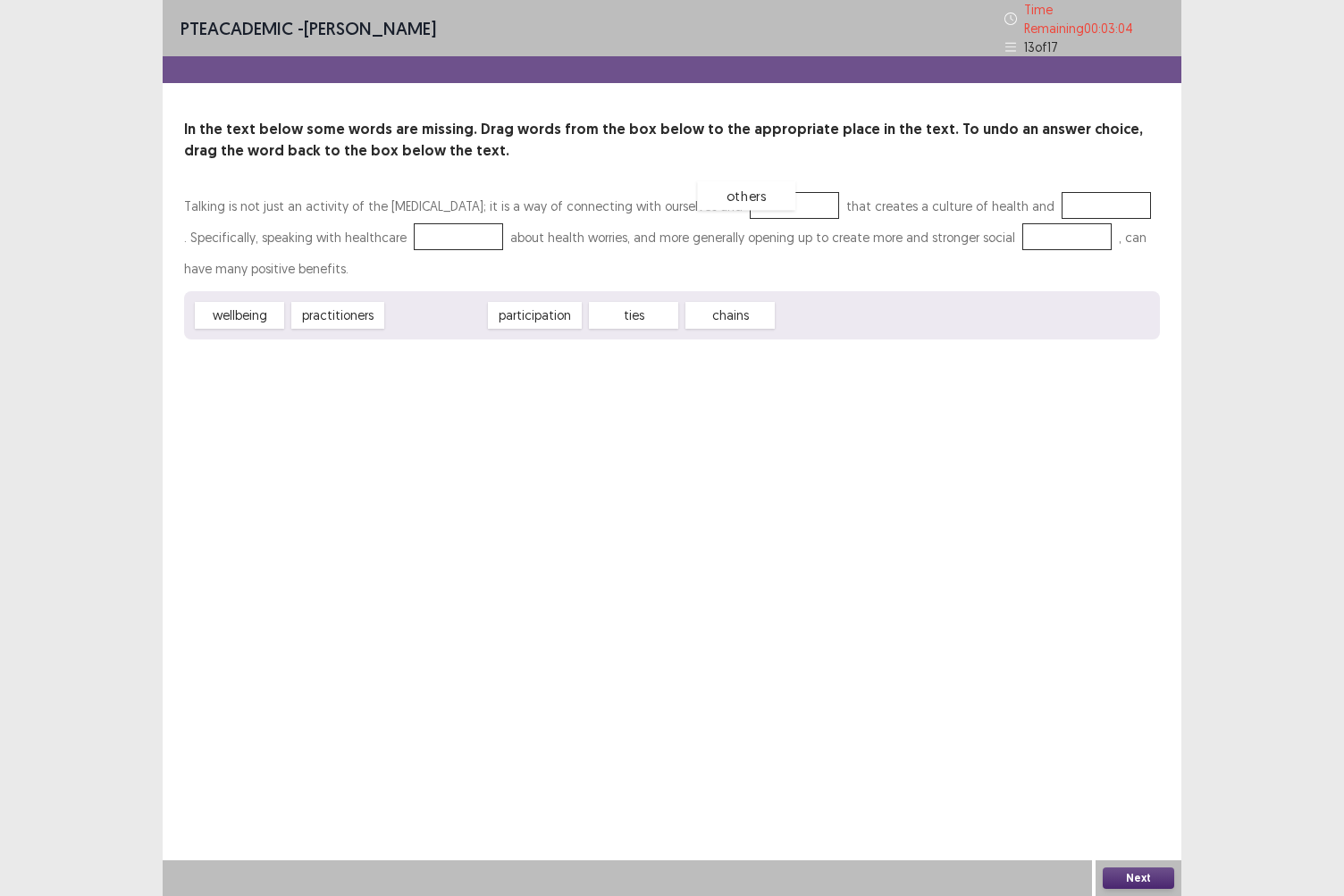
drag, startPoint x: 444, startPoint y: 307, endPoint x: 755, endPoint y: 187, distance: 333.3
drag, startPoint x: 253, startPoint y: 316, endPoint x: 1060, endPoint y: 199, distance: 815.4
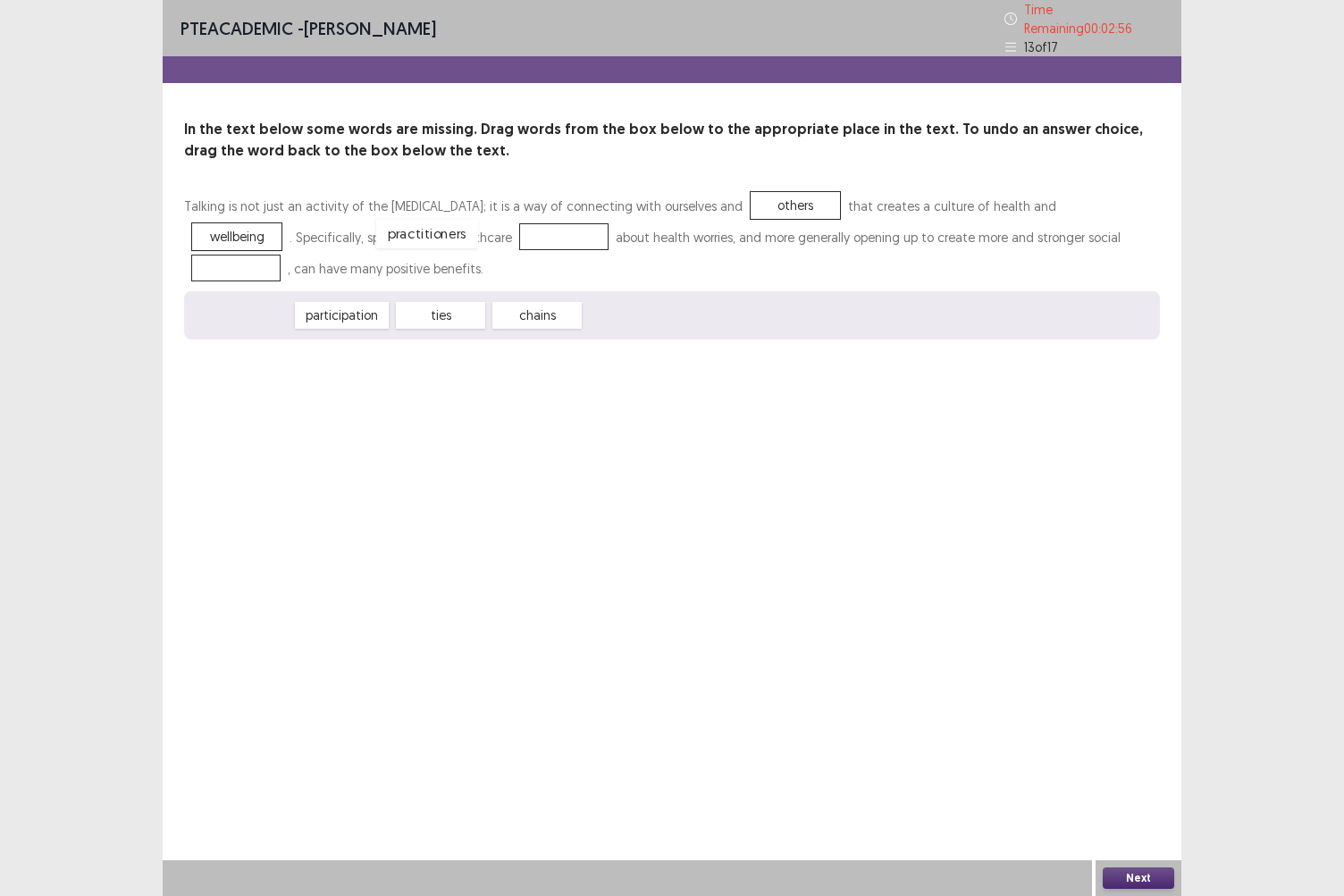
drag, startPoint x: 244, startPoint y: 308, endPoint x: 434, endPoint y: 227, distance: 206.5
drag, startPoint x: 438, startPoint y: 311, endPoint x: 1105, endPoint y: 241, distance: 670.7
click at [1121, 774] on button "Next" at bounding box center [1139, 879] width 71 height 22
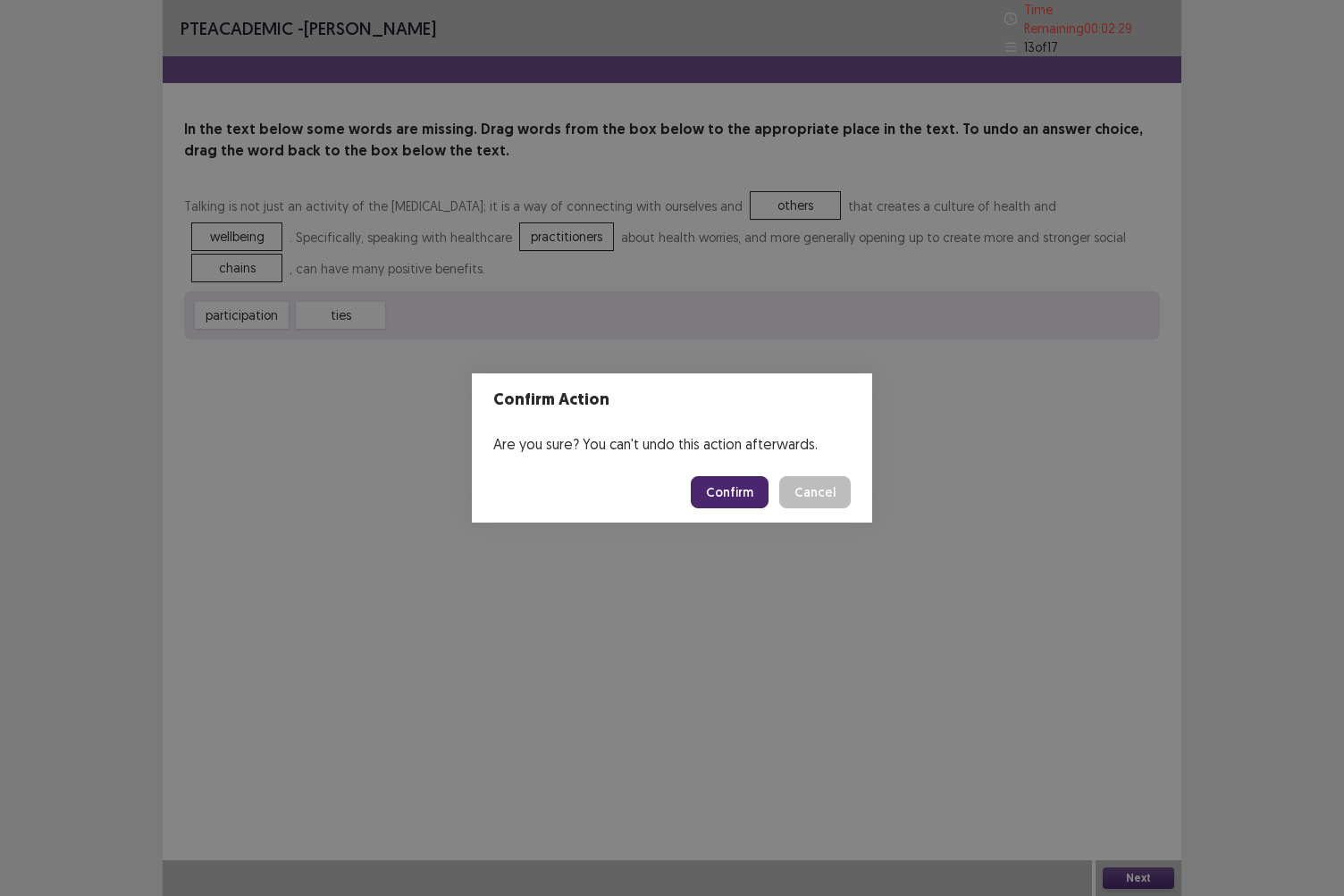
click at [739, 483] on button "Confirm" at bounding box center [730, 493] width 77 height 32
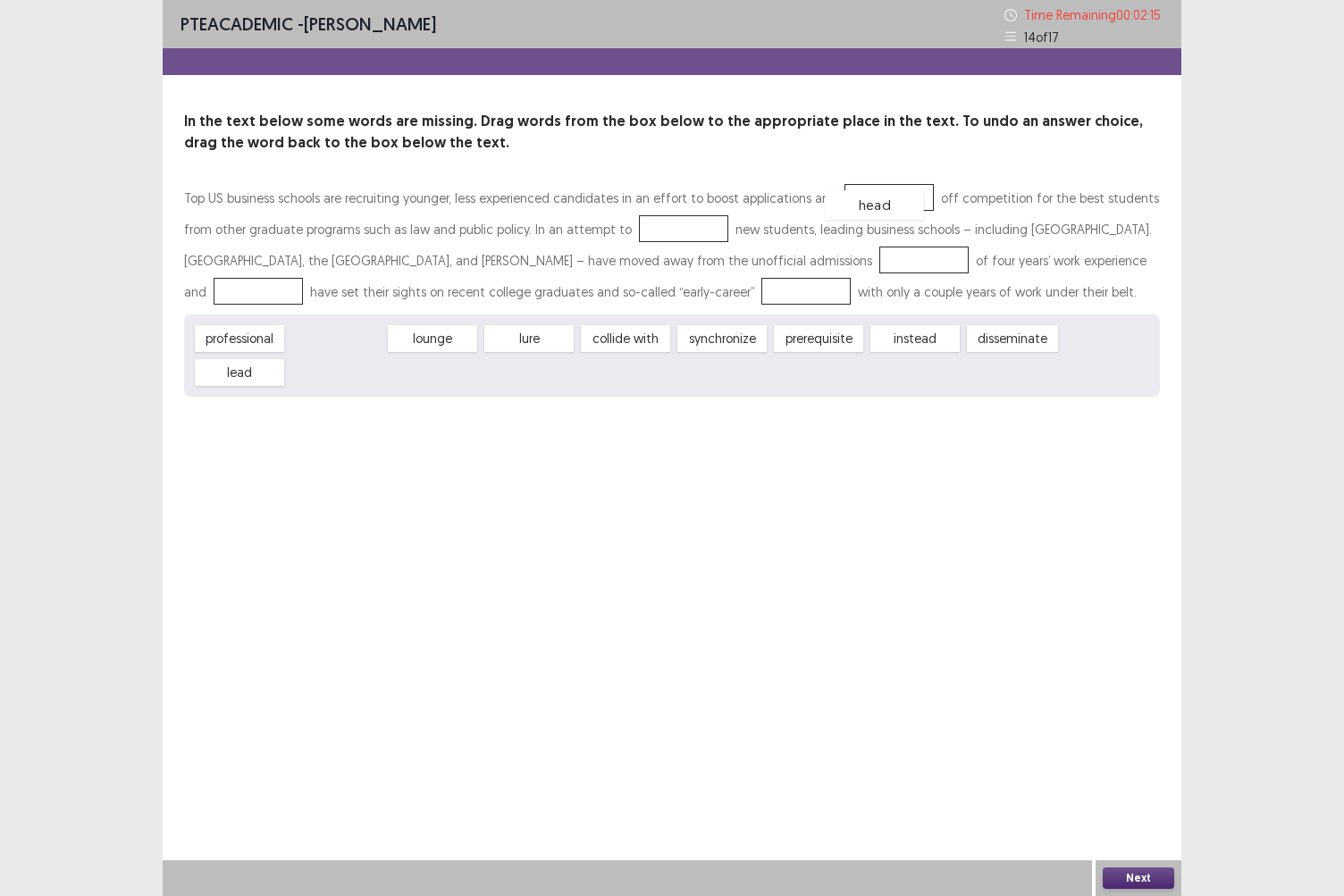
drag, startPoint x: 356, startPoint y: 330, endPoint x: 894, endPoint y: 197, distance: 554.2
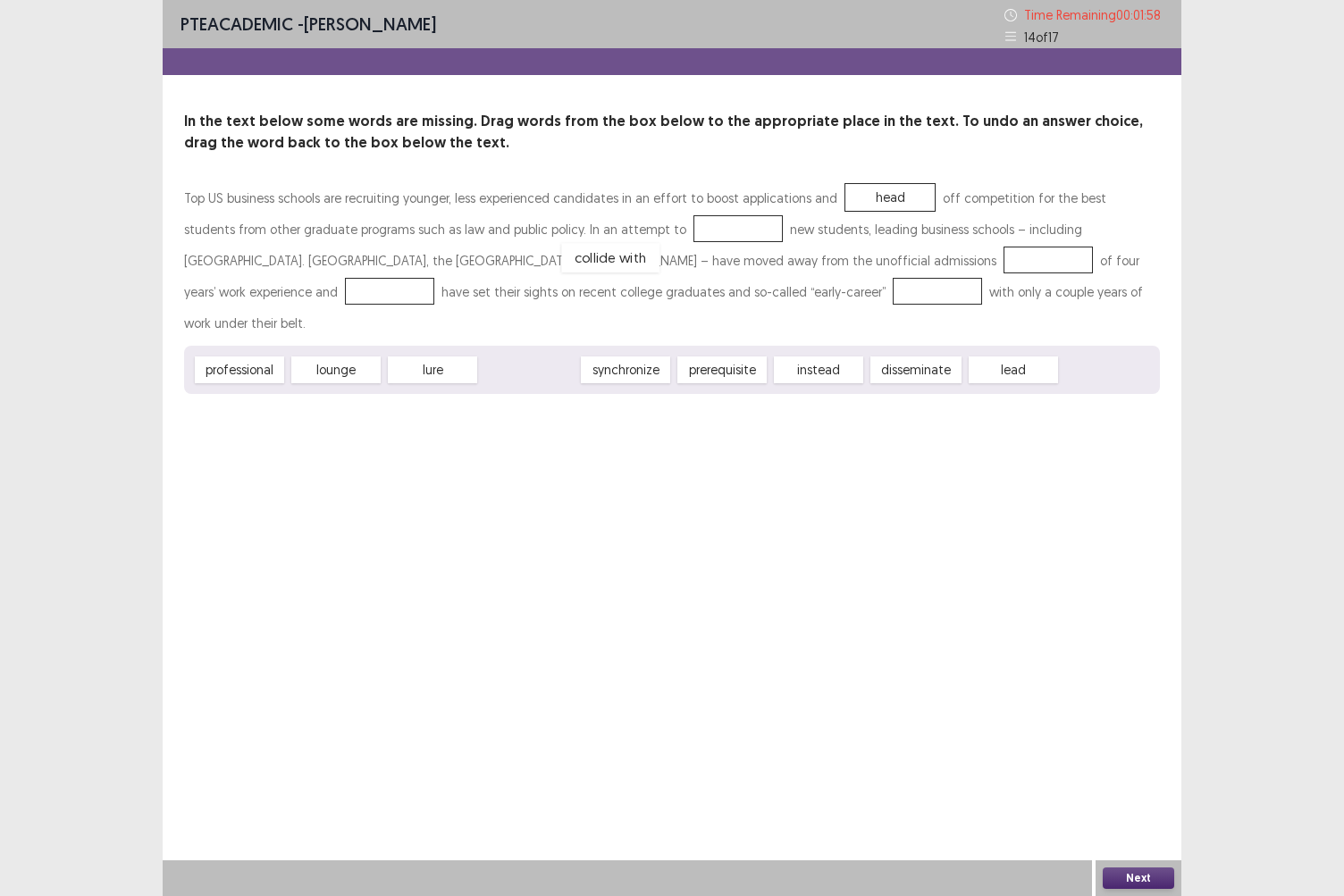
drag, startPoint x: 522, startPoint y: 337, endPoint x: 604, endPoint y: 224, distance: 139.6
drag, startPoint x: 636, startPoint y: 336, endPoint x: 663, endPoint y: 259, distance: 81.6
drag, startPoint x: 265, startPoint y: 341, endPoint x: 577, endPoint y: 298, distance: 314.9
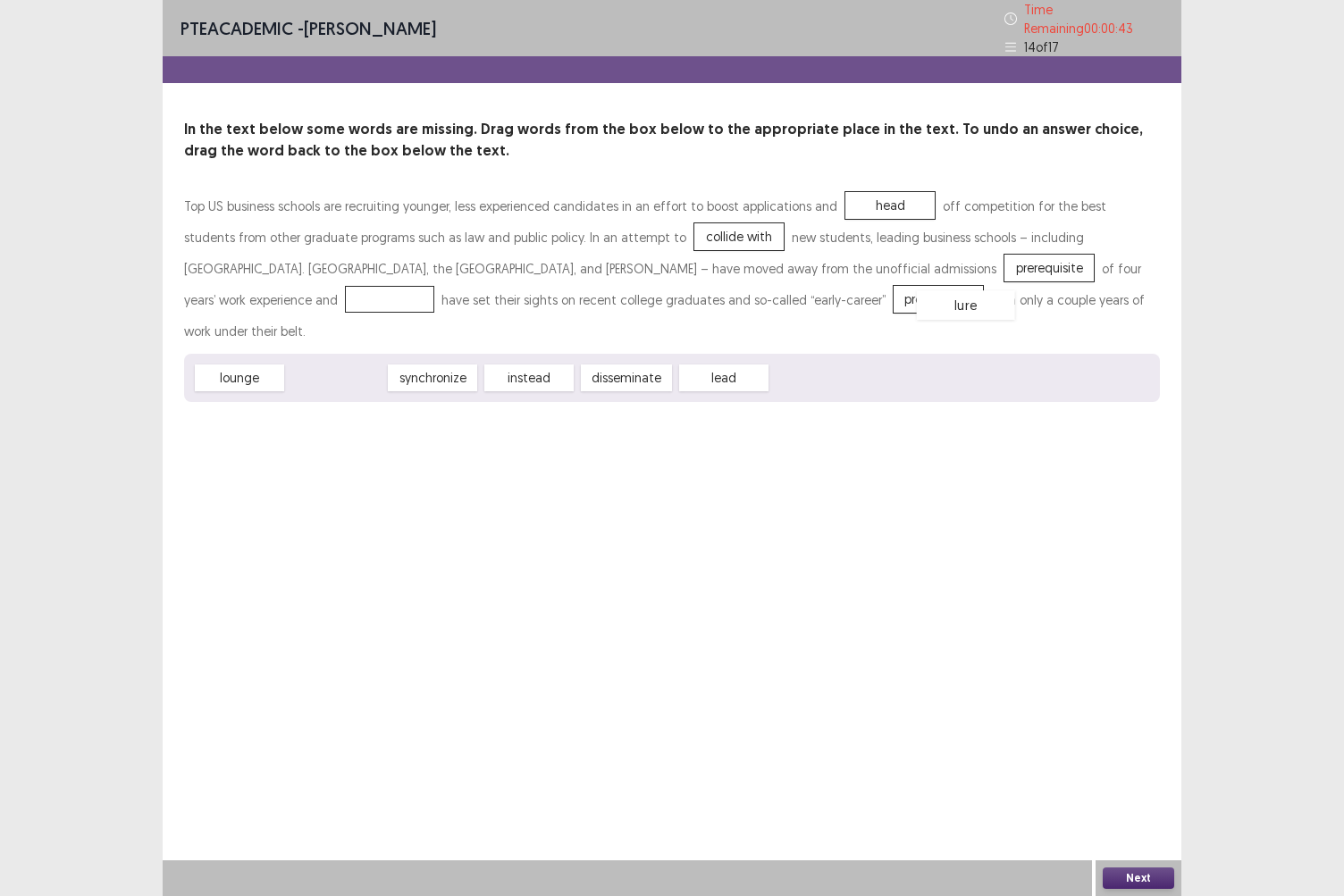
drag, startPoint x: 359, startPoint y: 336, endPoint x: 989, endPoint y: 263, distance: 634.2
drag, startPoint x: 537, startPoint y: 292, endPoint x: 984, endPoint y: 269, distance: 447.6
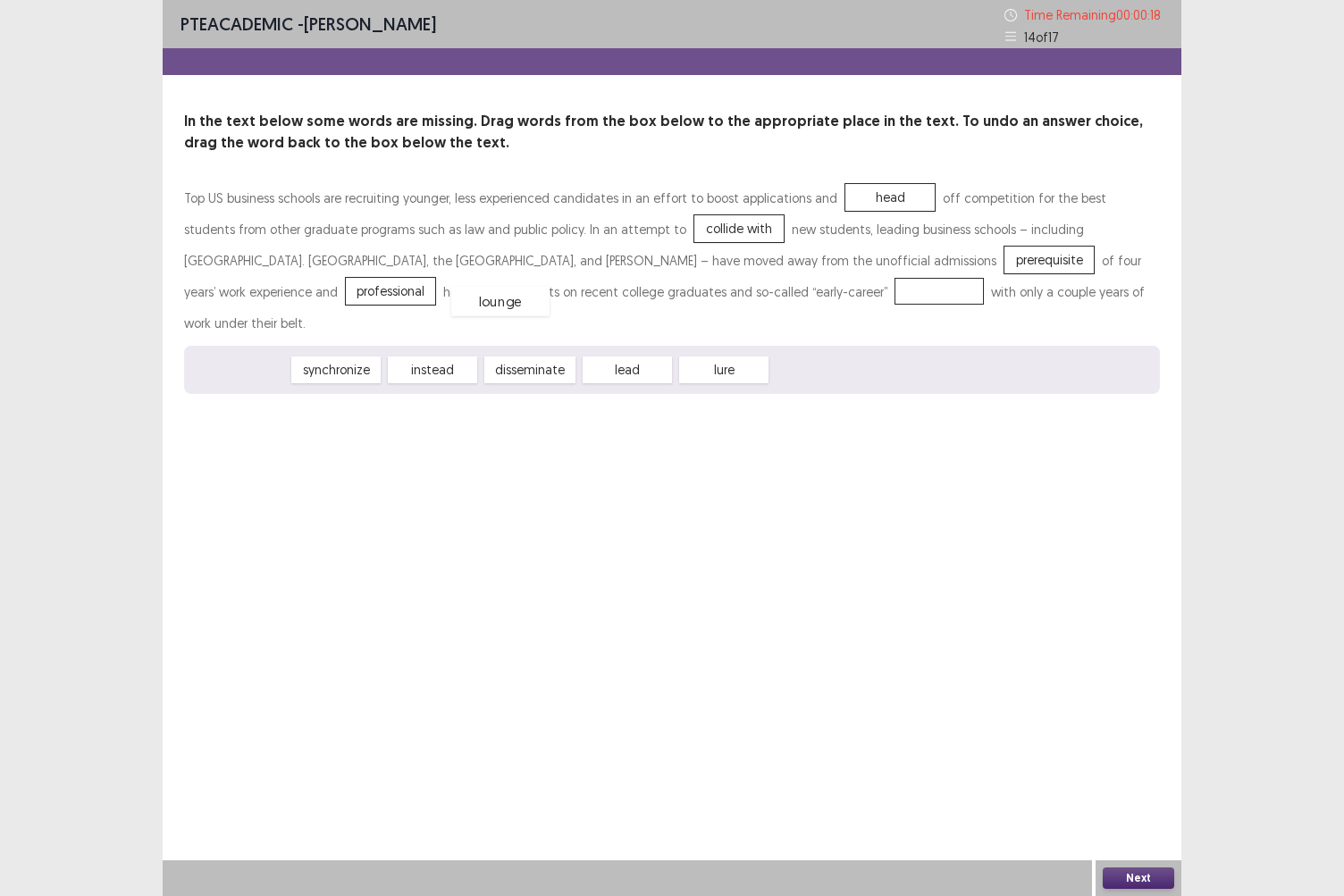
drag, startPoint x: 269, startPoint y: 341, endPoint x: 550, endPoint y: 285, distance: 286.5
click at [895, 288] on div "lounge" at bounding box center [940, 292] width 89 height 27
drag, startPoint x: 1144, startPoint y: 875, endPoint x: 1149, endPoint y: 864, distance: 12.1
click at [1149, 774] on div "Next" at bounding box center [1139, 879] width 86 height 36
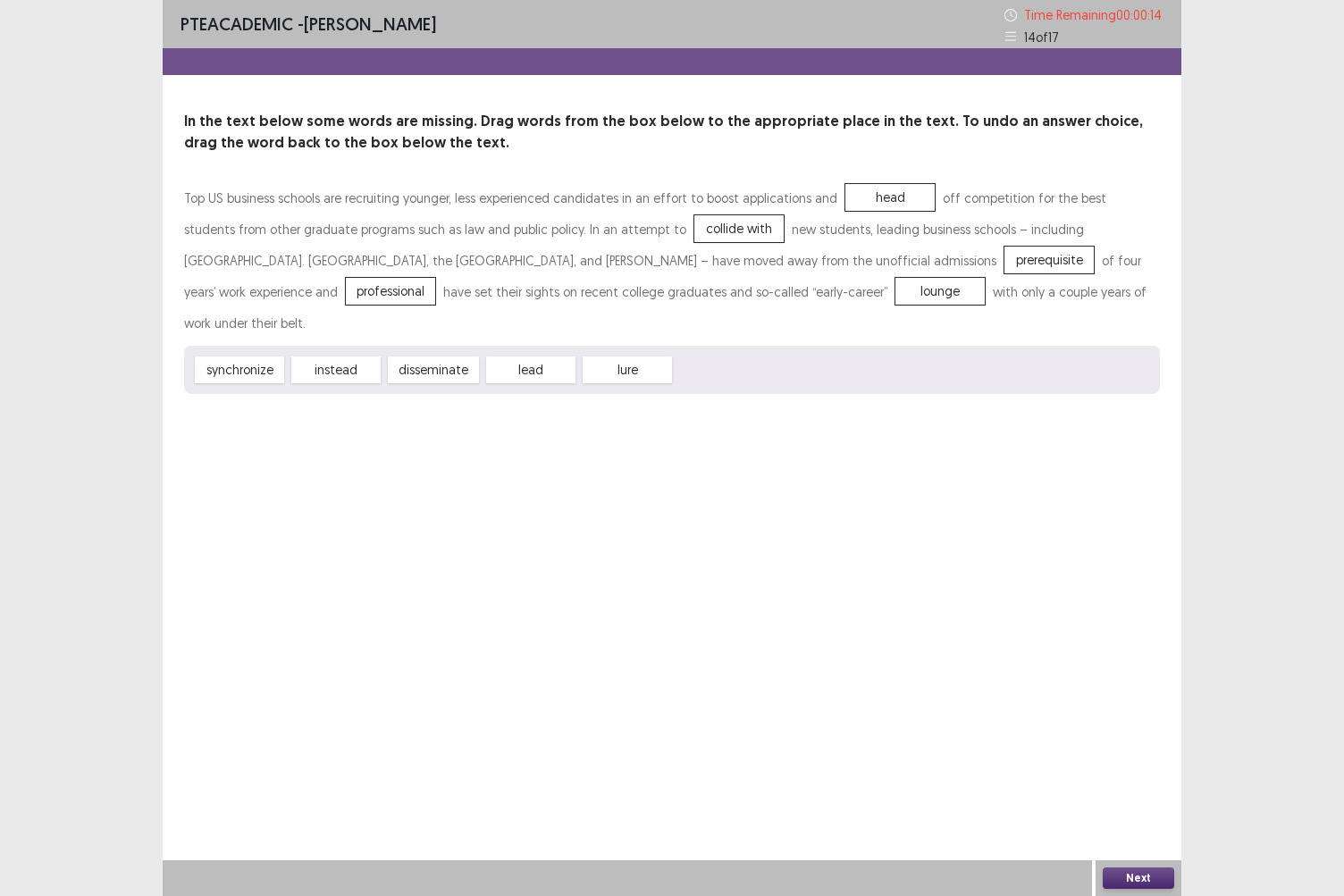
click at [1148, 774] on button "Next" at bounding box center [1139, 879] width 71 height 22
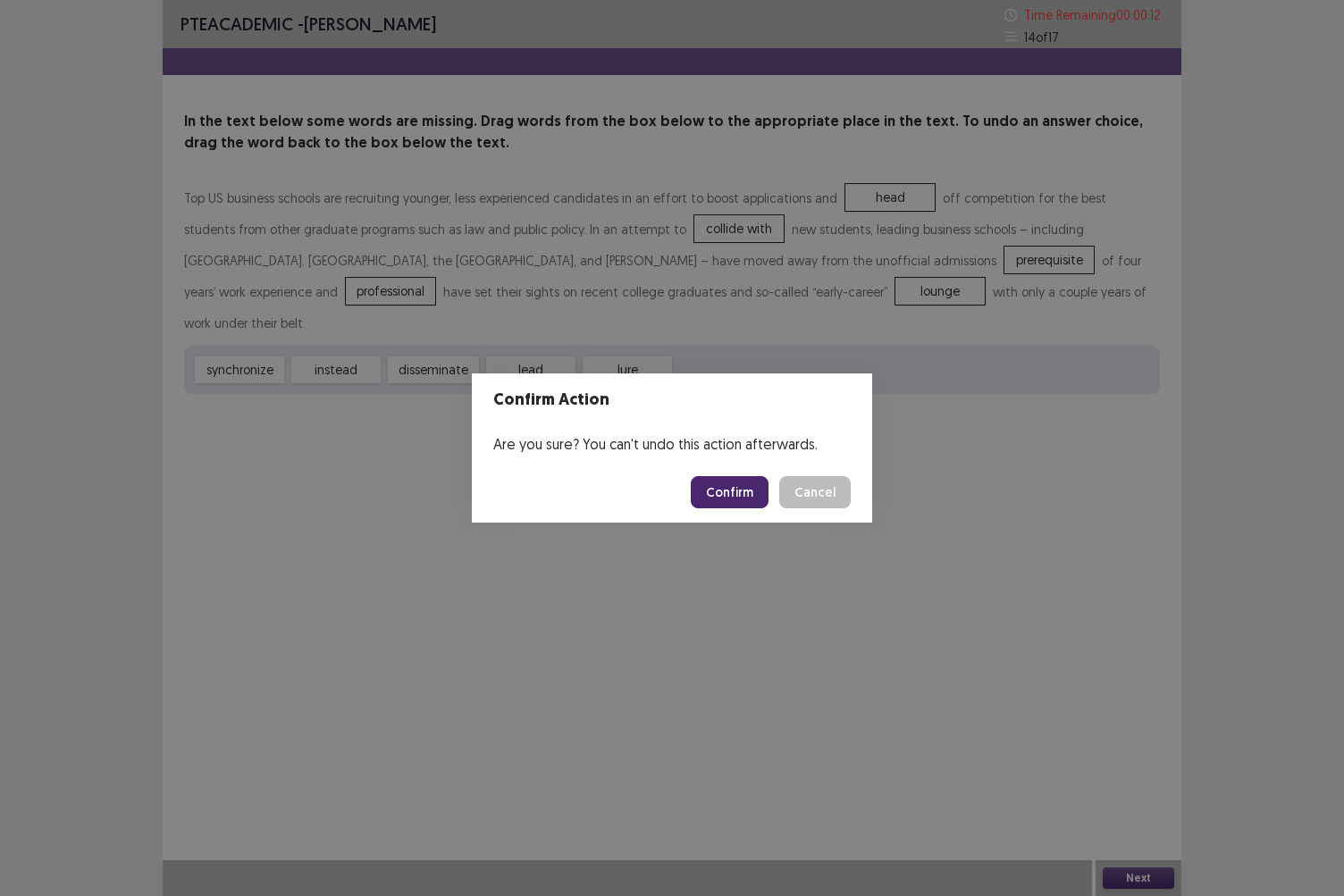
click at [738, 501] on button "Confirm" at bounding box center [730, 493] width 77 height 32
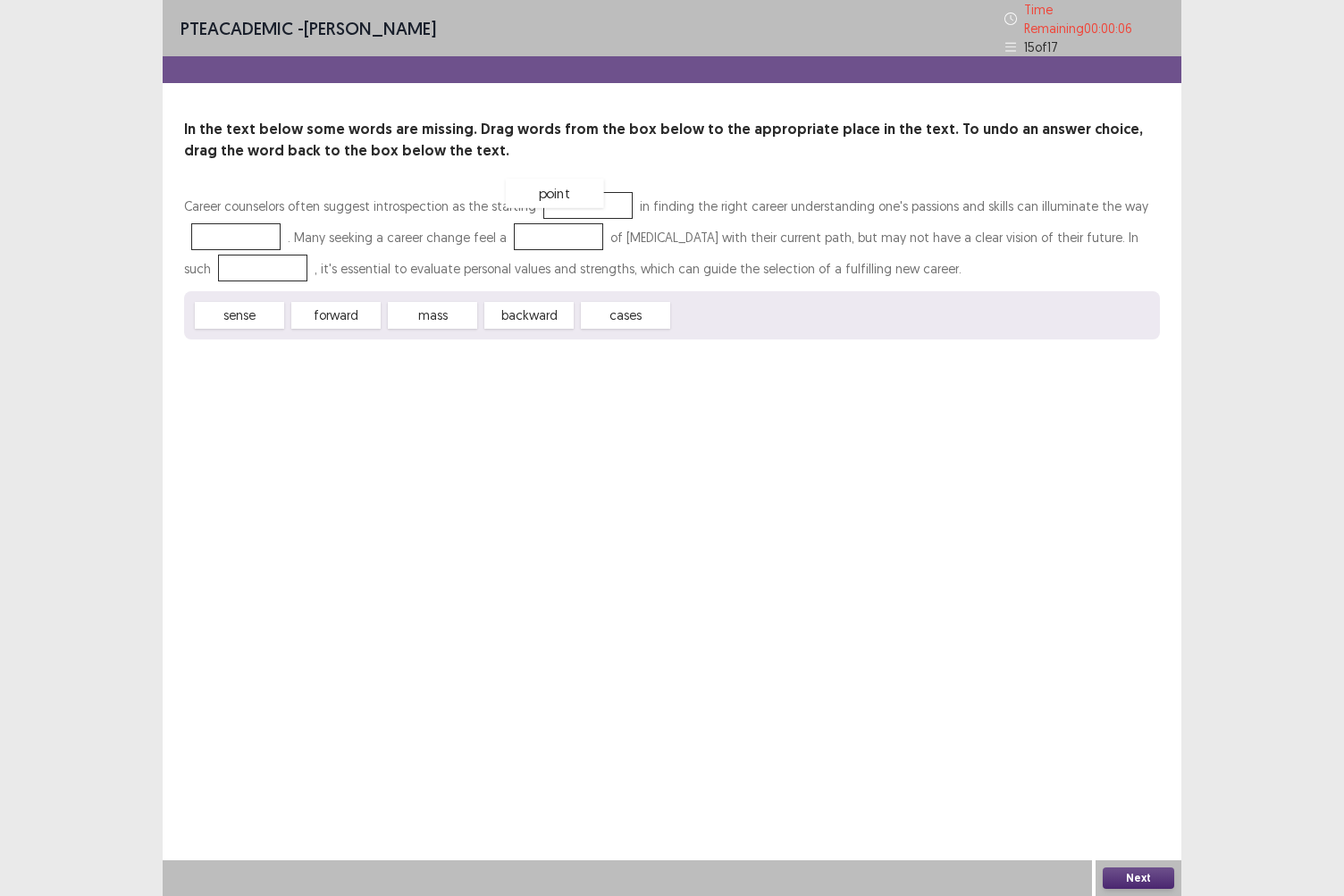
drag, startPoint x: 704, startPoint y: 312, endPoint x: 537, endPoint y: 189, distance: 207.4
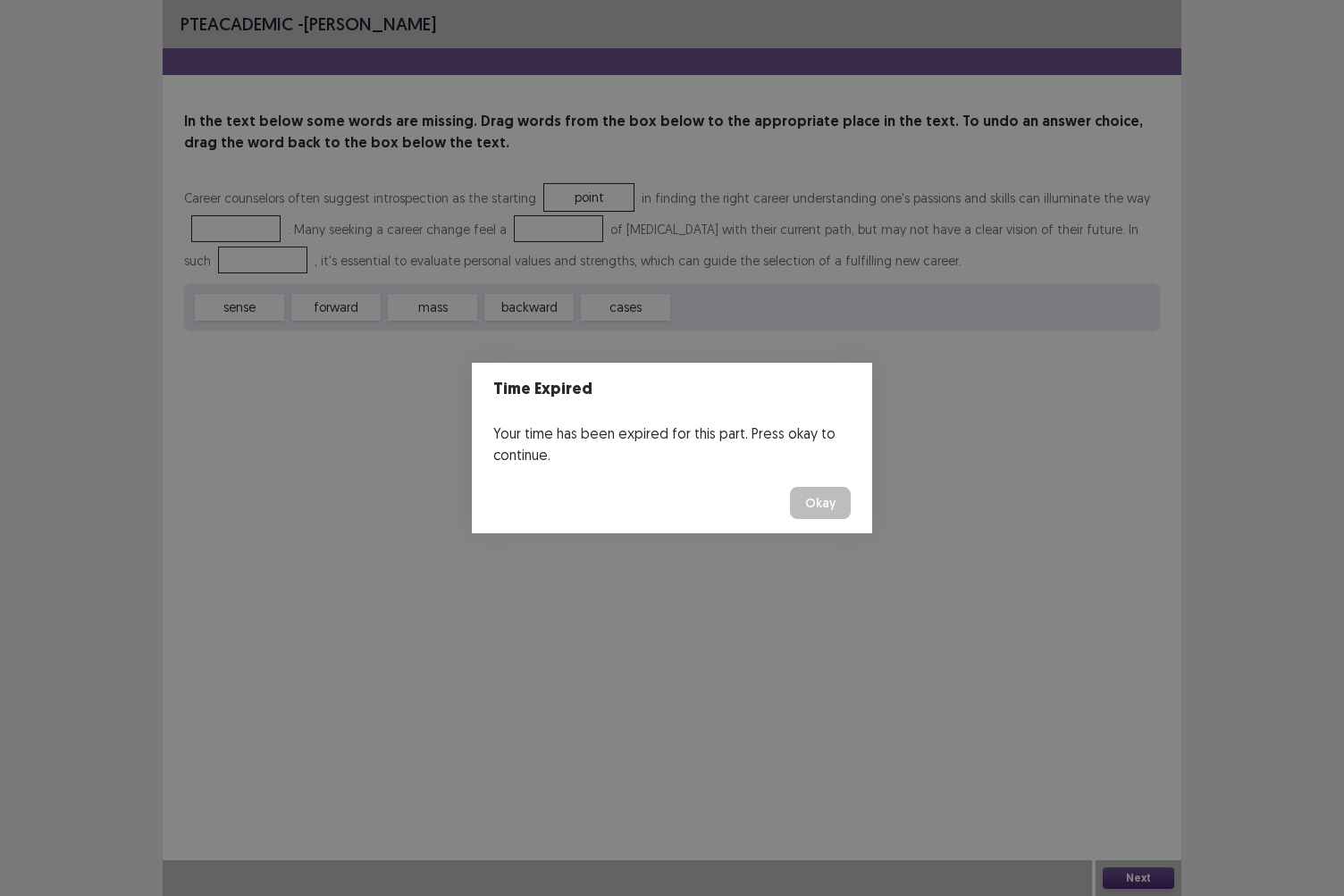
click at [815, 510] on button "Okay" at bounding box center [820, 503] width 60 height 32
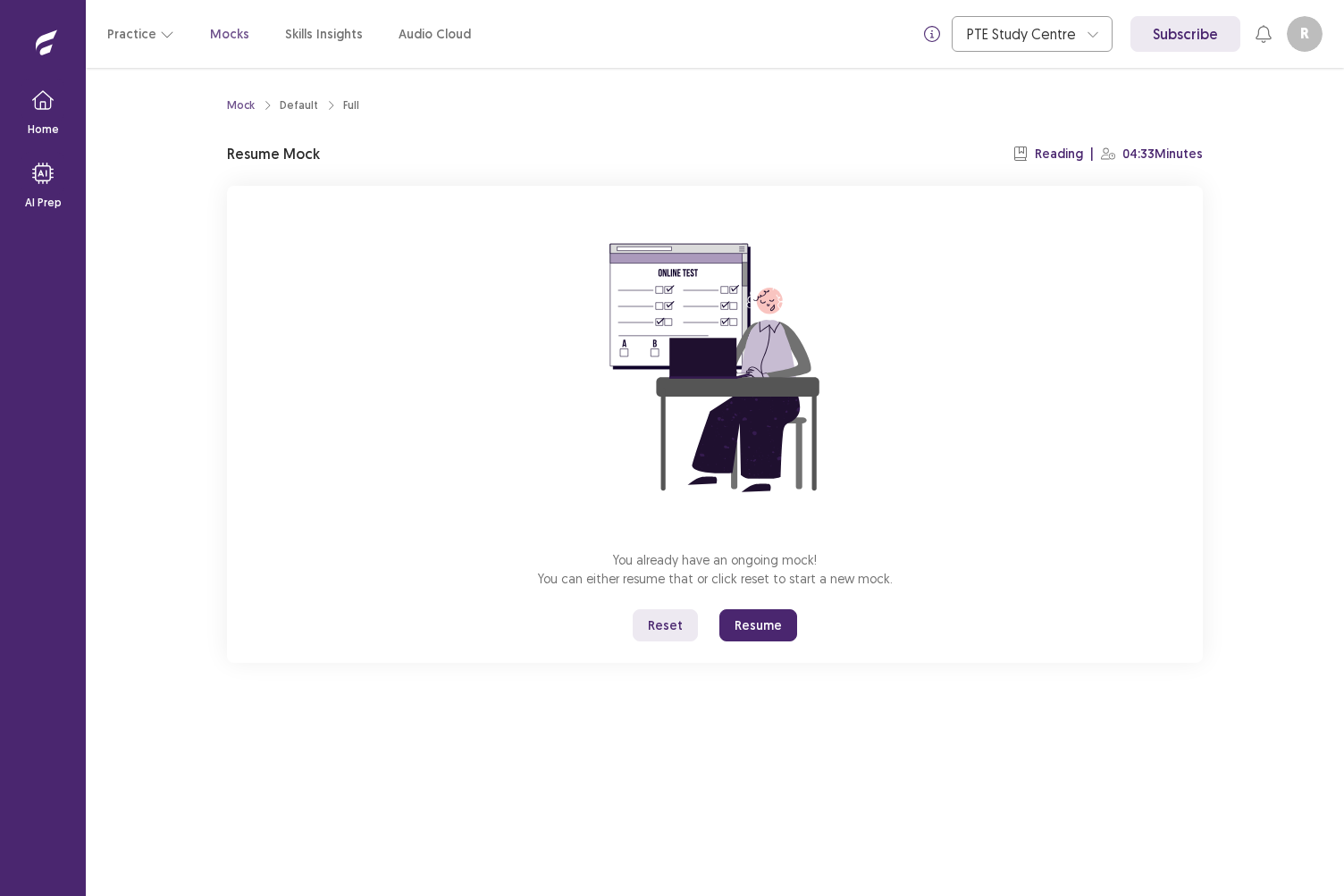
click at [770, 626] on button "Resume" at bounding box center [758, 626] width 77 height 32
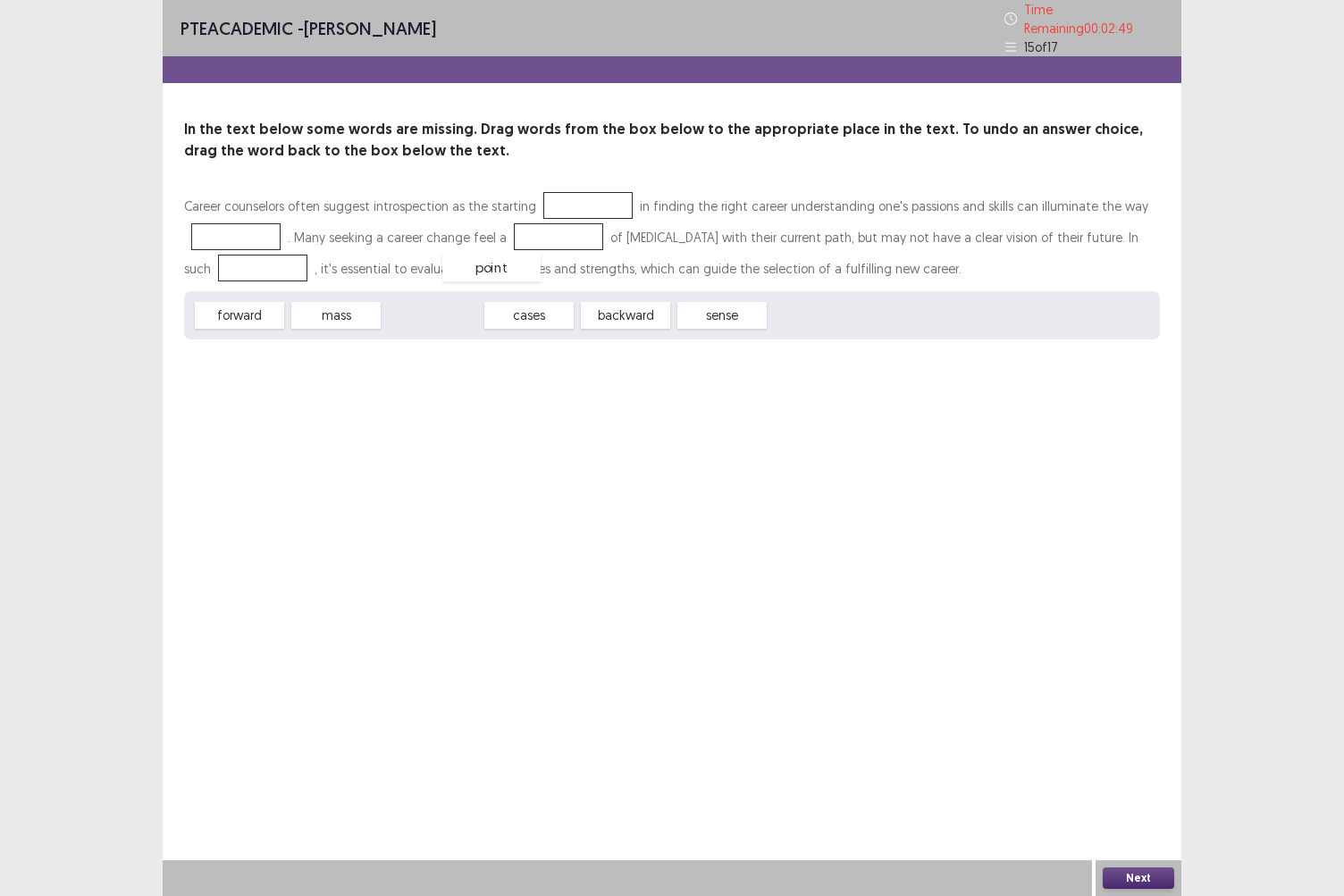
drag, startPoint x: 441, startPoint y: 314, endPoint x: 525, endPoint y: 240, distance: 111.9
drag, startPoint x: 547, startPoint y: 225, endPoint x: 566, endPoint y: 186, distance: 43.4
drag, startPoint x: 260, startPoint y: 307, endPoint x: 259, endPoint y: 231, distance: 76.0
drag, startPoint x: 333, startPoint y: 308, endPoint x: 595, endPoint y: 305, distance: 262.0
click at [595, 305] on div "cases" at bounding box center [594, 305] width 98 height 30
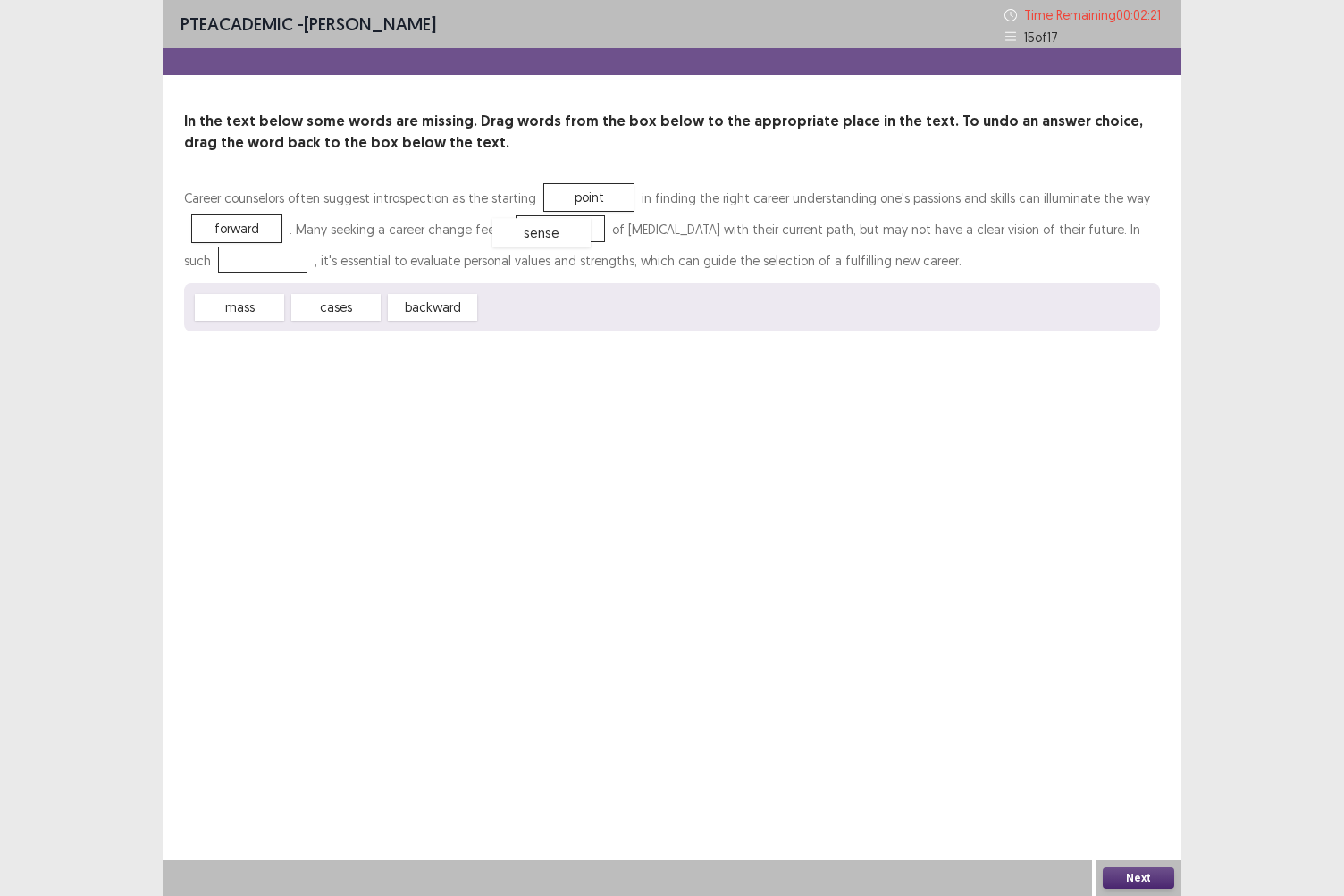
drag, startPoint x: 556, startPoint y: 316, endPoint x: 568, endPoint y: 241, distance: 76.0
drag, startPoint x: 363, startPoint y: 316, endPoint x: 261, endPoint y: 261, distance: 115.9
click at [1117, 774] on button "Next" at bounding box center [1139, 879] width 71 height 22
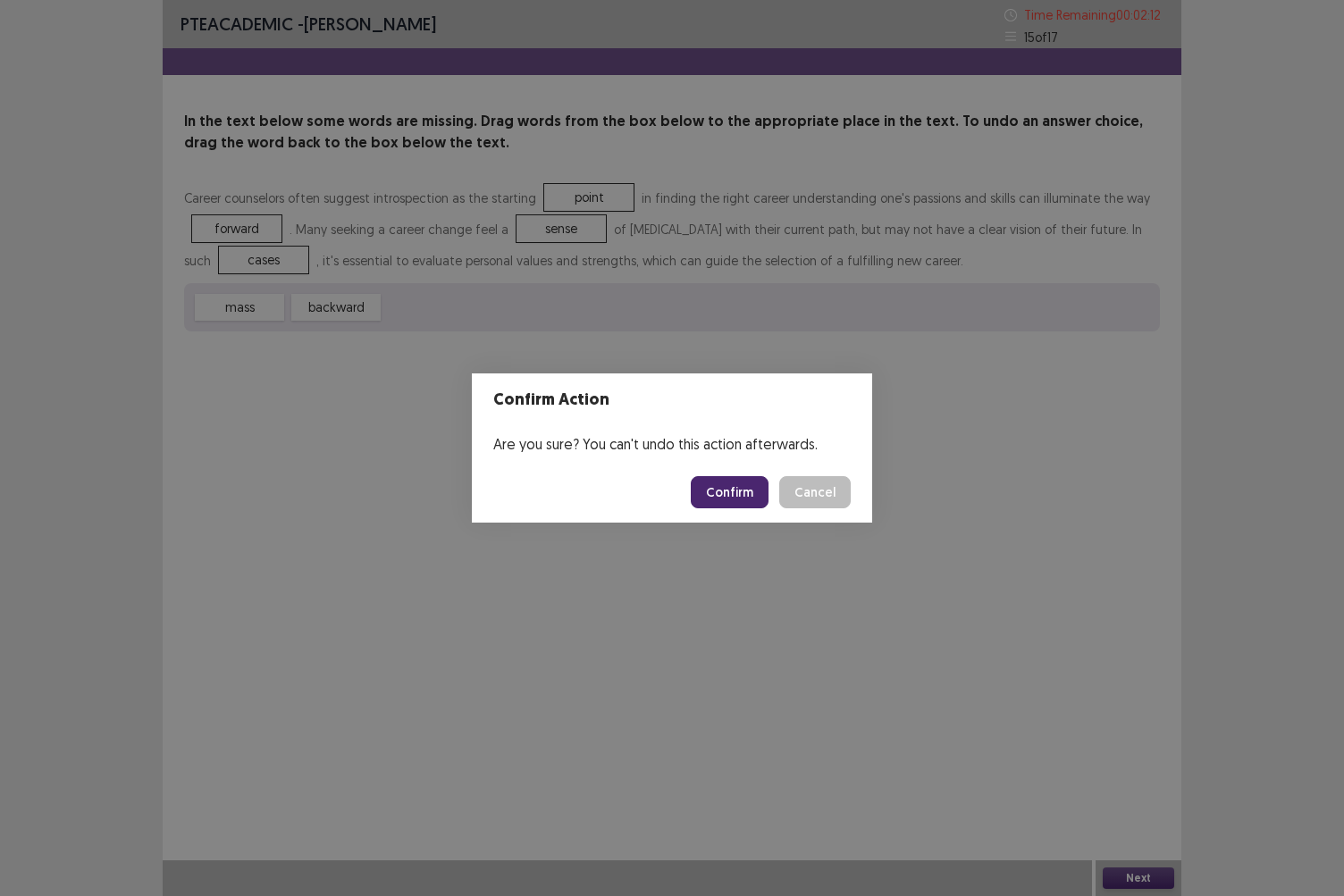
click at [740, 492] on button "Confirm" at bounding box center [730, 493] width 77 height 32
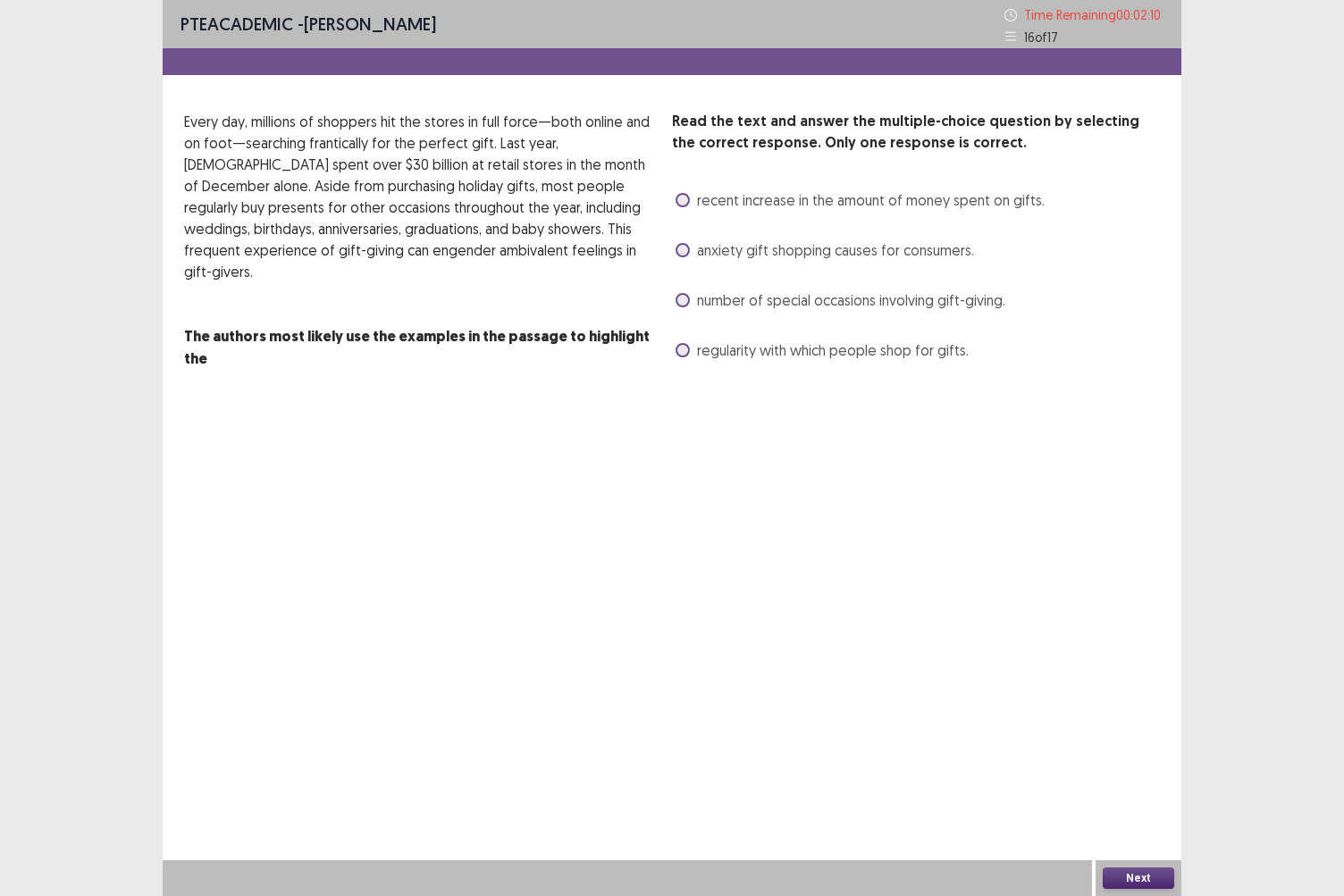
click at [699, 198] on span "recent increase in the amount of money spent on gifts." at bounding box center [871, 200] width 348 height 22
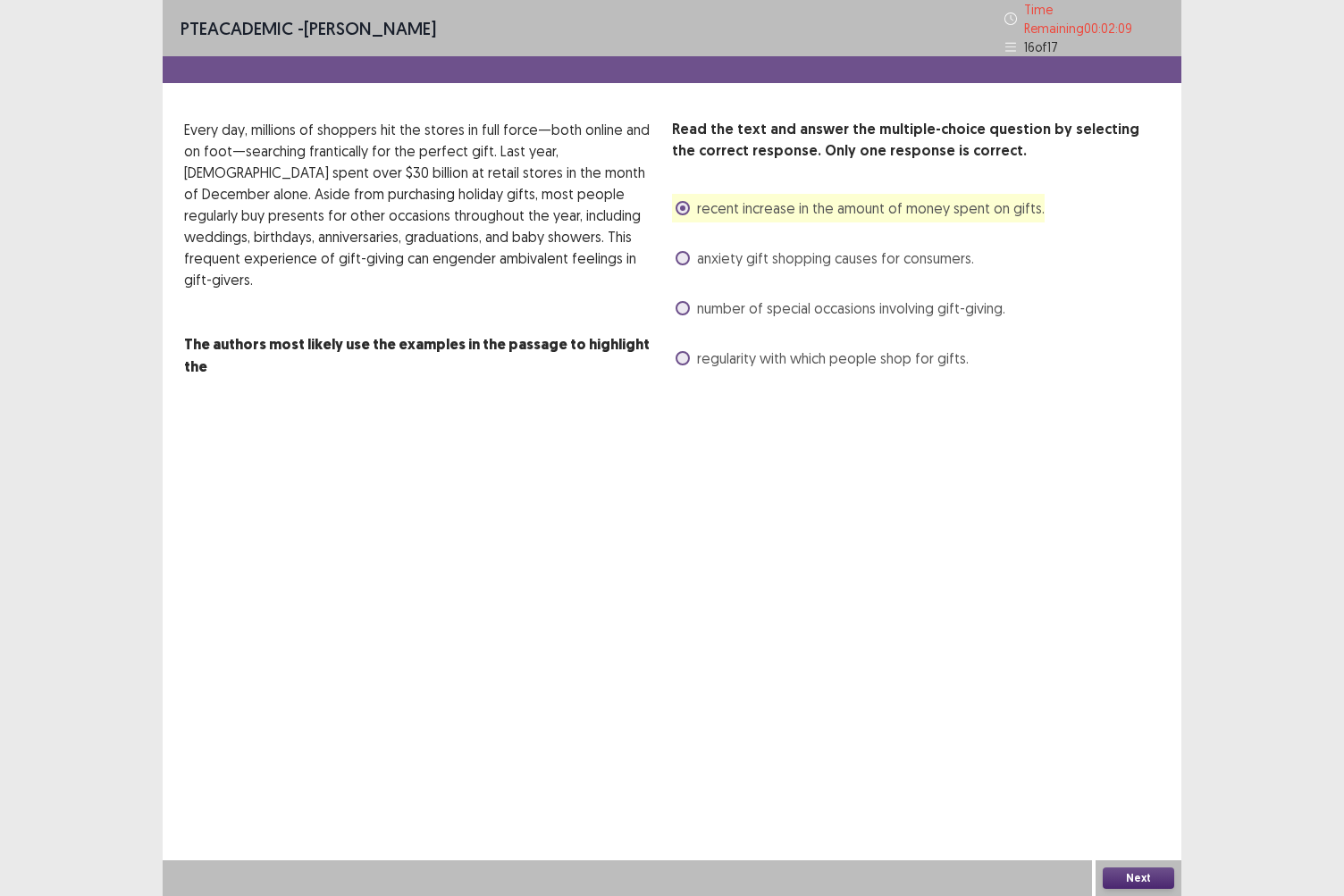
click at [688, 251] on span at bounding box center [683, 258] width 14 height 14
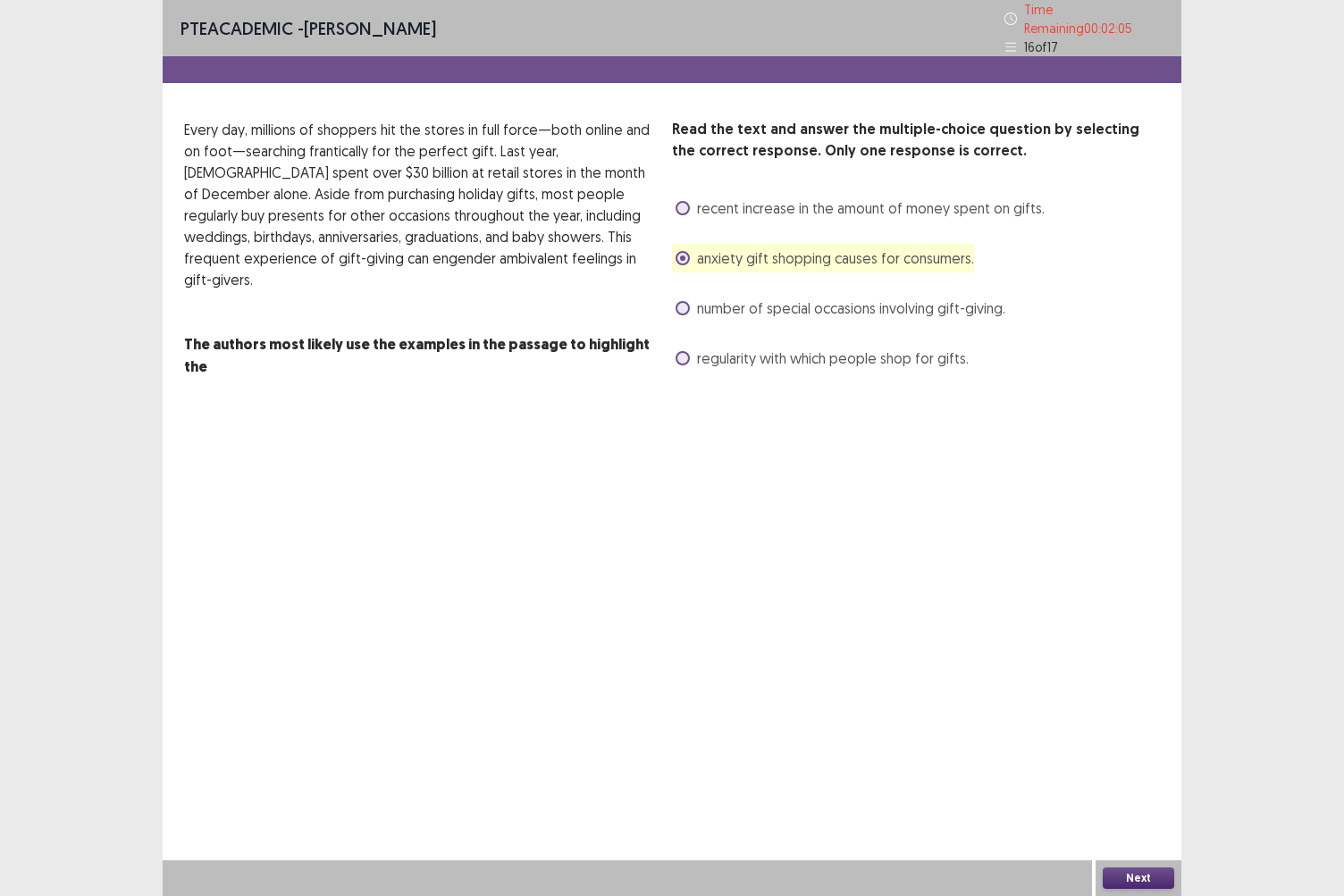
click at [1128, 774] on button "Next" at bounding box center [1139, 879] width 71 height 22
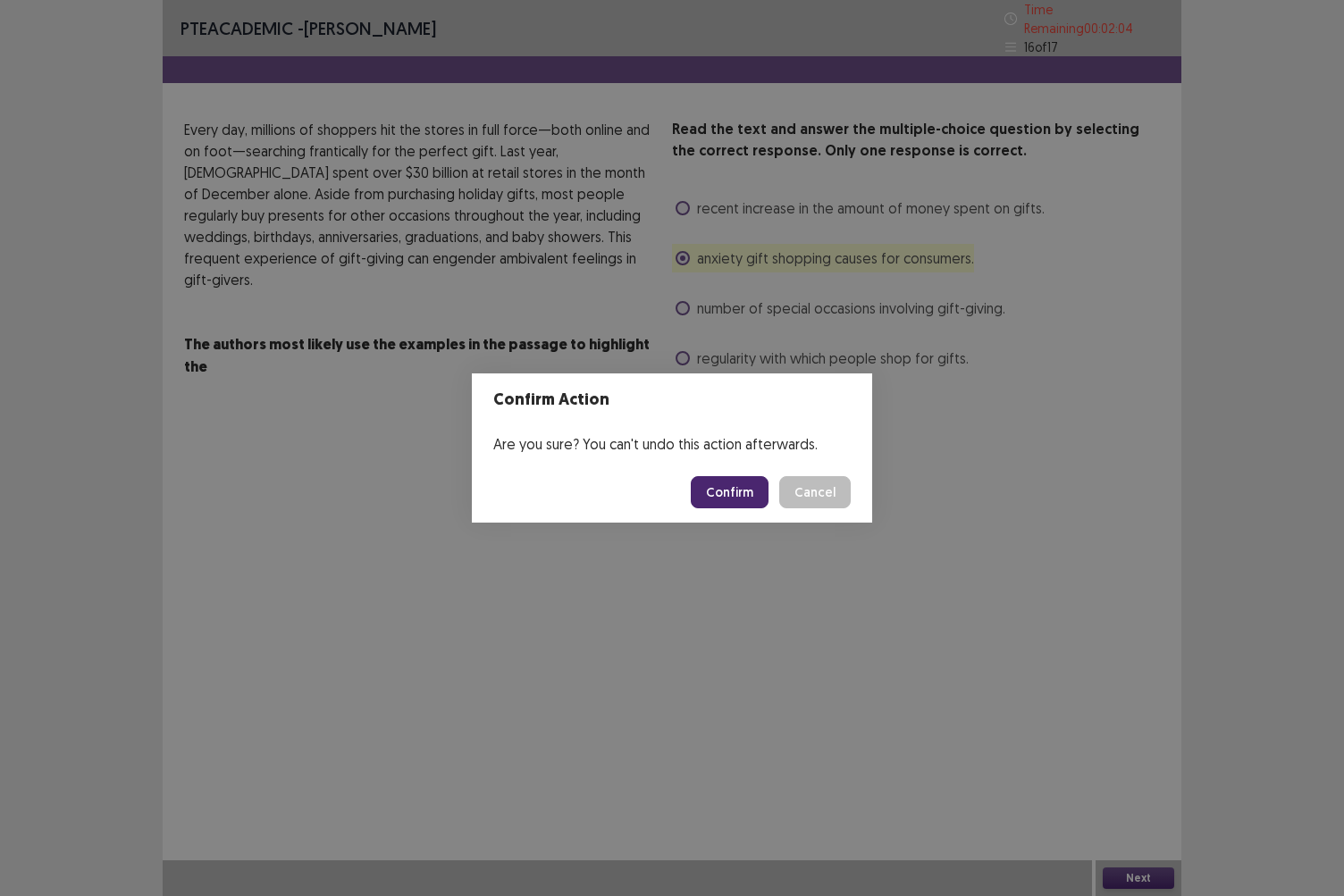
click at [747, 493] on button "Confirm" at bounding box center [730, 493] width 77 height 32
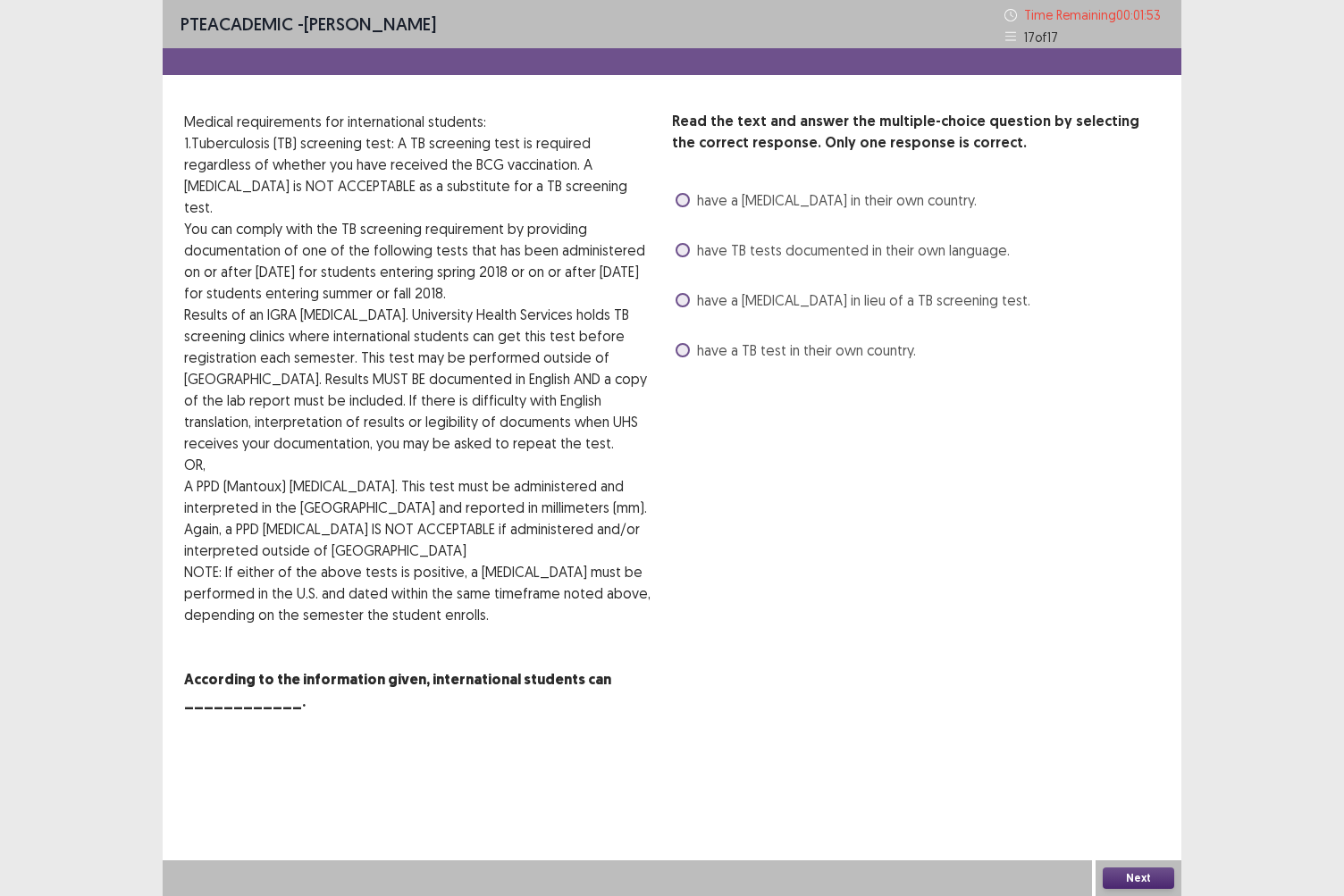
click at [679, 348] on span at bounding box center [683, 350] width 14 height 14
click at [1139, 774] on button "Next" at bounding box center [1139, 879] width 71 height 22
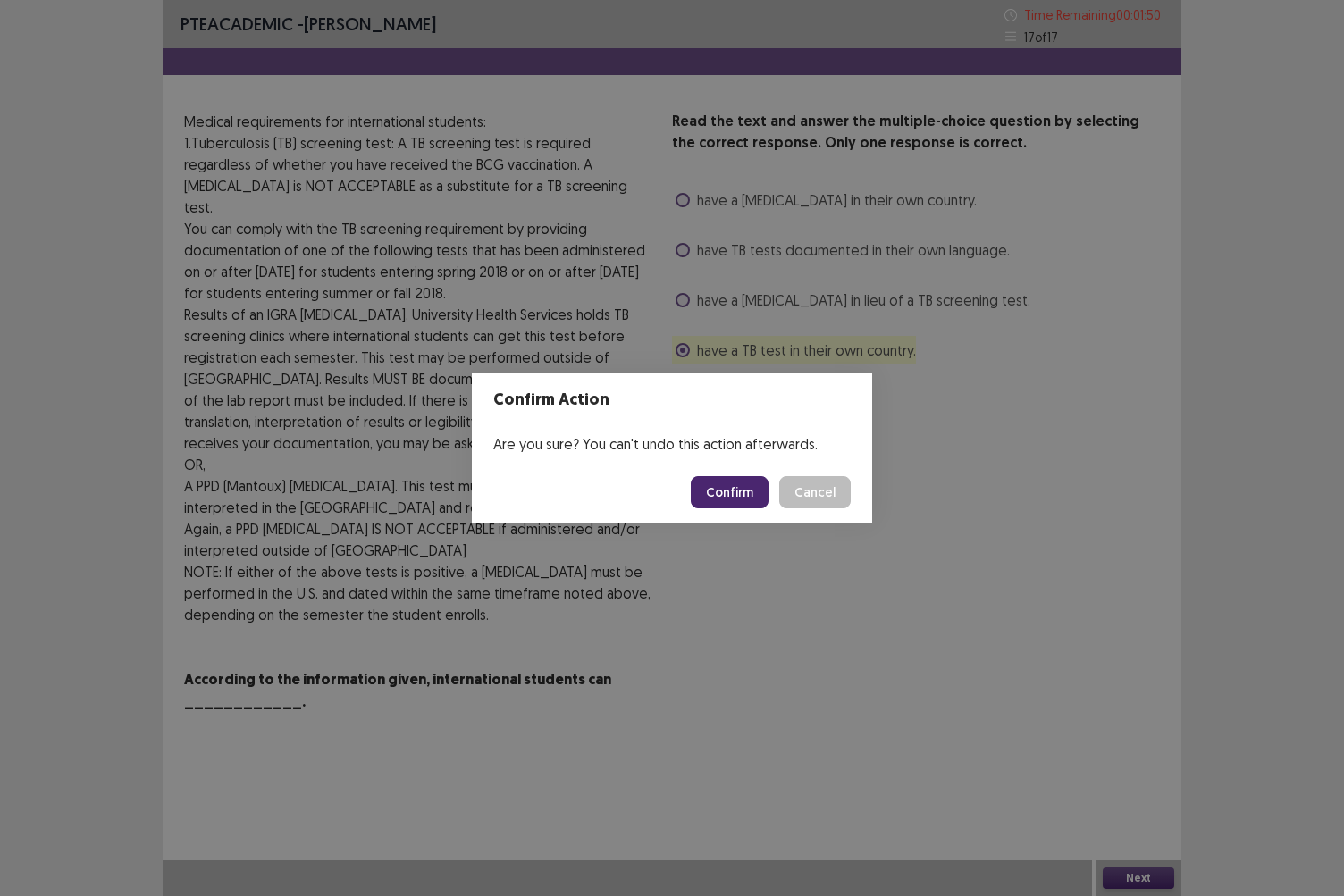
click at [735, 508] on button "Confirm" at bounding box center [730, 493] width 77 height 32
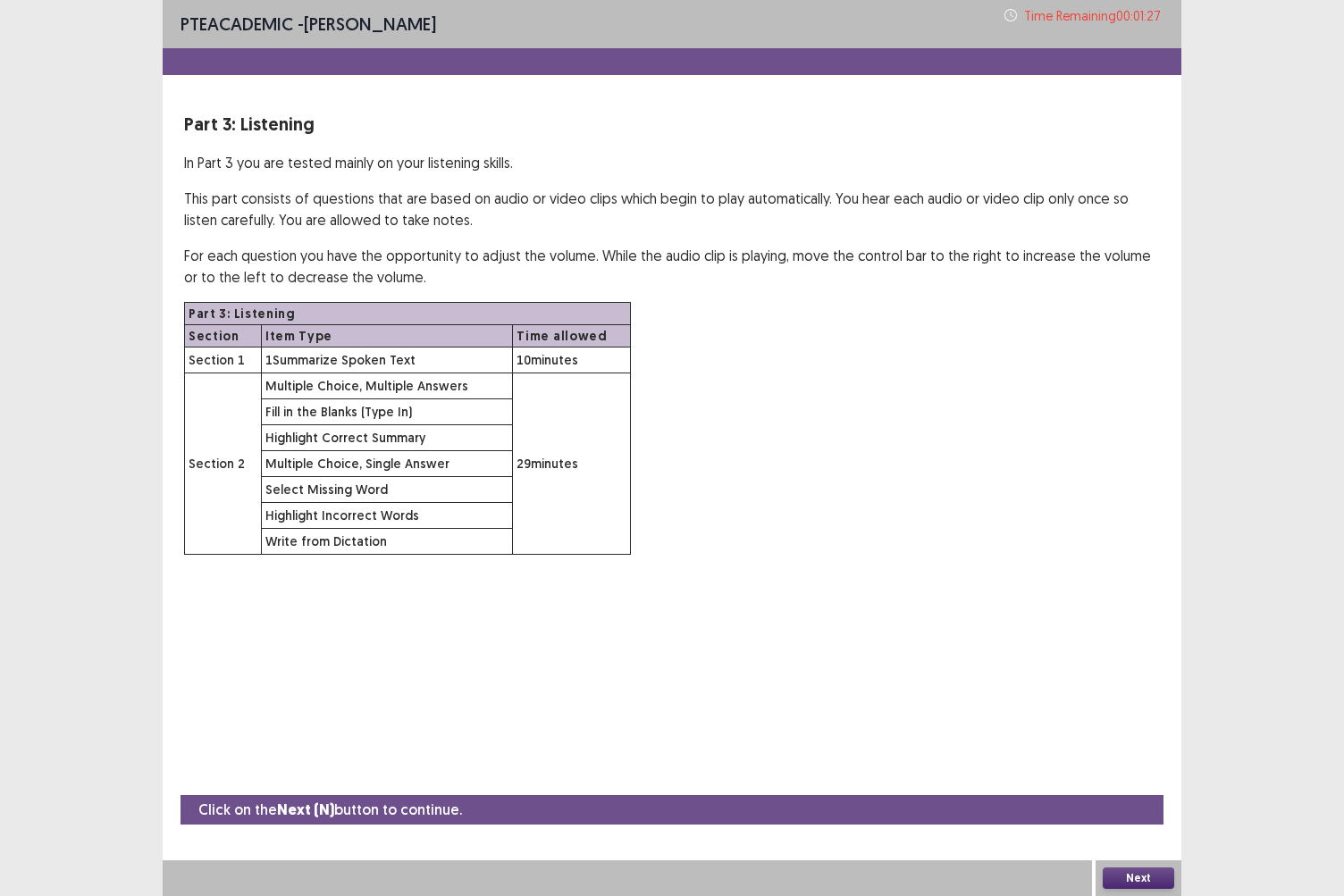
click at [1130, 774] on button "Next" at bounding box center [1139, 879] width 71 height 22
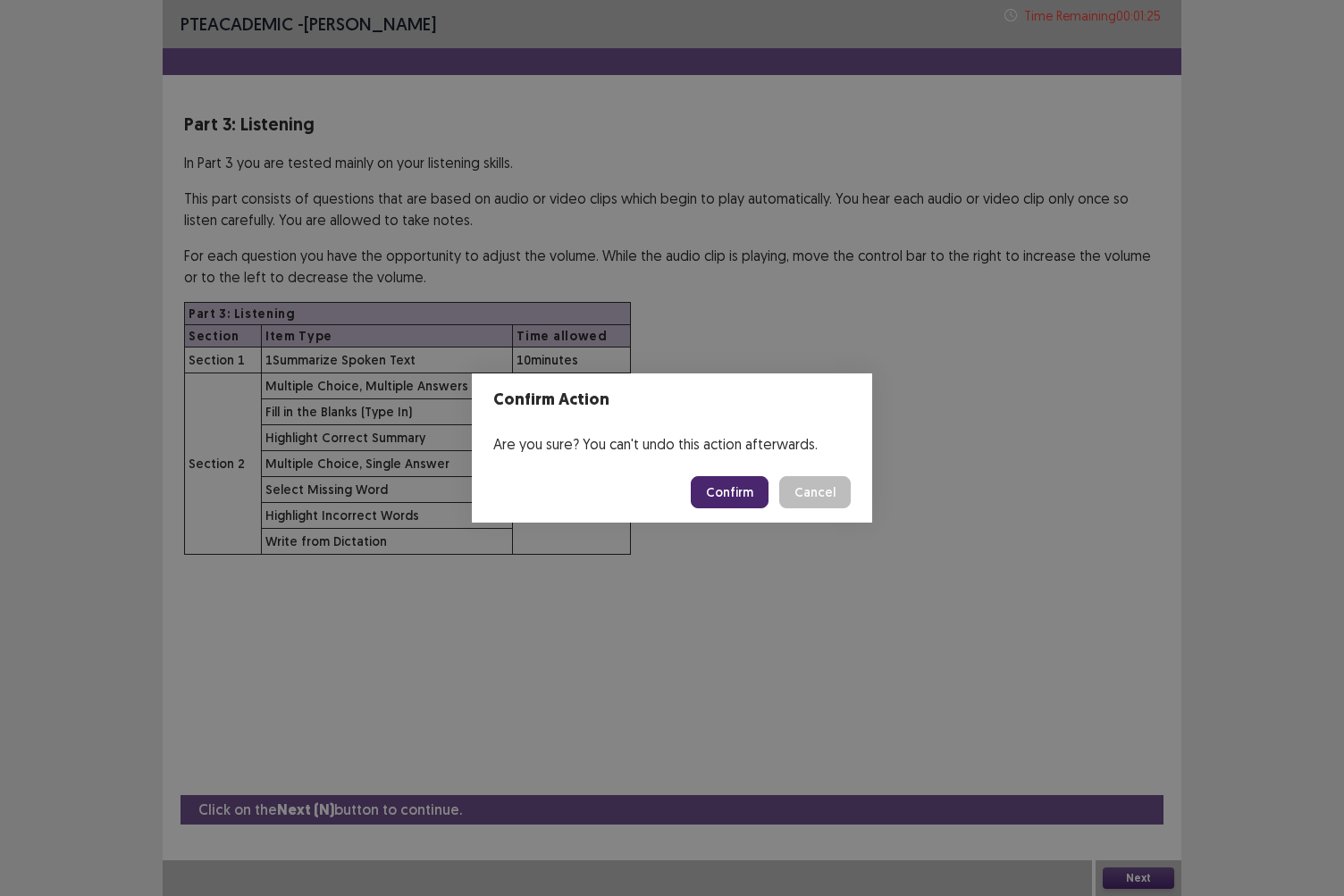
click at [751, 493] on button "Confirm" at bounding box center [730, 493] width 77 height 32
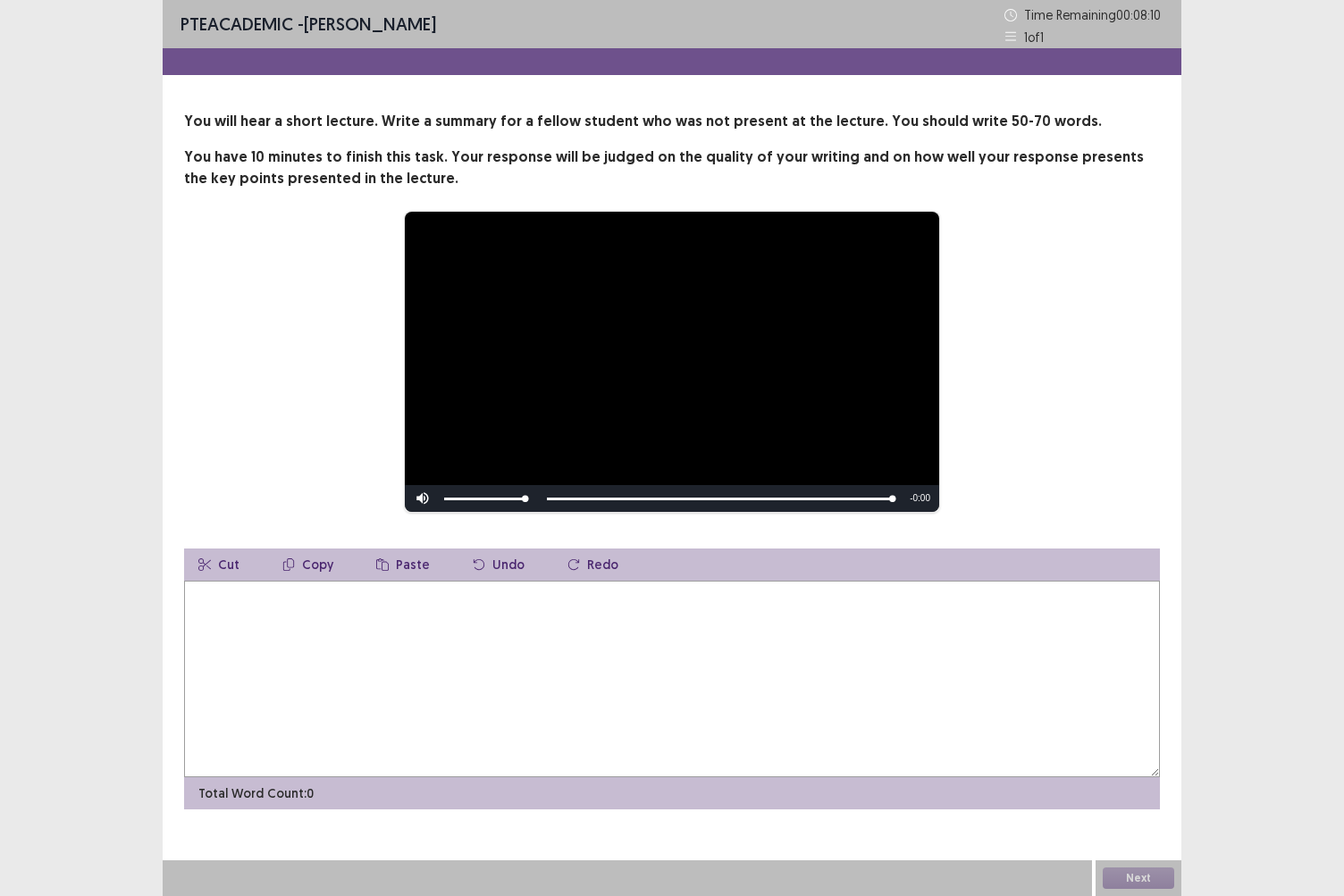
click at [377, 693] on textarea at bounding box center [672, 679] width 976 height 196
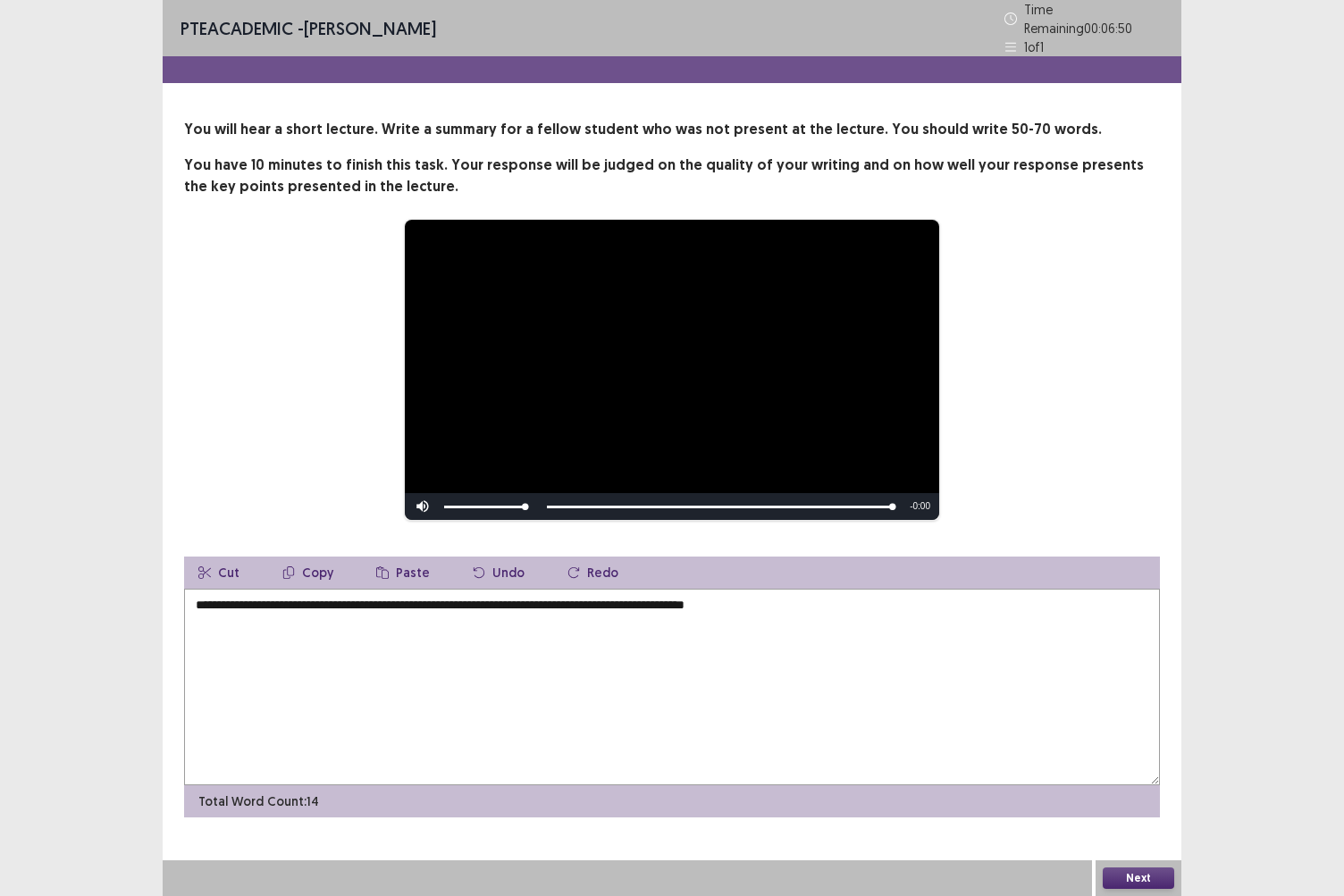
click at [763, 597] on textarea "**********" at bounding box center [672, 687] width 976 height 196
click at [823, 599] on textarea "**********" at bounding box center [672, 687] width 976 height 196
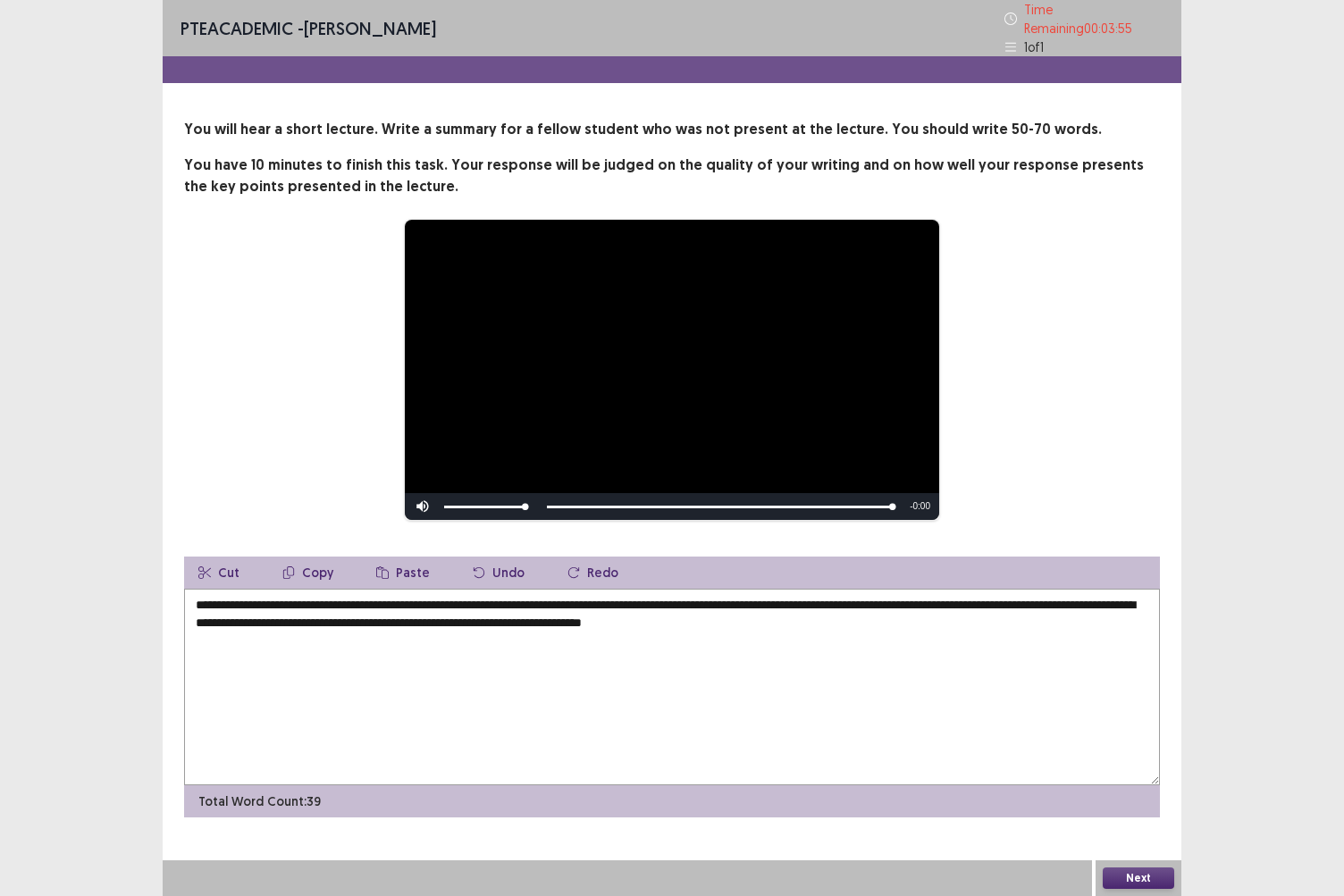
click at [958, 614] on textarea "**********" at bounding box center [672, 687] width 976 height 196
click at [291, 633] on textarea "**********" at bounding box center [672, 687] width 976 height 196
click at [263, 638] on textarea "**********" at bounding box center [672, 687] width 976 height 196
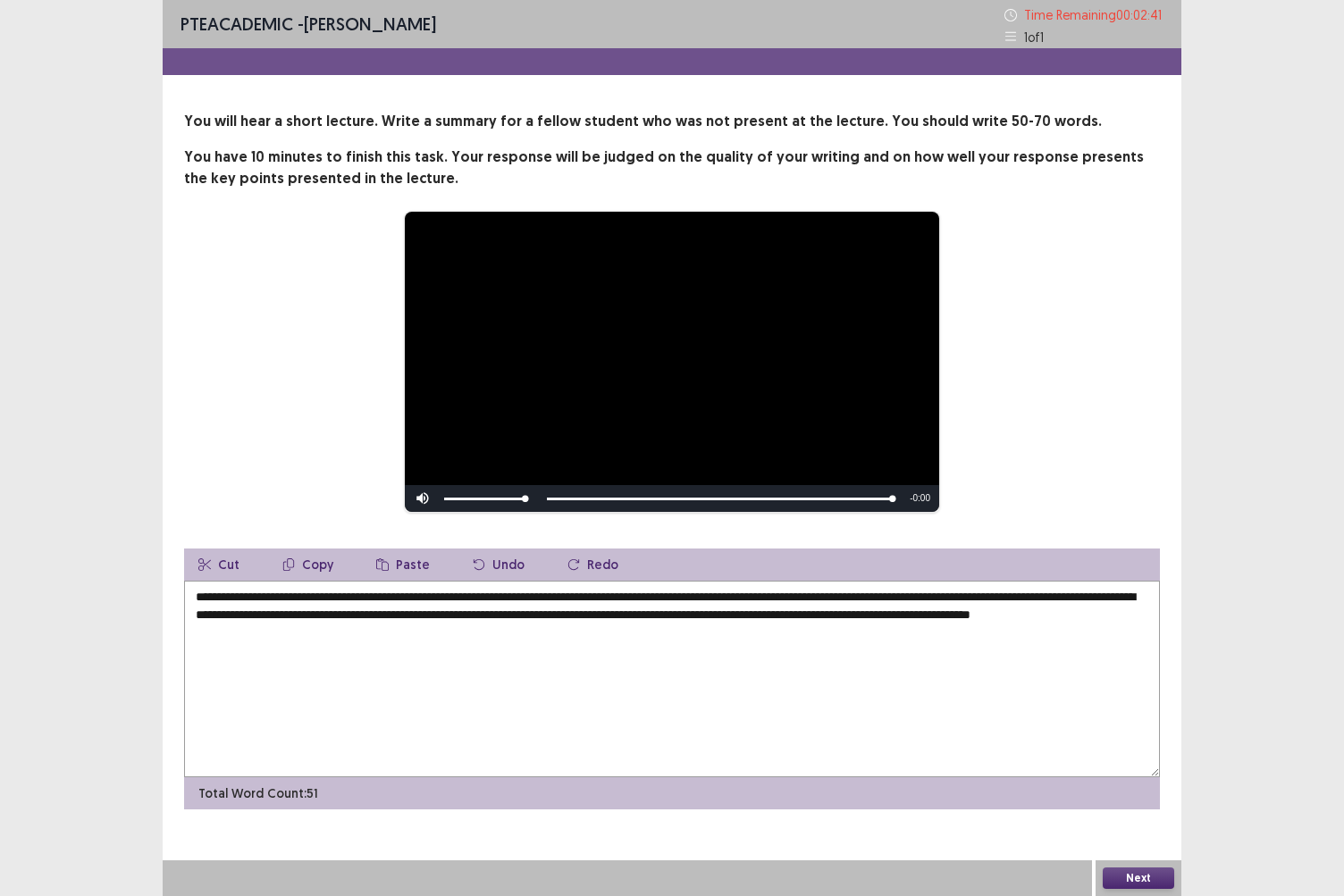
click at [234, 633] on textarea "**********" at bounding box center [672, 679] width 976 height 196
click at [1033, 618] on textarea "**********" at bounding box center [672, 679] width 976 height 196
click at [1104, 610] on textarea "**********" at bounding box center [672, 679] width 976 height 196
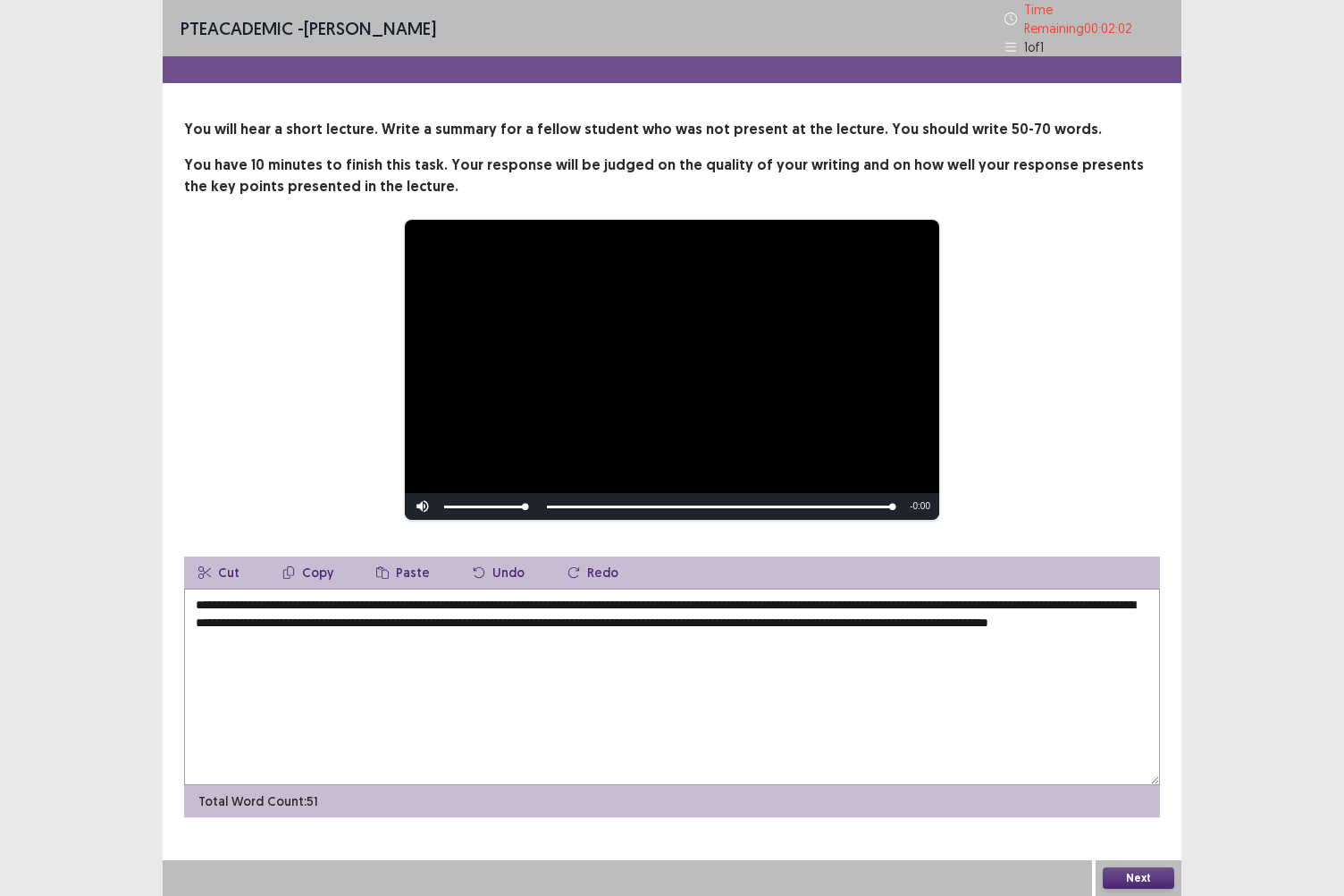
click at [285, 634] on textarea "**********" at bounding box center [672, 687] width 976 height 196
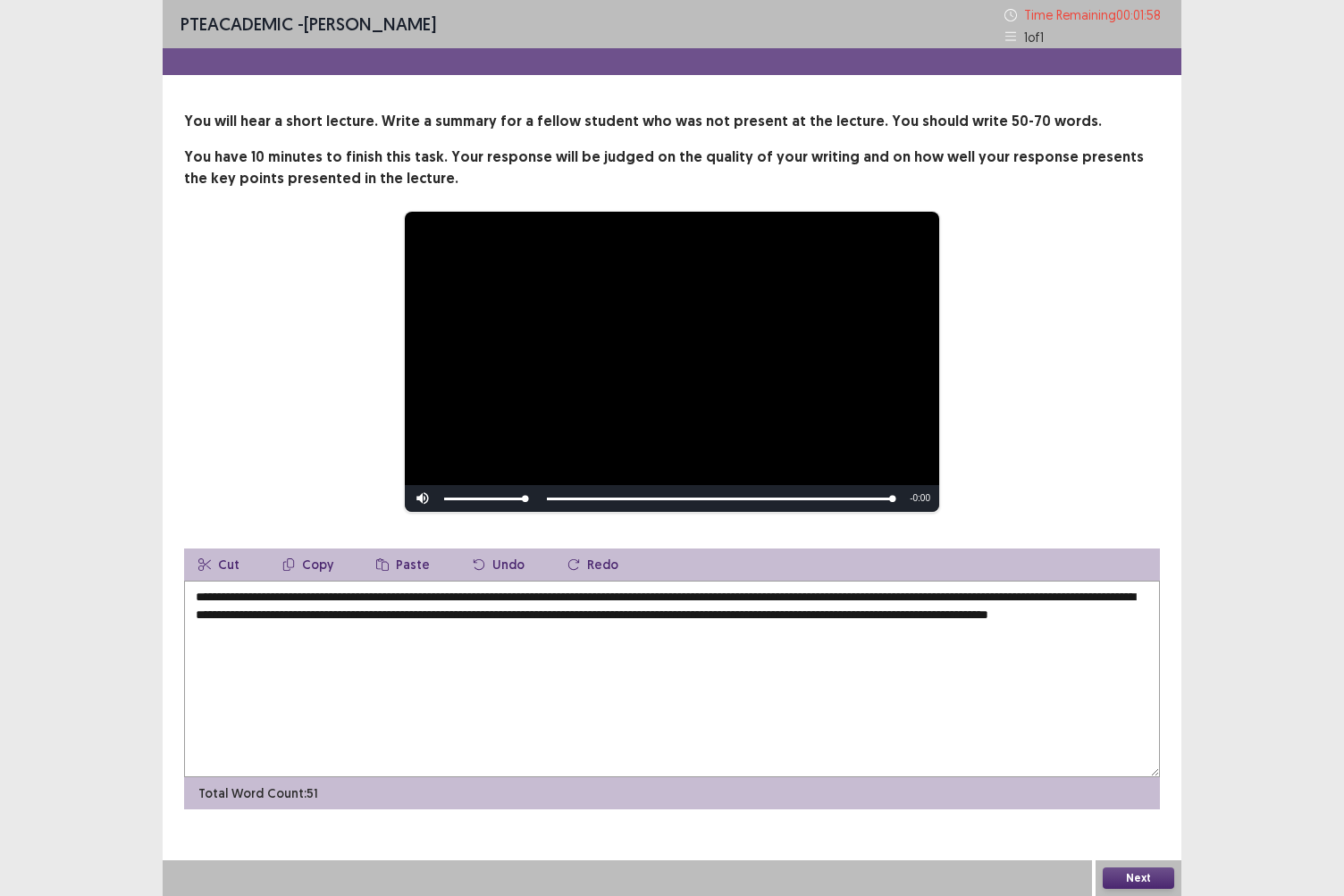
click at [430, 629] on textarea "**********" at bounding box center [672, 679] width 976 height 196
click at [470, 618] on textarea "**********" at bounding box center [672, 679] width 976 height 196
type textarea "**********"
click at [1142, 774] on button "Next" at bounding box center [1139, 879] width 71 height 22
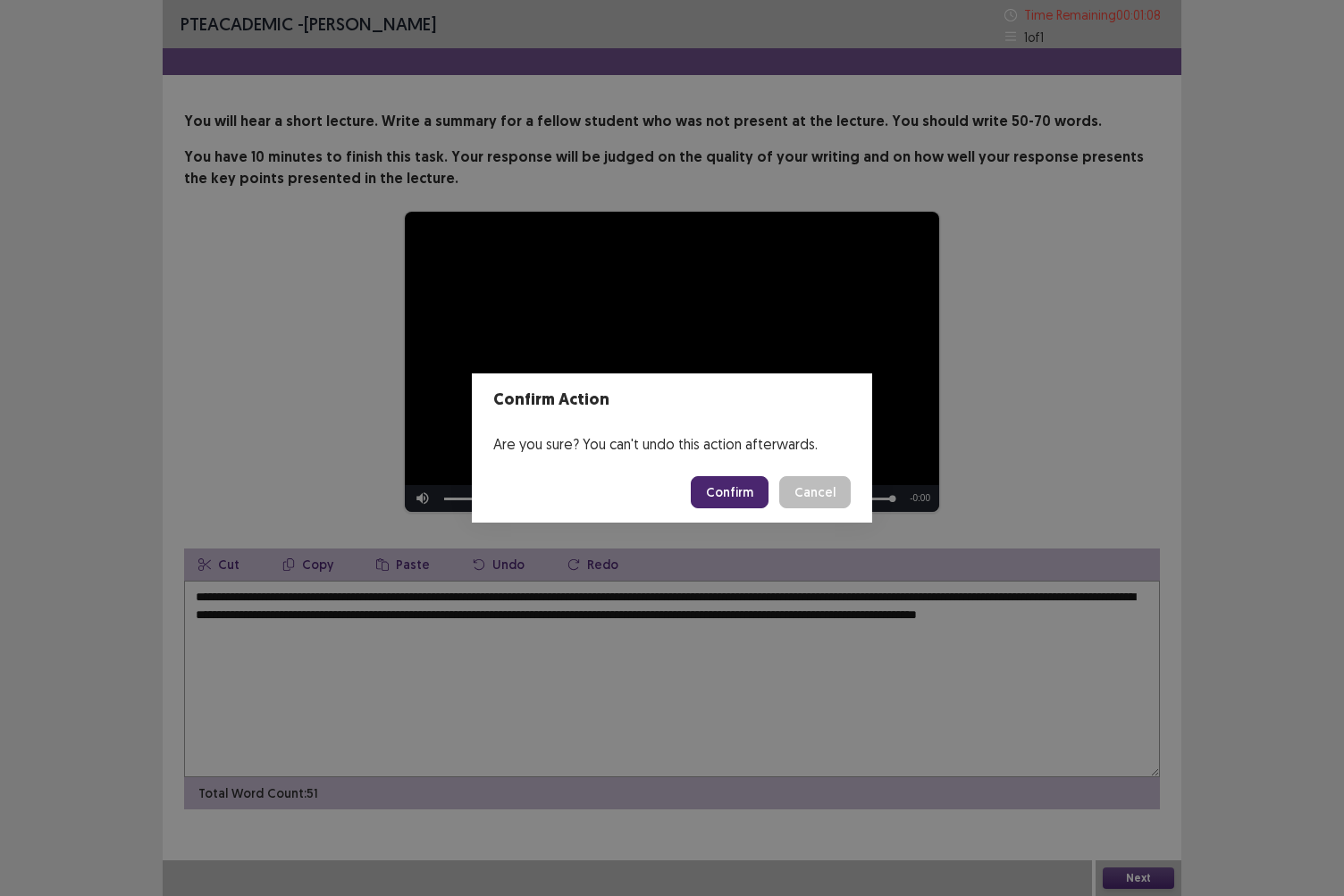
click at [731, 493] on button "Confirm" at bounding box center [730, 493] width 77 height 32
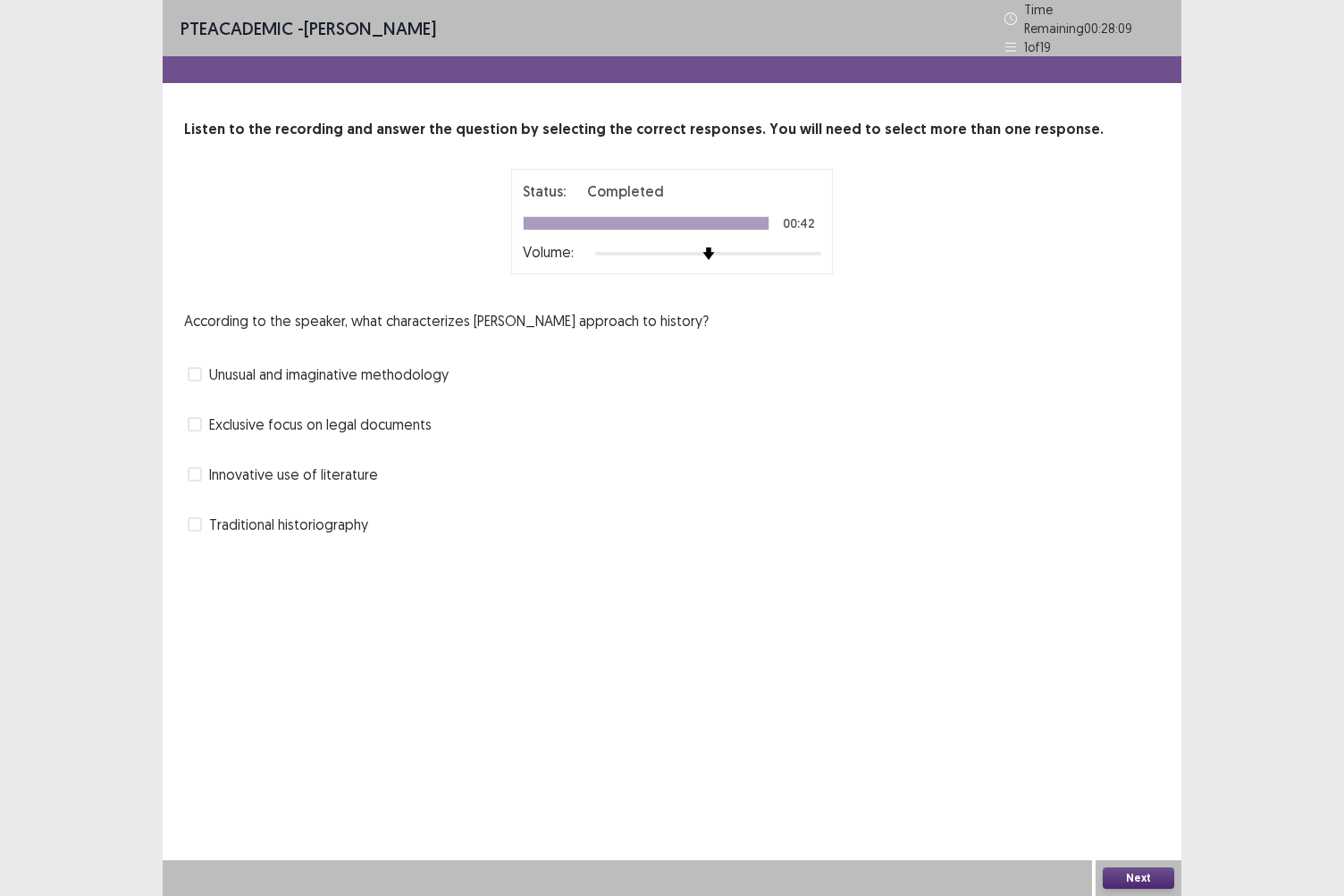
click at [195, 518] on span at bounding box center [195, 525] width 14 height 14
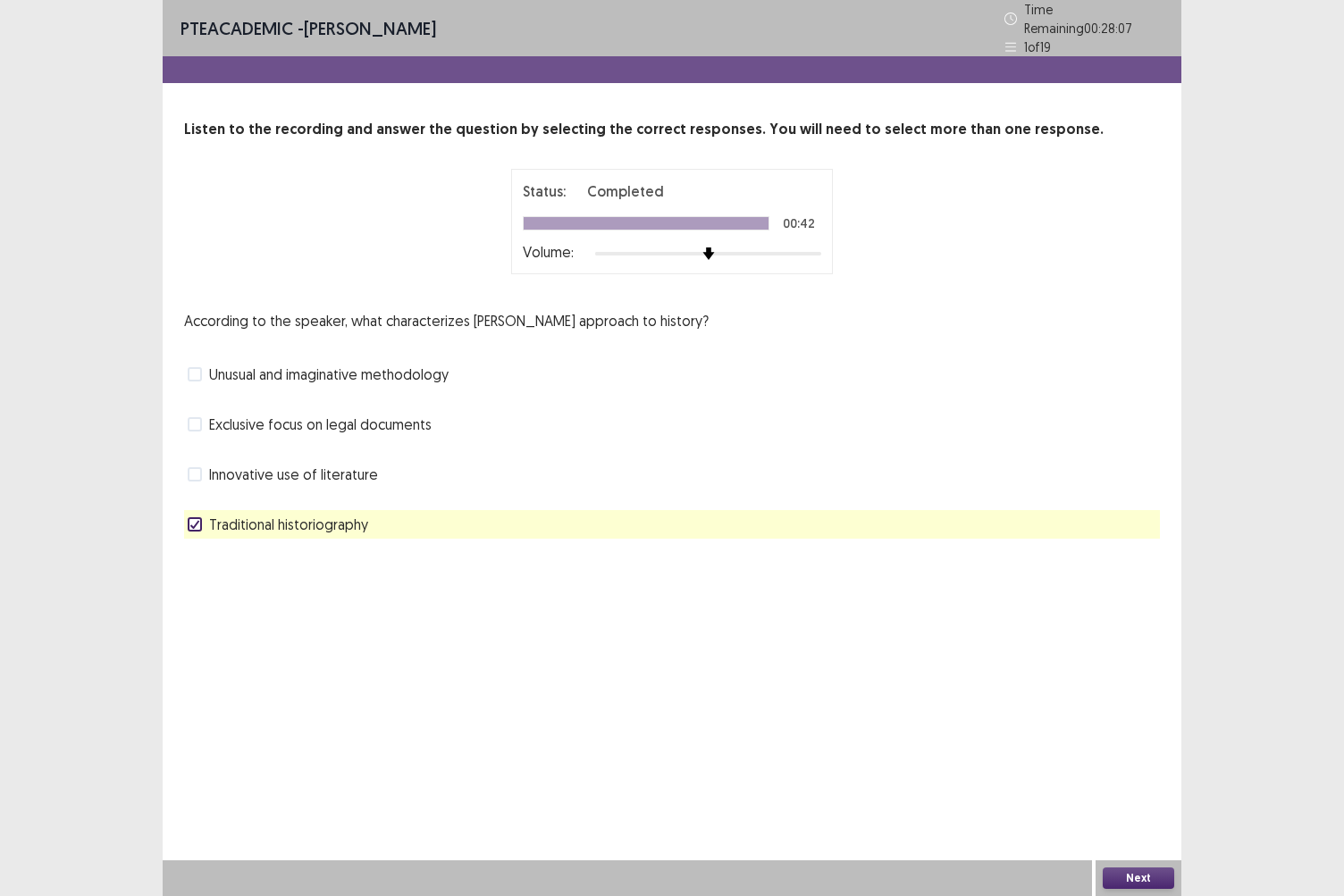
click at [1123, 774] on button "Next" at bounding box center [1139, 879] width 71 height 22
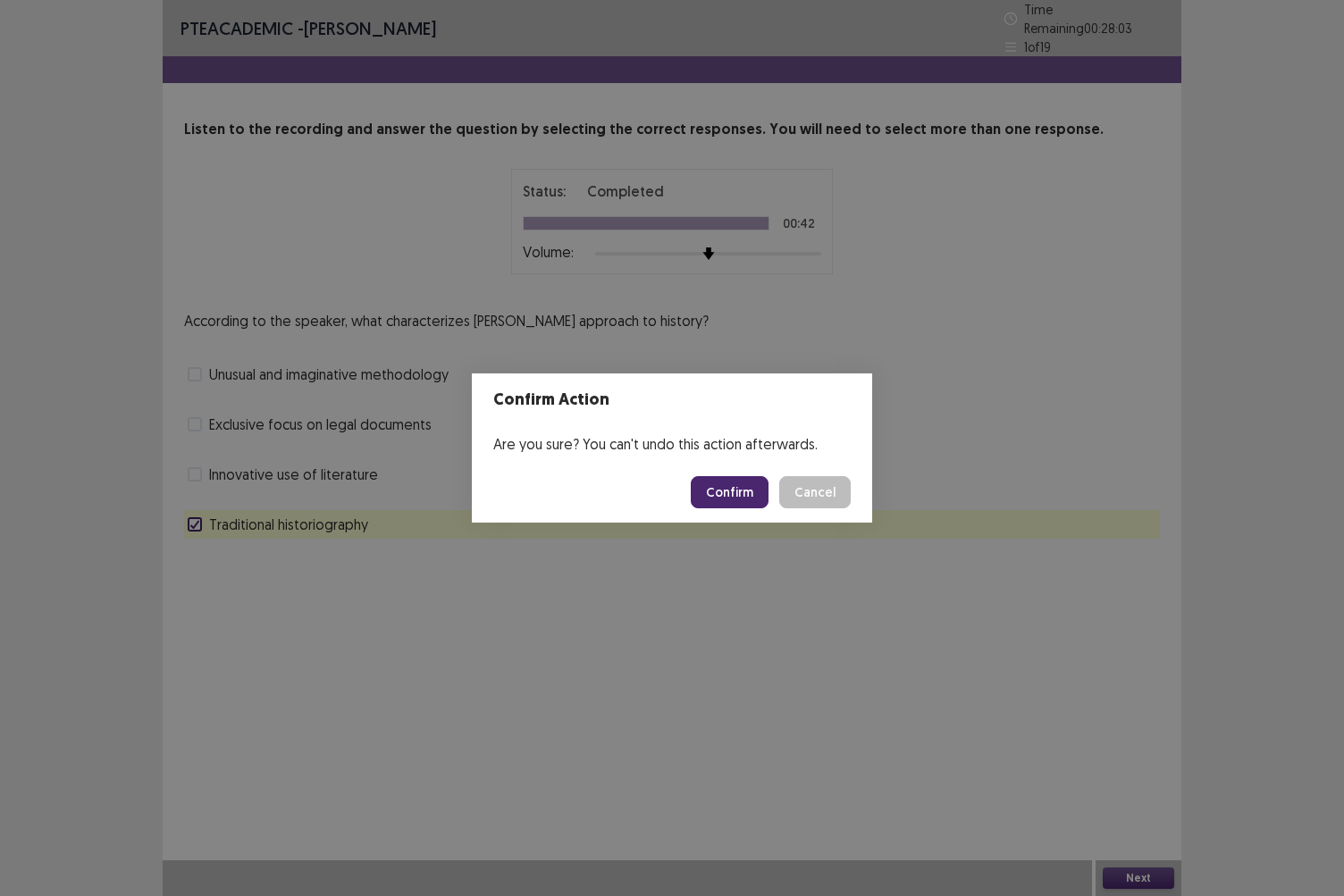
click at [739, 493] on button "Confirm" at bounding box center [730, 493] width 77 height 32
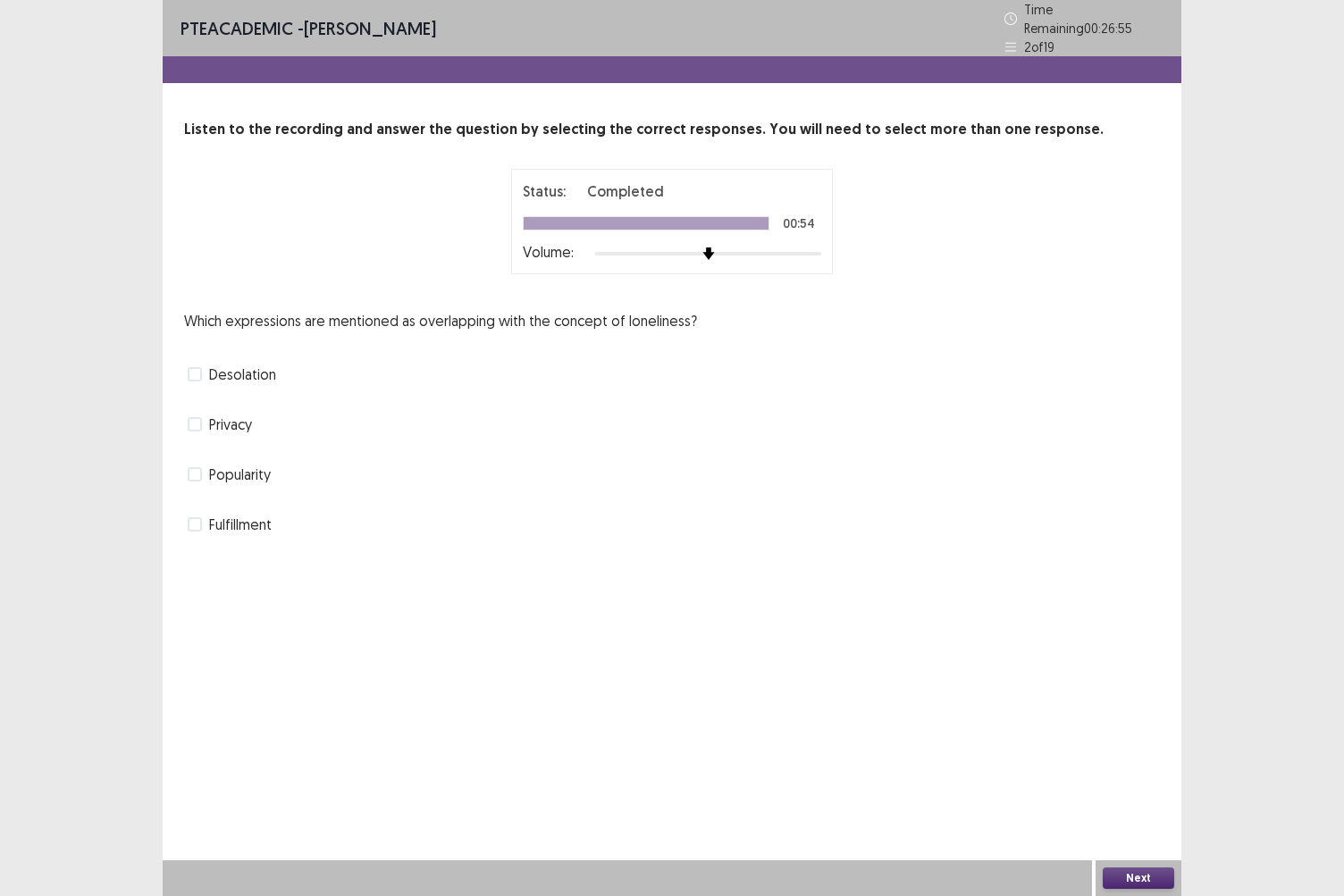
click at [193, 367] on span at bounding box center [195, 375] width 14 height 14
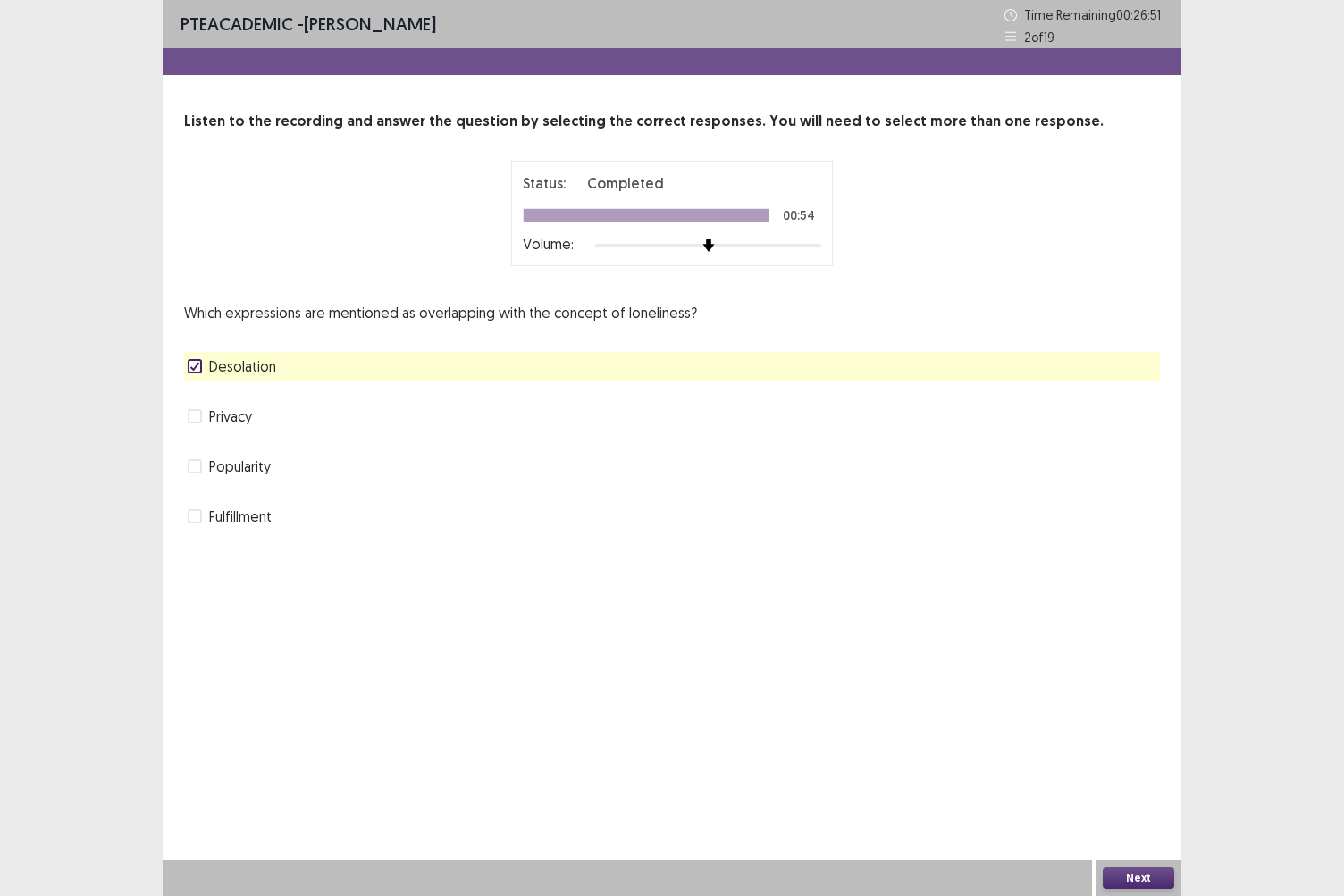
click at [1123, 774] on button "Next" at bounding box center [1139, 879] width 71 height 22
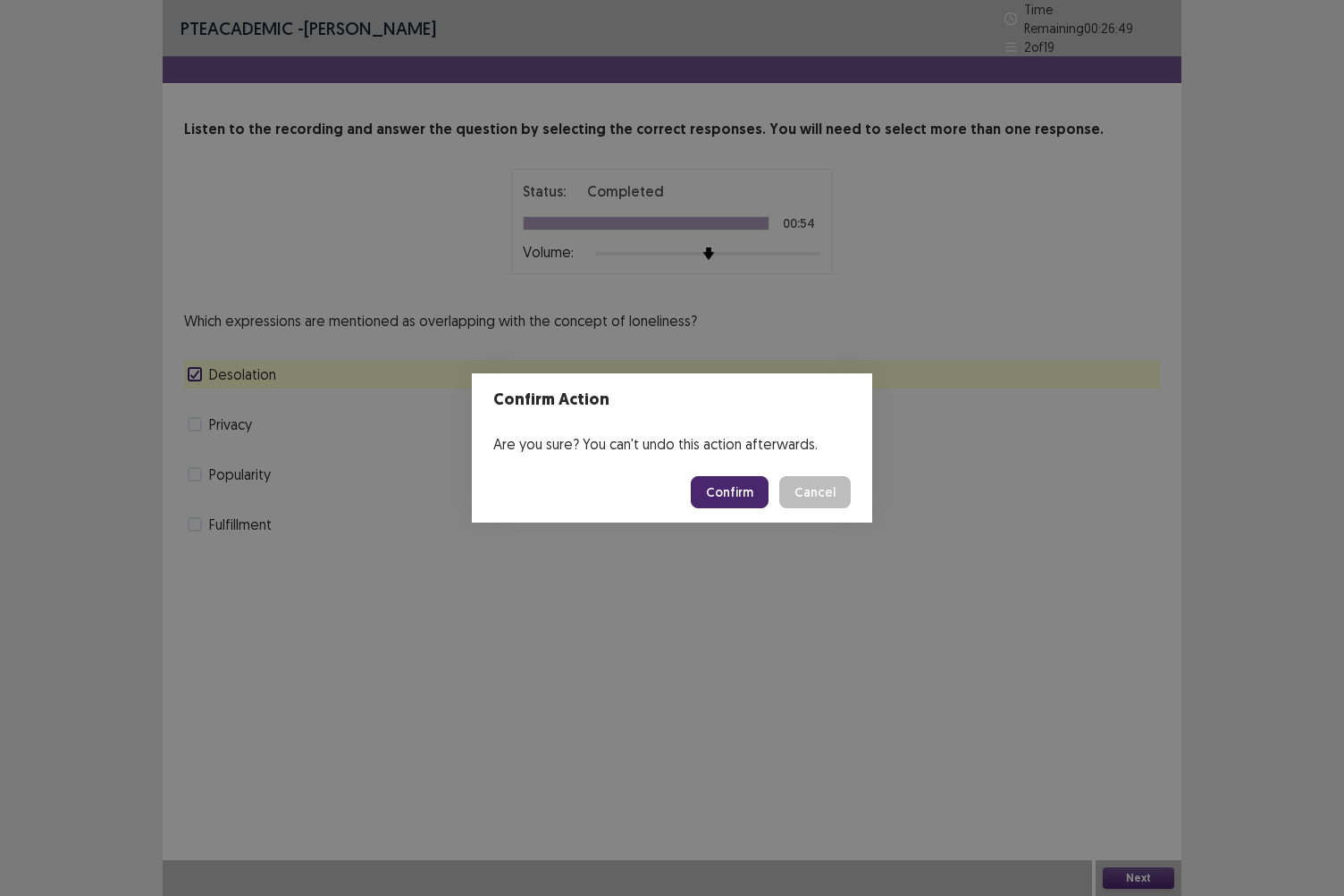
click at [733, 490] on button "Confirm" at bounding box center [730, 493] width 77 height 32
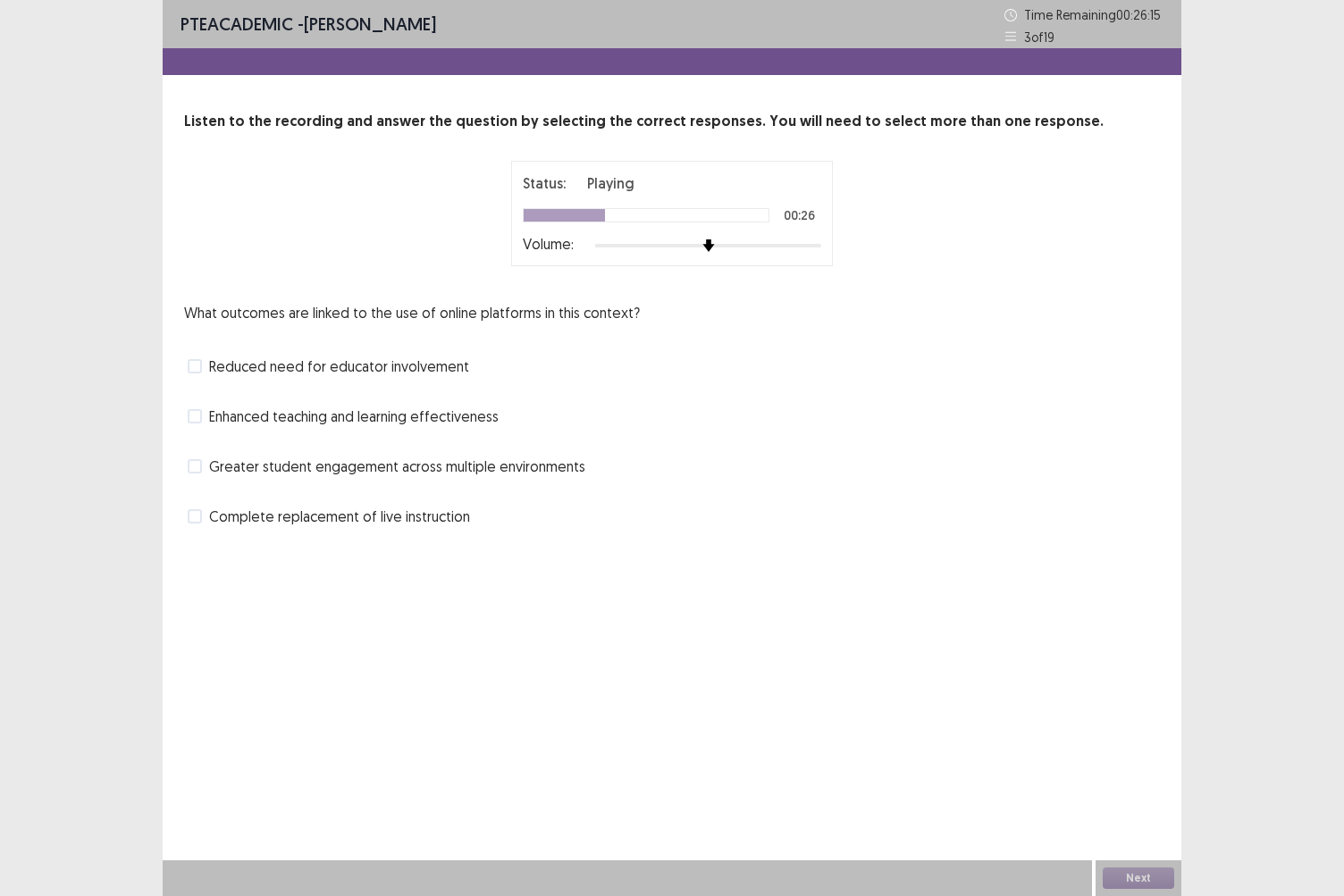
click at [198, 412] on span at bounding box center [195, 416] width 14 height 14
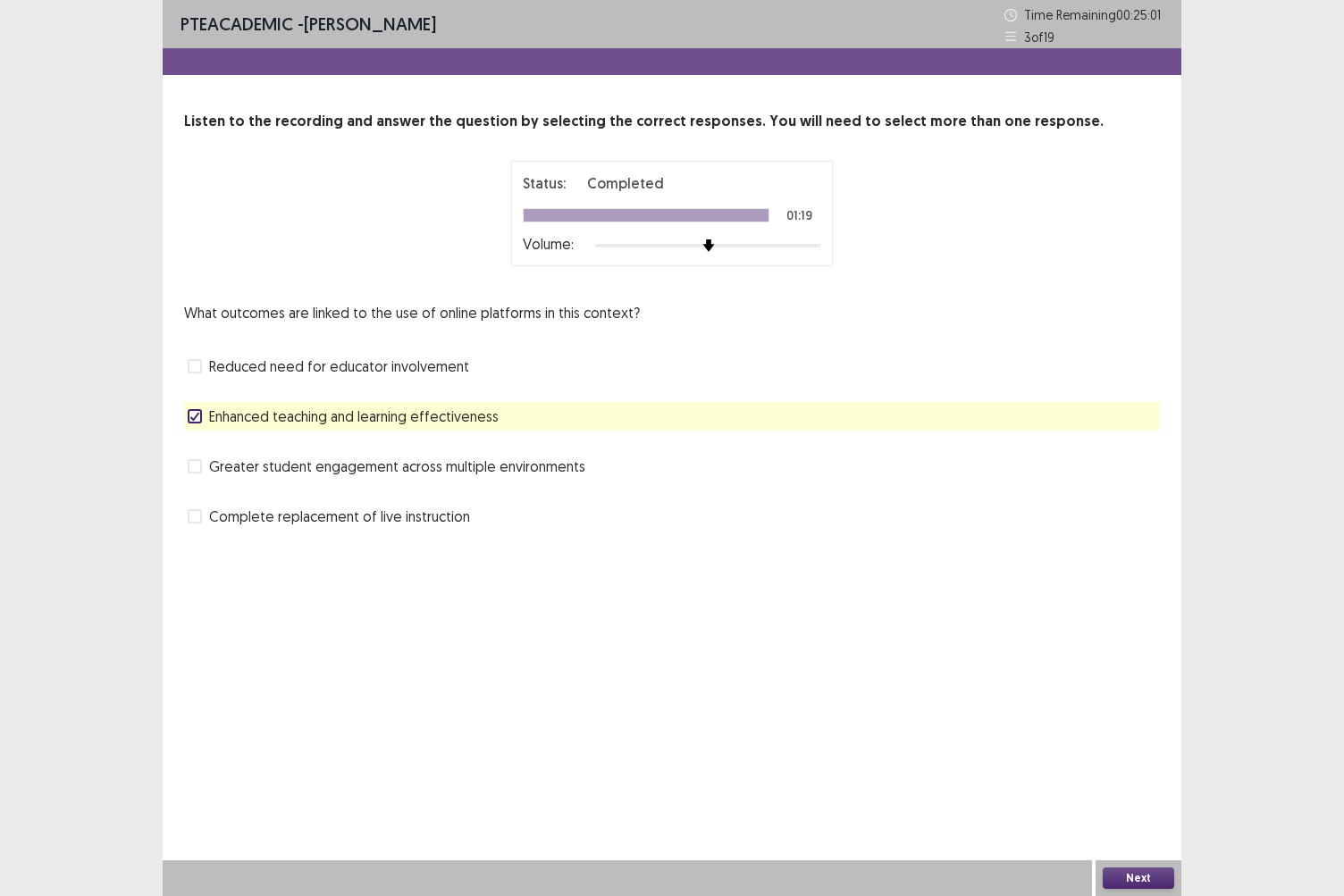
click at [1149, 774] on button "Next" at bounding box center [1139, 879] width 71 height 22
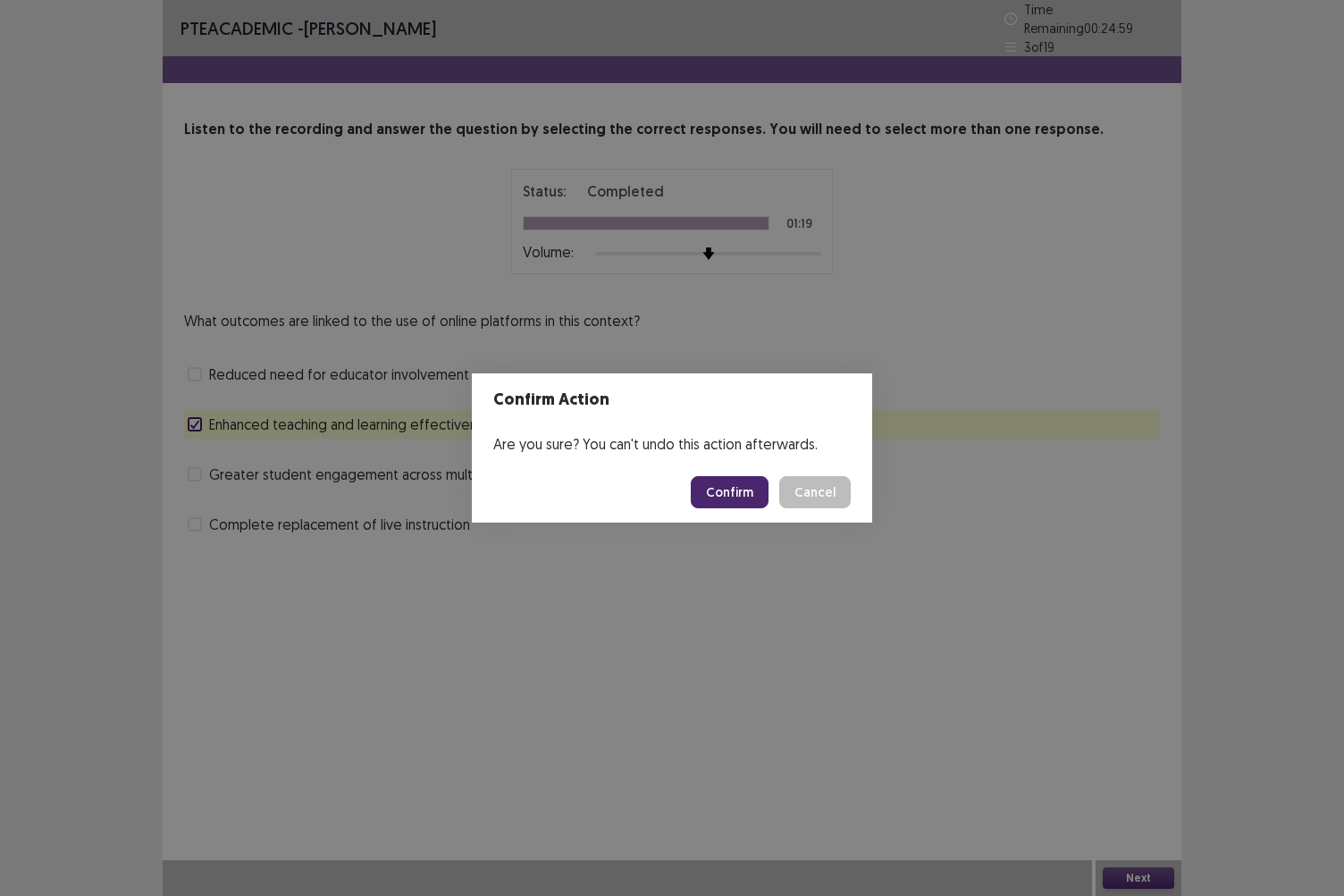
click at [754, 490] on button "Confirm" at bounding box center [730, 493] width 77 height 32
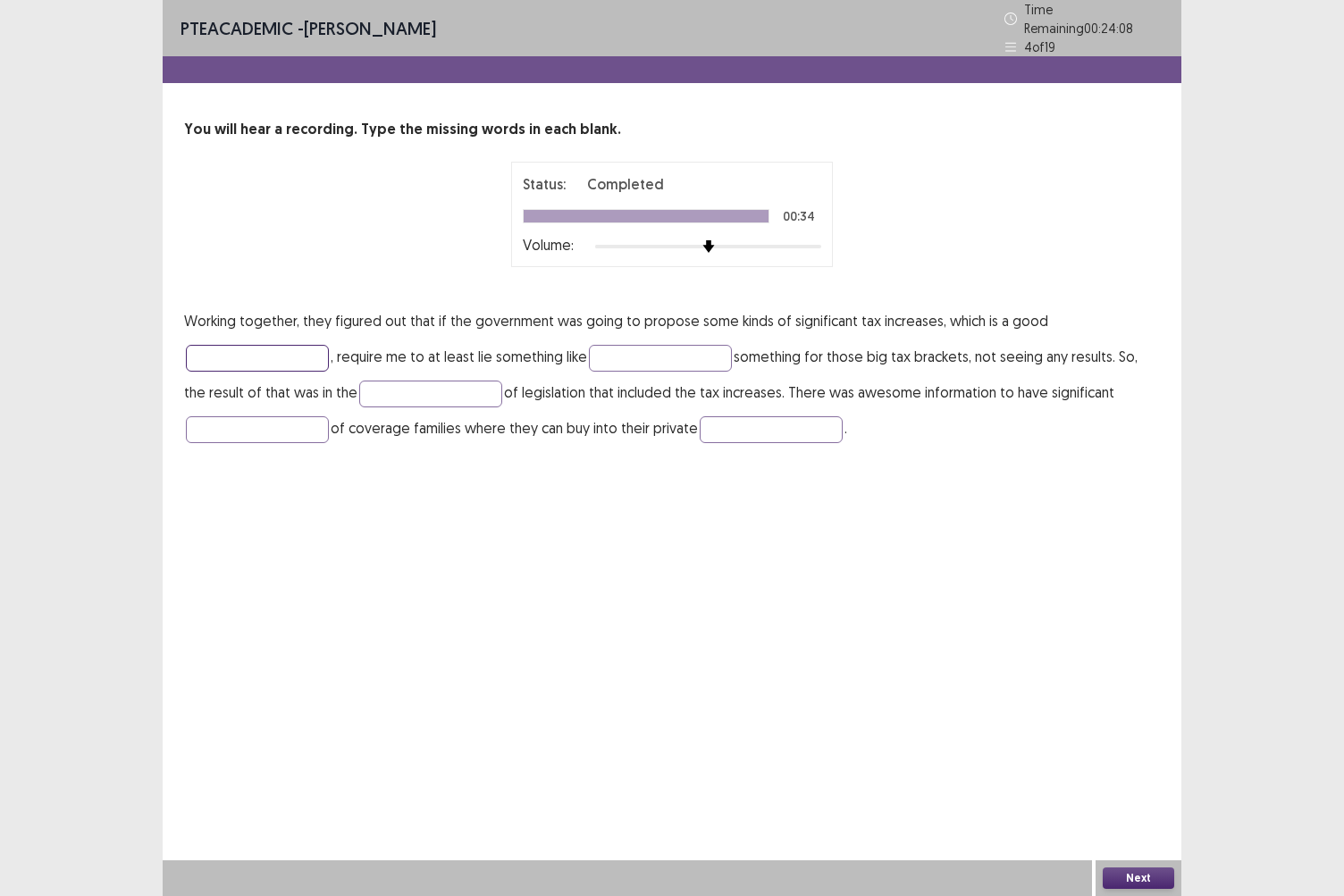
click at [225, 345] on input "text" at bounding box center [257, 358] width 143 height 27
type input "********"
click at [622, 352] on input "text" at bounding box center [660, 358] width 143 height 27
type input "*******"
click at [381, 385] on input "text" at bounding box center [431, 394] width 143 height 27
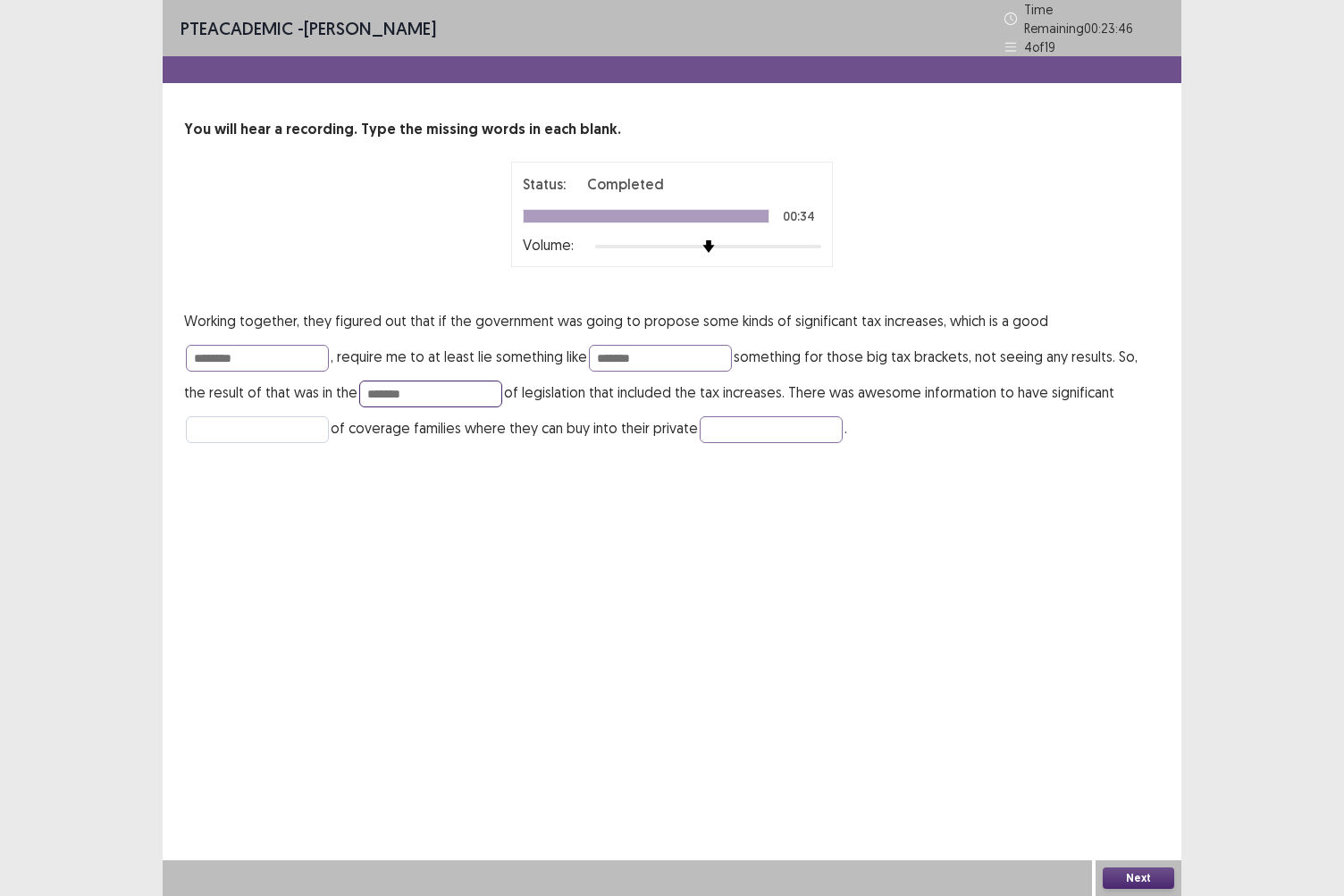
type input "*******"
click at [224, 417] on input "text" at bounding box center [257, 430] width 143 height 27
type input "*********"
click at [734, 425] on input "text" at bounding box center [771, 430] width 143 height 27
type input "*********"
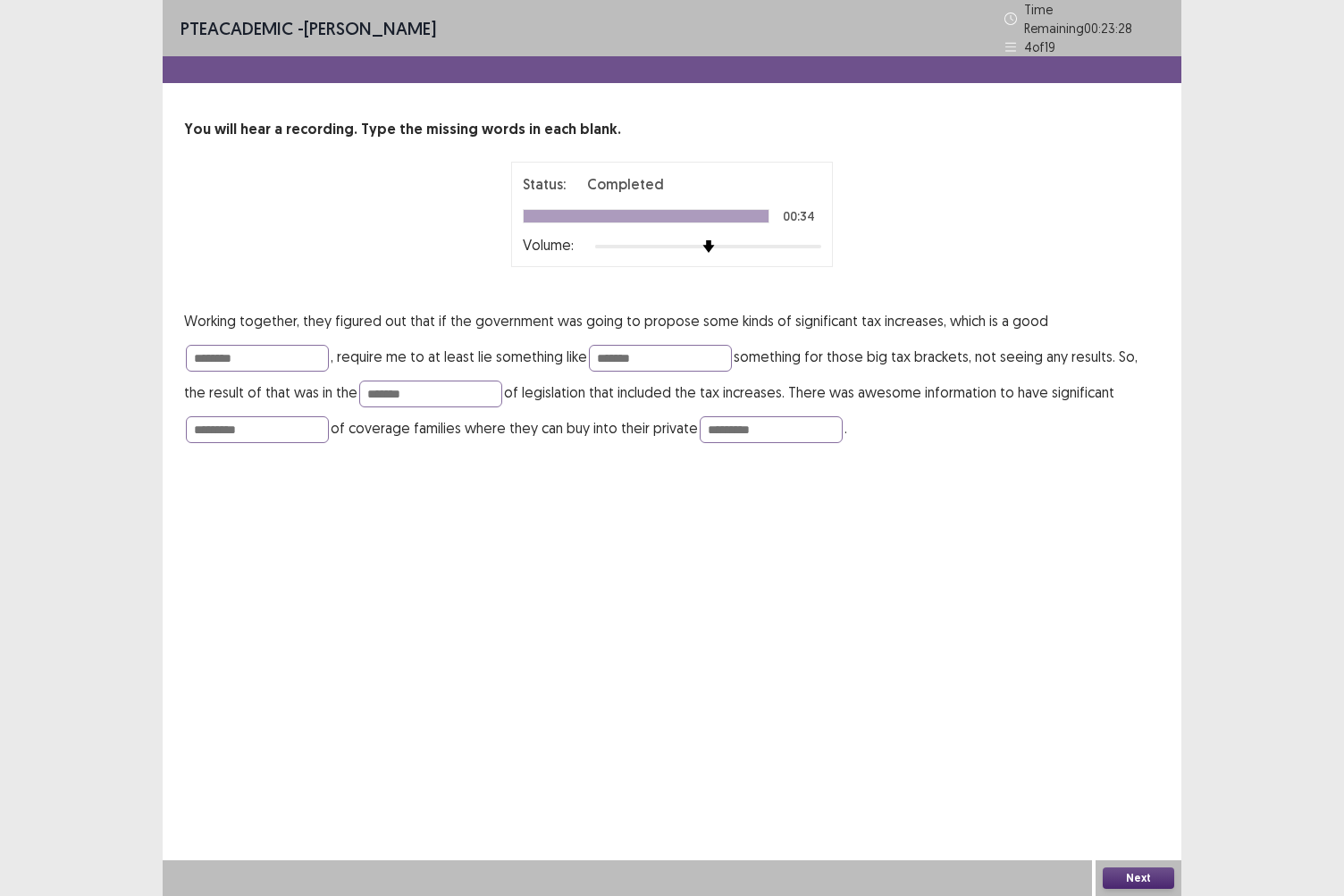
click at [1132, 774] on button "Next" at bounding box center [1139, 879] width 71 height 22
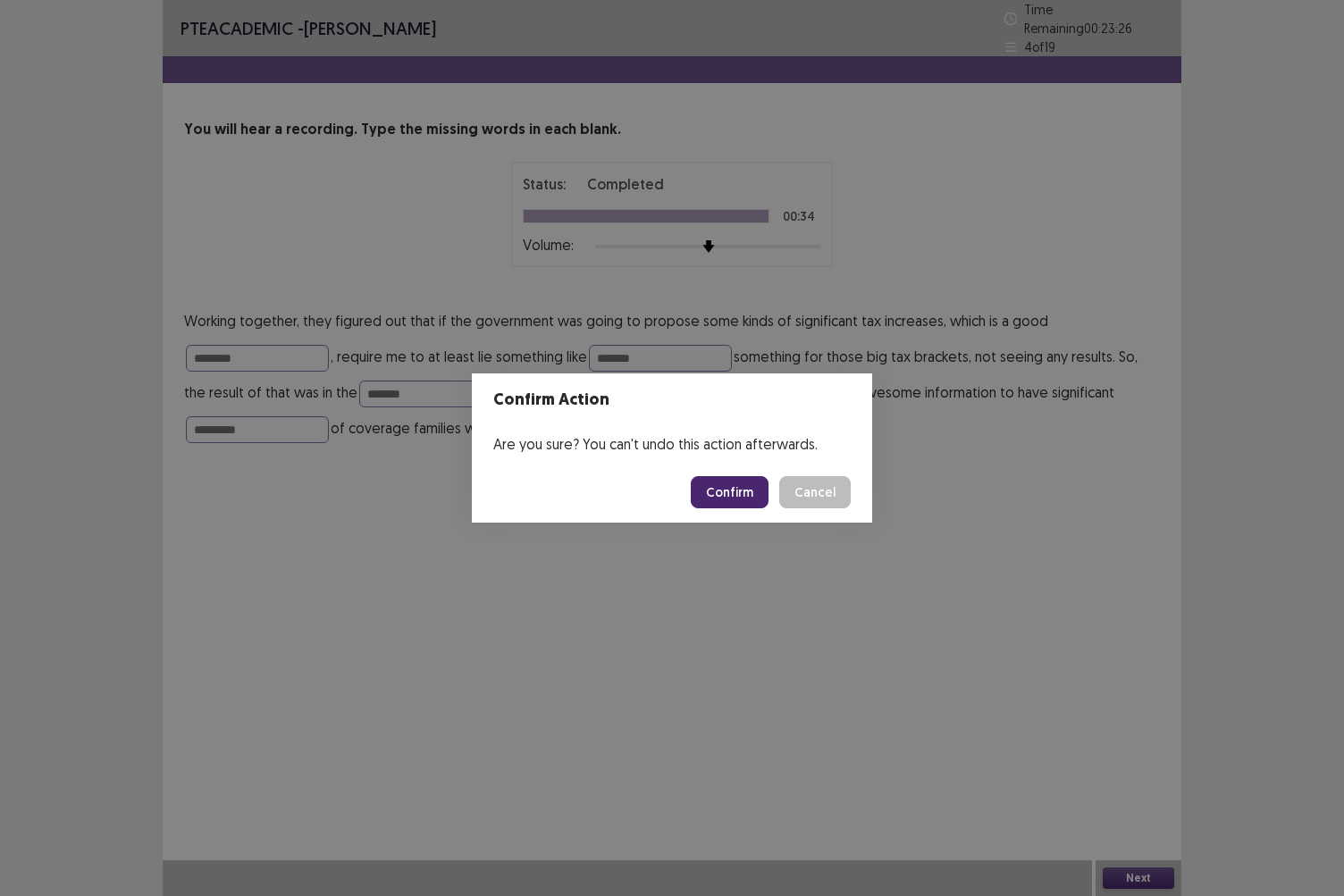
click at [754, 491] on button "Confirm" at bounding box center [730, 493] width 77 height 32
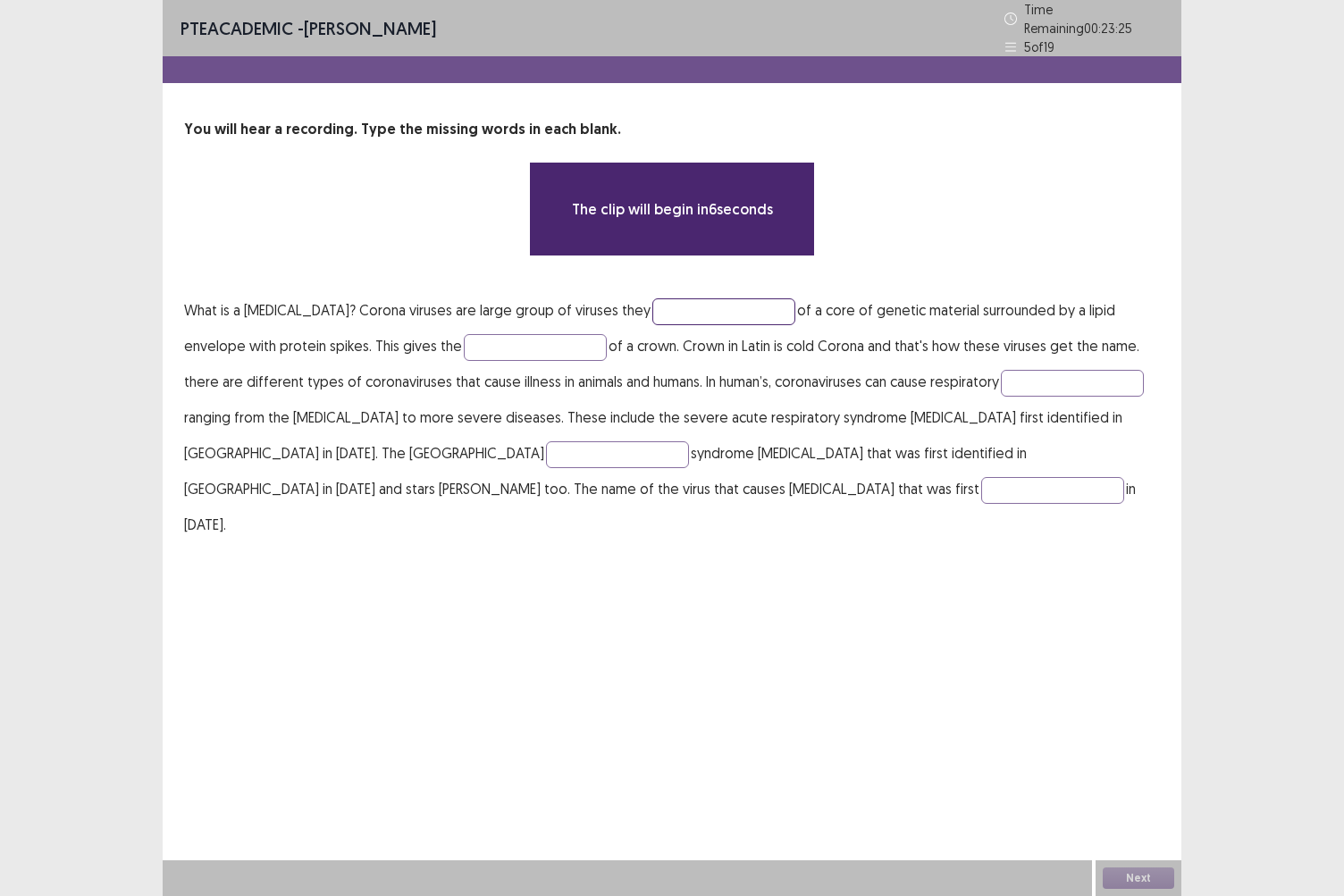
click at [652, 303] on input "text" at bounding box center [723, 312] width 143 height 27
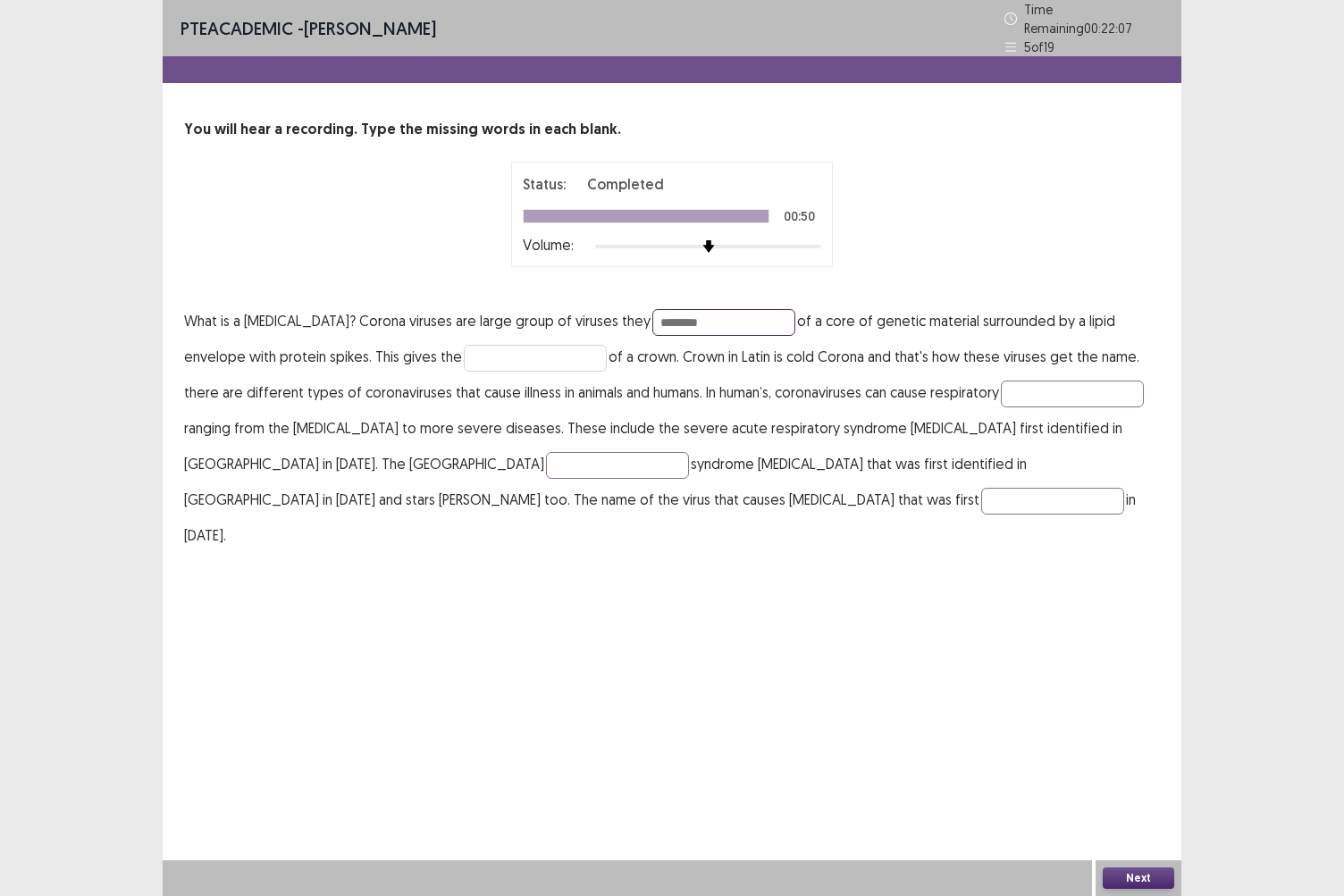
type input "********"
click at [491, 350] on input "text" at bounding box center [535, 358] width 143 height 27
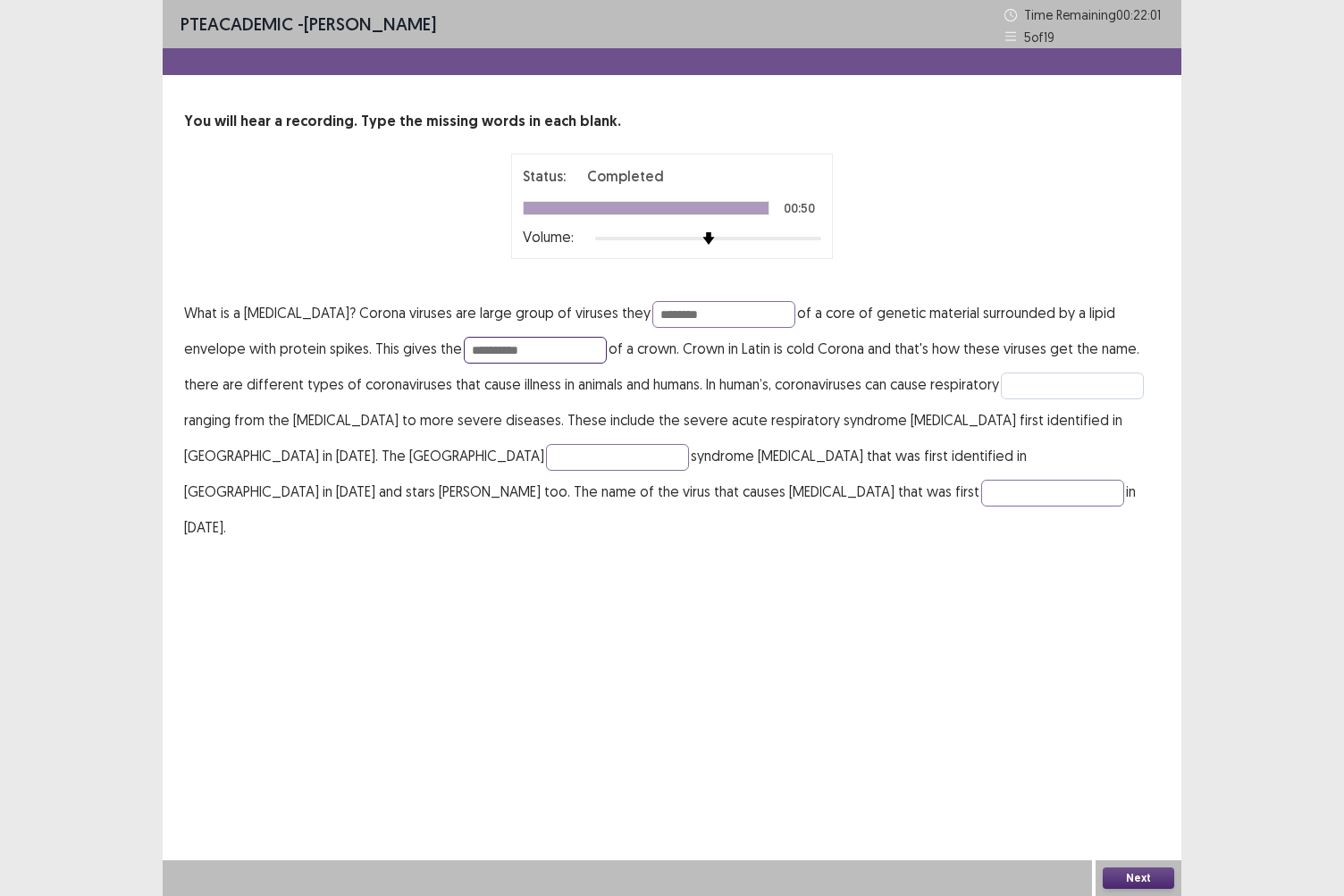
type input "**********"
click at [1001, 386] on input "text" at bounding box center [1072, 386] width 143 height 27
type input "**********"
click at [546, 459] on input "text" at bounding box center [617, 457] width 143 height 27
type input "**********"
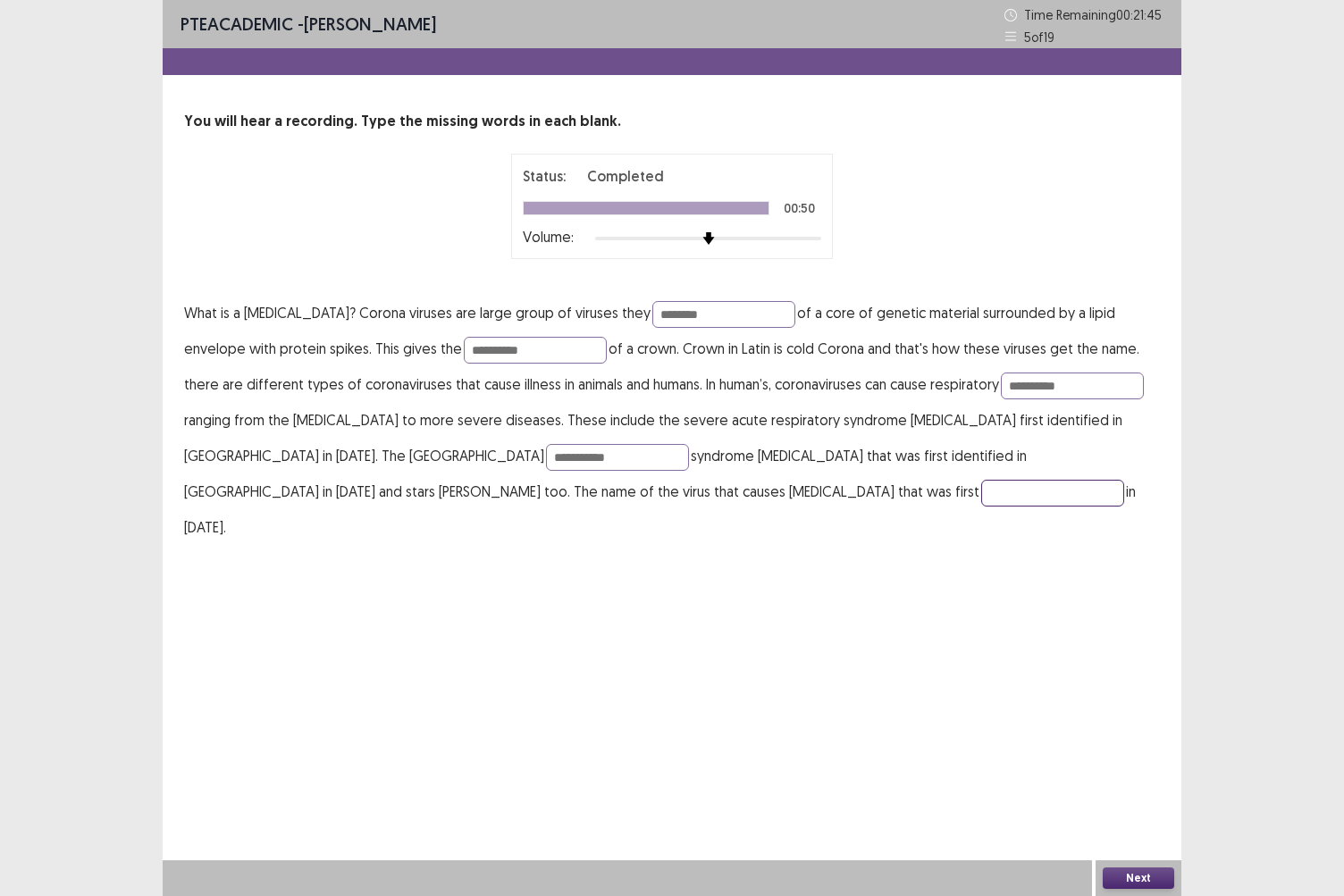
click at [982, 492] on input "text" at bounding box center [1053, 493] width 143 height 27
type input "********"
click at [1128, 774] on button "Next" at bounding box center [1139, 879] width 71 height 22
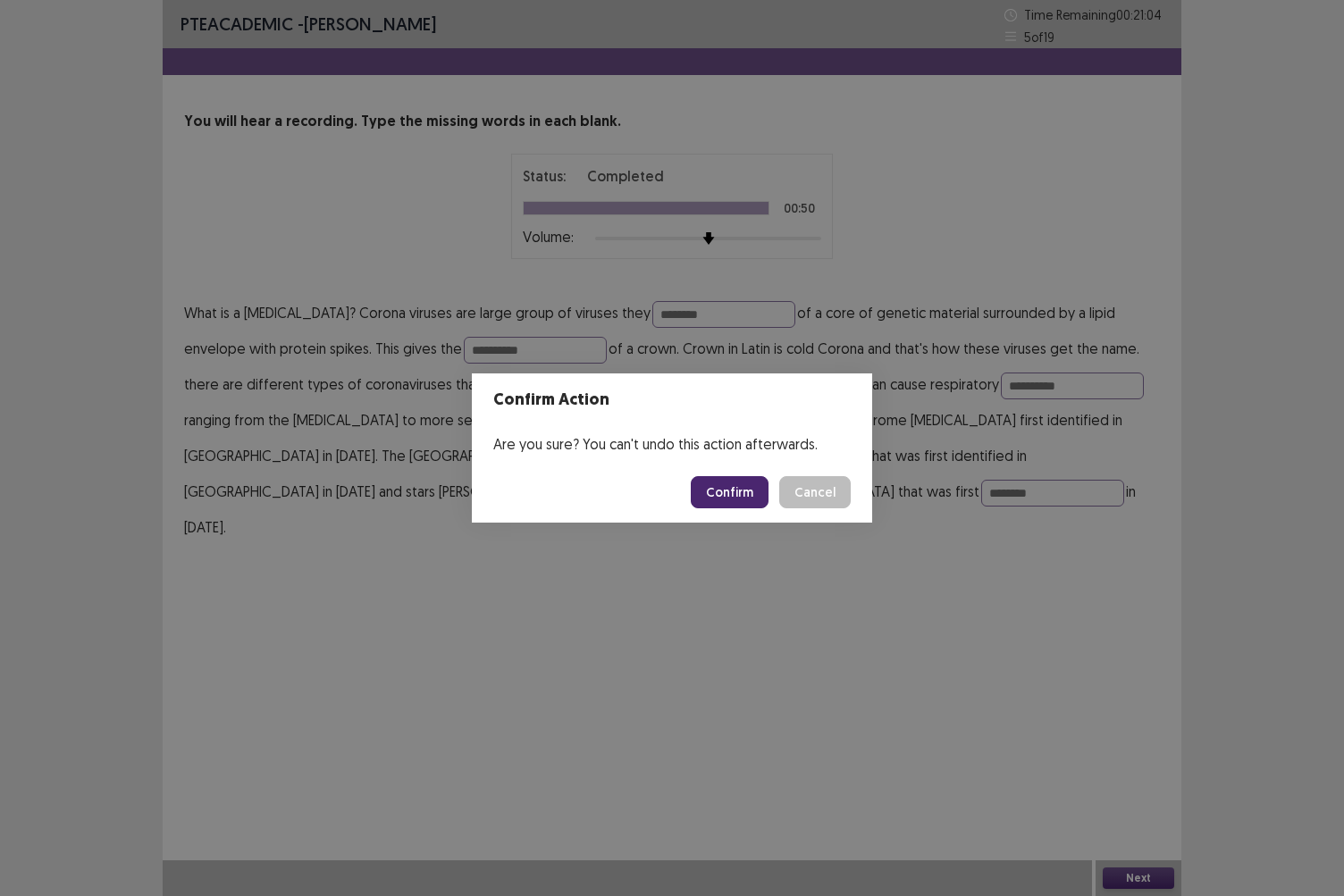
click at [731, 484] on button "Confirm" at bounding box center [730, 493] width 77 height 32
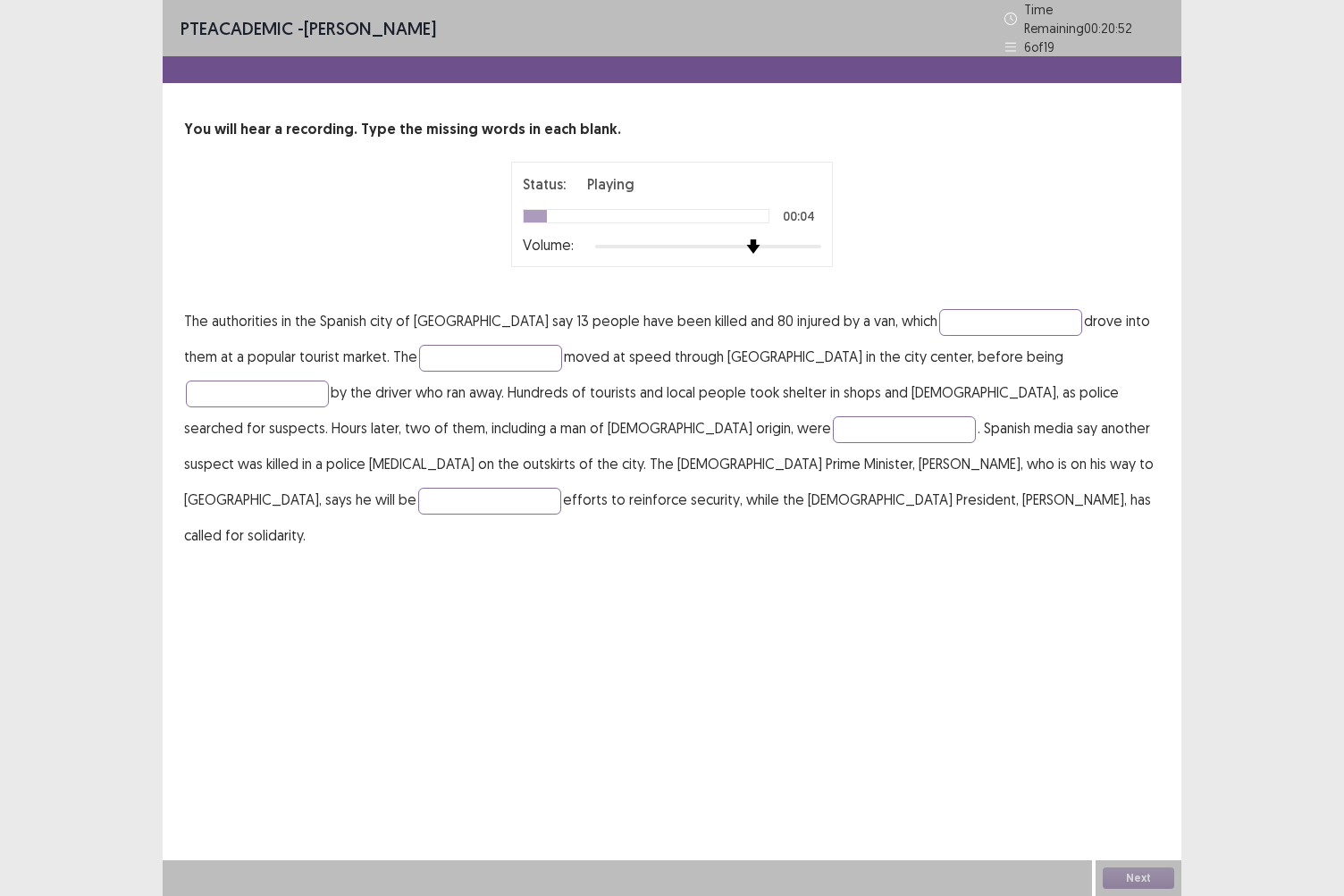
click at [752, 240] on img at bounding box center [754, 247] width 14 height 14
click at [561, 488] on input "text" at bounding box center [489, 502] width 143 height 27
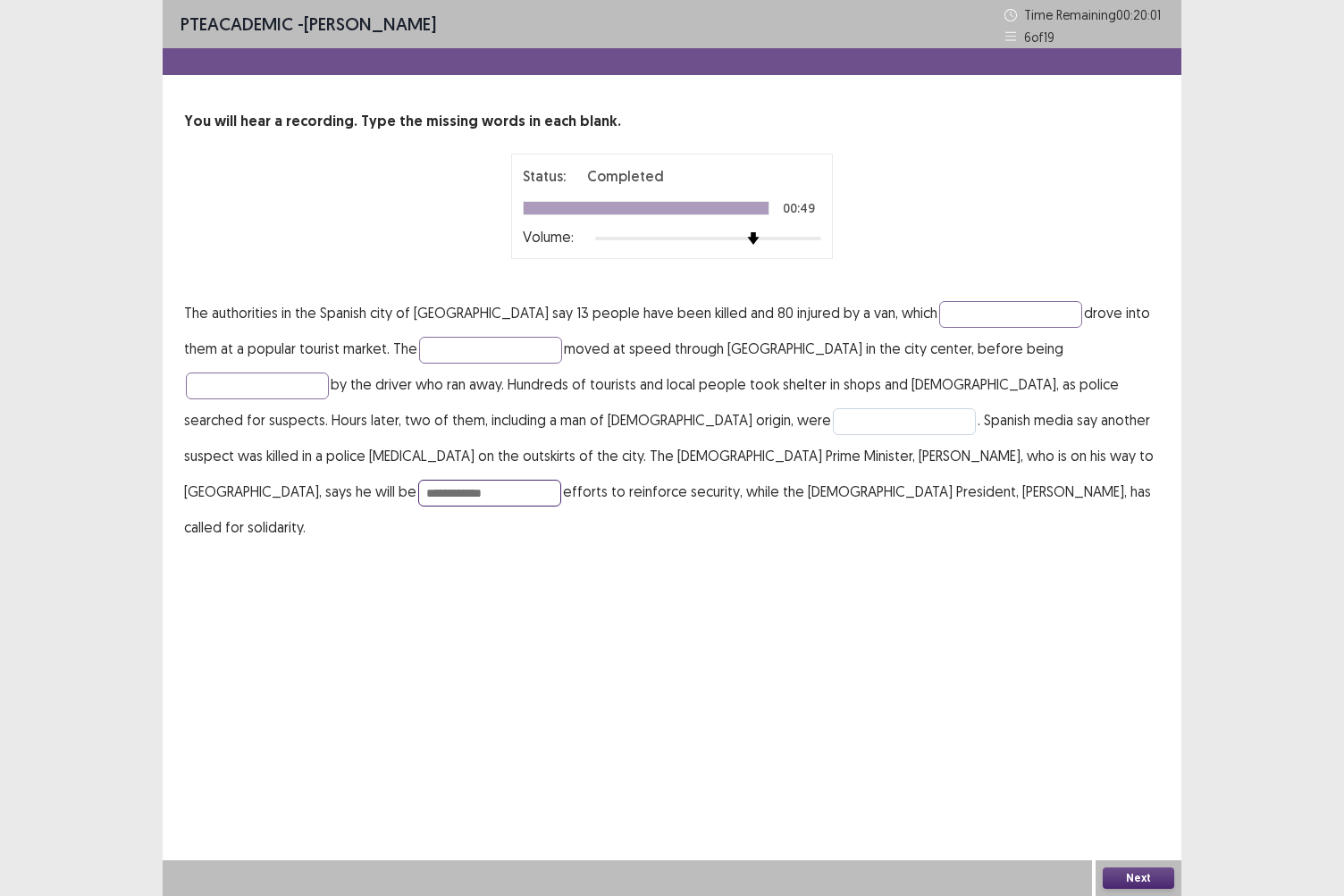
type input "**********"
click at [833, 408] on input "text" at bounding box center [904, 421] width 143 height 27
type input "********"
click at [329, 373] on input "text" at bounding box center [257, 386] width 143 height 27
type input "********"
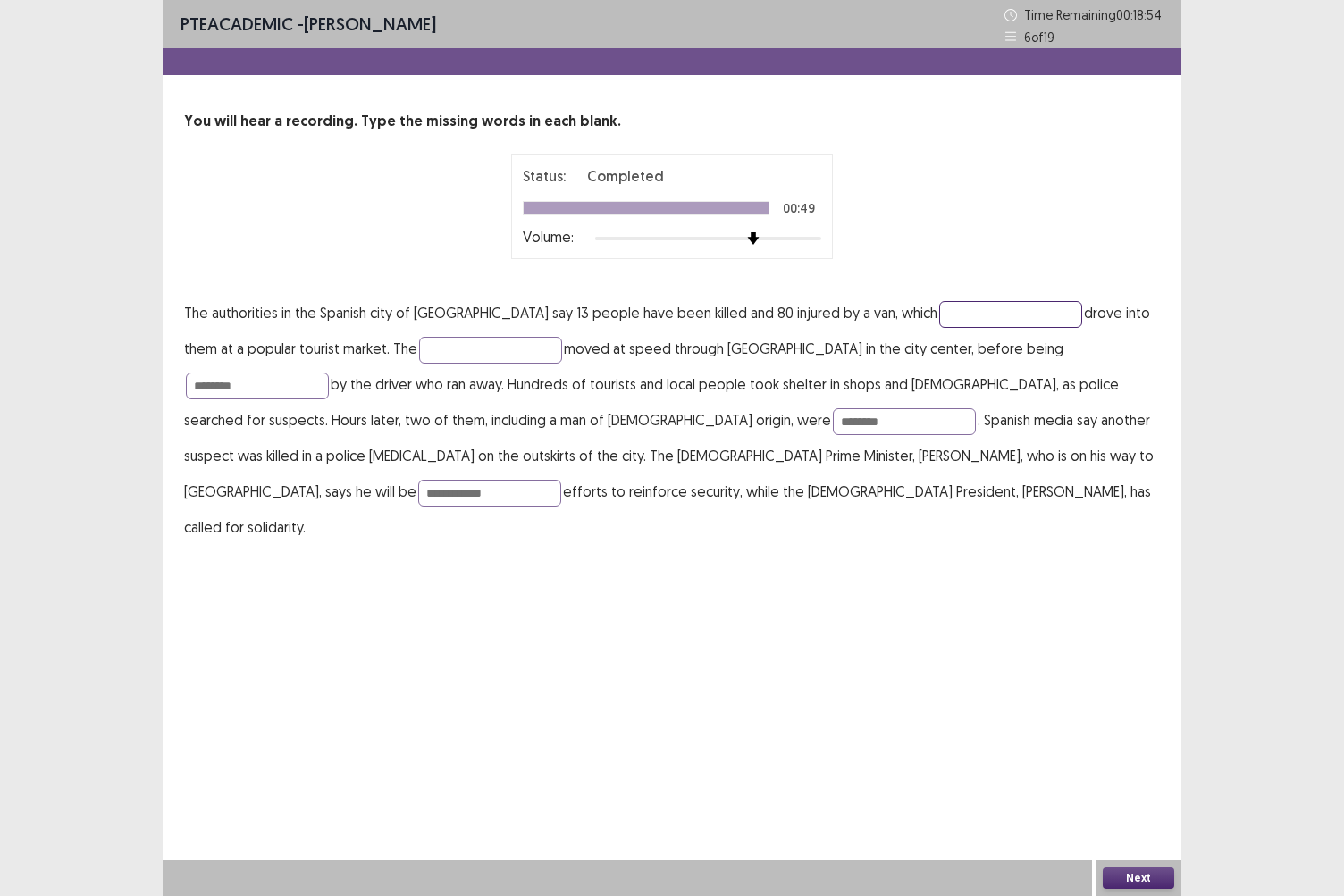
click at [940, 314] on input "text" at bounding box center [1011, 314] width 143 height 27
type input "**********"
click at [450, 354] on input "text" at bounding box center [490, 350] width 143 height 27
type input "*"
type input "***"
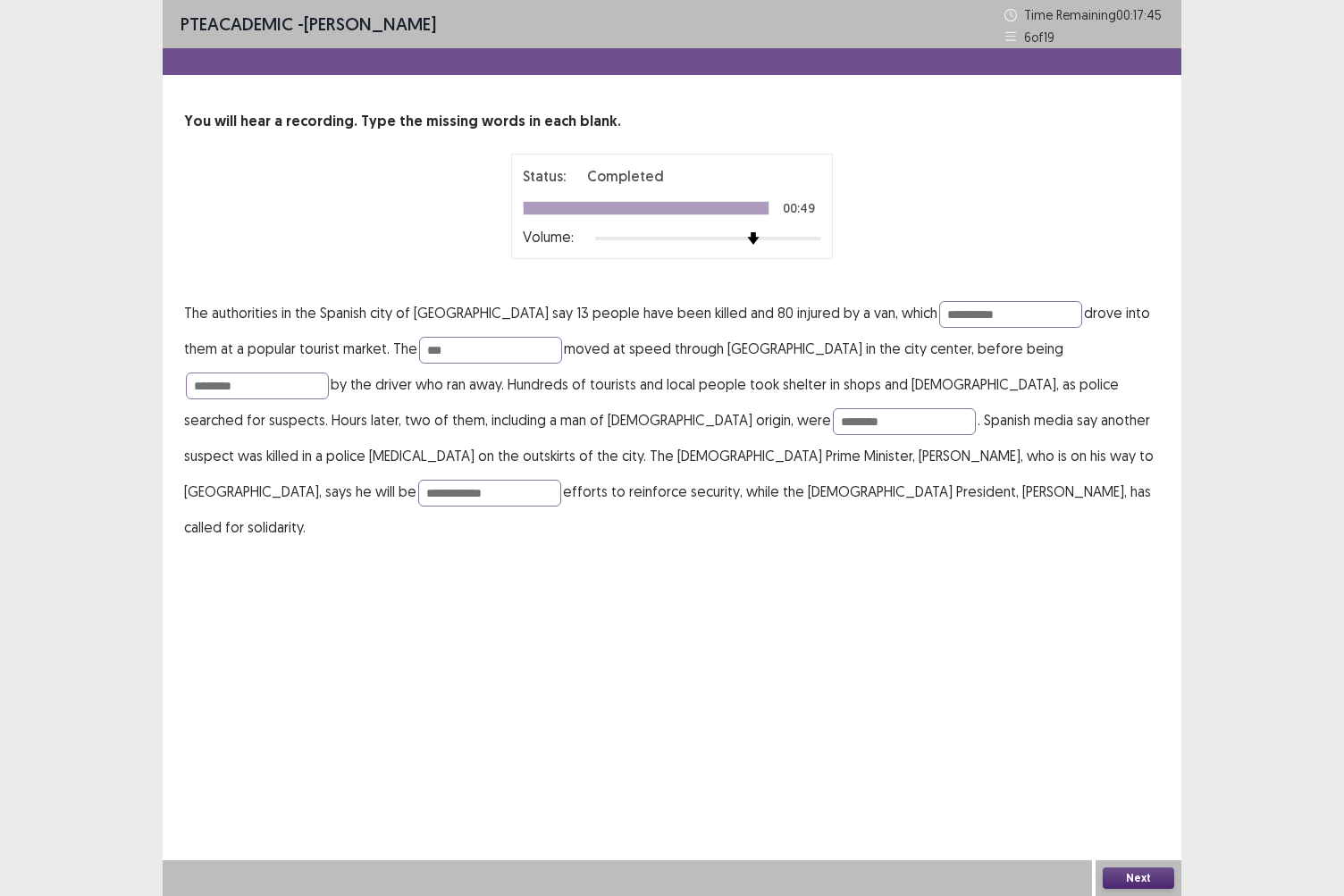
click at [1128, 774] on button "Next" at bounding box center [1139, 879] width 71 height 22
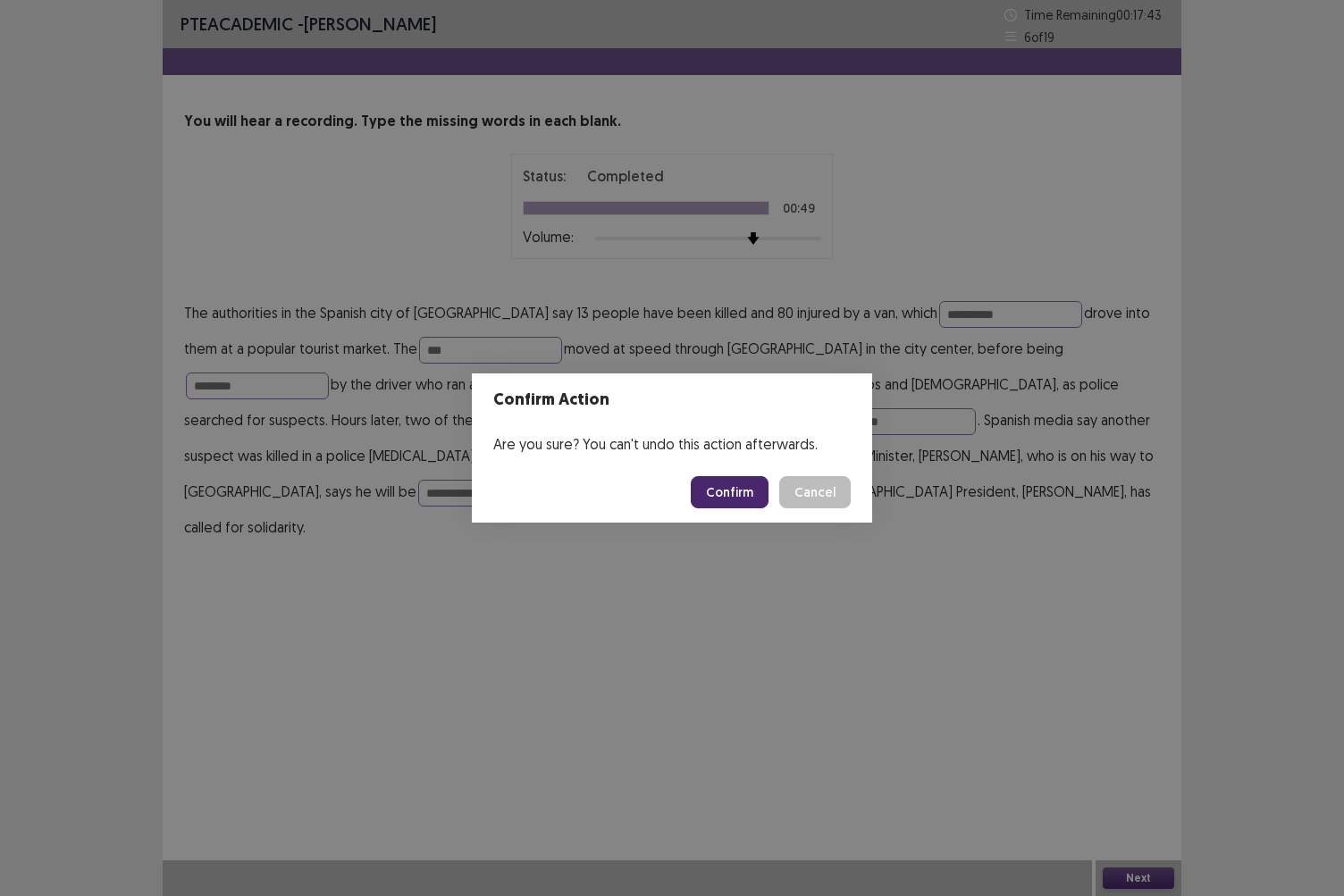
click at [746, 494] on button "Confirm" at bounding box center [730, 493] width 77 height 32
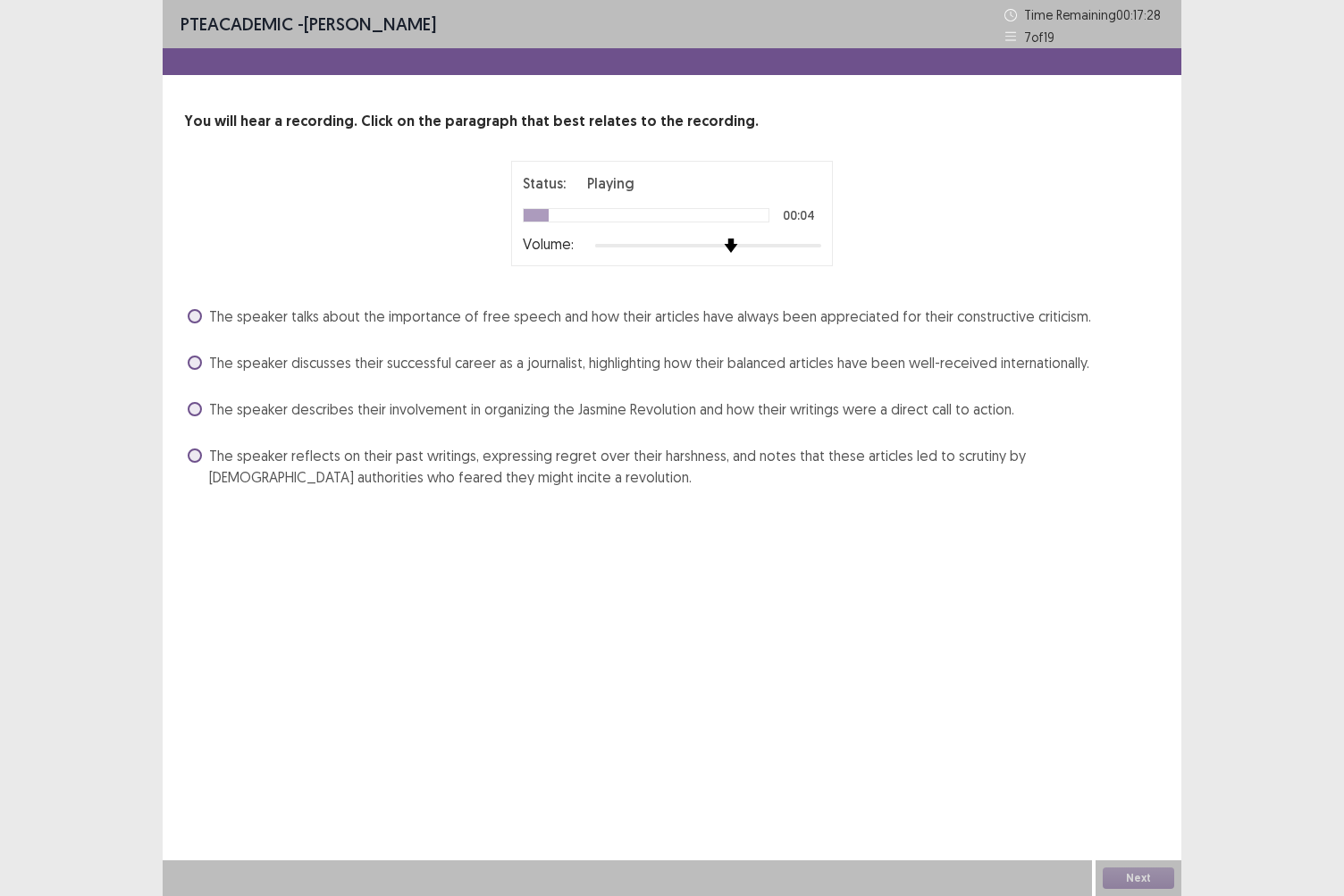
click at [738, 247] on img at bounding box center [731, 246] width 14 height 14
click at [196, 452] on span at bounding box center [195, 456] width 14 height 14
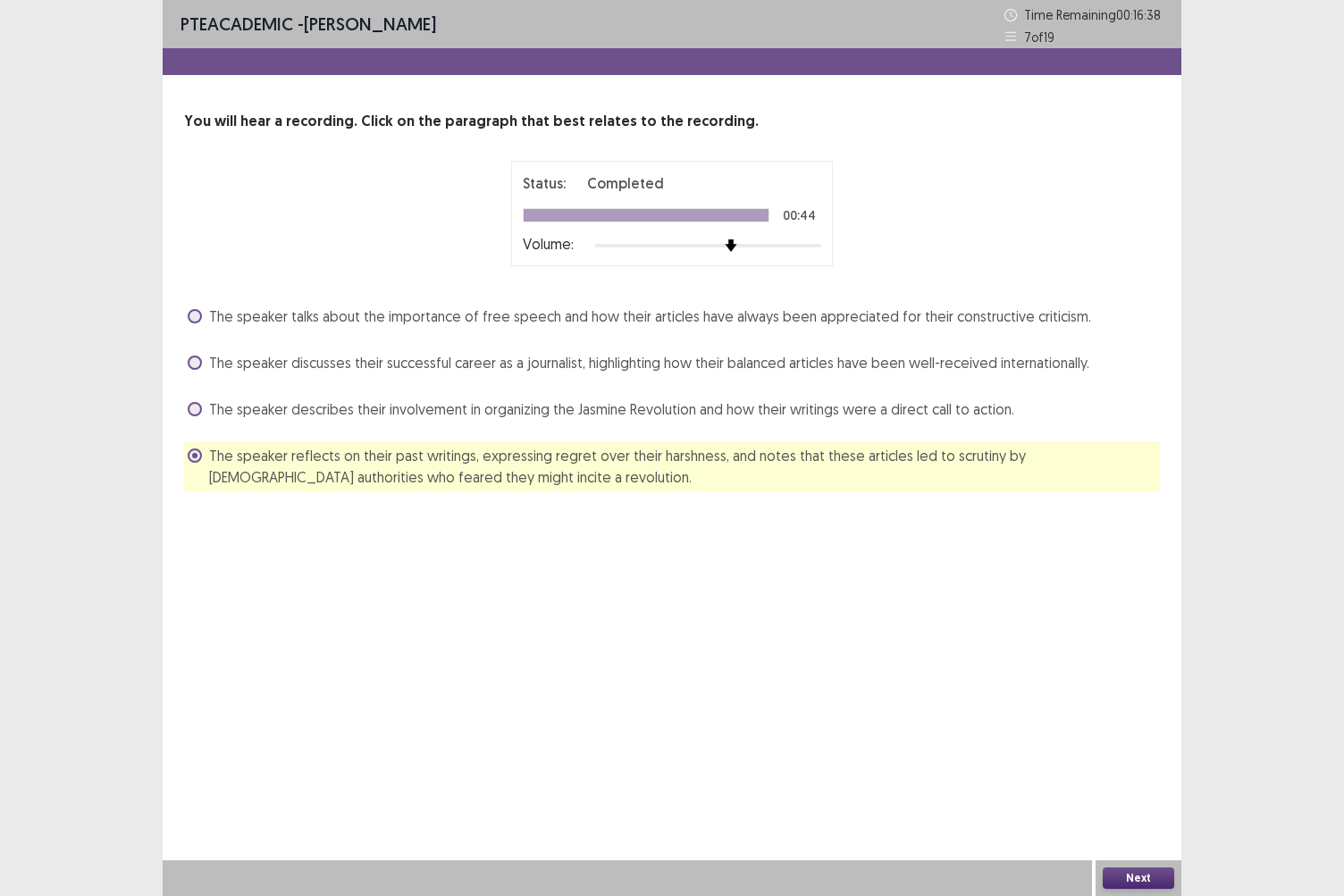
click at [1127, 774] on button "Next" at bounding box center [1139, 879] width 71 height 22
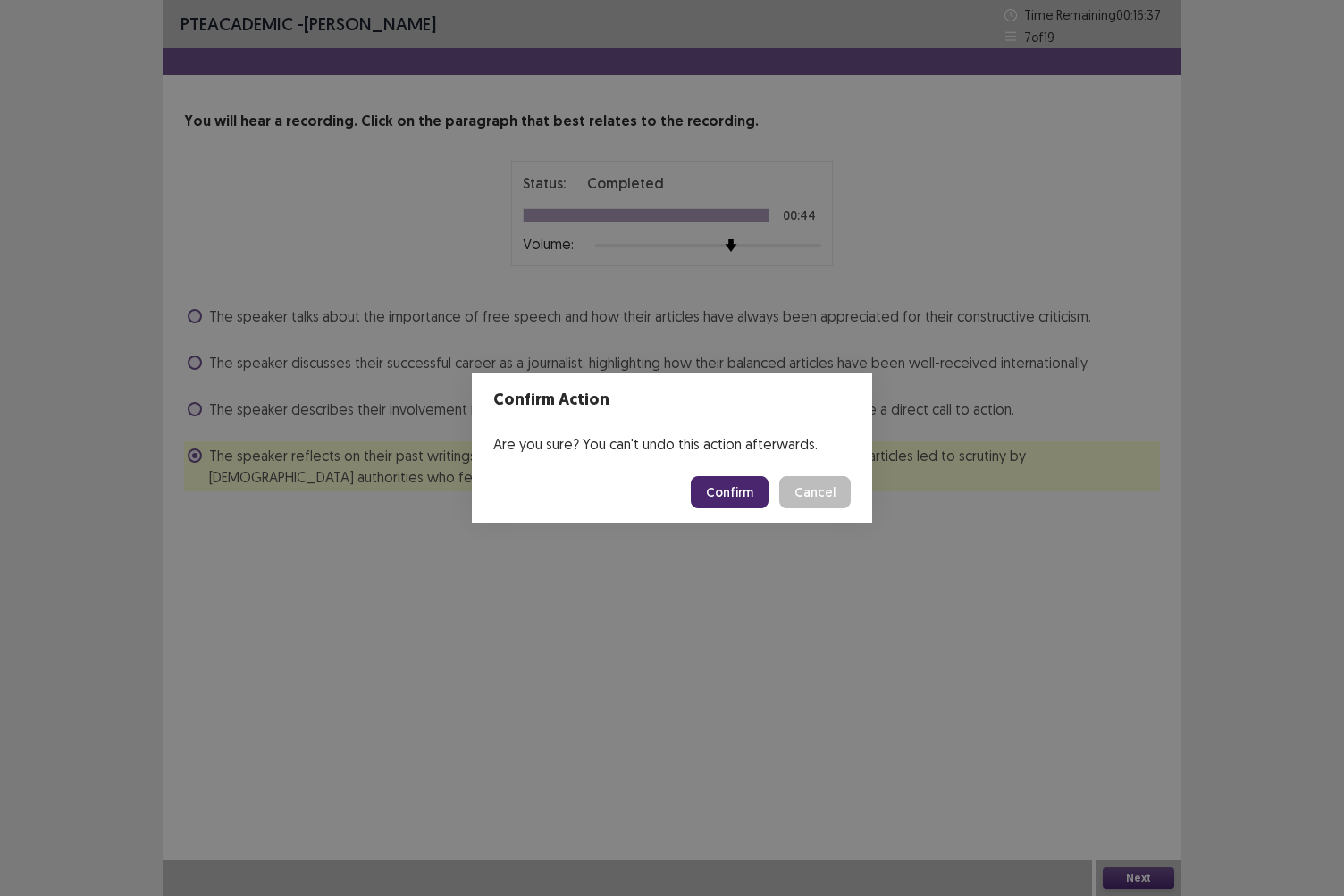
click at [735, 486] on button "Confirm" at bounding box center [730, 493] width 77 height 32
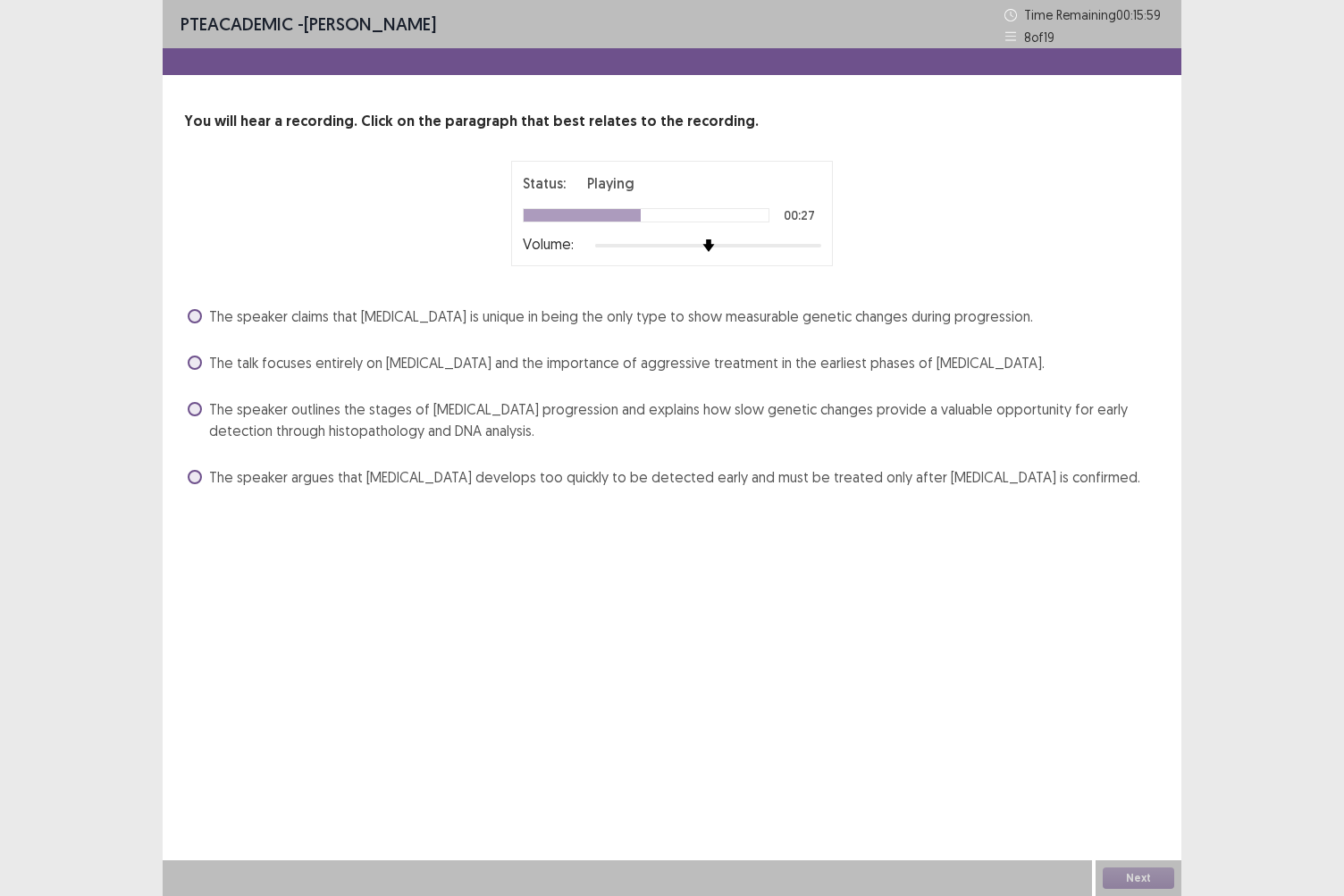
click at [452, 409] on span "The speaker outlines the stages of [MEDICAL_DATA] progression and explains how …" at bounding box center [685, 421] width 951 height 43
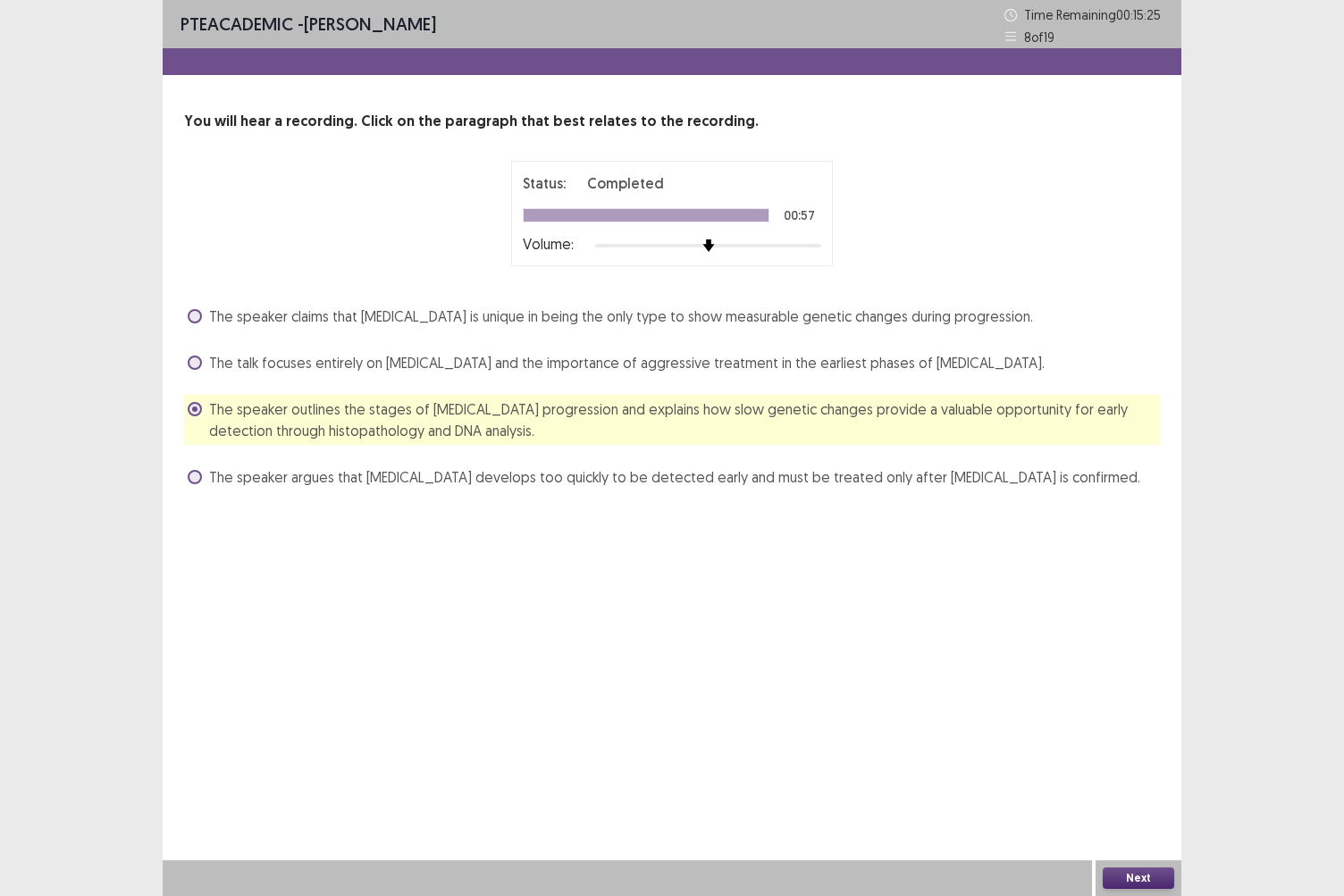
click at [1157, 774] on button "Next" at bounding box center [1139, 879] width 71 height 22
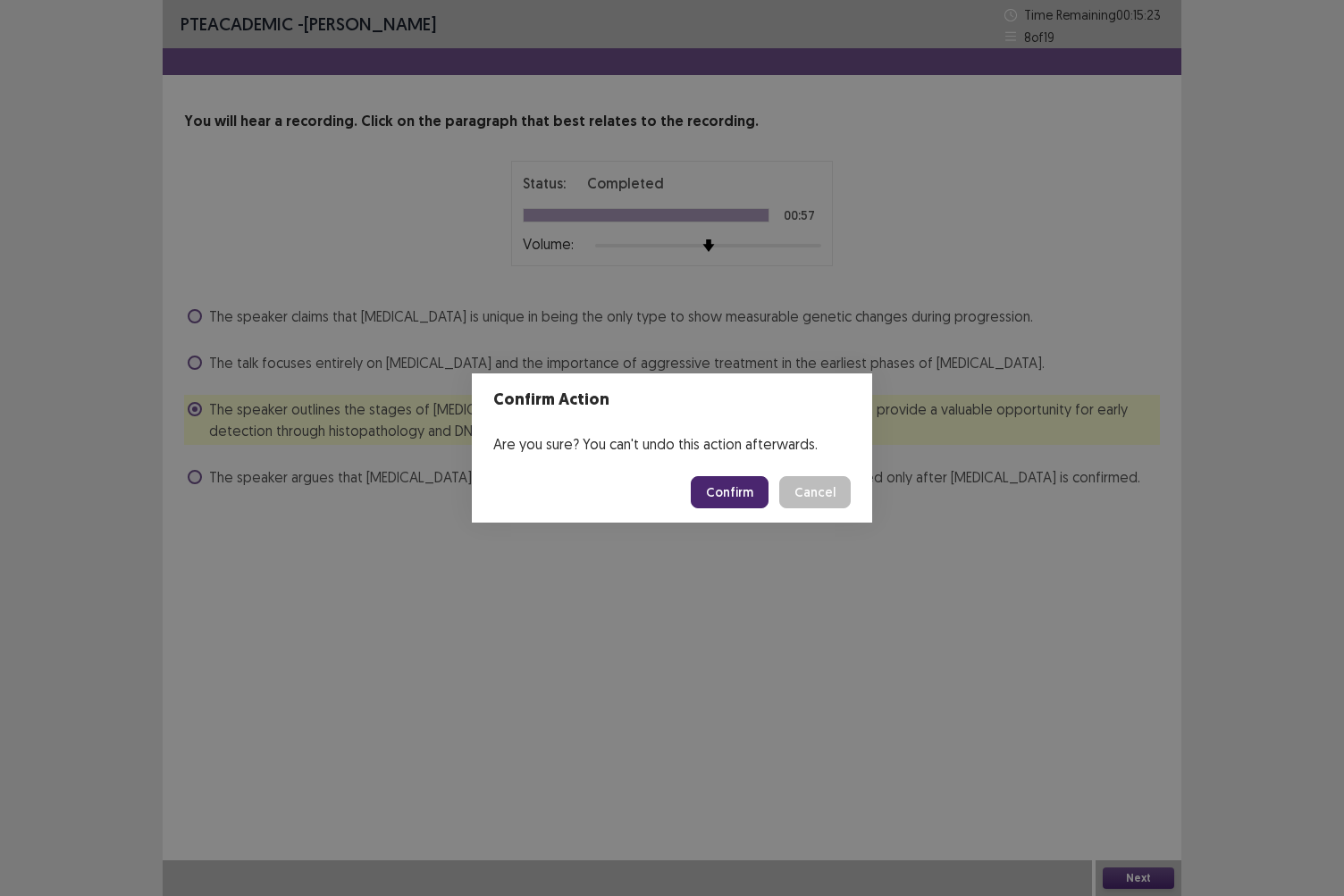
click at [735, 492] on button "Confirm" at bounding box center [730, 493] width 77 height 32
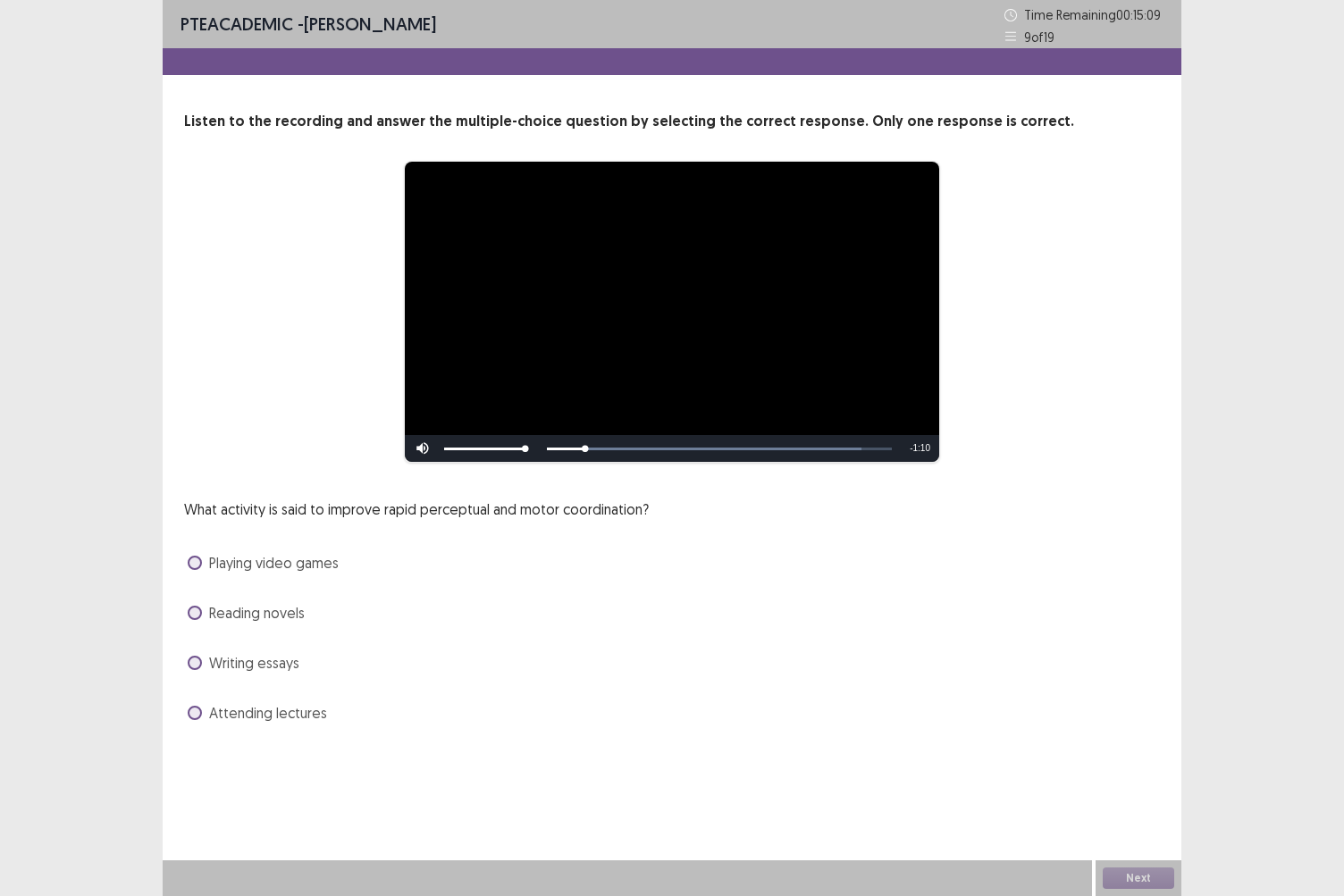
click at [195, 565] on span at bounding box center [195, 563] width 14 height 14
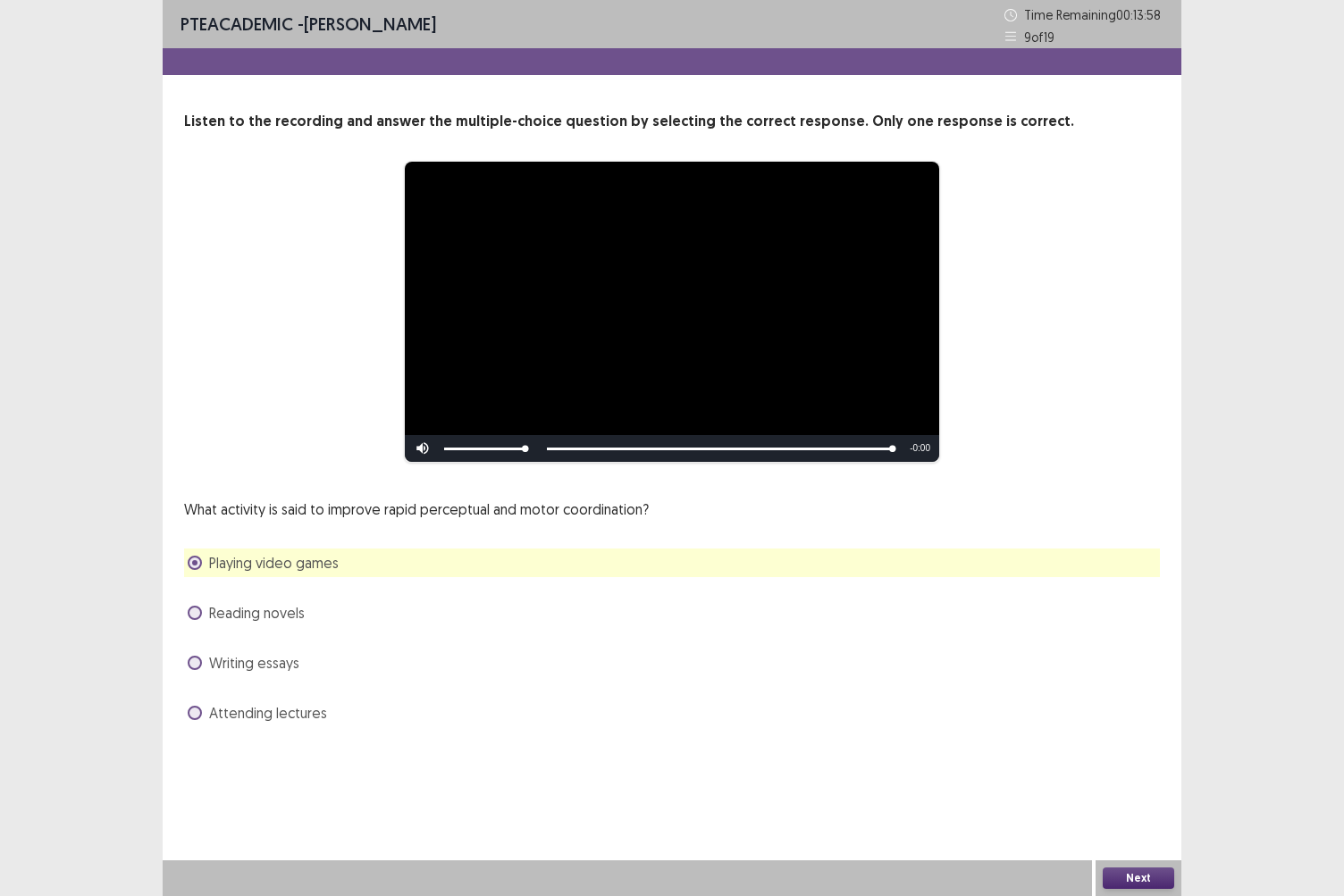
click at [1163, 774] on button "Next" at bounding box center [1139, 879] width 71 height 22
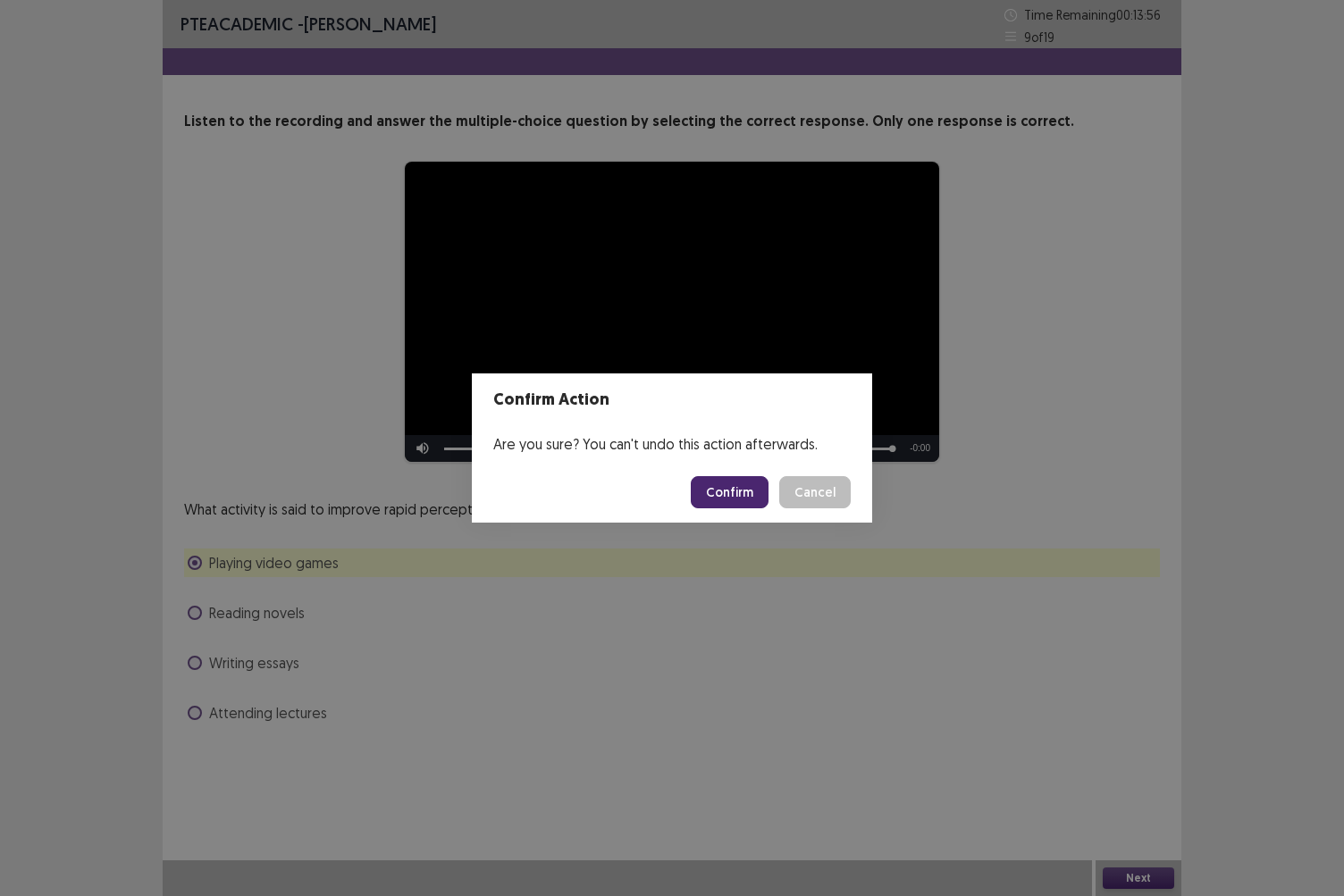
click at [729, 497] on button "Confirm" at bounding box center [730, 493] width 77 height 32
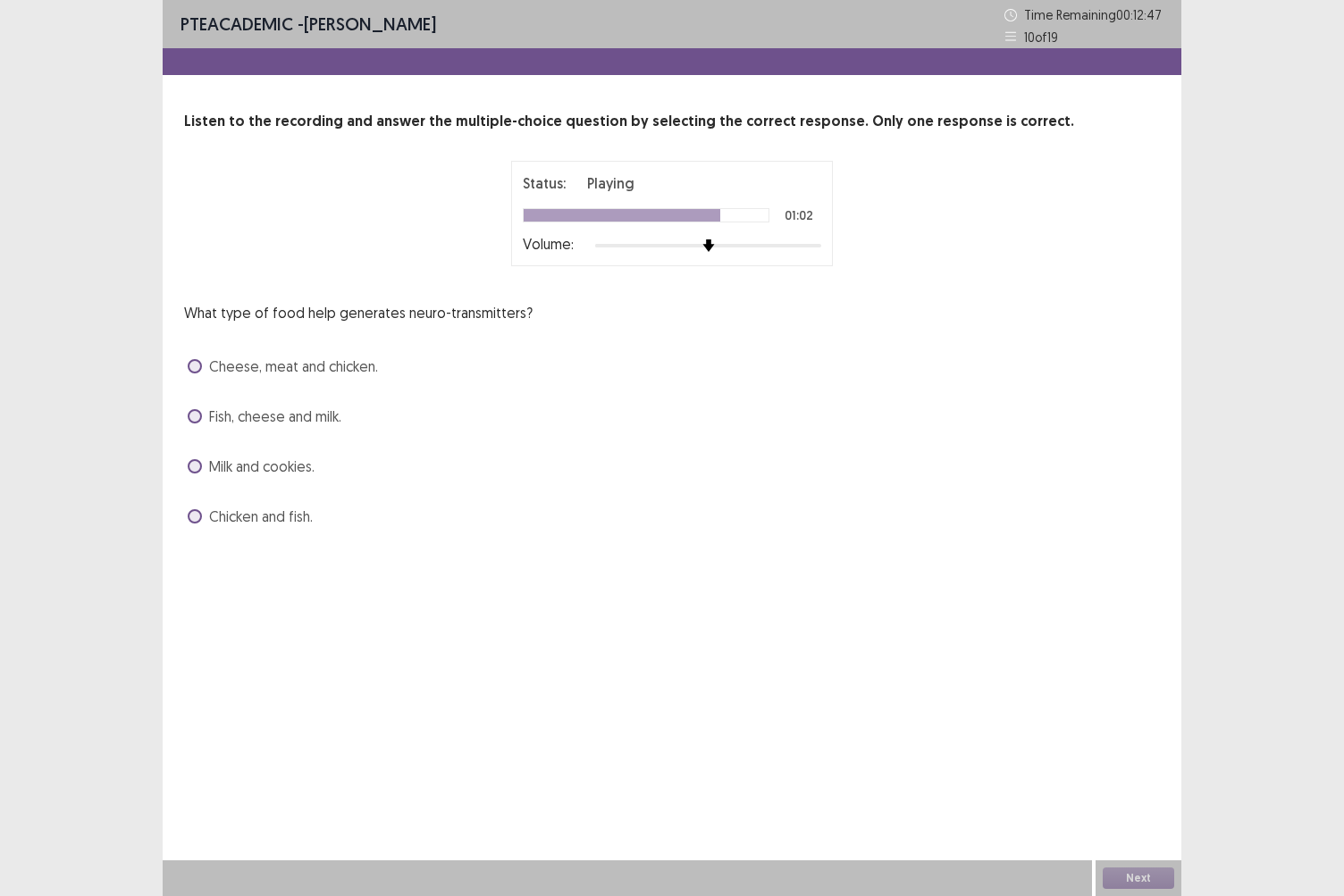
click at [292, 411] on span "Fish, cheese and milk." at bounding box center [275, 417] width 132 height 22
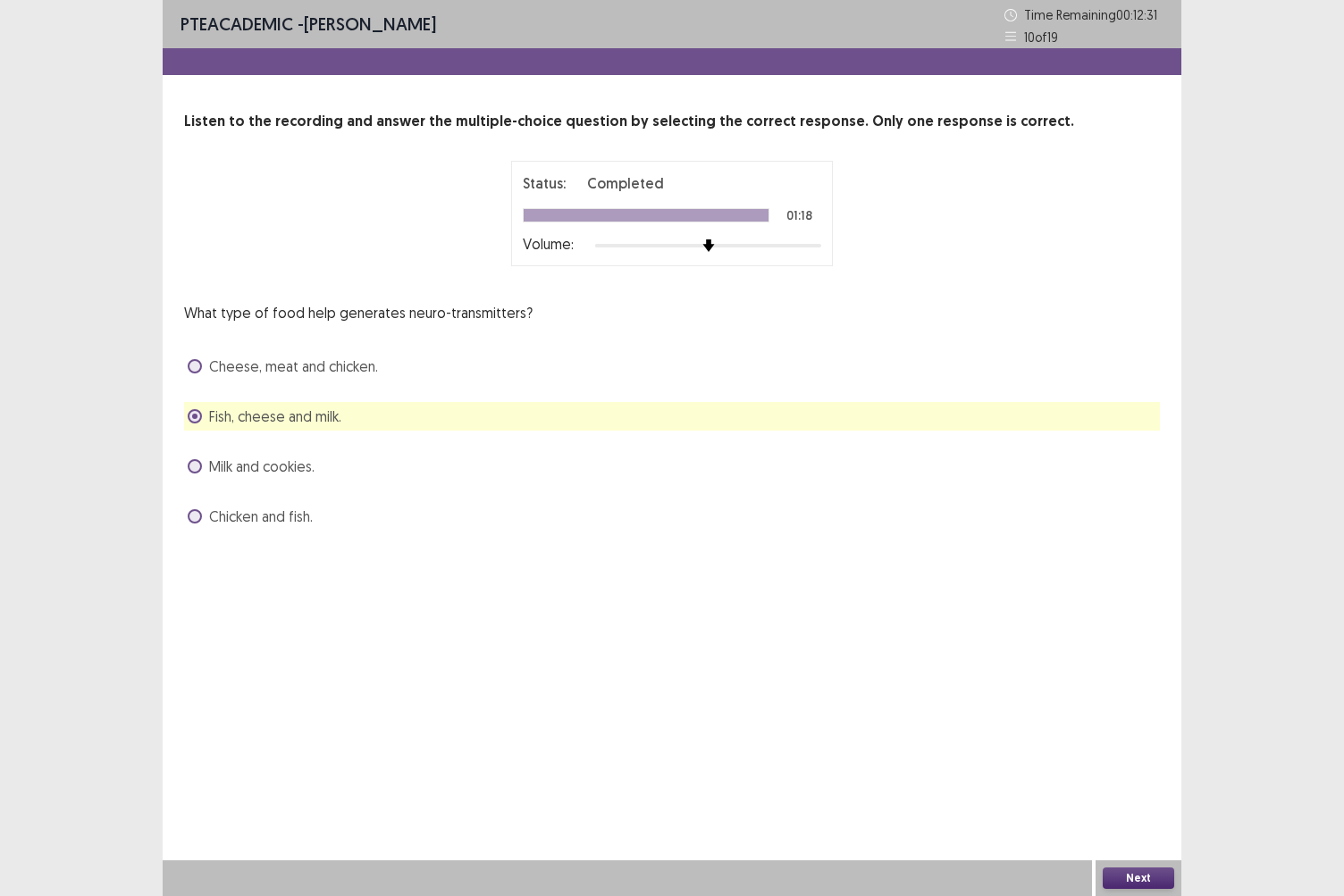
click at [1130, 774] on button "Next" at bounding box center [1139, 879] width 71 height 22
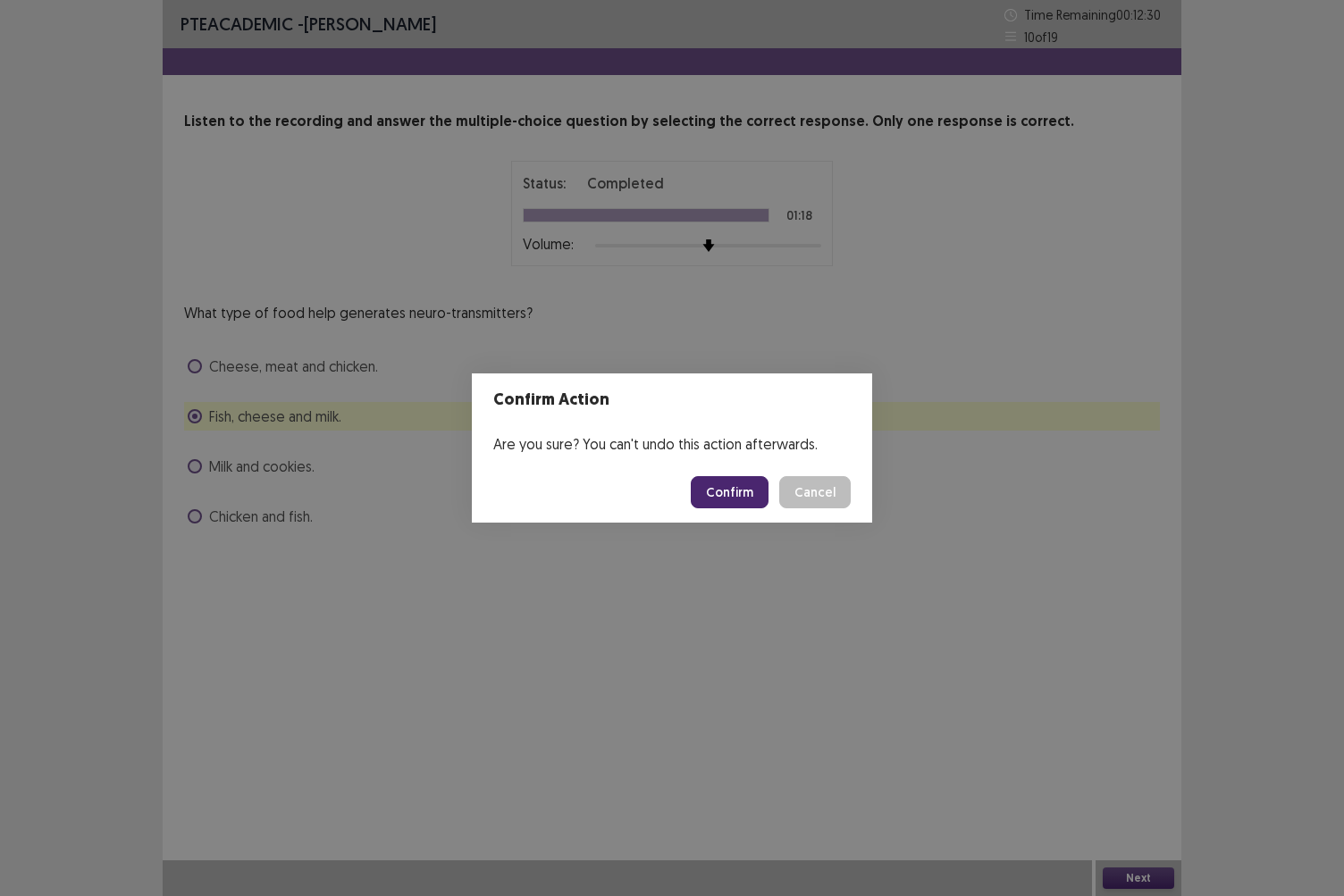
click at [749, 492] on button "Confirm" at bounding box center [730, 493] width 77 height 32
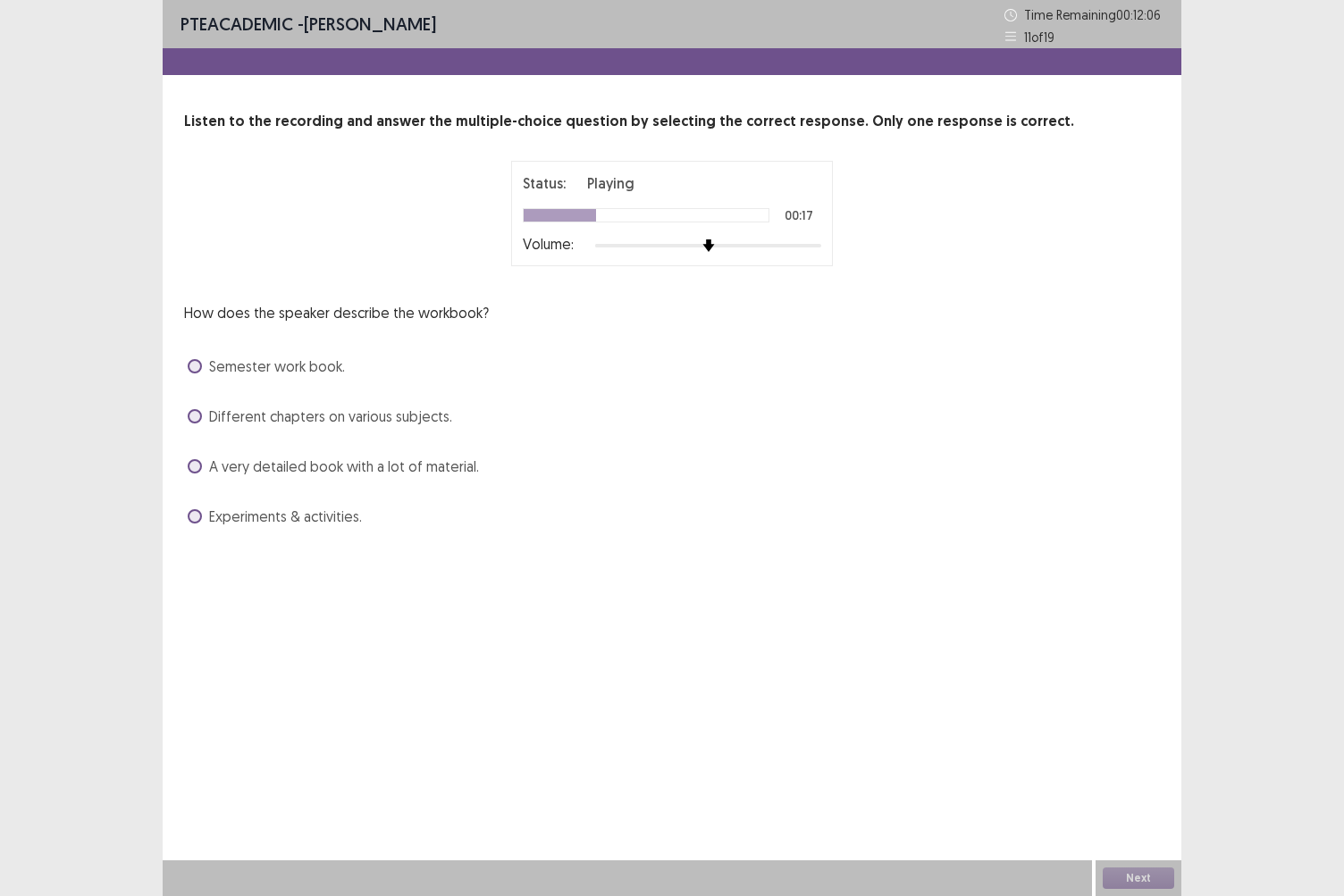
click at [194, 518] on span at bounding box center [195, 517] width 14 height 14
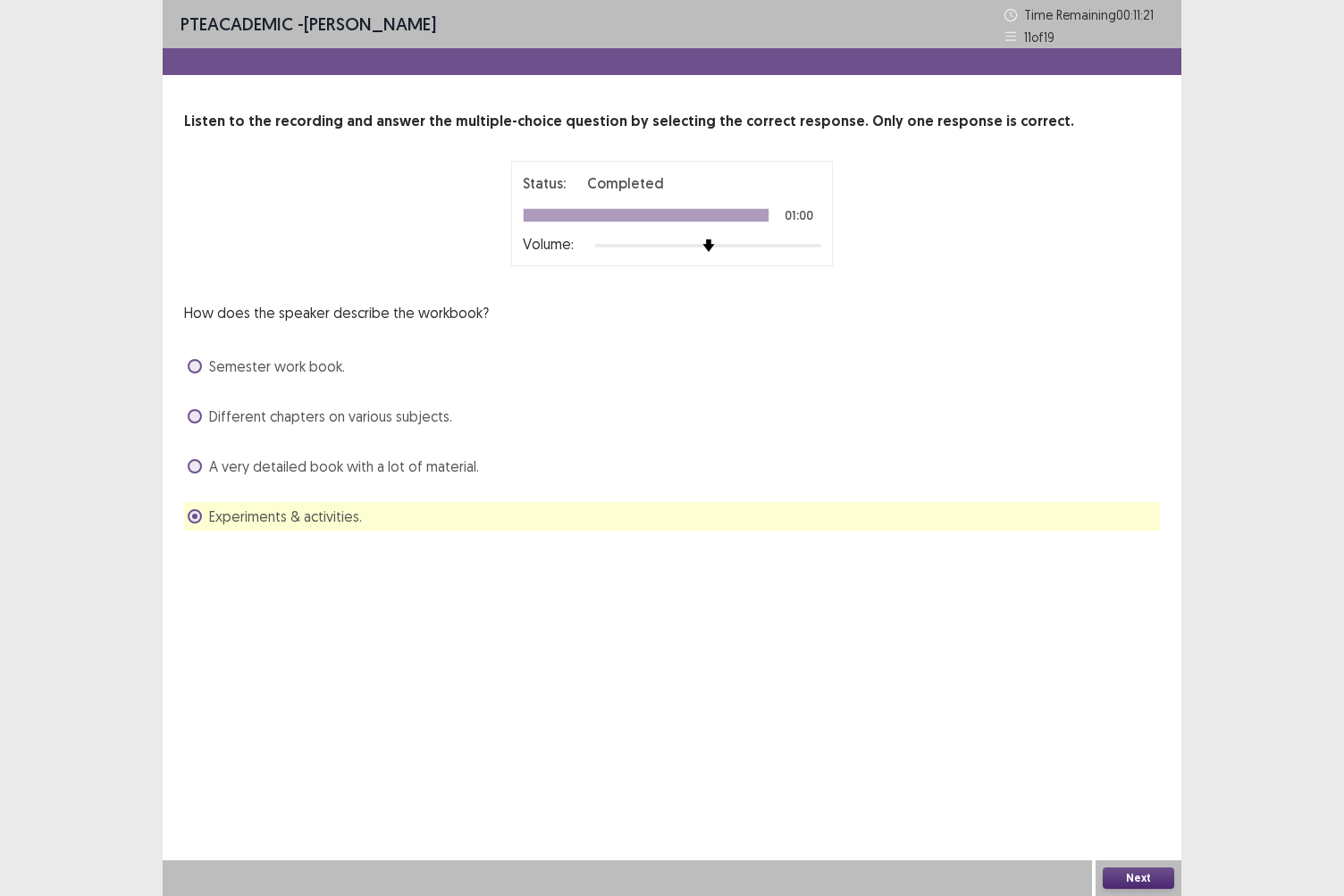
click at [1169, 774] on button "Next" at bounding box center [1139, 879] width 71 height 22
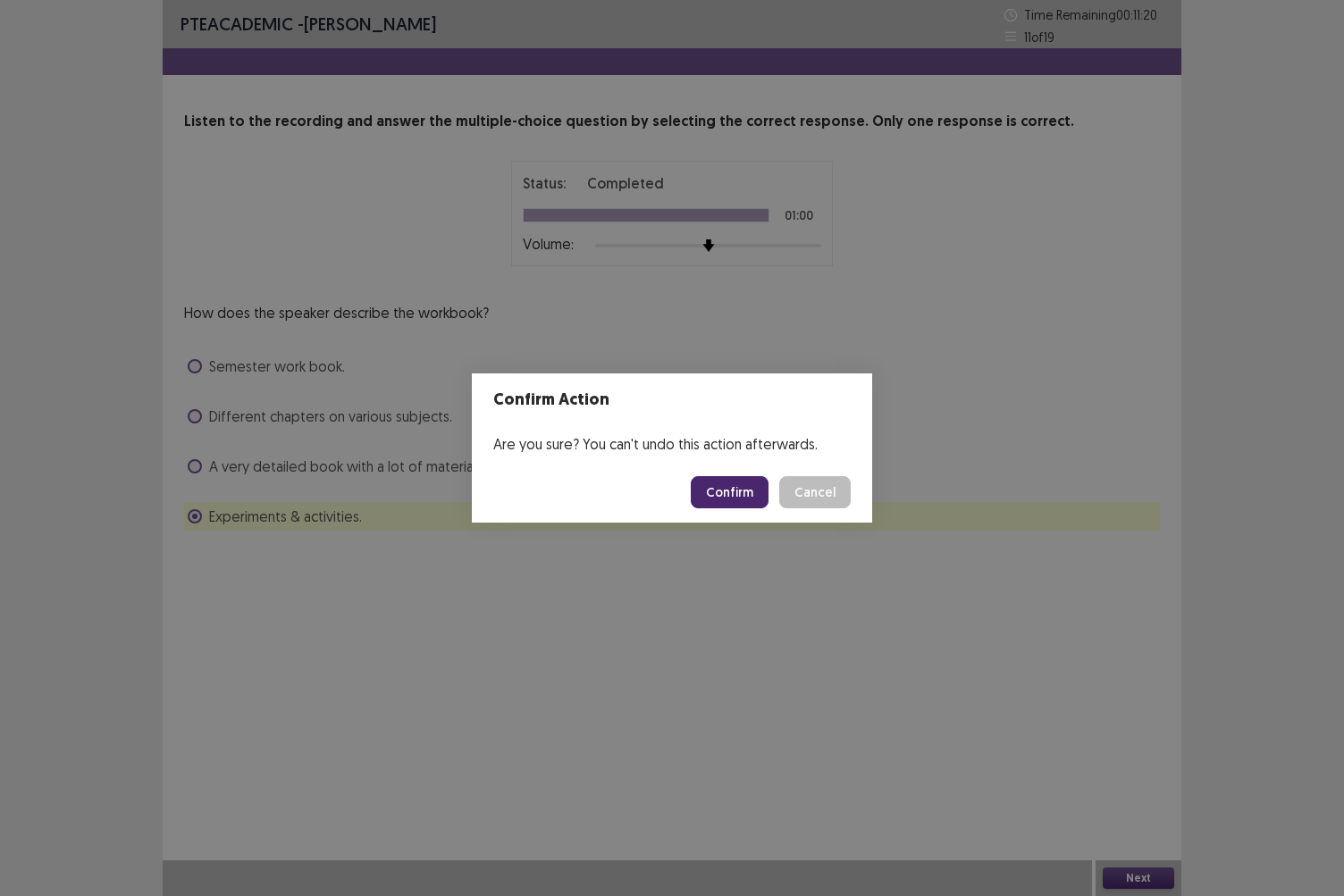
click at [732, 494] on button "Confirm" at bounding box center [730, 493] width 77 height 32
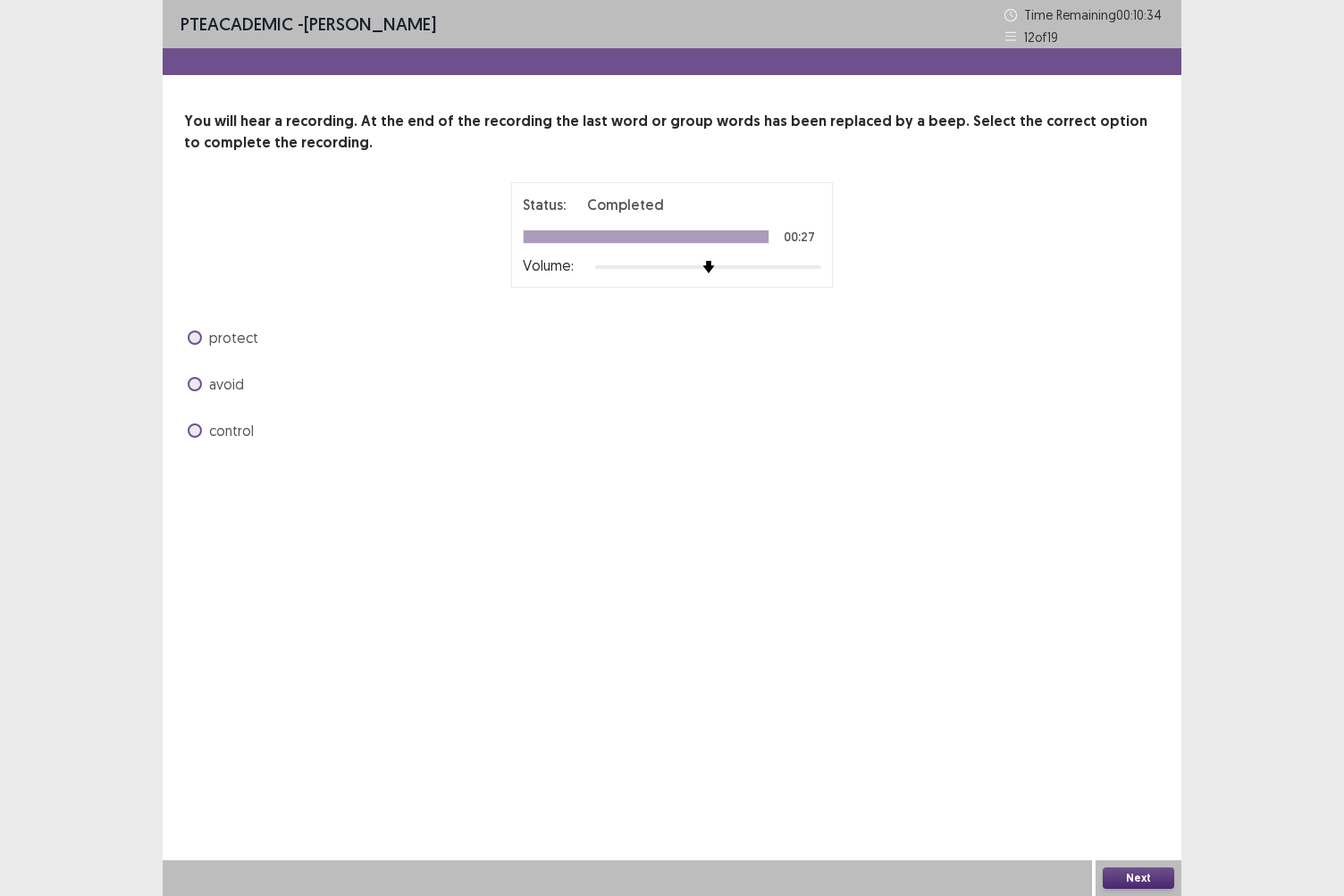
click at [195, 383] on span at bounding box center [195, 385] width 14 height 14
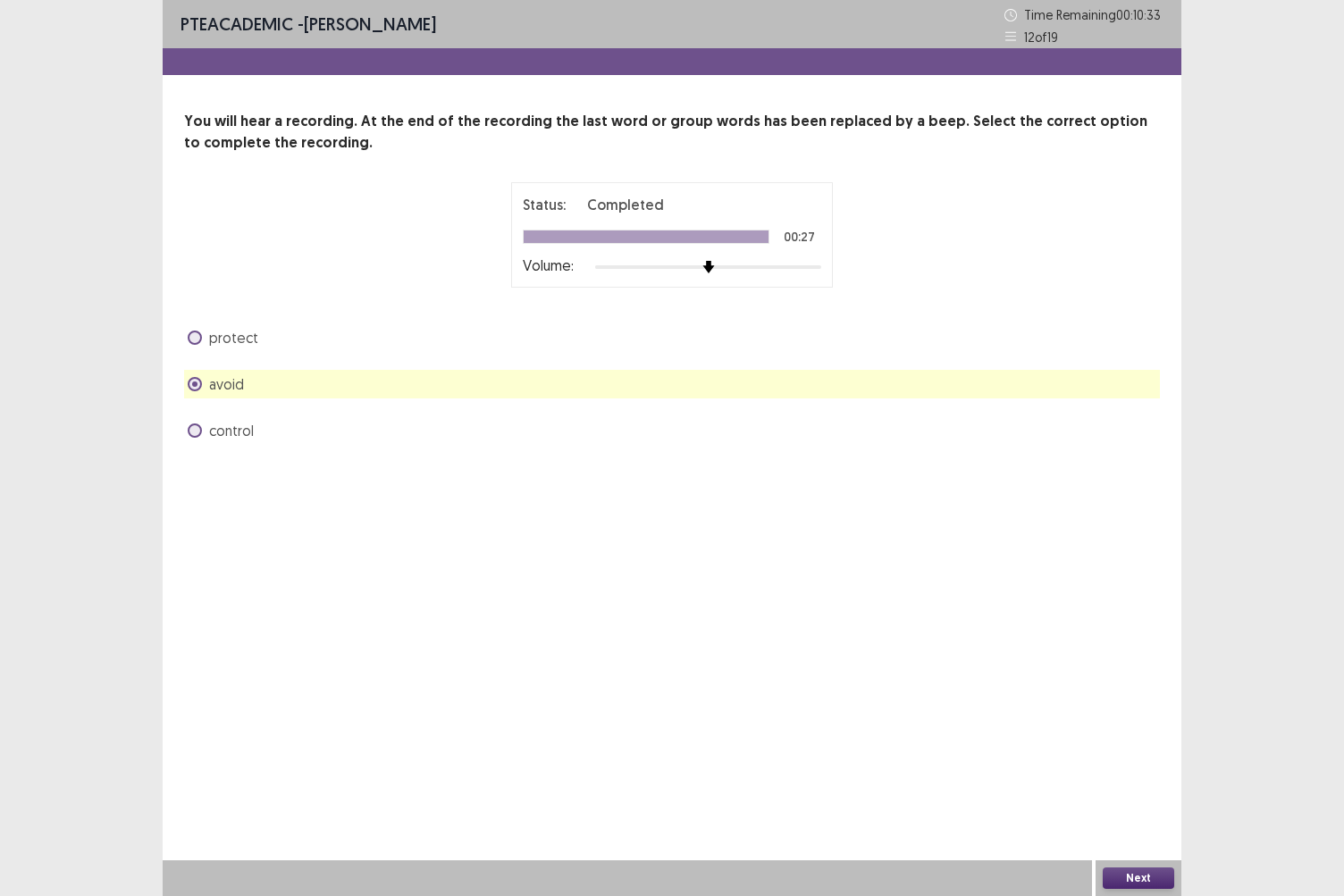
click at [198, 430] on span at bounding box center [195, 430] width 14 height 14
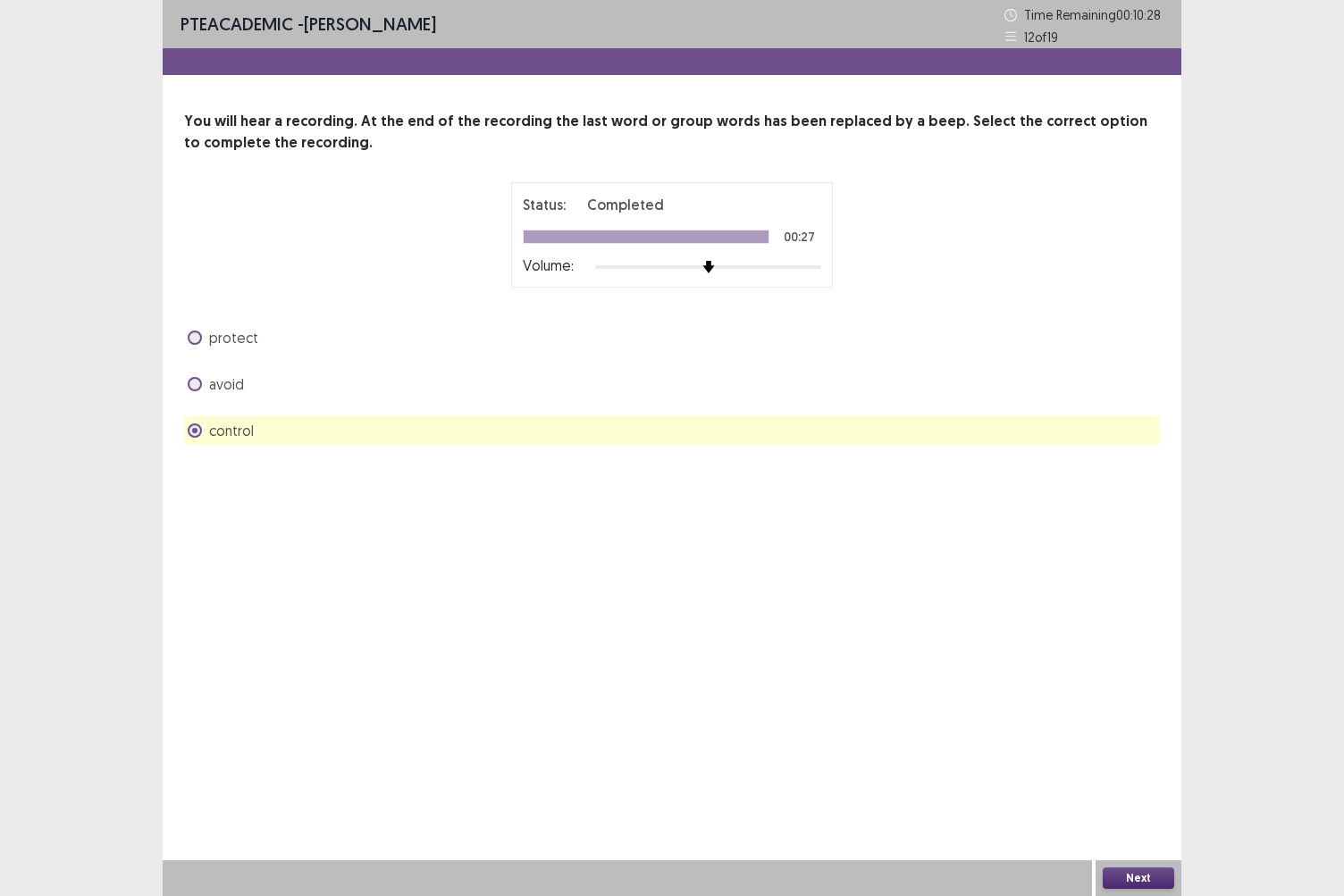
drag, startPoint x: 1118, startPoint y: 882, endPoint x: 921, endPoint y: 830, distance: 203.7
click at [921, 774] on div "PTE academic - [PERSON_NAME] Time Remaining 00 : 10 : 28 12 of 19 You will hear…" at bounding box center [672, 448] width 1019 height 896
click at [1149, 774] on button "Next" at bounding box center [1139, 879] width 71 height 22
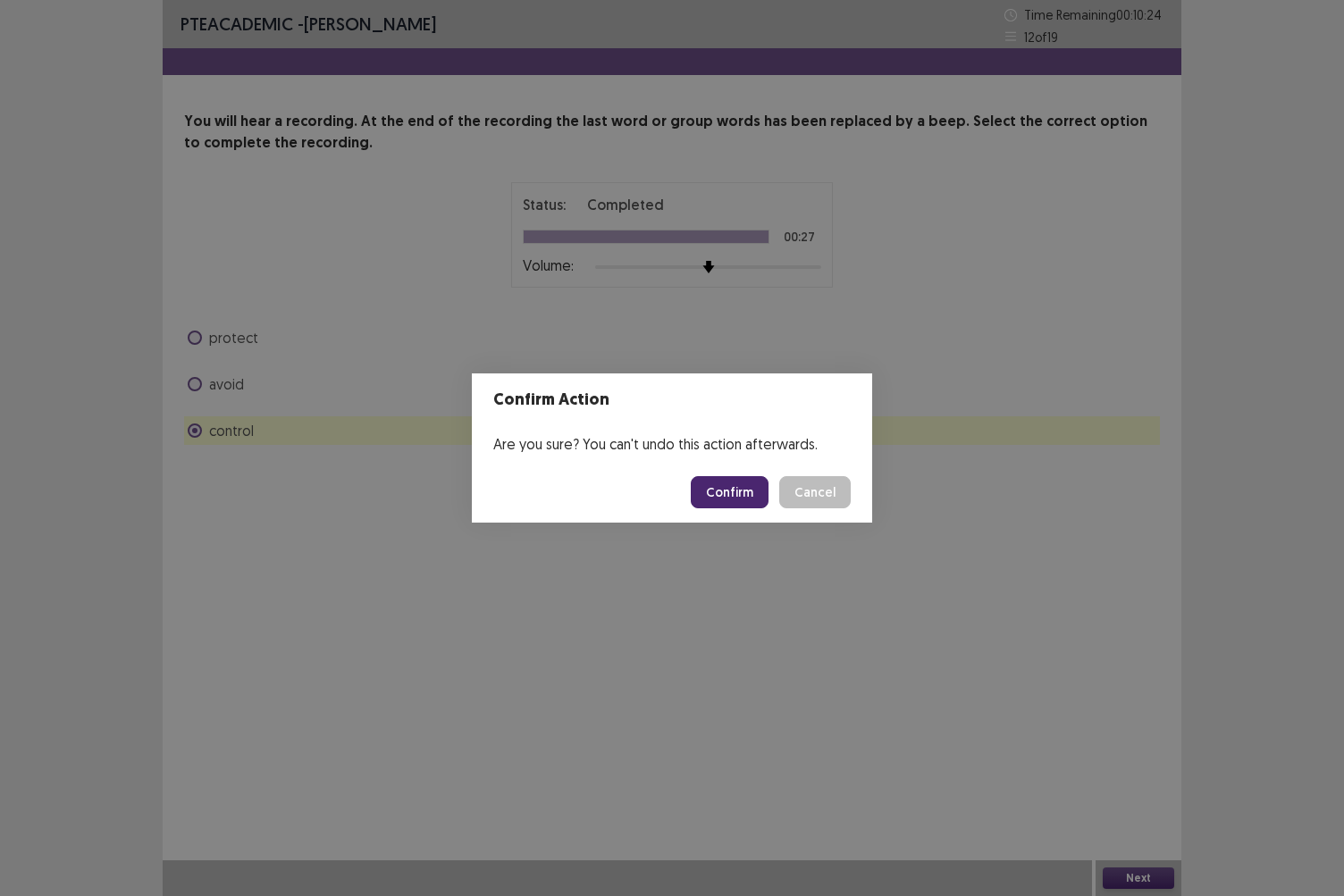
click at [712, 492] on button "Confirm" at bounding box center [730, 493] width 77 height 32
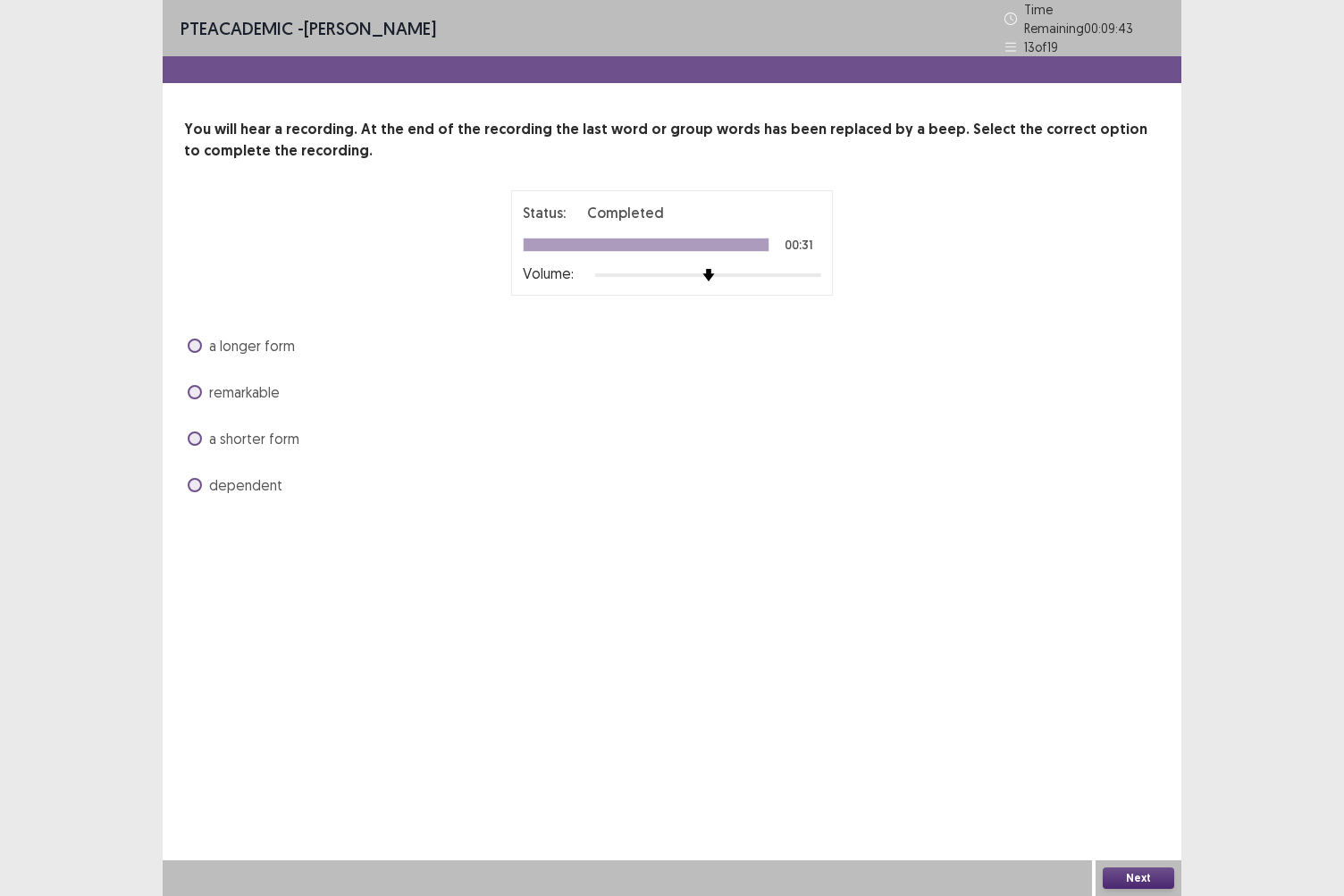
click at [197, 478] on span at bounding box center [195, 485] width 14 height 14
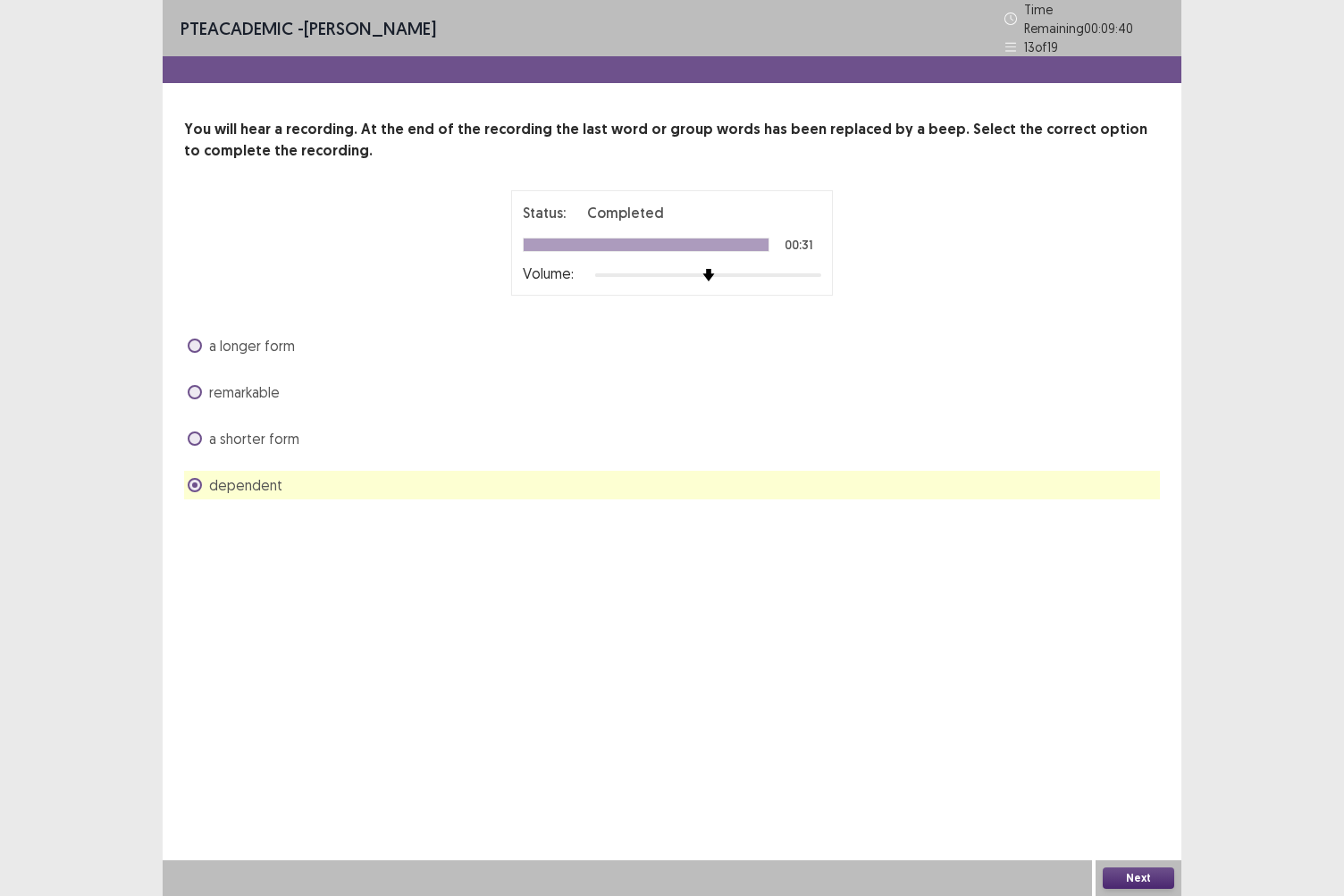
click at [1119, 774] on button "Next" at bounding box center [1139, 879] width 71 height 22
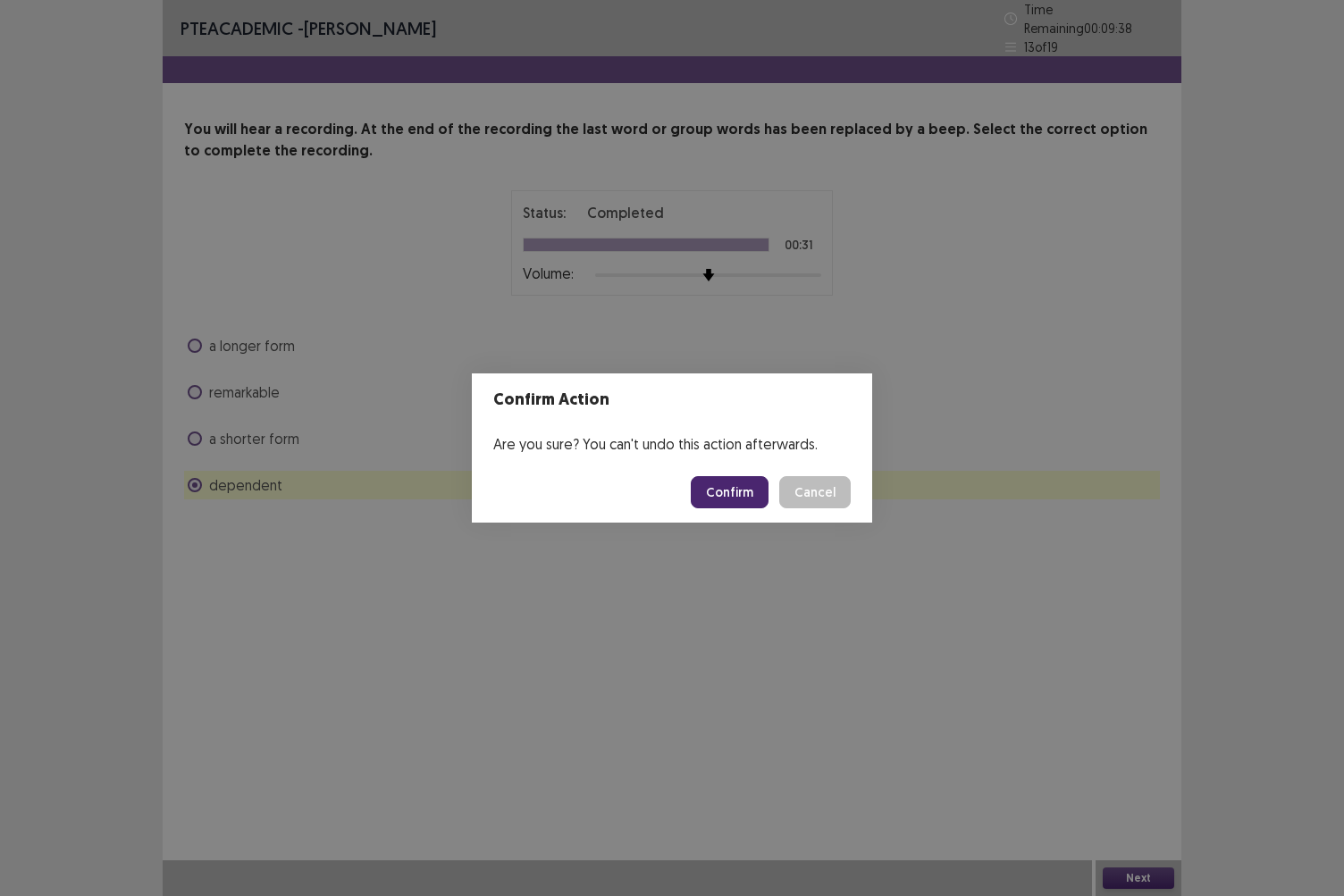
click at [753, 491] on button "Confirm" at bounding box center [730, 493] width 77 height 32
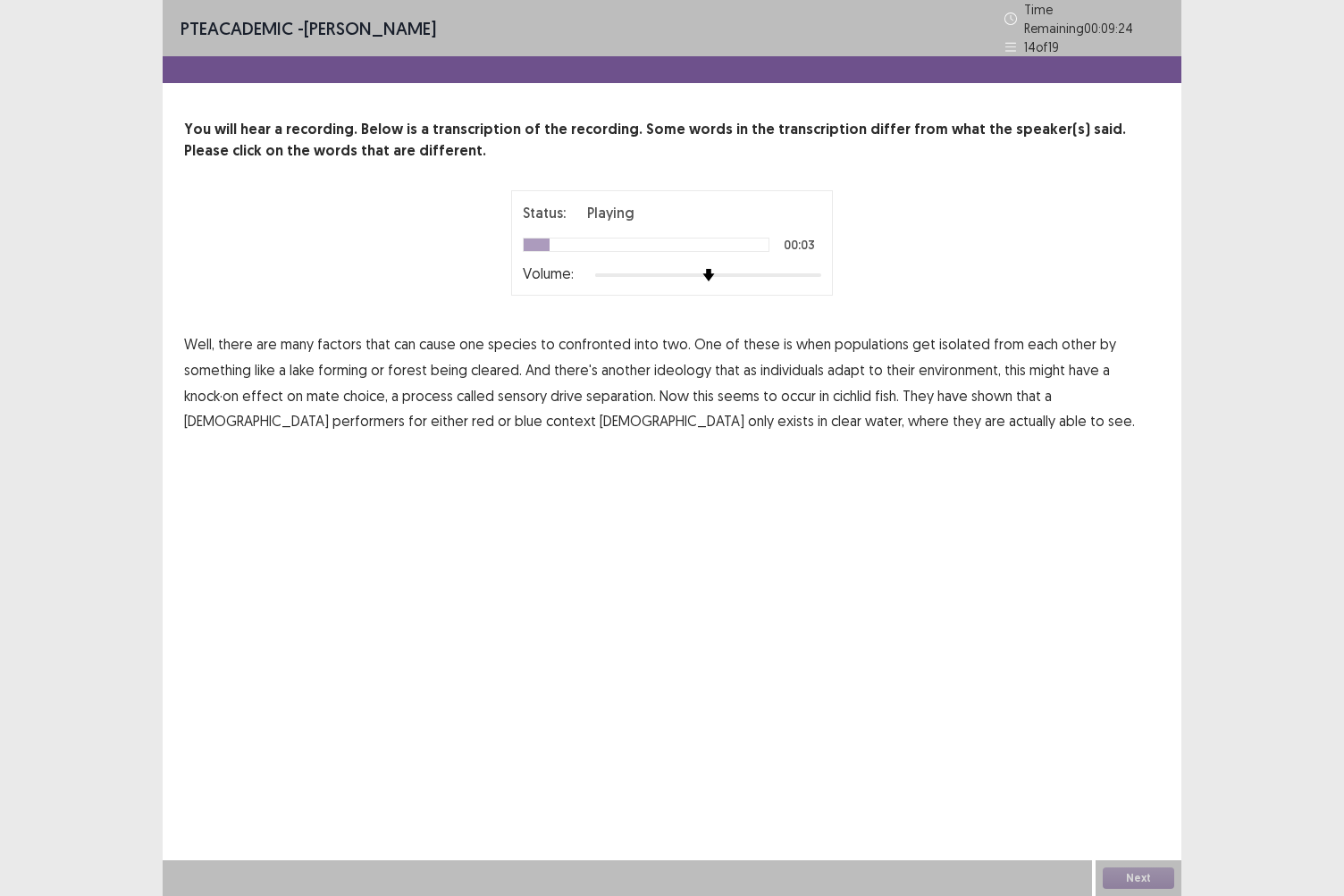
click at [590, 334] on span "confronted" at bounding box center [595, 344] width 72 height 22
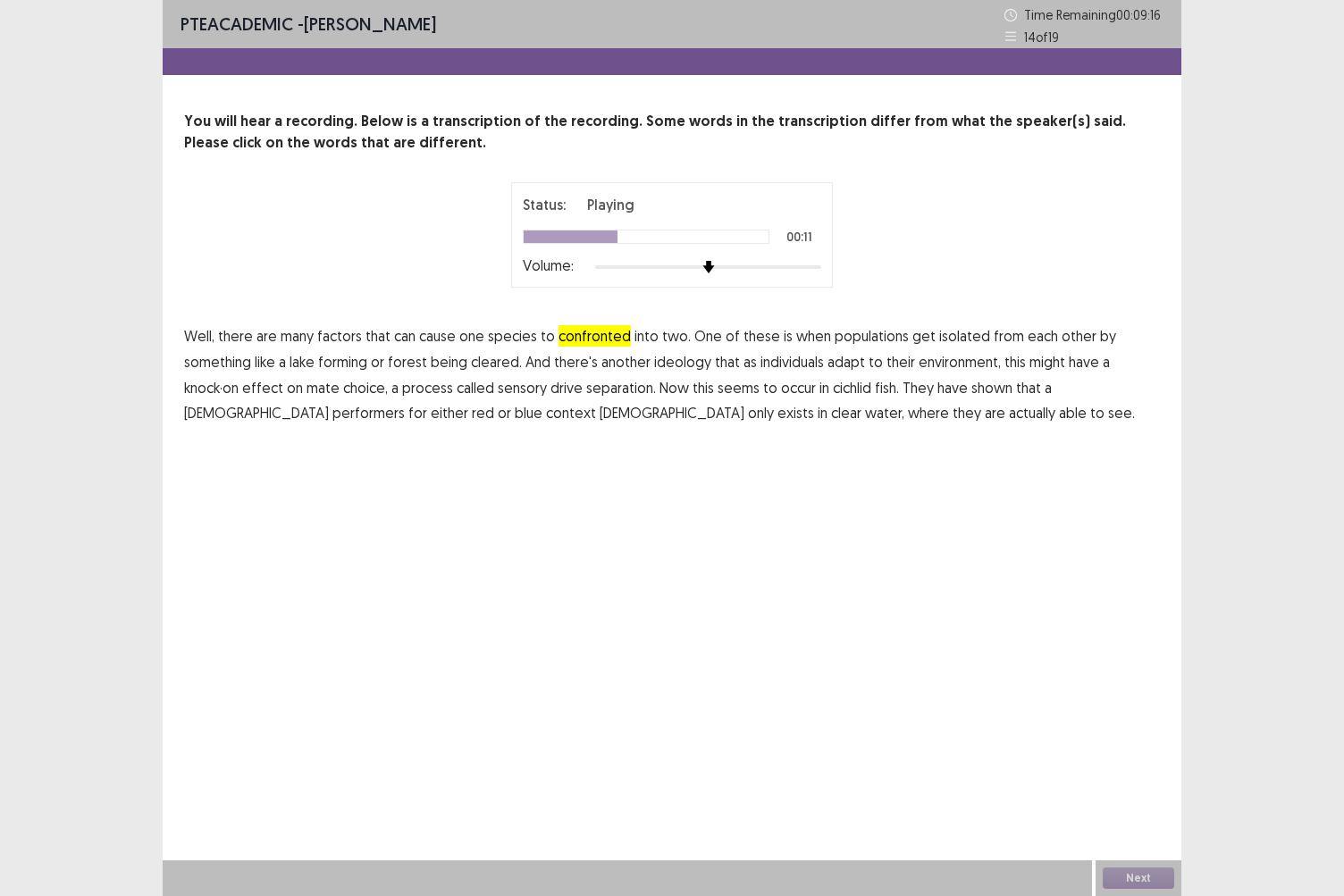
click at [688, 357] on span "ideology" at bounding box center [683, 362] width 58 height 22
click at [630, 383] on span "separation." at bounding box center [621, 388] width 69 height 22
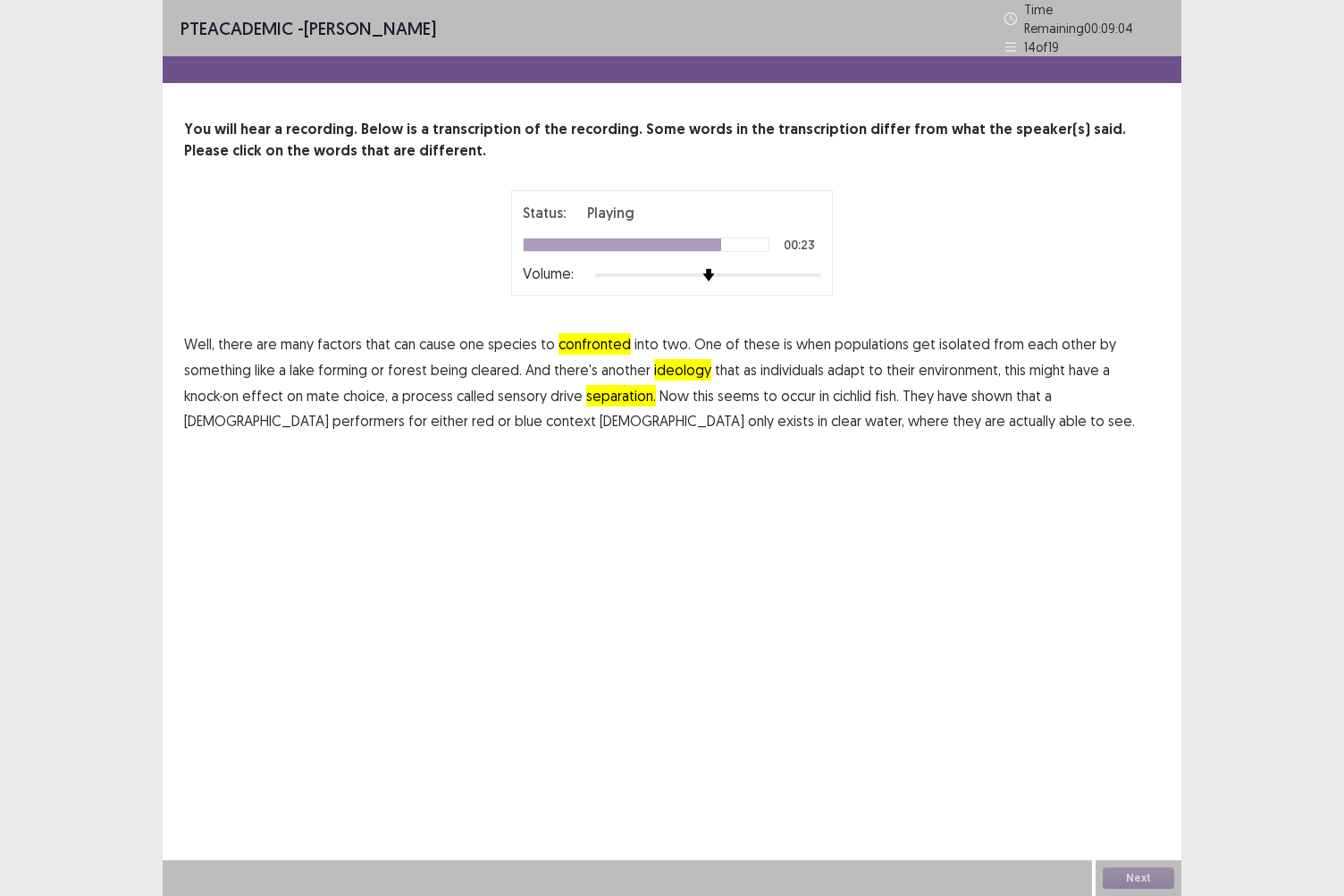
click at [332, 416] on span "performers" at bounding box center [368, 421] width 72 height 22
click at [546, 412] on span "context" at bounding box center [571, 421] width 50 height 22
click at [1140, 774] on button "Next" at bounding box center [1139, 879] width 71 height 22
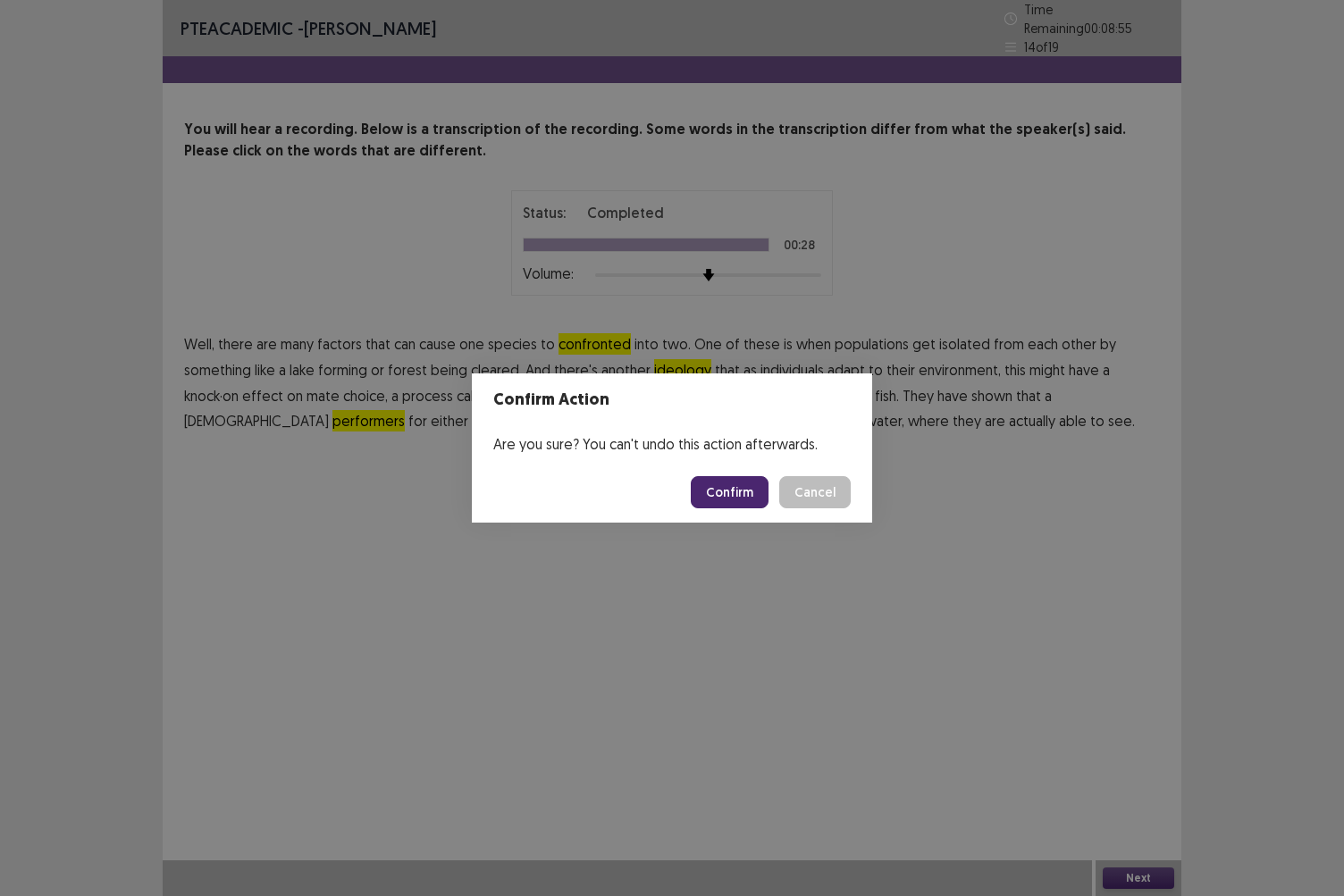
click at [748, 490] on button "Confirm" at bounding box center [730, 493] width 77 height 32
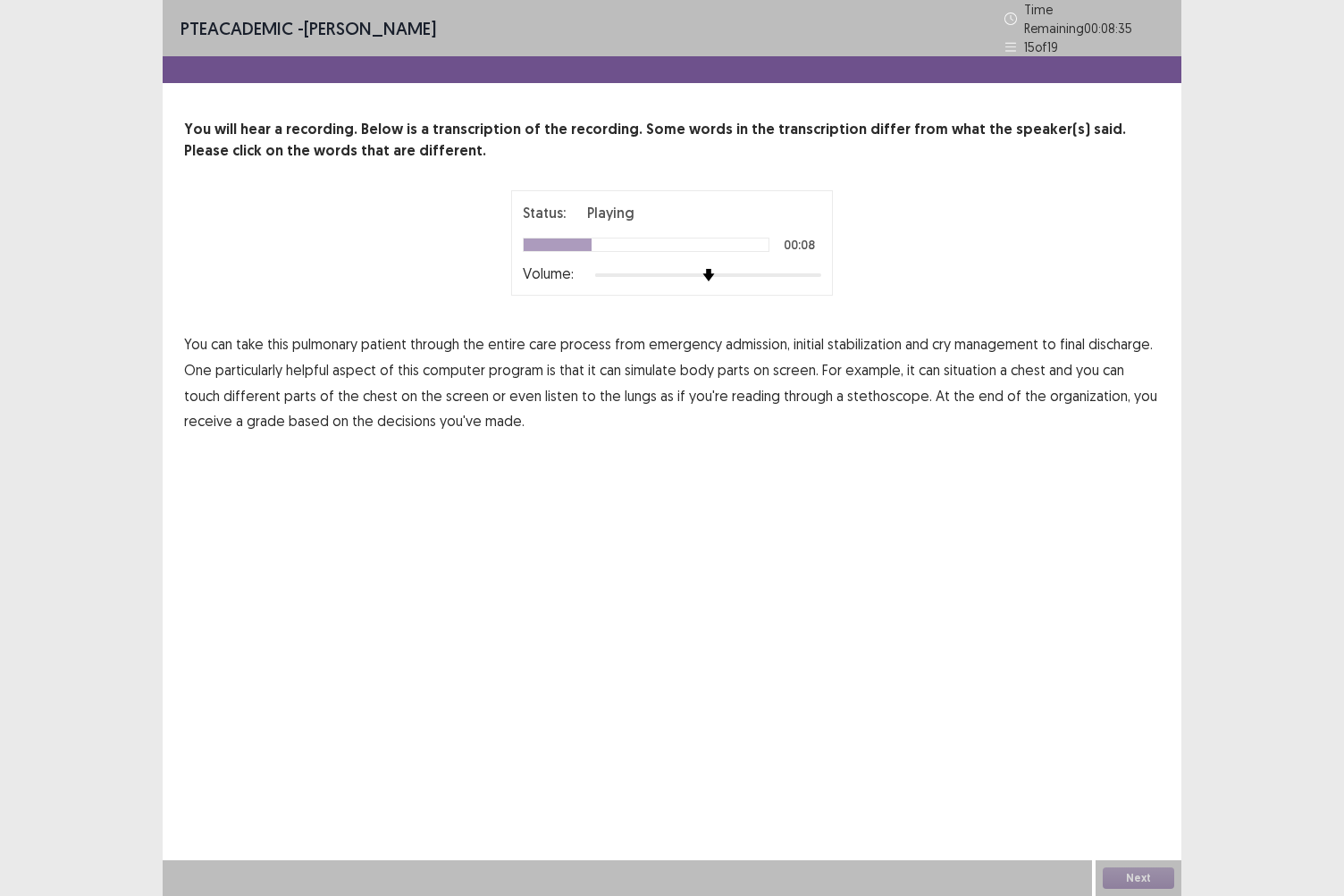
click at [940, 338] on span "cry" at bounding box center [941, 344] width 19 height 22
click at [649, 362] on span "simulate" at bounding box center [651, 370] width 52 height 22
click at [975, 364] on span "situation" at bounding box center [970, 370] width 53 height 22
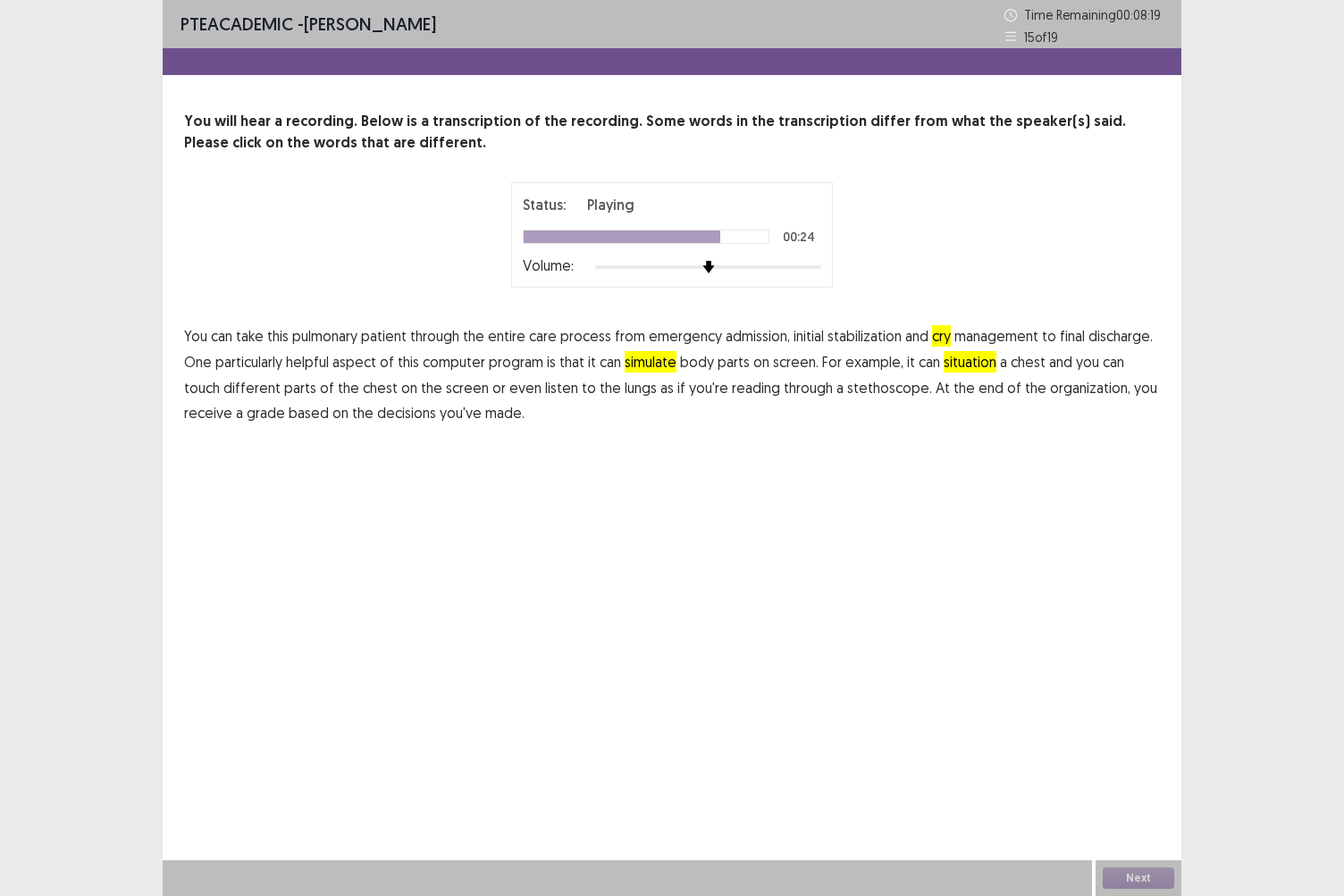
click at [732, 390] on span "reading" at bounding box center [757, 388] width 49 height 22
click at [1050, 390] on span "organization," at bounding box center [1090, 388] width 80 height 22
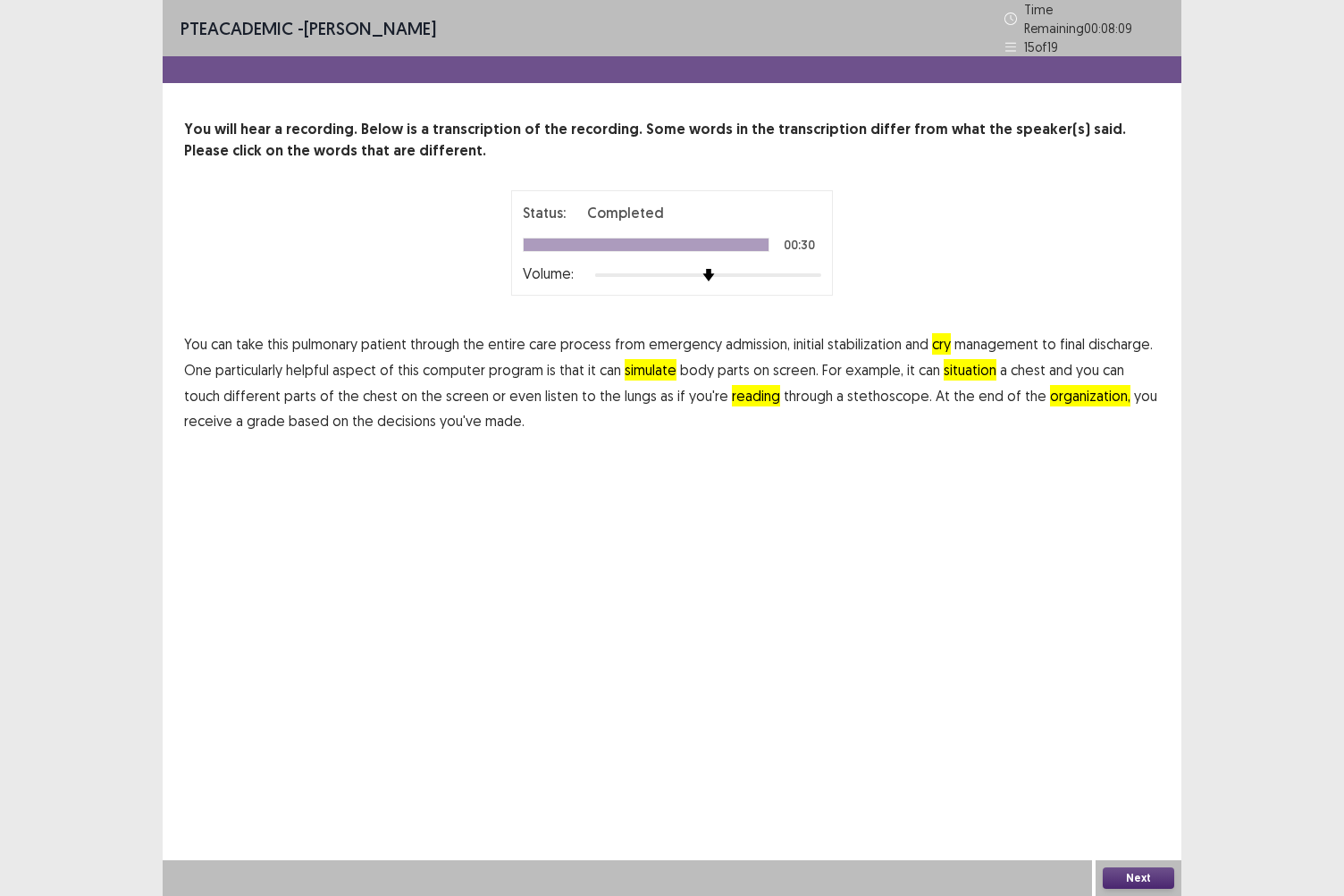
drag, startPoint x: 1146, startPoint y: 875, endPoint x: 688, endPoint y: 757, distance: 473.0
click at [688, 757] on div "PTE academic - [PERSON_NAME] Time Remaining 00 : 08 : 09 15 of 19 You will hear…" at bounding box center [672, 448] width 1019 height 896
click at [1121, 774] on button "Next" at bounding box center [1139, 879] width 71 height 22
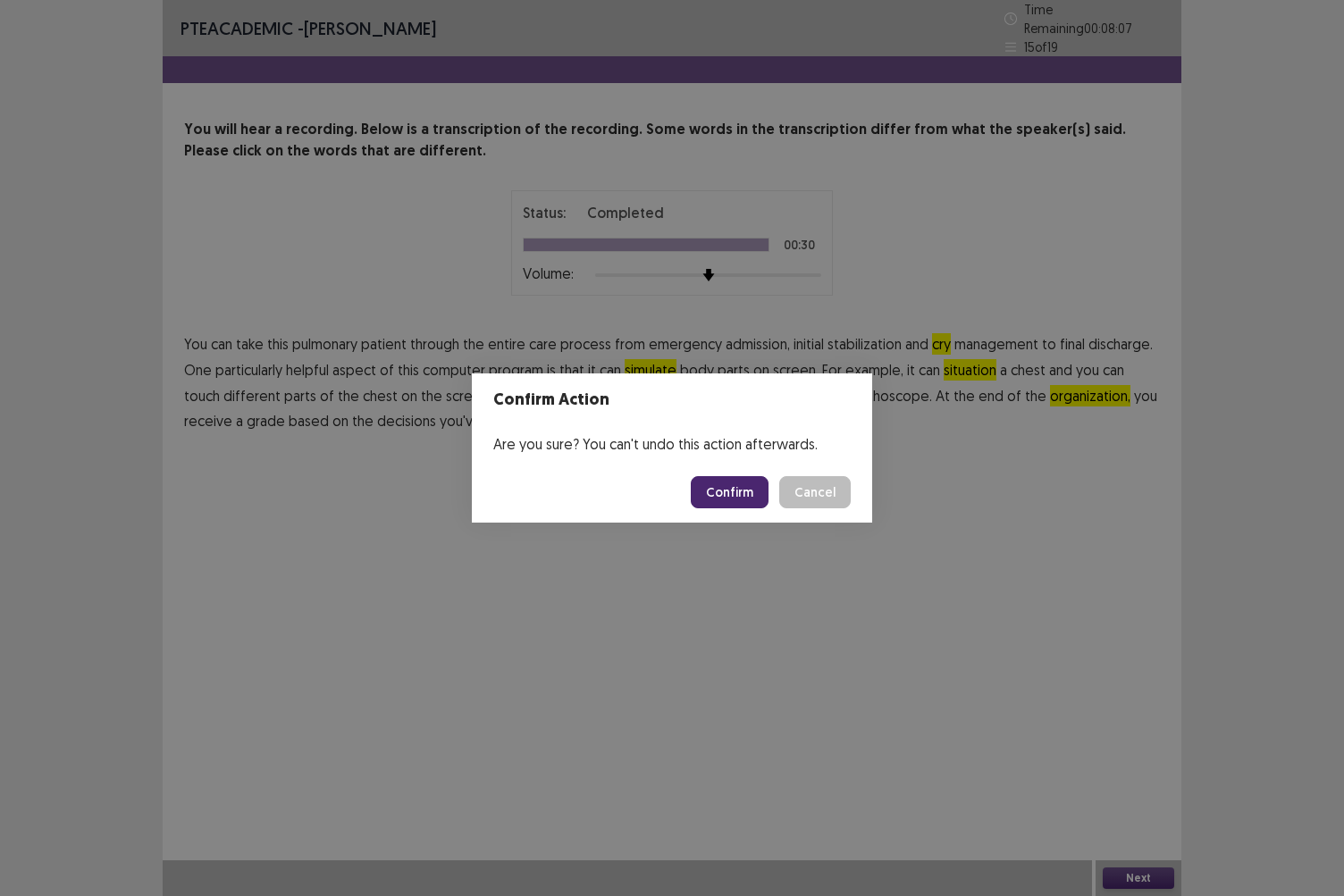
click at [744, 499] on button "Confirm" at bounding box center [730, 493] width 77 height 32
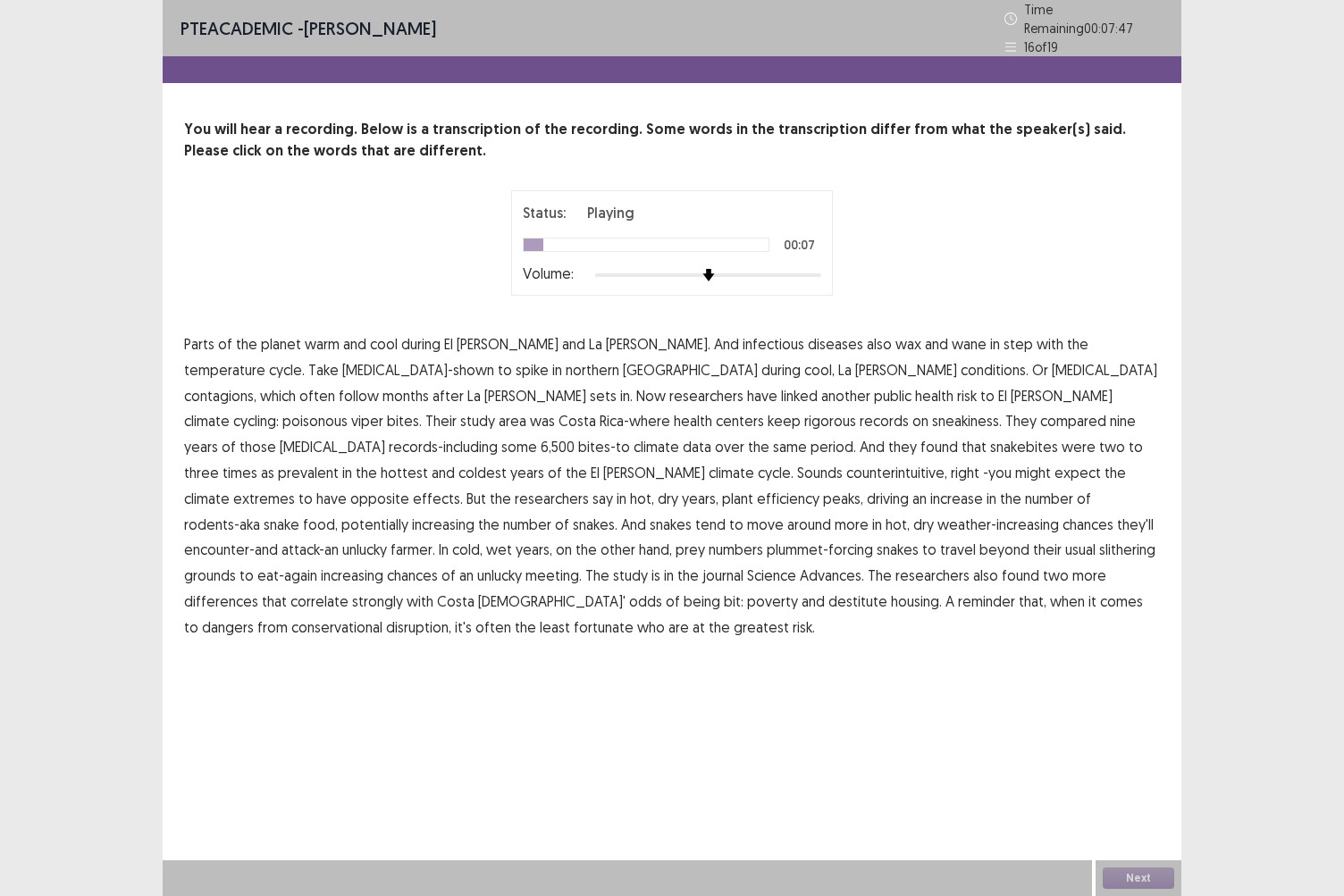
click at [266, 359] on span "temperature" at bounding box center [224, 370] width 81 height 22
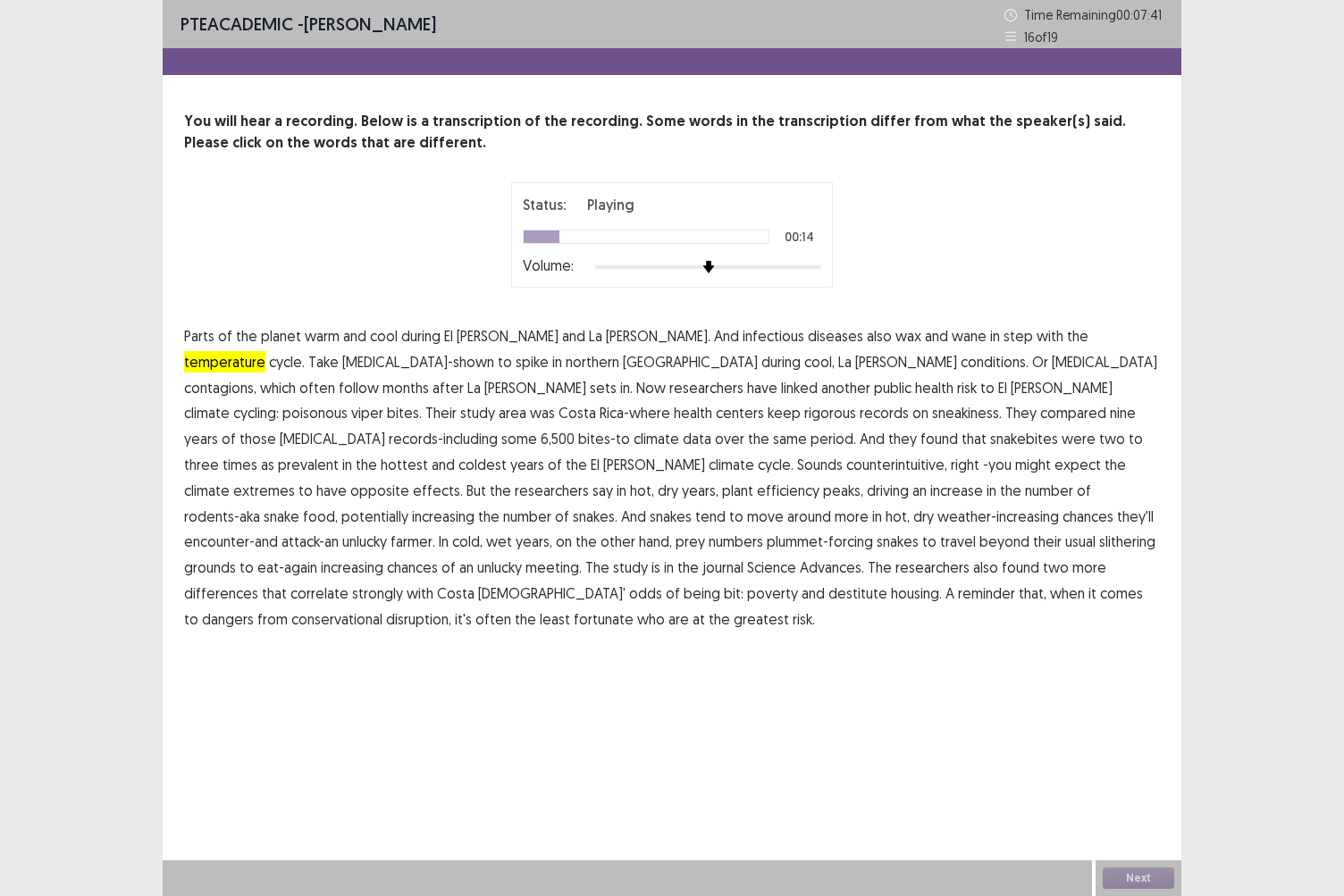
click at [257, 377] on span "contagions," at bounding box center [220, 388] width 72 height 22
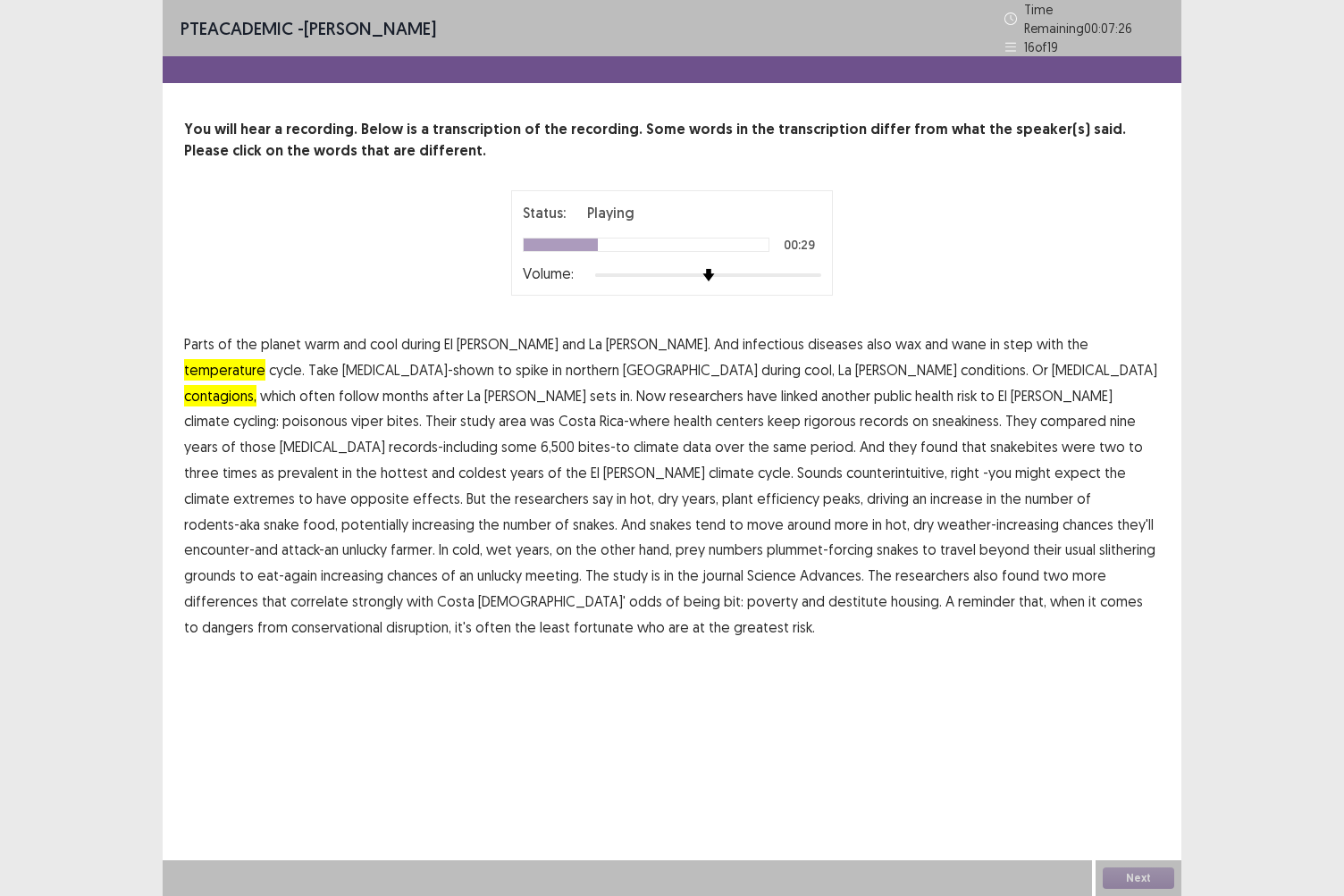
click at [932, 412] on span "sneakiness." at bounding box center [967, 421] width 69 height 22
click at [820, 488] on span "efficiency" at bounding box center [787, 499] width 62 height 22
click at [259, 591] on span "differences" at bounding box center [221, 602] width 74 height 22
click at [383, 617] on span "conservational" at bounding box center [336, 628] width 91 height 22
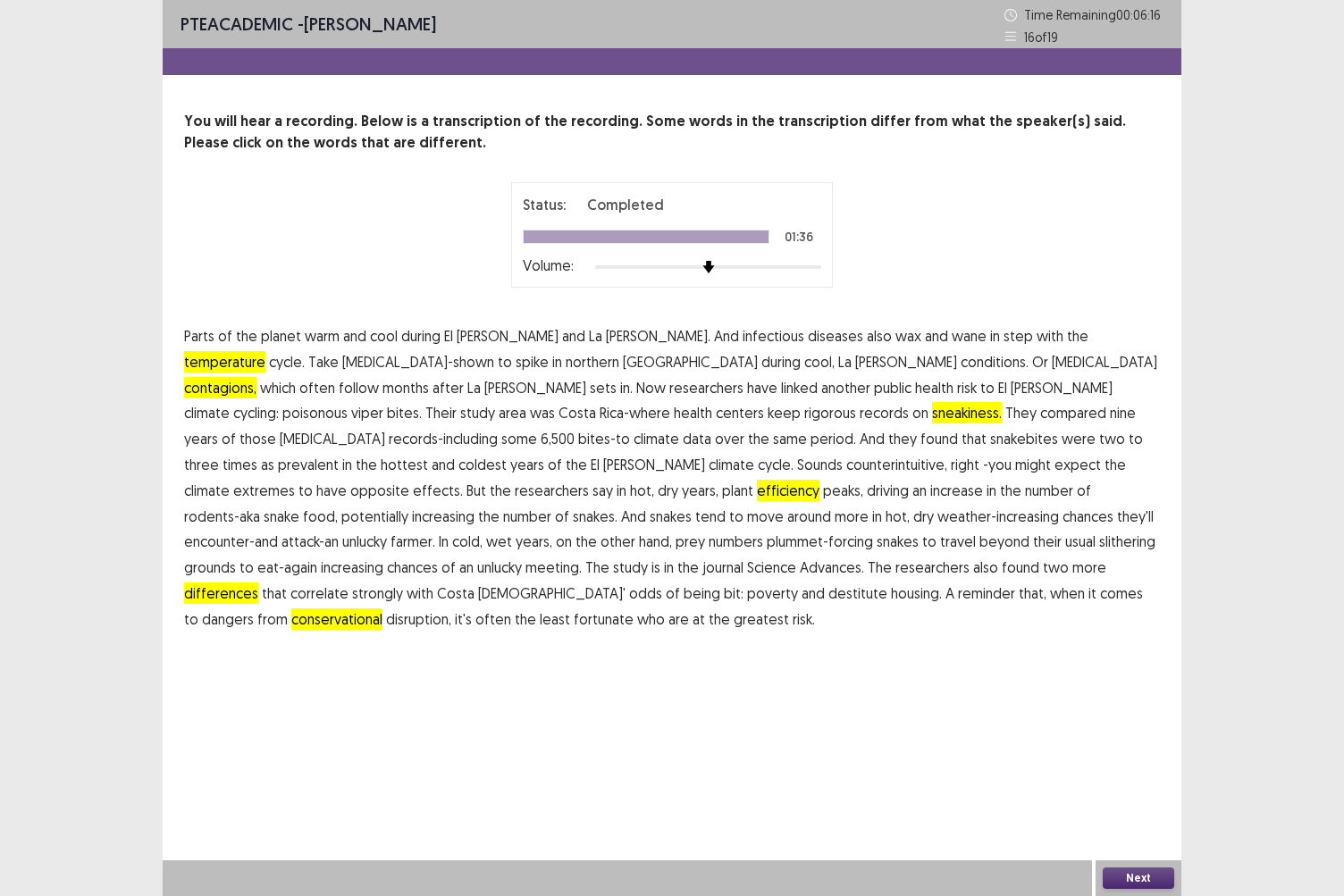
click at [1122, 774] on button "Next" at bounding box center [1139, 879] width 71 height 22
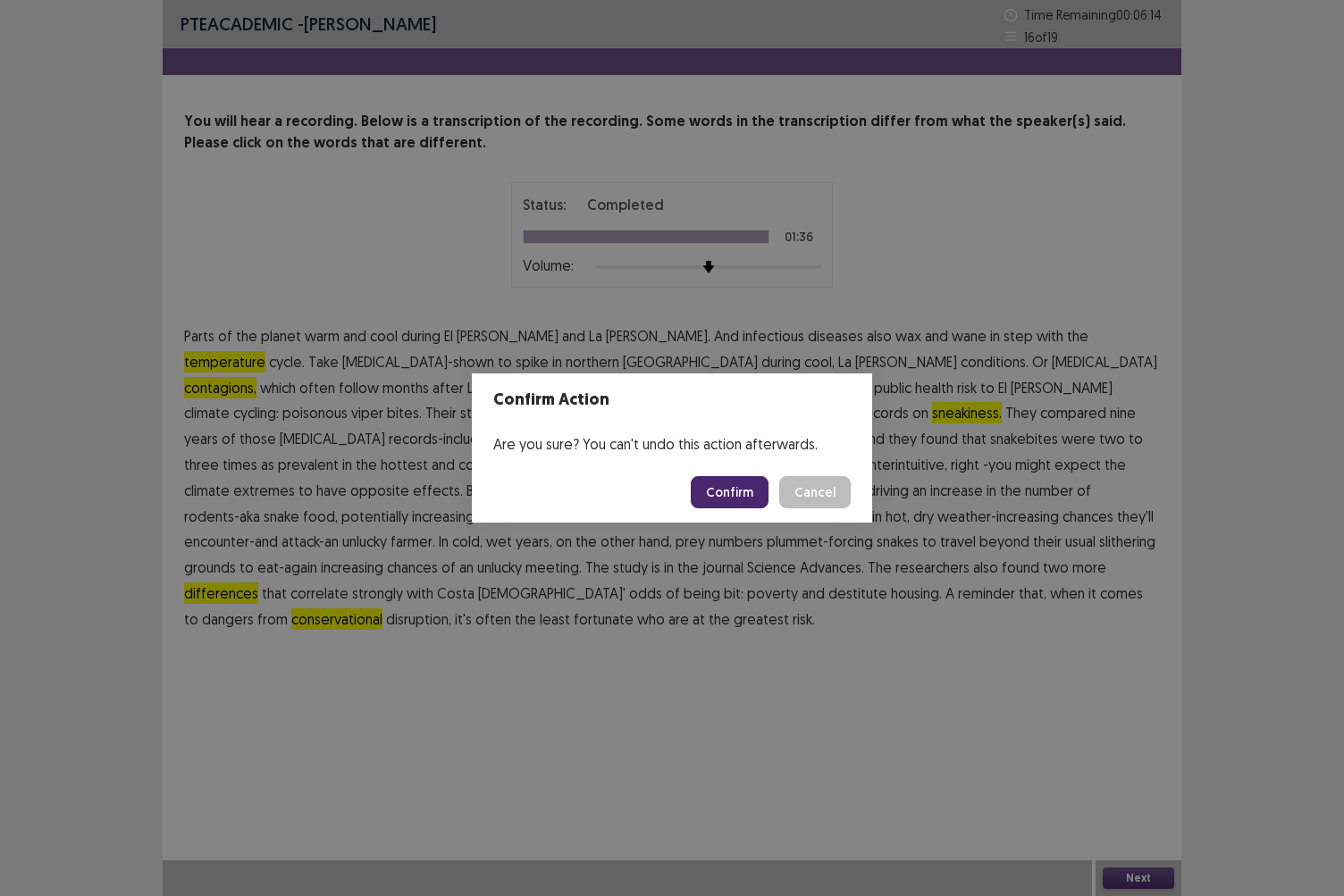
click at [745, 488] on button "Confirm" at bounding box center [730, 493] width 77 height 32
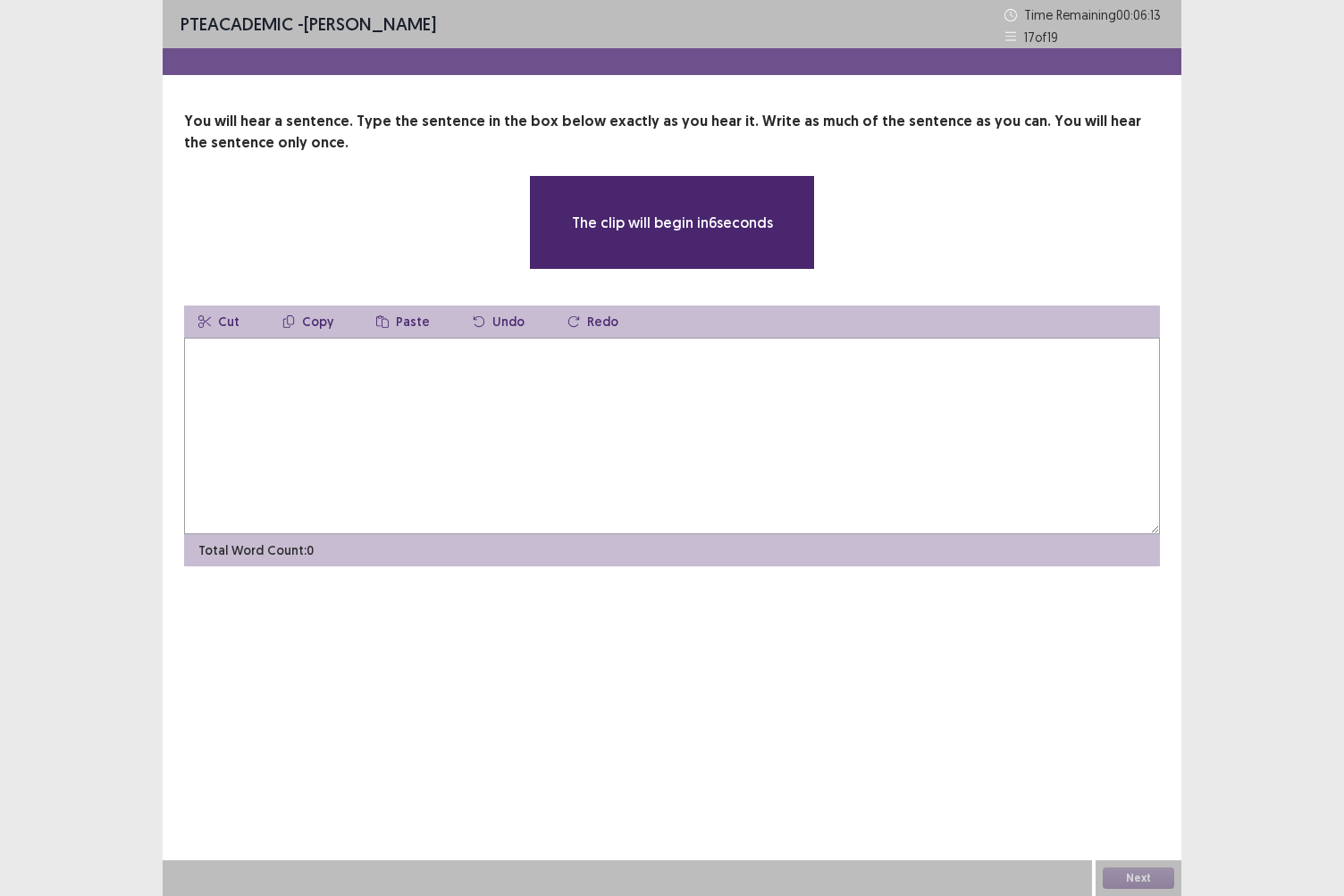
click at [555, 407] on textarea at bounding box center [672, 436] width 976 height 196
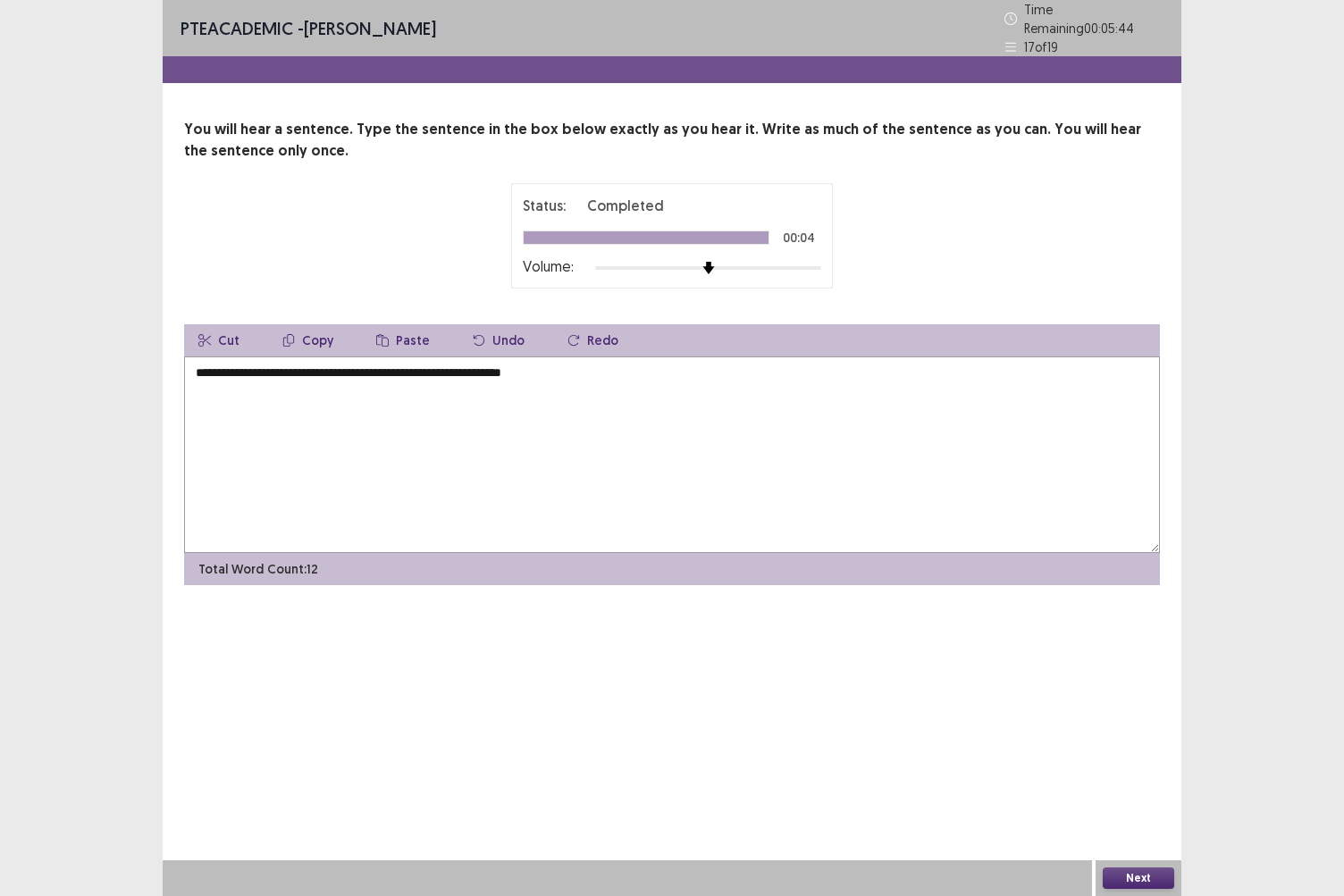
click at [213, 366] on textarea "**********" at bounding box center [672, 455] width 976 height 196
click at [200, 367] on textarea "**********" at bounding box center [672, 455] width 976 height 196
click at [388, 368] on textarea "**********" at bounding box center [672, 455] width 976 height 196
click at [388, 367] on textarea "**********" at bounding box center [672, 455] width 976 height 196
click at [517, 368] on textarea "**********" at bounding box center [672, 455] width 976 height 196
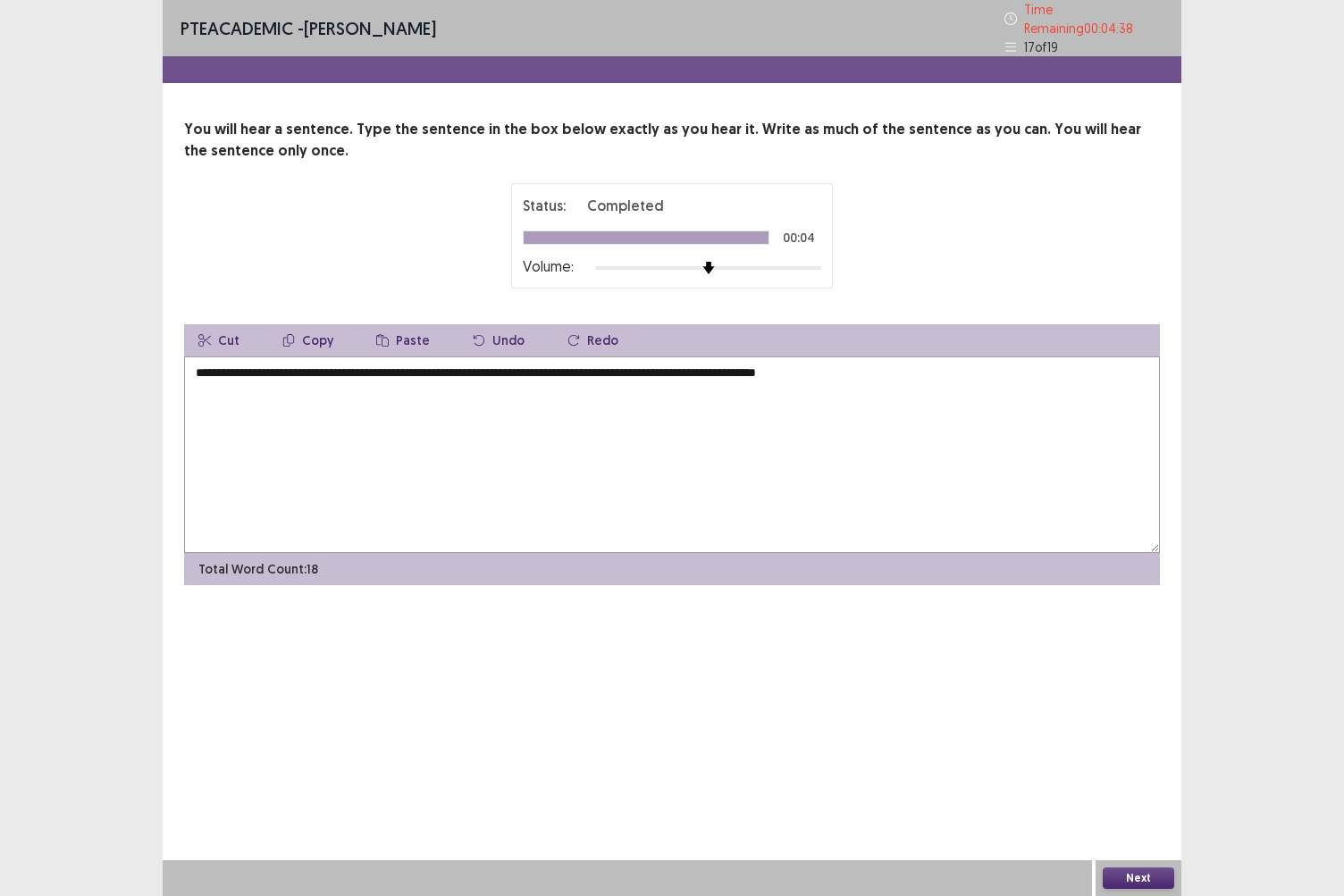
click at [869, 372] on textarea "**********" at bounding box center [672, 455] width 976 height 196
click at [285, 367] on textarea "**********" at bounding box center [672, 455] width 976 height 196
type textarea "**********"
click at [1119, 774] on button "Next" at bounding box center [1139, 879] width 71 height 22
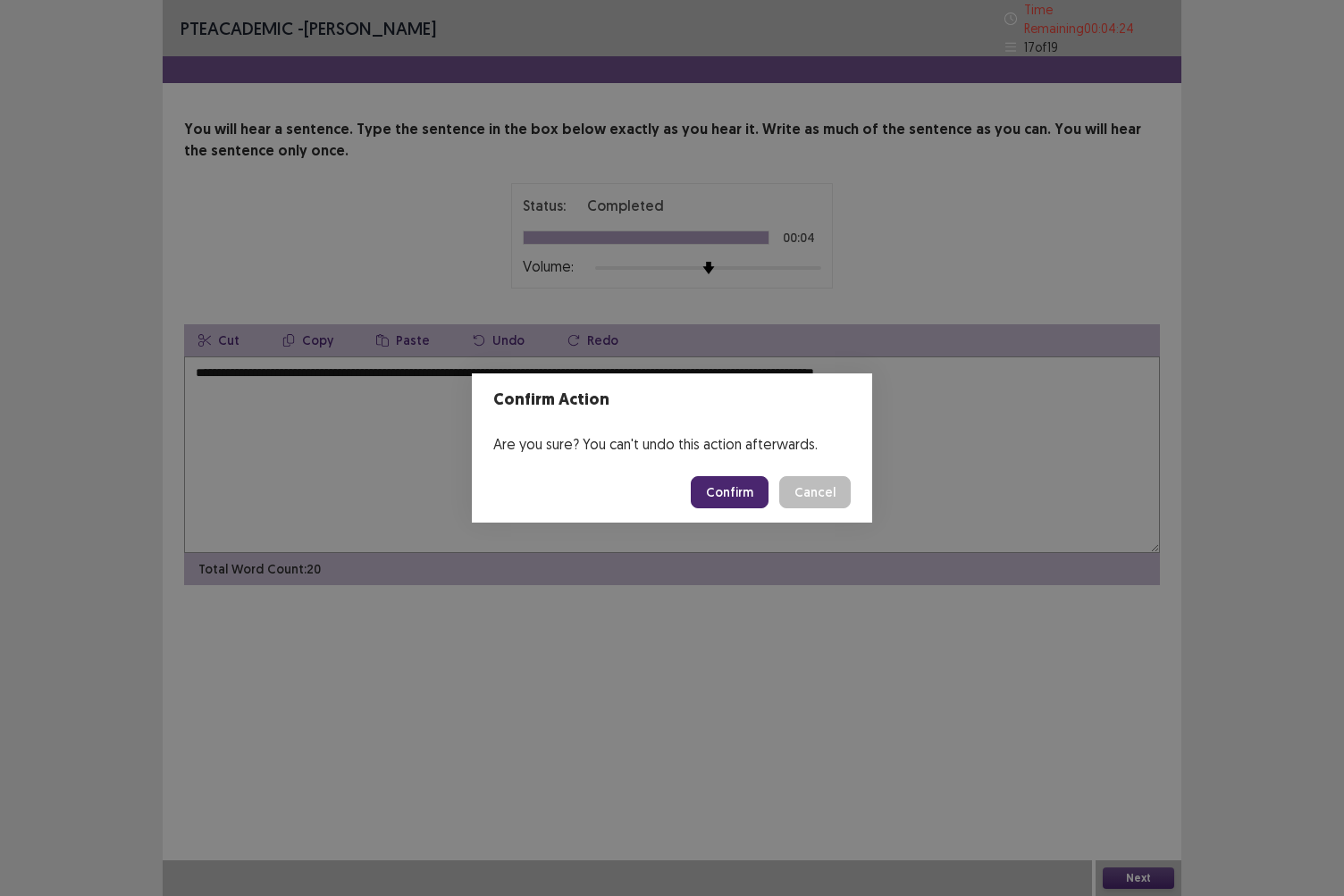
click at [737, 490] on button "Confirm" at bounding box center [730, 493] width 77 height 32
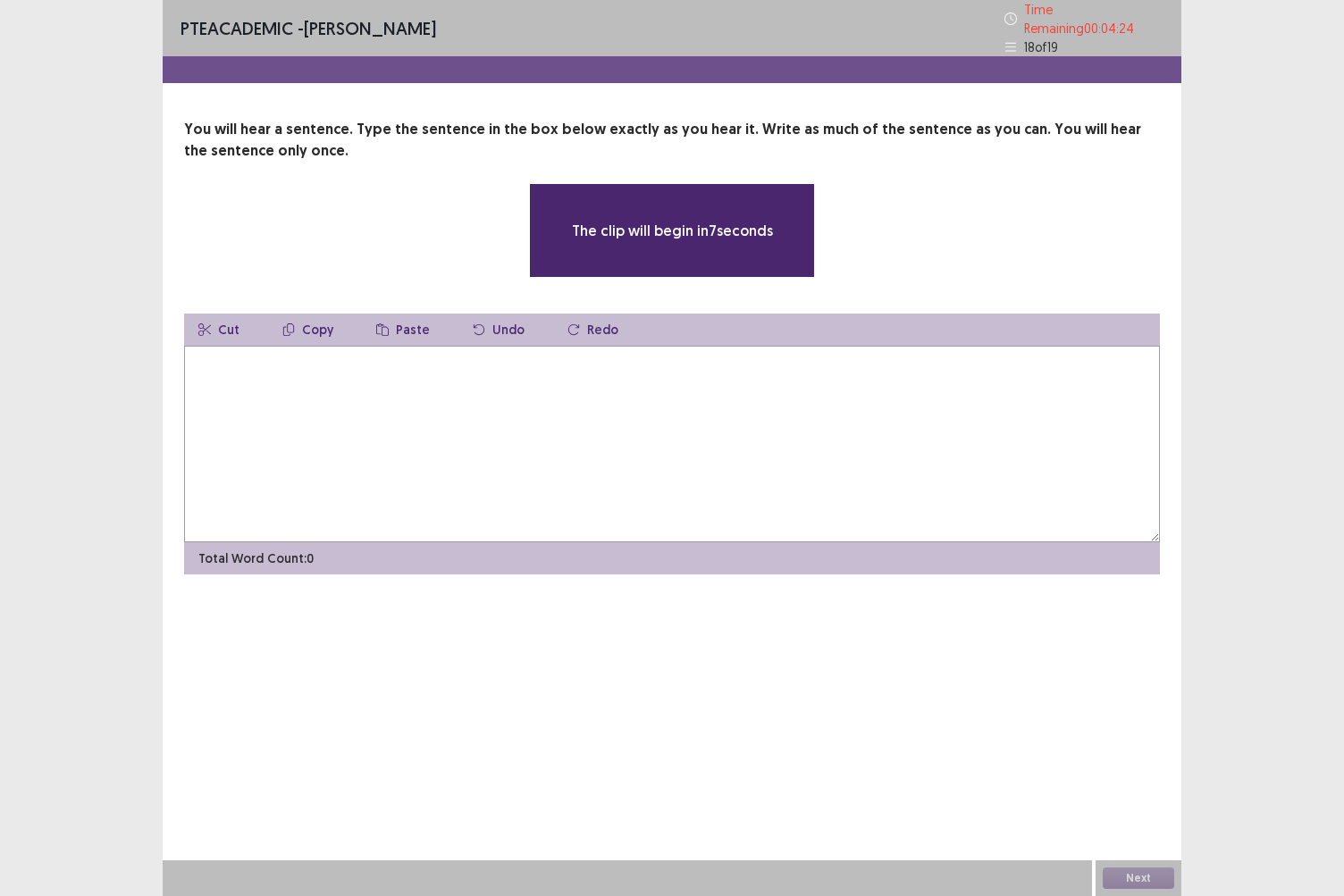
click at [436, 456] on textarea at bounding box center [672, 444] width 976 height 196
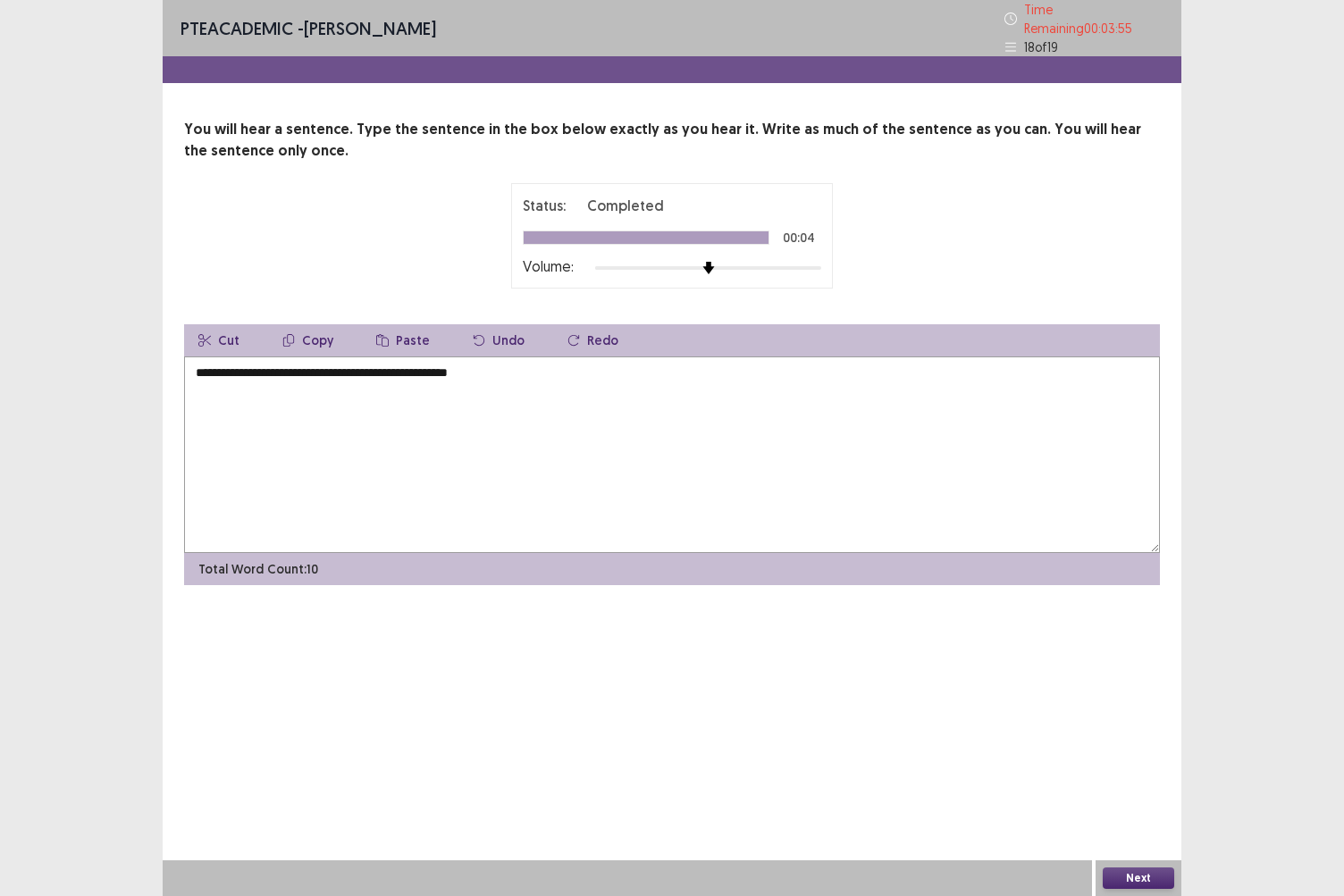
click at [216, 367] on textarea "**********" at bounding box center [672, 455] width 976 height 196
click at [409, 365] on textarea "**********" at bounding box center [672, 455] width 976 height 196
click at [401, 366] on textarea "**********" at bounding box center [672, 455] width 976 height 196
click at [379, 370] on textarea "**********" at bounding box center [672, 455] width 976 height 196
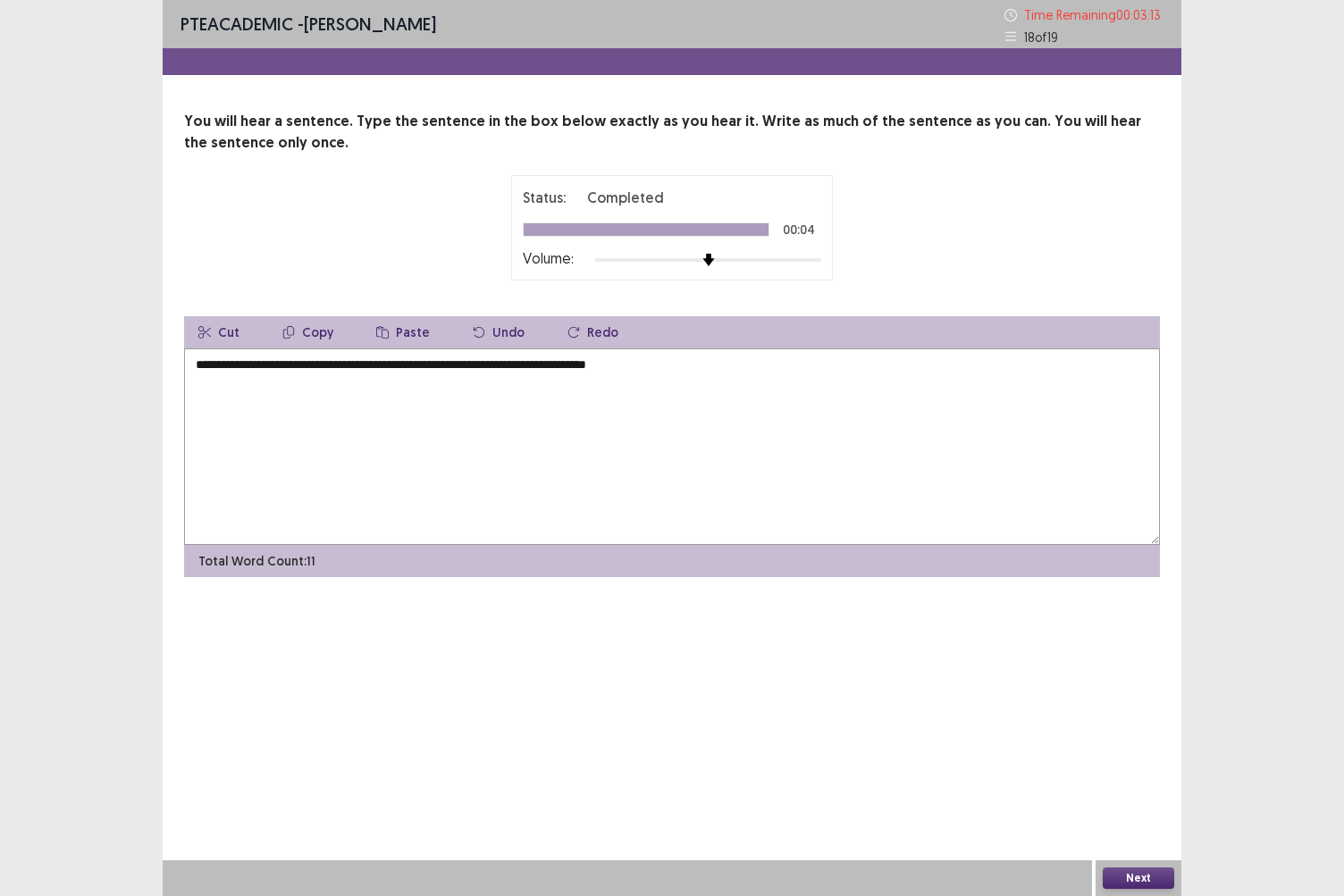
click at [708, 366] on textarea "**********" at bounding box center [672, 447] width 976 height 196
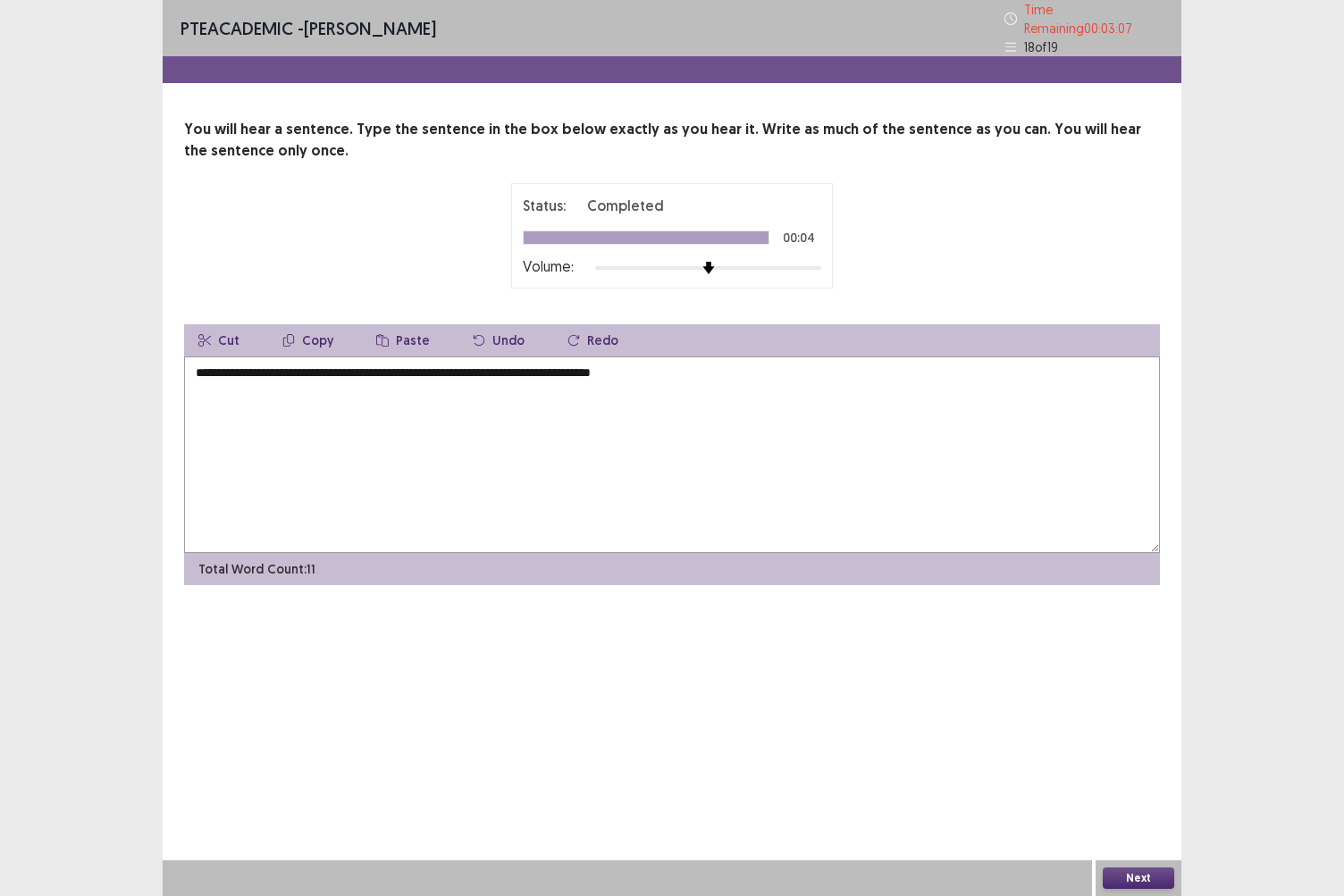
click at [581, 378] on textarea "**********" at bounding box center [672, 455] width 976 height 196
click at [289, 367] on textarea "**********" at bounding box center [672, 455] width 976 height 196
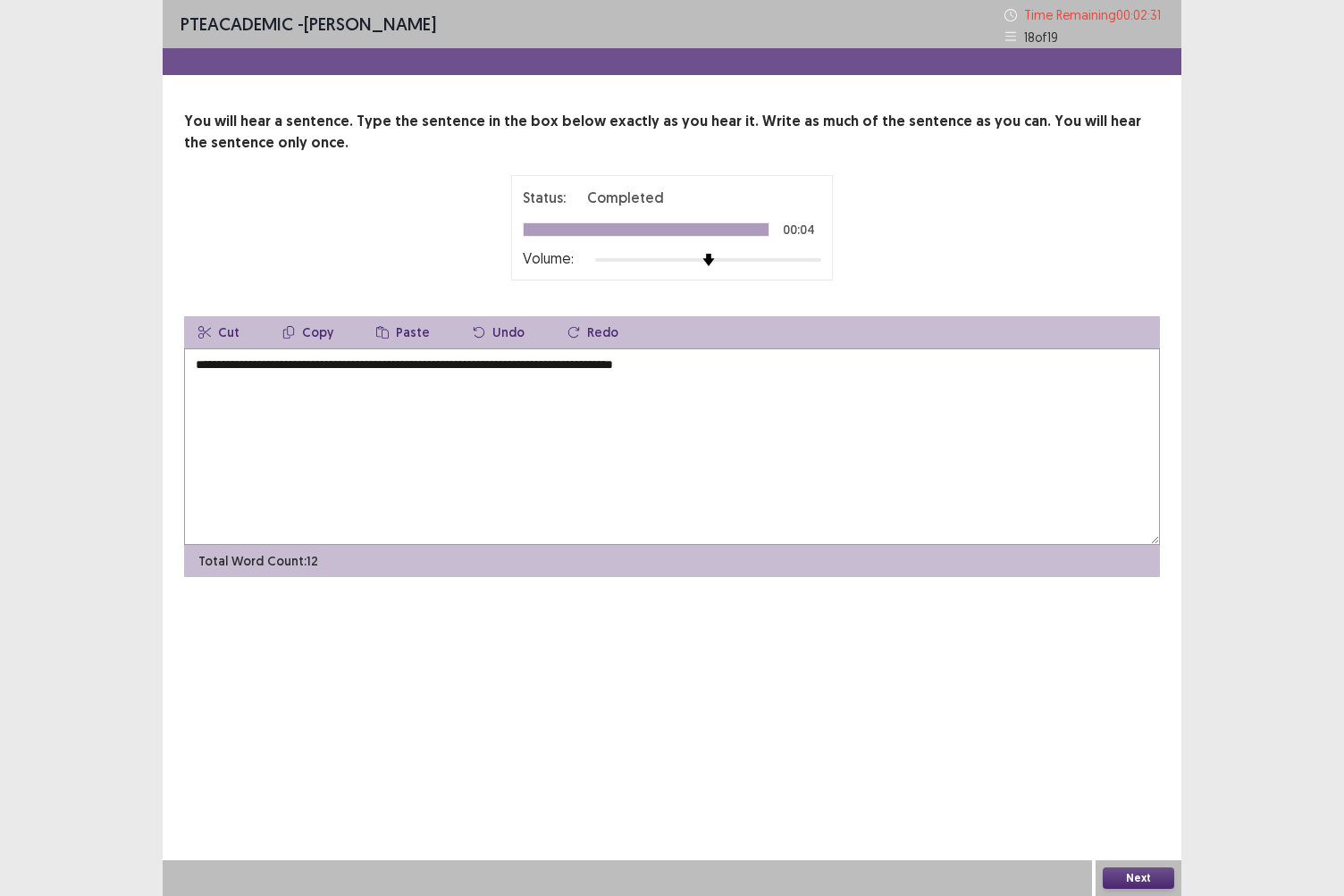
type textarea "**********"
click at [1142, 774] on button "Next" at bounding box center [1139, 879] width 71 height 22
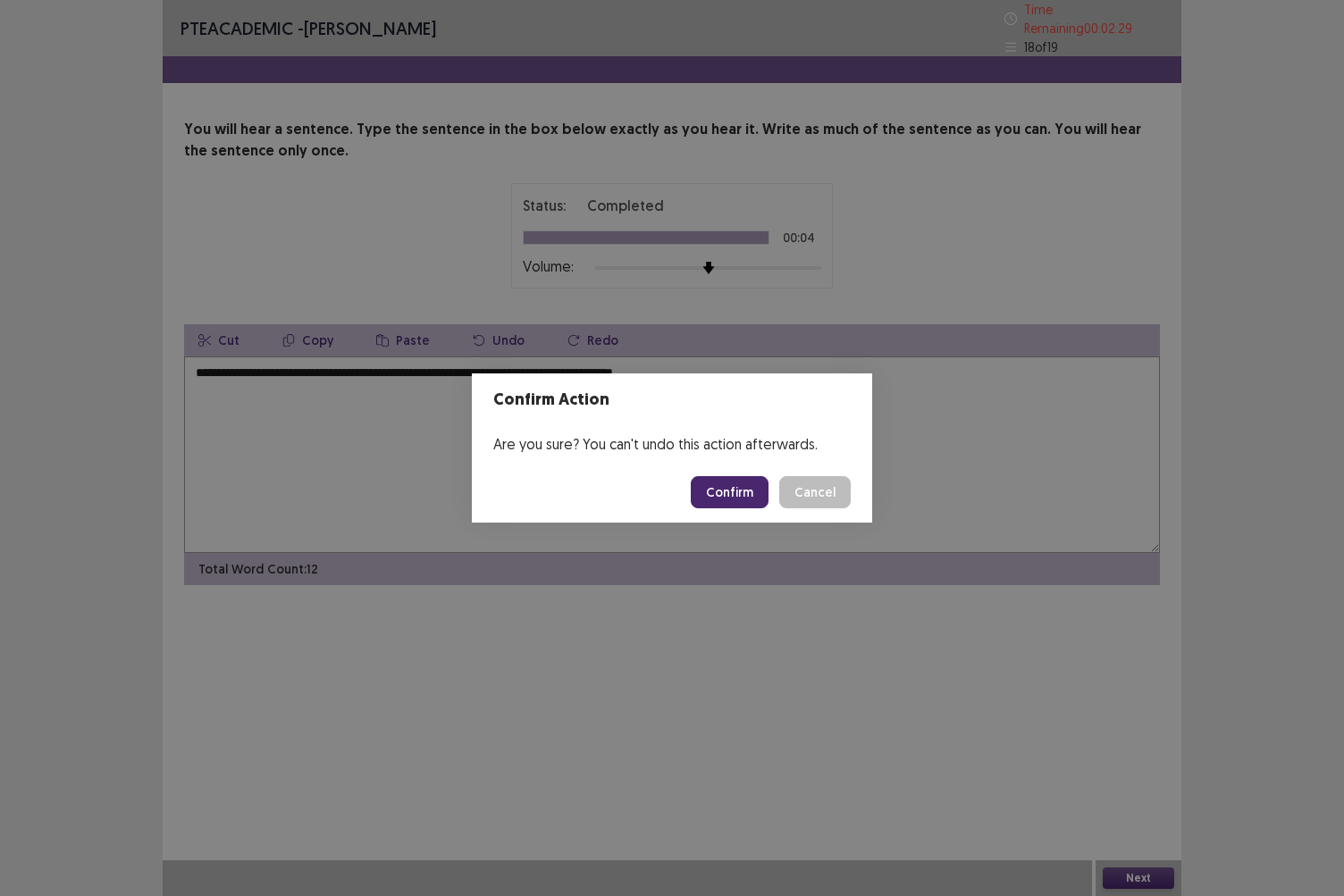
click at [726, 490] on button "Confirm" at bounding box center [730, 493] width 77 height 32
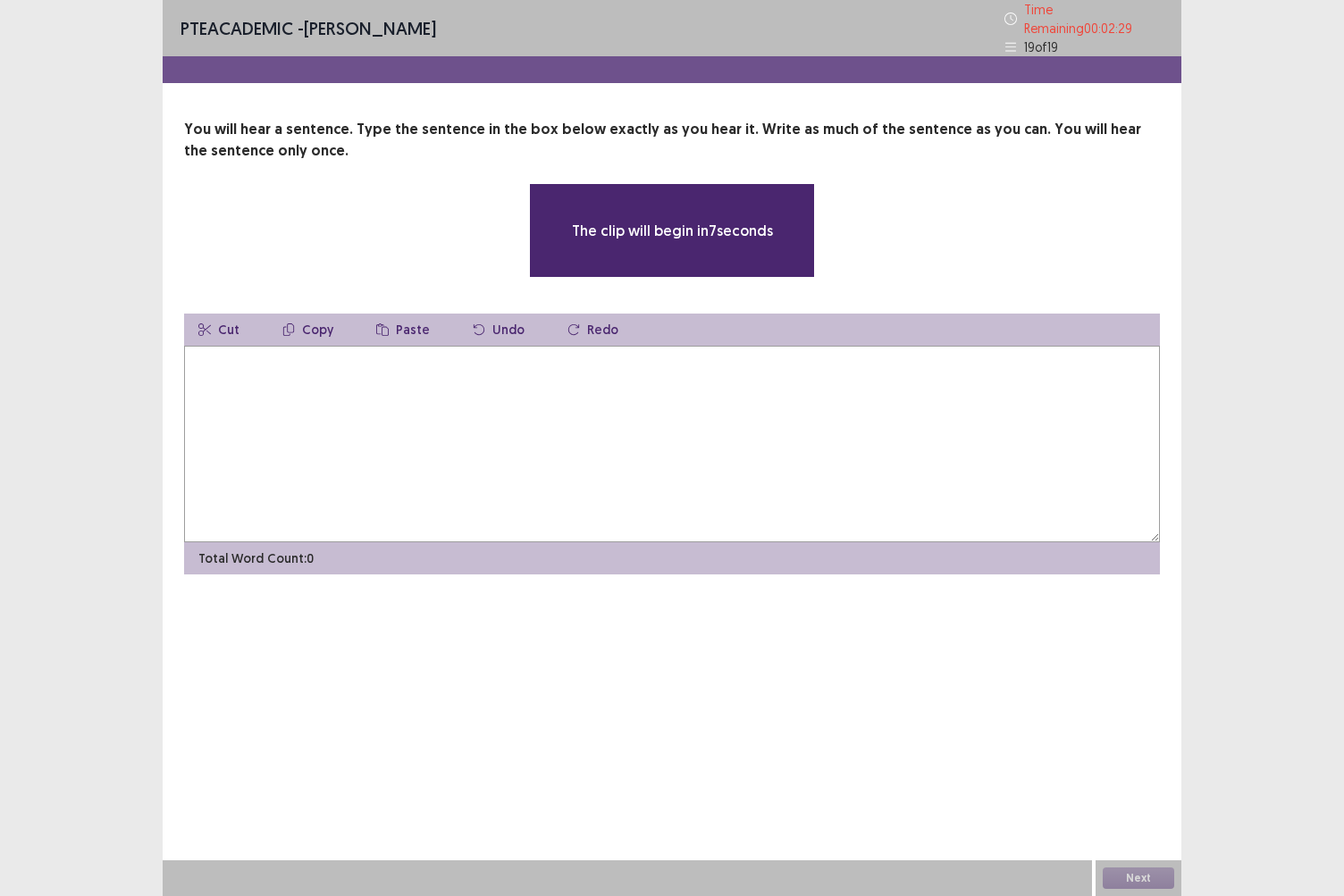
click at [531, 438] on textarea at bounding box center [672, 444] width 976 height 196
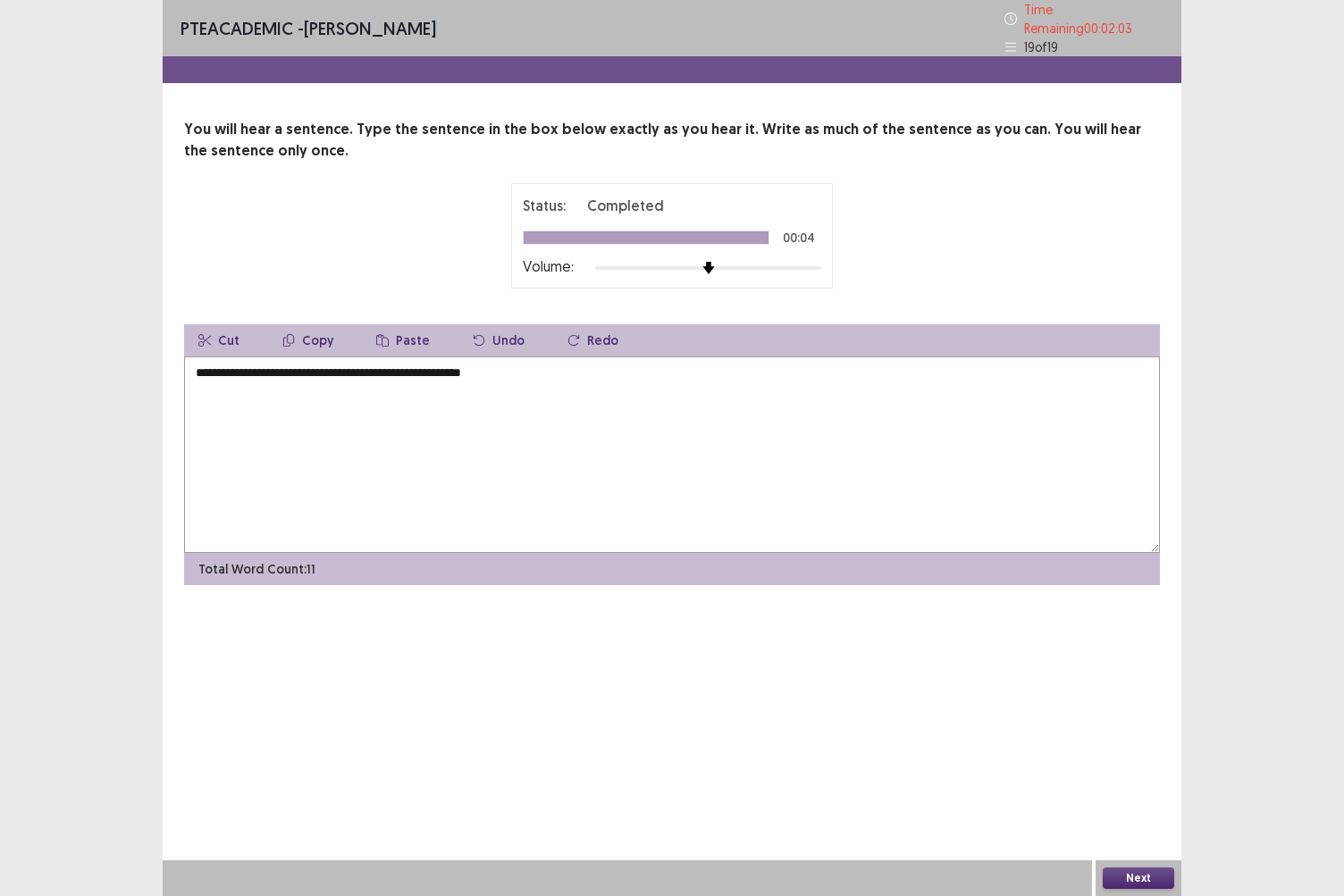
click at [195, 363] on textarea "**********" at bounding box center [672, 455] width 976 height 196
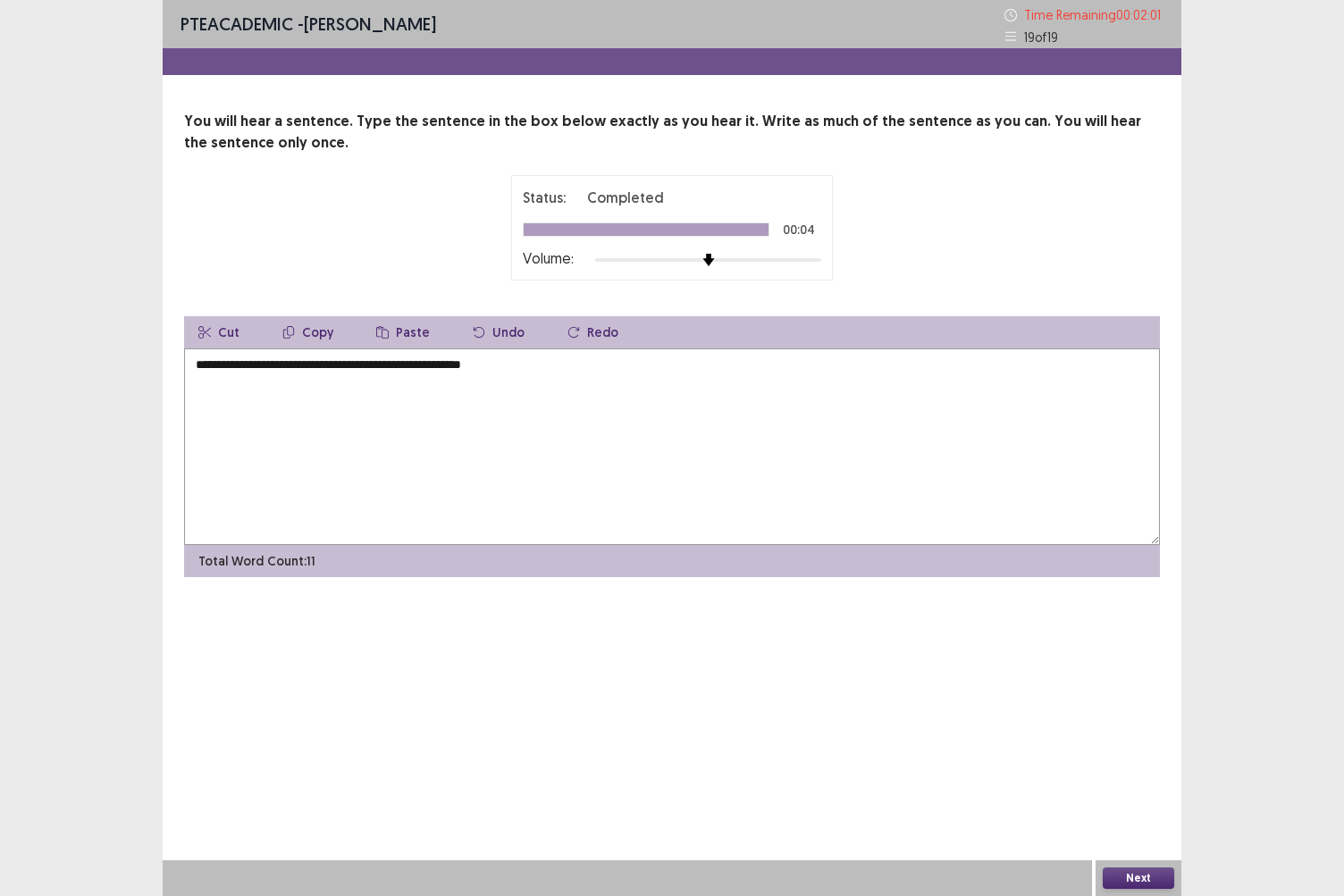
click at [202, 370] on textarea "**********" at bounding box center [672, 447] width 976 height 196
click at [220, 367] on textarea "**********" at bounding box center [672, 447] width 976 height 196
click at [226, 368] on textarea "**********" at bounding box center [672, 447] width 976 height 196
type textarea "**********"
click at [1144, 774] on button "Next" at bounding box center [1139, 879] width 71 height 22
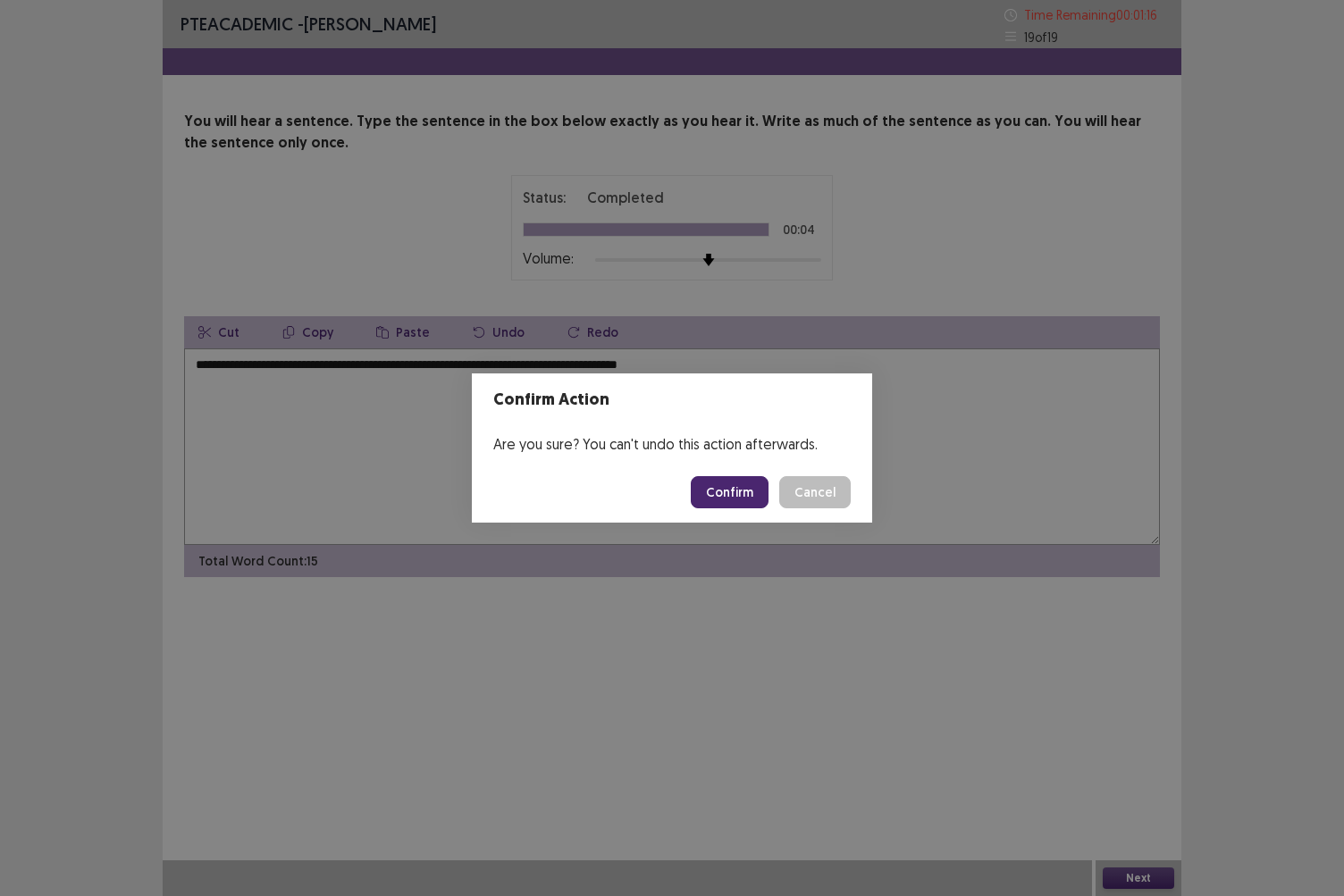
click at [737, 499] on button "Confirm" at bounding box center [730, 493] width 77 height 32
